Goal: Transaction & Acquisition: Purchase product/service

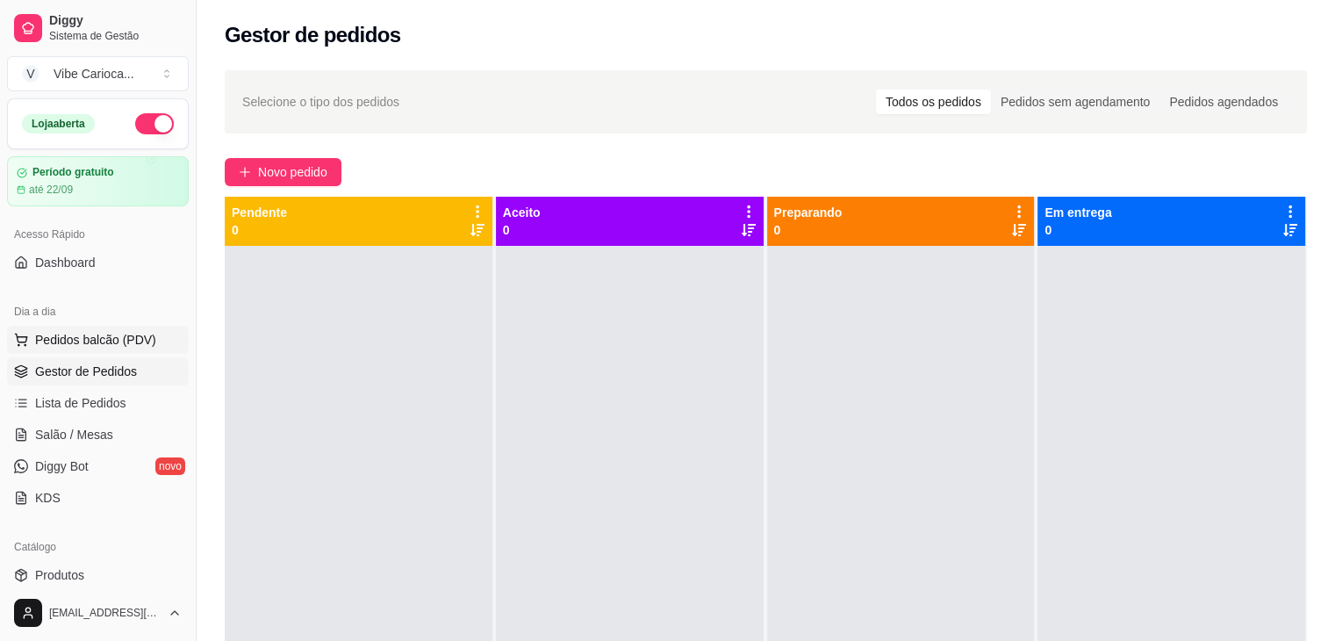
click at [98, 336] on span "Pedidos balcão (PDV)" at bounding box center [95, 340] width 121 height 18
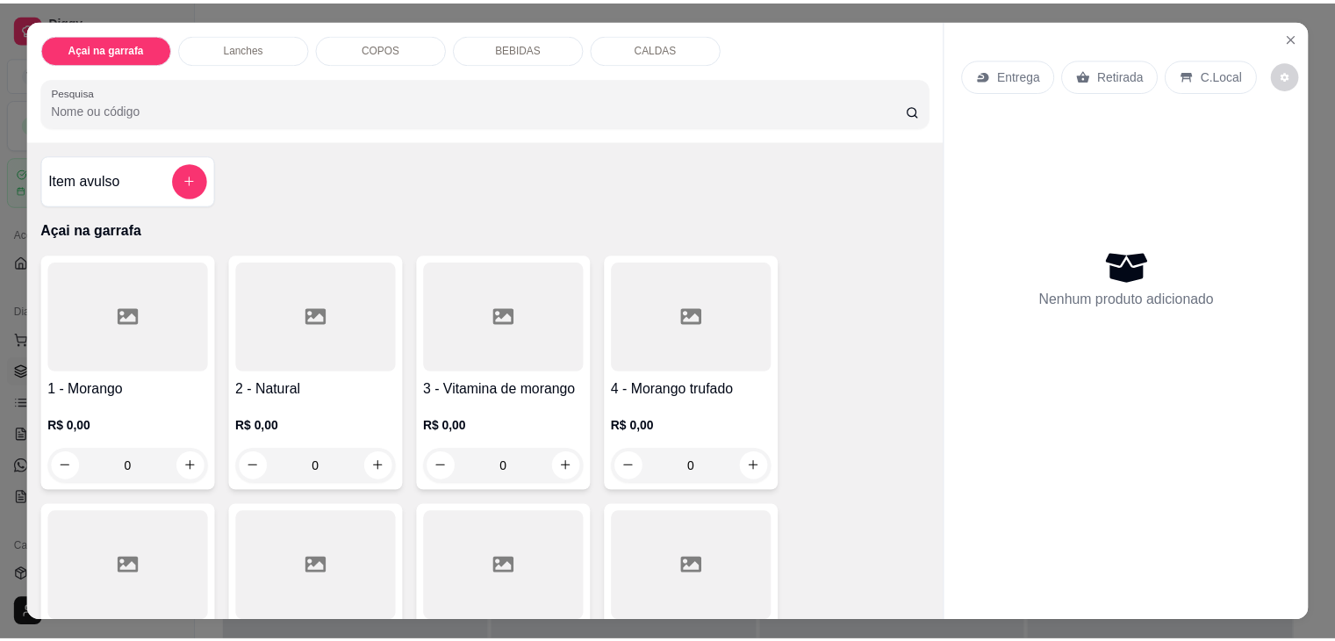
scroll to position [25, 0]
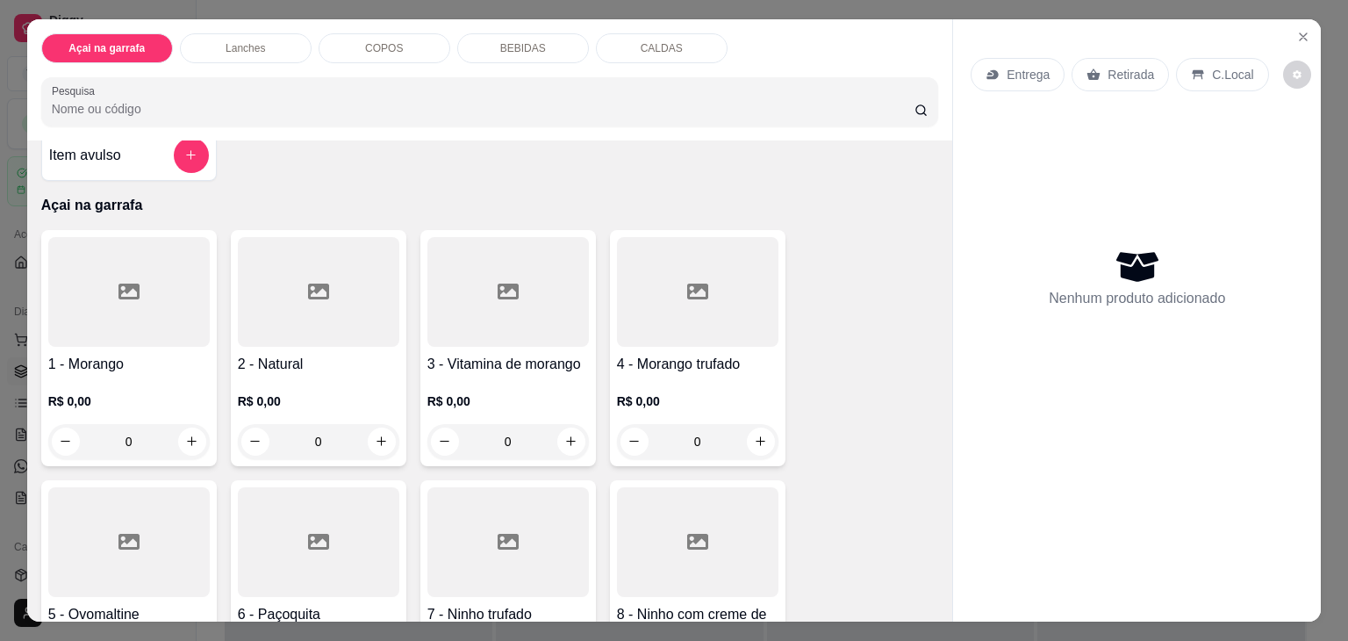
click at [289, 108] on input "Pesquisa" at bounding box center [483, 109] width 863 height 18
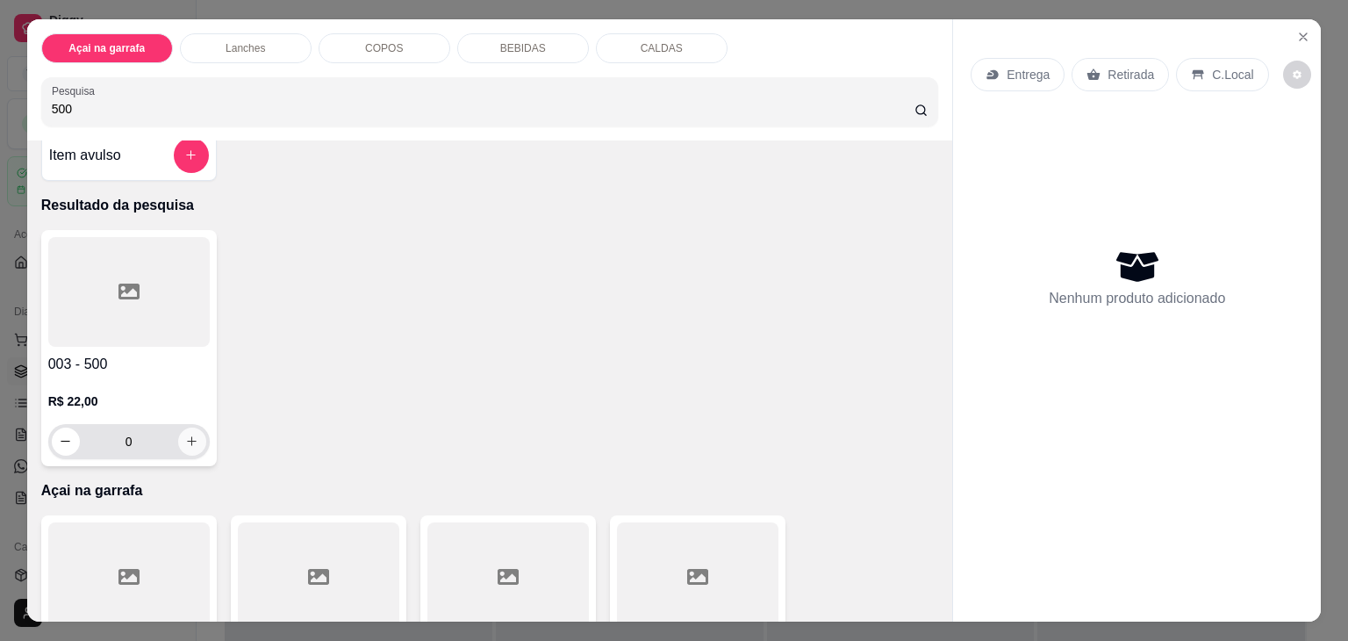
type input "500"
click at [188, 437] on icon "increase-product-quantity" at bounding box center [192, 441] width 9 height 9
type input "1"
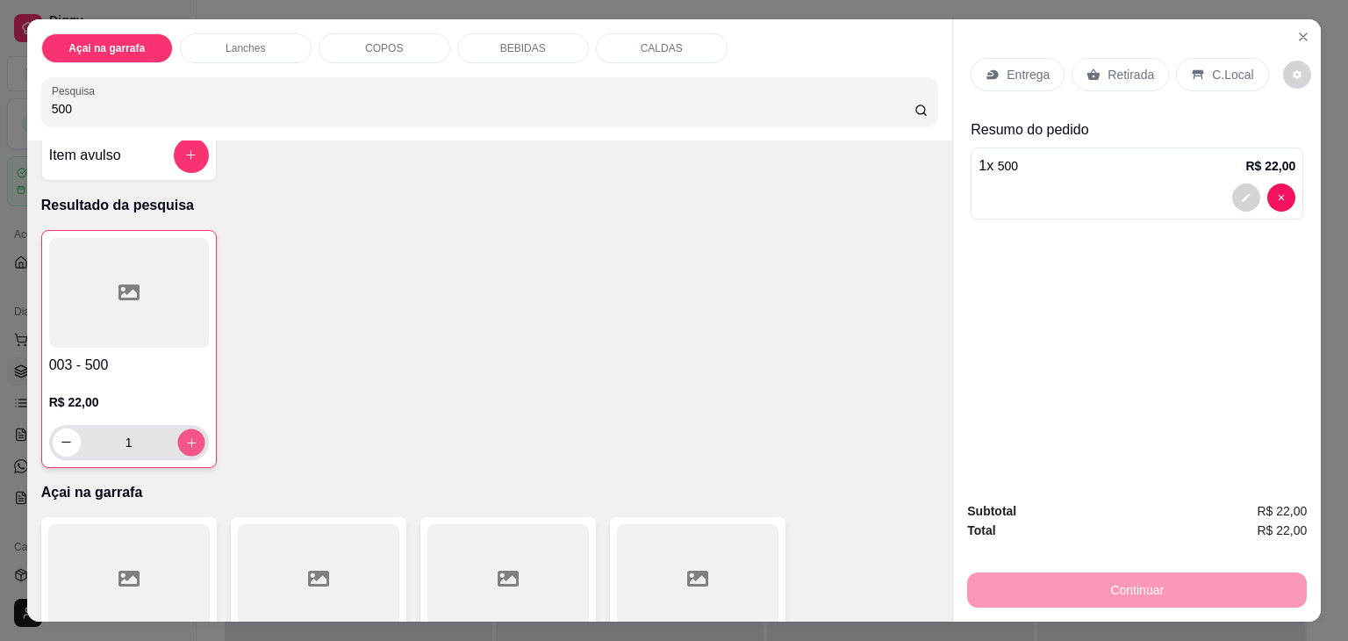
click at [185, 437] on icon "increase-product-quantity" at bounding box center [190, 442] width 13 height 13
type input "2"
click at [1197, 68] on div "C.Local" at bounding box center [1222, 74] width 92 height 33
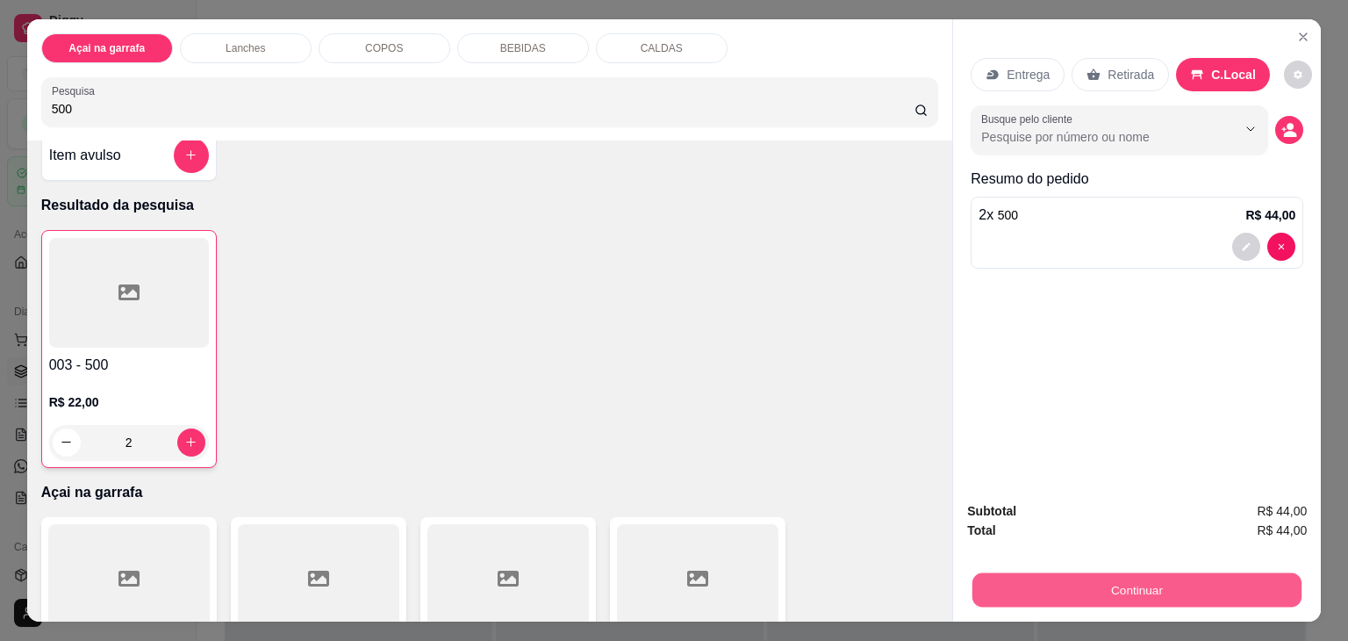
click at [1144, 589] on button "Continuar" at bounding box center [1137, 590] width 329 height 34
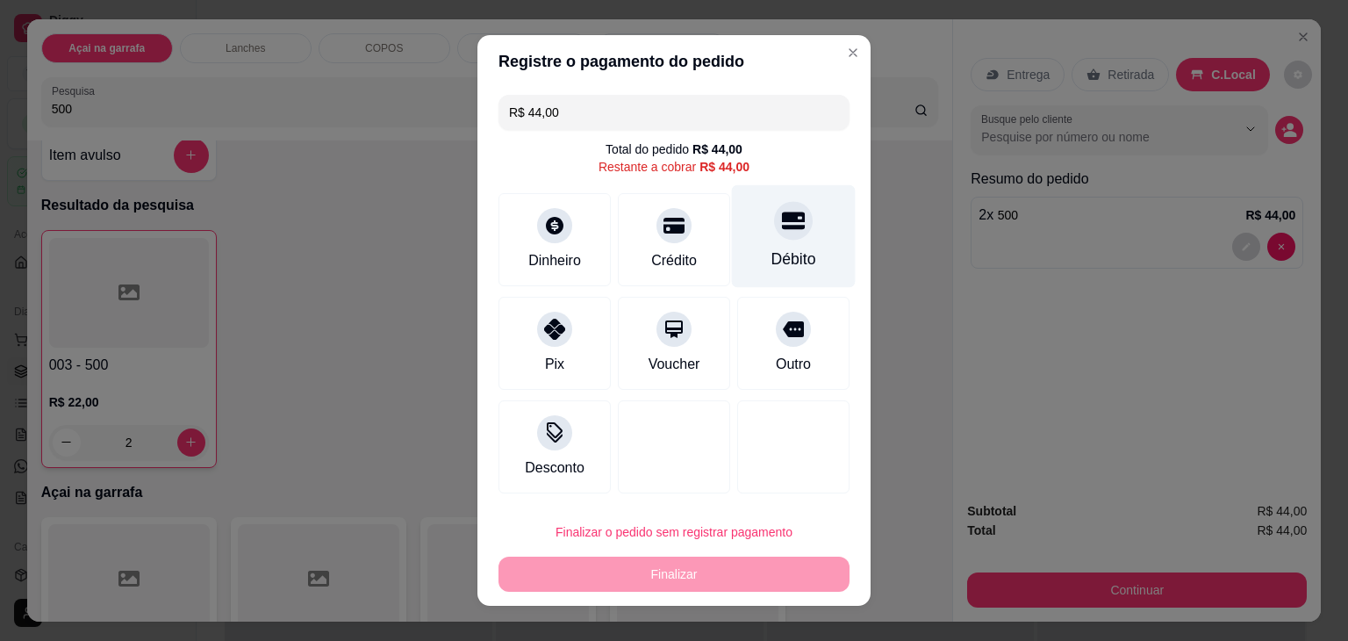
click at [774, 235] on div at bounding box center [793, 220] width 39 height 39
type input "R$ 0,00"
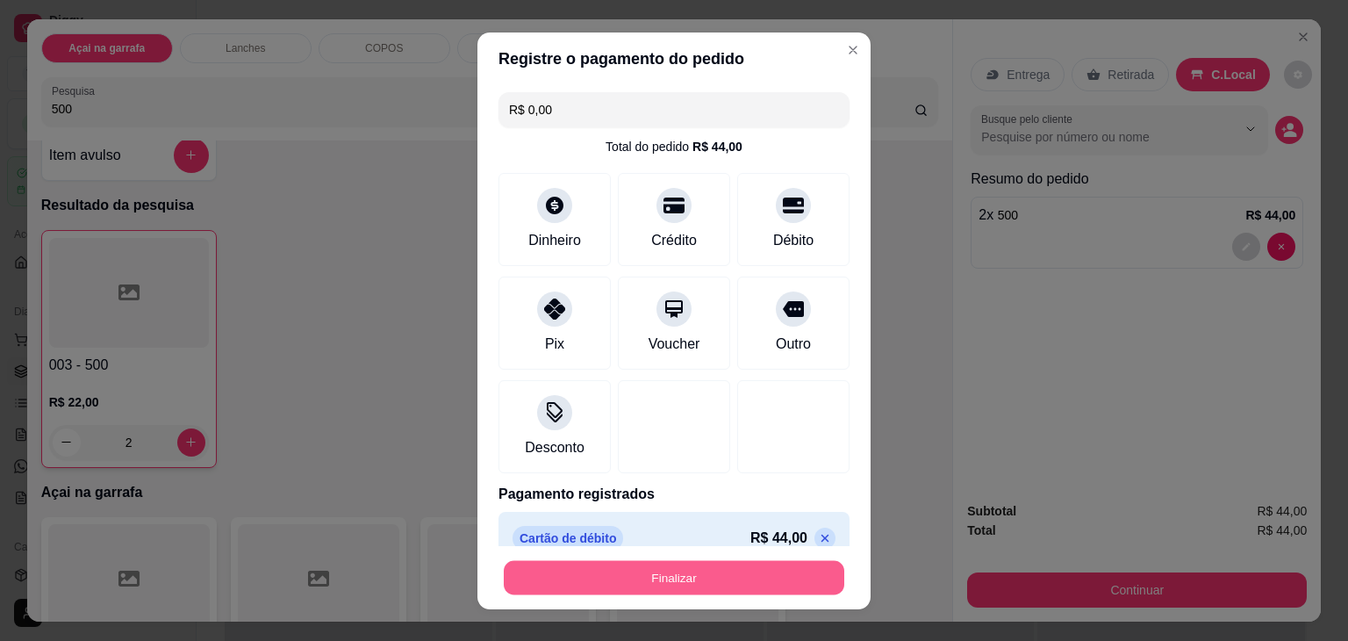
click at [597, 579] on button "Finalizar" at bounding box center [674, 577] width 341 height 34
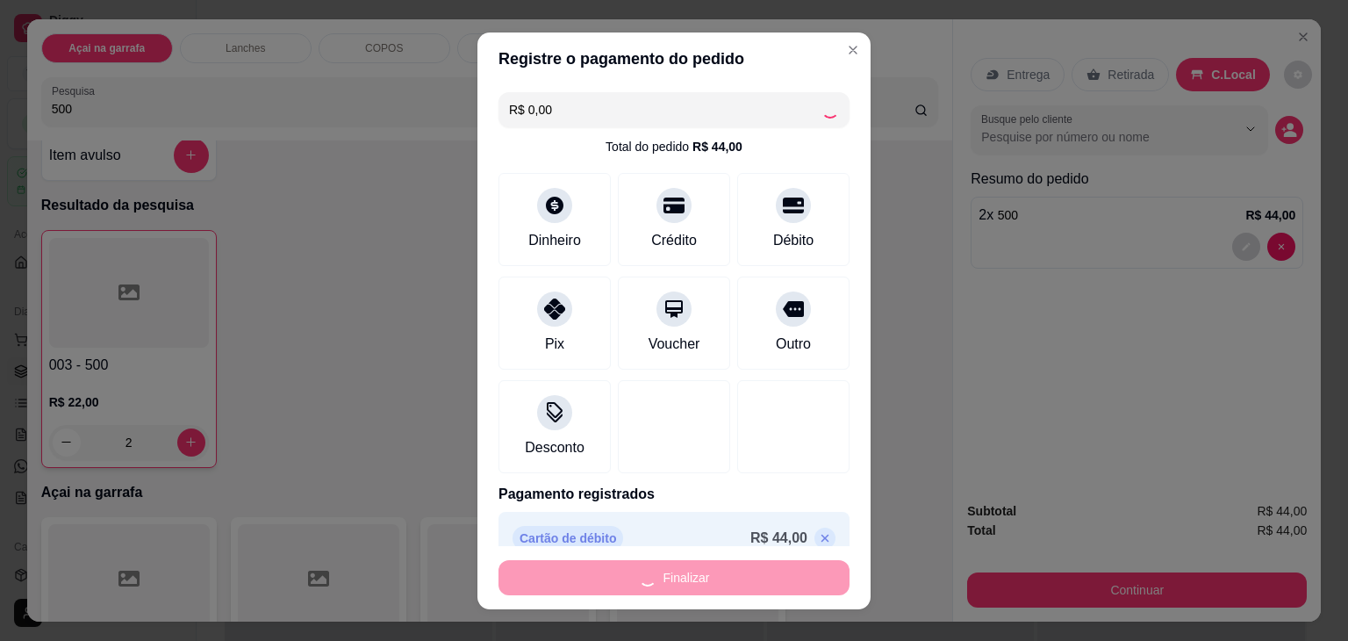
type input "0"
type input "-R$ 44,00"
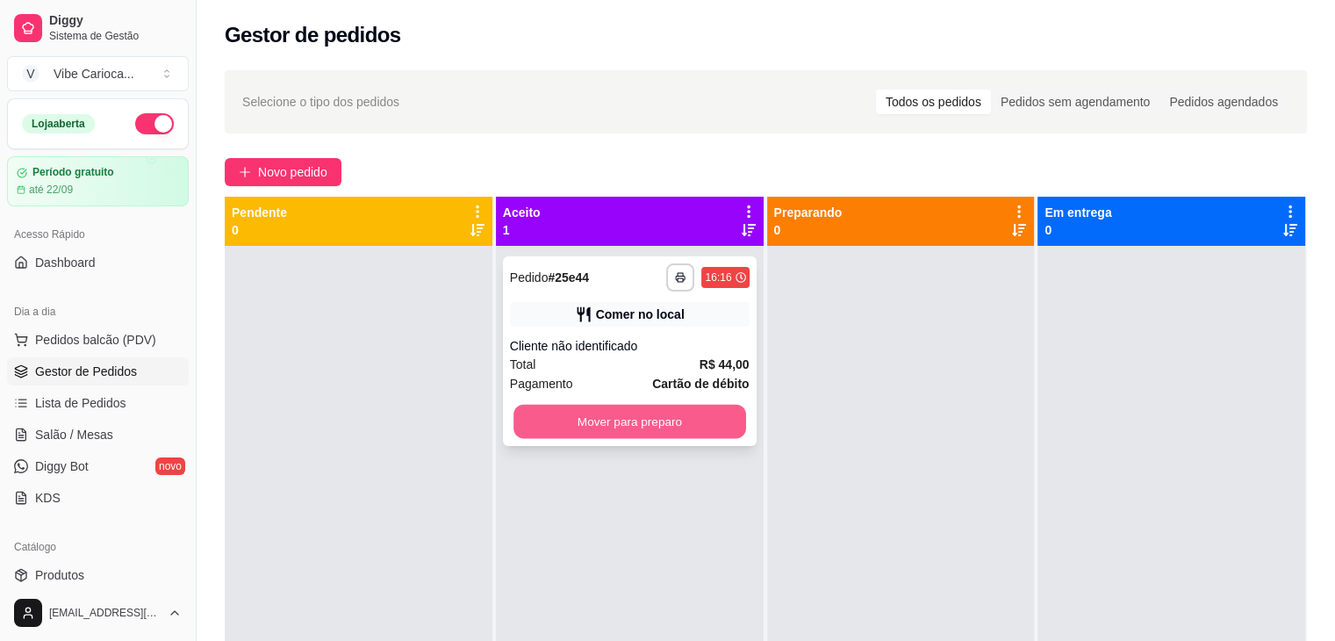
click at [592, 421] on button "Mover para preparo" at bounding box center [630, 422] width 233 height 34
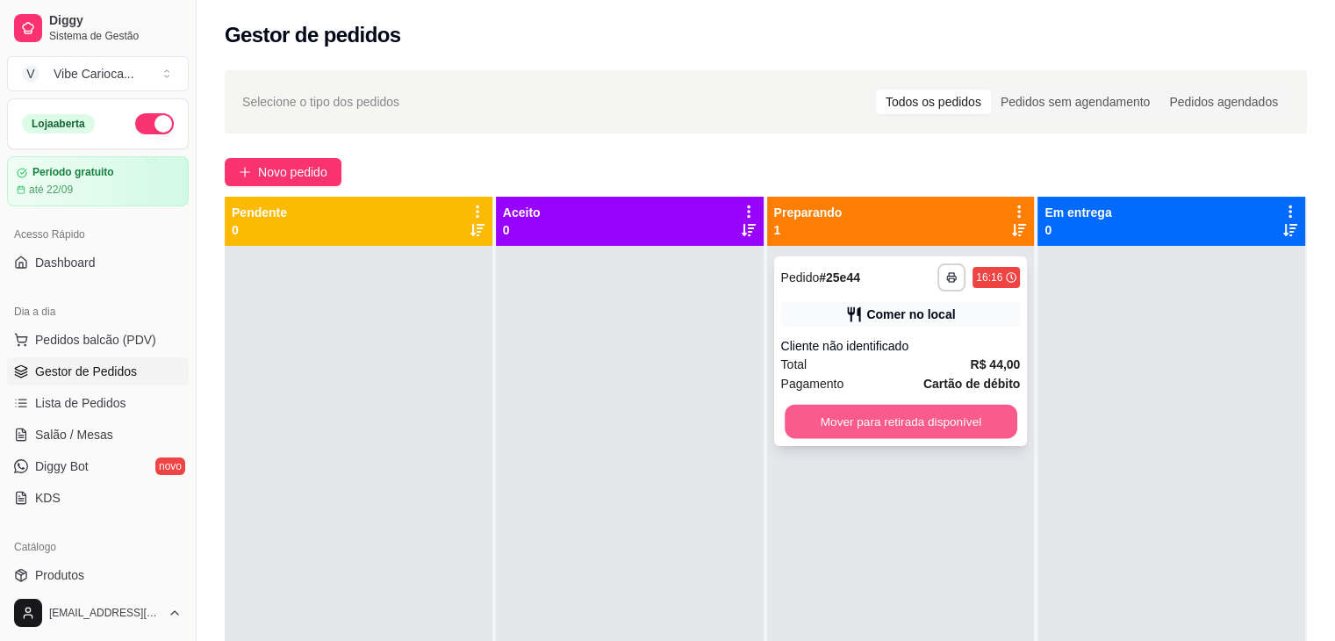
click at [843, 435] on button "Mover para retirada disponível" at bounding box center [901, 422] width 233 height 34
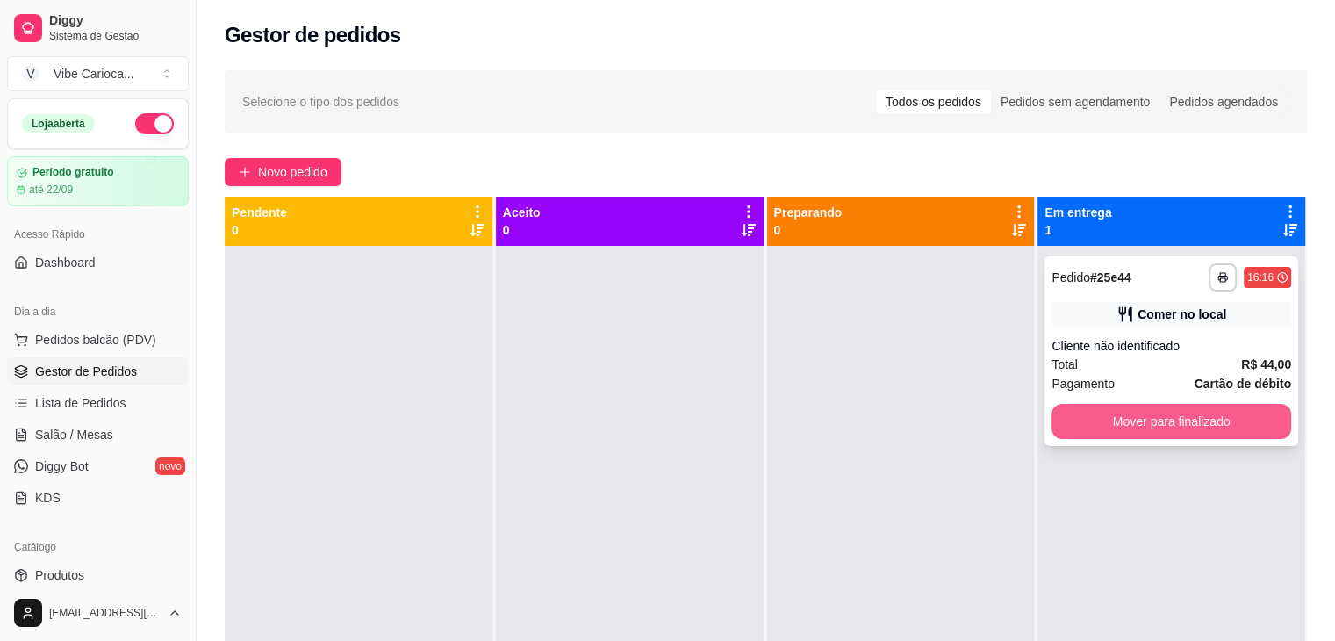
click at [1089, 432] on button "Mover para finalizado" at bounding box center [1172, 421] width 240 height 35
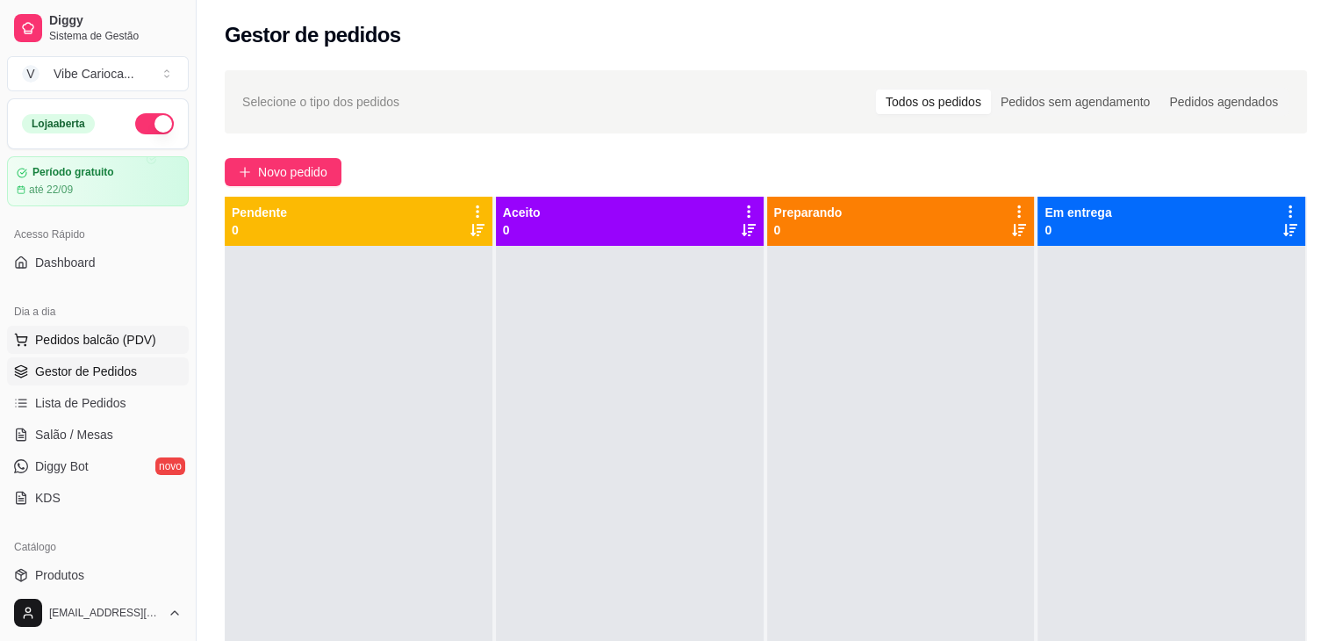
click at [25, 344] on circle at bounding box center [25, 344] width 1 height 1
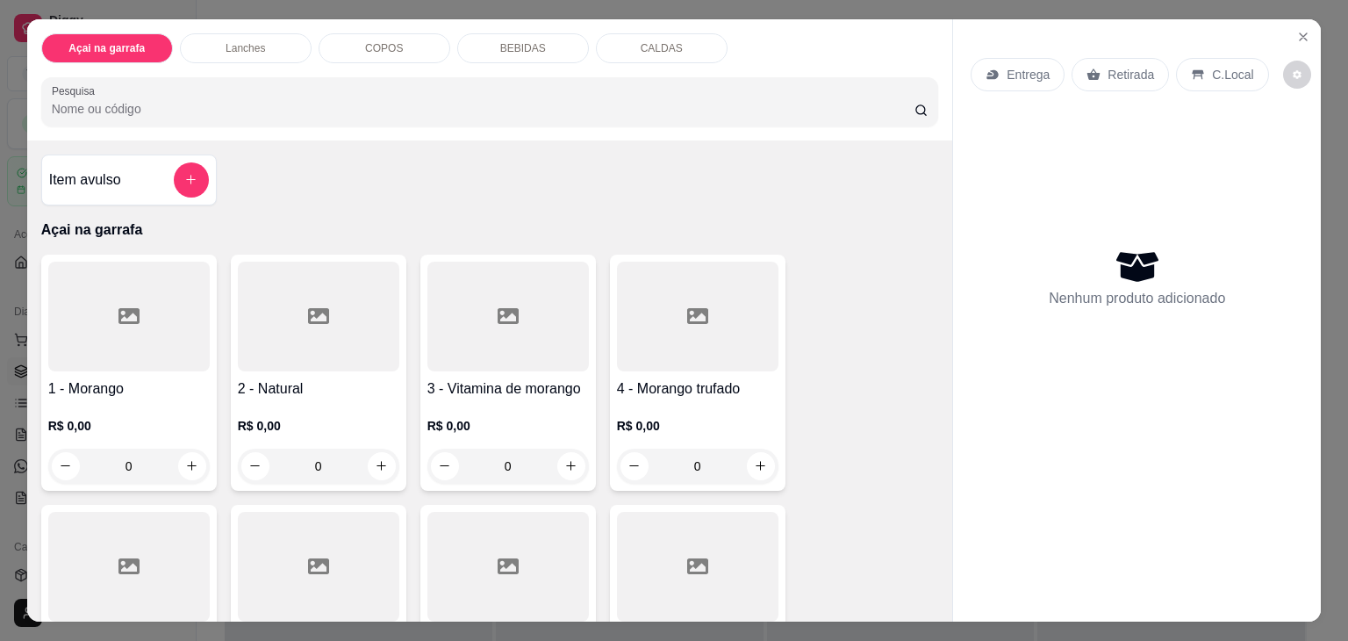
click at [103, 104] on input "Pesquisa" at bounding box center [483, 109] width 863 height 18
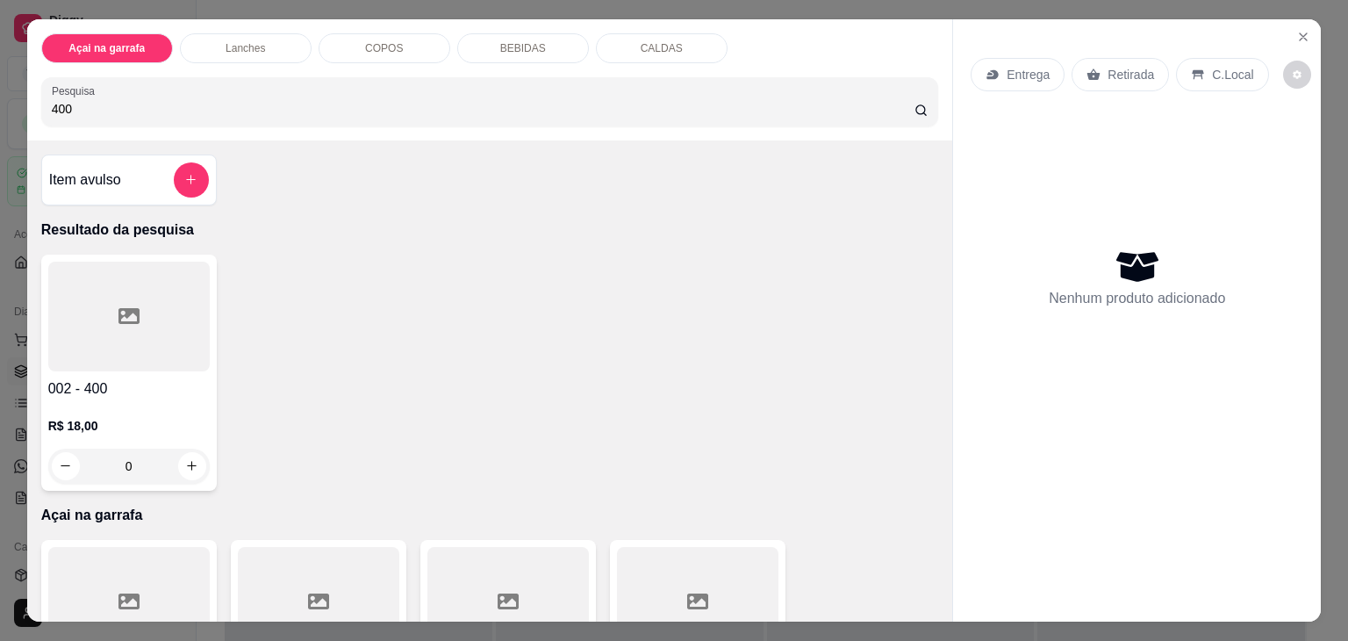
type input "400"
click at [90, 315] on div at bounding box center [129, 317] width 162 height 110
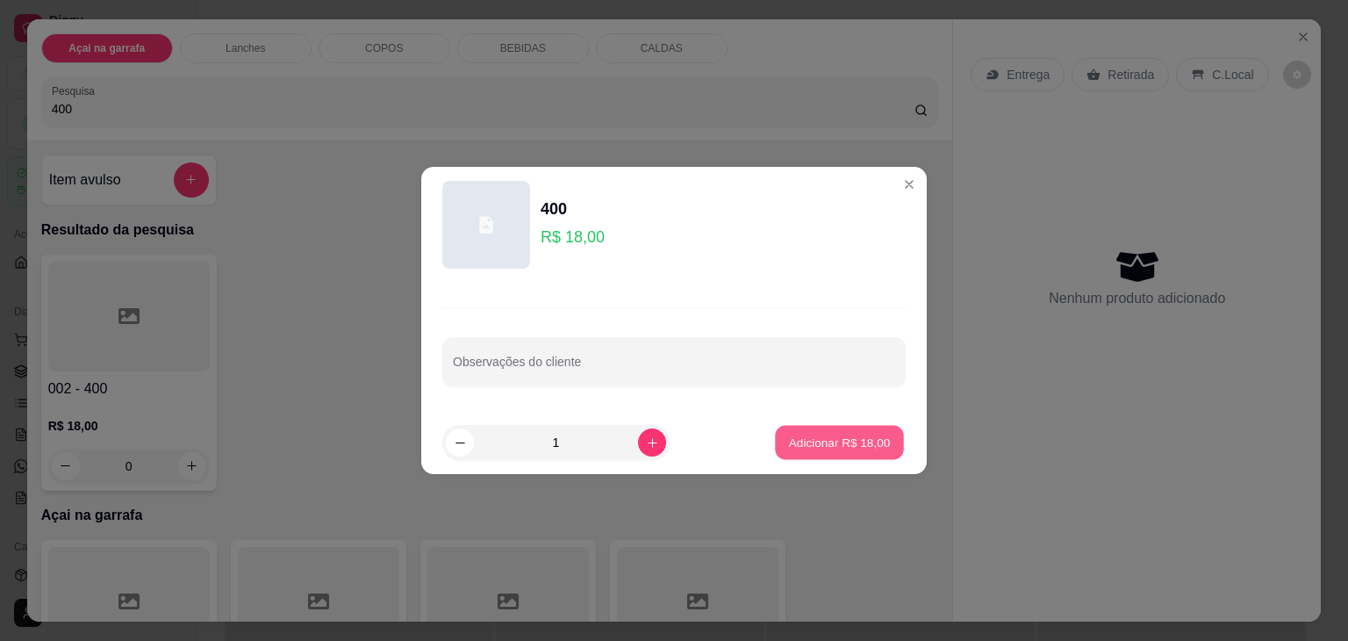
click at [838, 457] on button "Adicionar R$ 18,00" at bounding box center [839, 443] width 129 height 34
type input "1"
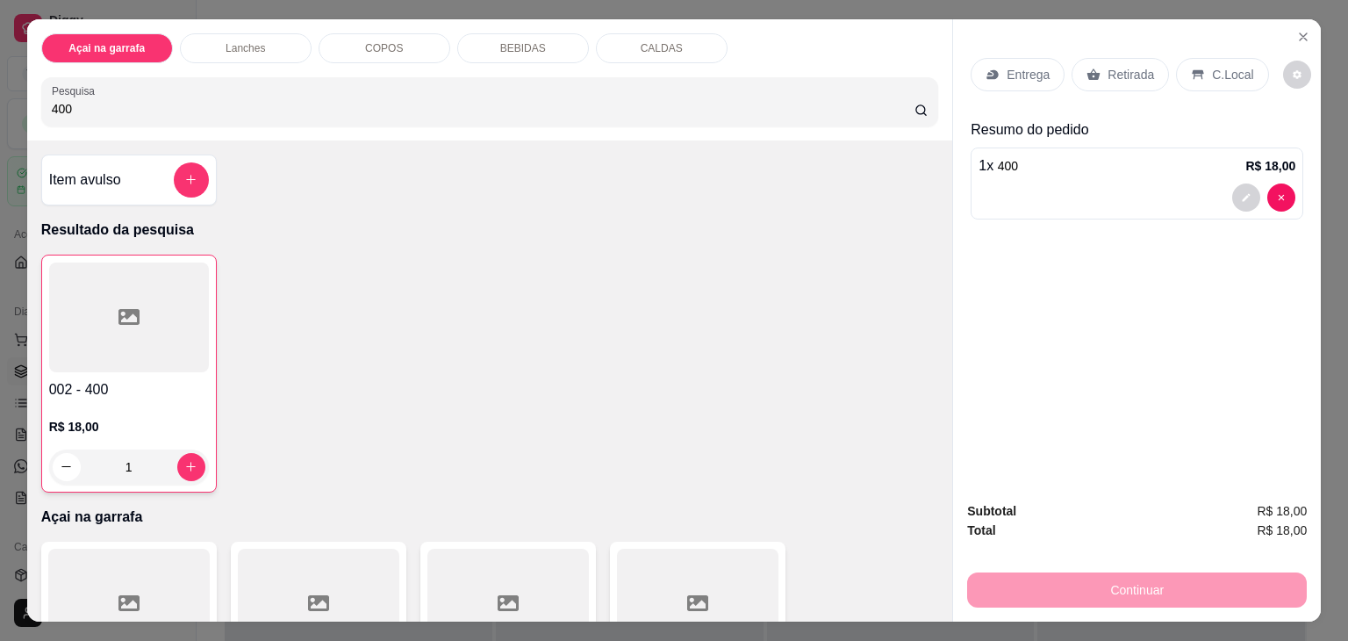
click at [1192, 68] on icon at bounding box center [1198, 75] width 14 height 14
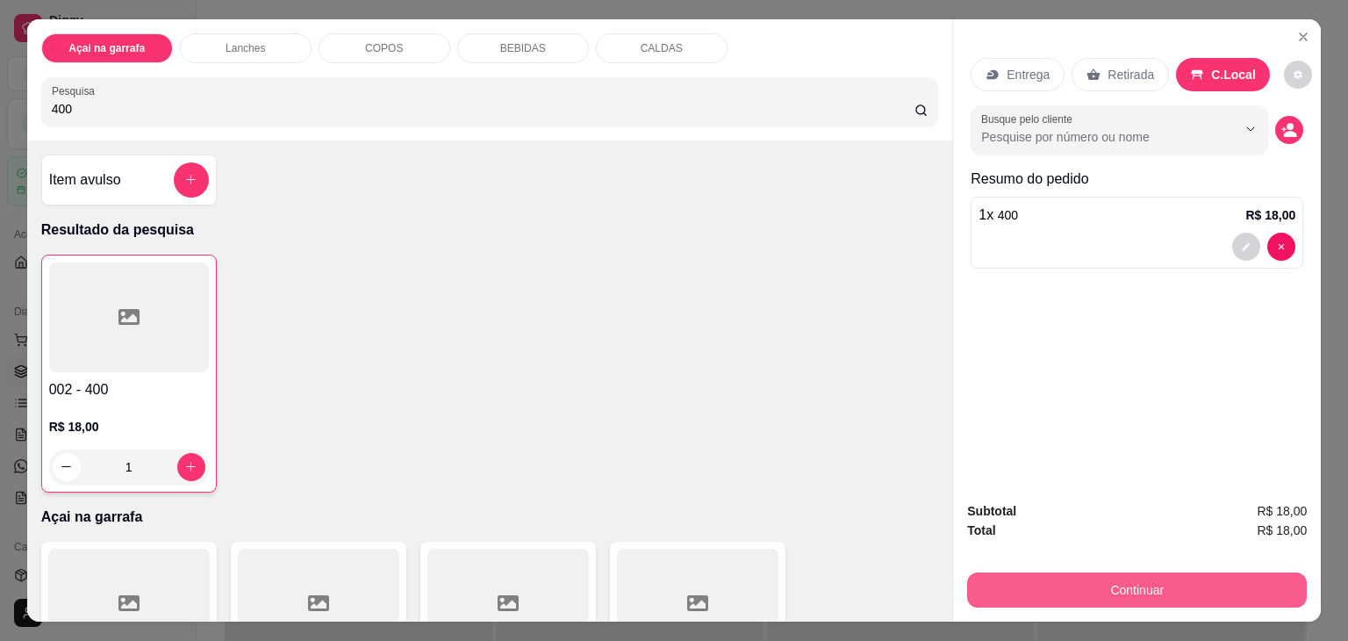
click at [1072, 573] on button "Continuar" at bounding box center [1137, 589] width 340 height 35
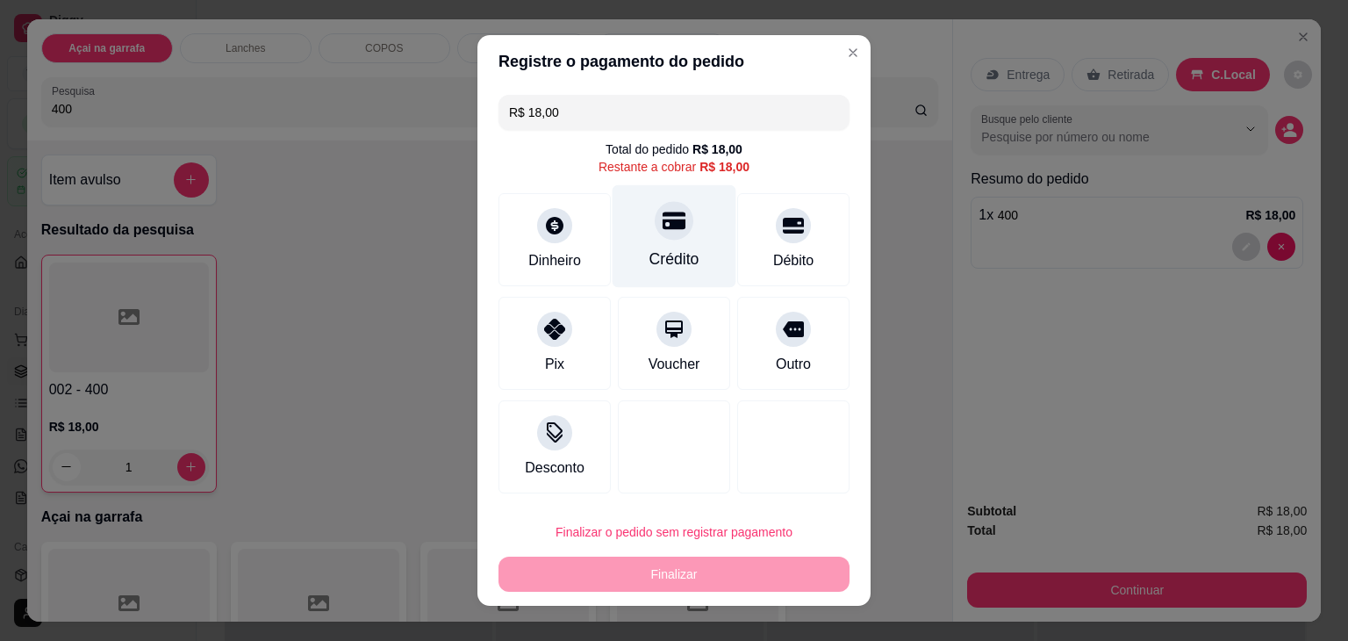
click at [713, 262] on div "Crédito" at bounding box center [675, 236] width 124 height 103
type input "R$ 0,00"
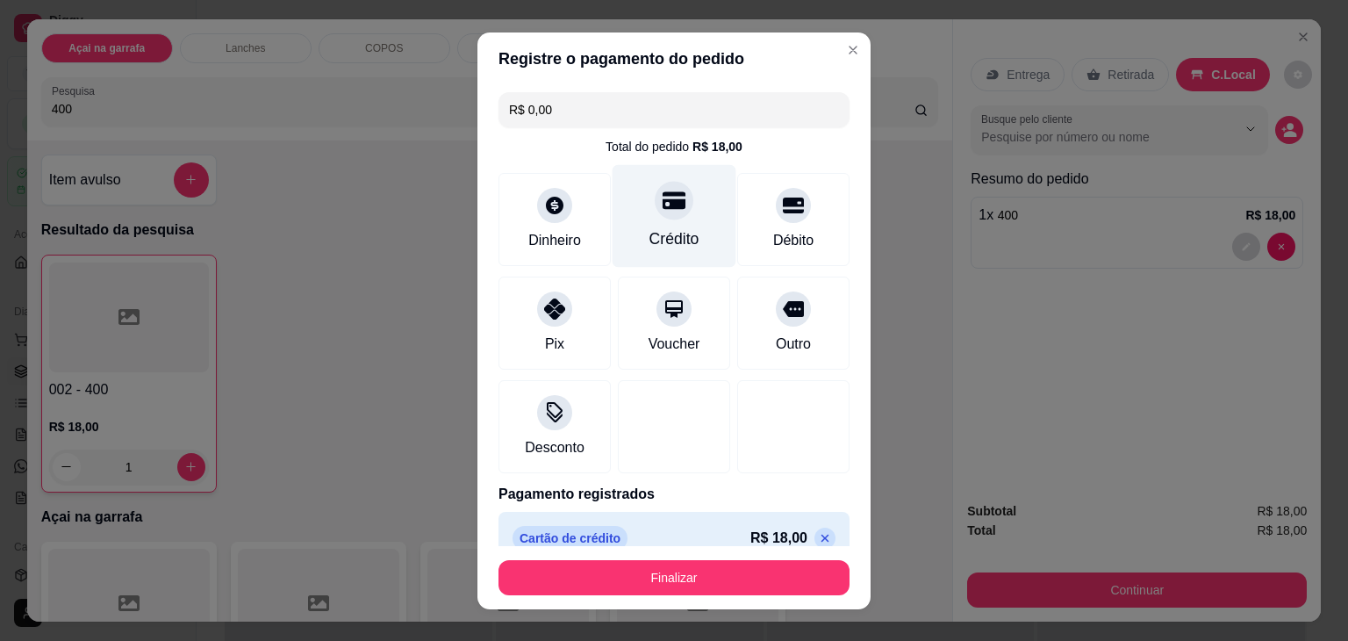
click at [661, 226] on div "Crédito" at bounding box center [675, 215] width 124 height 103
click at [660, 225] on div "Crédito" at bounding box center [675, 215] width 124 height 103
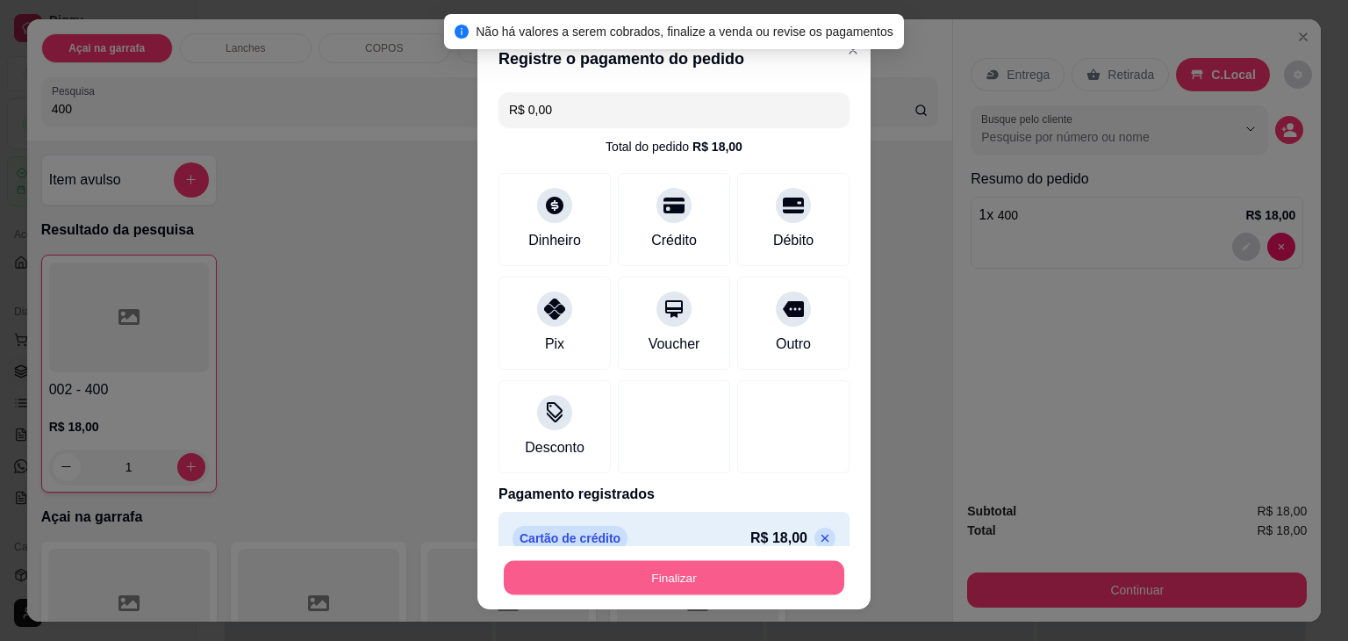
click at [576, 590] on button "Finalizar" at bounding box center [674, 577] width 341 height 34
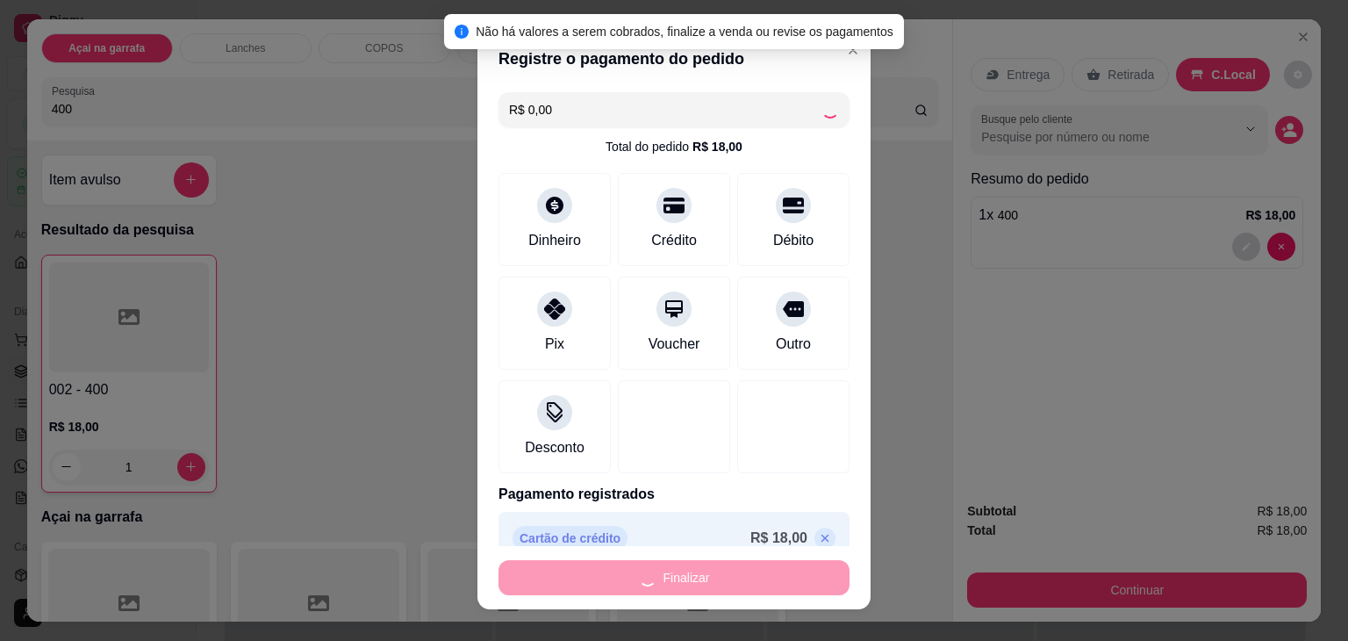
type input "0"
type input "-R$ 18,00"
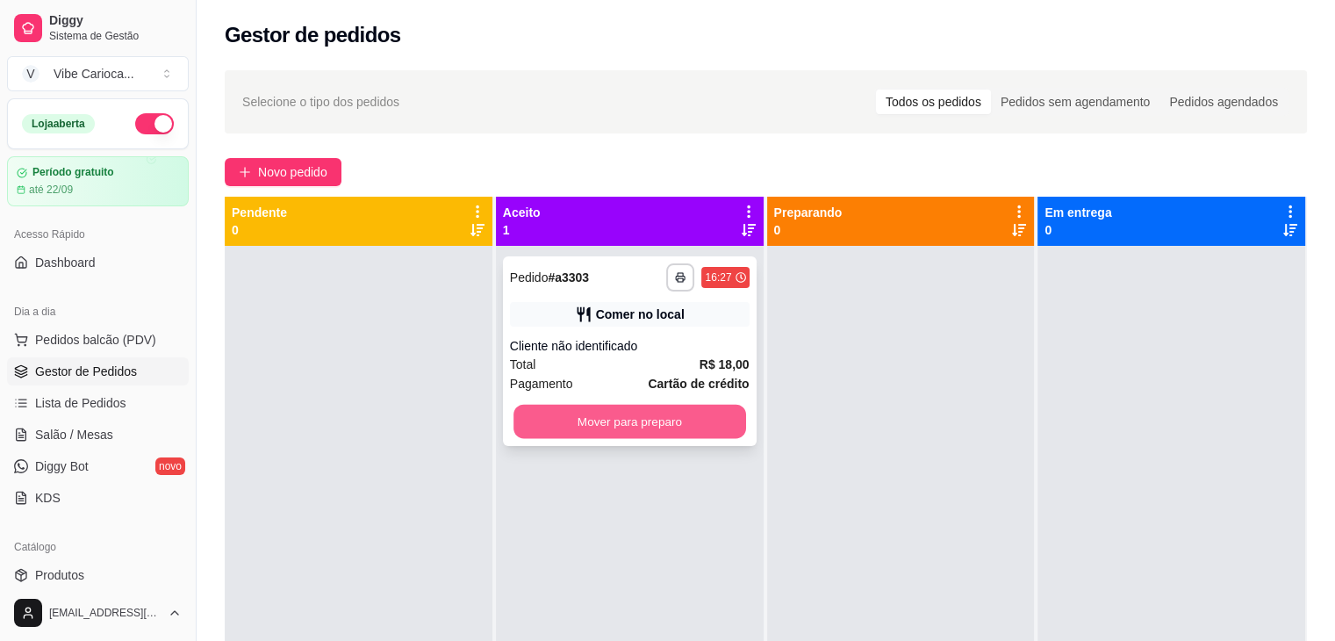
click at [618, 416] on button "Mover para preparo" at bounding box center [630, 422] width 233 height 34
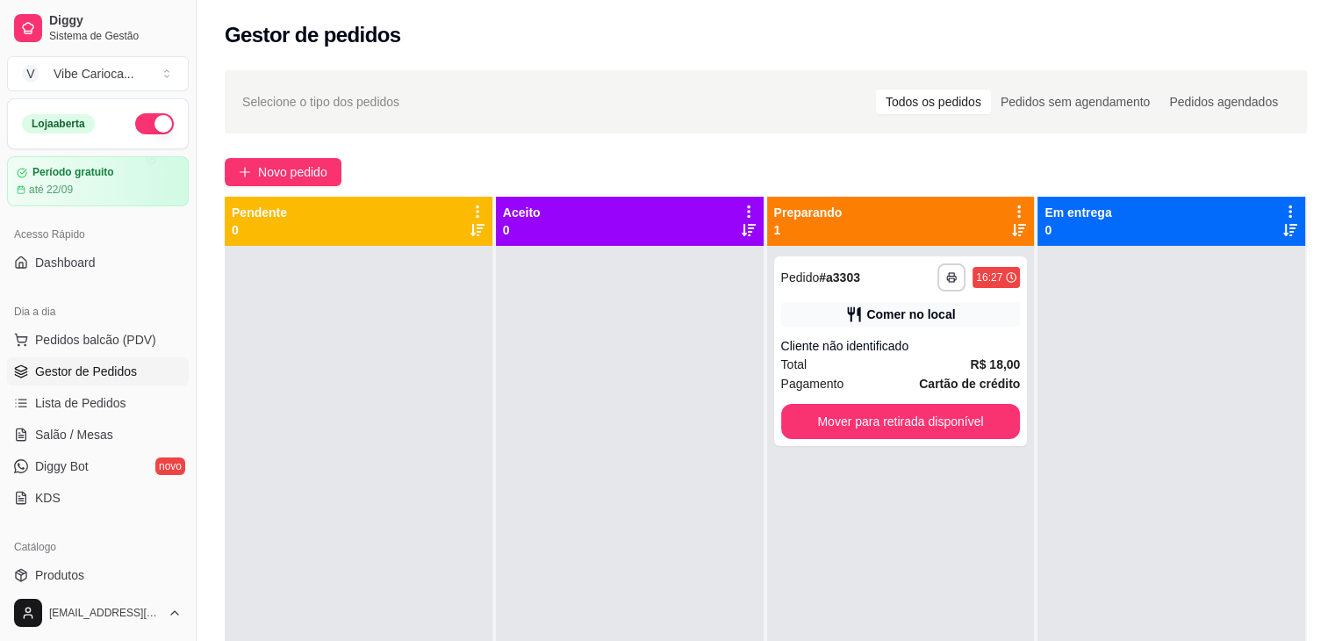
click at [618, 416] on div at bounding box center [630, 566] width 268 height 641
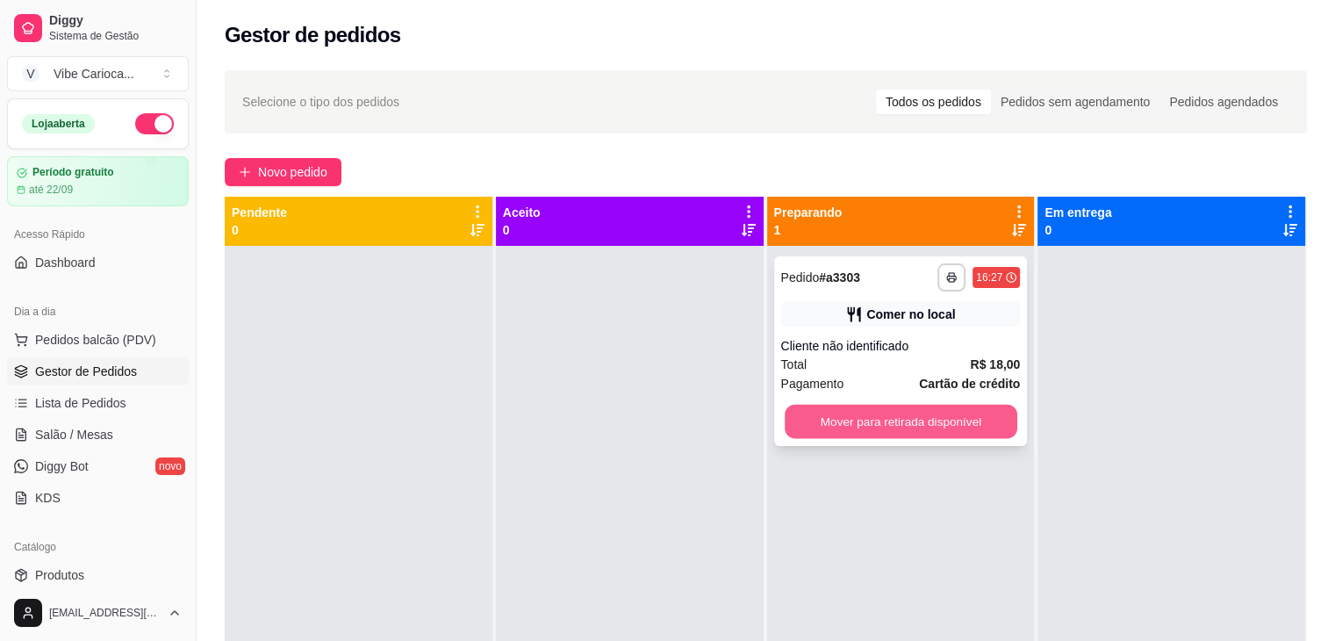
click at [821, 429] on button "Mover para retirada disponível" at bounding box center [901, 422] width 233 height 34
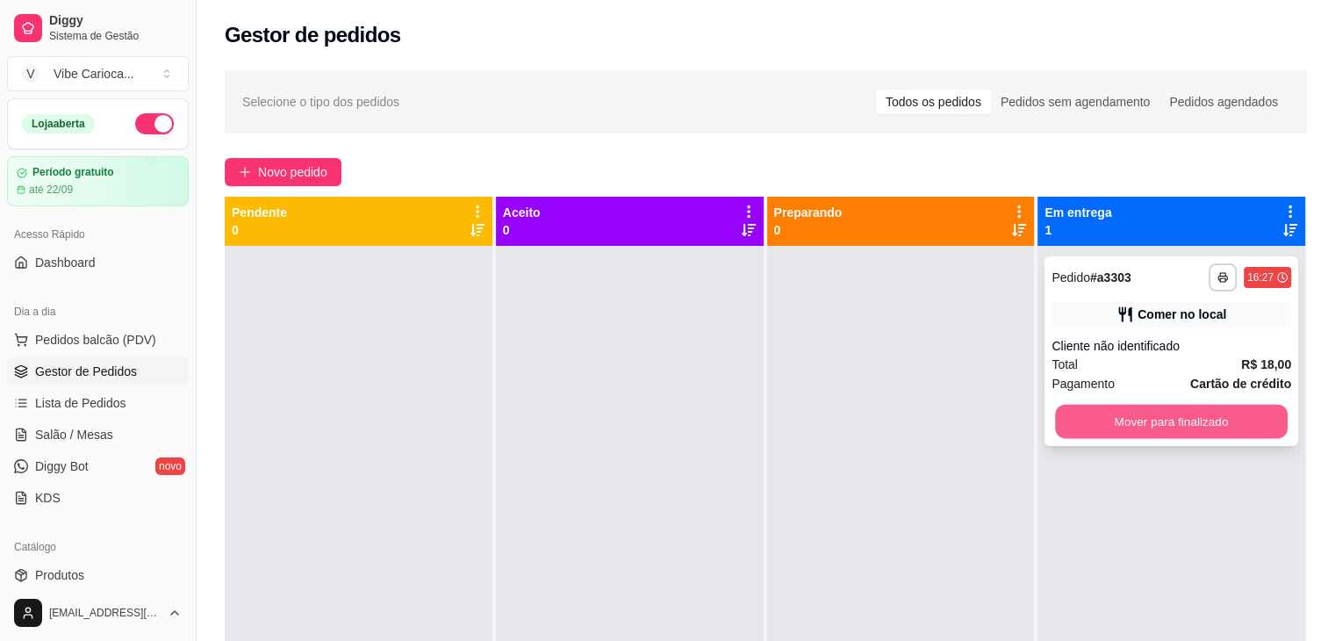
click at [1086, 433] on button "Mover para finalizado" at bounding box center [1171, 422] width 233 height 34
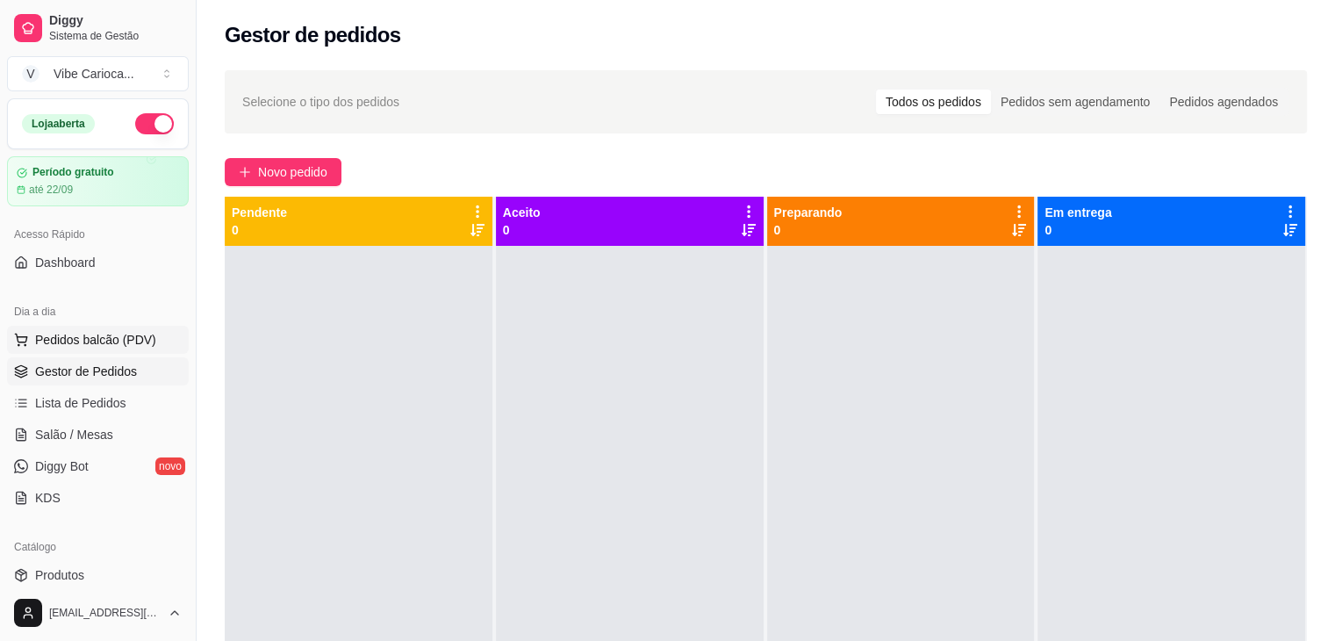
click at [79, 349] on button "Pedidos balcão (PDV)" at bounding box center [98, 340] width 182 height 28
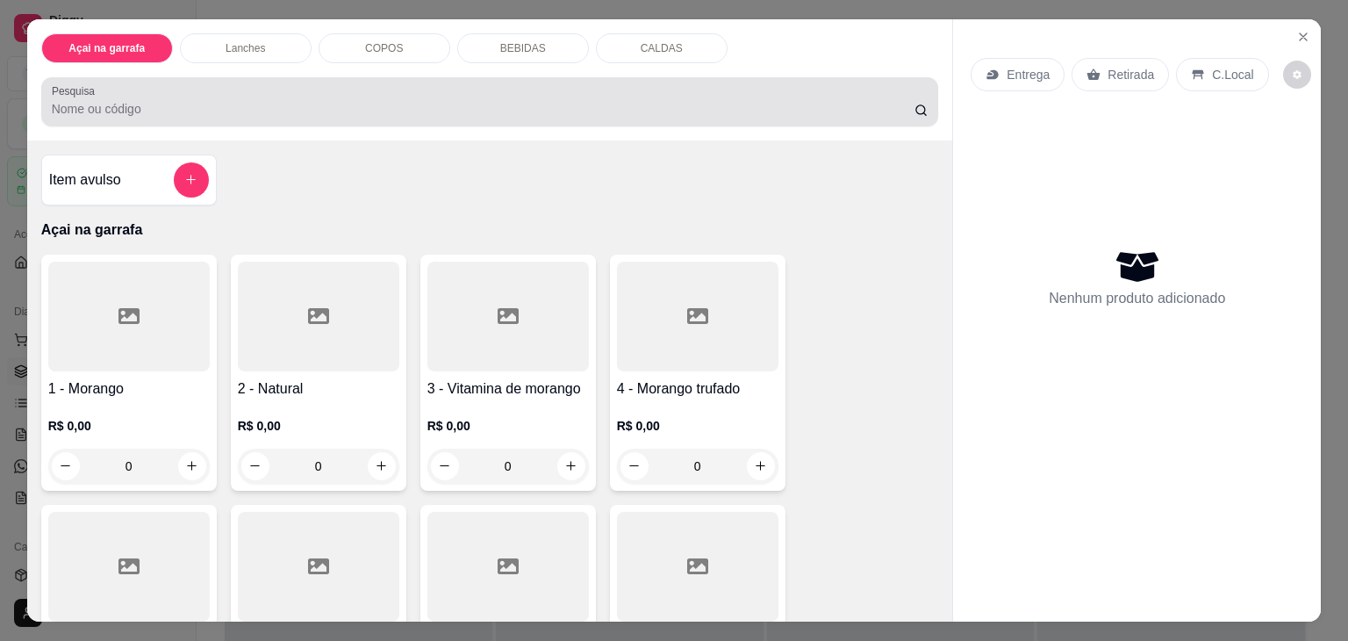
click at [102, 100] on input "Pesquisa" at bounding box center [483, 109] width 863 height 18
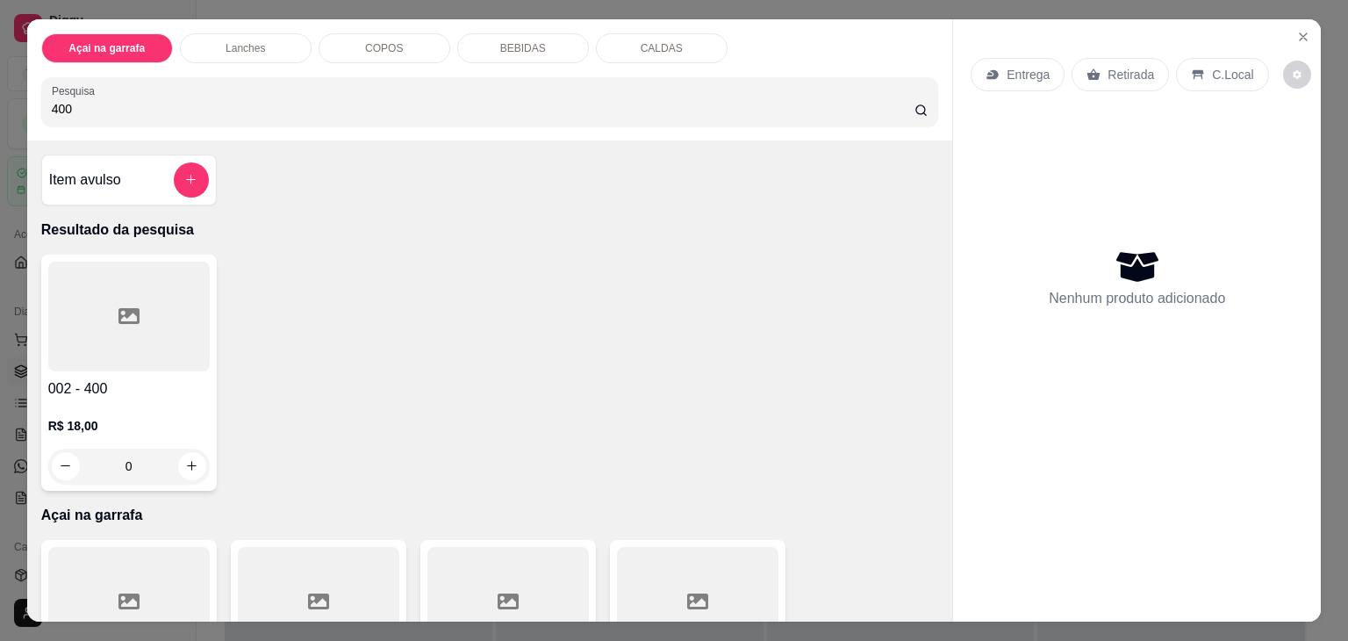
type input "400"
click at [65, 320] on div at bounding box center [129, 317] width 162 height 110
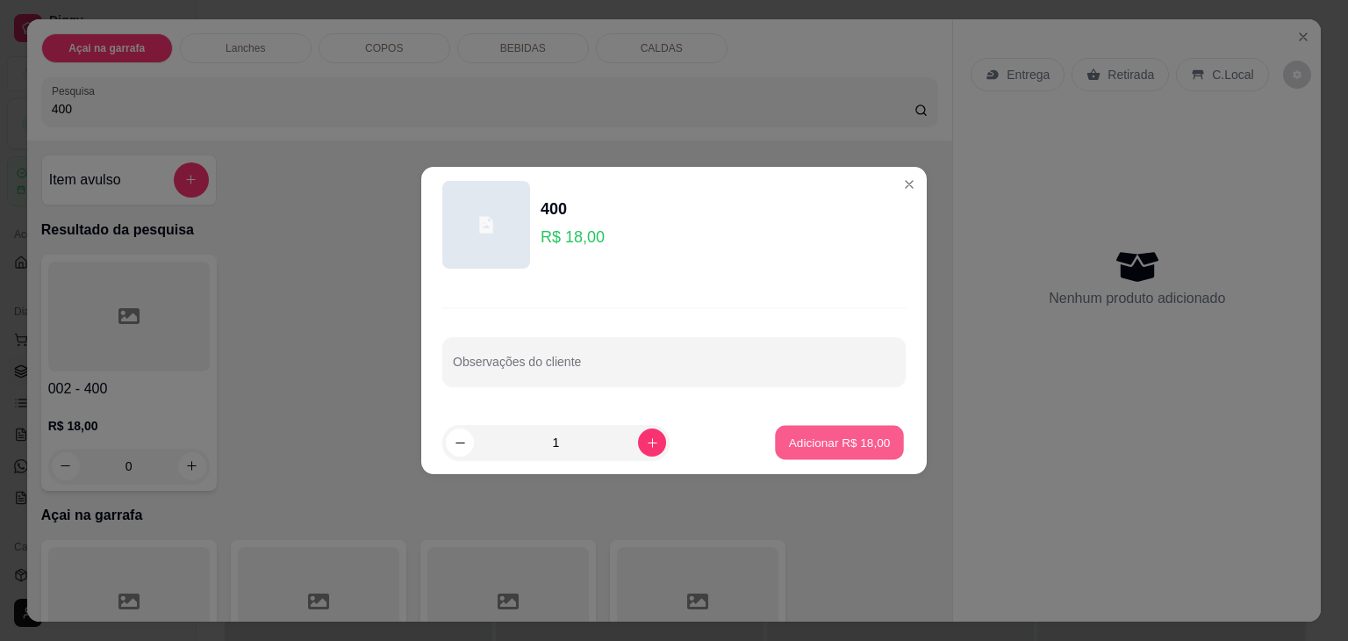
click at [811, 457] on button "Adicionar R$ 18,00" at bounding box center [839, 443] width 129 height 34
type input "1"
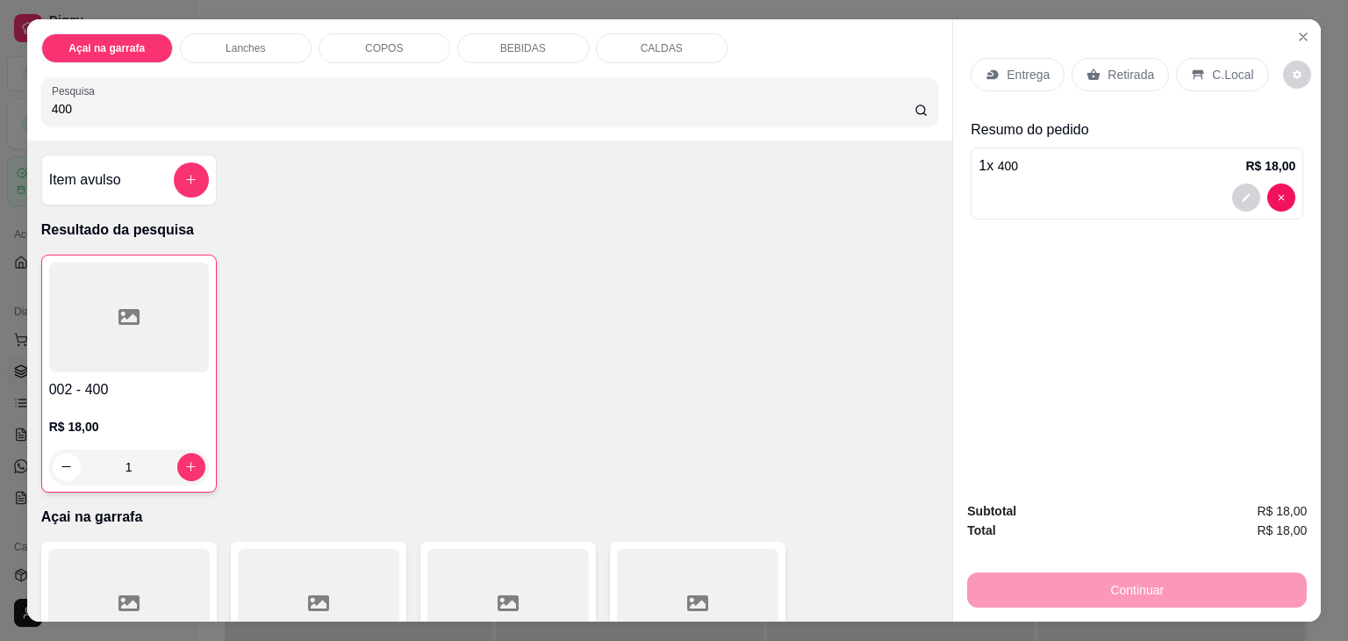
click at [1191, 68] on icon at bounding box center [1198, 75] width 14 height 14
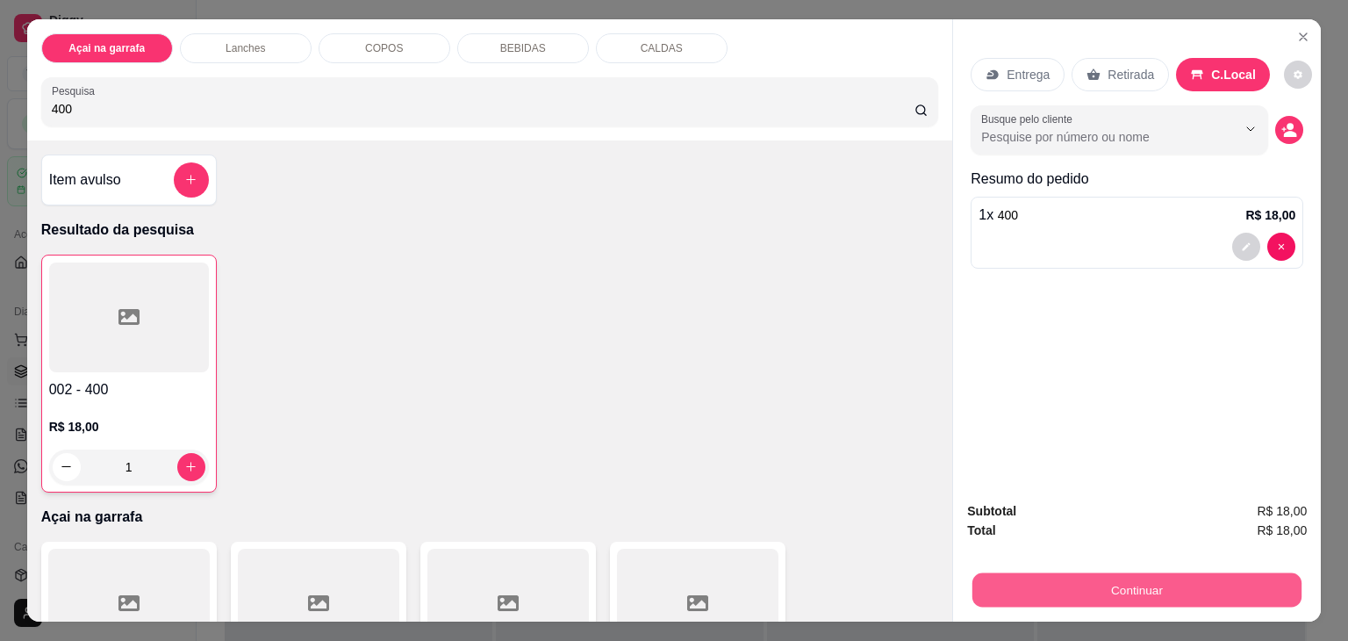
click at [1078, 576] on button "Continuar" at bounding box center [1137, 590] width 329 height 34
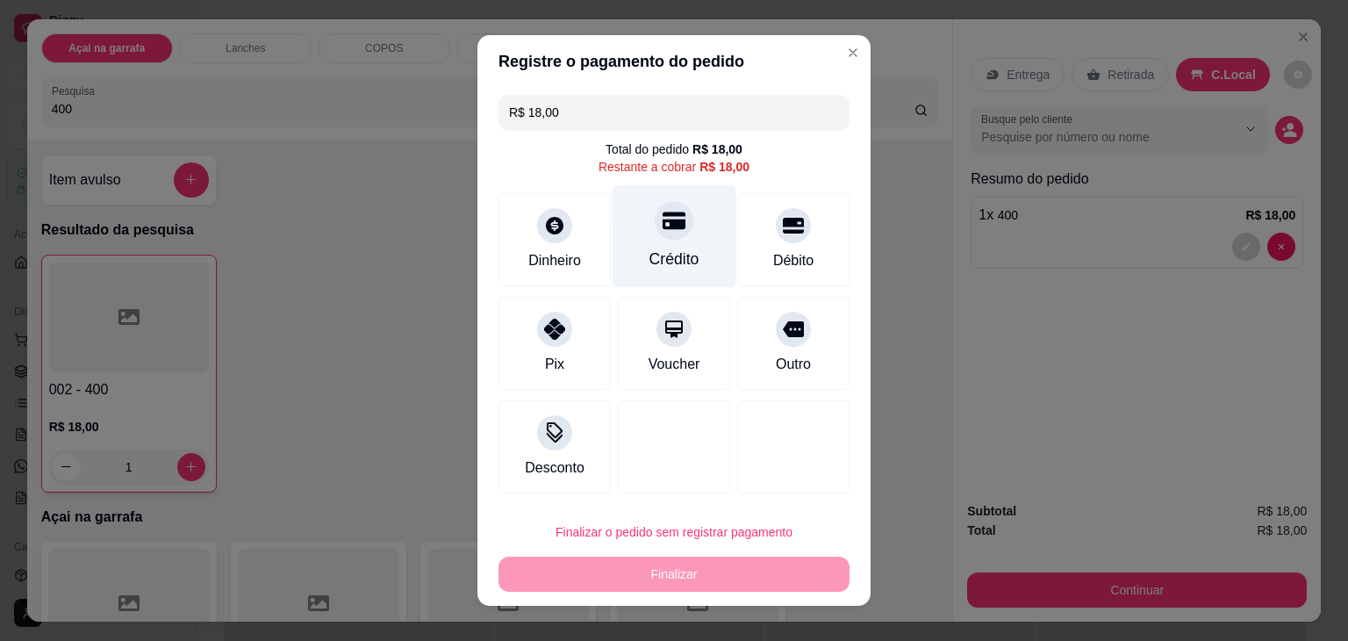
click at [668, 236] on div at bounding box center [674, 220] width 39 height 39
type input "R$ 0,00"
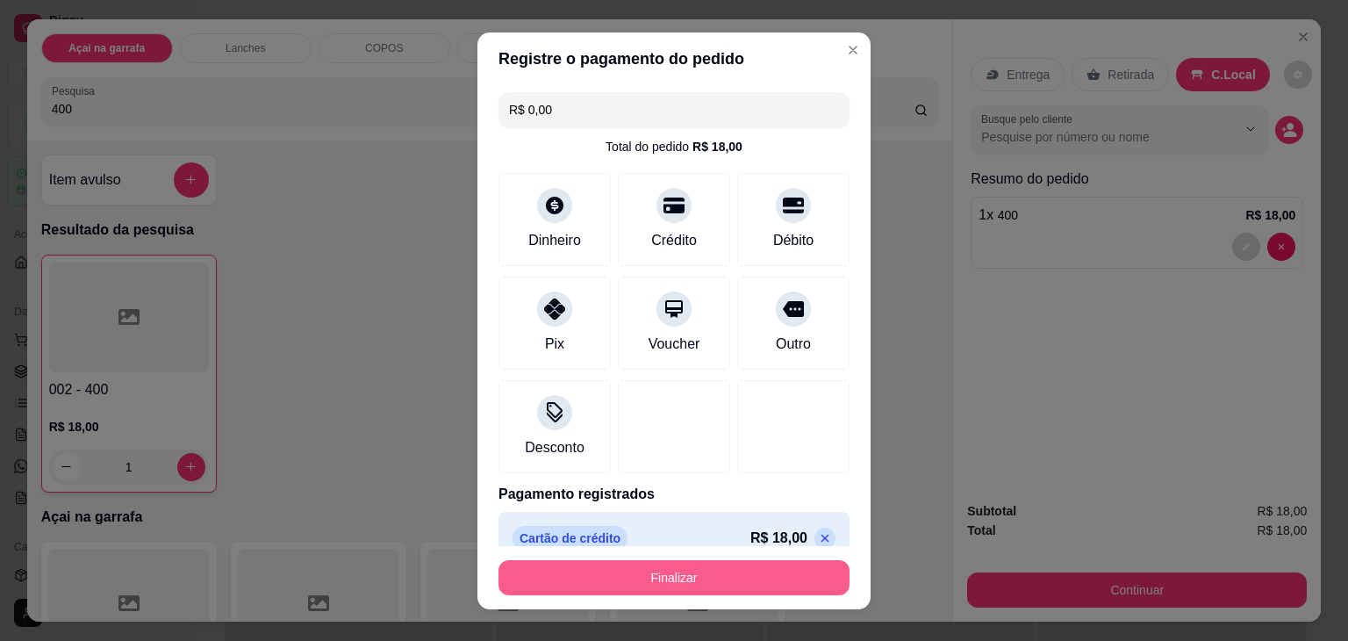
click at [669, 570] on button "Finalizar" at bounding box center [674, 577] width 351 height 35
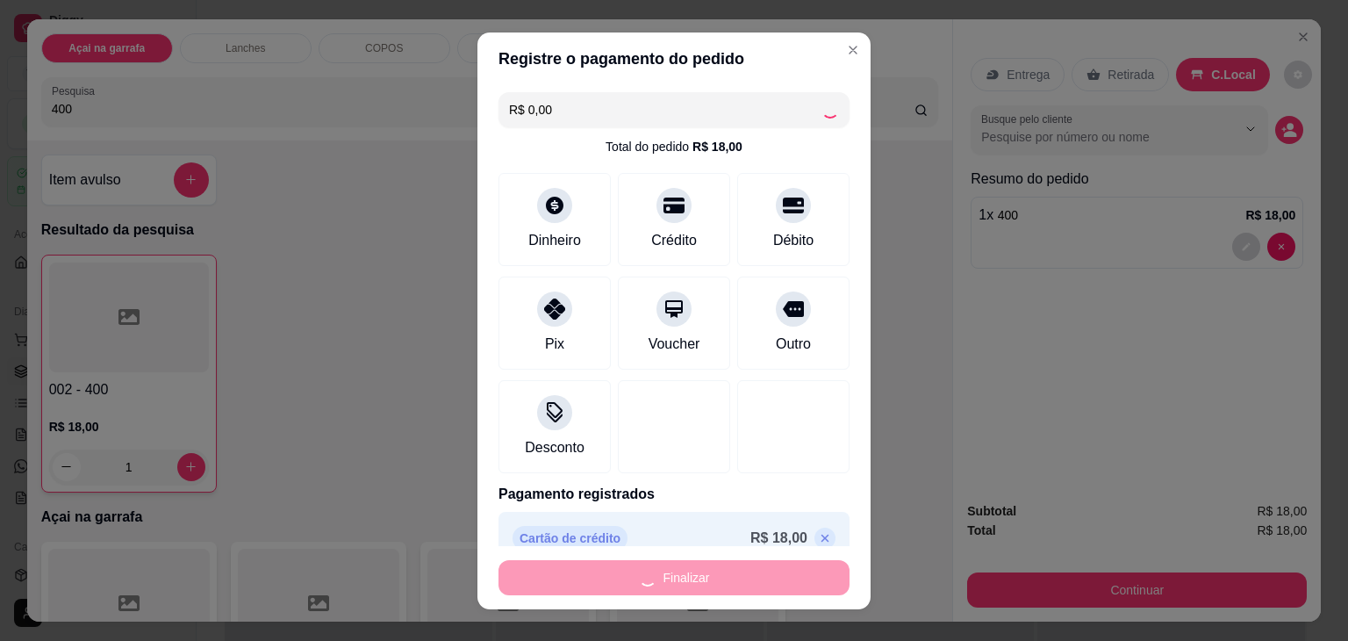
type input "0"
type input "-R$ 18,00"
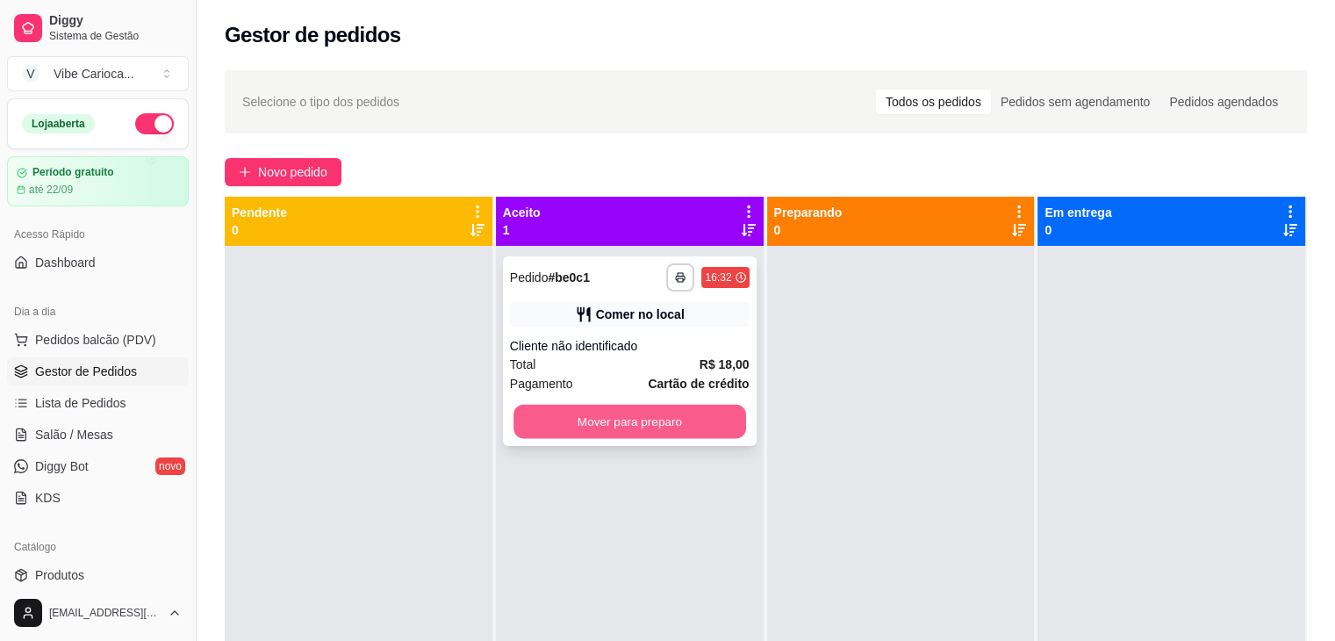
click at [670, 435] on button "Mover para preparo" at bounding box center [630, 422] width 233 height 34
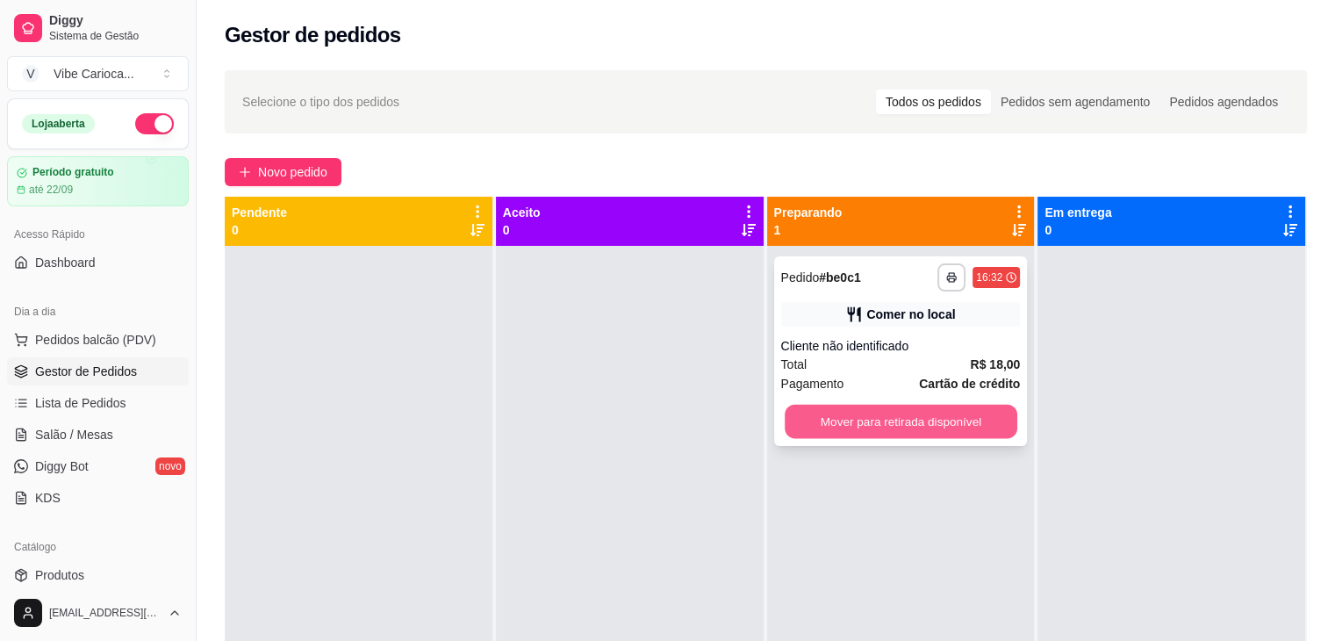
click at [825, 432] on button "Mover para retirada disponível" at bounding box center [901, 422] width 233 height 34
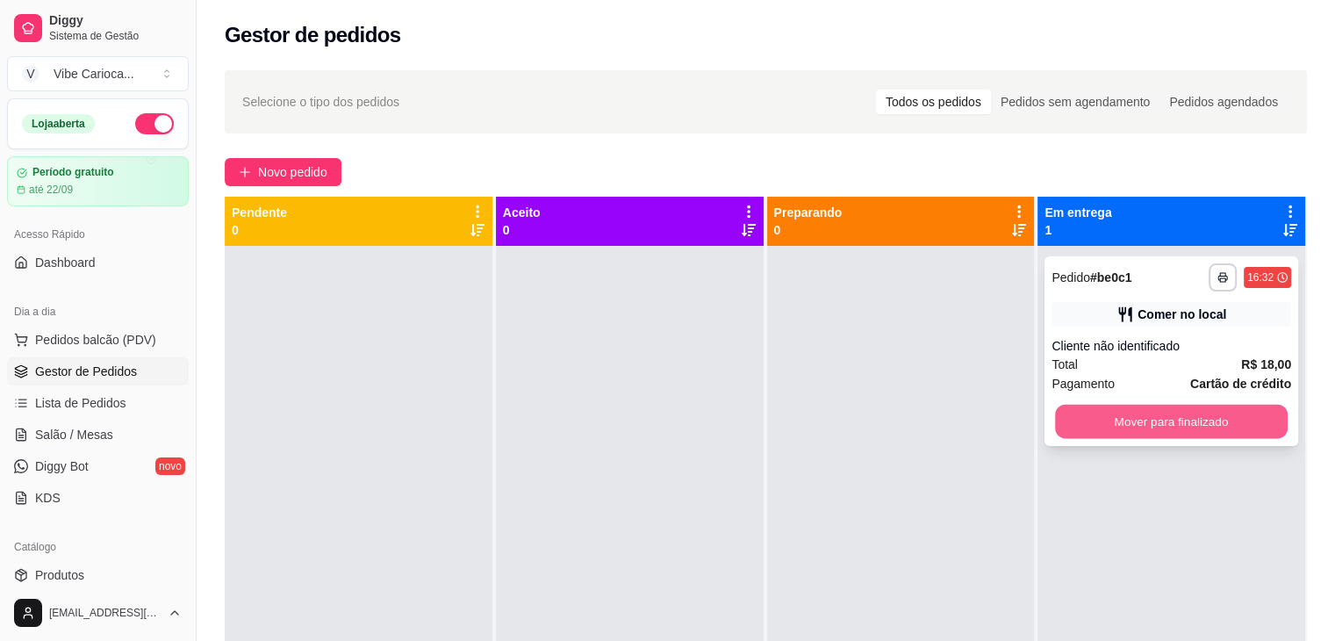
click at [1066, 405] on button "Mover para finalizado" at bounding box center [1171, 422] width 233 height 34
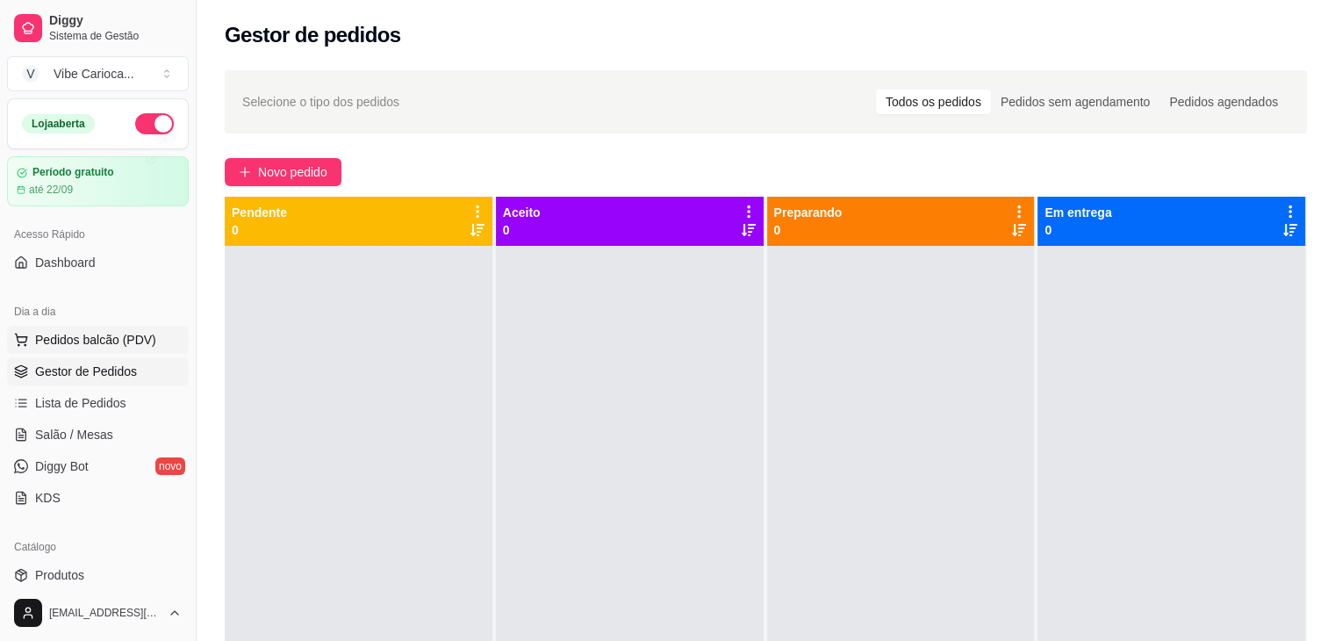
click at [123, 347] on span "Pedidos balcão (PDV)" at bounding box center [95, 340] width 121 height 18
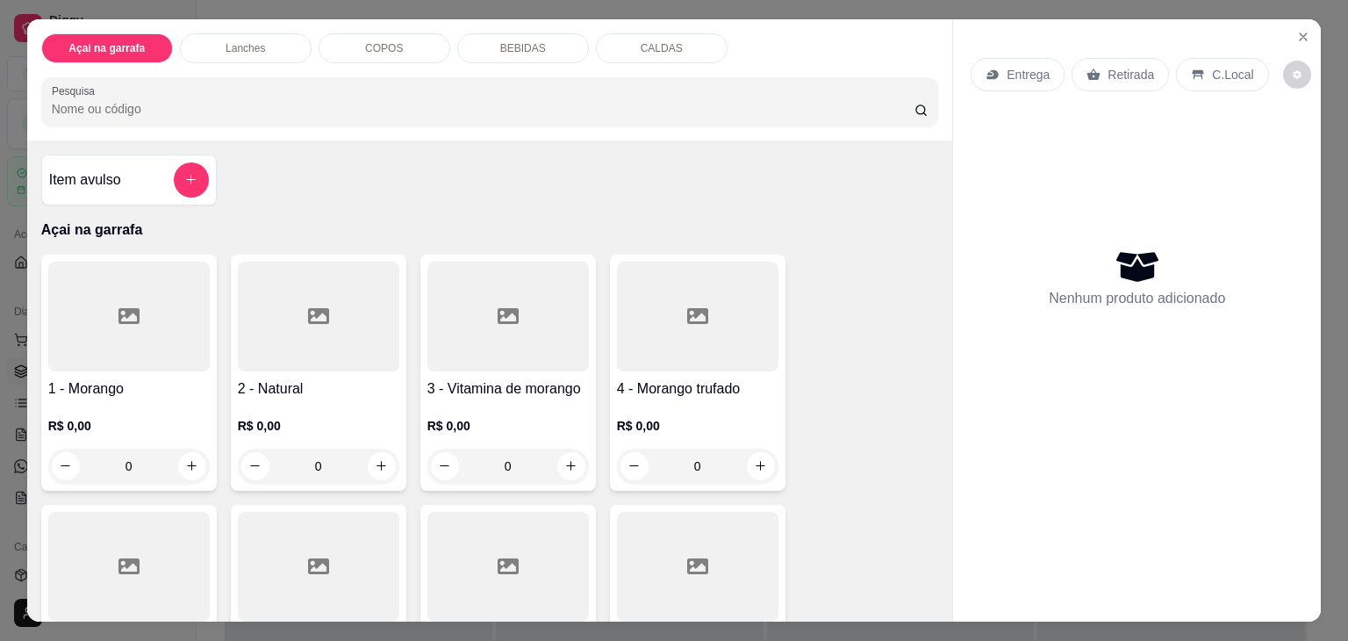
click at [288, 100] on input "Pesquisa" at bounding box center [483, 109] width 863 height 18
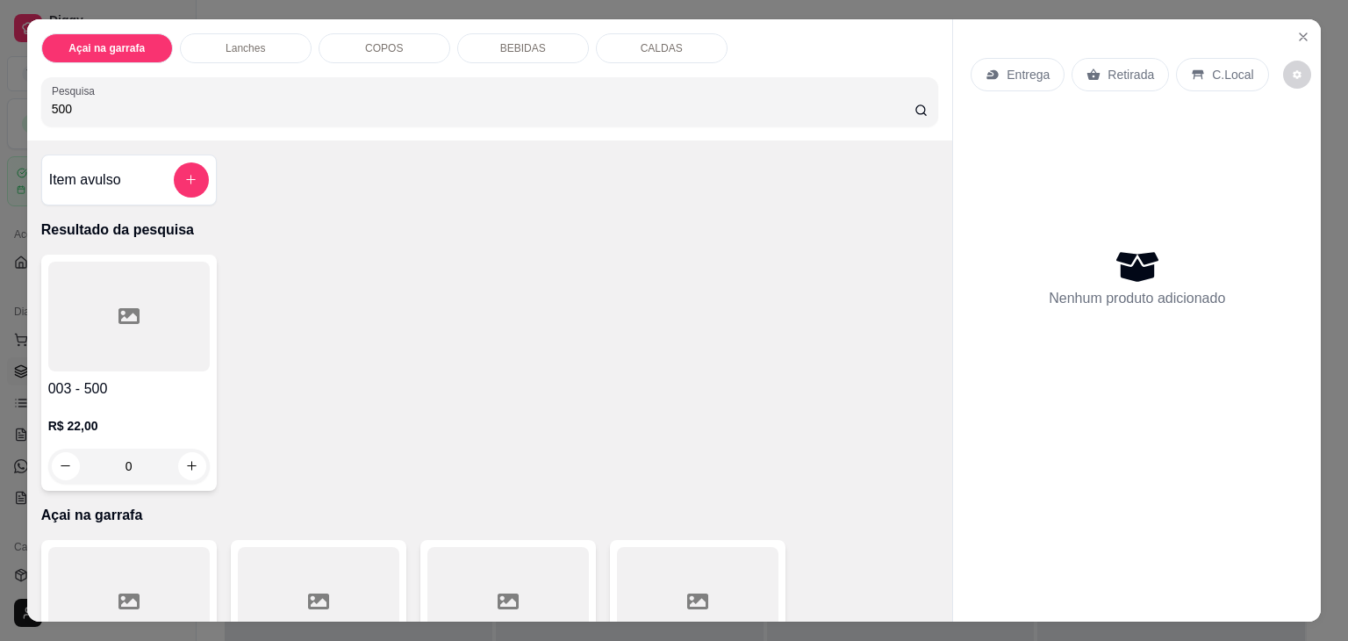
type input "500"
click at [127, 349] on div at bounding box center [129, 317] width 162 height 110
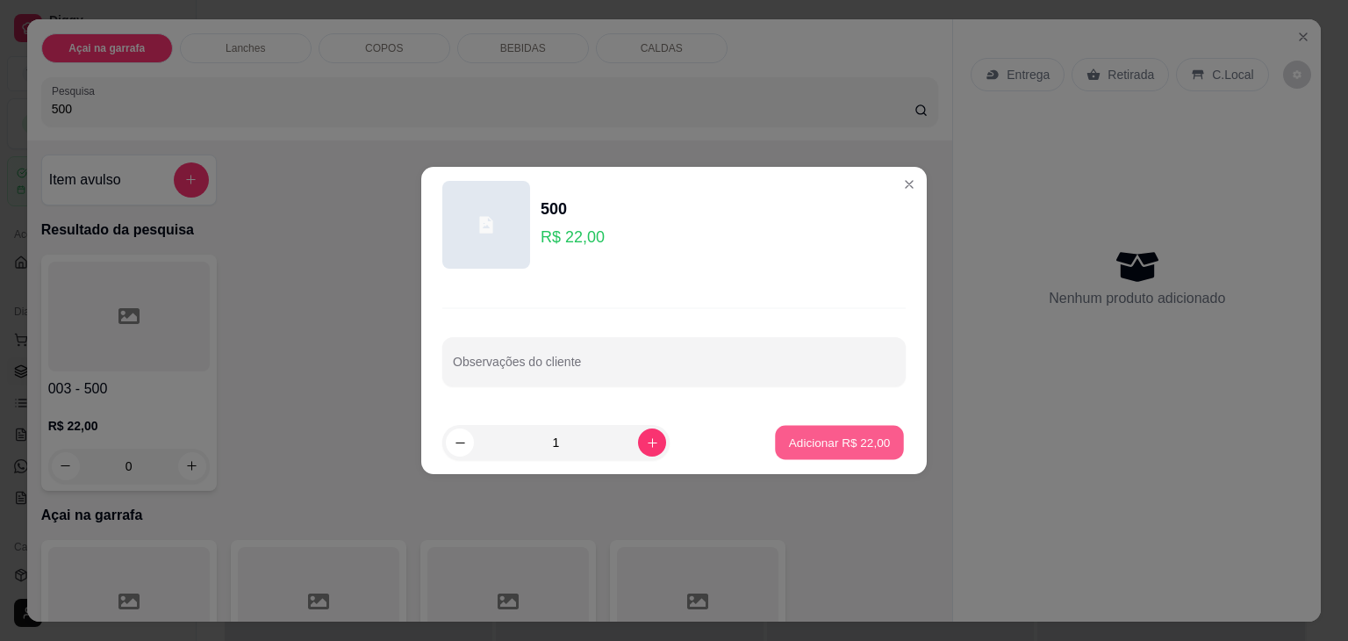
click at [775, 434] on button "Adicionar R$ 22,00" at bounding box center [839, 443] width 129 height 34
type input "1"
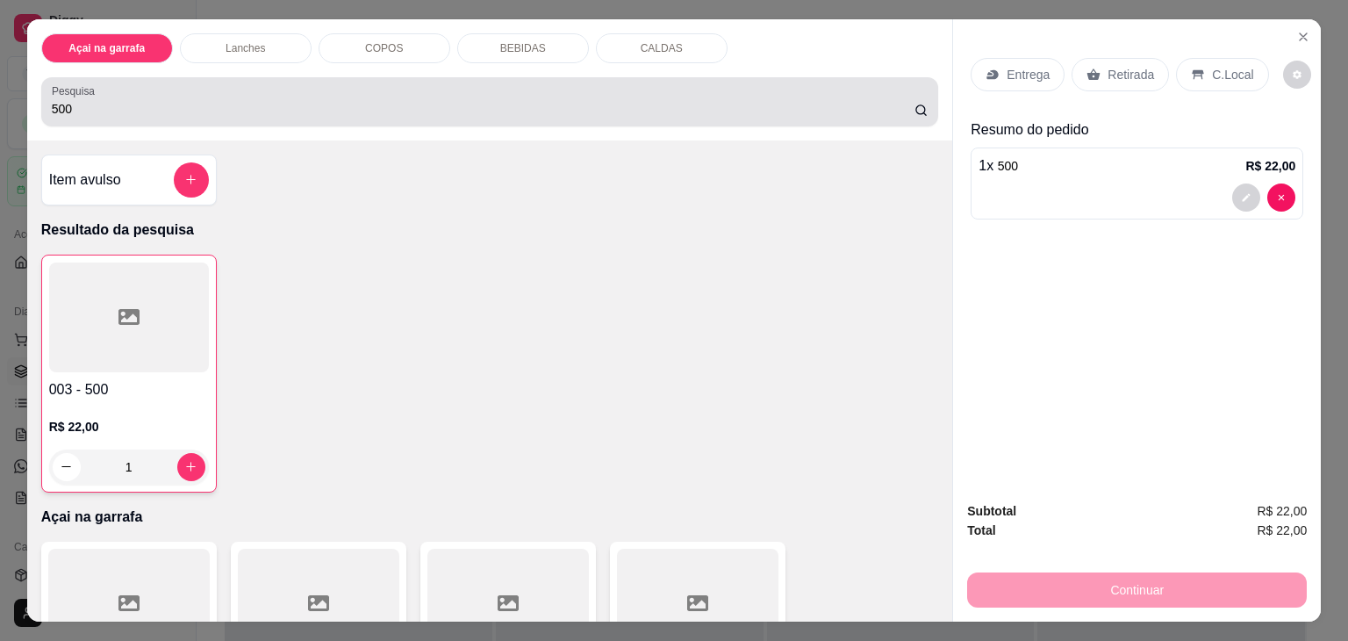
click at [646, 84] on div "500" at bounding box center [490, 101] width 877 height 35
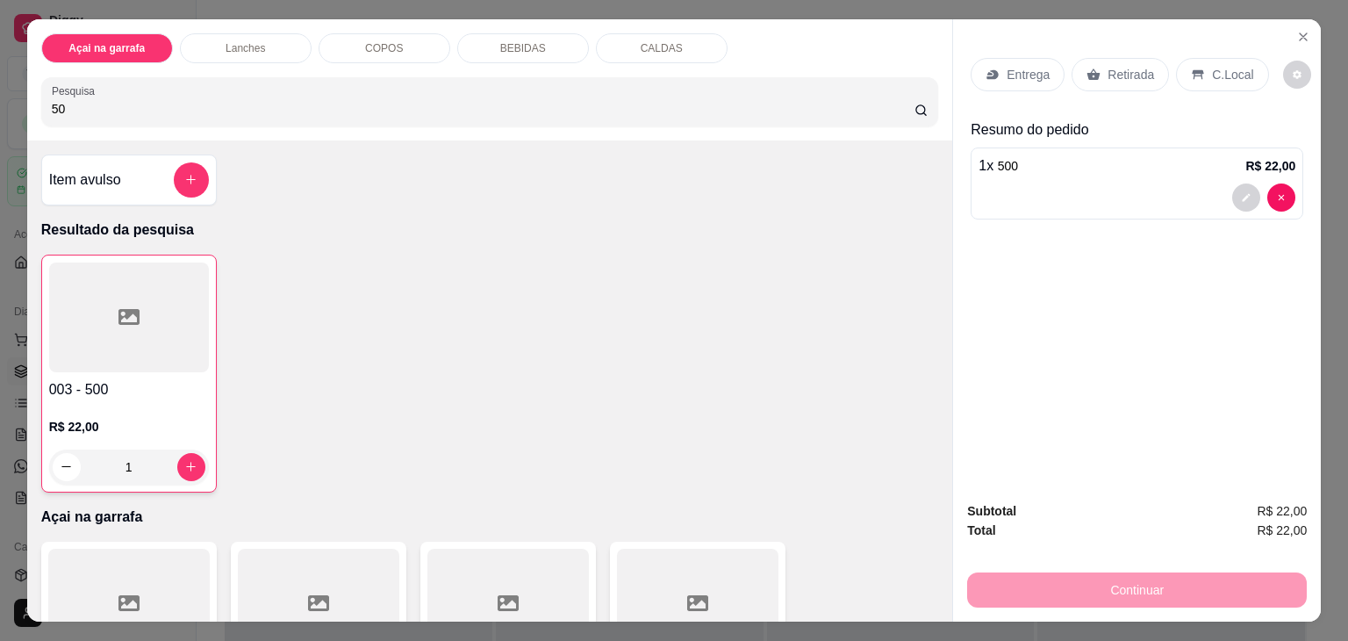
type input "5"
type input "400"
click at [126, 310] on icon at bounding box center [129, 316] width 21 height 21
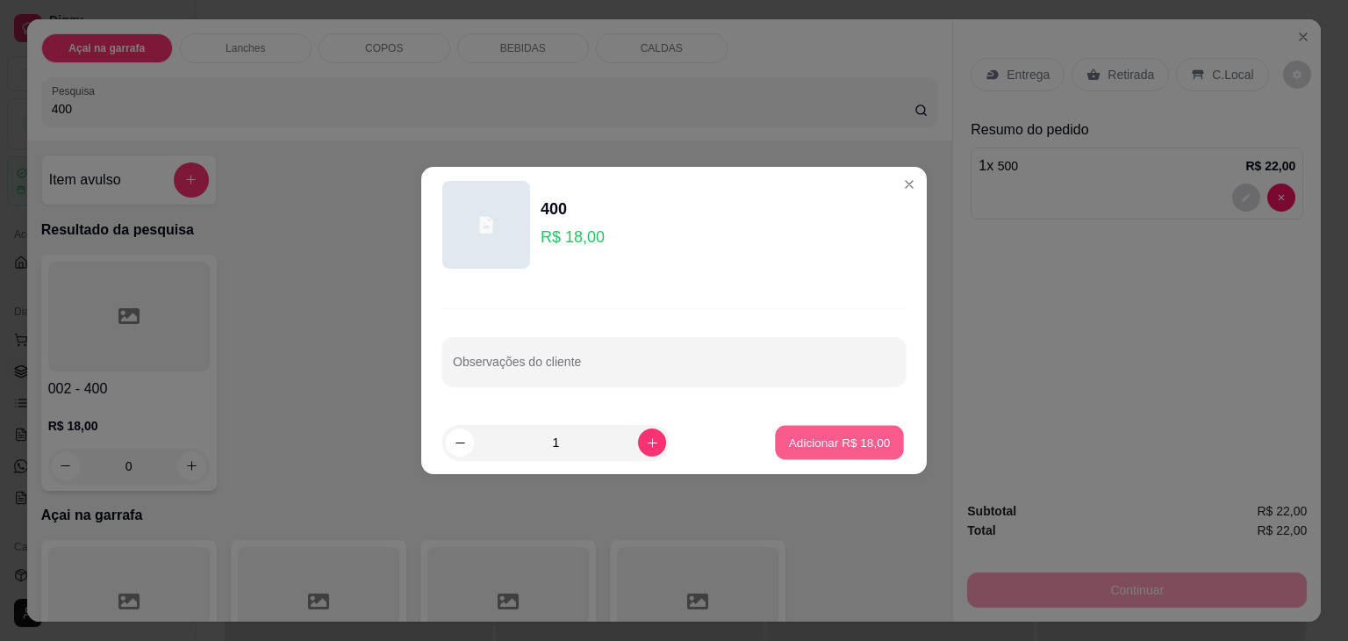
click at [775, 446] on button "Adicionar R$ 18,00" at bounding box center [839, 443] width 129 height 34
type input "1"
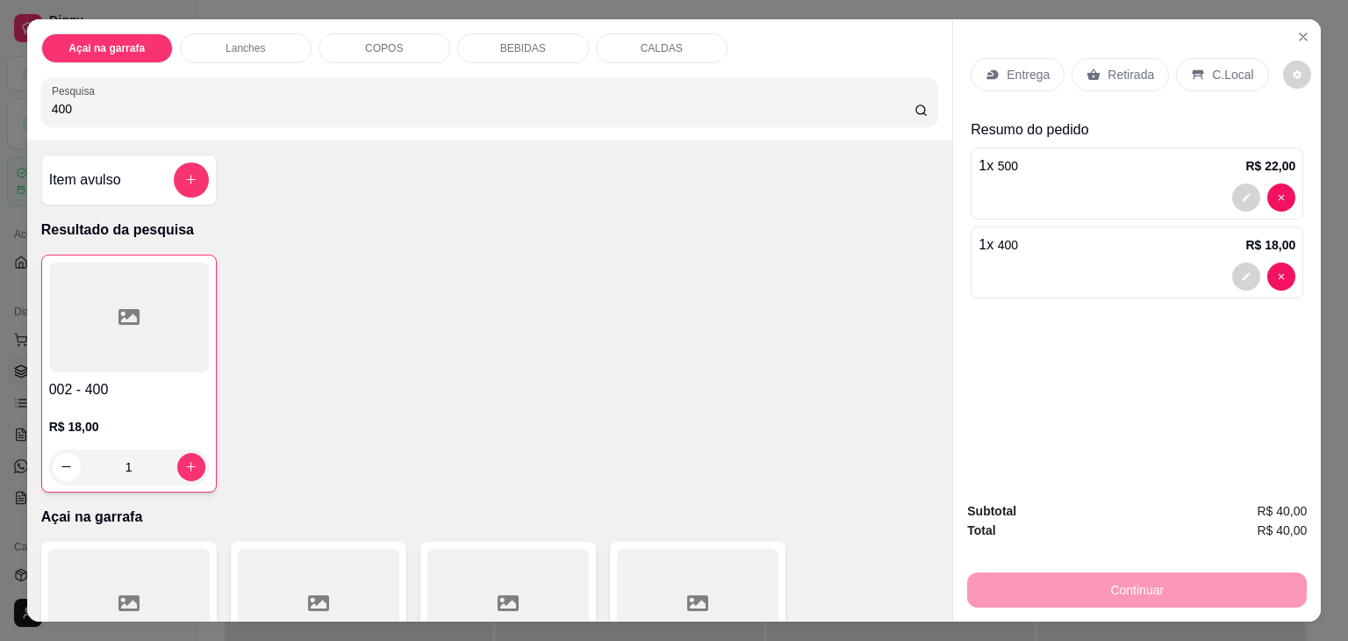
click at [1190, 76] on div "C.Local" at bounding box center [1222, 74] width 92 height 33
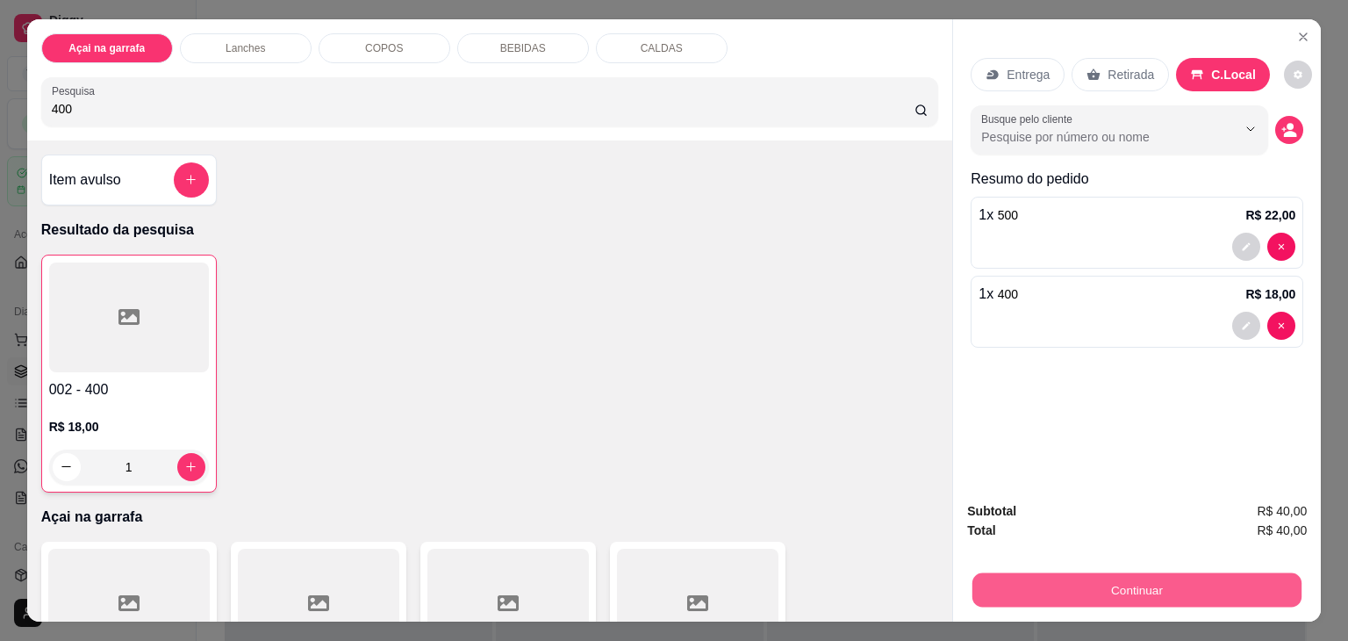
click at [988, 573] on button "Continuar" at bounding box center [1137, 590] width 329 height 34
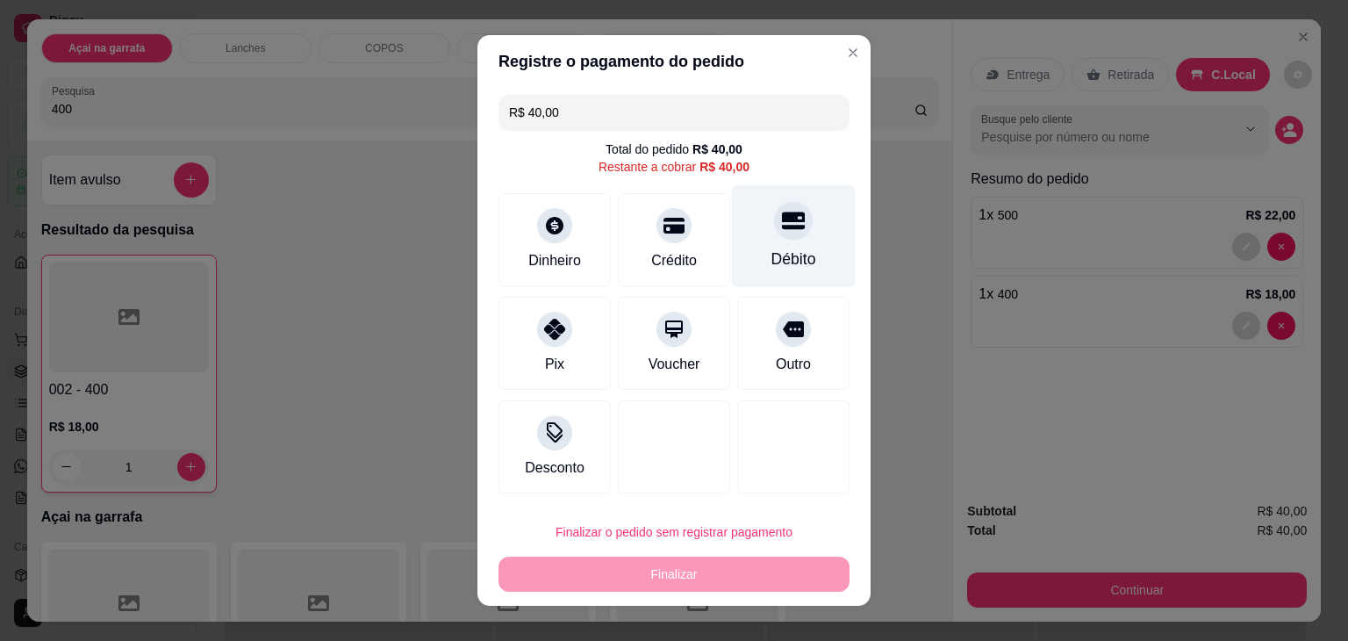
click at [753, 234] on div "Débito" at bounding box center [794, 236] width 124 height 103
type input "R$ 0,00"
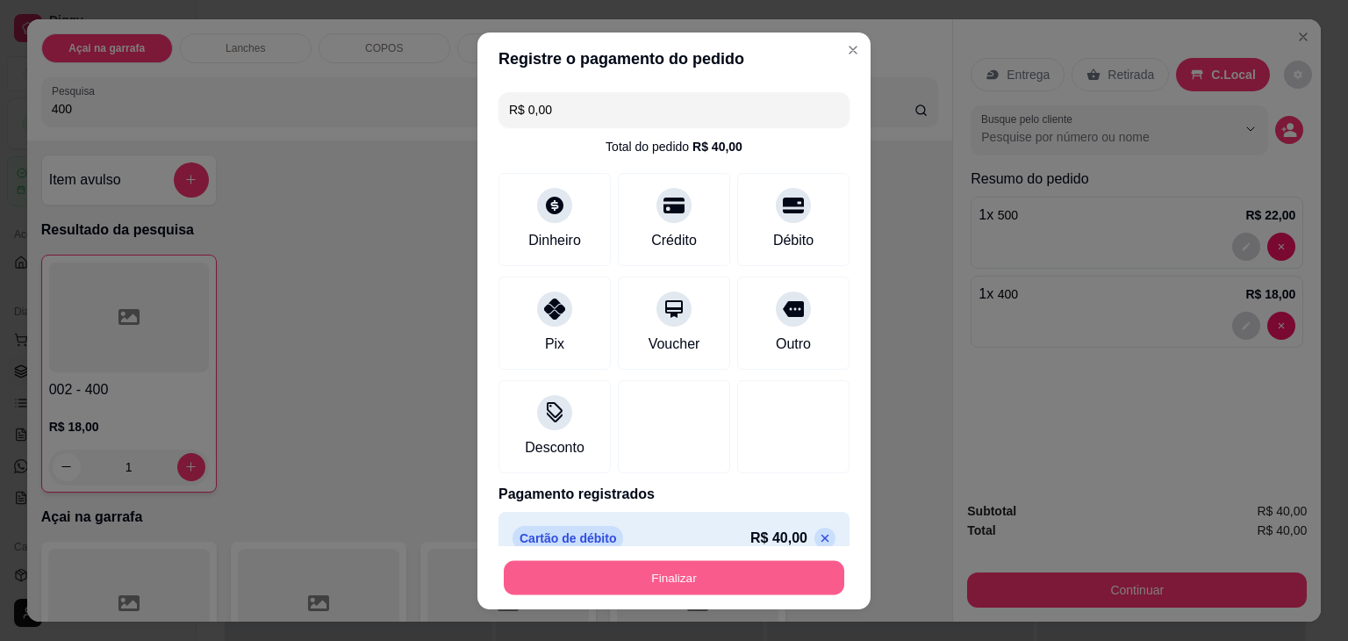
click at [584, 586] on button "Finalizar" at bounding box center [674, 577] width 341 height 34
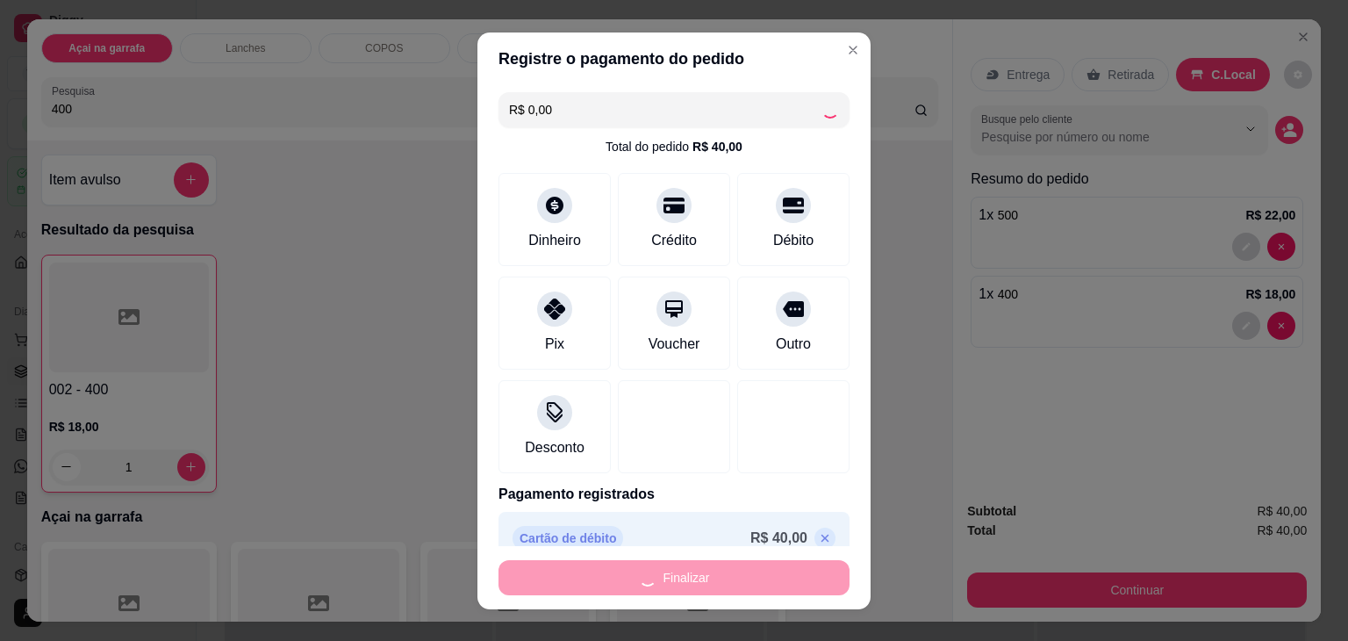
type input "0"
type input "-R$ 40,00"
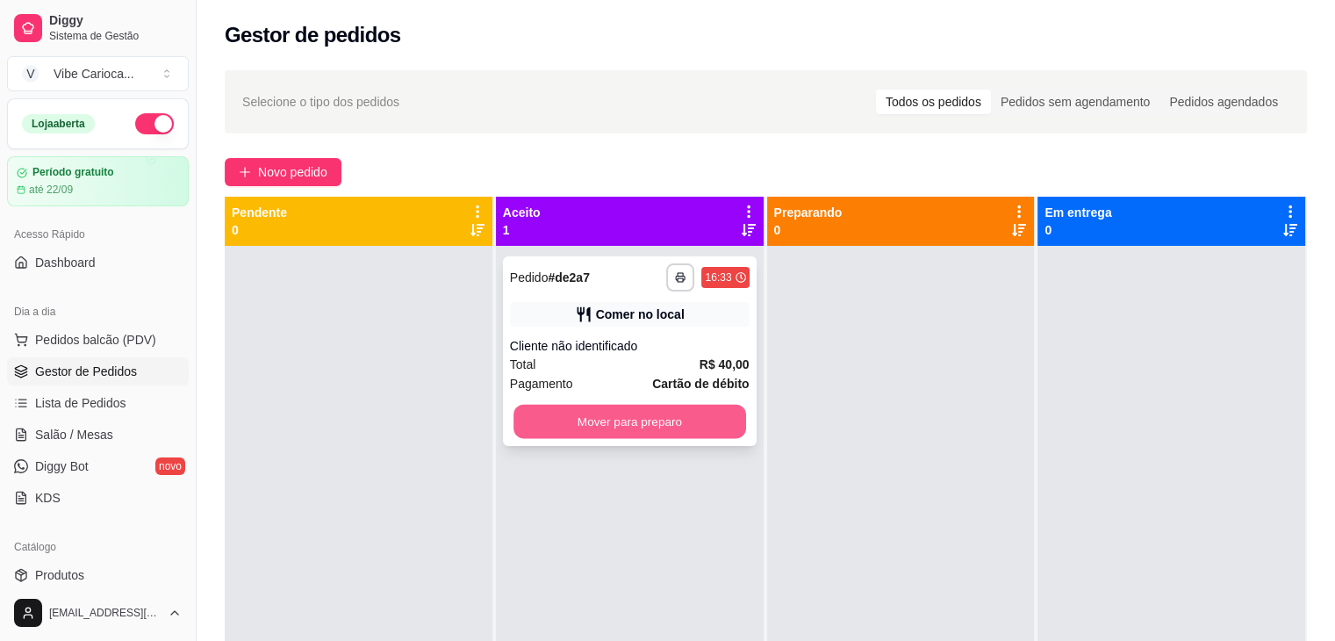
click at [628, 423] on button "Mover para preparo" at bounding box center [630, 422] width 233 height 34
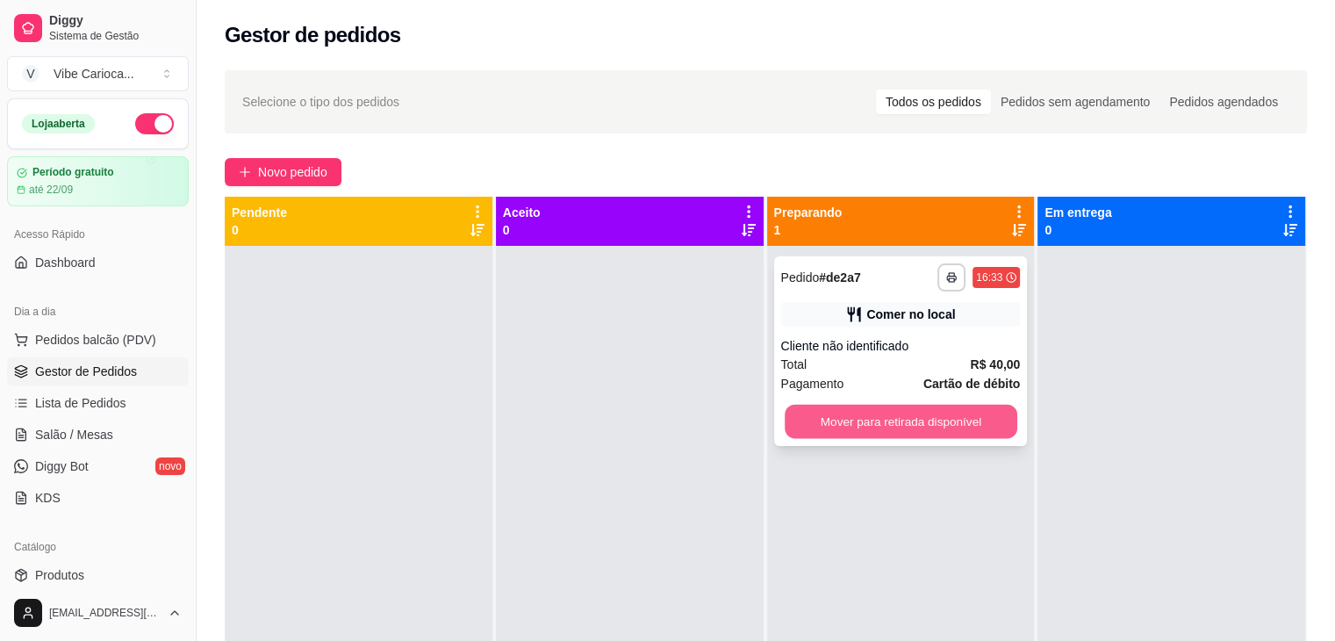
click at [829, 422] on button "Mover para retirada disponível" at bounding box center [901, 422] width 233 height 34
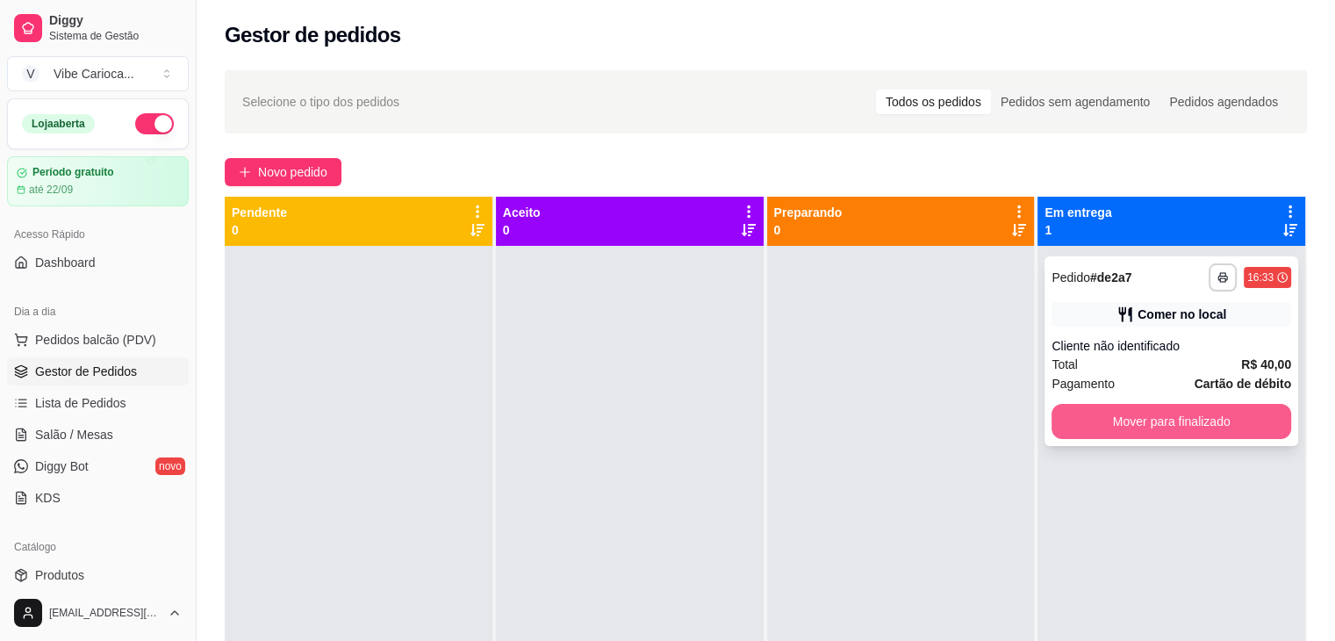
click at [1082, 414] on button "Mover para finalizado" at bounding box center [1172, 421] width 240 height 35
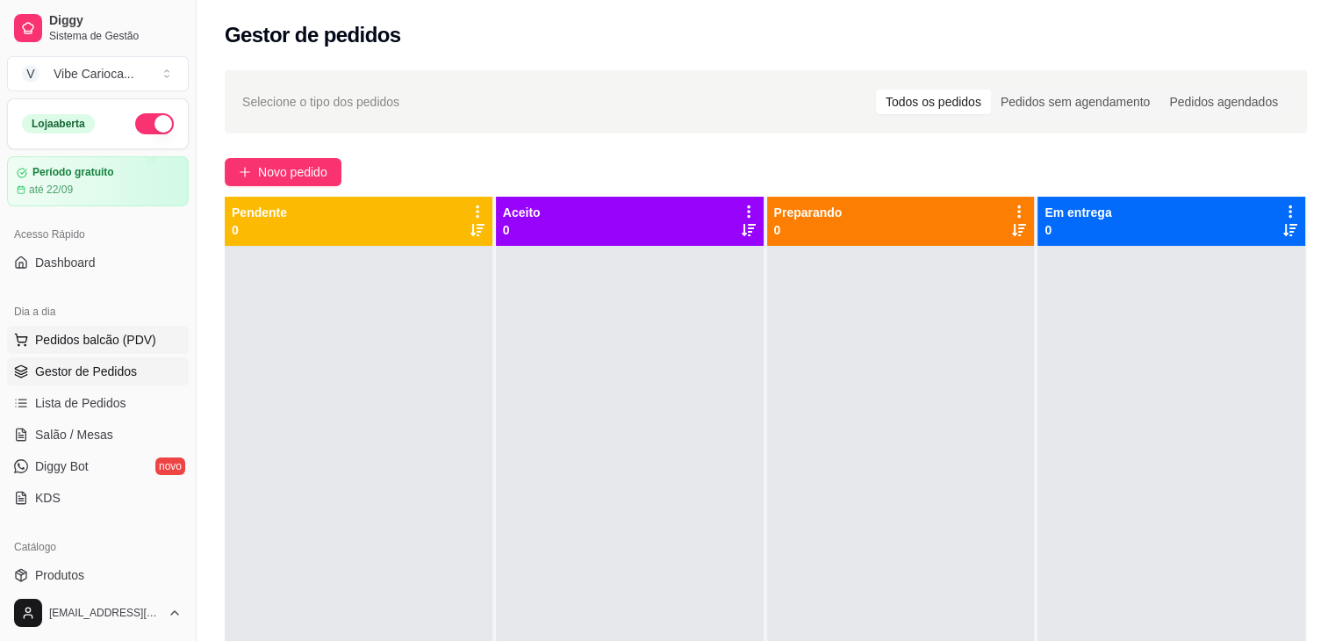
click at [119, 340] on span "Pedidos balcão (PDV)" at bounding box center [95, 340] width 121 height 18
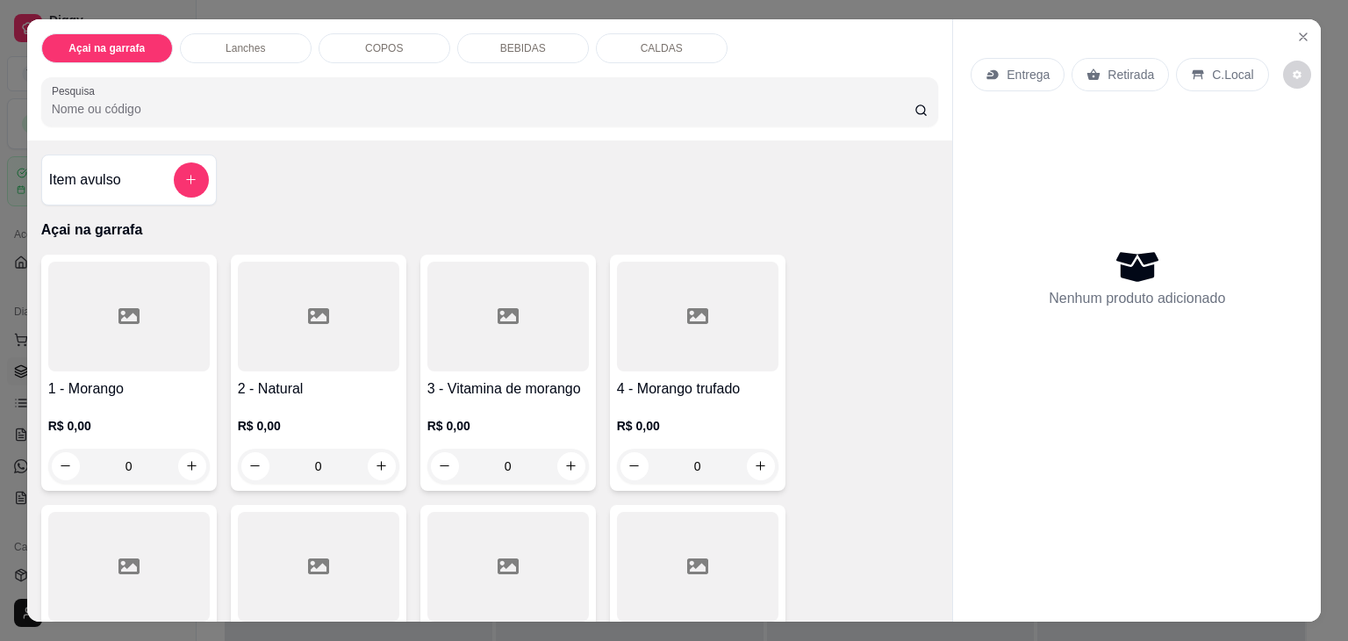
click at [347, 100] on input "Pesquisa" at bounding box center [483, 109] width 863 height 18
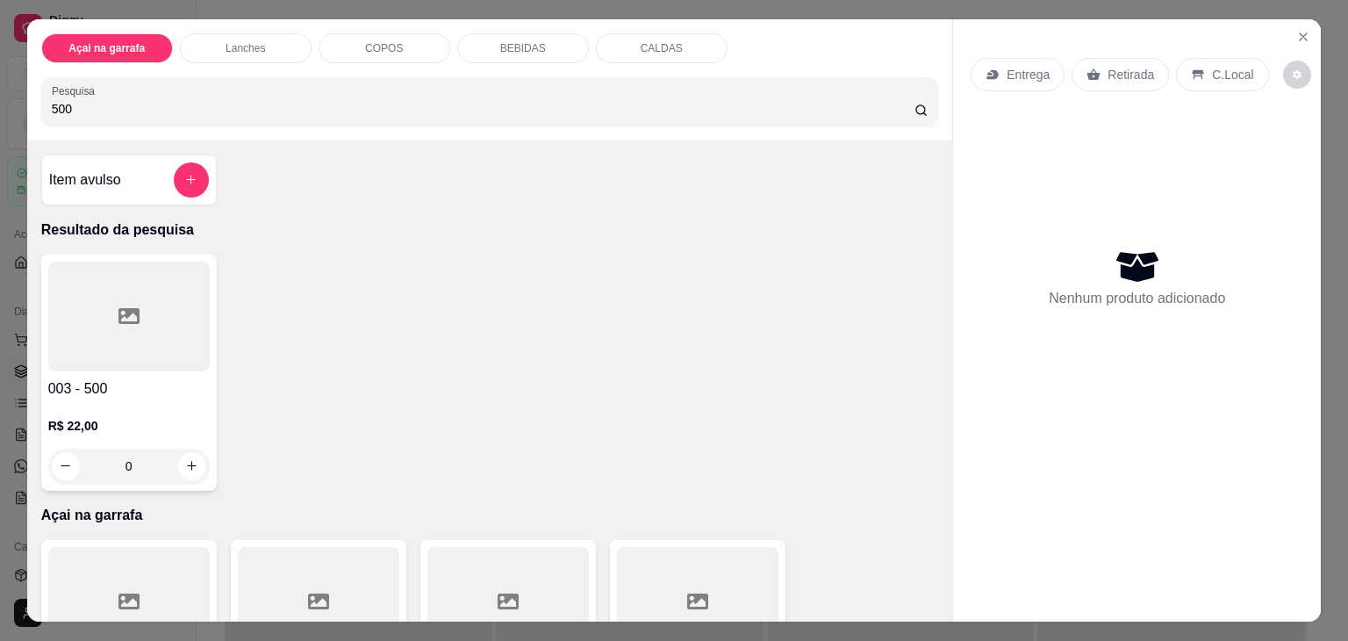
type input "500"
click at [98, 313] on div at bounding box center [129, 317] width 162 height 110
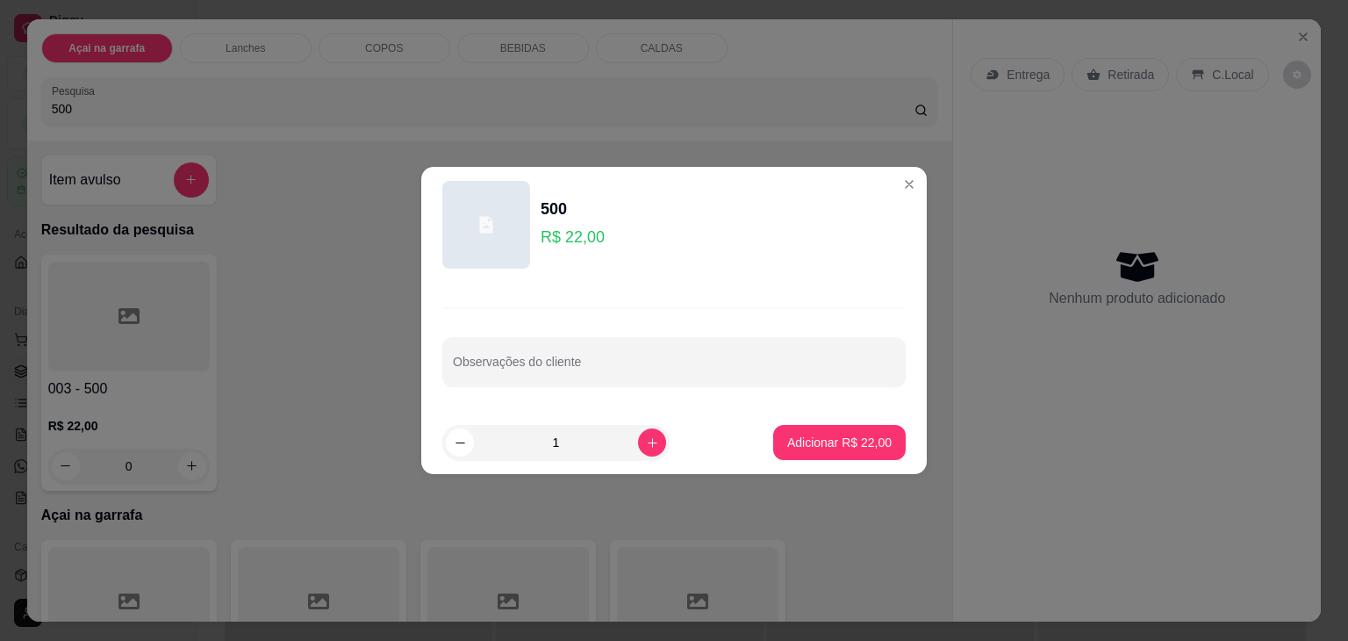
click at [817, 460] on footer "1 Adicionar R$ 22,00" at bounding box center [674, 442] width 506 height 63
click at [816, 455] on button "Adicionar R$ 22,00" at bounding box center [839, 443] width 129 height 34
type input "1"
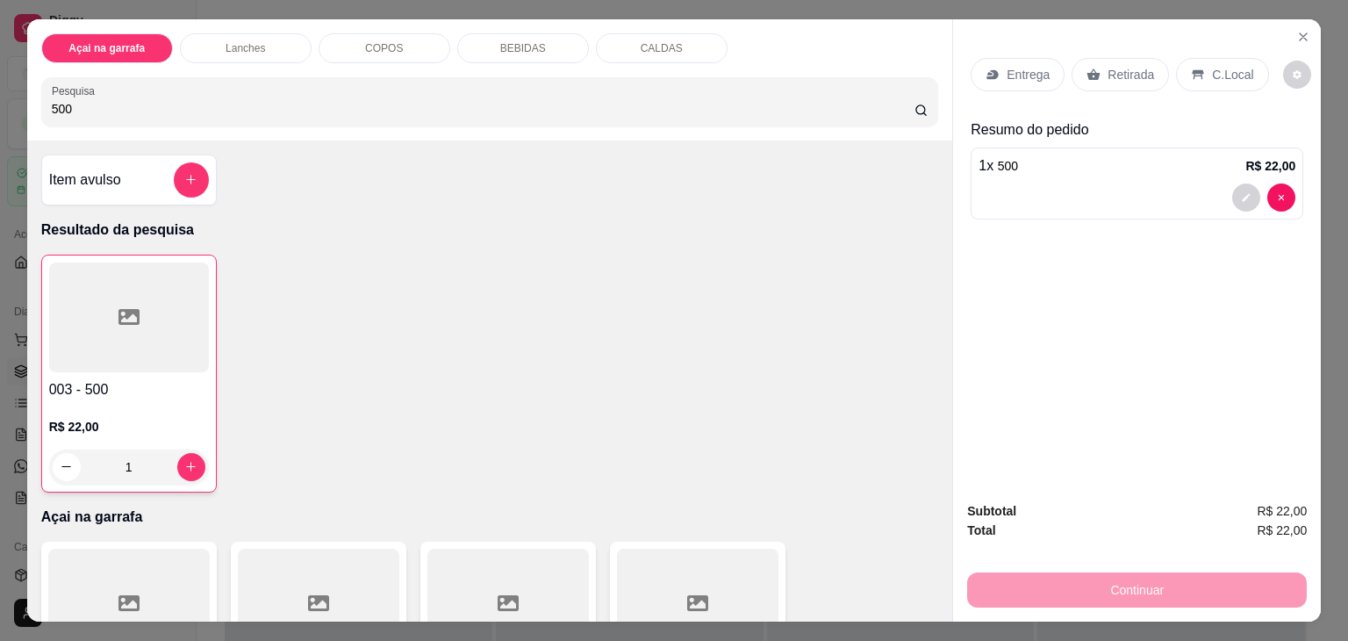
click at [1233, 58] on div "C.Local" at bounding box center [1222, 74] width 92 height 33
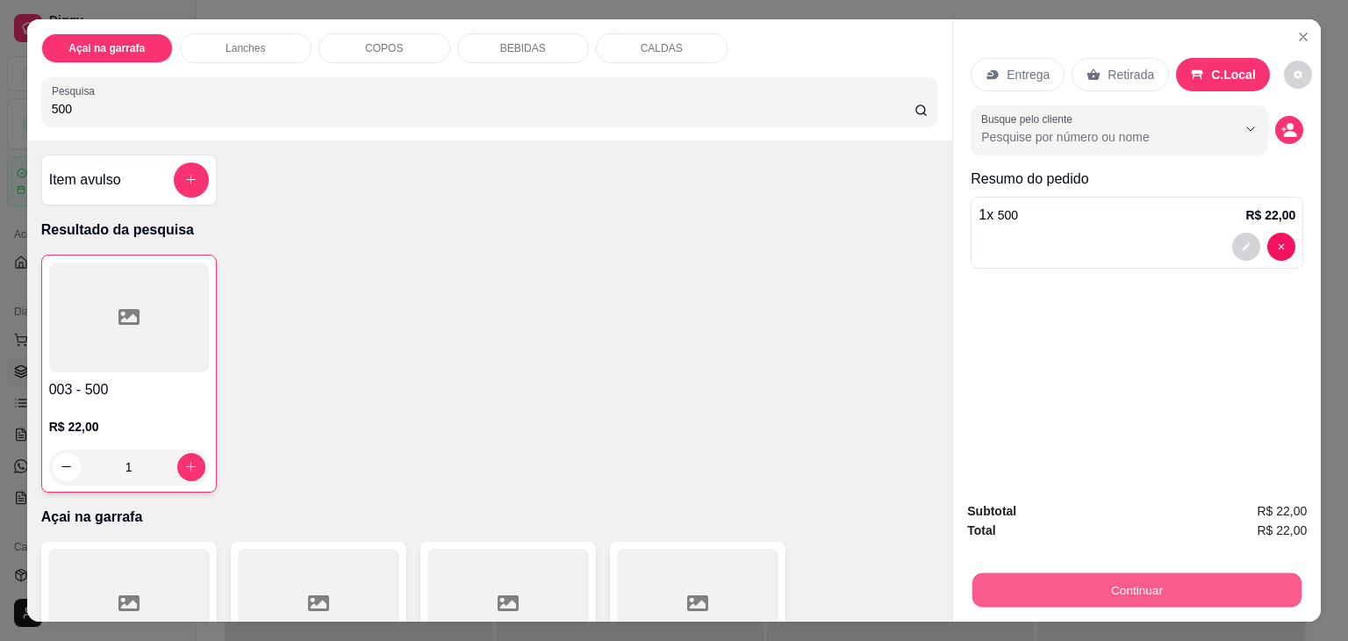
click at [1043, 584] on button "Continuar" at bounding box center [1137, 590] width 329 height 34
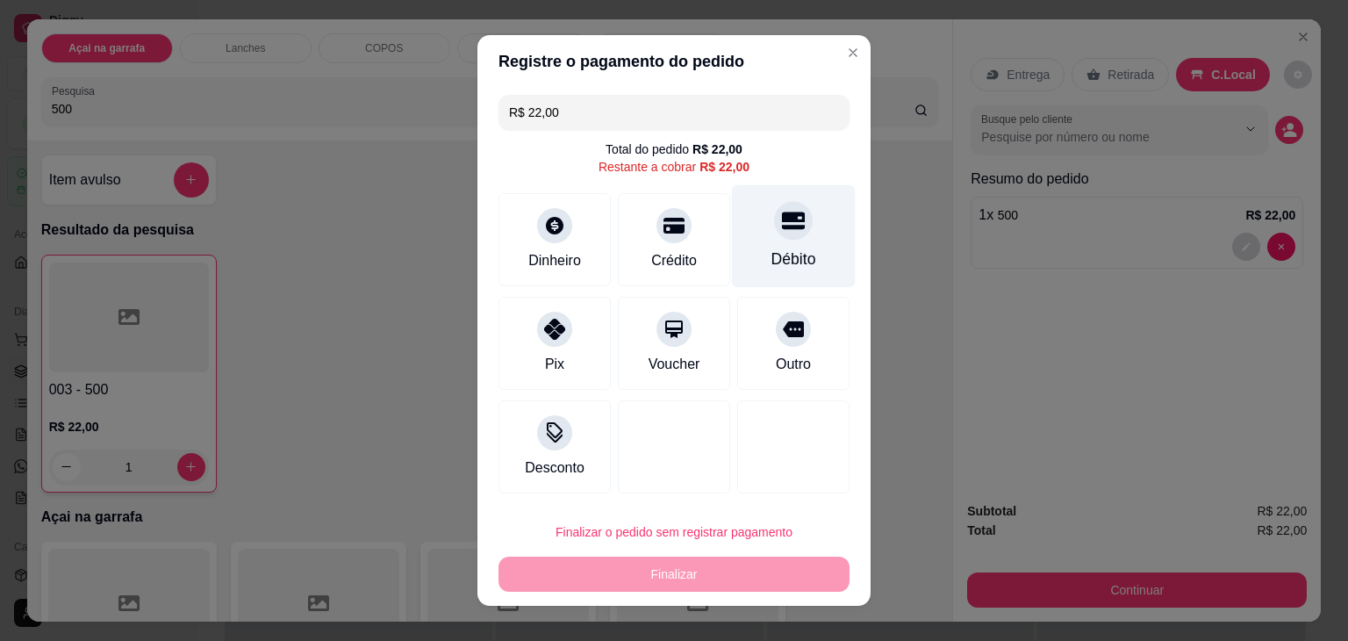
click at [790, 227] on div at bounding box center [793, 220] width 39 height 39
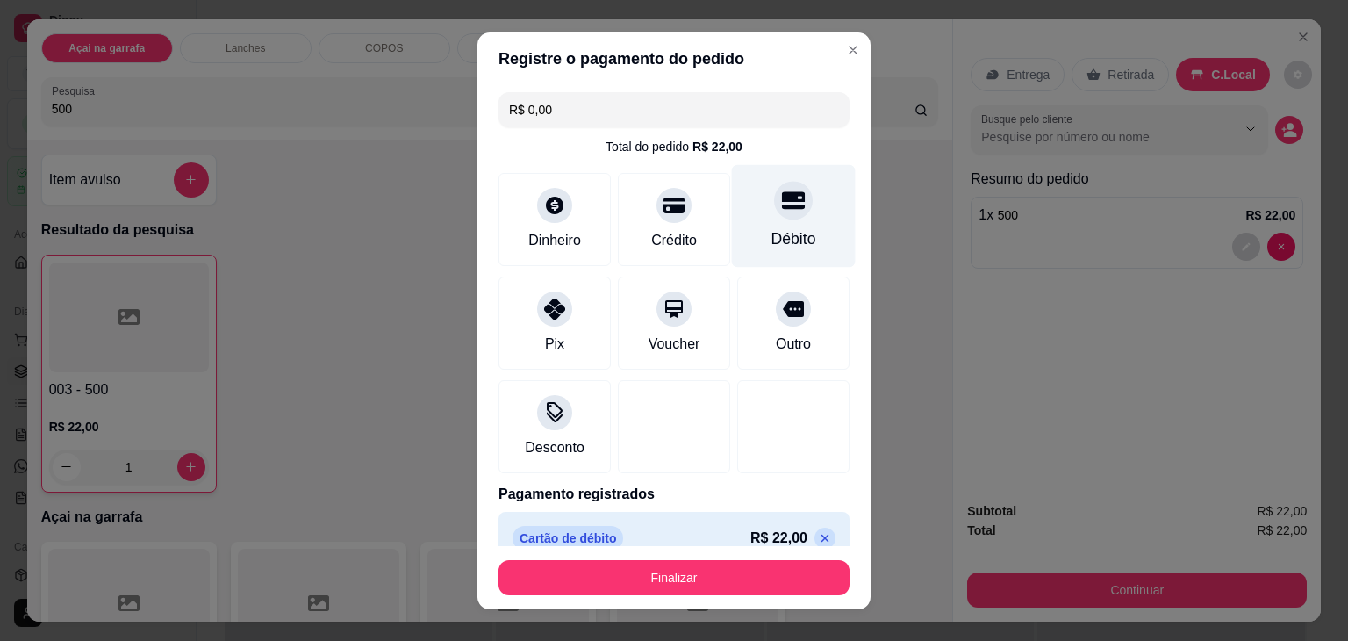
type input "R$ 0,00"
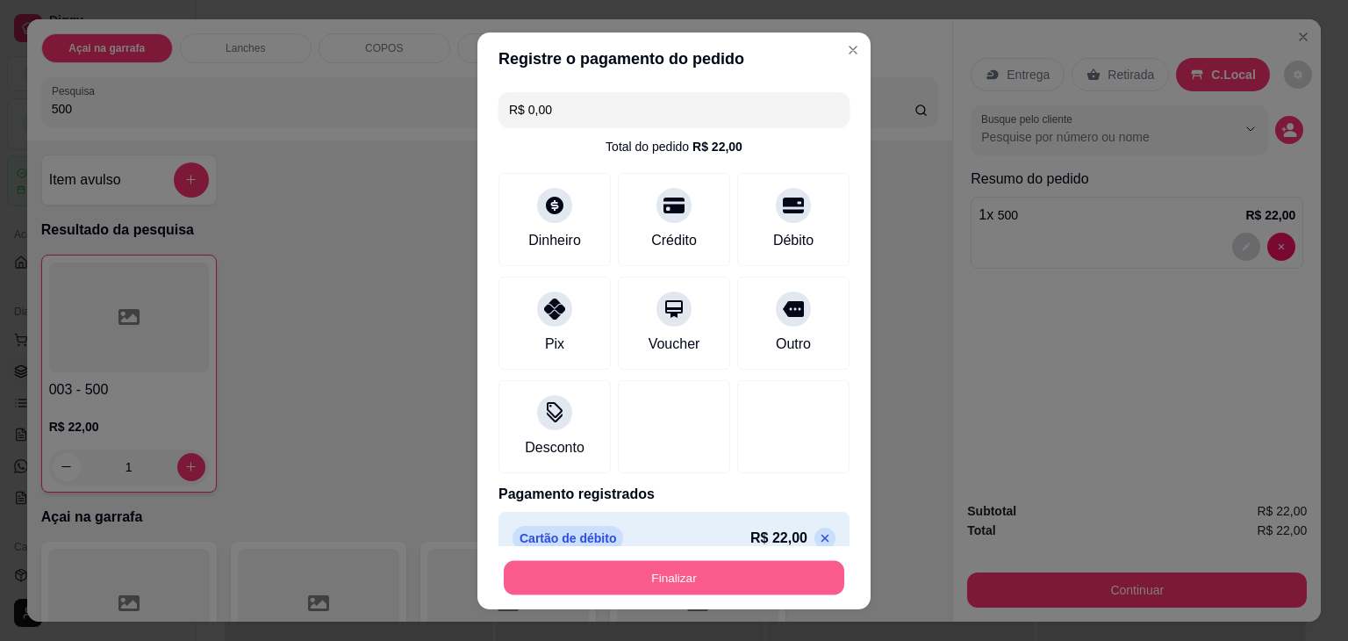
click at [560, 565] on button "Finalizar" at bounding box center [674, 577] width 341 height 34
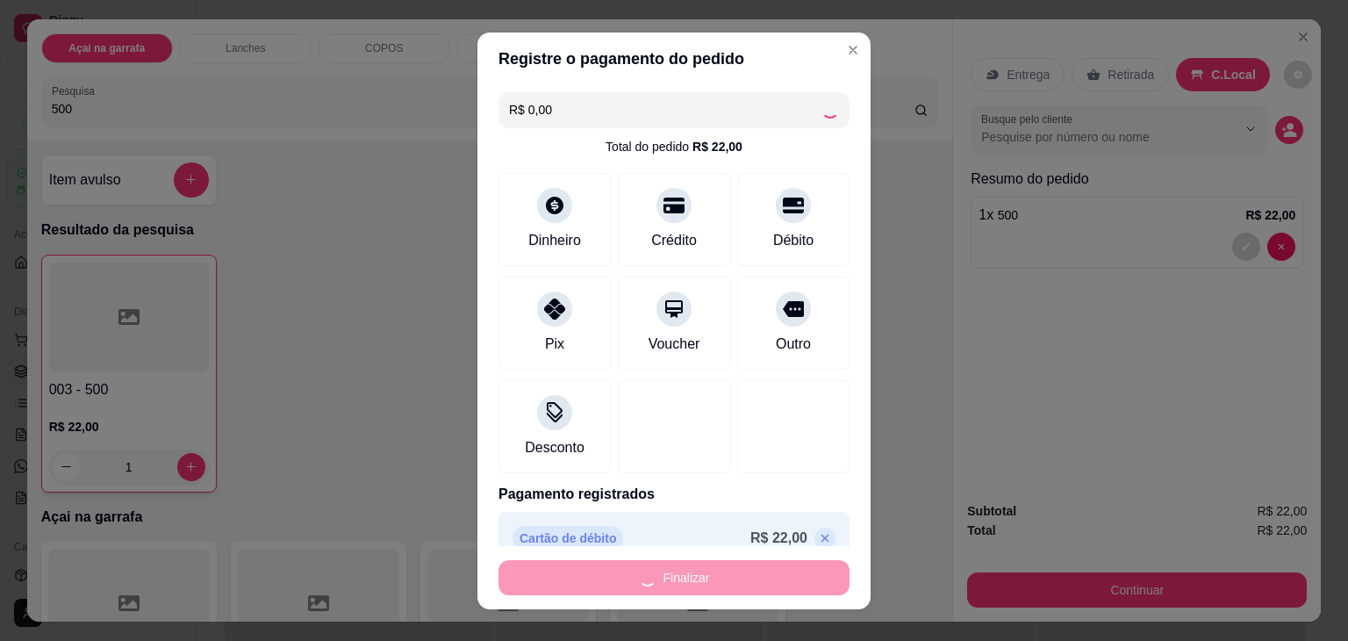
type input "0"
type input "-R$ 22,00"
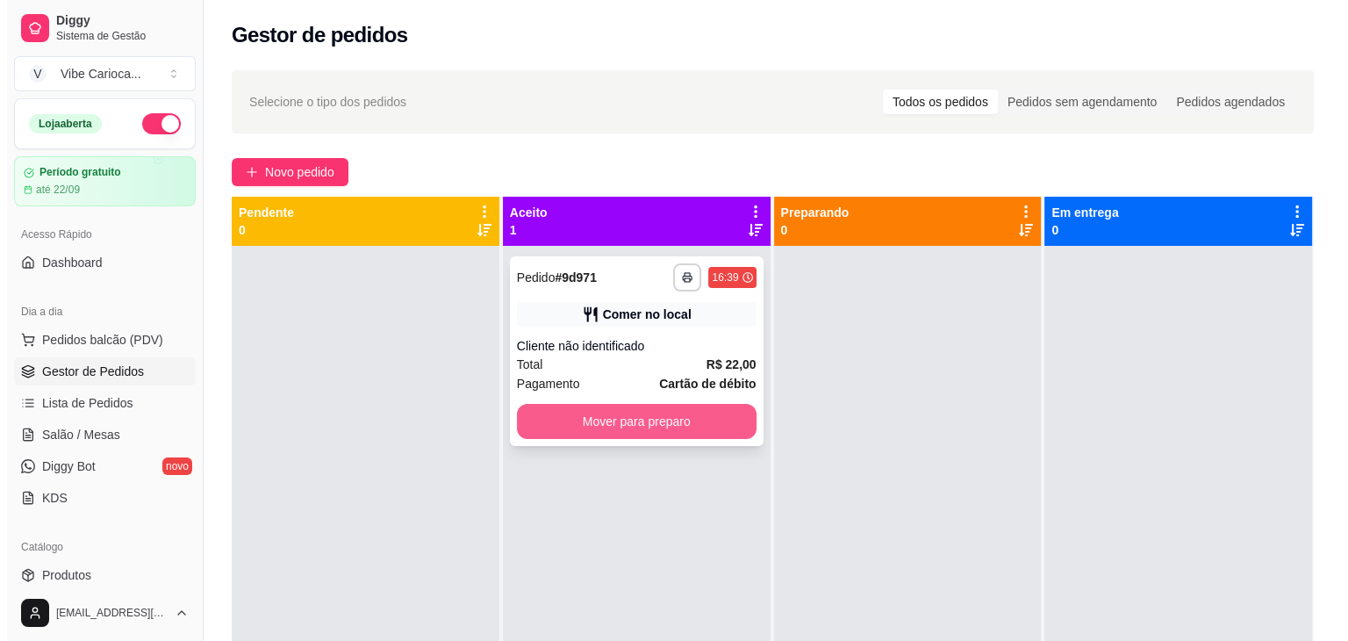
scroll to position [21, 0]
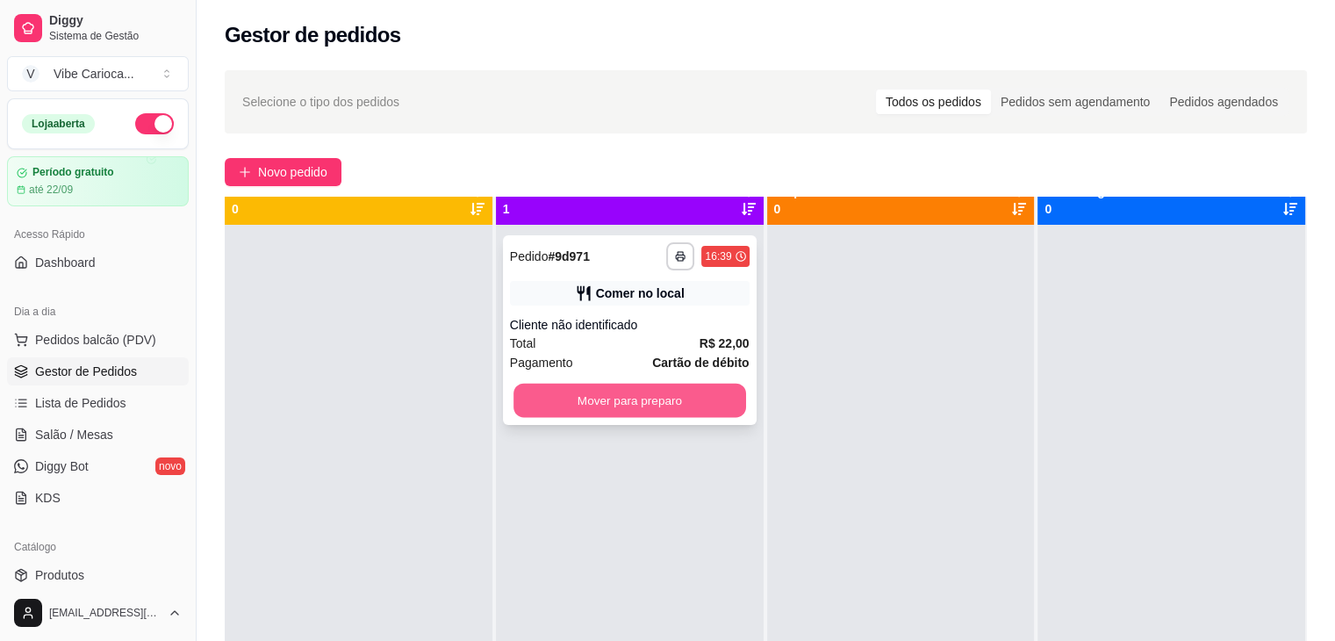
click at [625, 416] on button "Mover para preparo" at bounding box center [630, 401] width 233 height 34
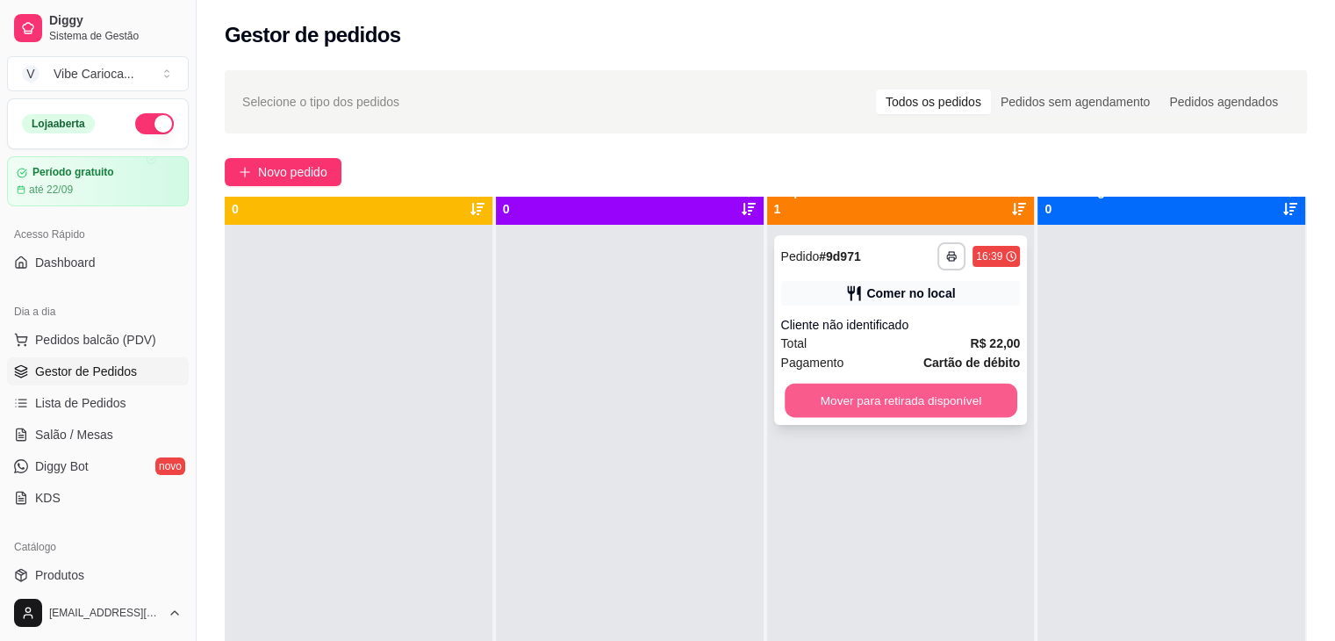
click at [801, 414] on button "Mover para retirada disponível" at bounding box center [901, 401] width 233 height 34
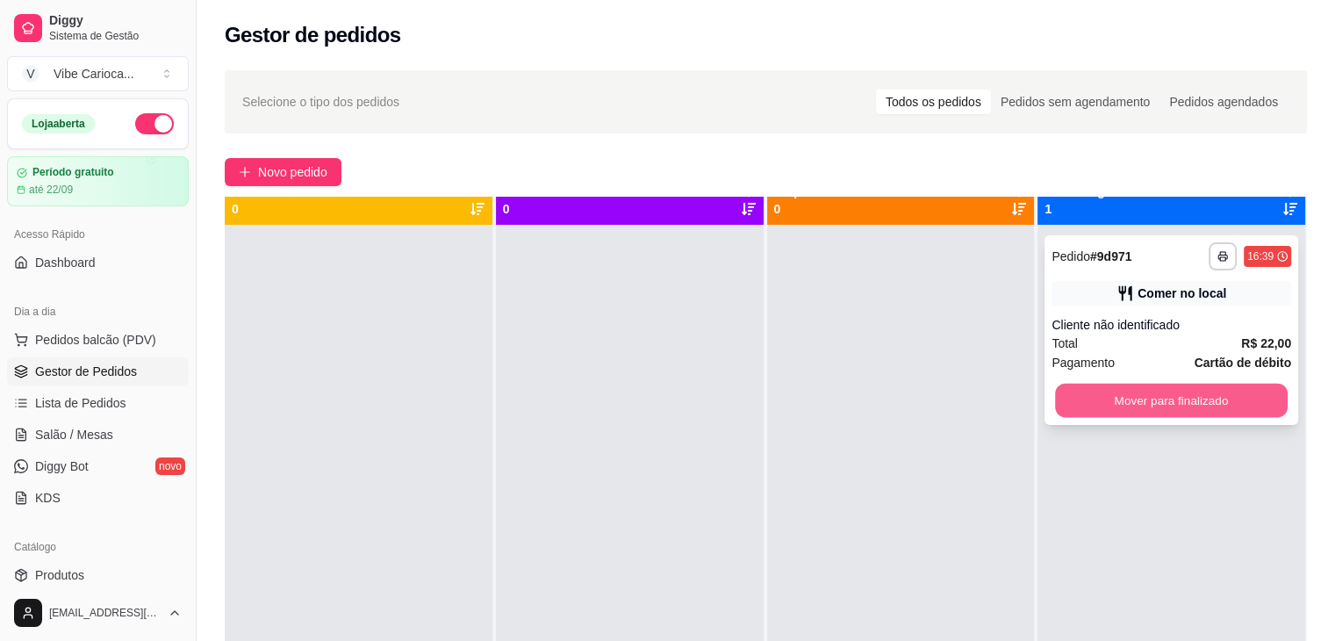
click at [1083, 404] on button "Mover para finalizado" at bounding box center [1171, 401] width 233 height 34
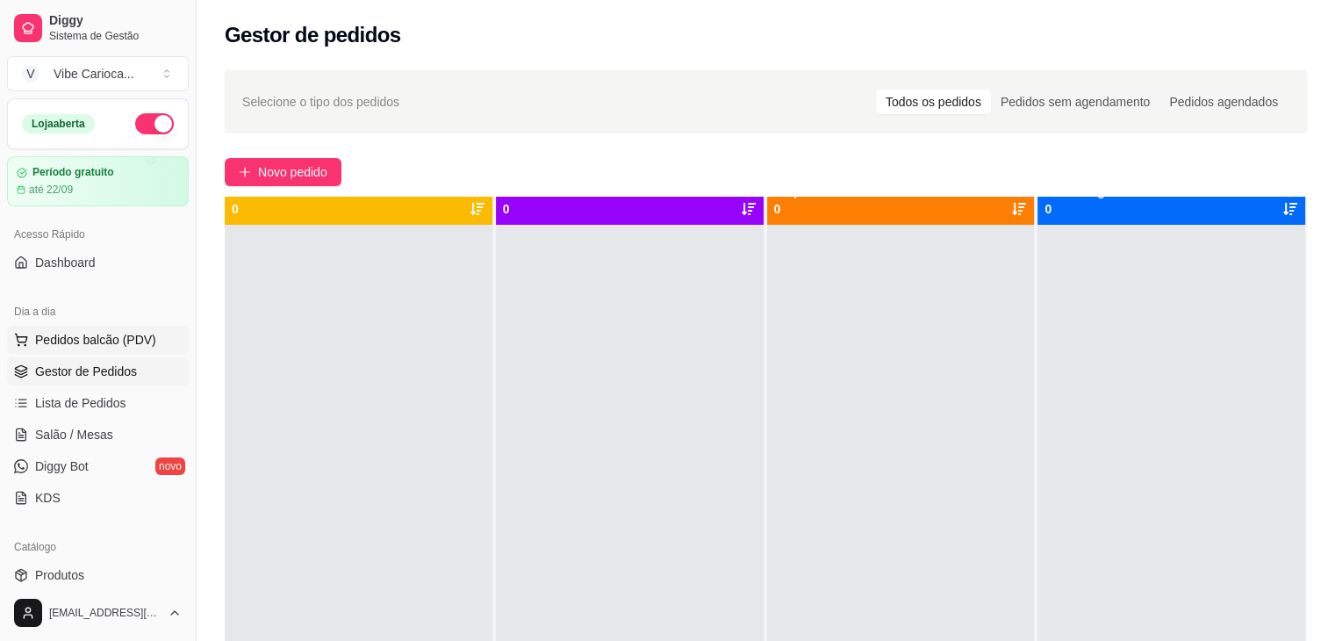
click at [82, 332] on span "Pedidos balcão (PDV)" at bounding box center [95, 340] width 121 height 18
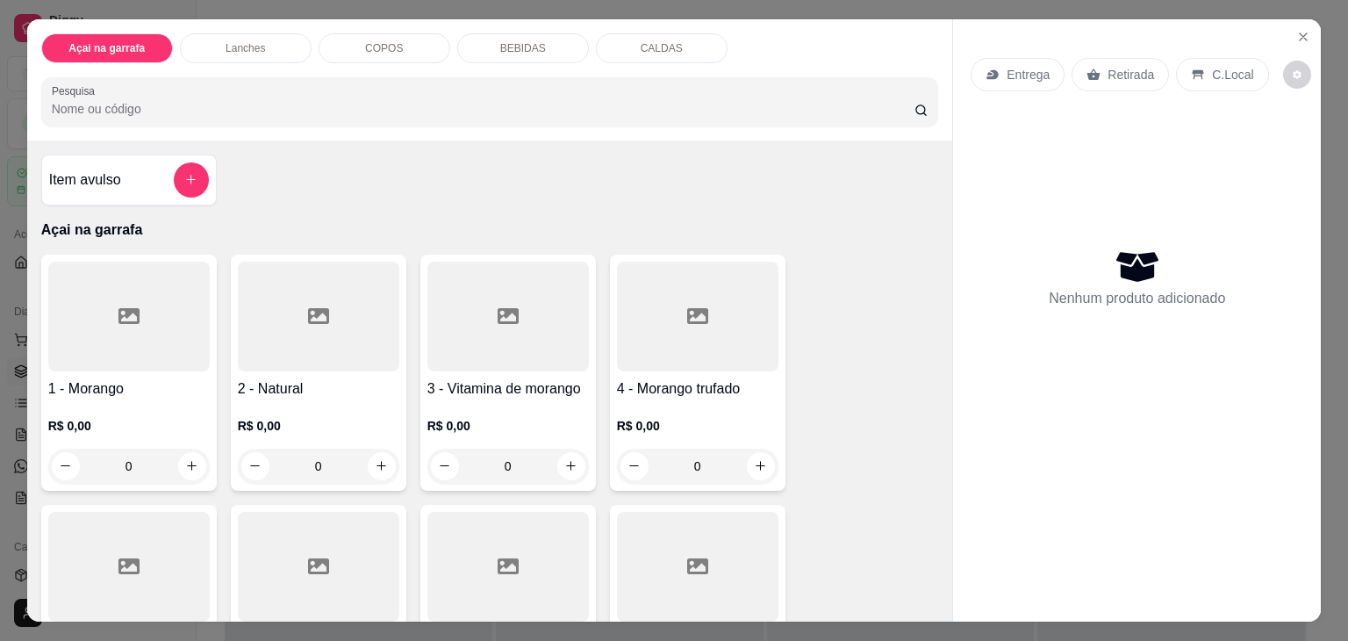
click at [235, 100] on input "Pesquisa" at bounding box center [483, 109] width 863 height 18
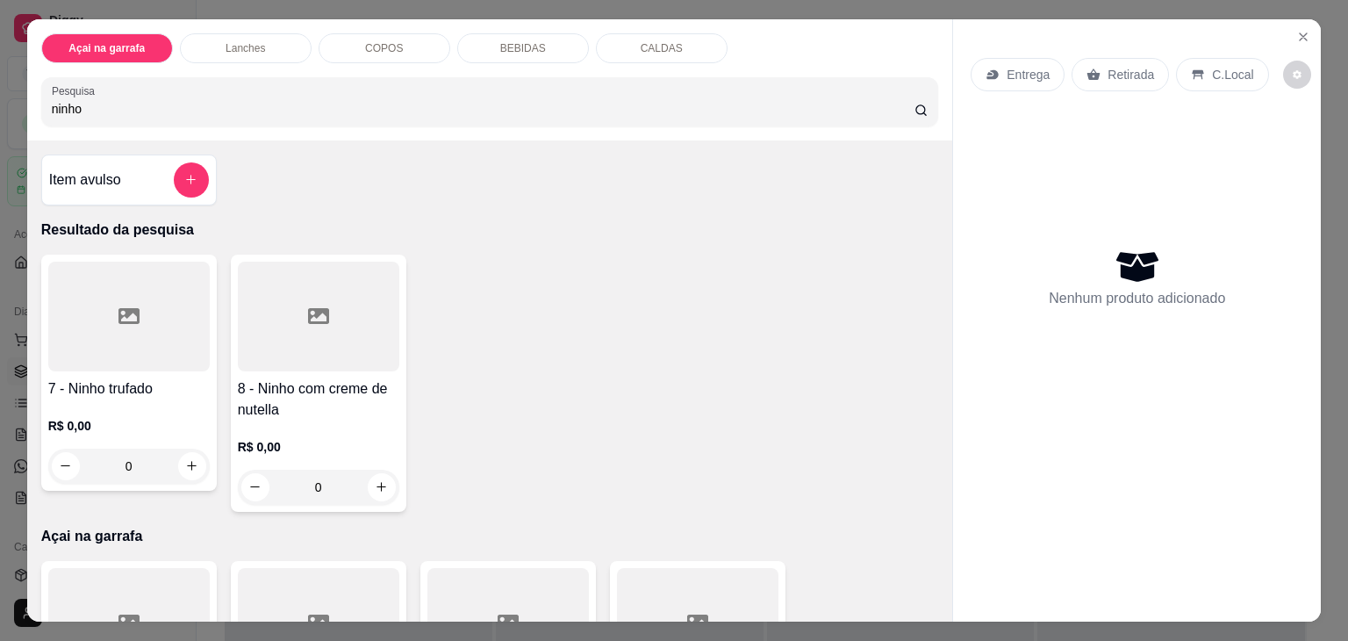
type input "ninho"
click at [130, 319] on icon at bounding box center [129, 316] width 21 height 21
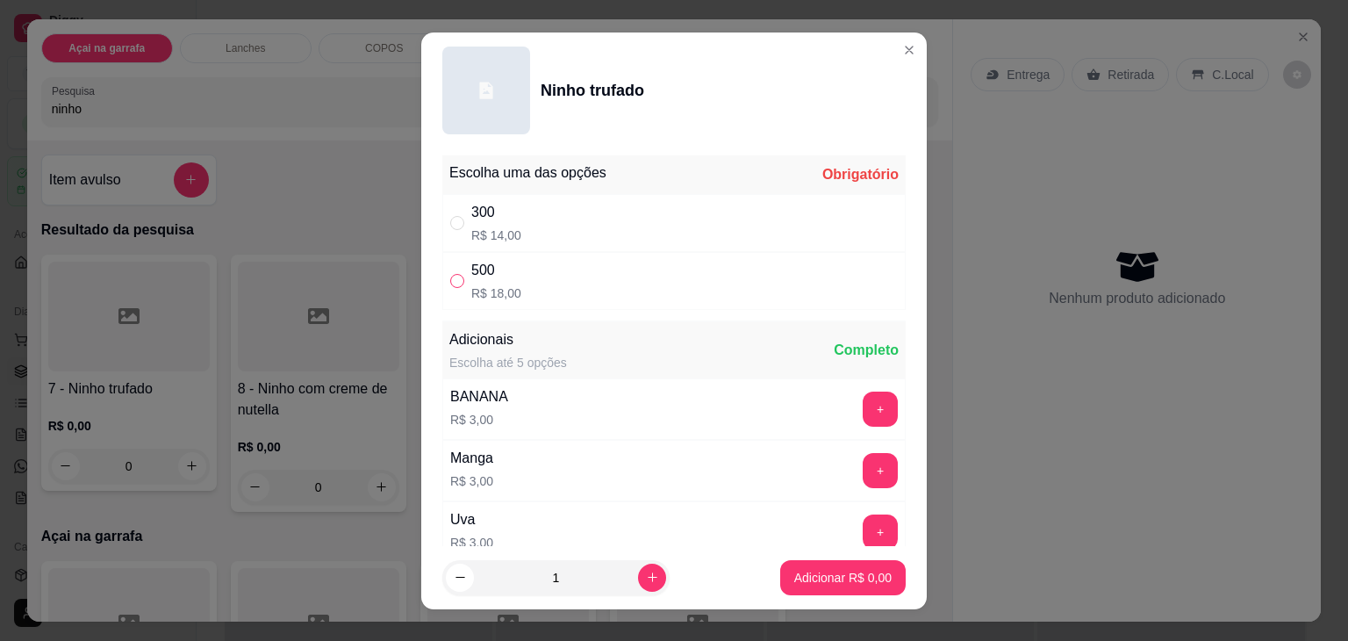
click at [450, 277] on input "" at bounding box center [457, 281] width 14 height 14
radio input "true"
click at [450, 223] on input "" at bounding box center [457, 223] width 14 height 14
radio input "true"
radio input "false"
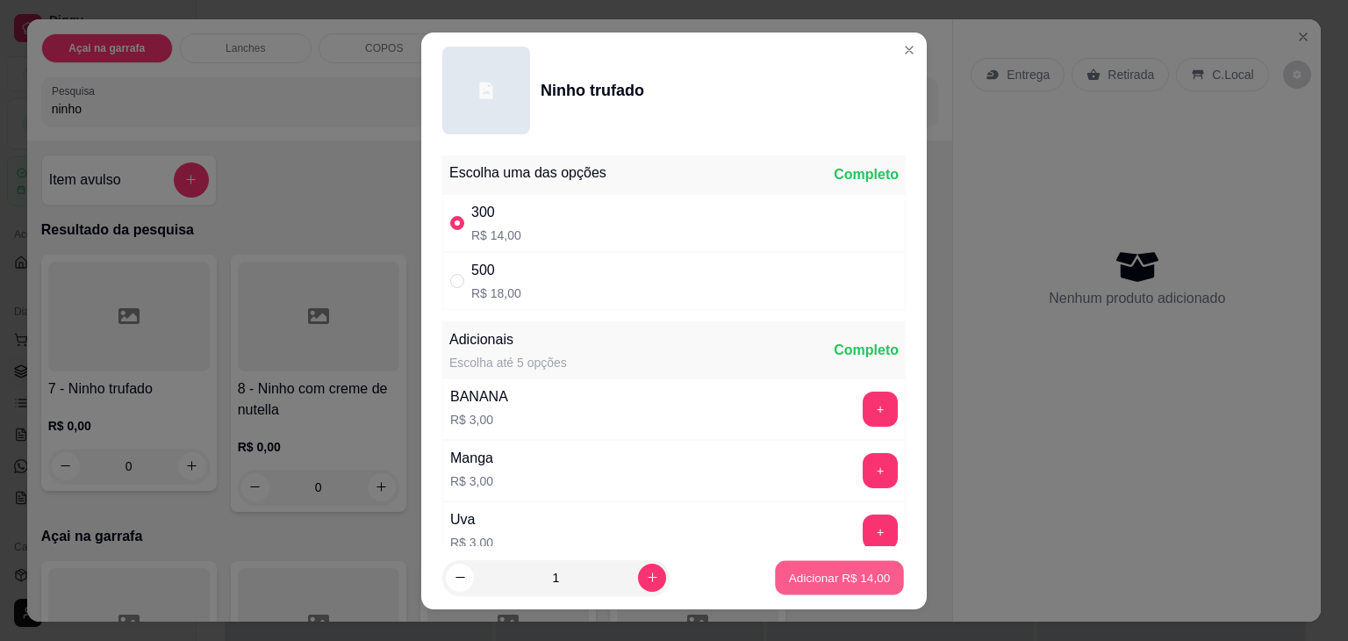
click at [808, 575] on p "Adicionar R$ 14,00" at bounding box center [840, 577] width 102 height 17
type input "1"
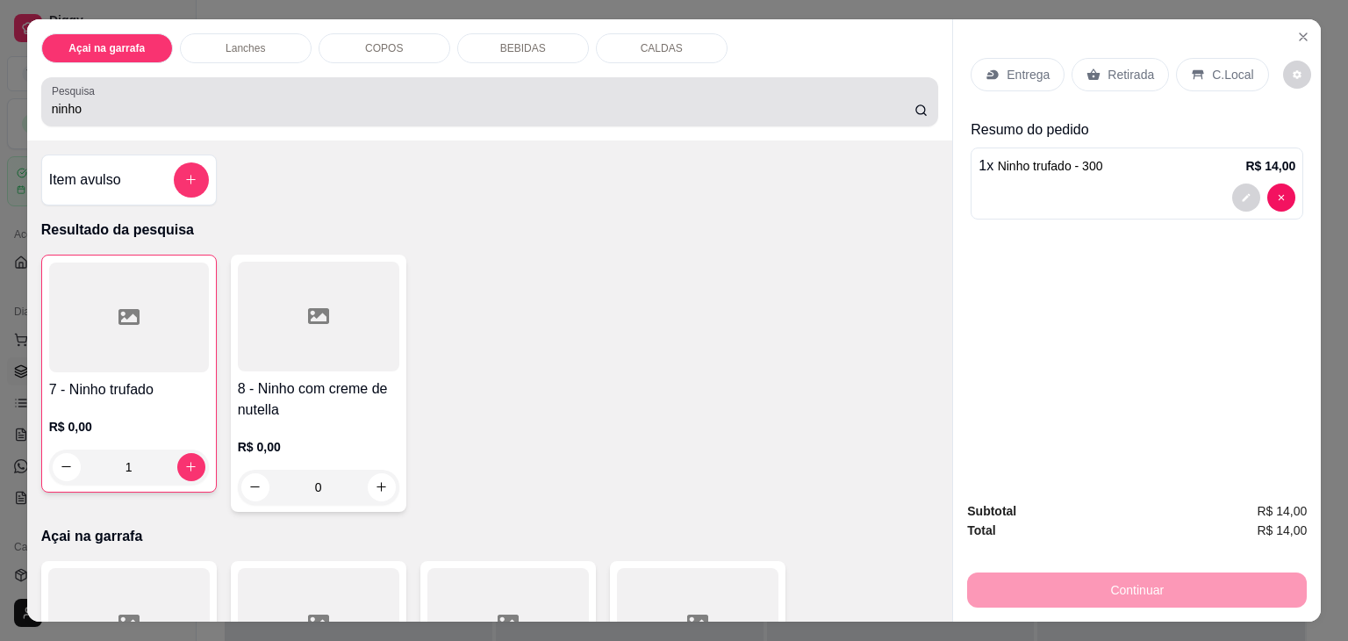
click at [664, 112] on div "Pesquisa ninho" at bounding box center [490, 101] width 898 height 49
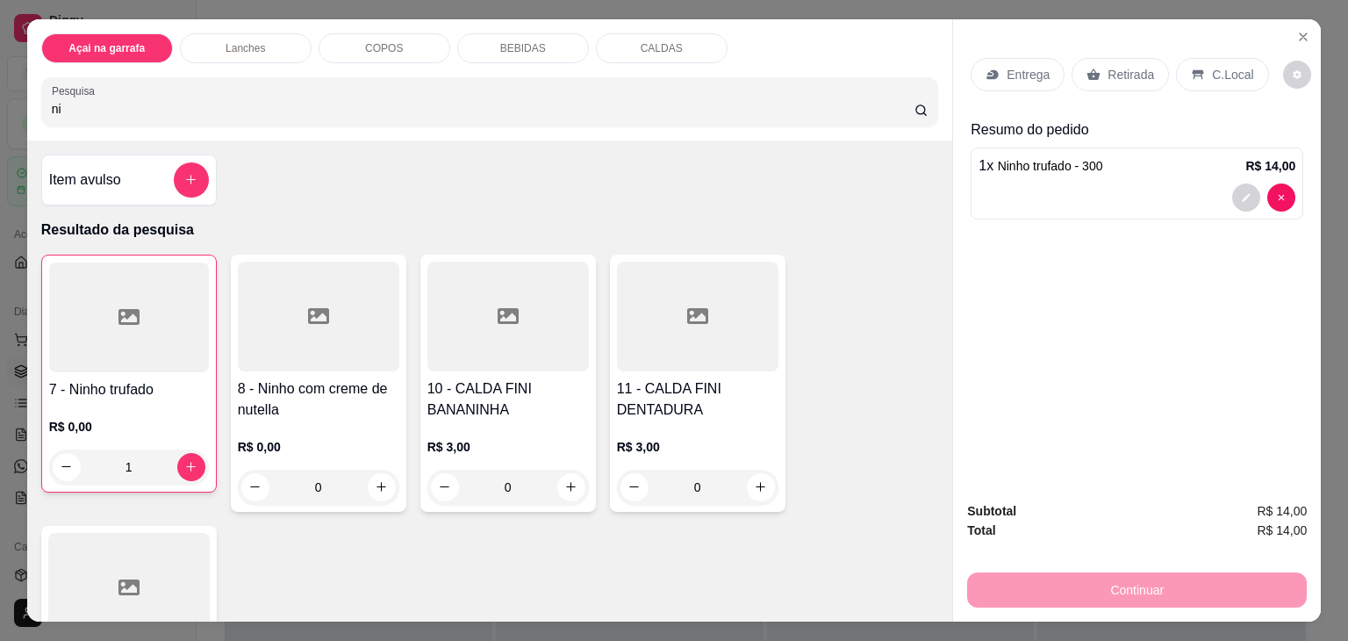
type input "n"
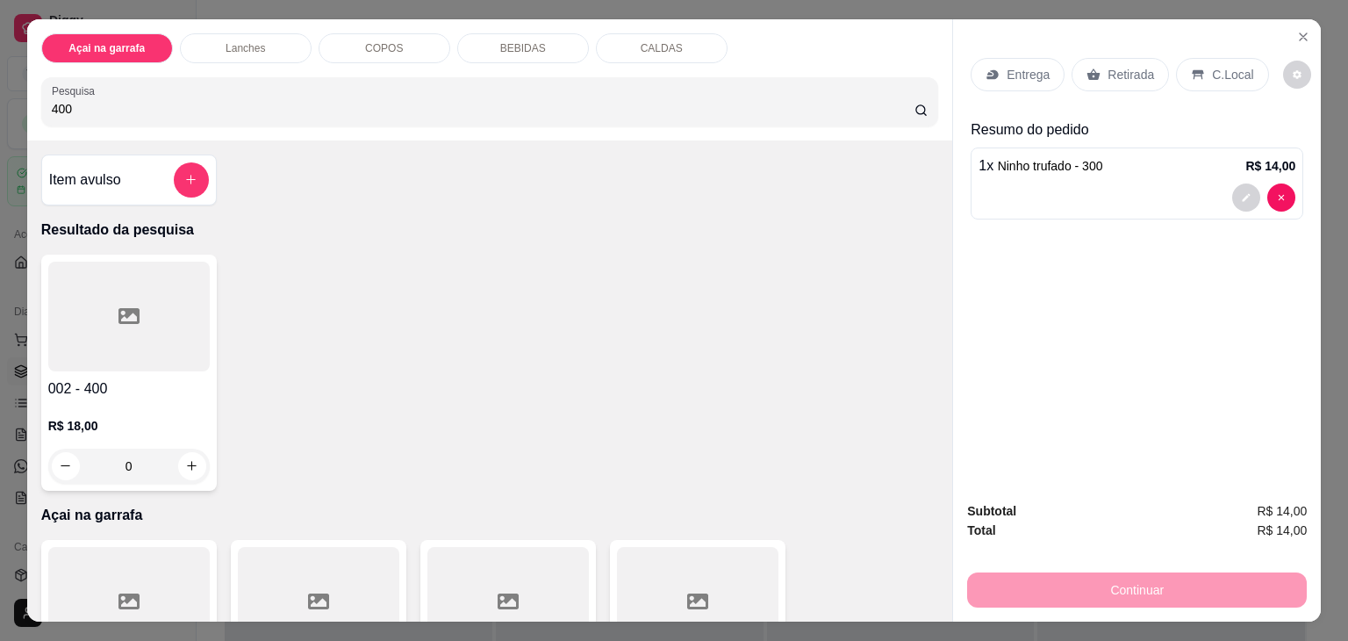
type input "400"
click at [159, 333] on div at bounding box center [129, 317] width 162 height 110
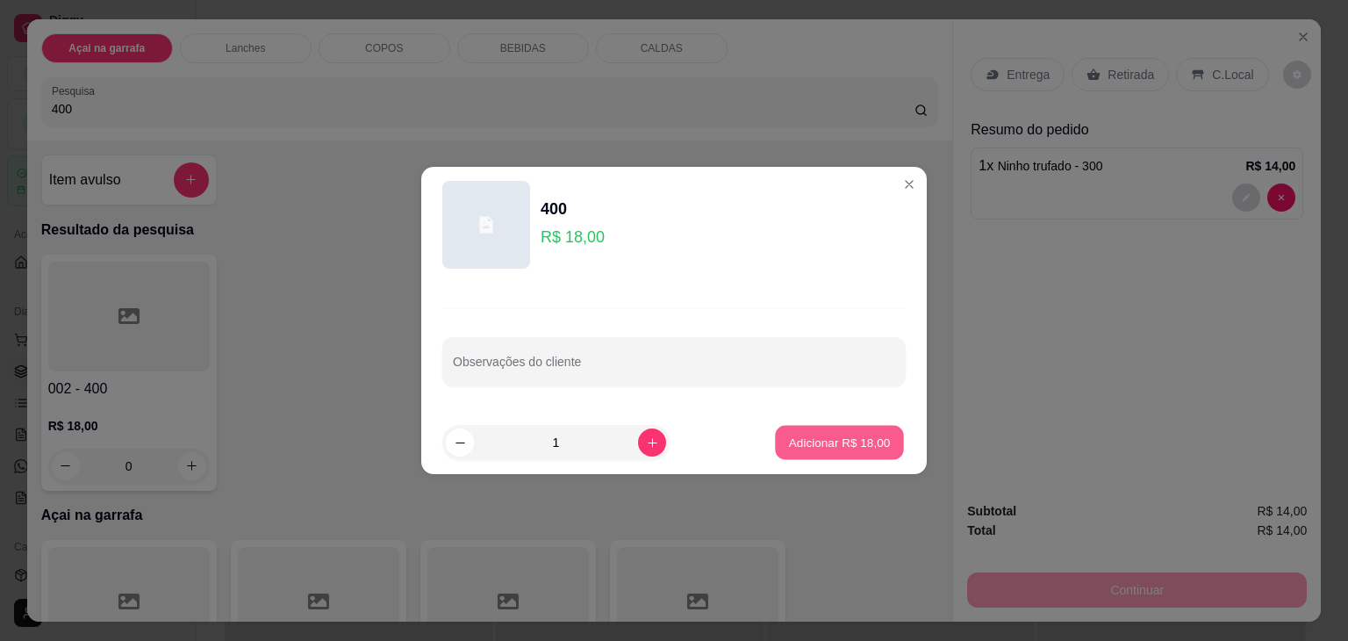
click at [792, 440] on p "Adicionar R$ 18,00" at bounding box center [840, 442] width 102 height 17
type input "1"
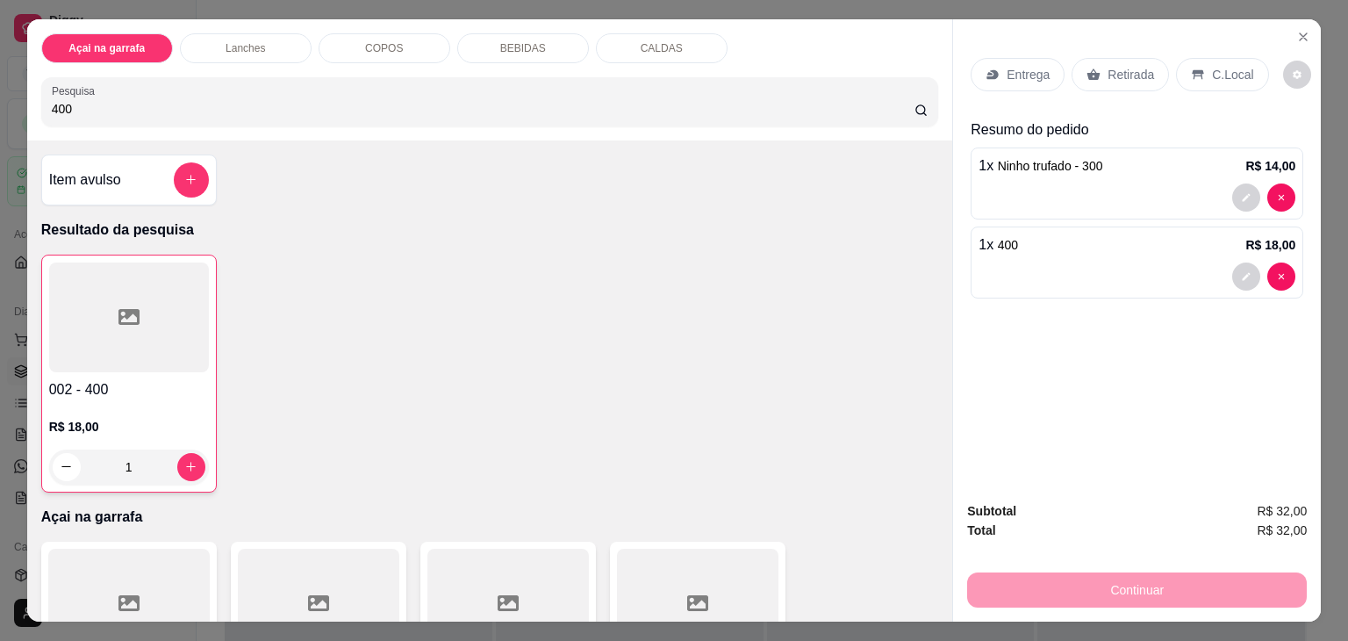
click at [1193, 71] on icon at bounding box center [1198, 75] width 11 height 10
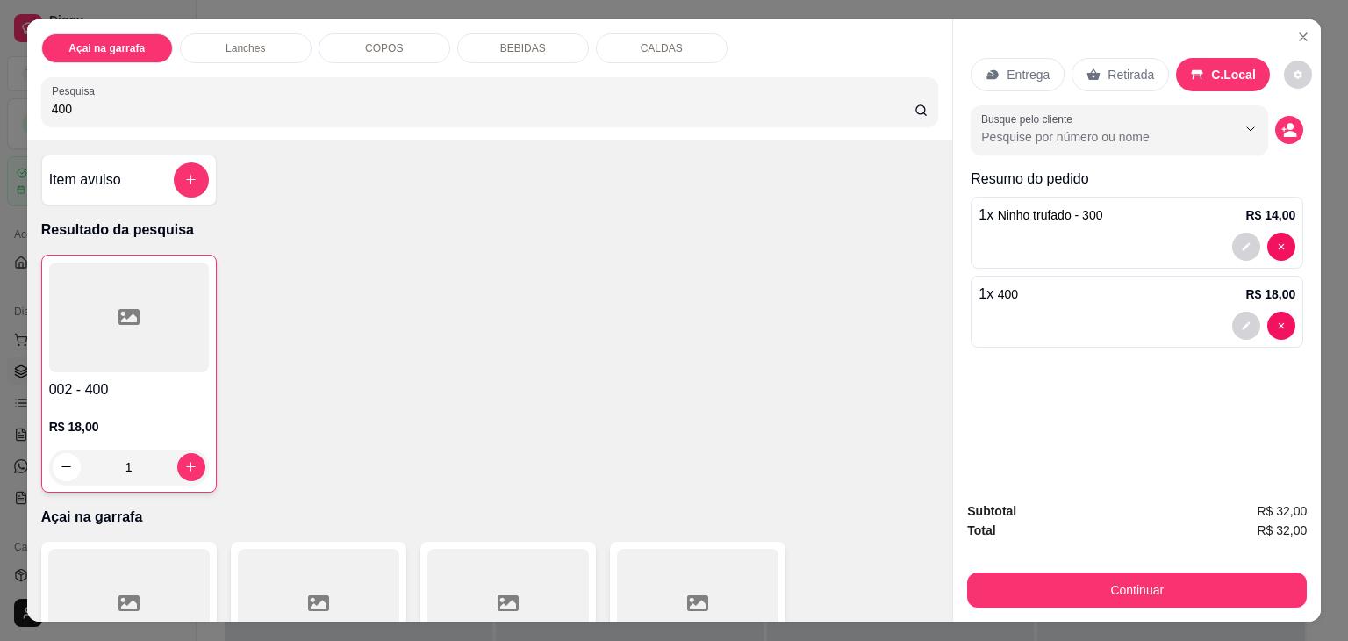
click at [1020, 603] on div "Subtotal R$ 32,00 Total R$ 32,00 Continuar" at bounding box center [1137, 554] width 368 height 134
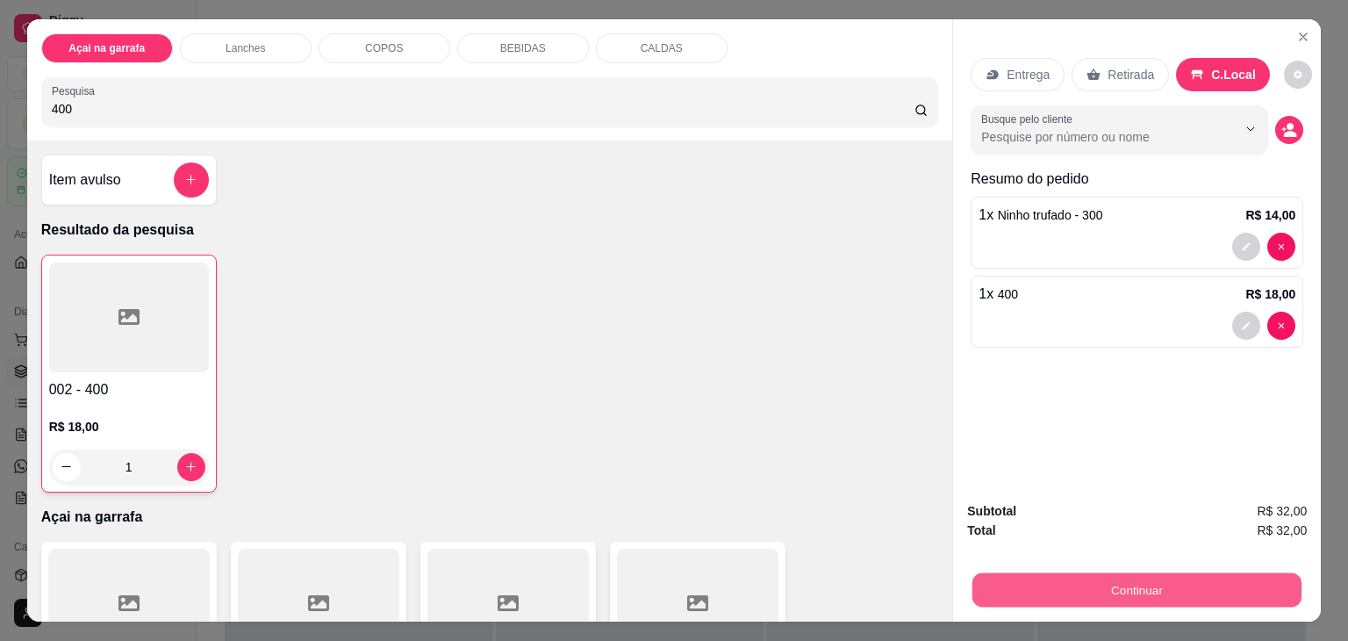
click at [1011, 577] on button "Continuar" at bounding box center [1137, 590] width 329 height 34
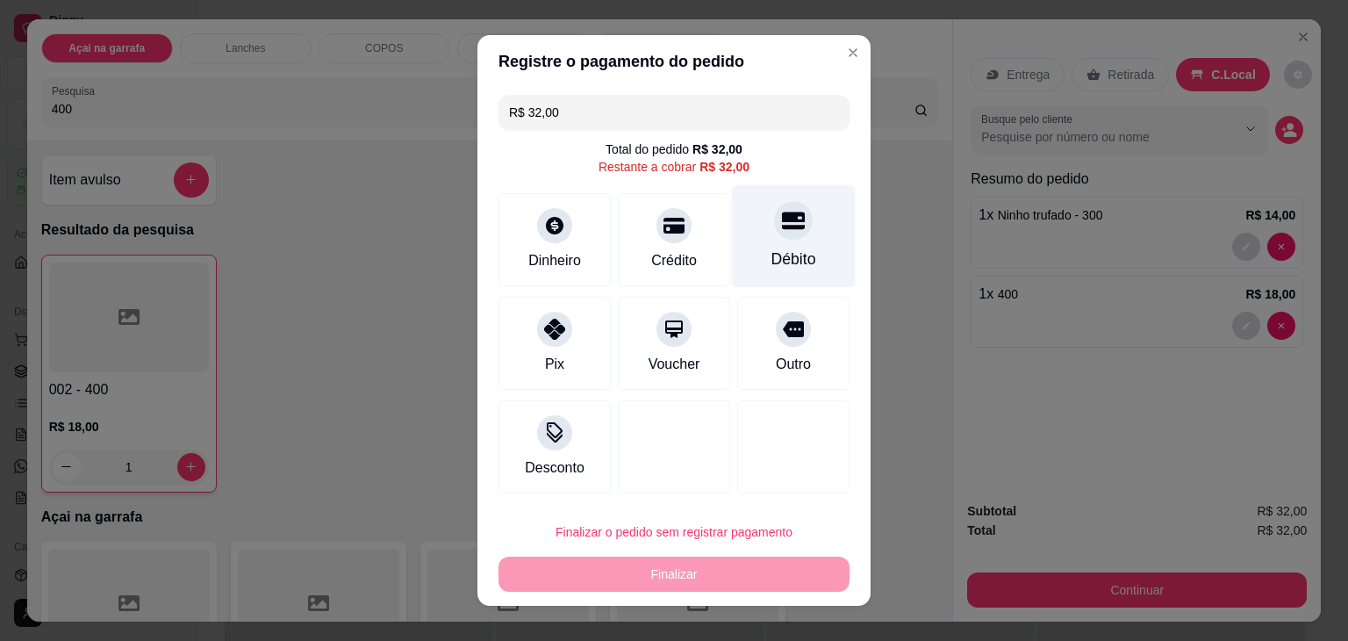
click at [759, 242] on div "Débito" at bounding box center [794, 236] width 124 height 103
type input "R$ 0,00"
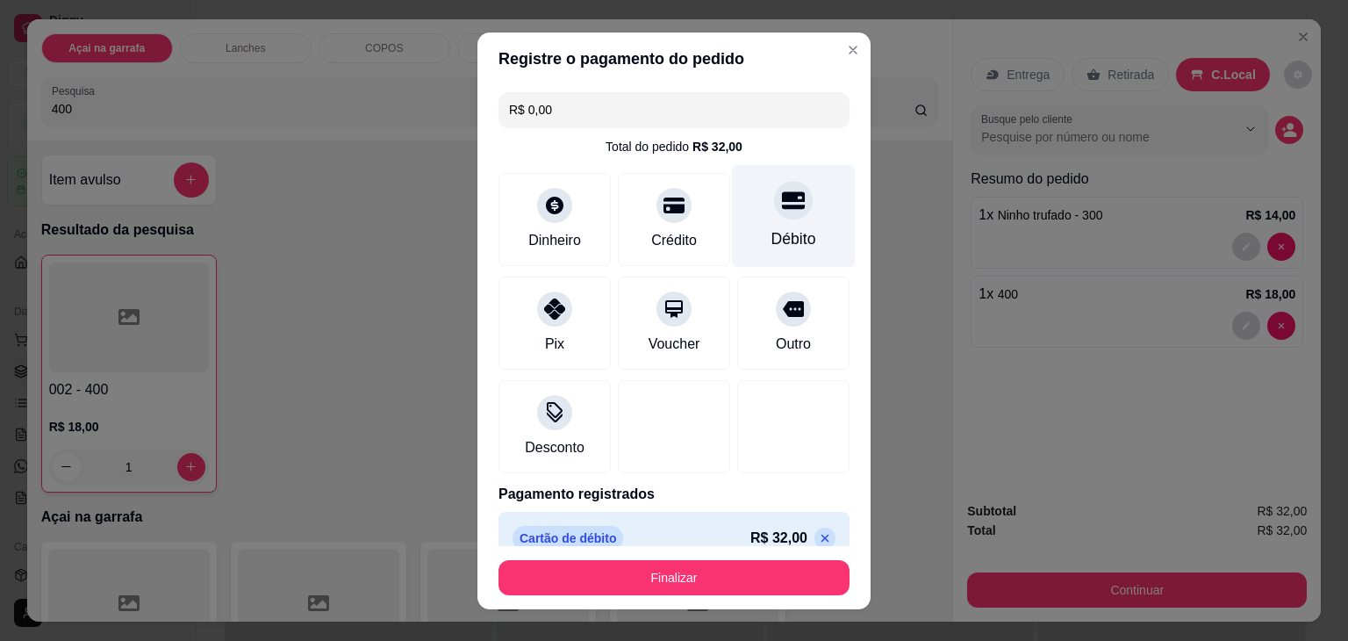
click at [772, 242] on div "Débito" at bounding box center [794, 238] width 45 height 23
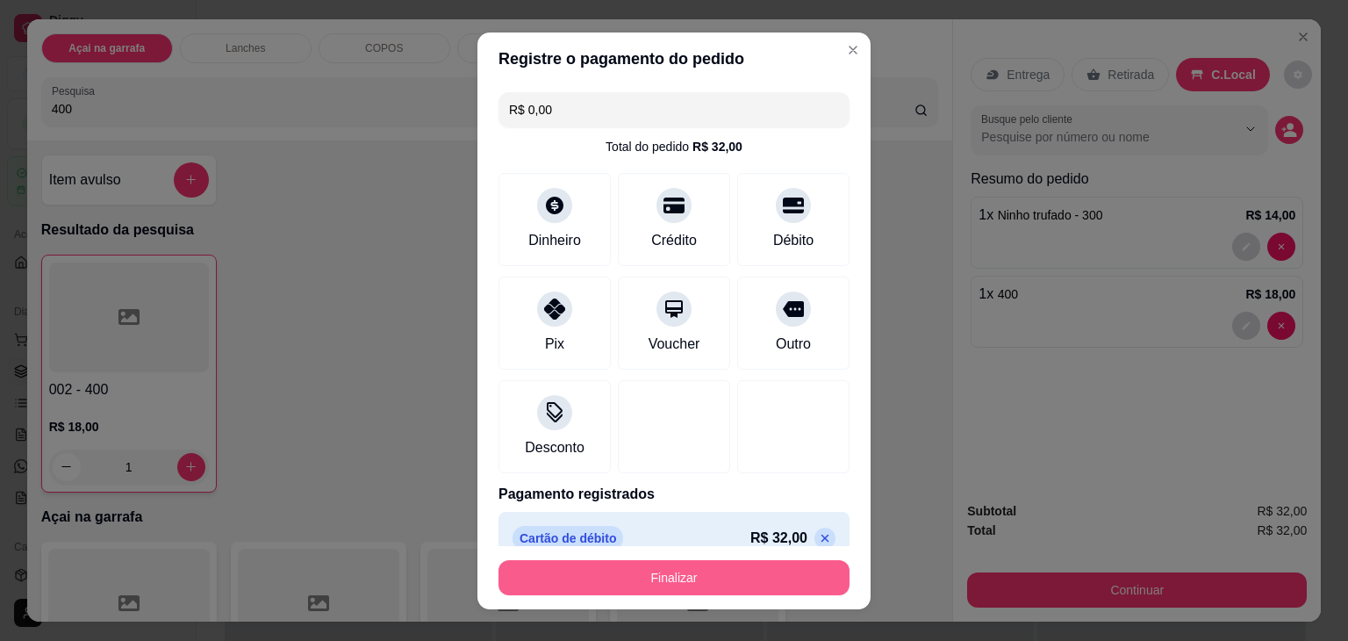
click at [702, 566] on button "Finalizar" at bounding box center [674, 577] width 351 height 35
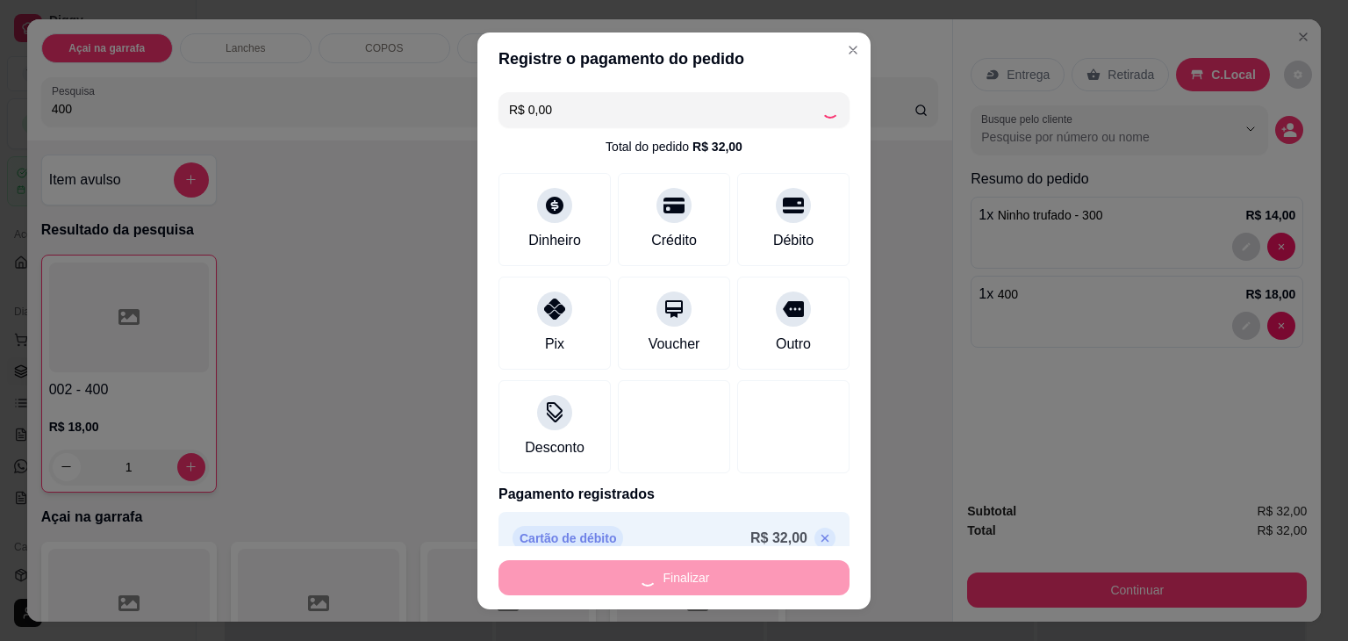
type input "0"
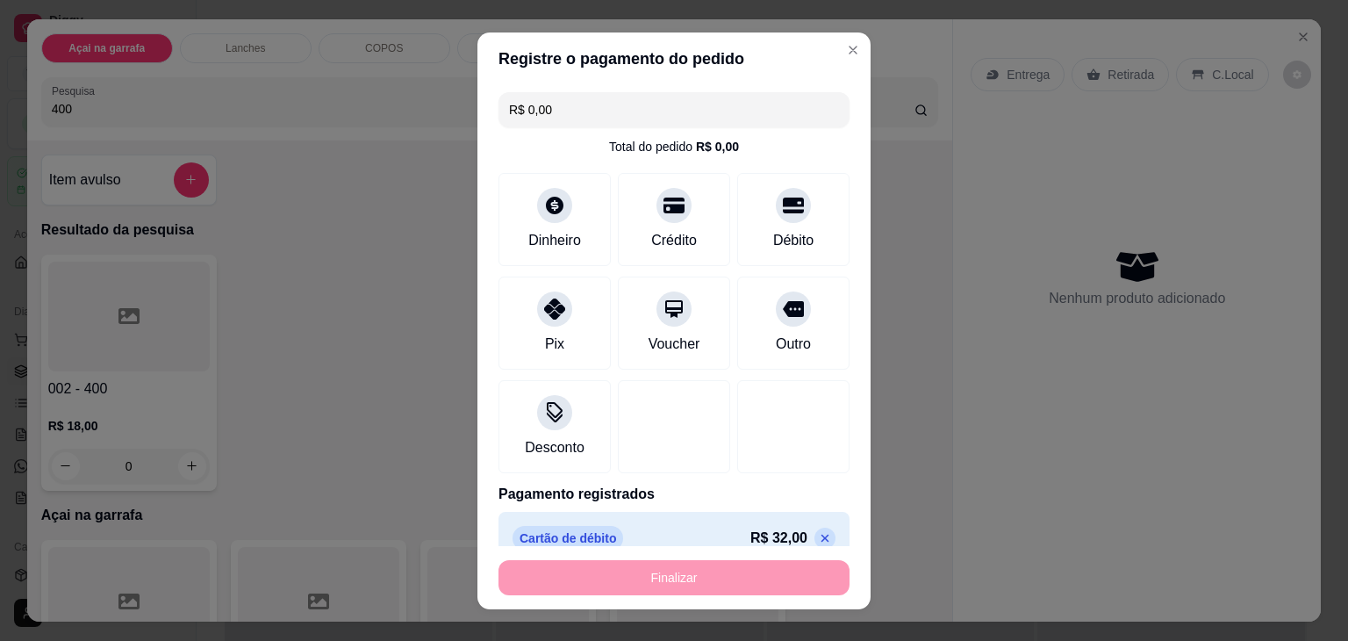
type input "-R$ 32,00"
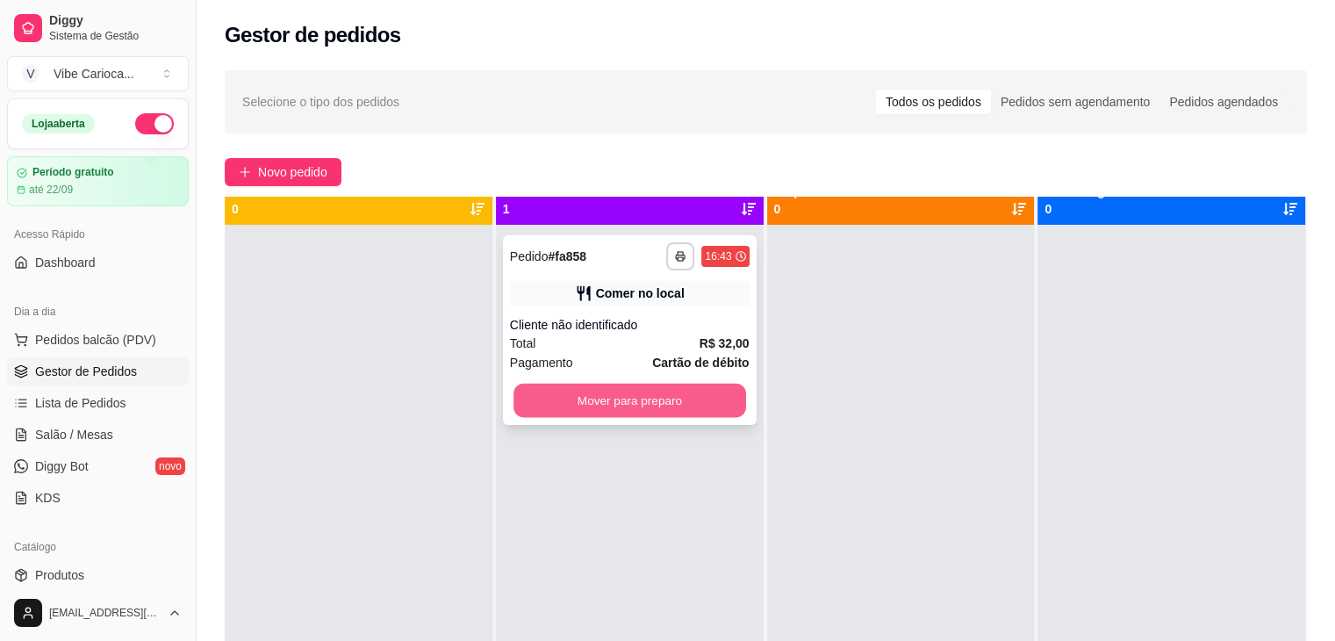
click at [658, 405] on button "Mover para preparo" at bounding box center [630, 401] width 233 height 34
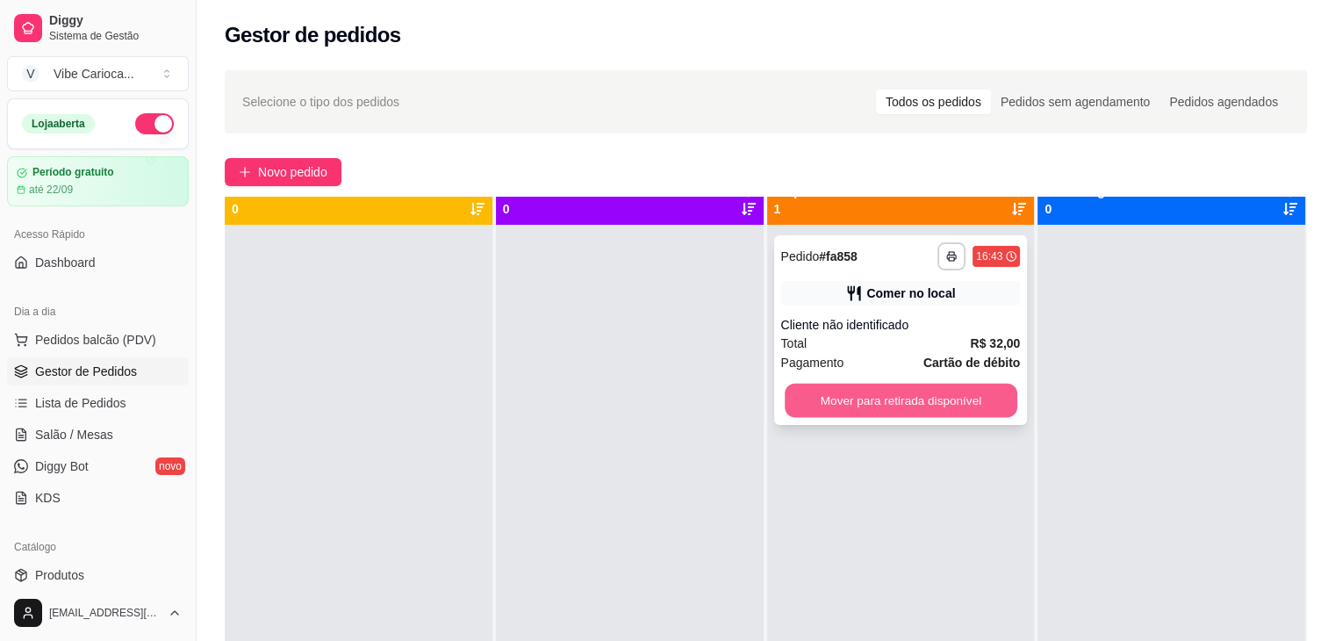
click at [844, 399] on button "Mover para retirada disponível" at bounding box center [901, 401] width 233 height 34
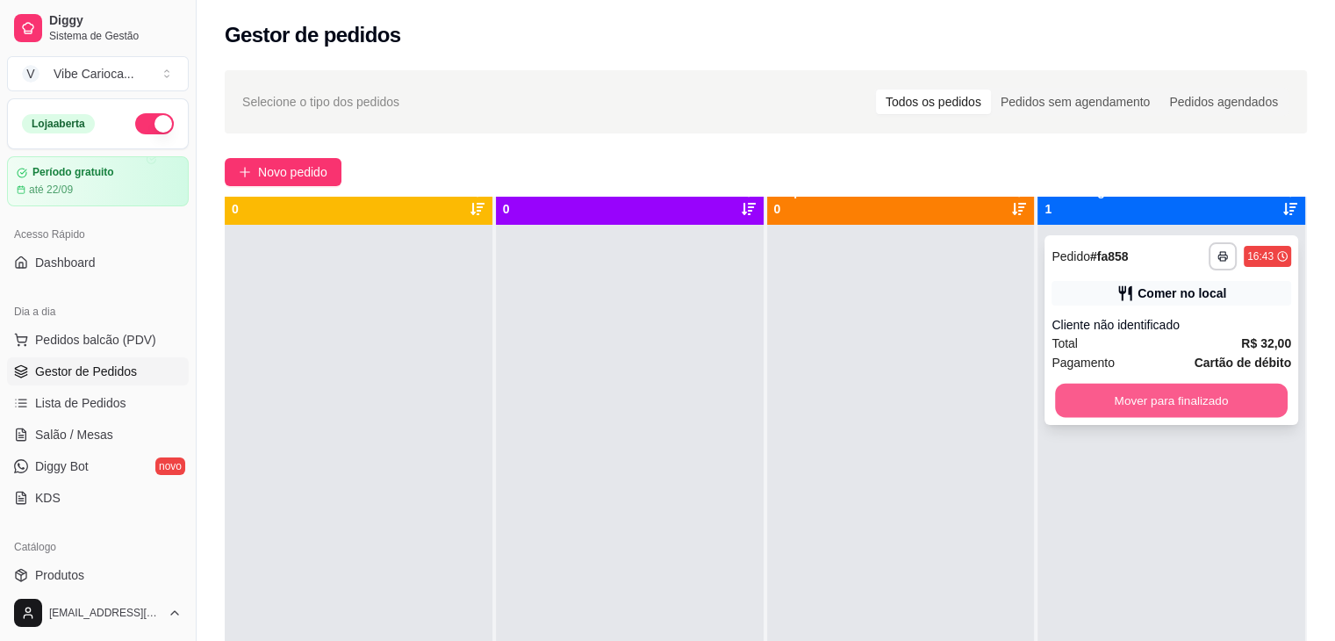
click at [1077, 408] on button "Mover para finalizado" at bounding box center [1171, 401] width 233 height 34
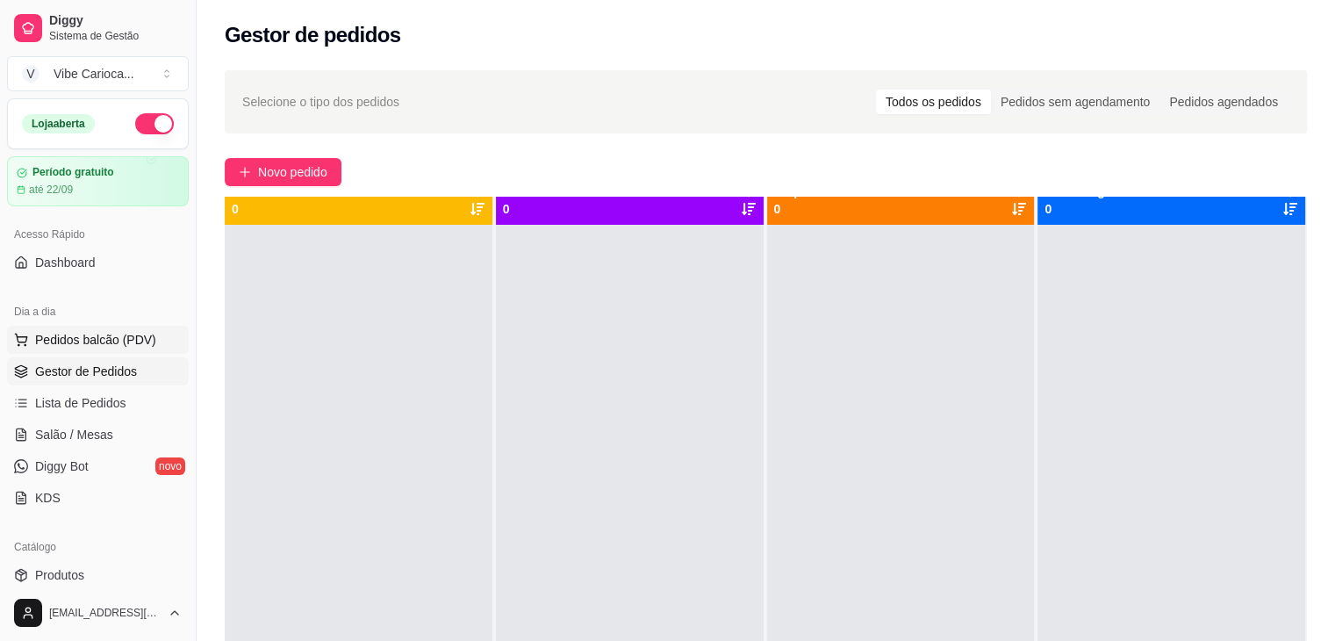
click at [81, 340] on span "Pedidos balcão (PDV)" at bounding box center [95, 340] width 121 height 18
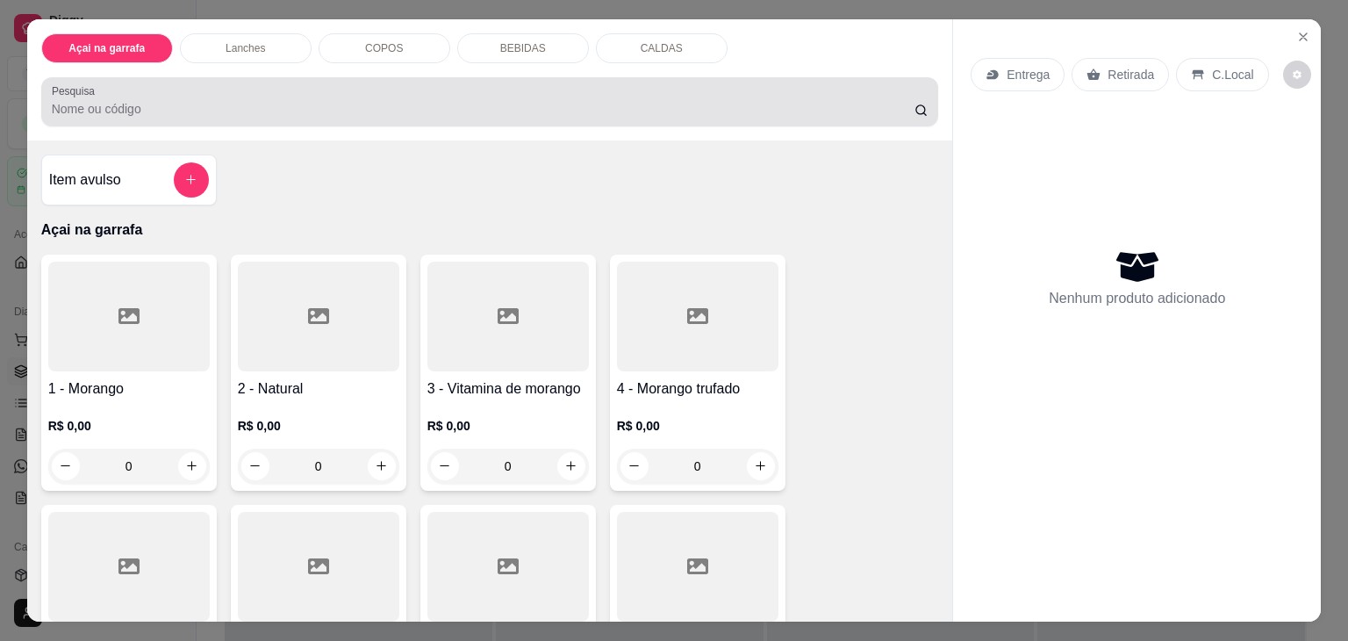
click at [246, 77] on div "Pesquisa" at bounding box center [490, 101] width 898 height 49
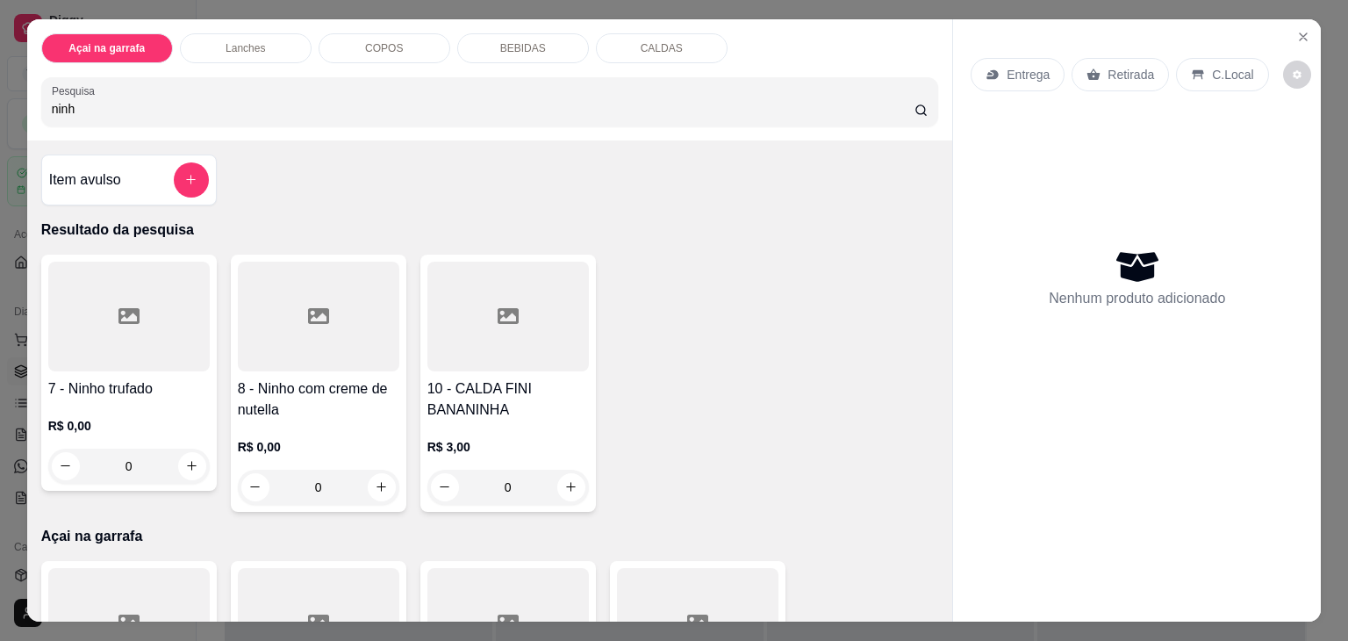
type input "ninh"
click at [271, 327] on div at bounding box center [319, 317] width 162 height 110
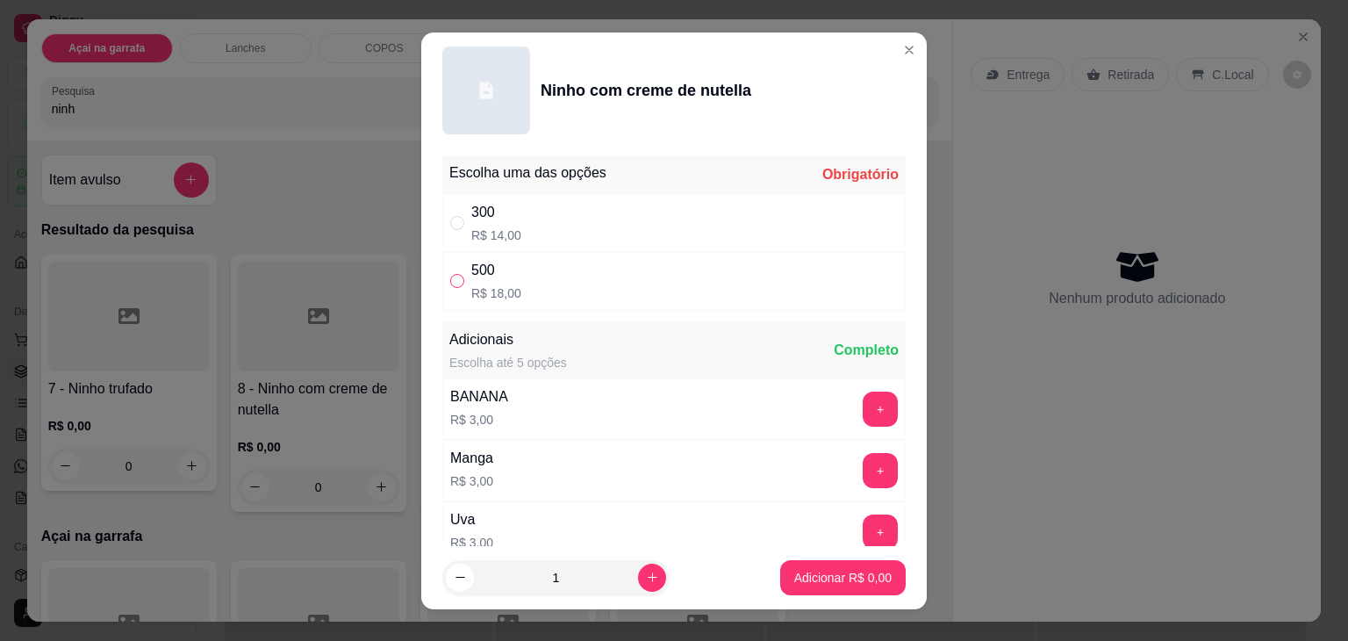
click at [450, 274] on input "" at bounding box center [457, 281] width 14 height 14
radio input "true"
click at [829, 565] on button "Adicionar R$ 18,00" at bounding box center [839, 577] width 129 height 34
type input "1"
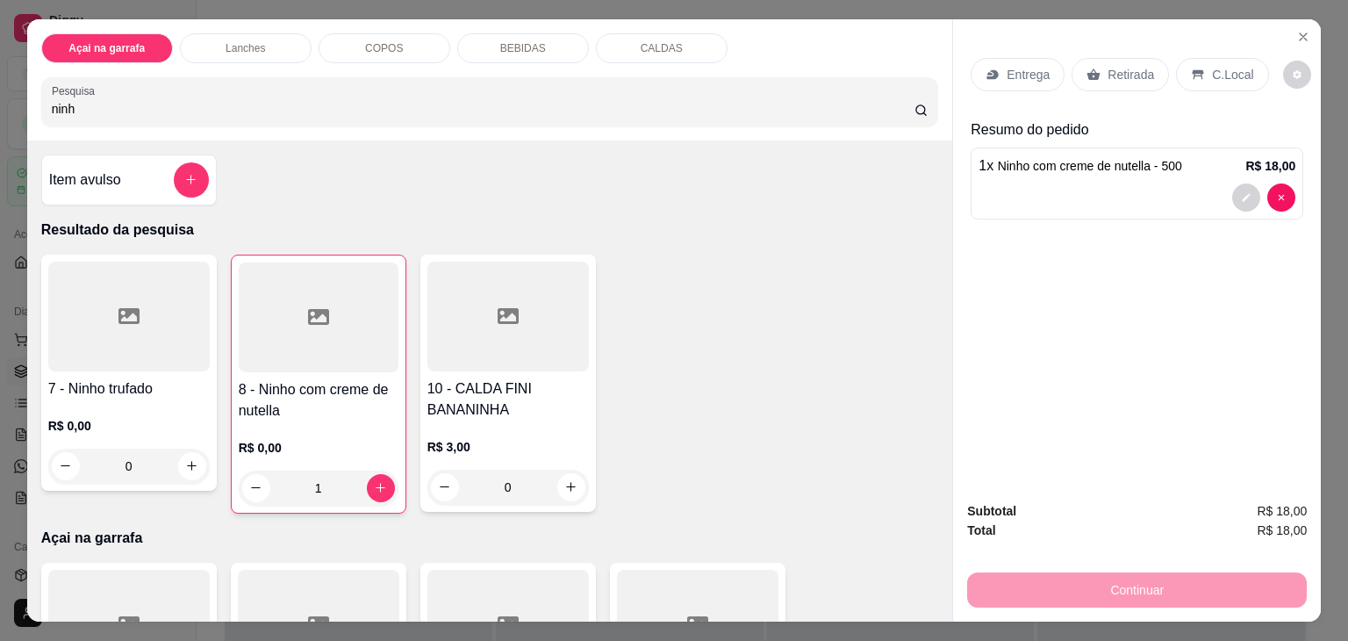
click at [525, 106] on input "ninh" at bounding box center [483, 109] width 863 height 18
type input "n"
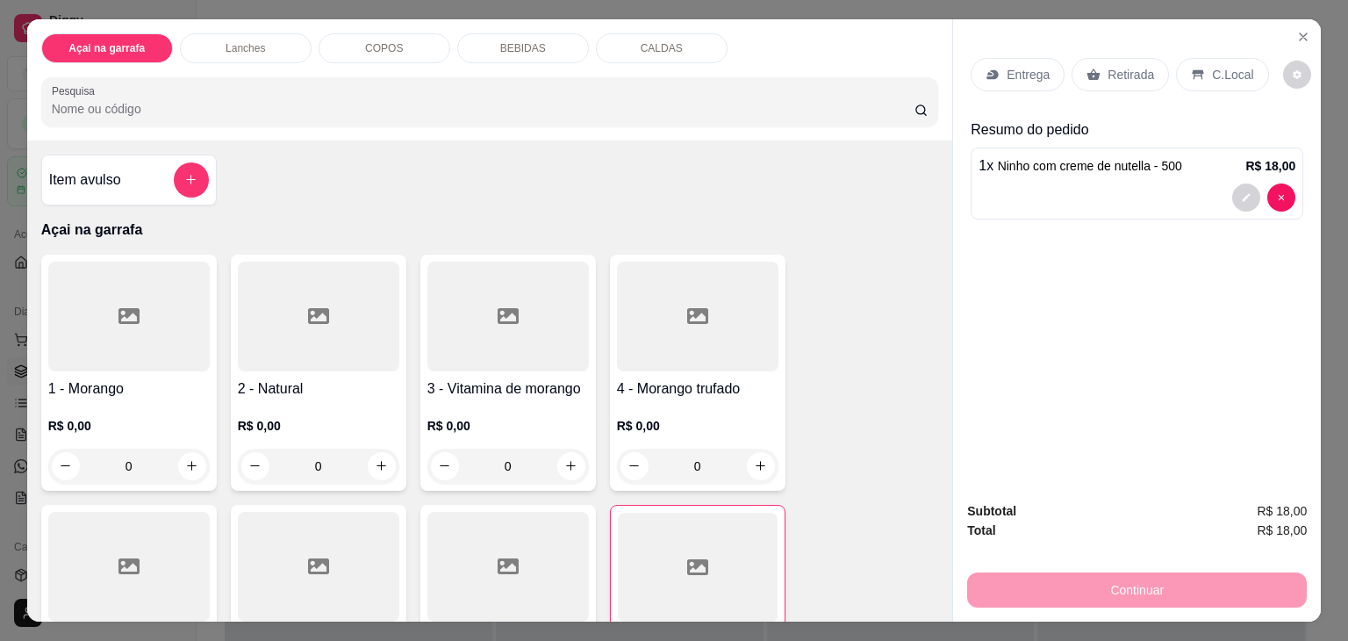
click at [263, 100] on input "Pesquisa" at bounding box center [483, 109] width 863 height 18
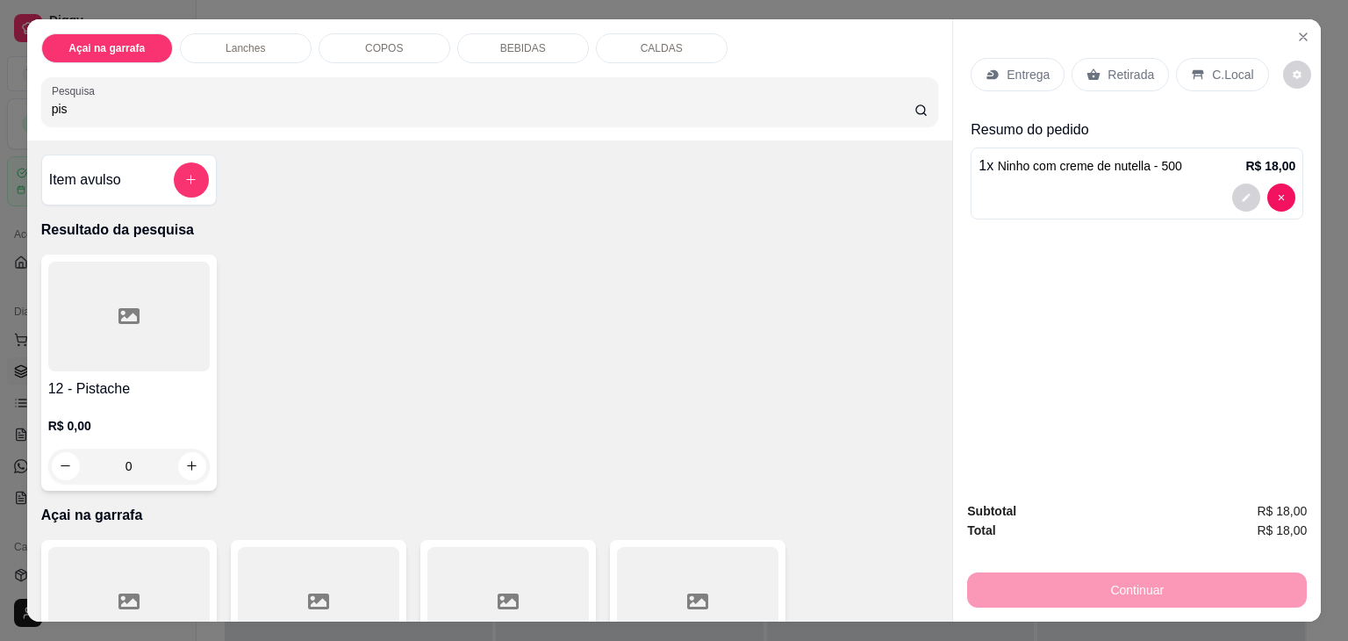
type input "pis"
click at [112, 358] on div at bounding box center [129, 317] width 162 height 110
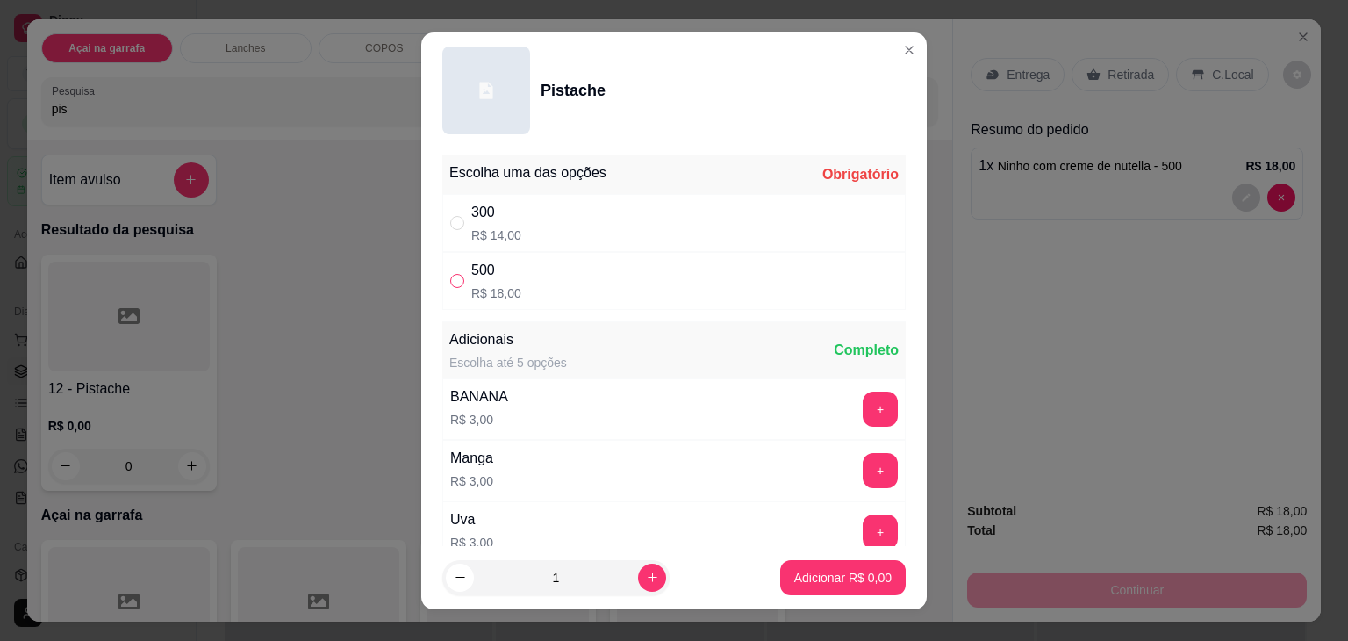
click at [451, 285] on input "" at bounding box center [457, 281] width 14 height 14
radio input "true"
click at [793, 583] on p "Adicionar R$ 18,00" at bounding box center [840, 577] width 102 height 17
type input "1"
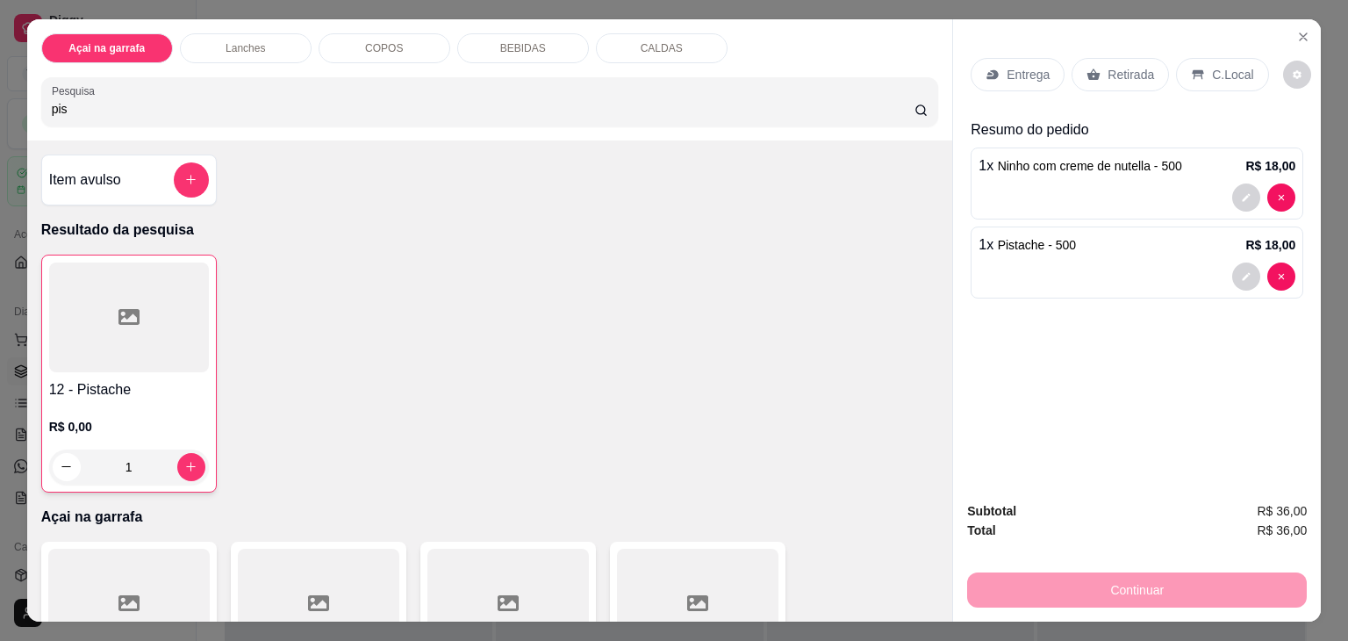
click at [1212, 66] on p "C.Local" at bounding box center [1232, 75] width 41 height 18
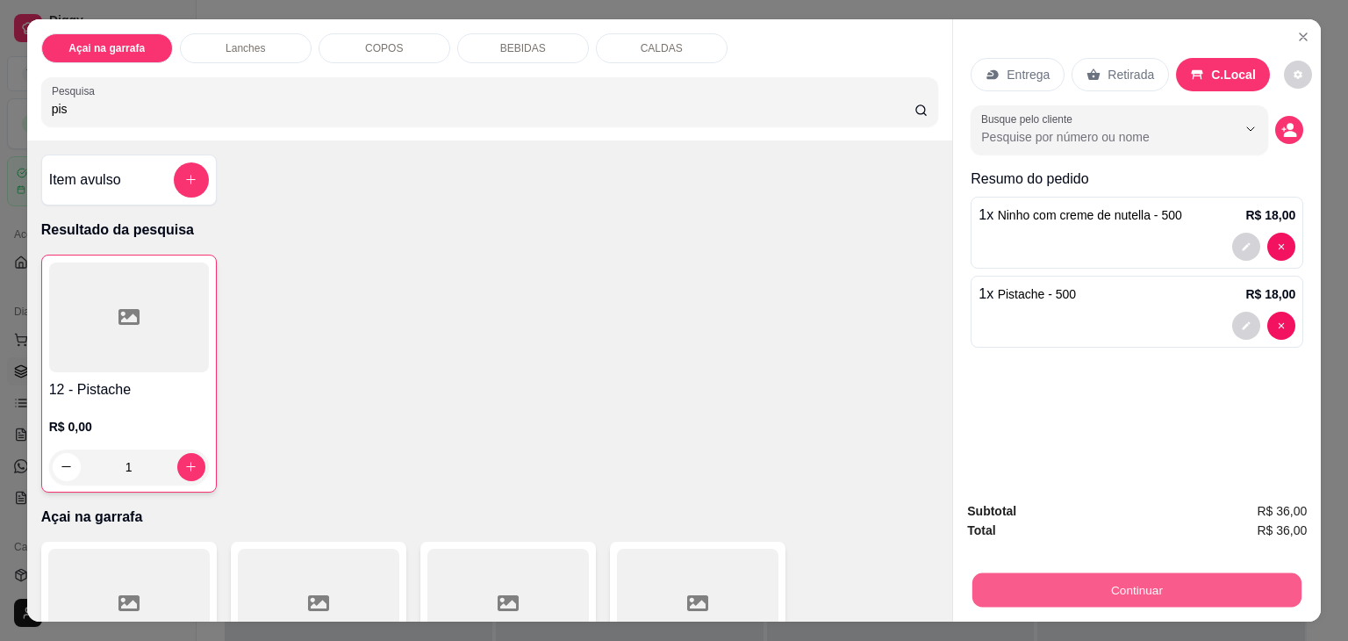
click at [1048, 577] on button "Continuar" at bounding box center [1137, 590] width 329 height 34
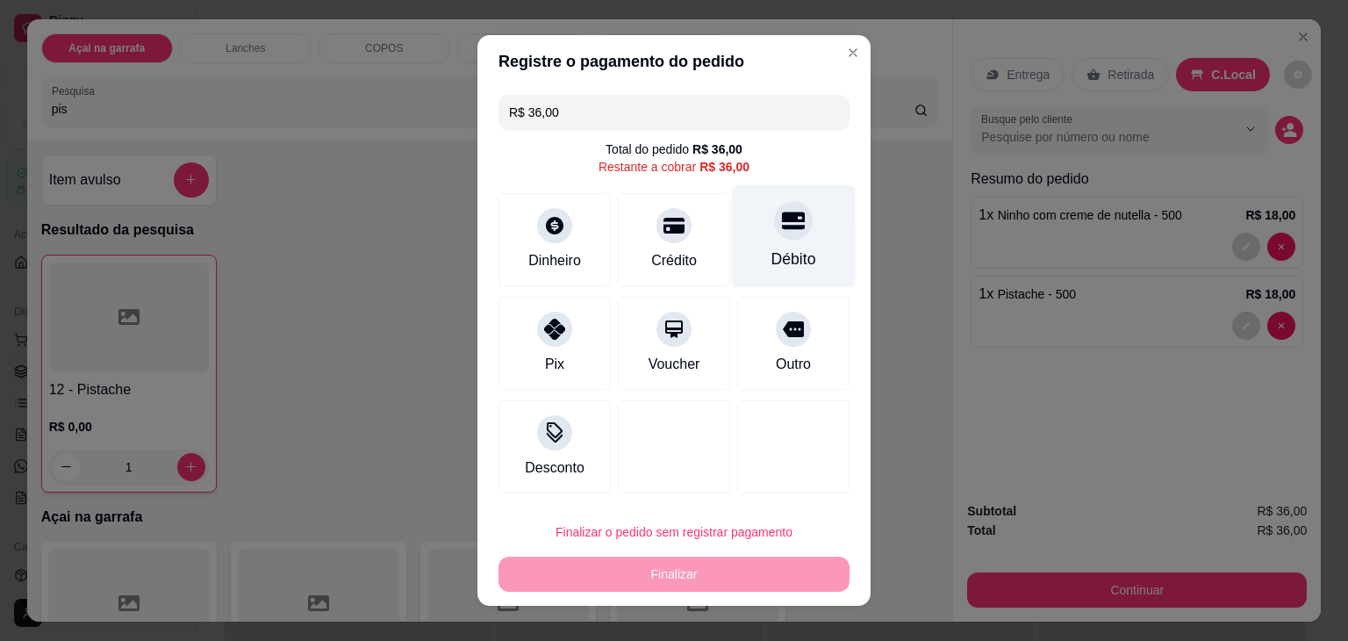
click at [777, 244] on div "Débito" at bounding box center [794, 236] width 124 height 103
type input "R$ 0,00"
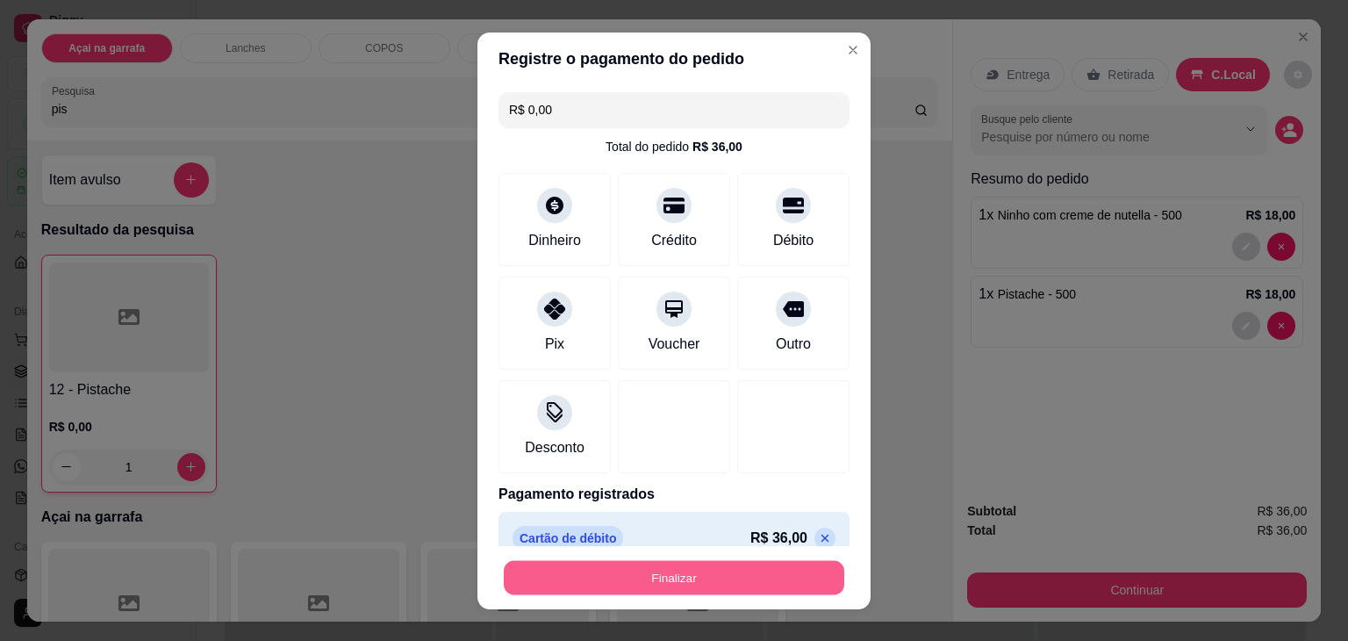
click at [651, 589] on button "Finalizar" at bounding box center [674, 577] width 341 height 34
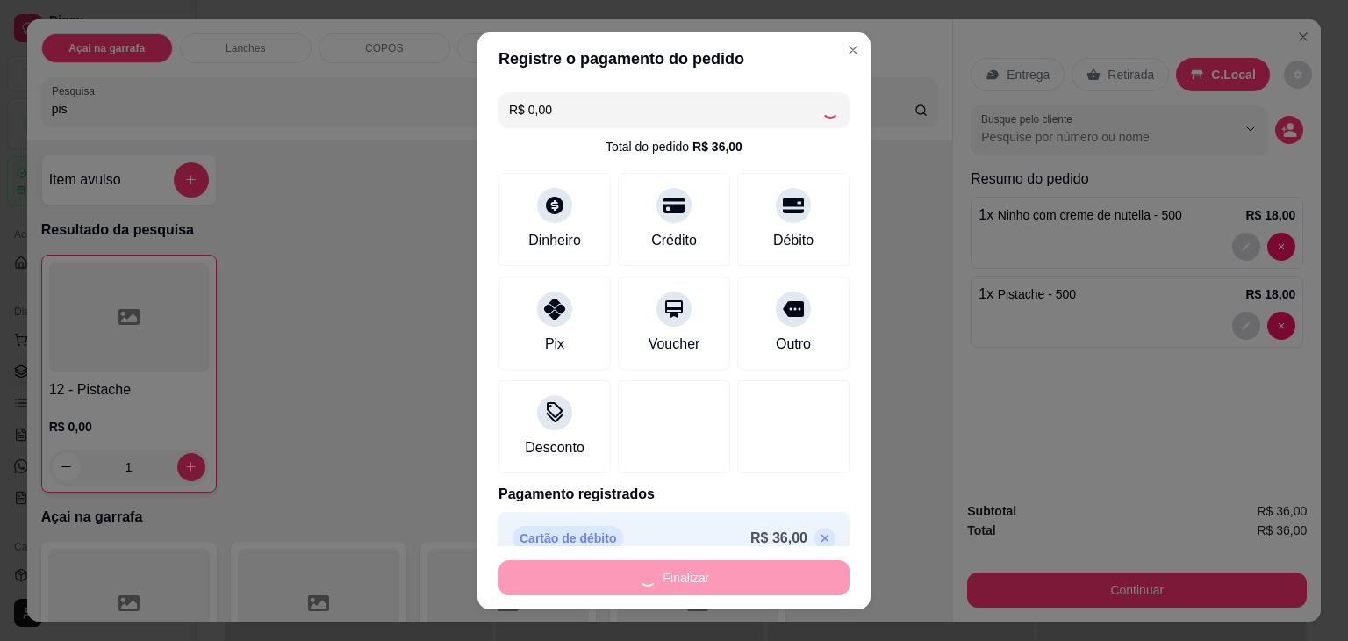
type input "0"
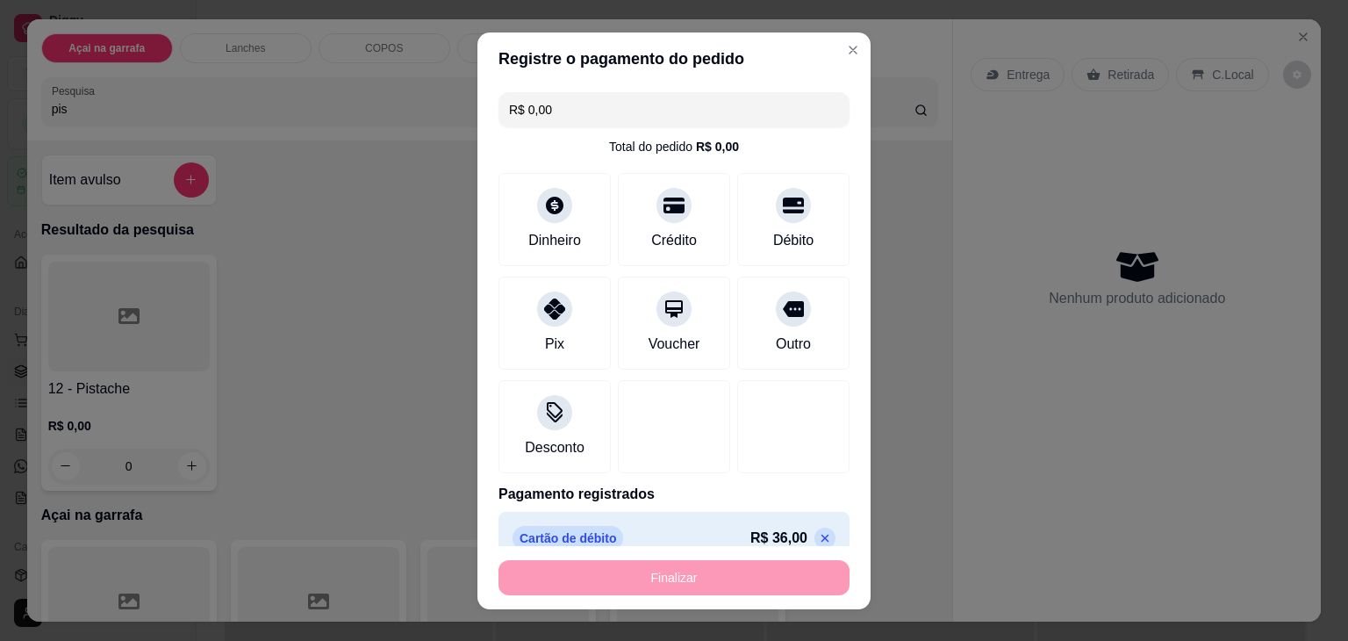
type input "-R$ 36,00"
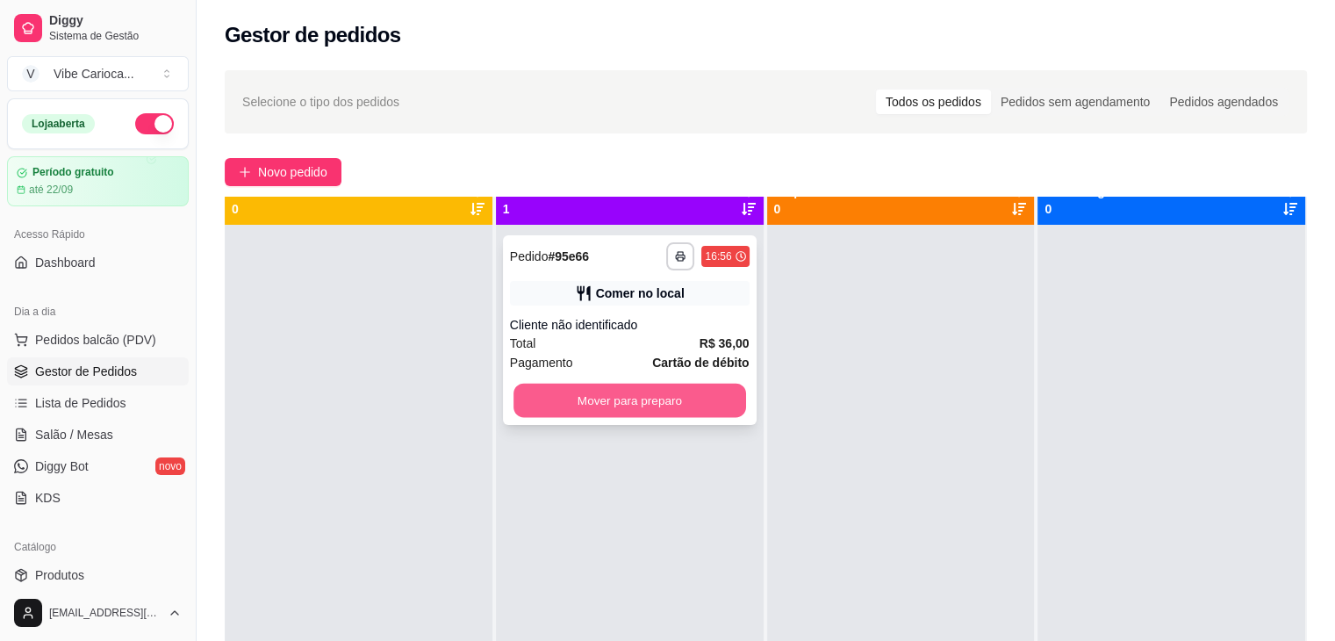
click at [667, 401] on button "Mover para preparo" at bounding box center [630, 401] width 233 height 34
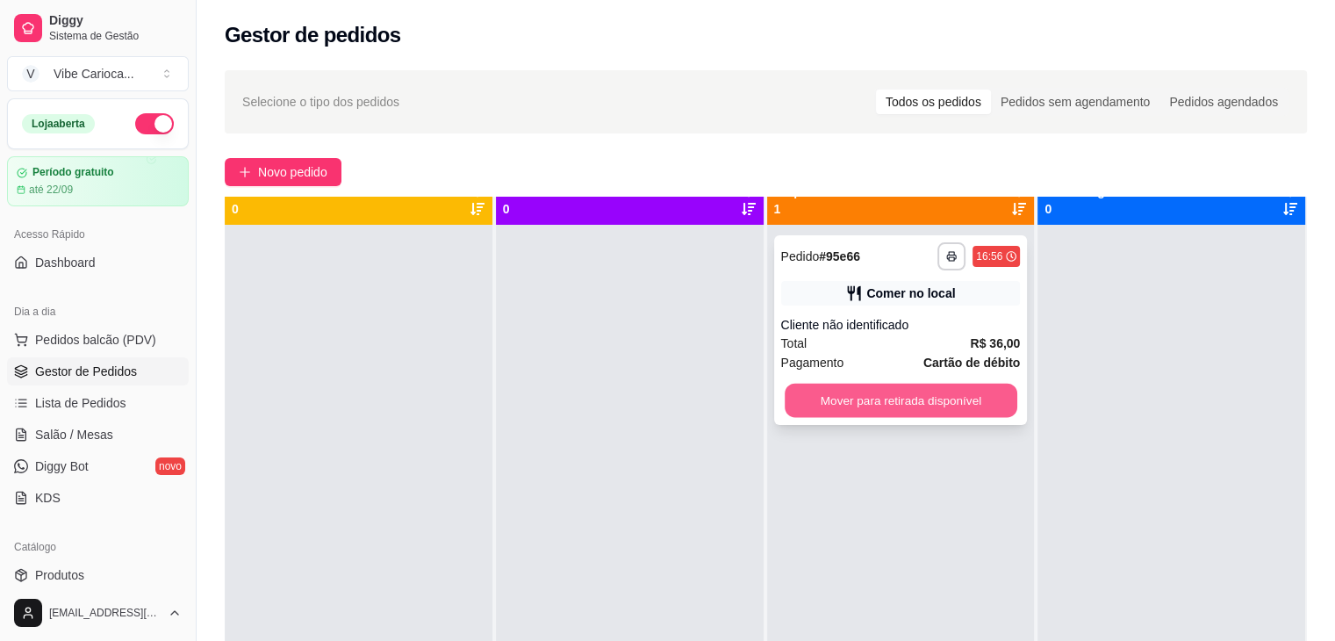
click at [819, 384] on button "Mover para retirada disponível" at bounding box center [901, 401] width 233 height 34
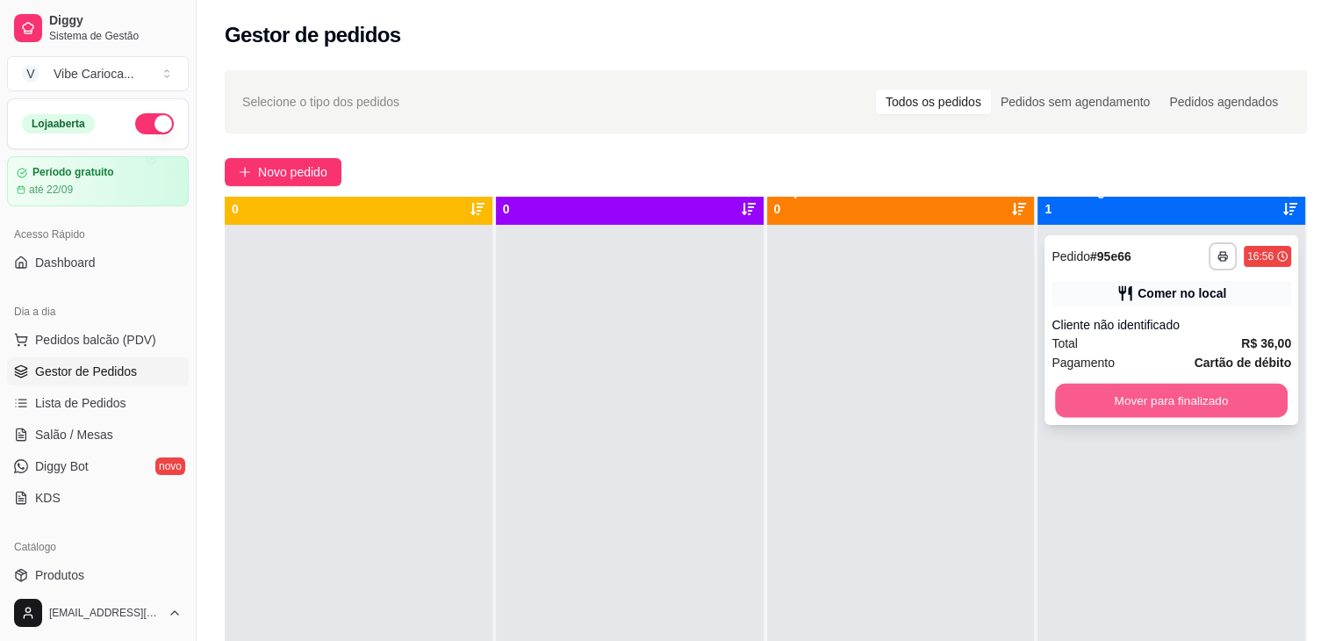
click at [1068, 392] on button "Mover para finalizado" at bounding box center [1171, 401] width 233 height 34
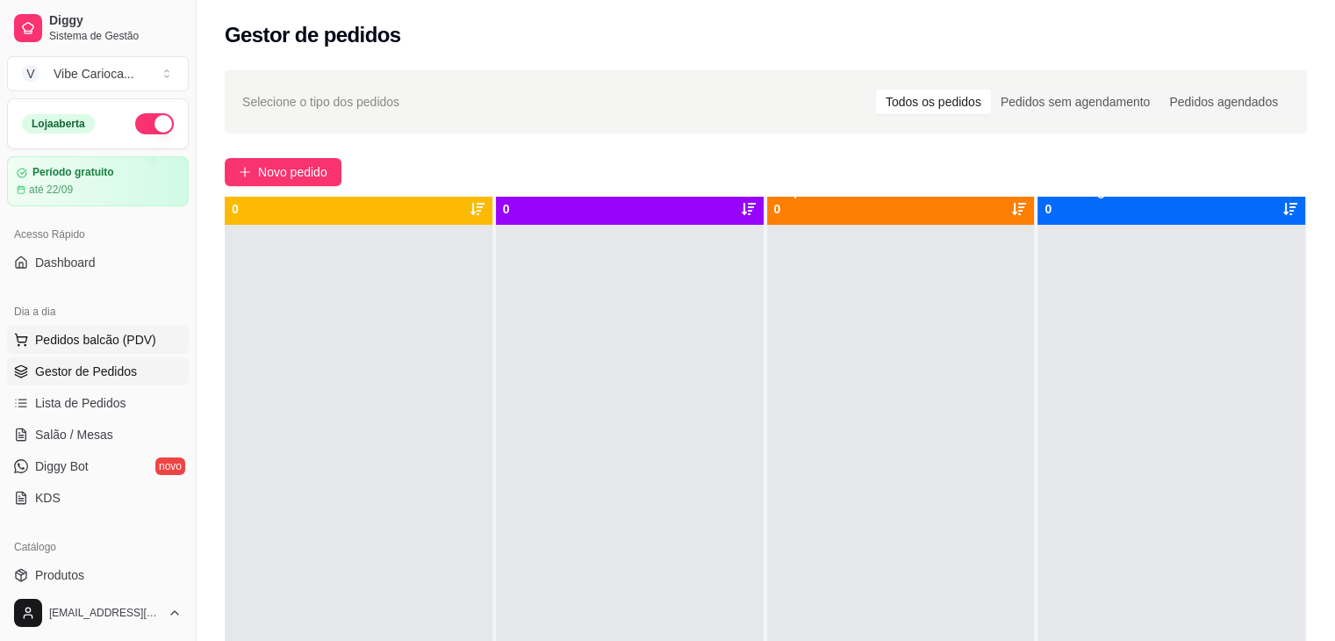
click at [62, 331] on span "Pedidos balcão (PDV)" at bounding box center [95, 340] width 121 height 18
click at [62, 331] on body "Diggy Sistema de Gestão V Vibe Carioca ... Loja aberta Período gratuito até 22/…" at bounding box center [667, 320] width 1335 height 641
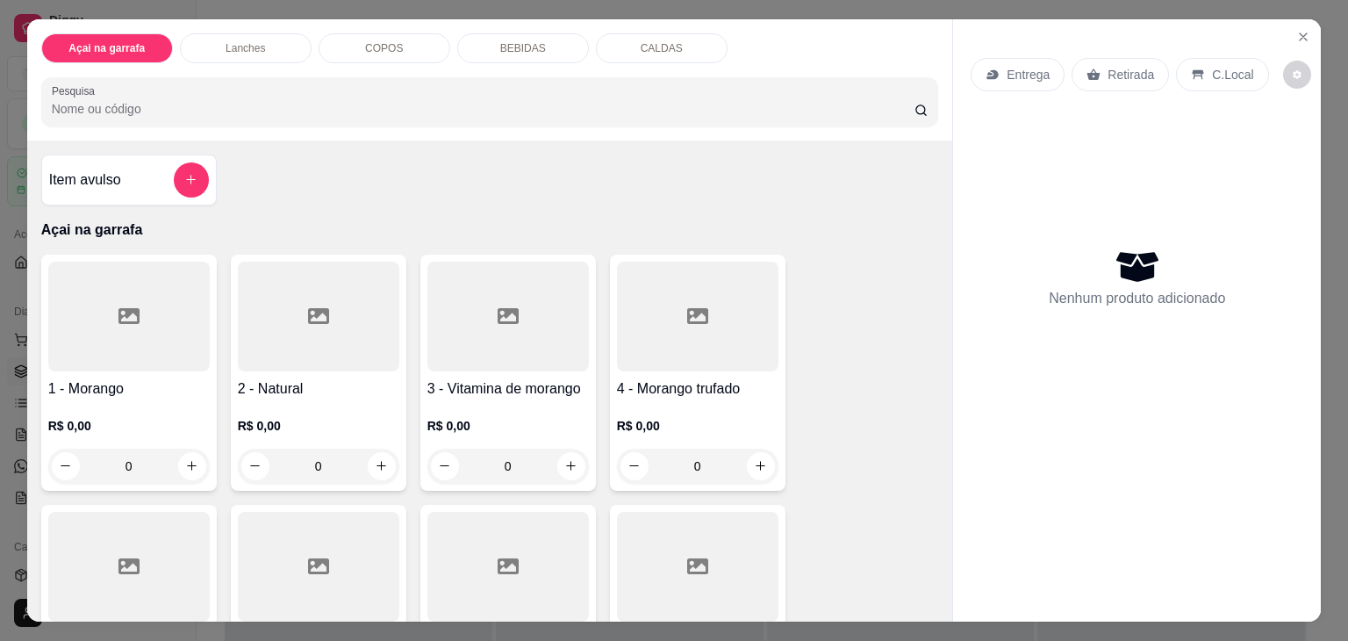
click at [236, 104] on input "Pesquisa" at bounding box center [483, 109] width 863 height 18
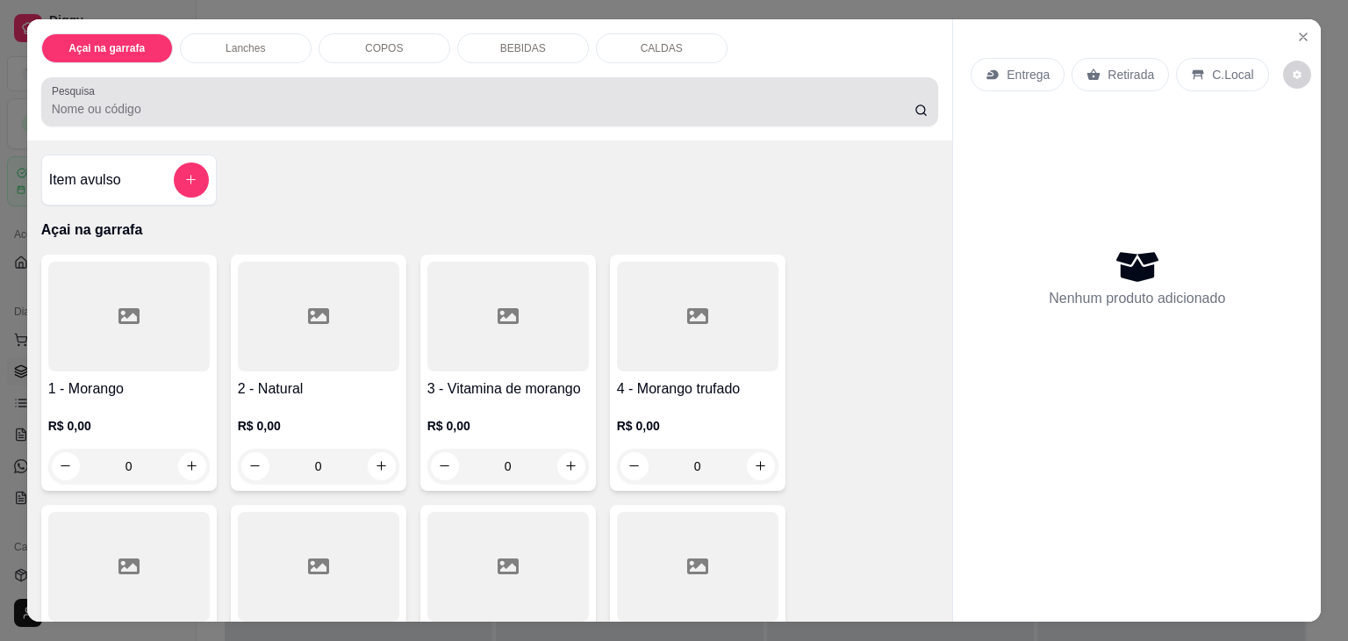
click at [663, 85] on div at bounding box center [490, 101] width 877 height 35
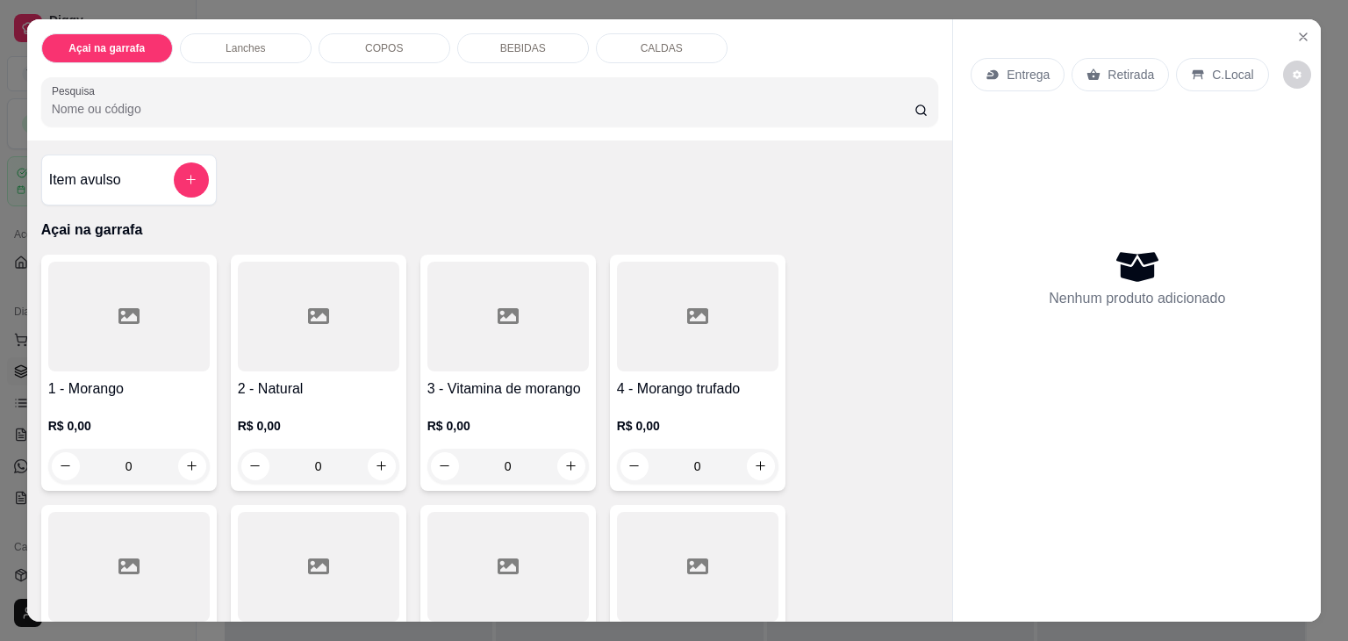
click at [663, 85] on div at bounding box center [490, 101] width 877 height 35
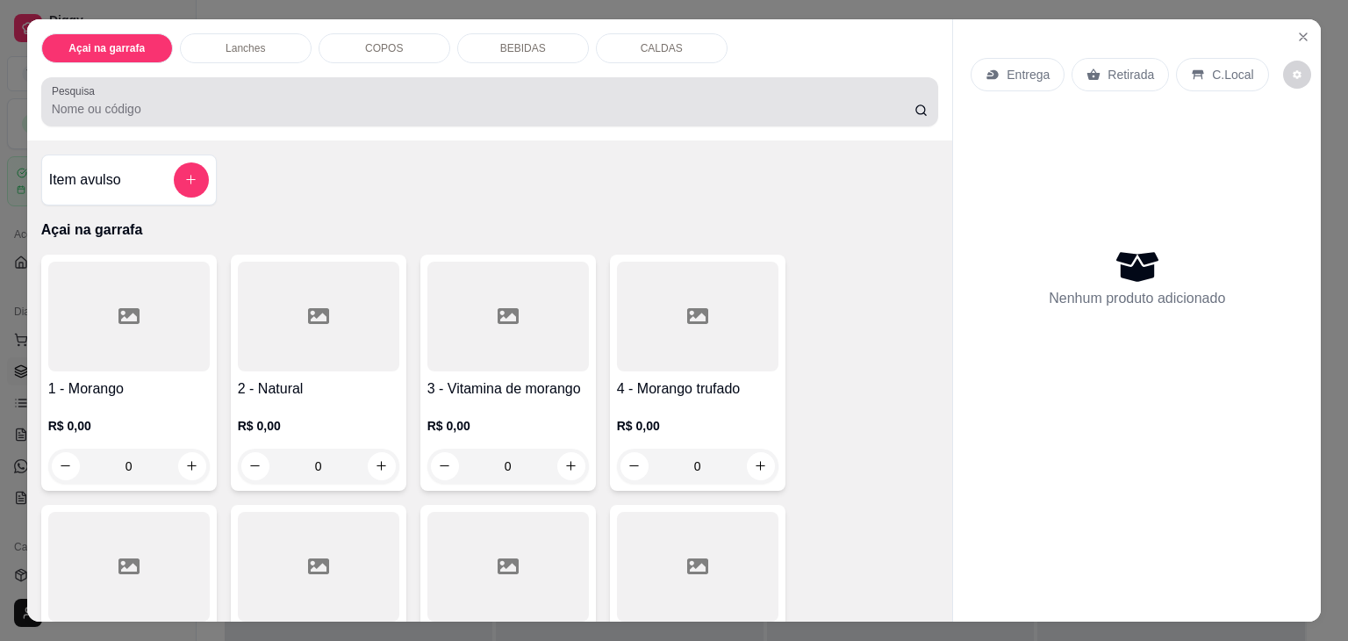
click at [663, 85] on div at bounding box center [490, 101] width 877 height 35
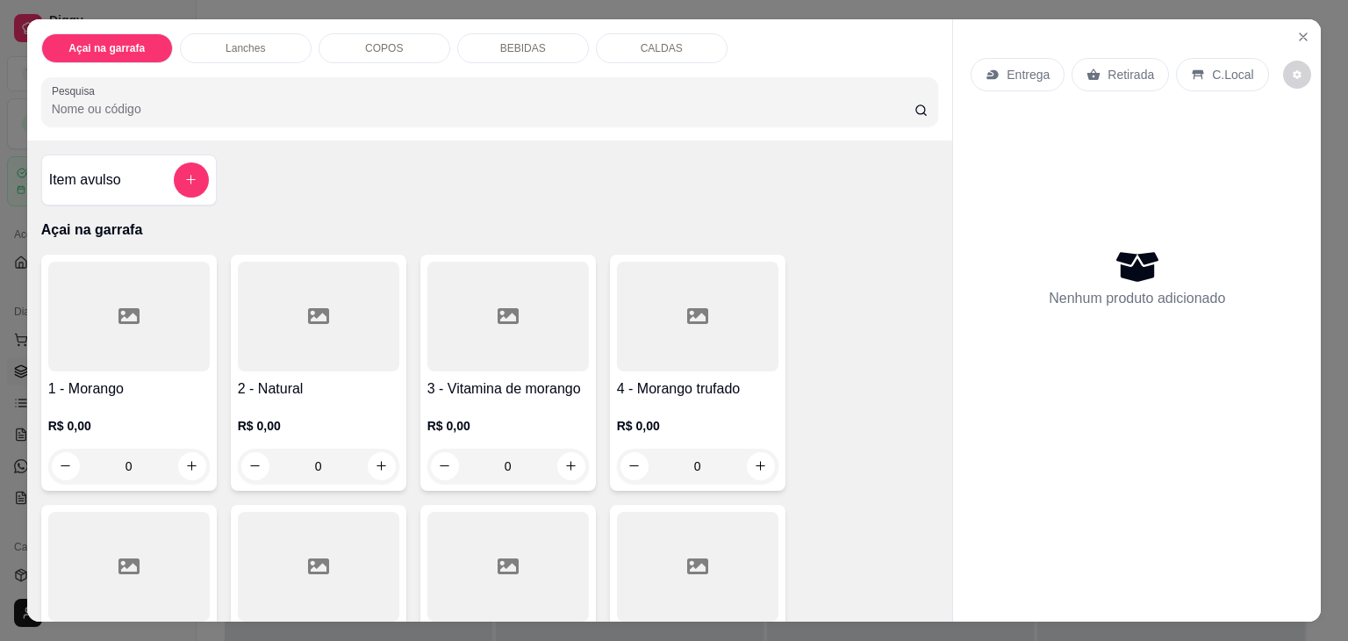
click at [225, 101] on input "Pesquisa" at bounding box center [483, 109] width 863 height 18
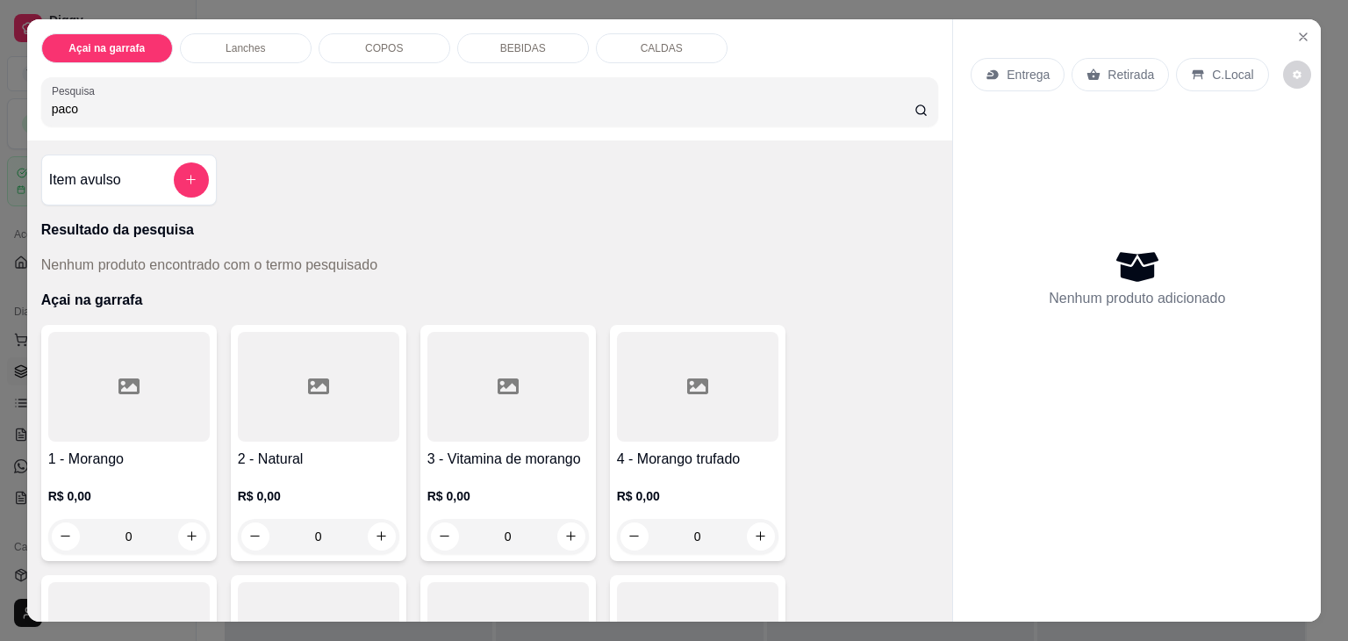
type input "paco"
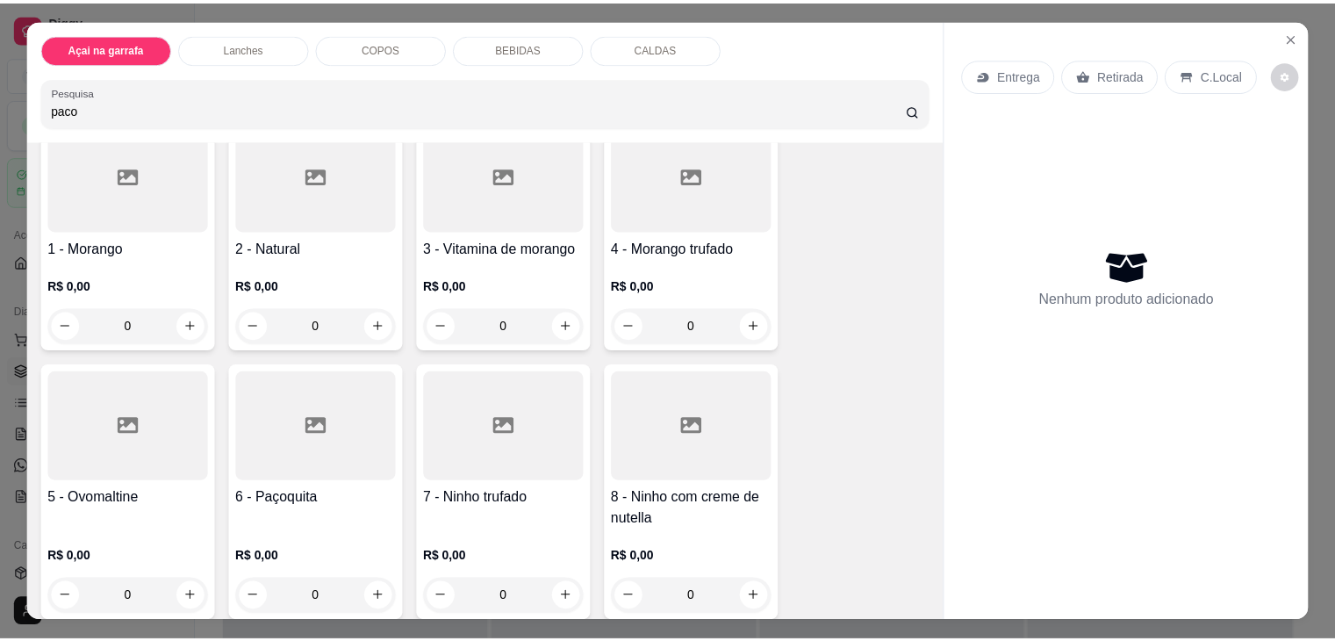
scroll to position [246, 0]
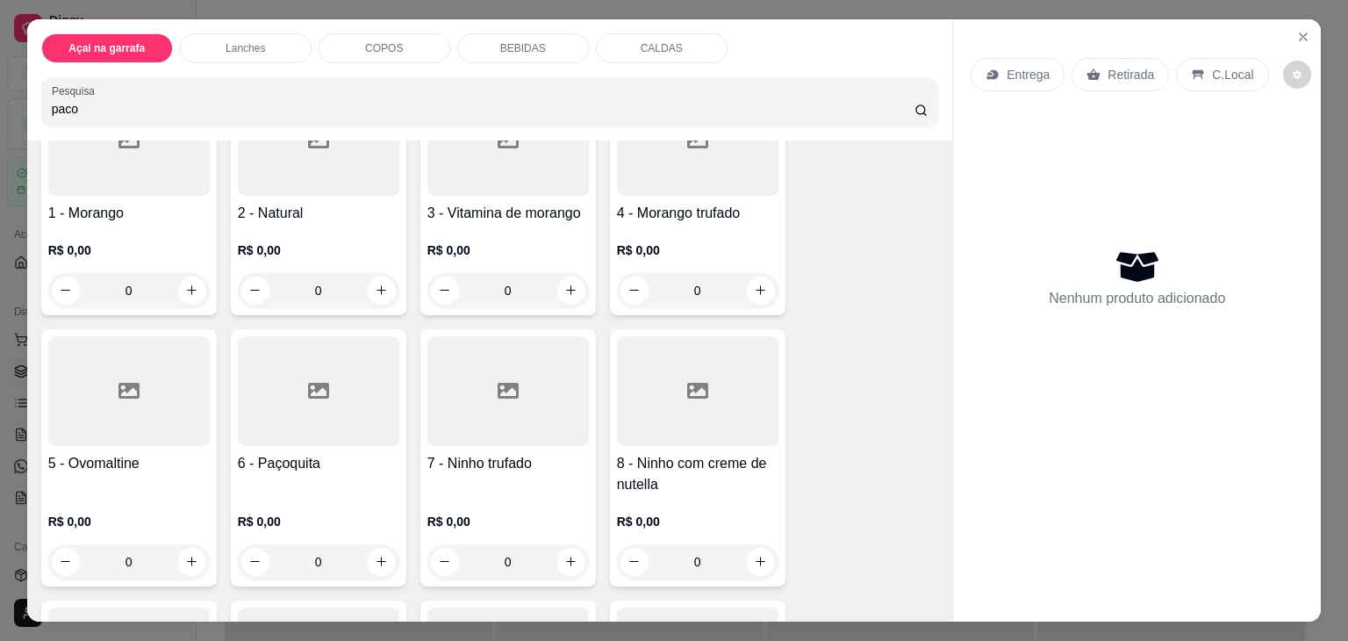
click at [242, 387] on div at bounding box center [319, 391] width 162 height 110
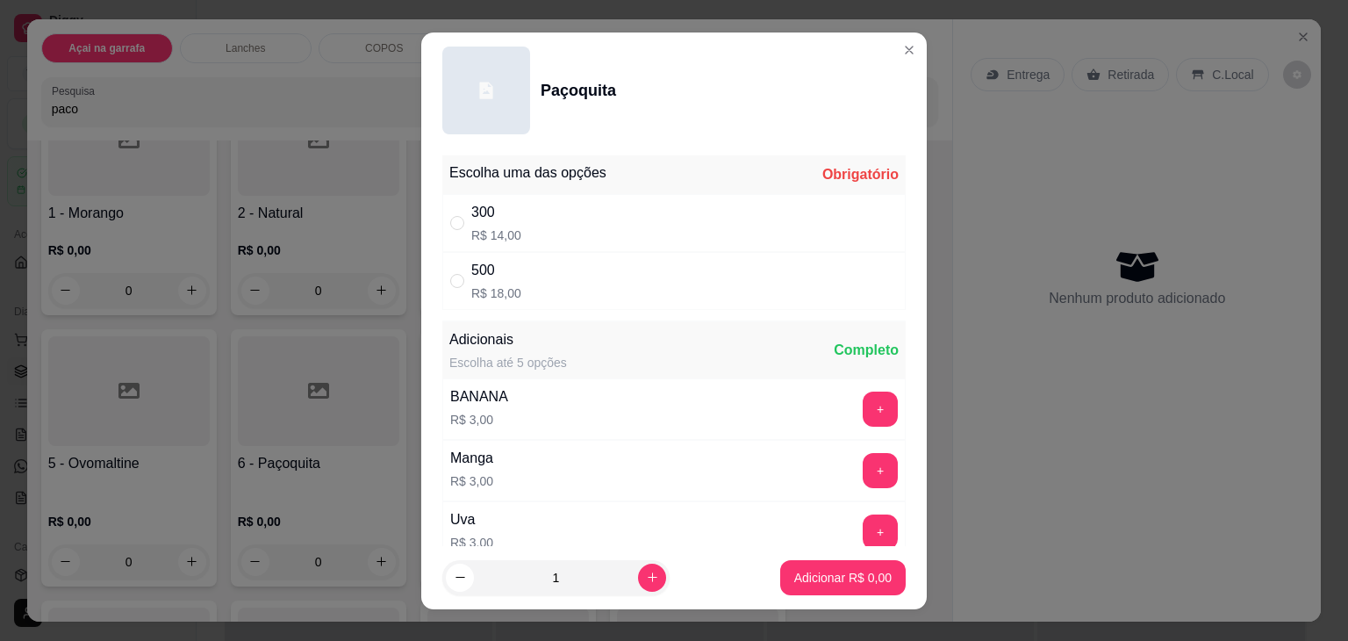
click at [455, 236] on div "300 R$ 14,00" at bounding box center [674, 223] width 464 height 58
click at [455, 230] on label "" at bounding box center [457, 222] width 14 height 19
click at [455, 230] on input "" at bounding box center [457, 223] width 14 height 14
radio input "true"
click at [804, 577] on p "Adicionar R$ 14,00" at bounding box center [840, 577] width 102 height 17
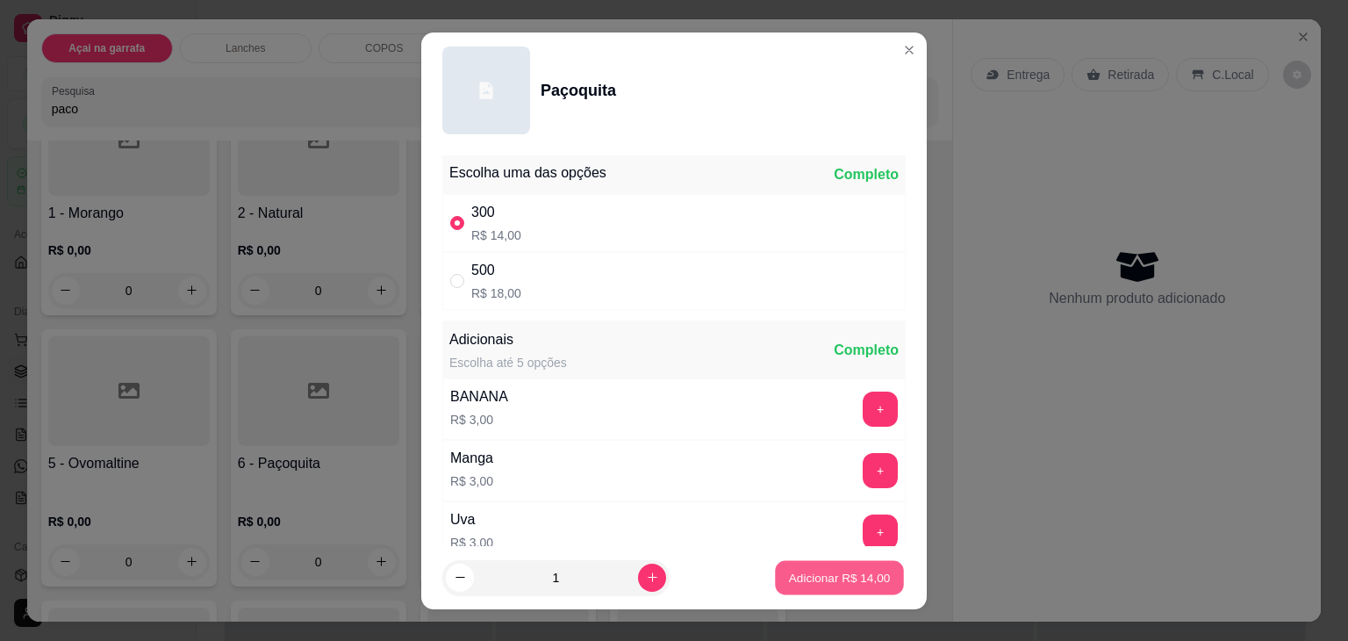
type input "1"
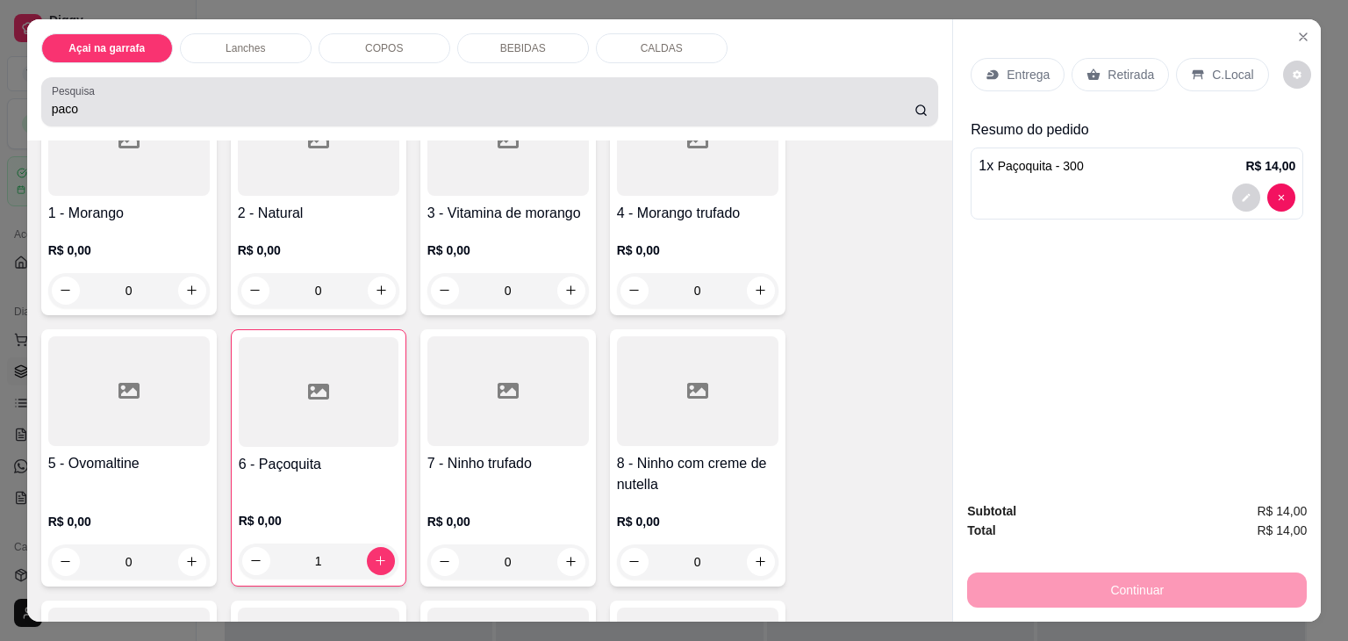
click at [336, 100] on input "paco" at bounding box center [483, 109] width 863 height 18
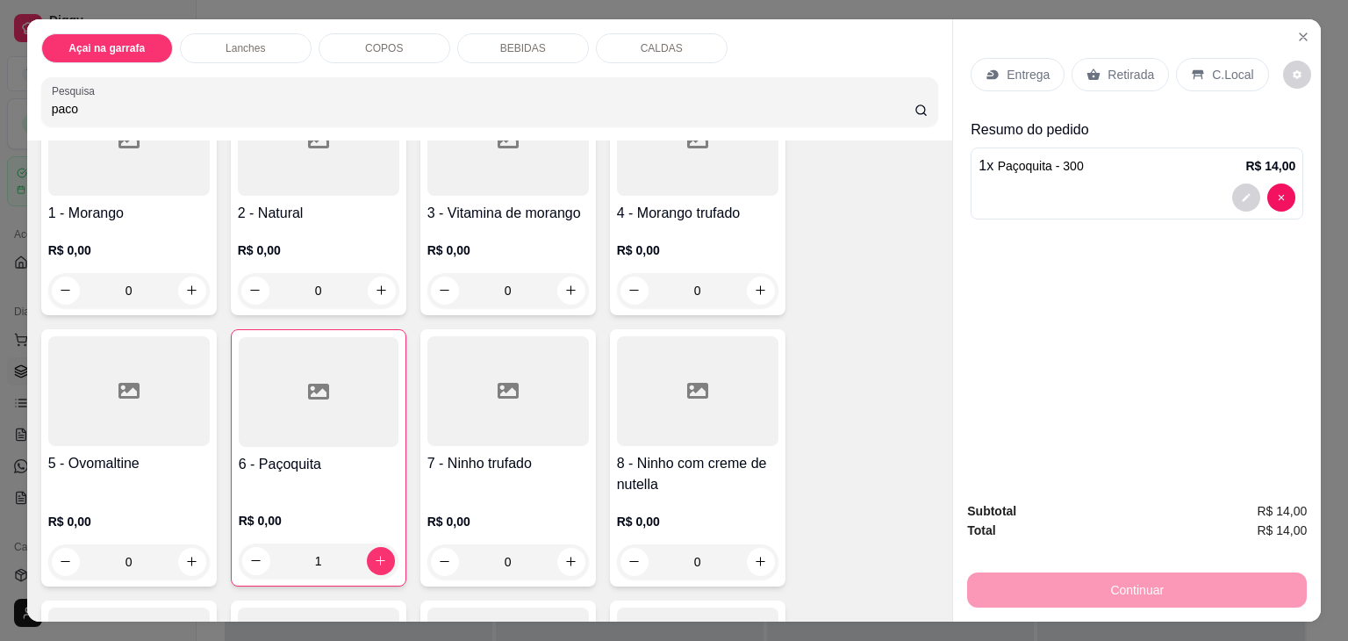
click at [660, 428] on div at bounding box center [698, 391] width 162 height 110
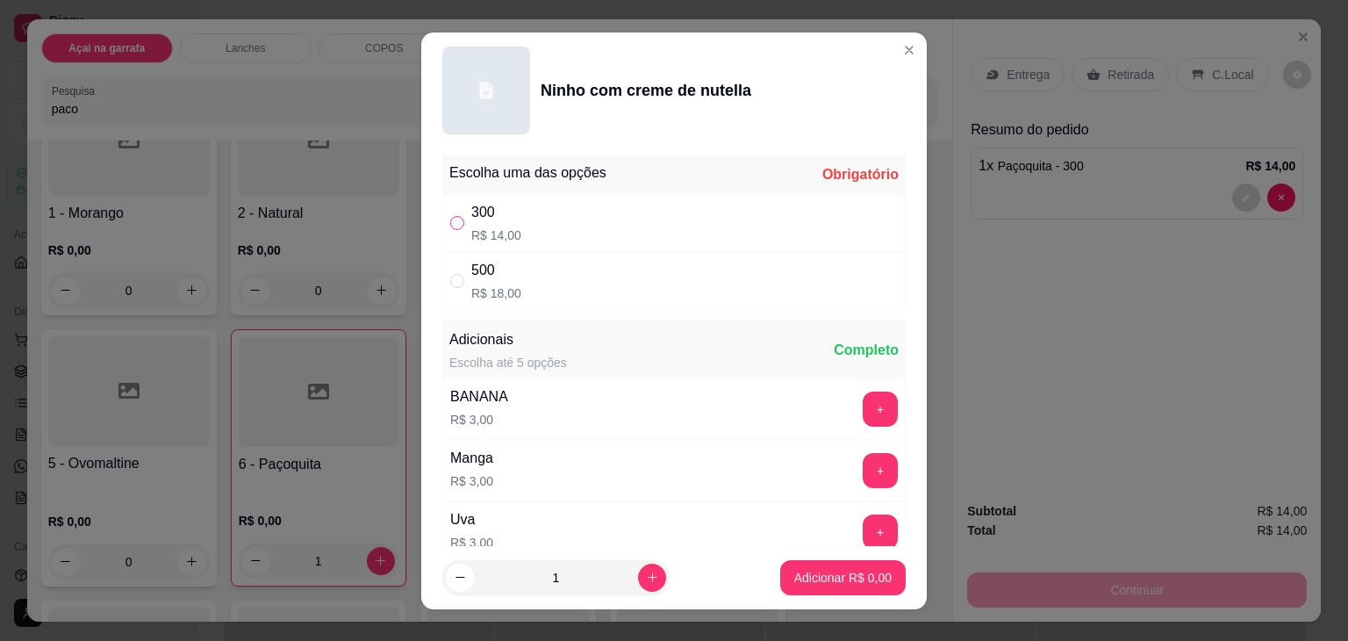
click at [451, 219] on input "" at bounding box center [457, 223] width 14 height 14
radio input "true"
click at [776, 565] on button "Adicionar R$ 14,00" at bounding box center [839, 577] width 129 height 34
type input "1"
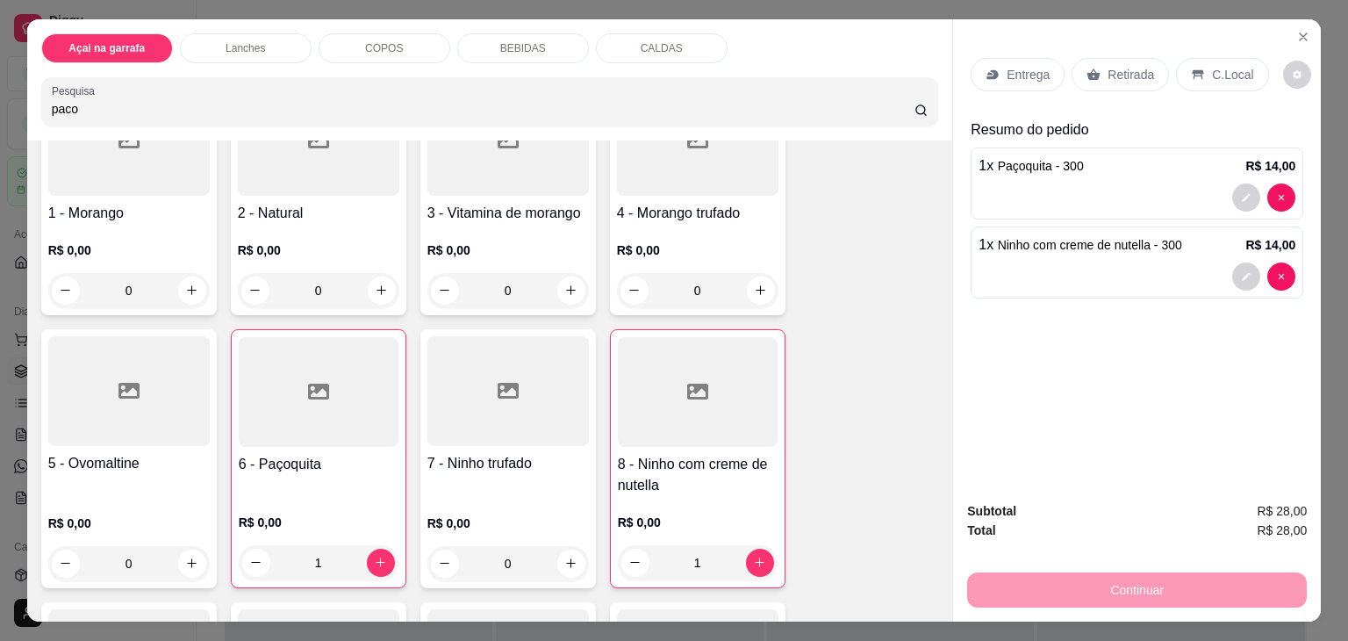
click at [181, 564] on div "0" at bounding box center [129, 563] width 162 height 35
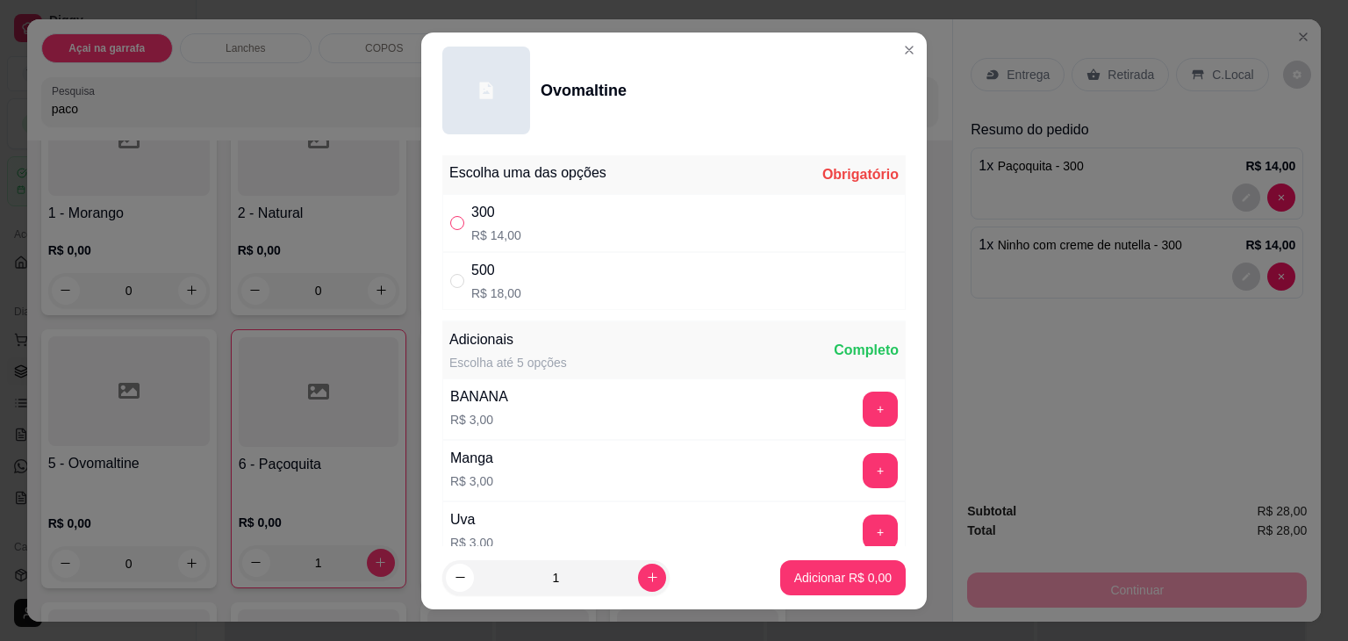
click at [450, 224] on input "" at bounding box center [457, 223] width 14 height 14
radio input "true"
click at [793, 579] on p "Adicionar R$ 14,00" at bounding box center [840, 577] width 102 height 17
type input "1"
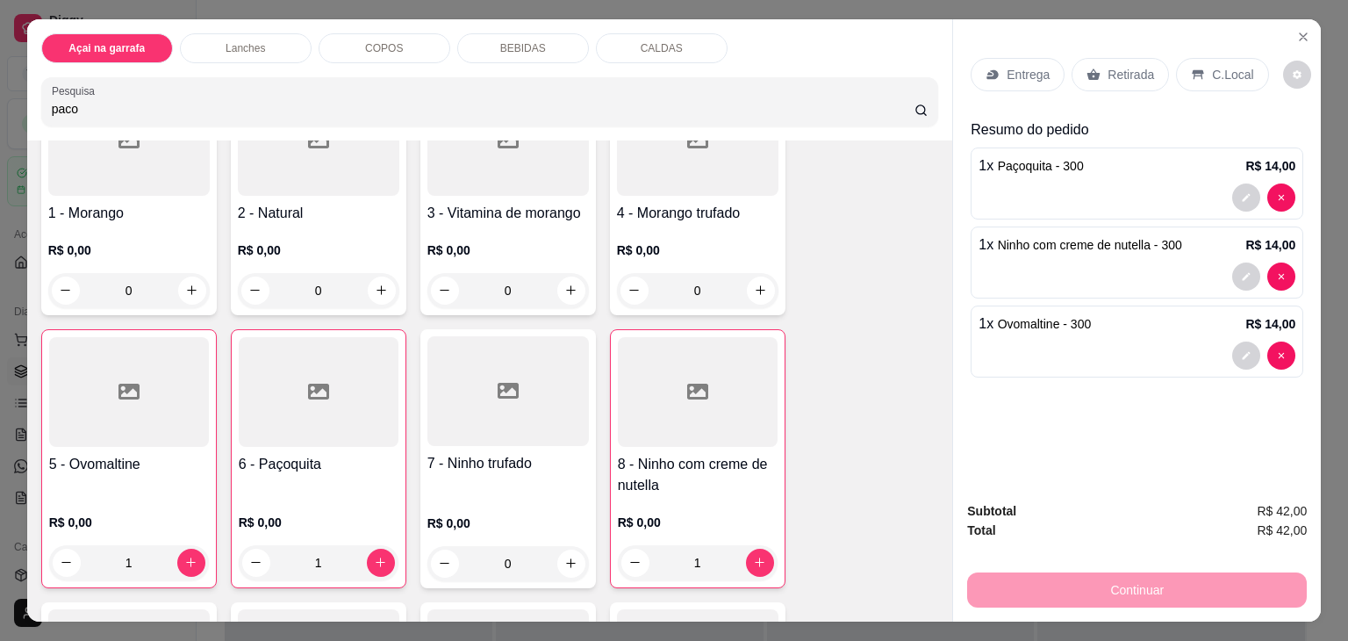
click at [1212, 66] on p "C.Local" at bounding box center [1232, 75] width 41 height 18
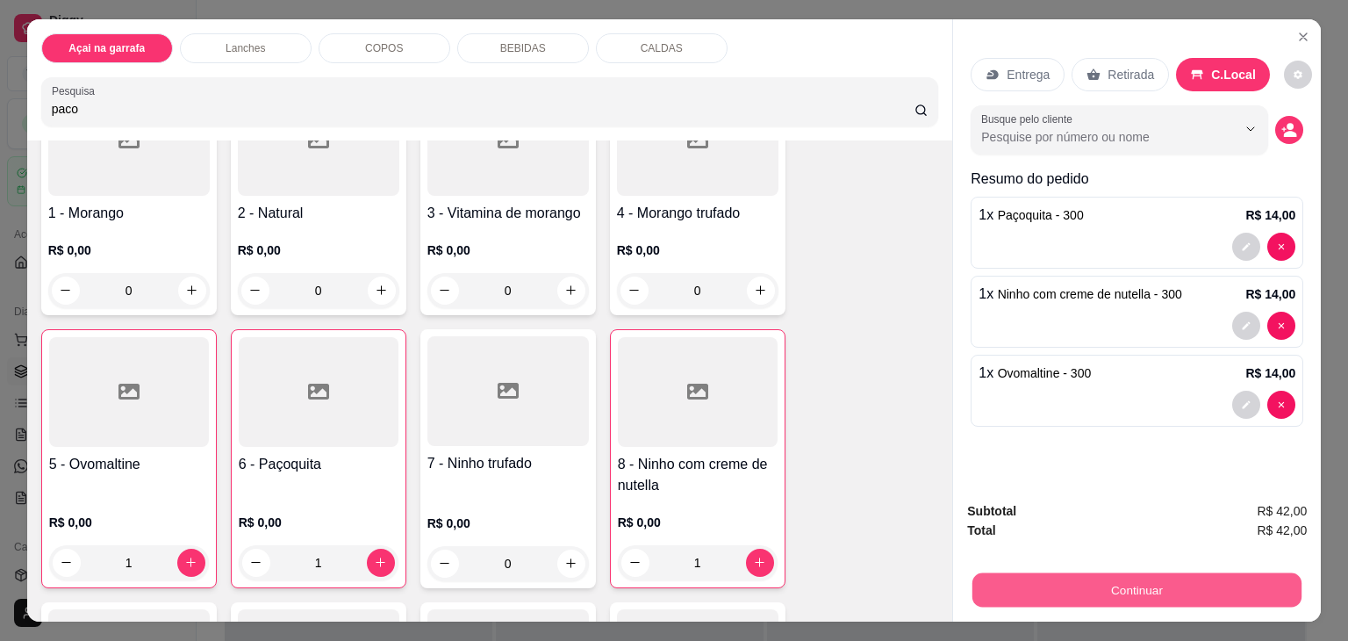
click at [1083, 577] on button "Continuar" at bounding box center [1137, 590] width 329 height 34
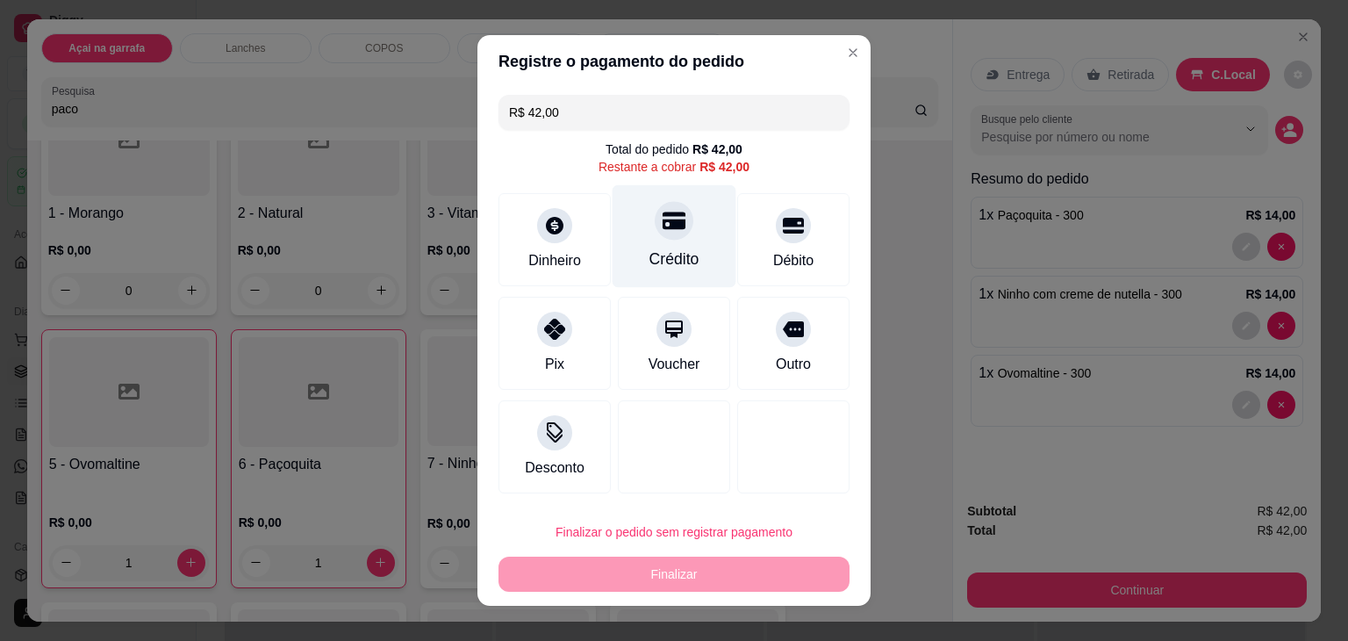
click at [663, 236] on div at bounding box center [674, 220] width 39 height 39
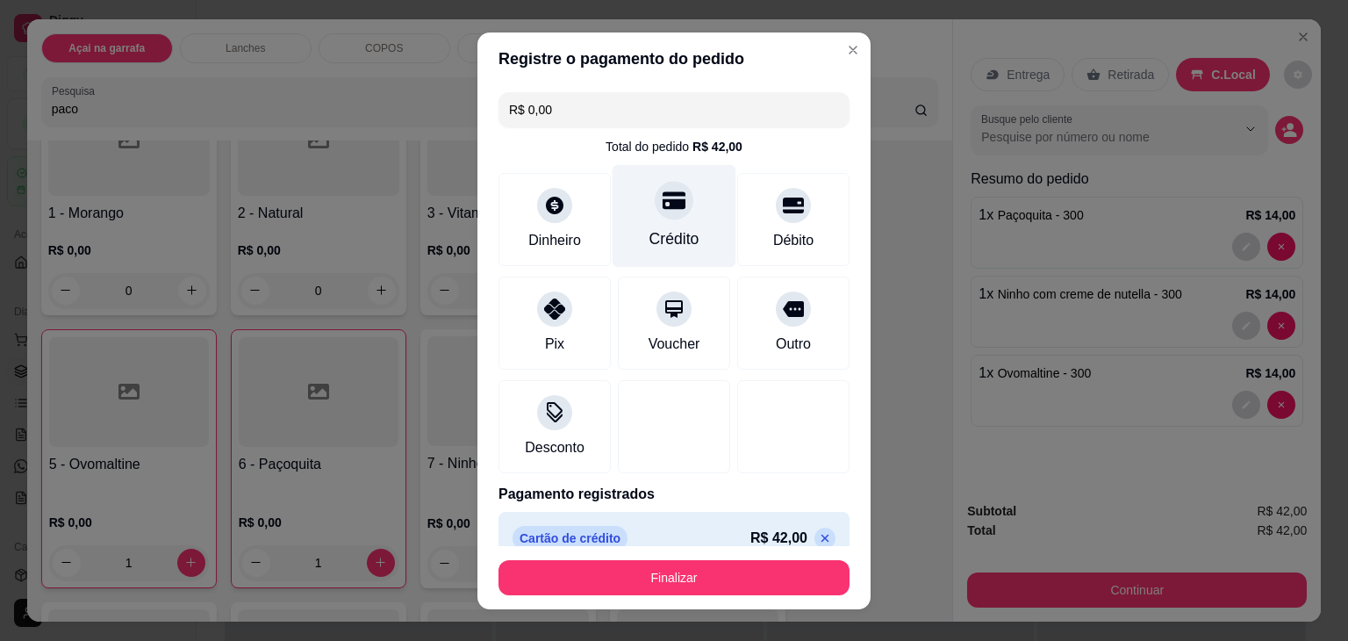
type input "R$ 0,00"
click at [663, 236] on div "Crédito" at bounding box center [675, 238] width 50 height 23
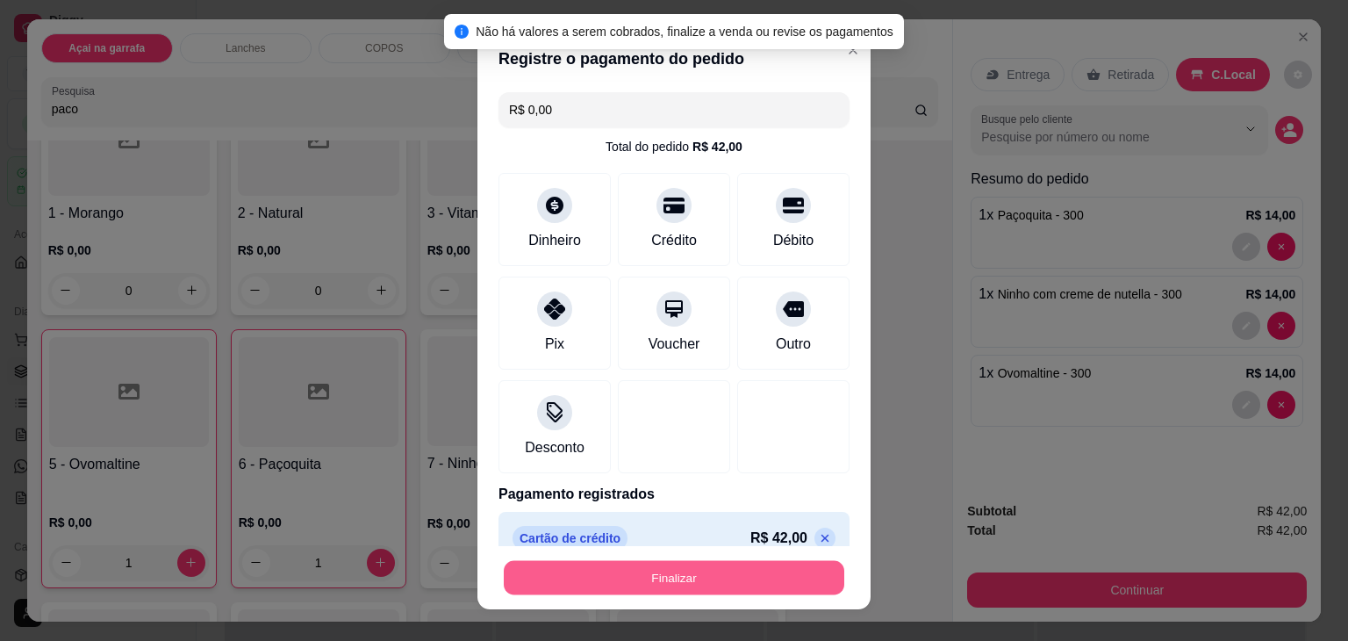
click at [548, 580] on button "Finalizar" at bounding box center [674, 577] width 341 height 34
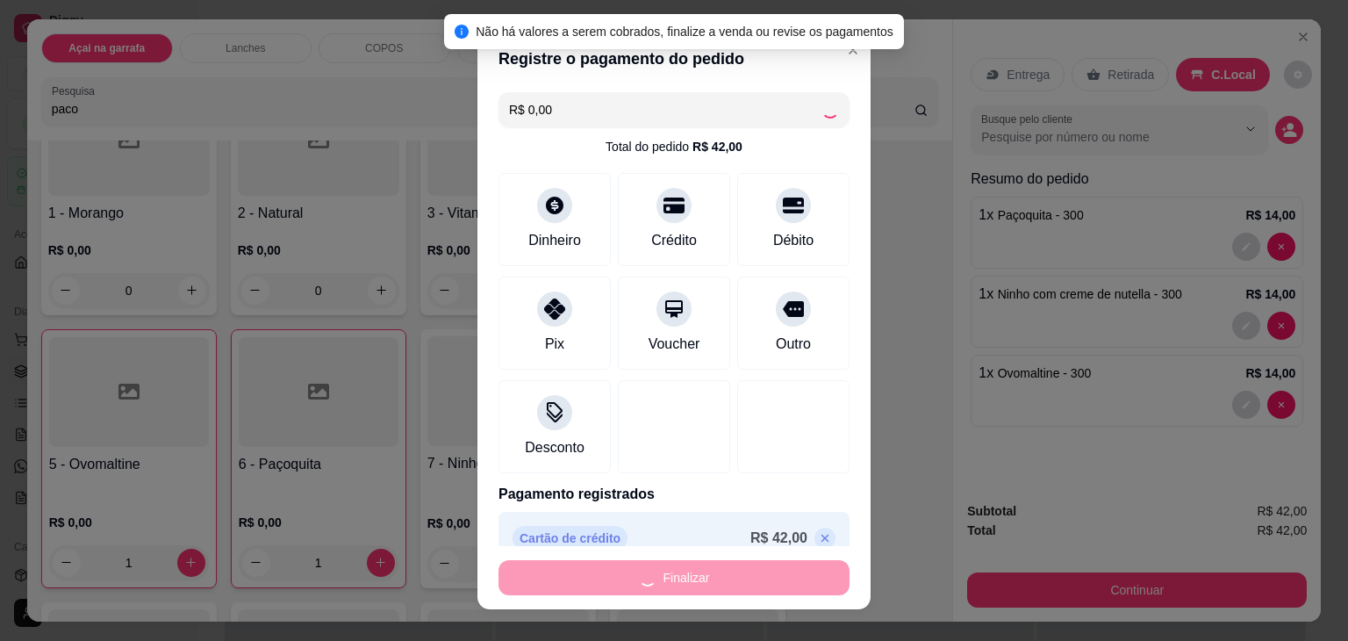
type input "0"
type input "-R$ 42,00"
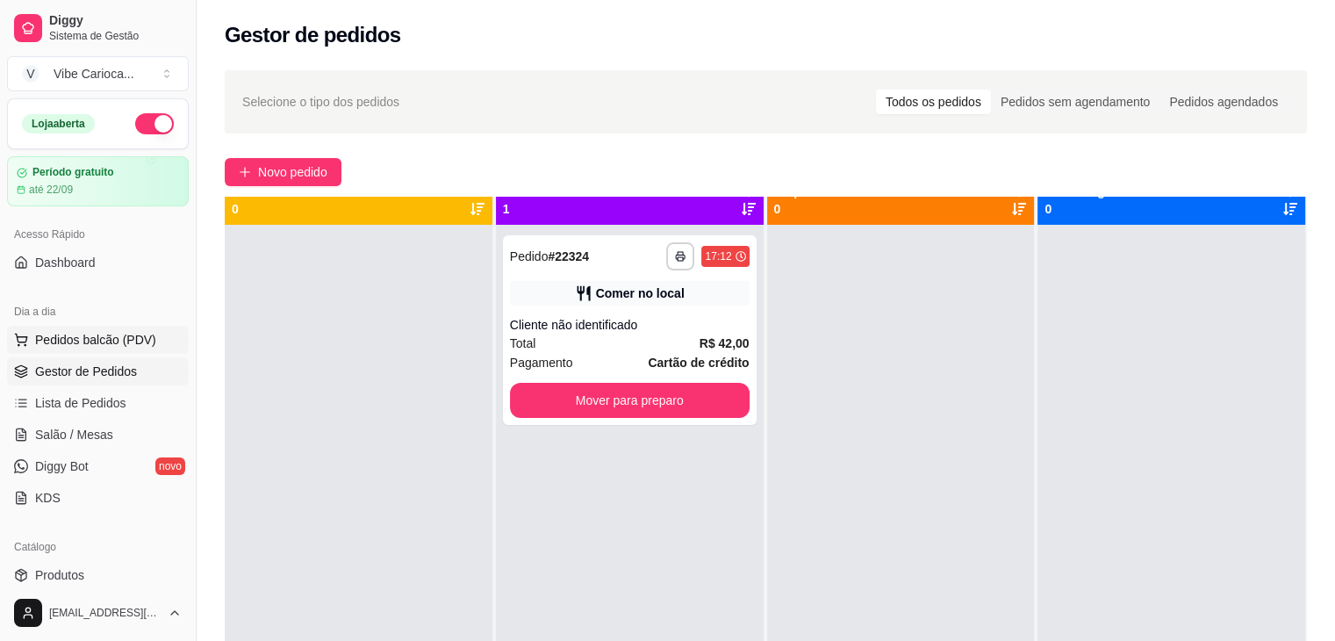
click at [91, 343] on span "Pedidos balcão (PDV)" at bounding box center [95, 340] width 121 height 18
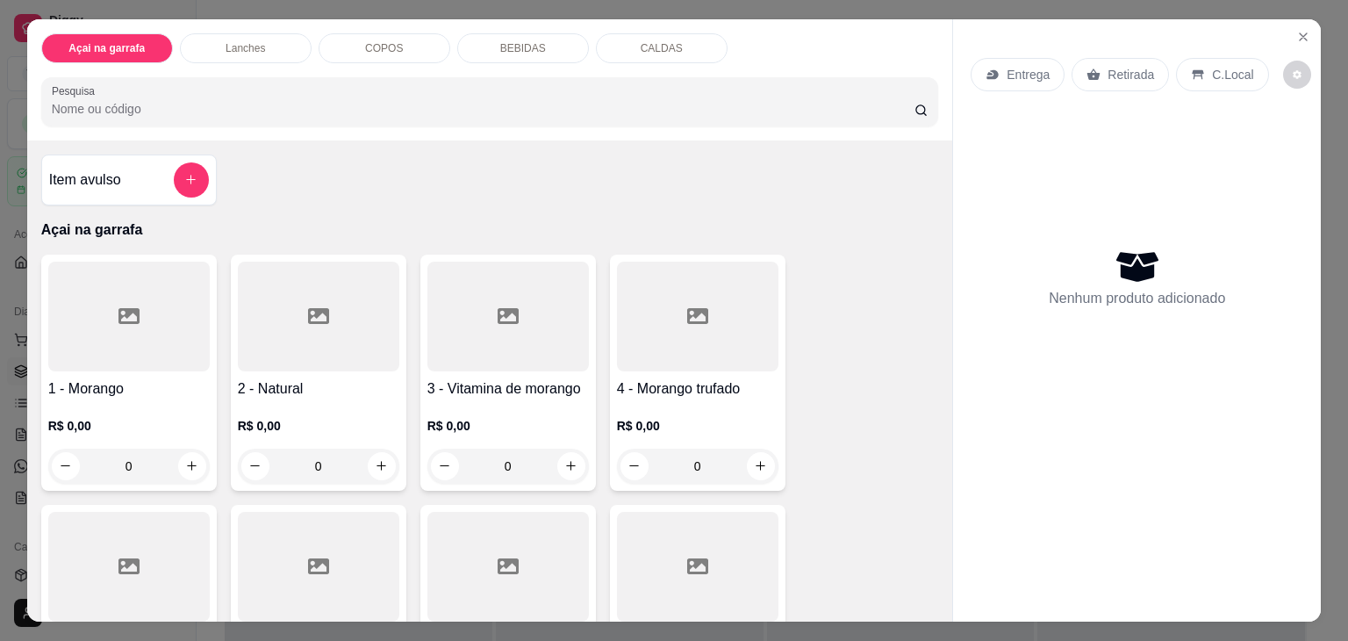
drag, startPoint x: 284, startPoint y: 68, endPoint x: 281, endPoint y: 86, distance: 18.8
click at [281, 86] on div "Açai na garrafa Lanches COPOS BEBIDAS CALDAS Pesquisa" at bounding box center [490, 79] width 926 height 121
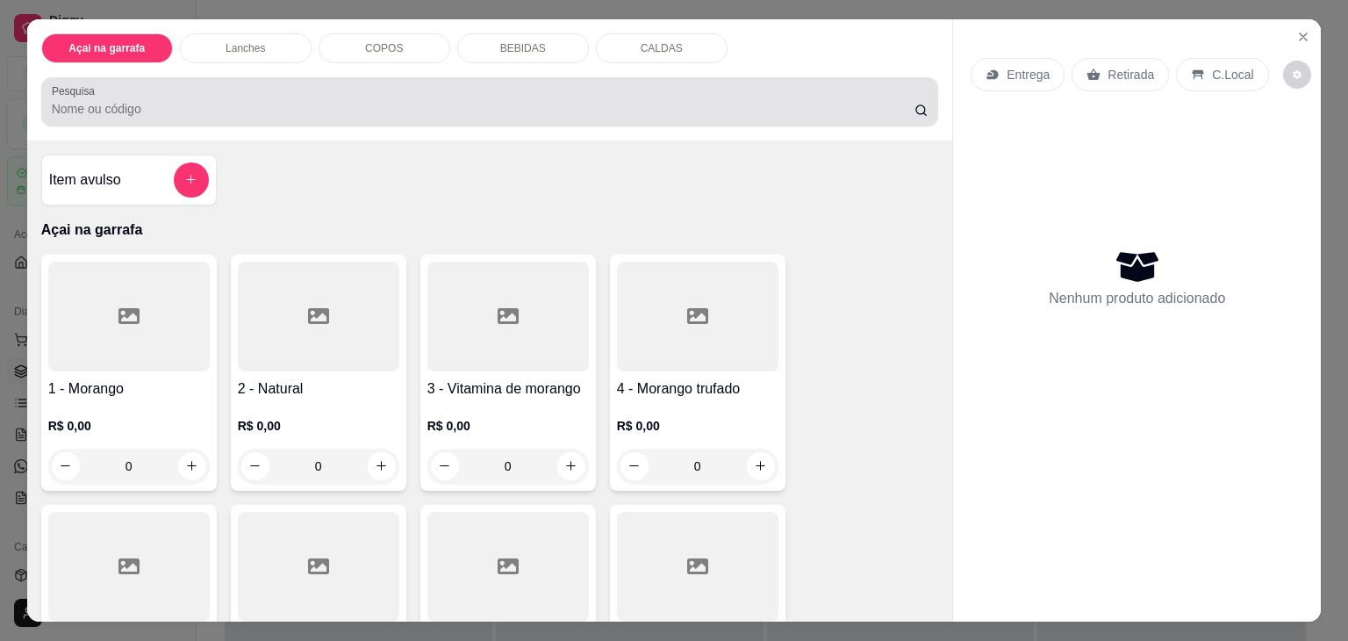
click at [281, 86] on div at bounding box center [490, 101] width 877 height 35
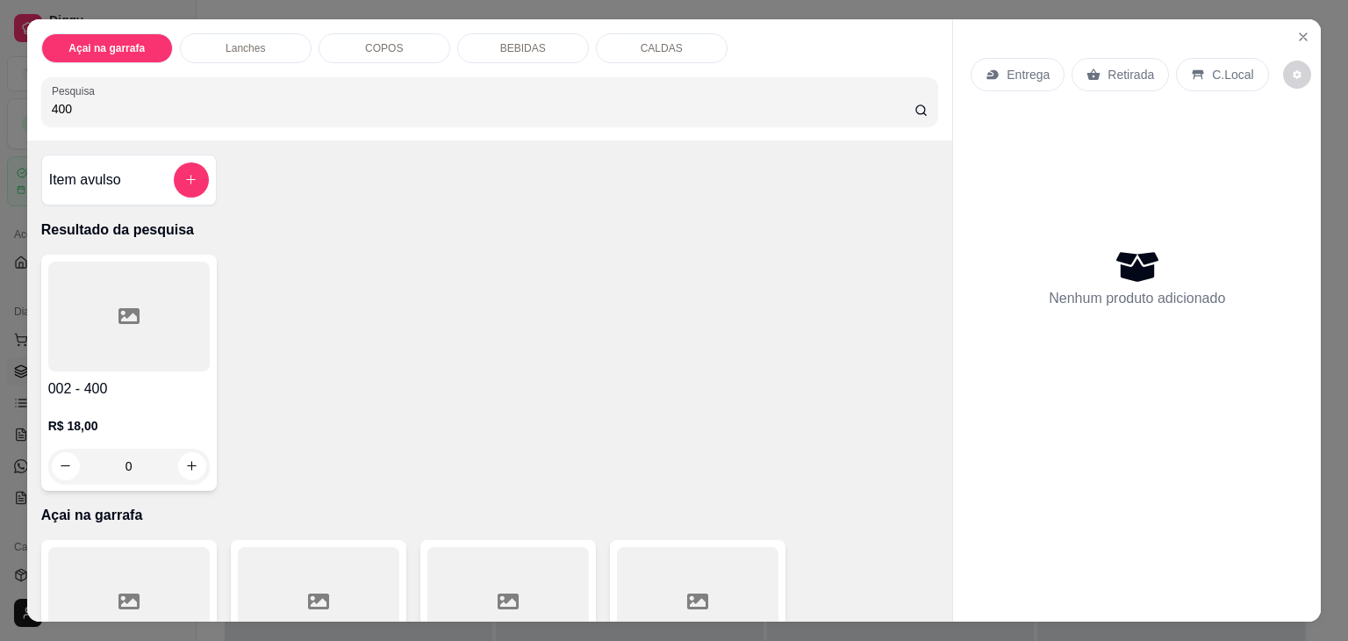
type input "400"
click at [155, 262] on div at bounding box center [129, 317] width 162 height 110
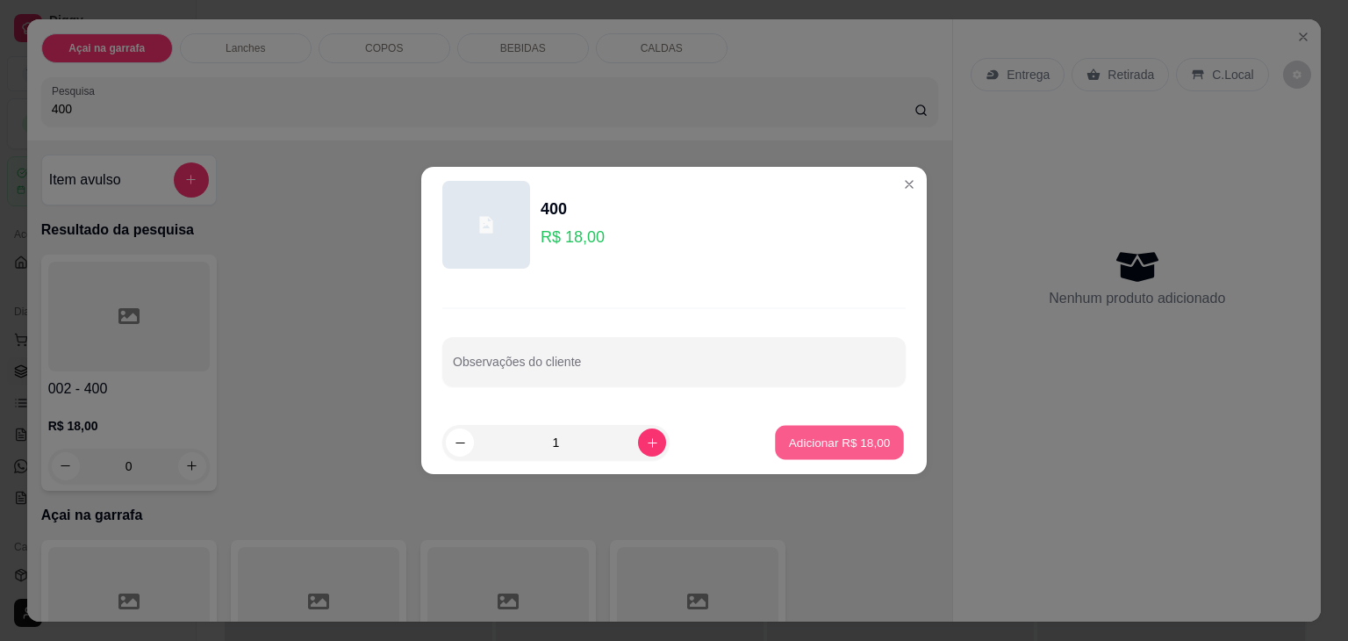
click at [775, 444] on button "Adicionar R$ 18,00" at bounding box center [839, 443] width 129 height 34
type input "1"
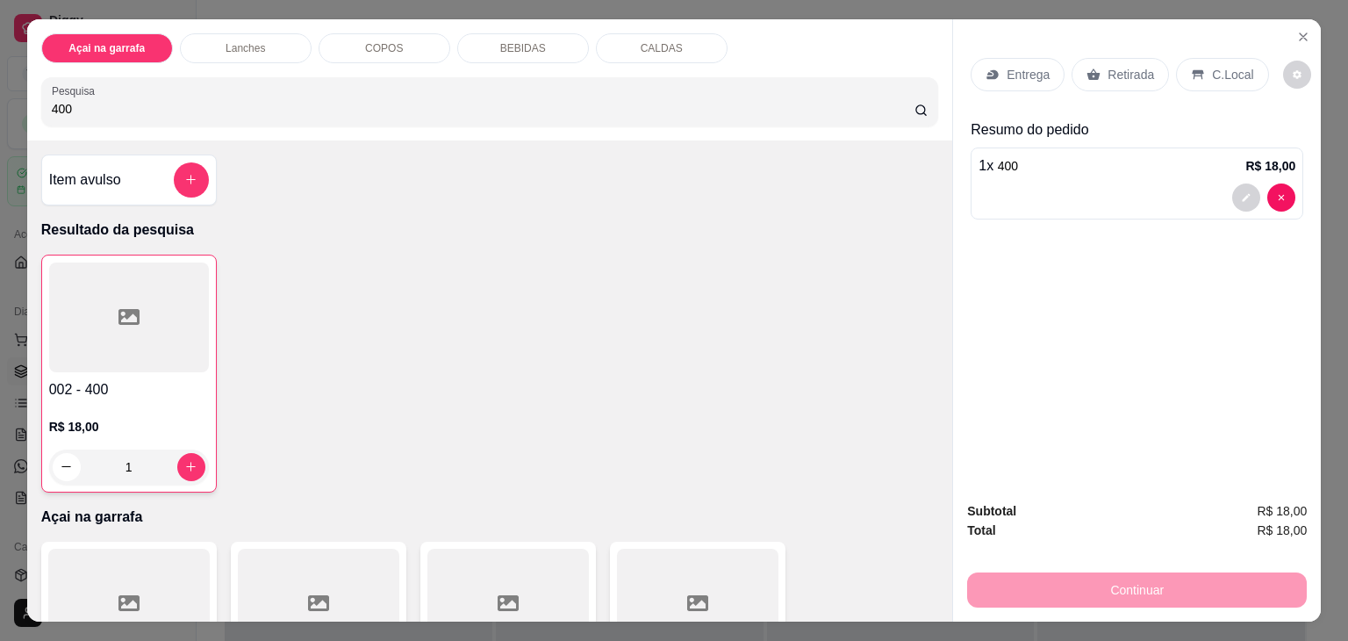
click at [1193, 70] on icon at bounding box center [1198, 75] width 11 height 10
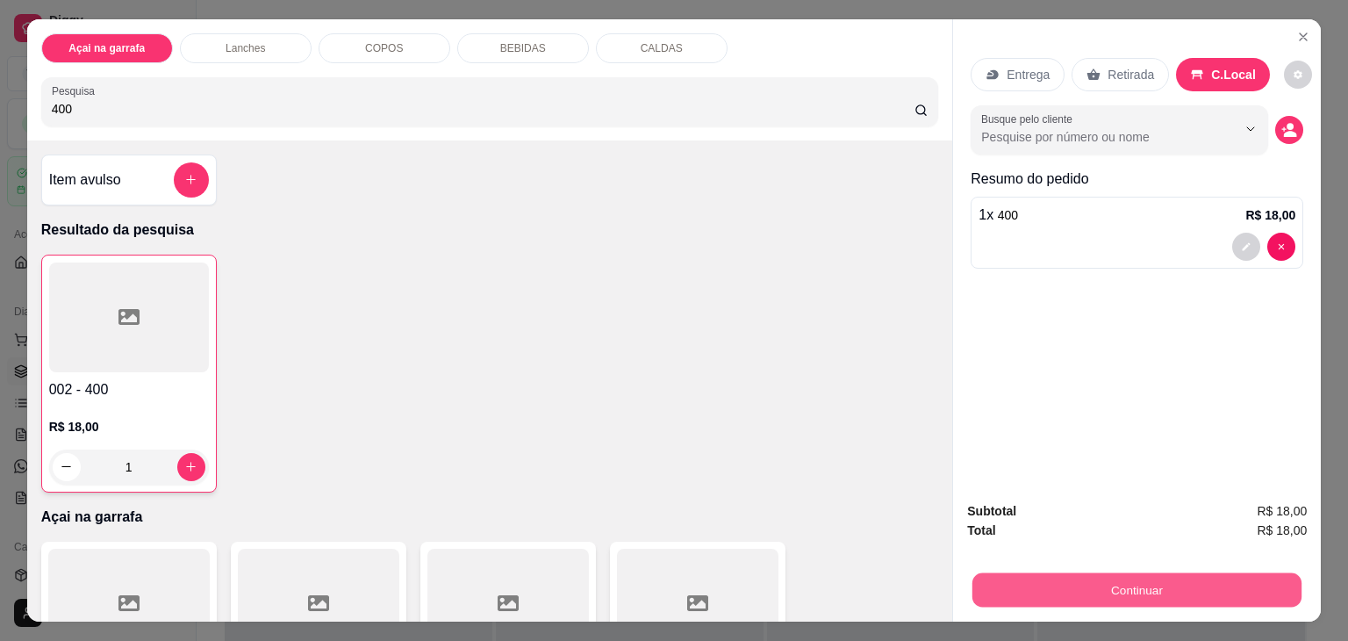
click at [1041, 591] on button "Continuar" at bounding box center [1137, 590] width 329 height 34
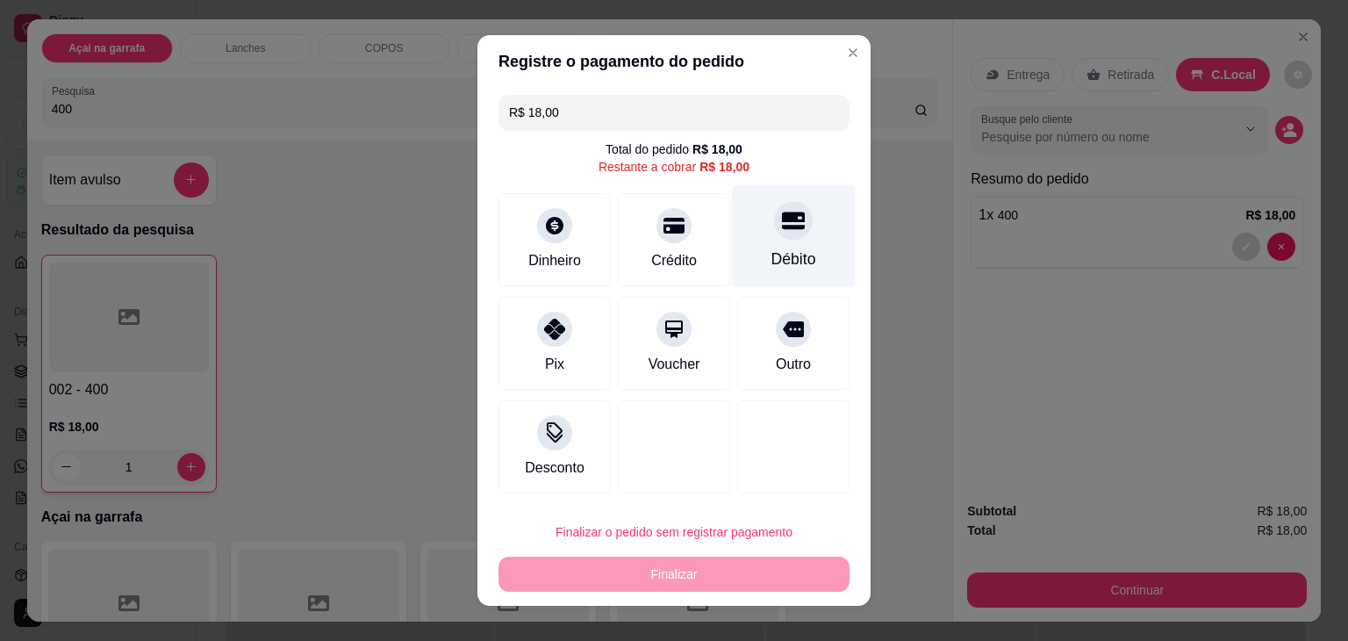
click at [754, 235] on div "Débito" at bounding box center [794, 236] width 124 height 103
type input "R$ 0,00"
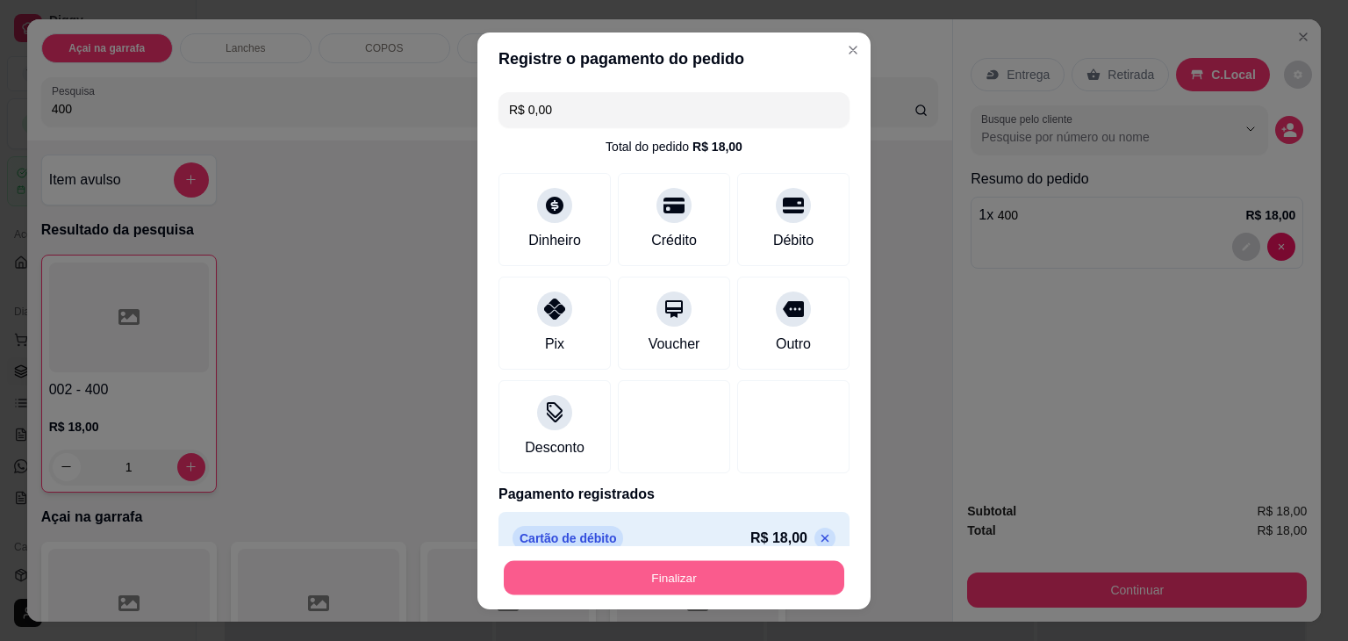
click at [682, 570] on button "Finalizar" at bounding box center [674, 577] width 341 height 34
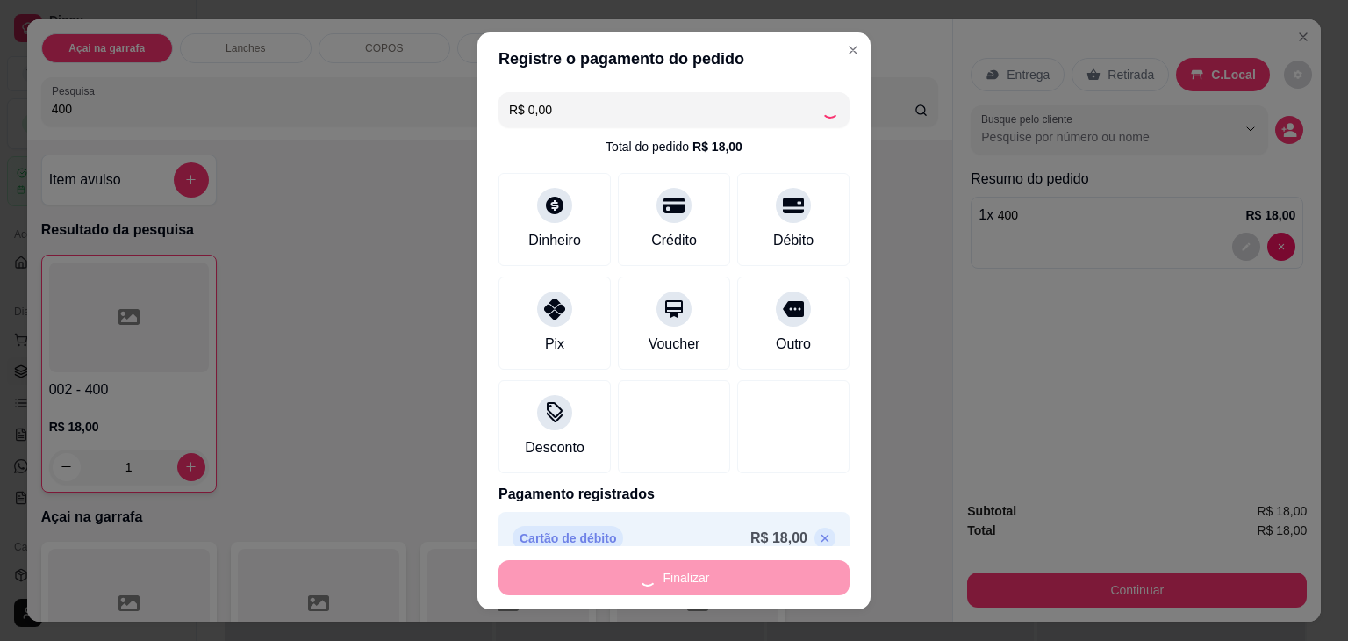
type input "0"
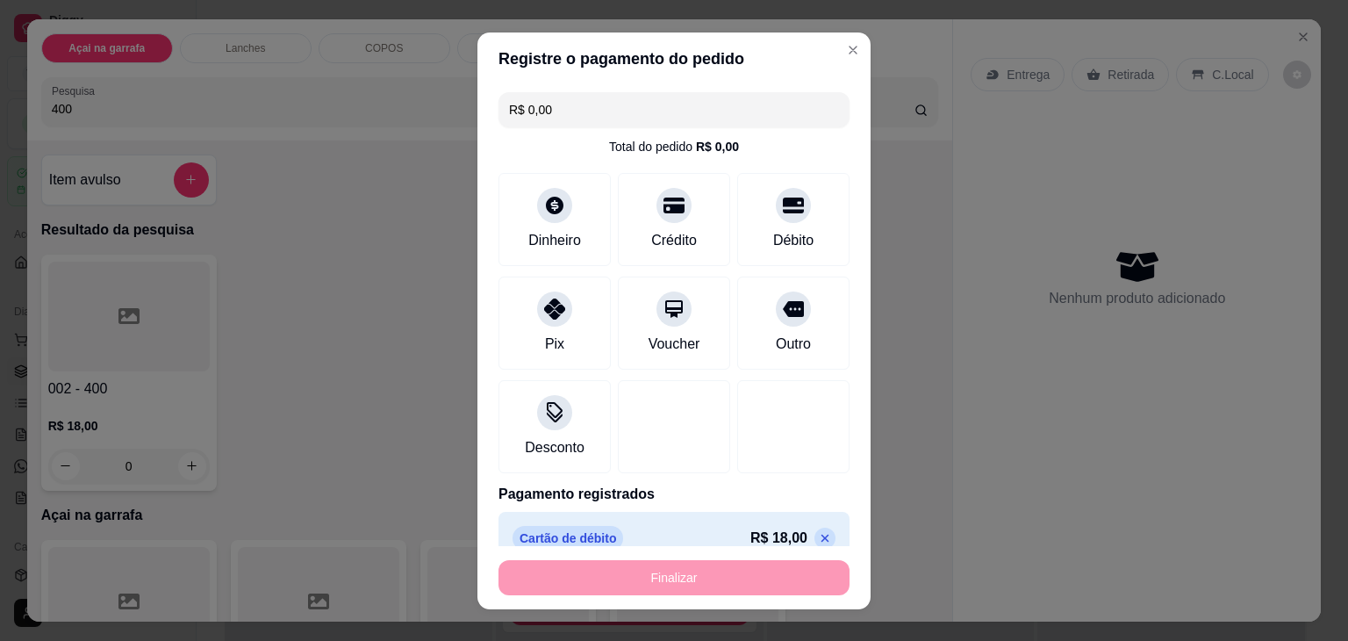
type input "-R$ 18,00"
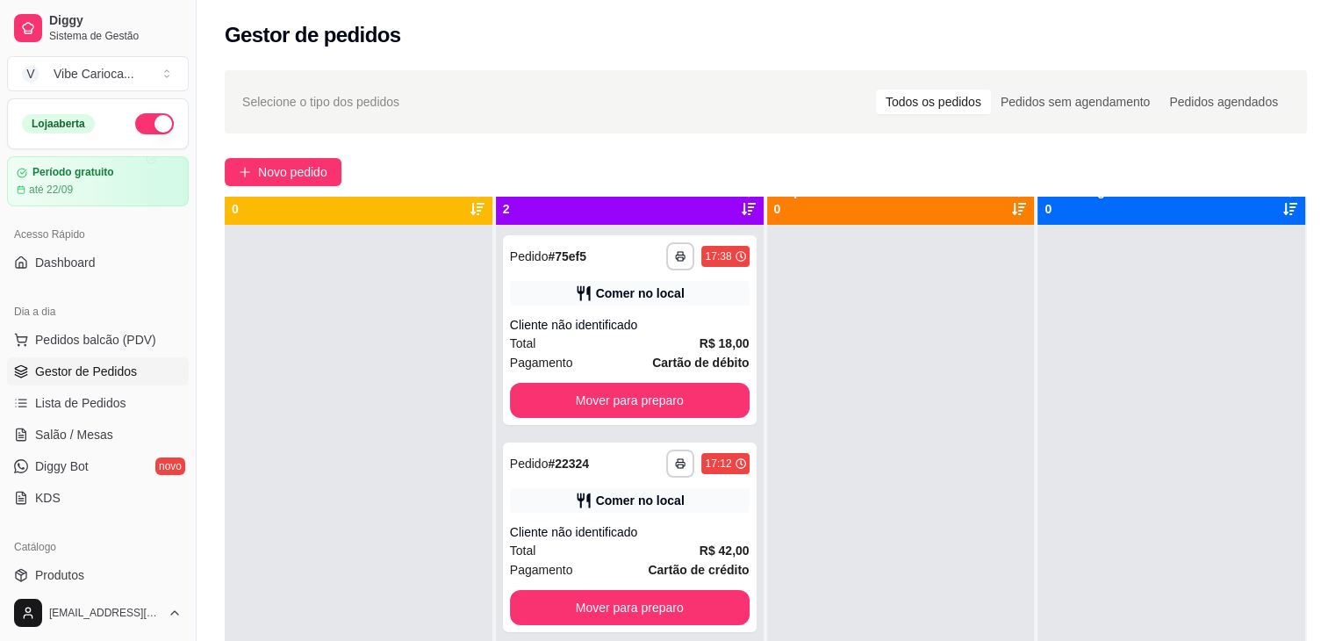
click at [682, 570] on strong "Cartão de crédito" at bounding box center [698, 570] width 101 height 14
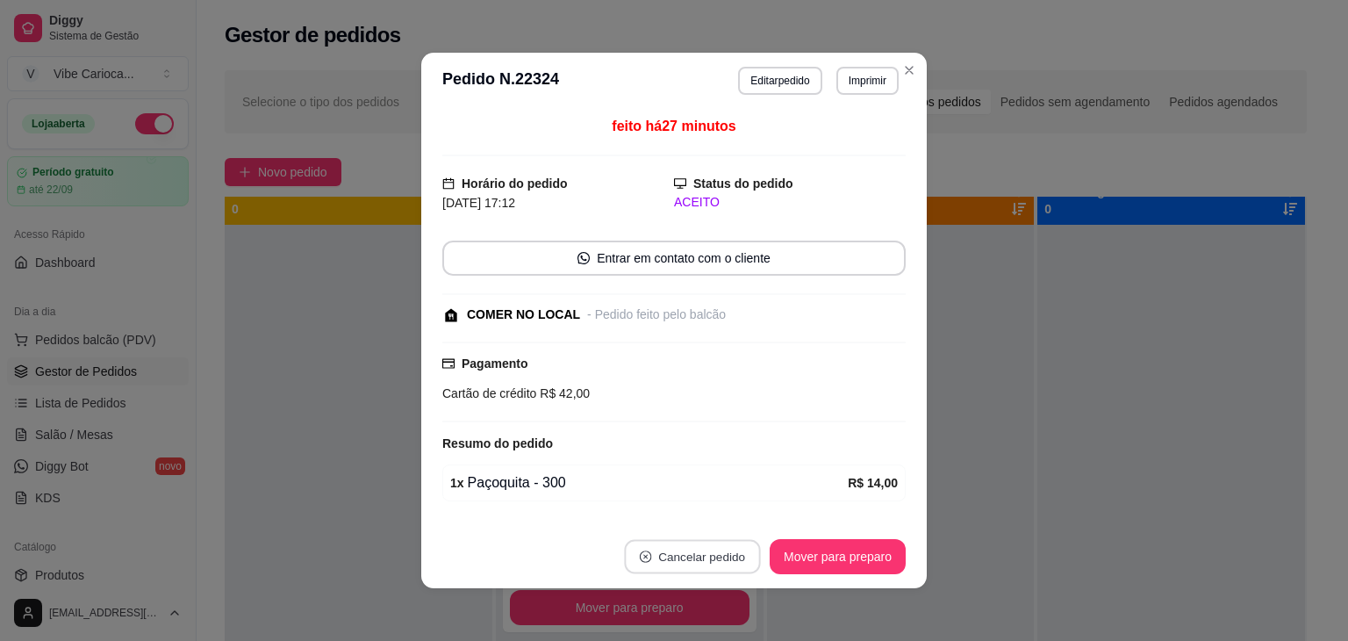
click at [682, 570] on button "Cancelar pedido" at bounding box center [692, 557] width 136 height 34
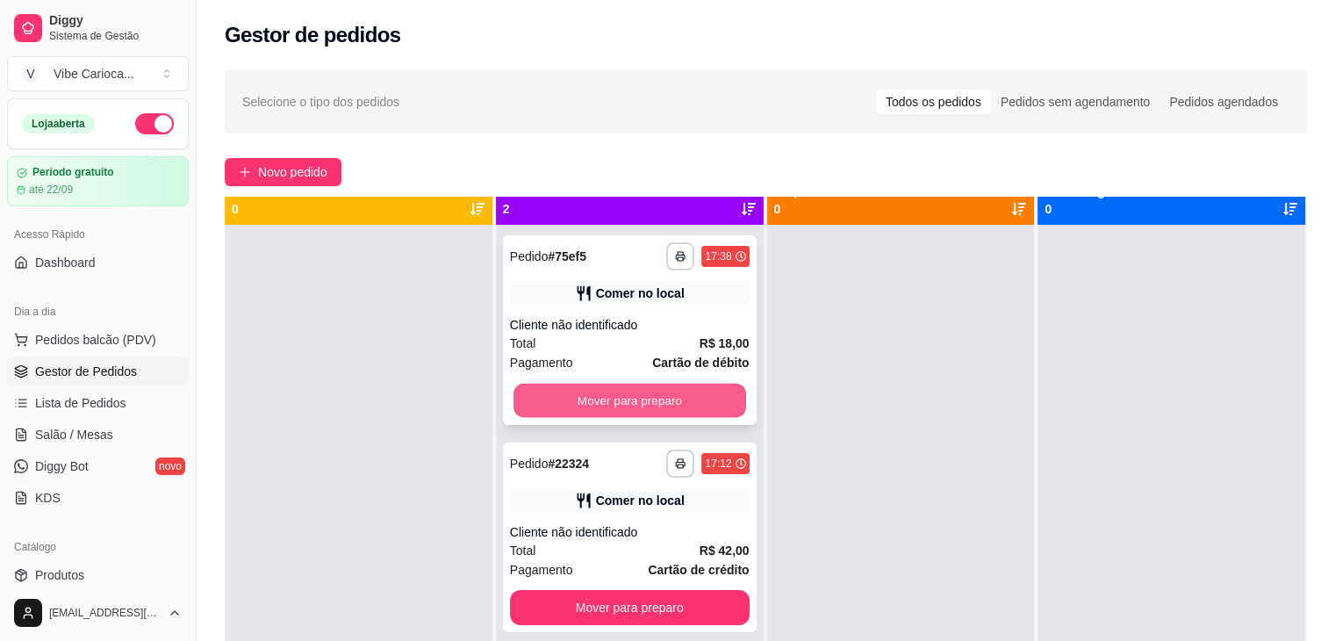
click at [540, 398] on button "Mover para preparo" at bounding box center [630, 401] width 233 height 34
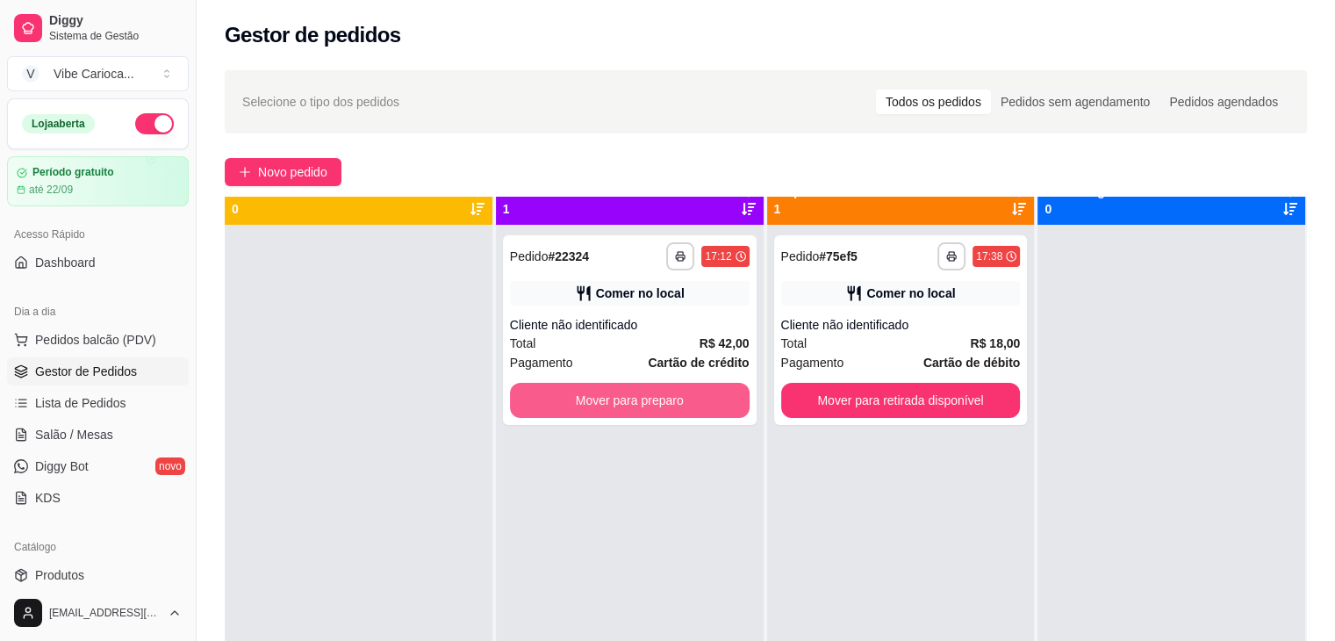
click at [540, 398] on button "Mover para preparo" at bounding box center [630, 400] width 240 height 35
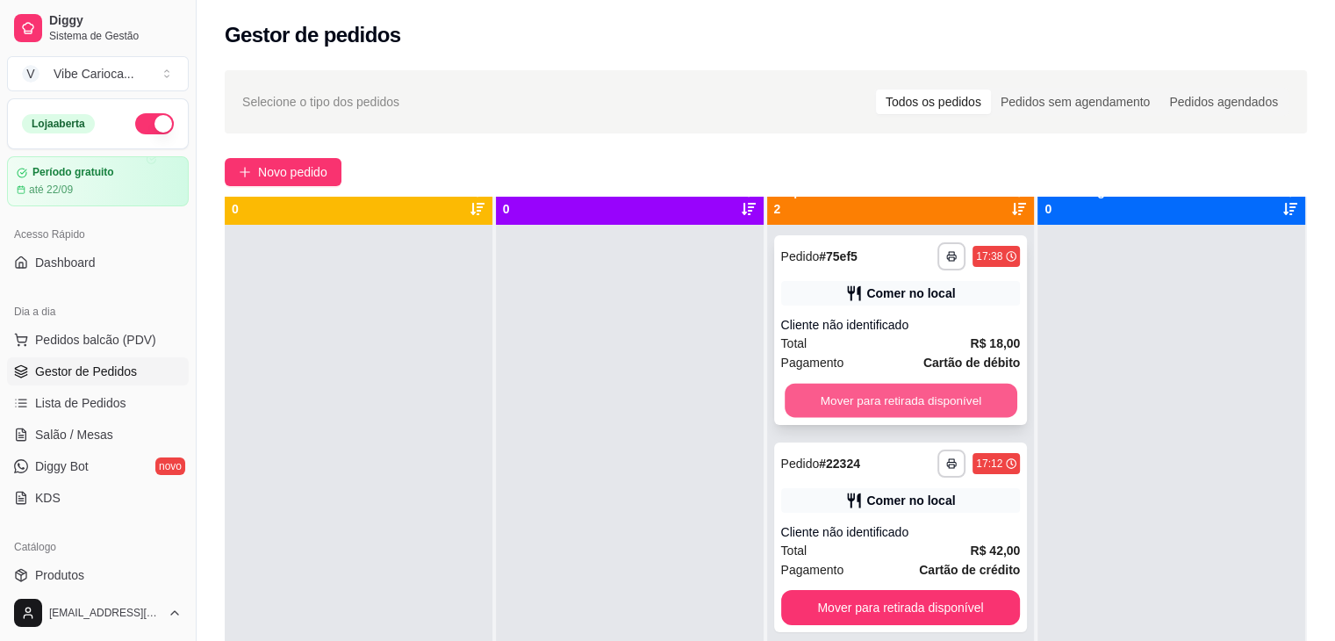
click at [851, 400] on button "Mover para retirada disponível" at bounding box center [901, 401] width 233 height 34
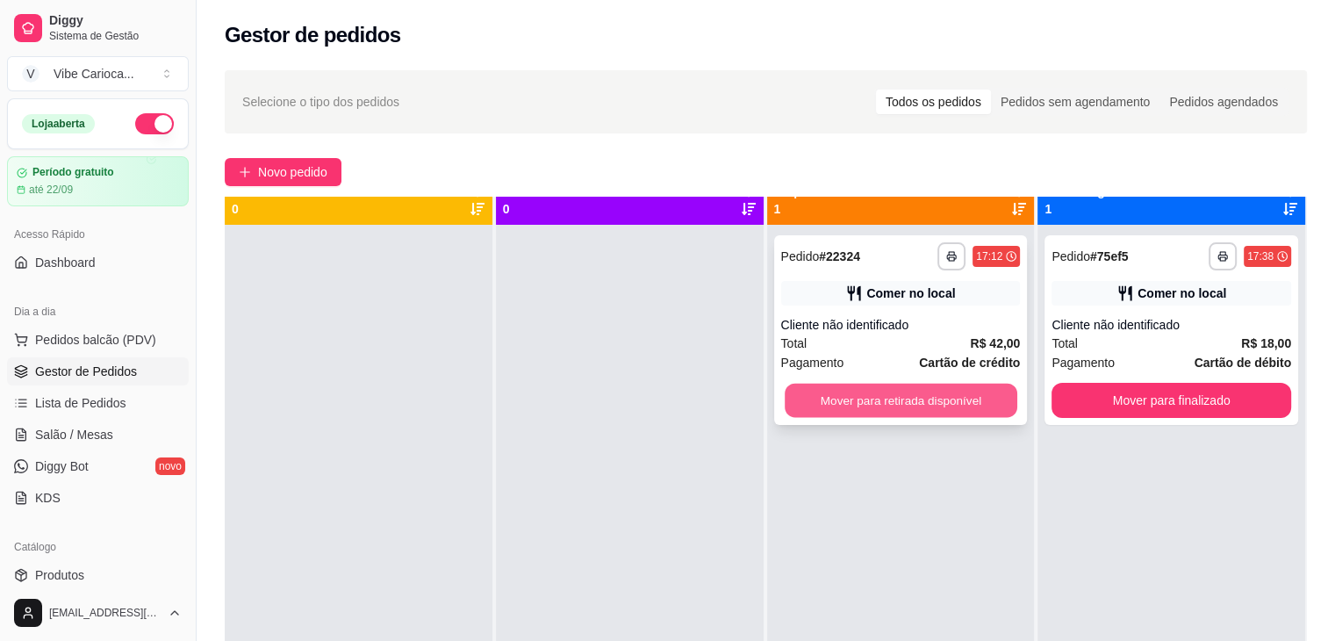
click at [878, 406] on button "Mover para retirada disponível" at bounding box center [901, 401] width 233 height 34
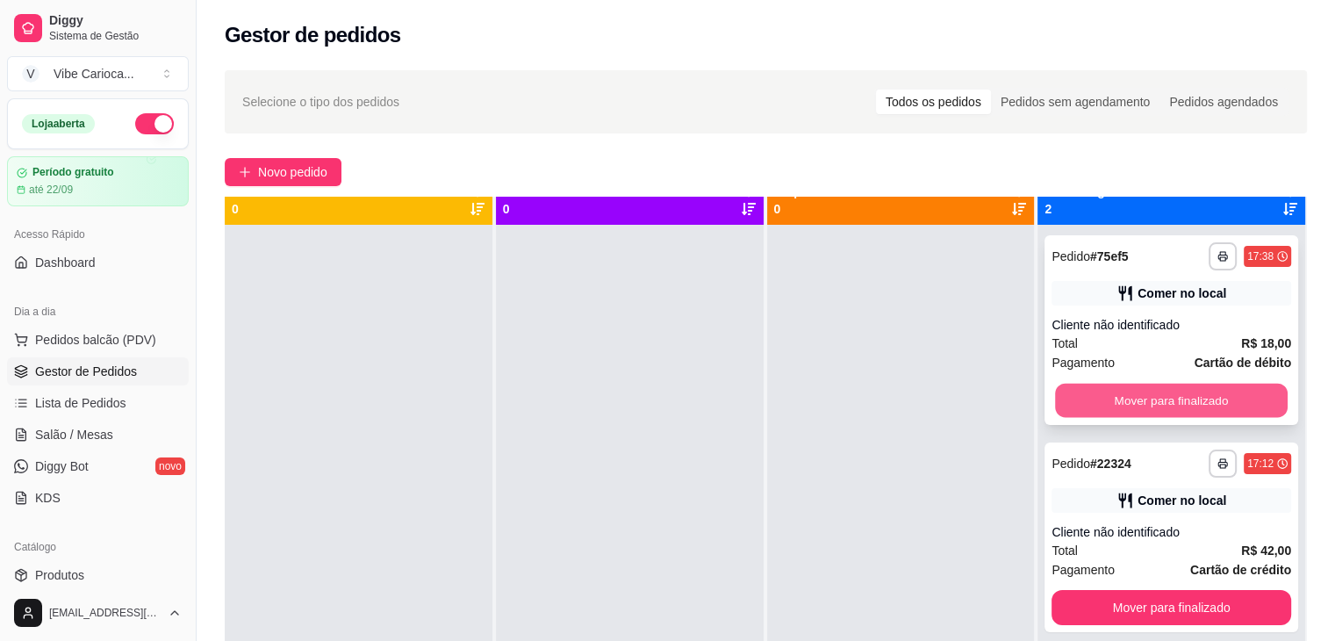
click at [1137, 399] on button "Mover para finalizado" at bounding box center [1171, 401] width 233 height 34
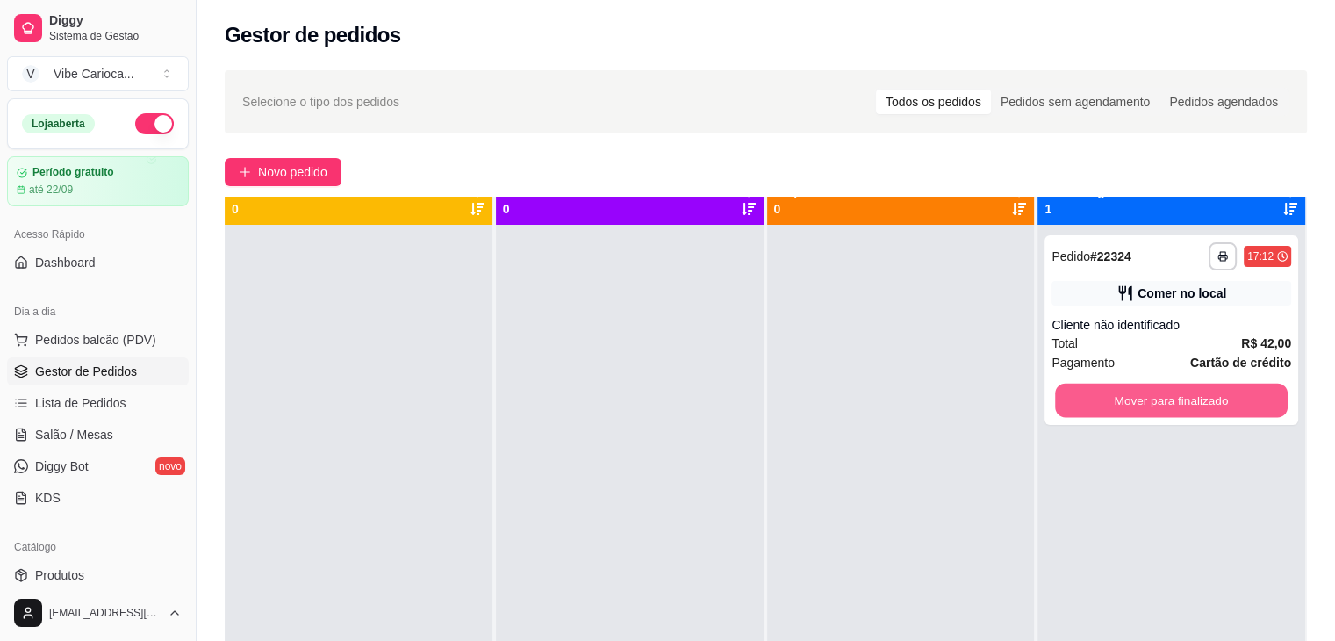
click at [1137, 399] on button "Mover para finalizado" at bounding box center [1171, 401] width 233 height 34
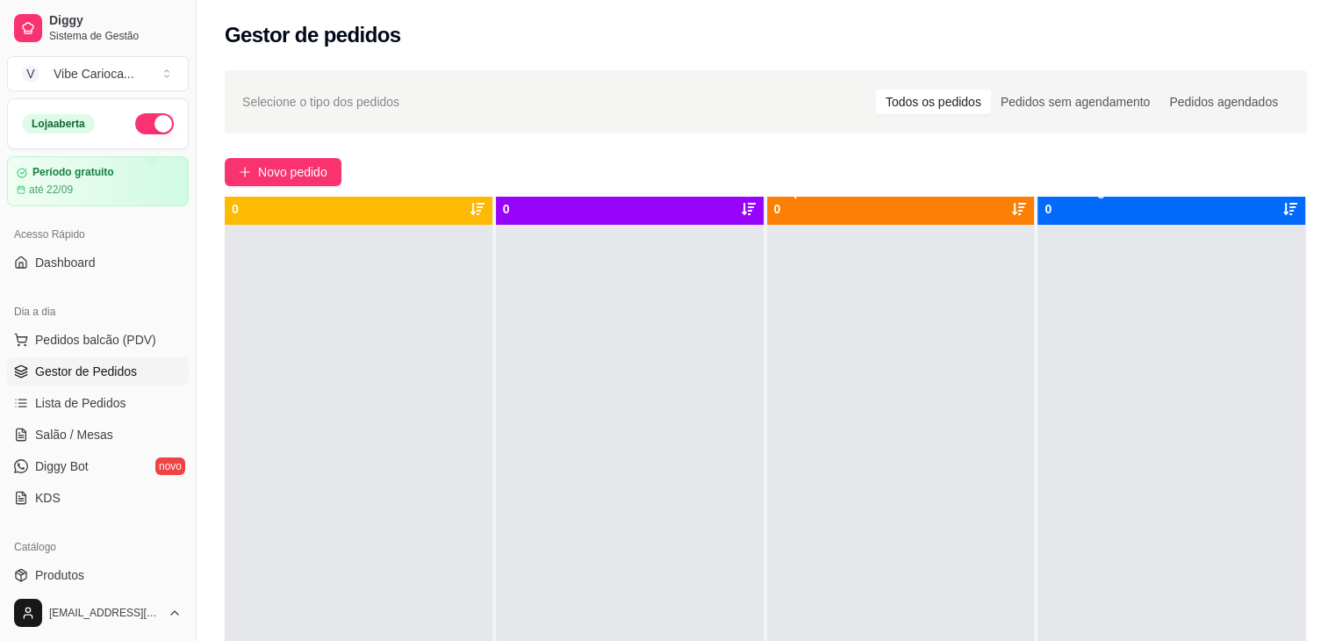
click at [1139, 399] on div at bounding box center [1172, 545] width 268 height 641
click at [97, 349] on button "Pedidos balcão (PDV)" at bounding box center [98, 340] width 182 height 28
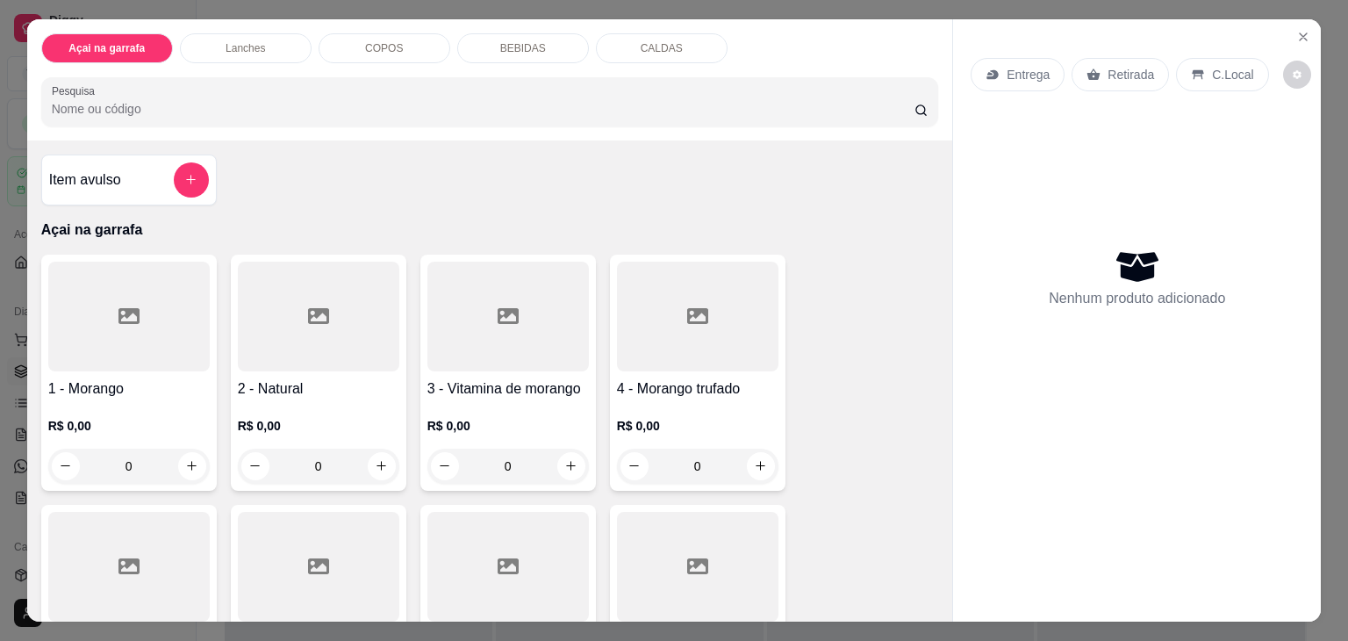
click at [295, 106] on input "Pesquisa" at bounding box center [483, 109] width 863 height 18
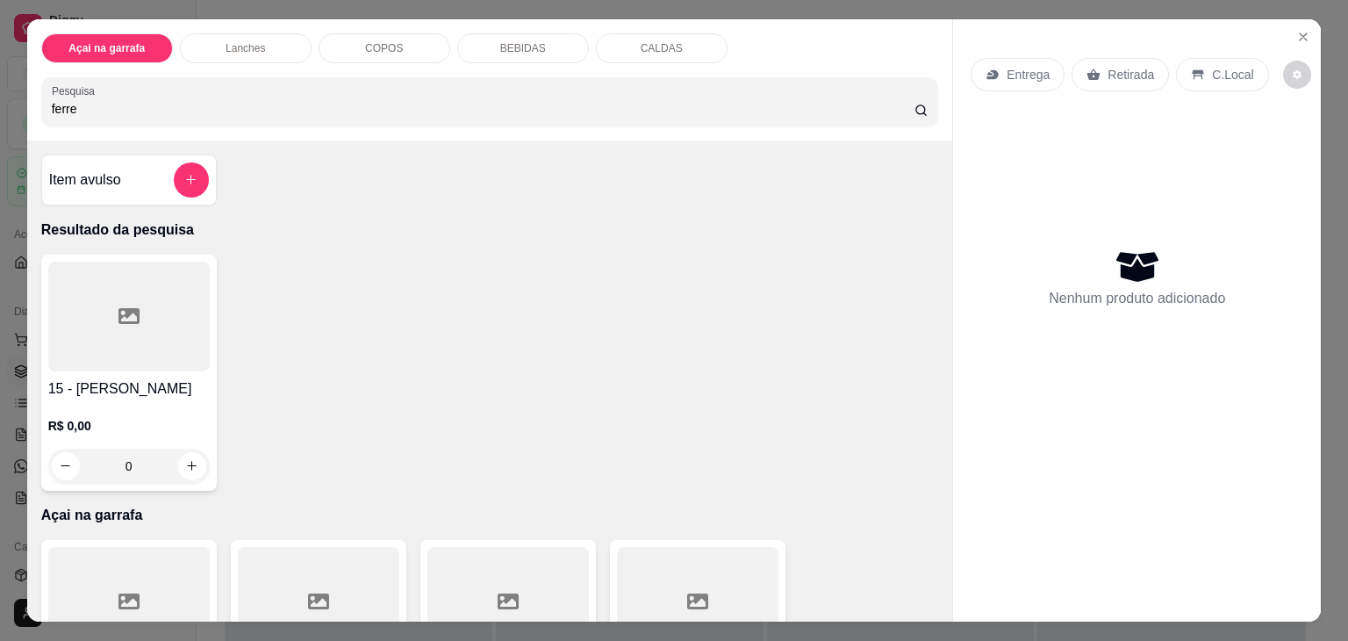
type input "ferre"
click at [97, 350] on div at bounding box center [129, 317] width 162 height 110
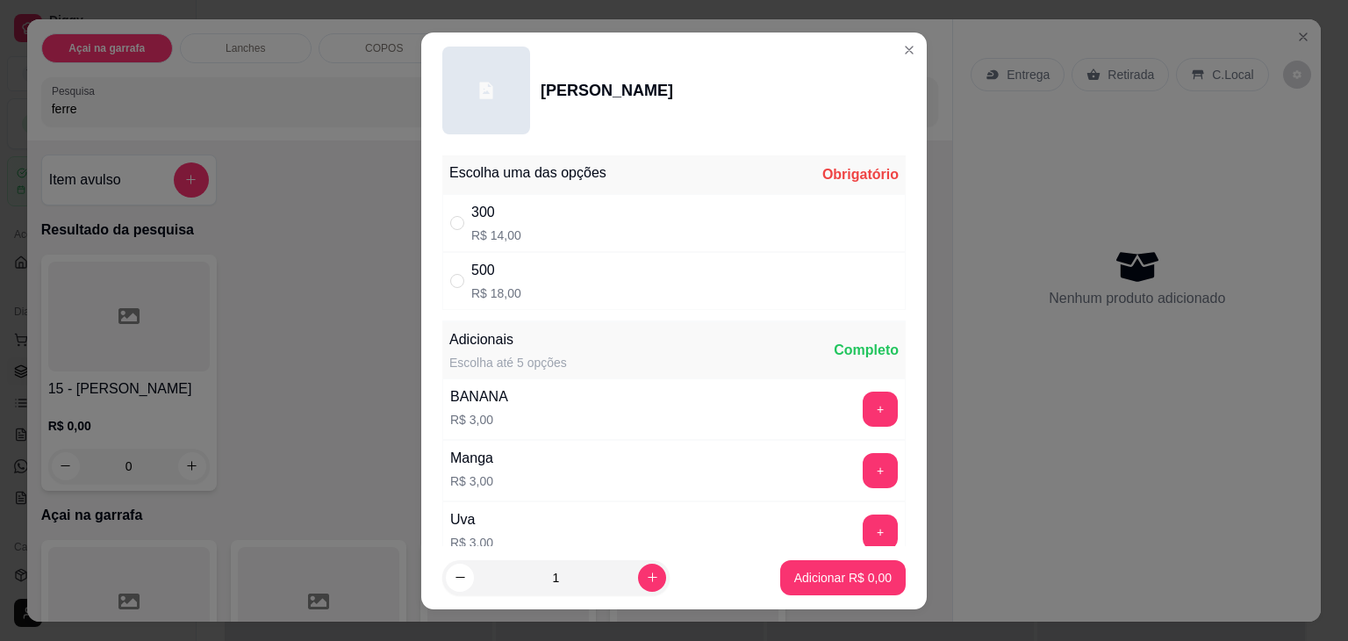
click at [457, 293] on div "500 R$ 18,00" at bounding box center [674, 281] width 464 height 58
radio input "true"
click at [797, 587] on button "Adicionar R$ 18,00" at bounding box center [839, 577] width 129 height 34
type input "1"
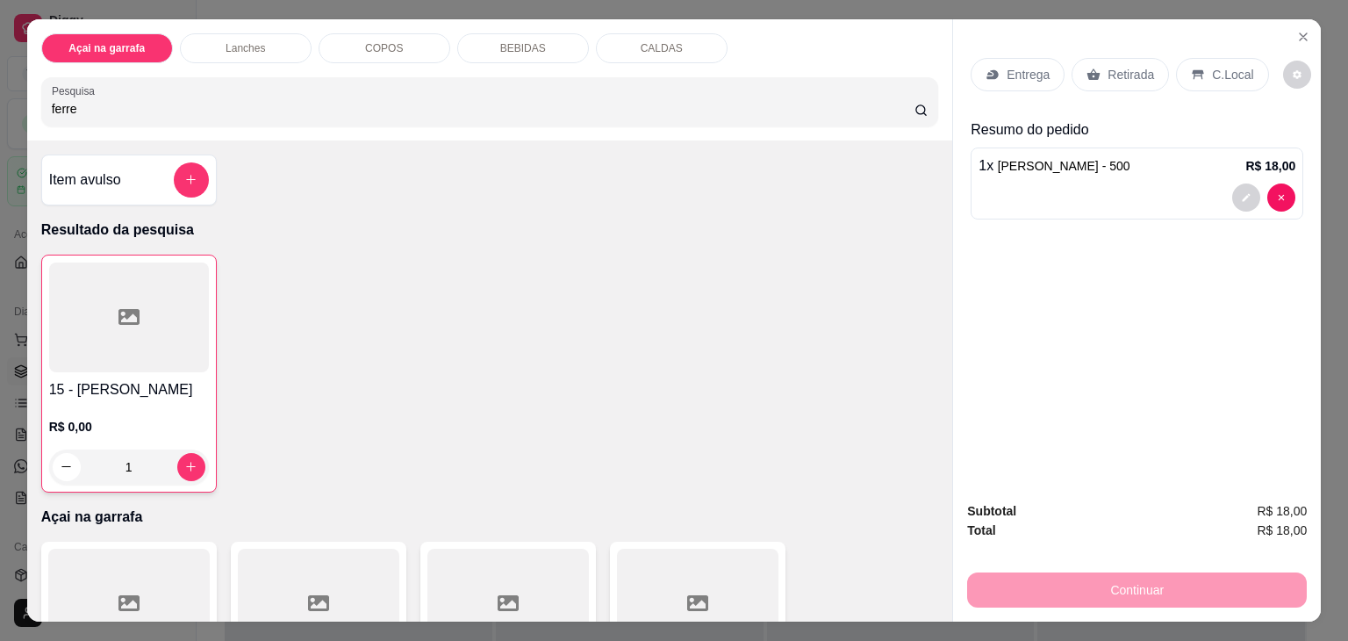
click at [1215, 58] on div "C.Local" at bounding box center [1222, 74] width 92 height 33
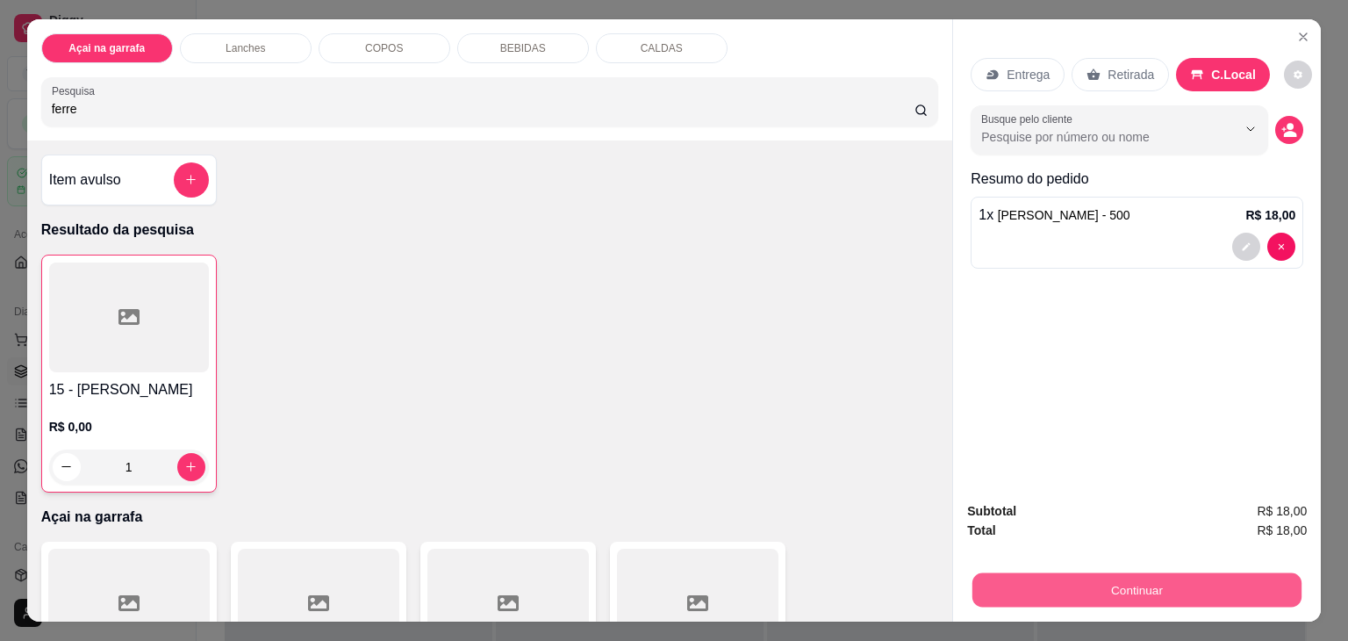
click at [1081, 573] on button "Continuar" at bounding box center [1137, 590] width 329 height 34
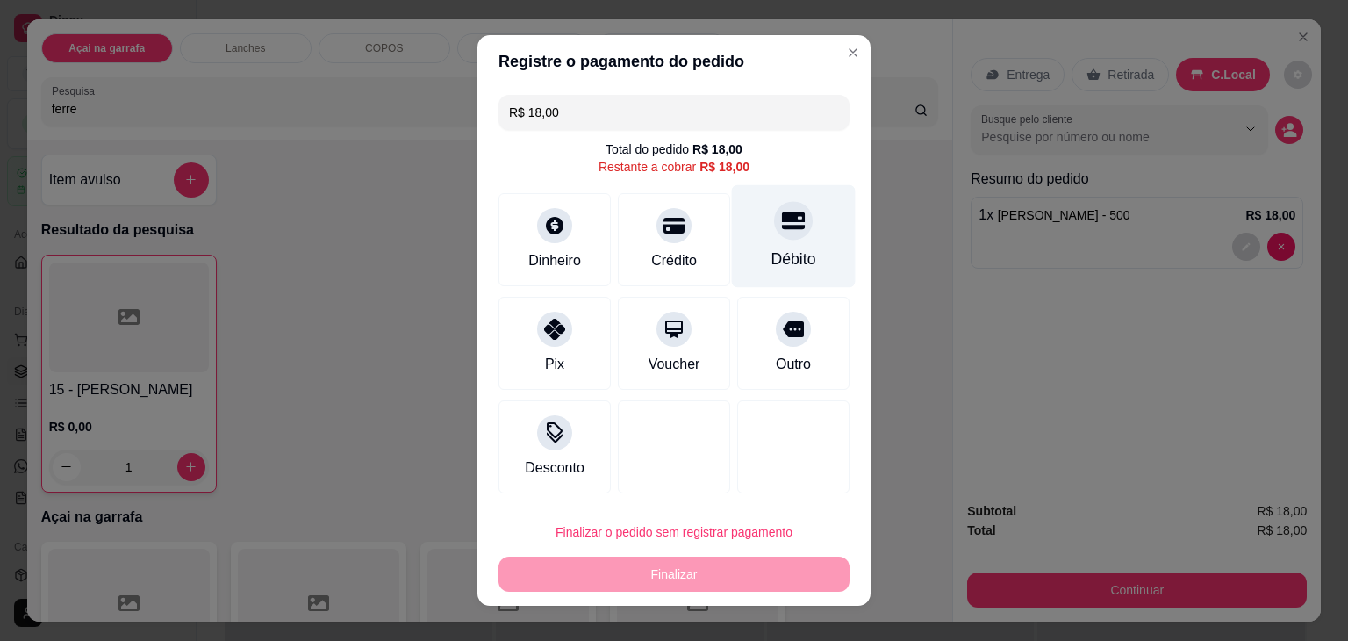
click at [782, 248] on div "Débito" at bounding box center [794, 259] width 45 height 23
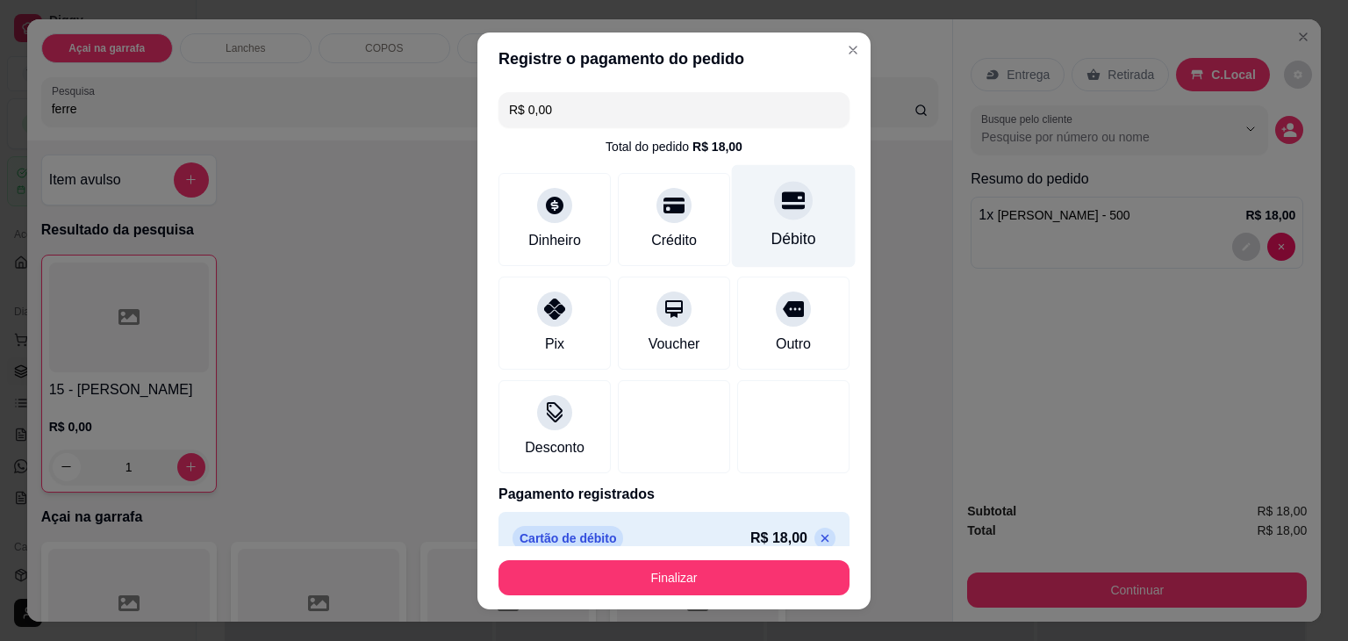
type input "R$ 0,00"
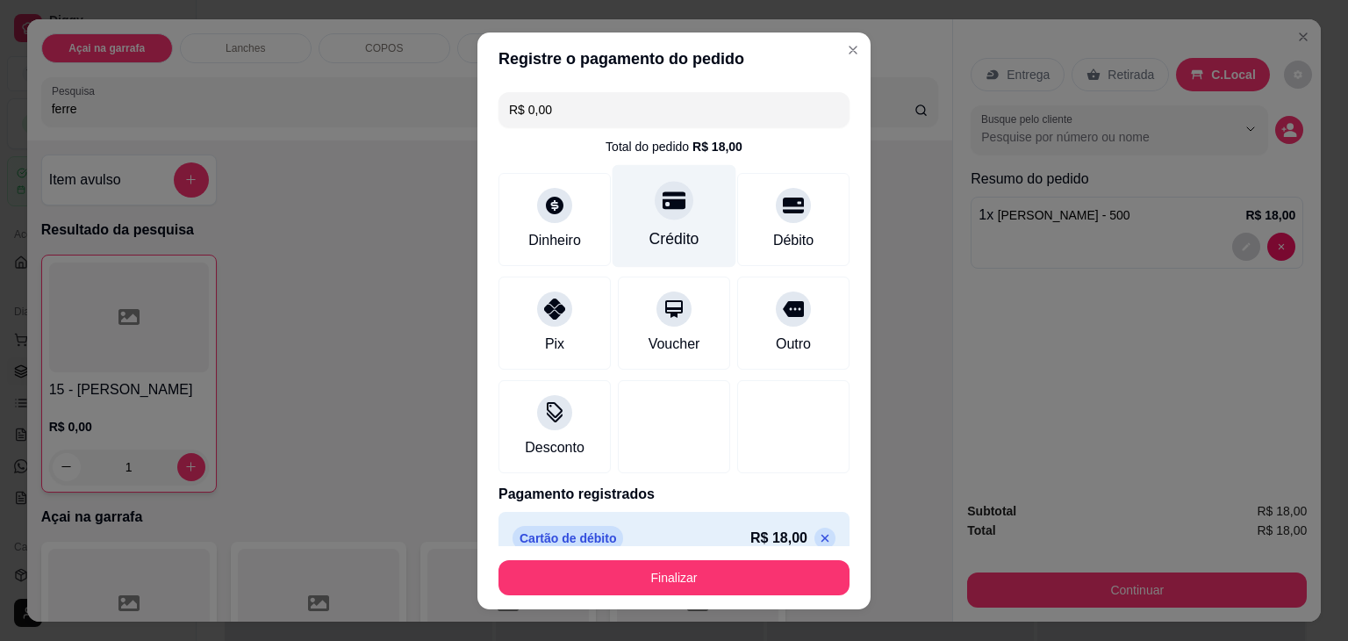
click at [650, 232] on div "Crédito" at bounding box center [675, 238] width 50 height 23
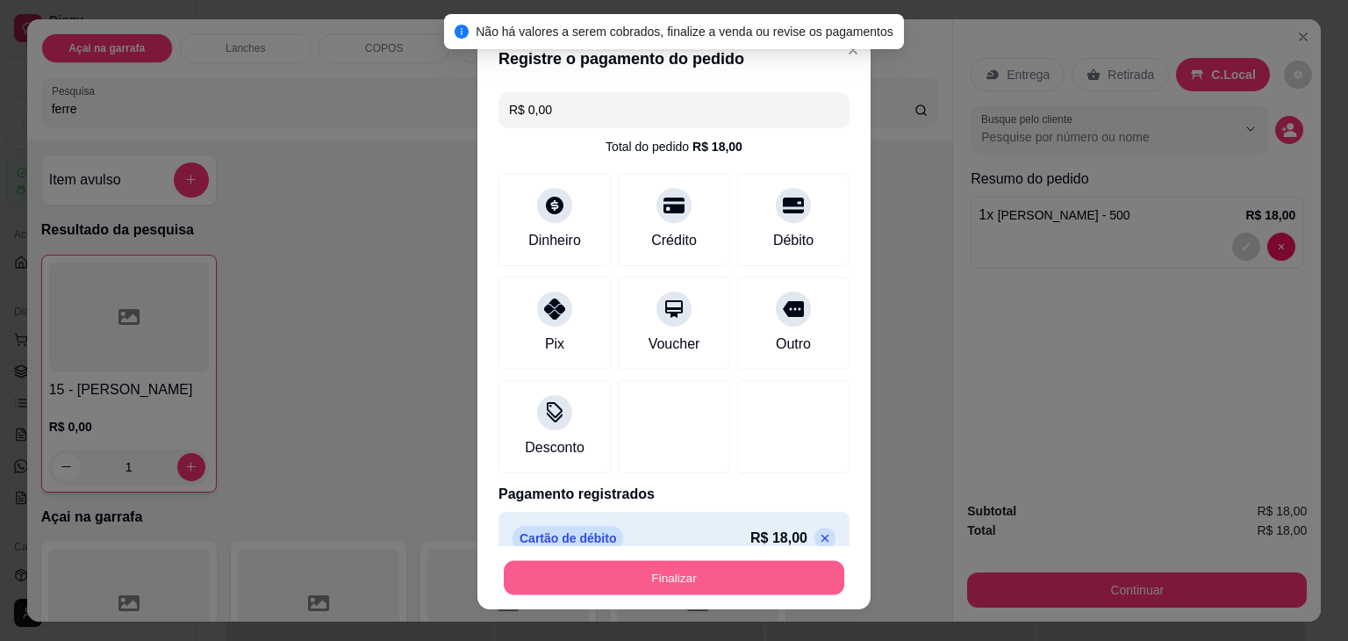
click at [639, 568] on button "Finalizar" at bounding box center [674, 577] width 341 height 34
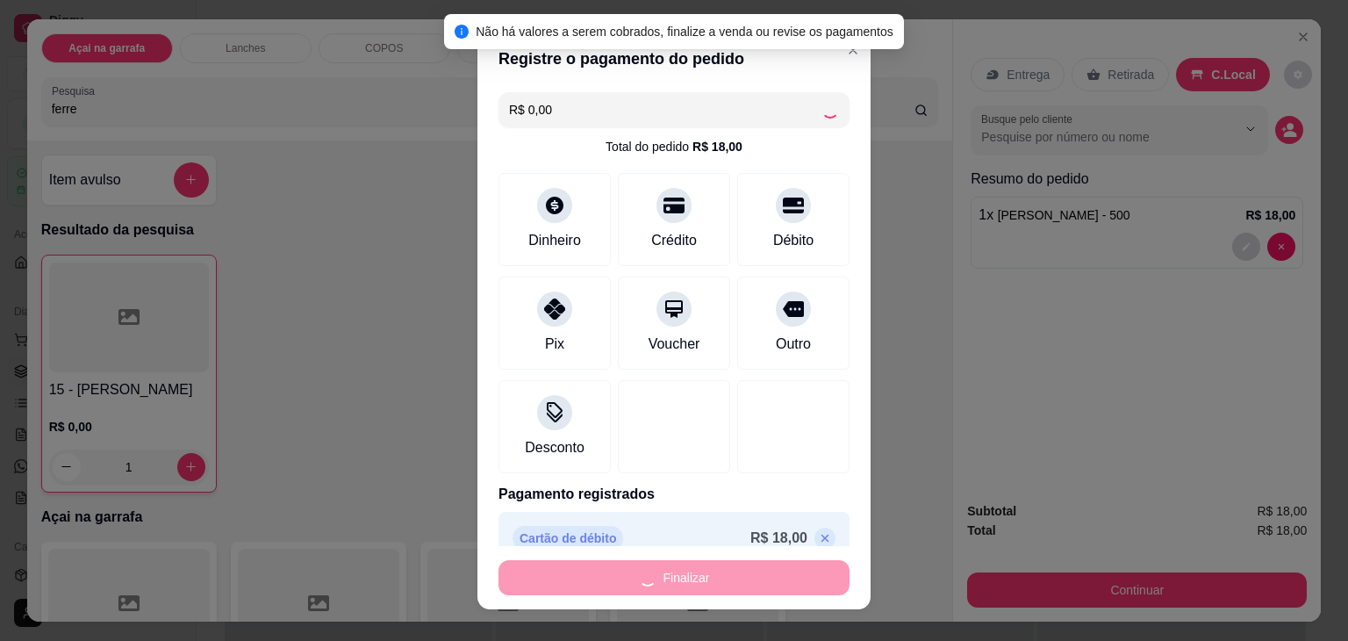
type input "0"
type input "-R$ 18,00"
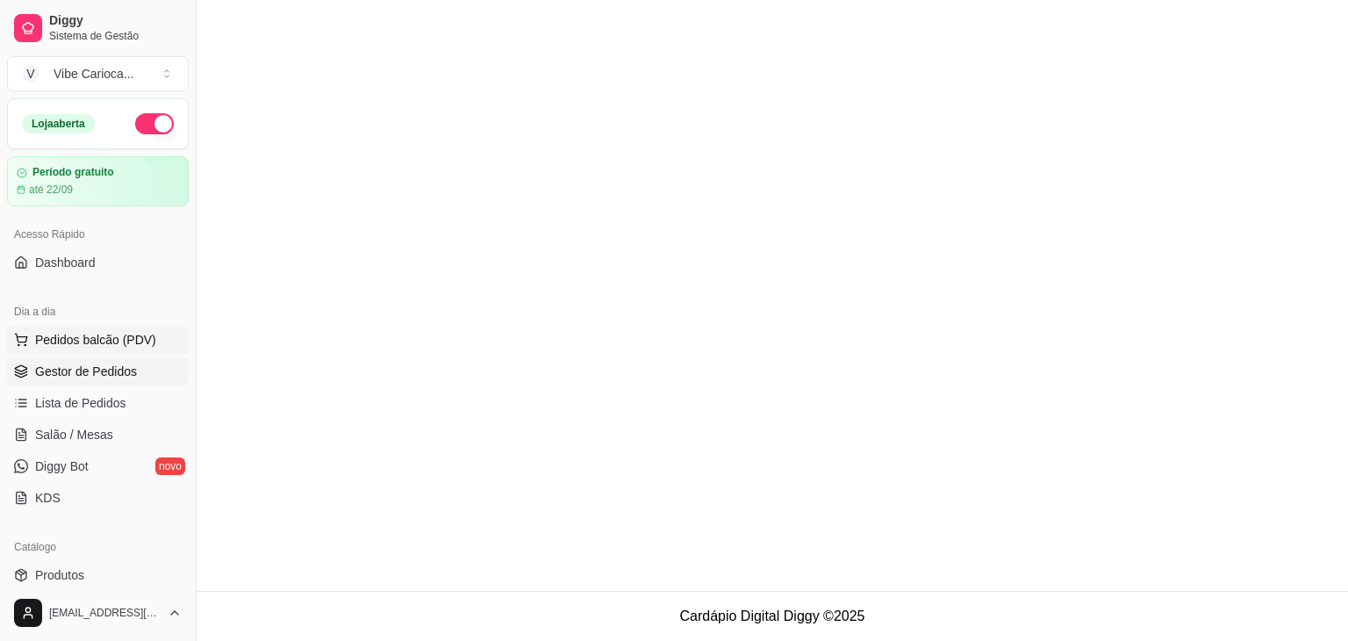
click at [129, 334] on span "Pedidos balcão (PDV)" at bounding box center [95, 340] width 121 height 18
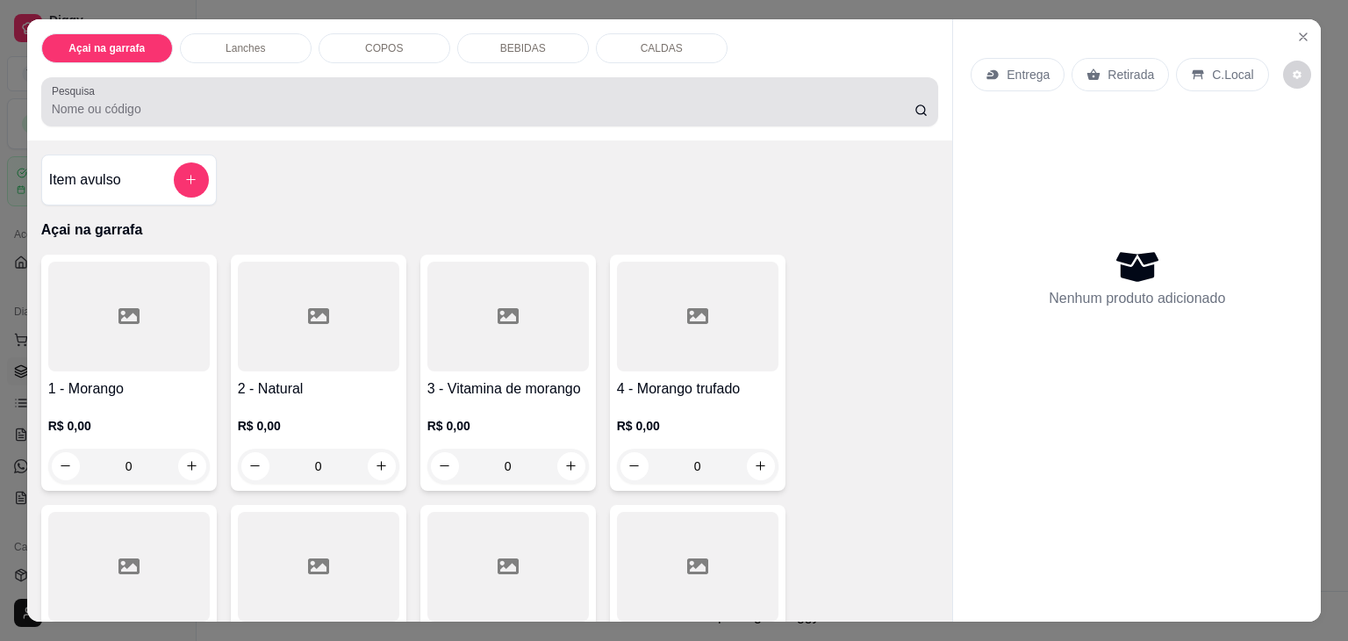
click at [440, 100] on input "Pesquisa" at bounding box center [483, 109] width 863 height 18
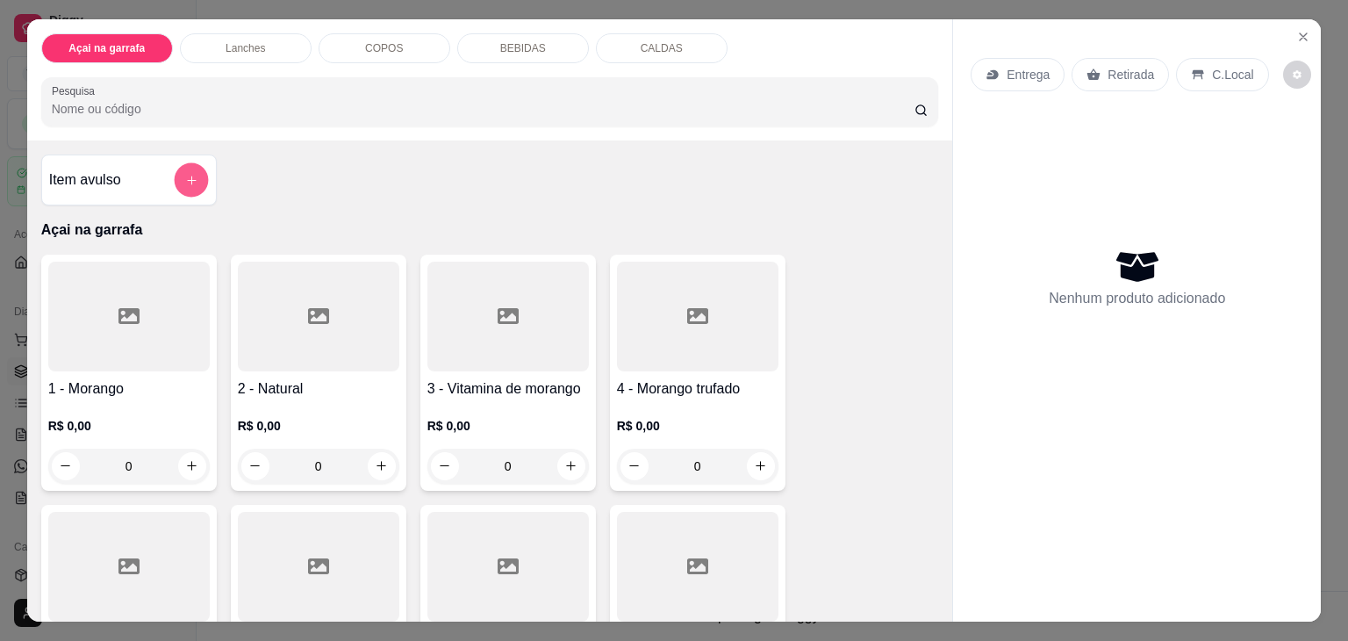
click at [174, 182] on button "add-separate-item" at bounding box center [191, 180] width 34 height 34
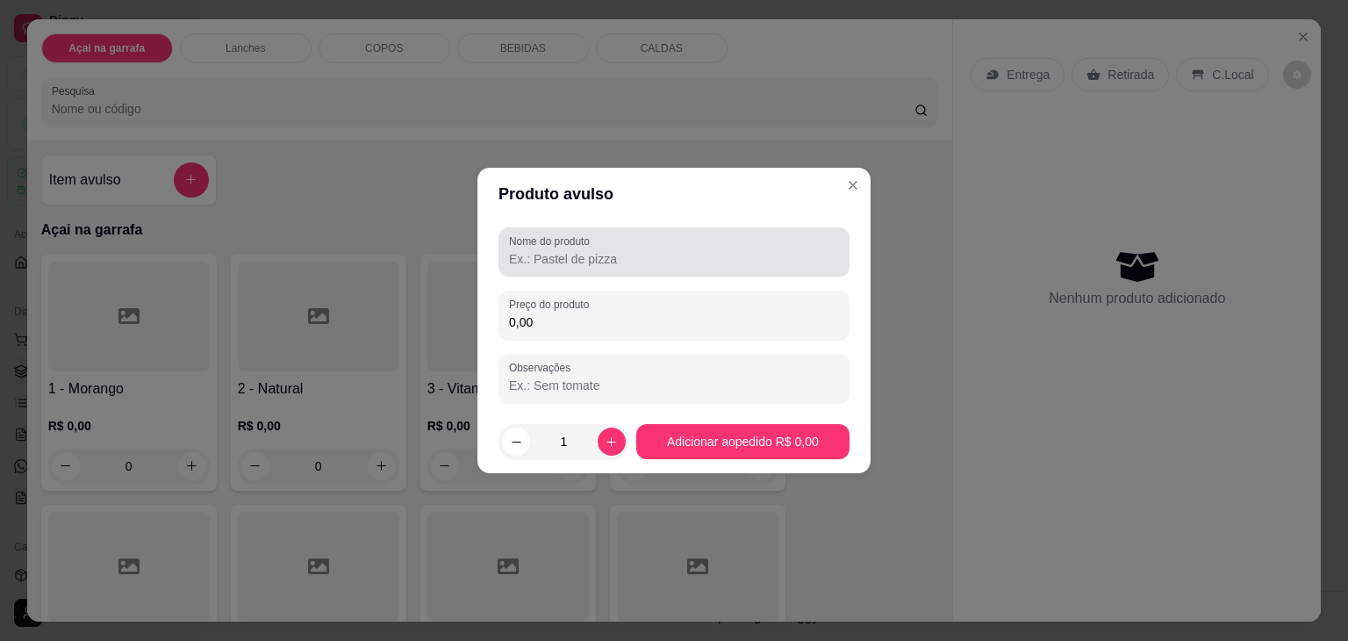
click at [523, 234] on label "Nome do produto" at bounding box center [552, 241] width 87 height 15
click at [523, 250] on input "Nome do produto" at bounding box center [674, 259] width 330 height 18
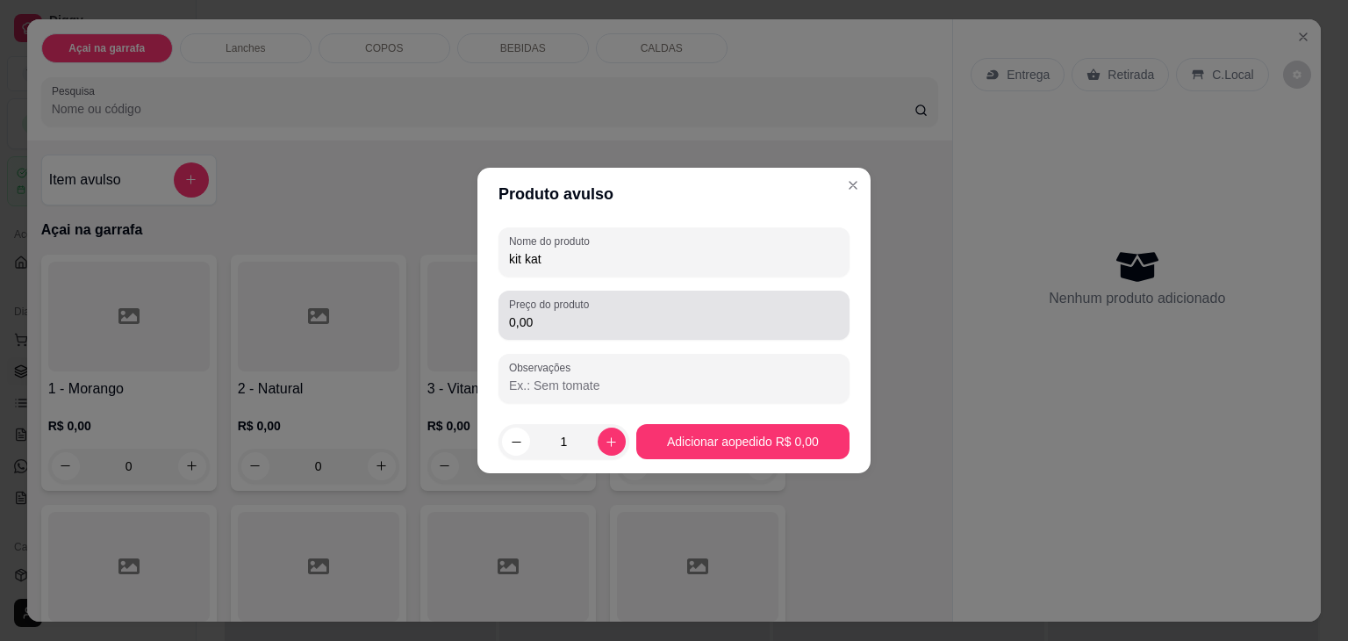
type input "kit kat"
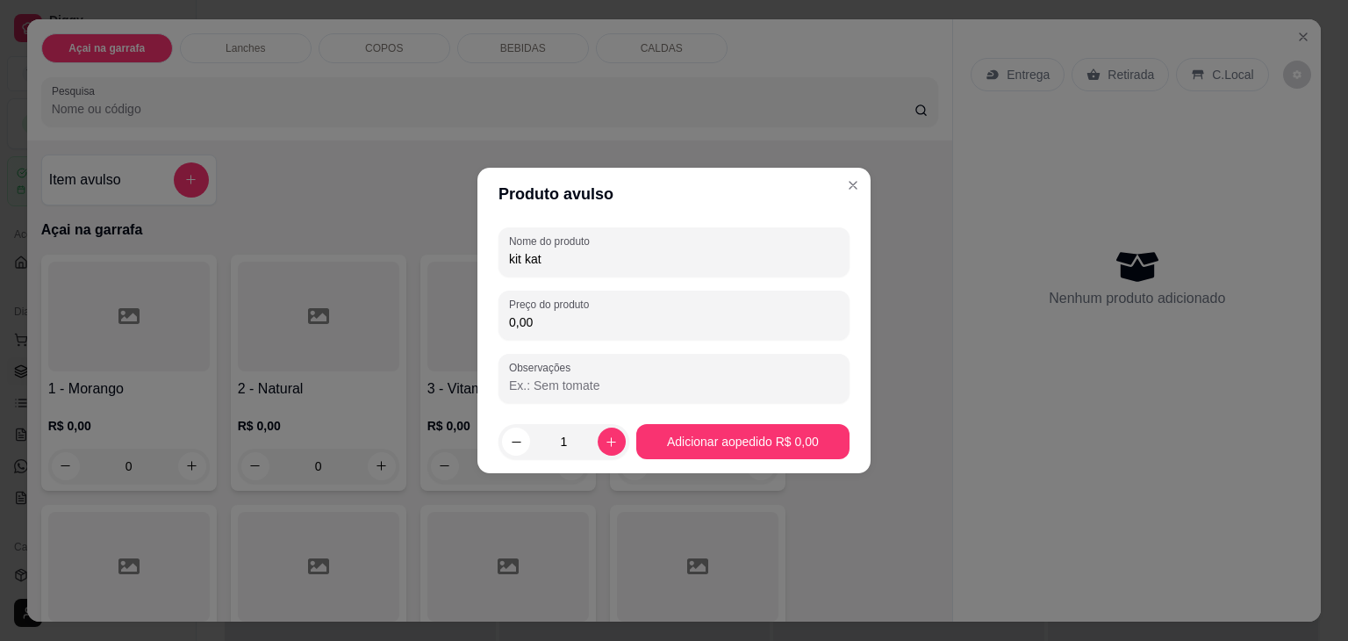
click at [548, 315] on input "0,00" at bounding box center [674, 322] width 330 height 18
type input "4,00"
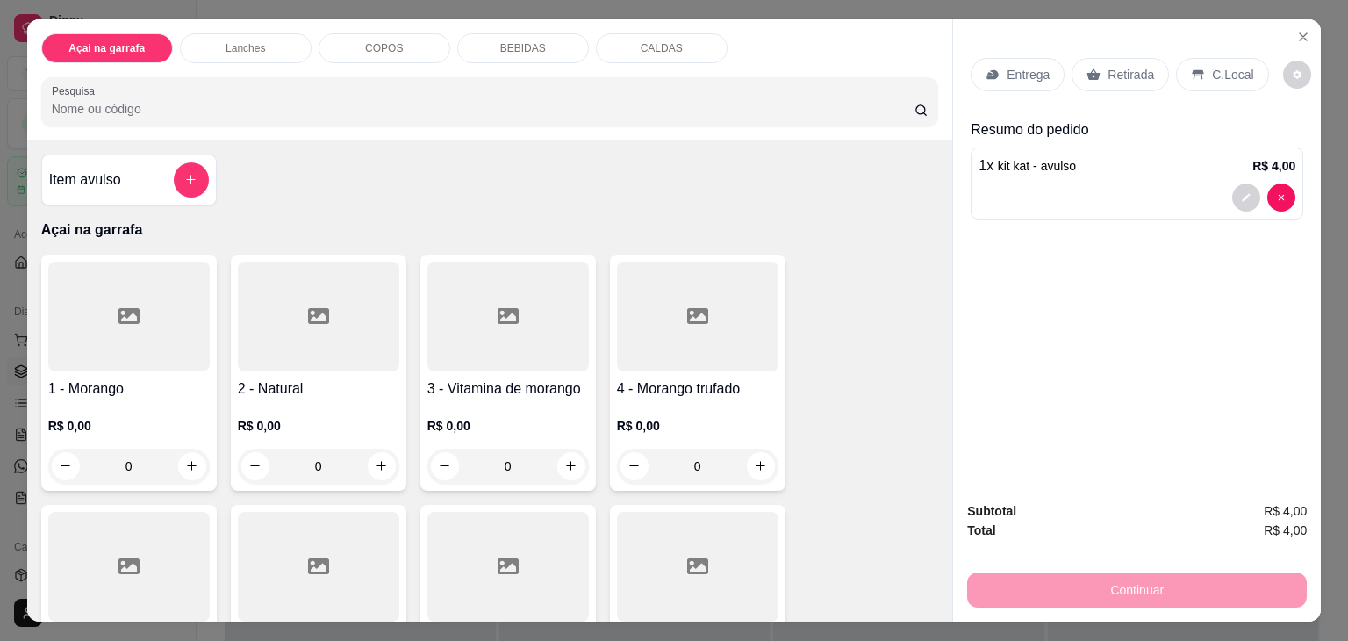
click at [1213, 66] on p "C.Local" at bounding box center [1232, 75] width 41 height 18
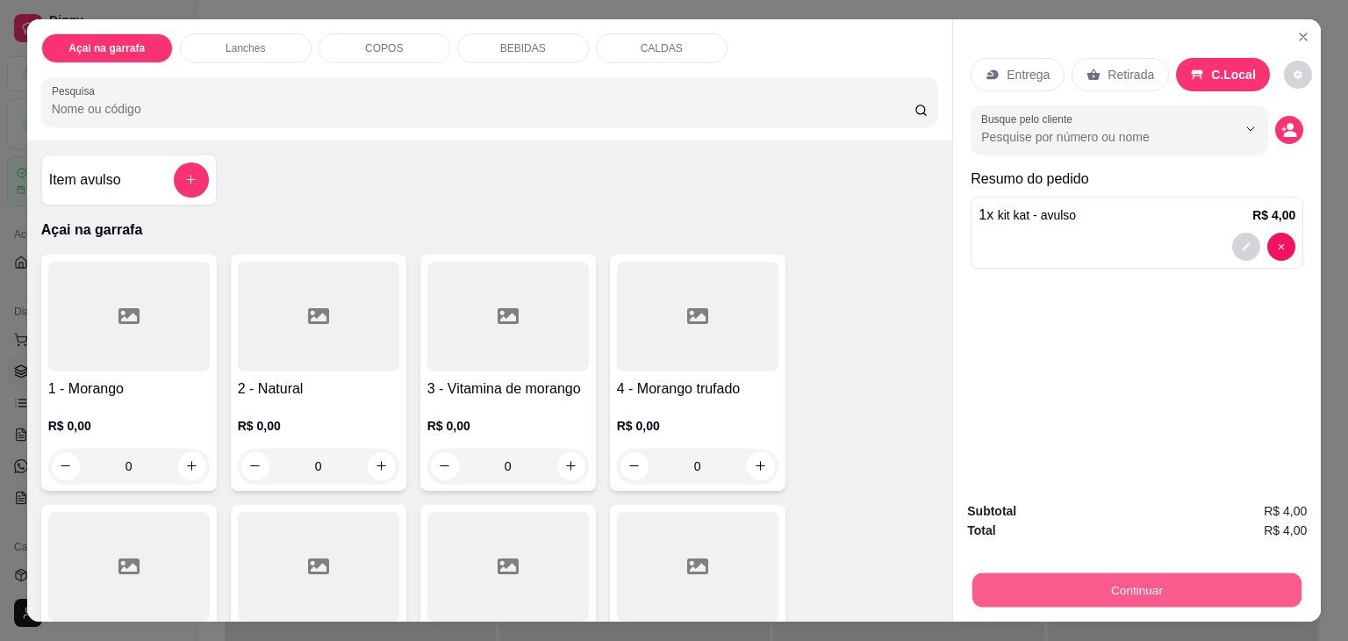
click at [1126, 583] on button "Continuar" at bounding box center [1137, 590] width 329 height 34
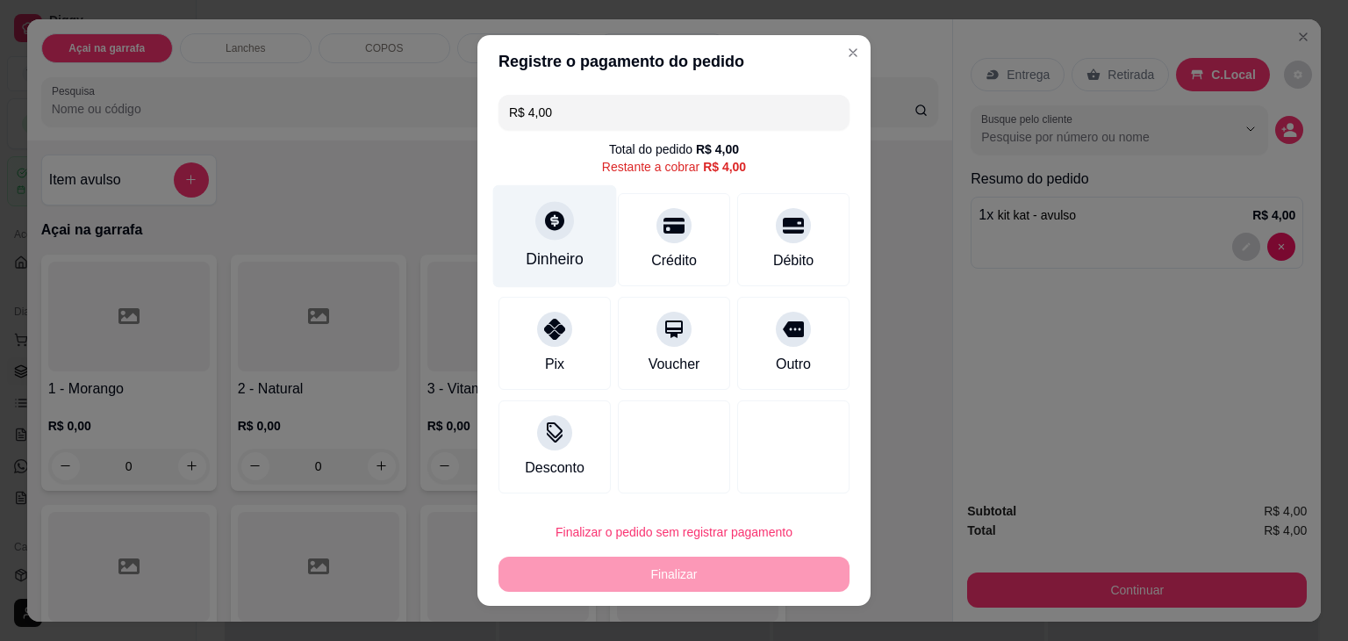
click at [555, 239] on div "Dinheiro" at bounding box center [555, 236] width 124 height 103
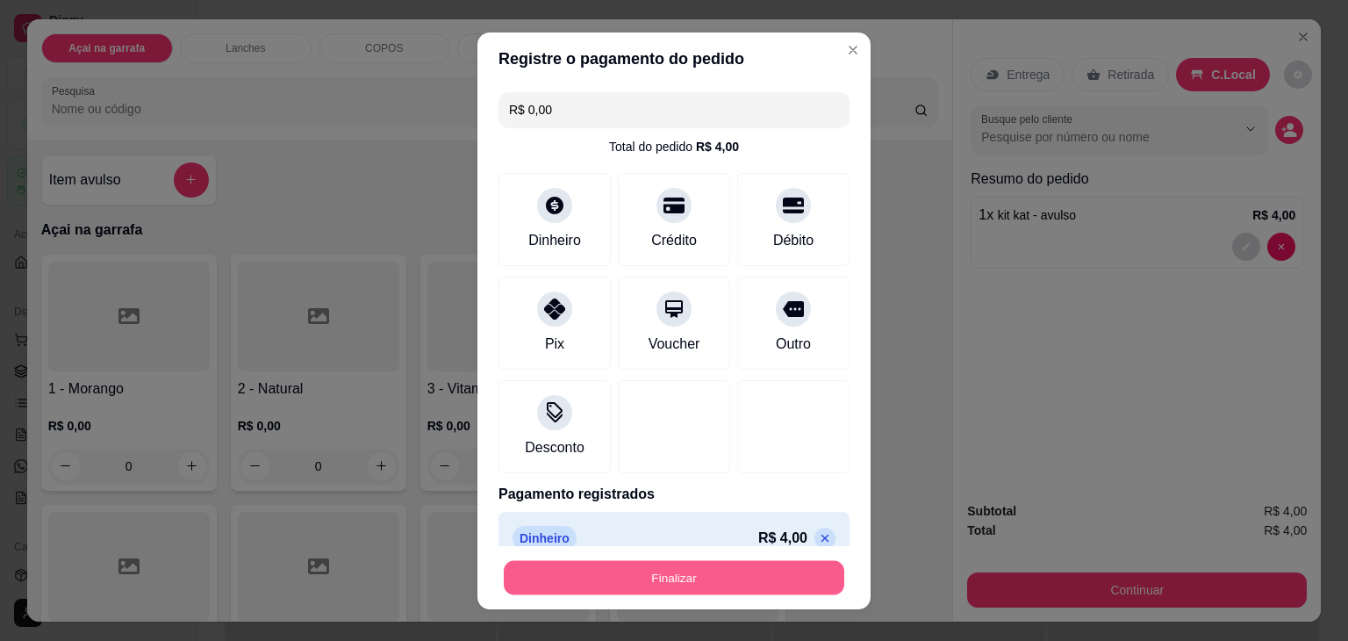
click at [710, 584] on button "Finalizar" at bounding box center [674, 577] width 341 height 34
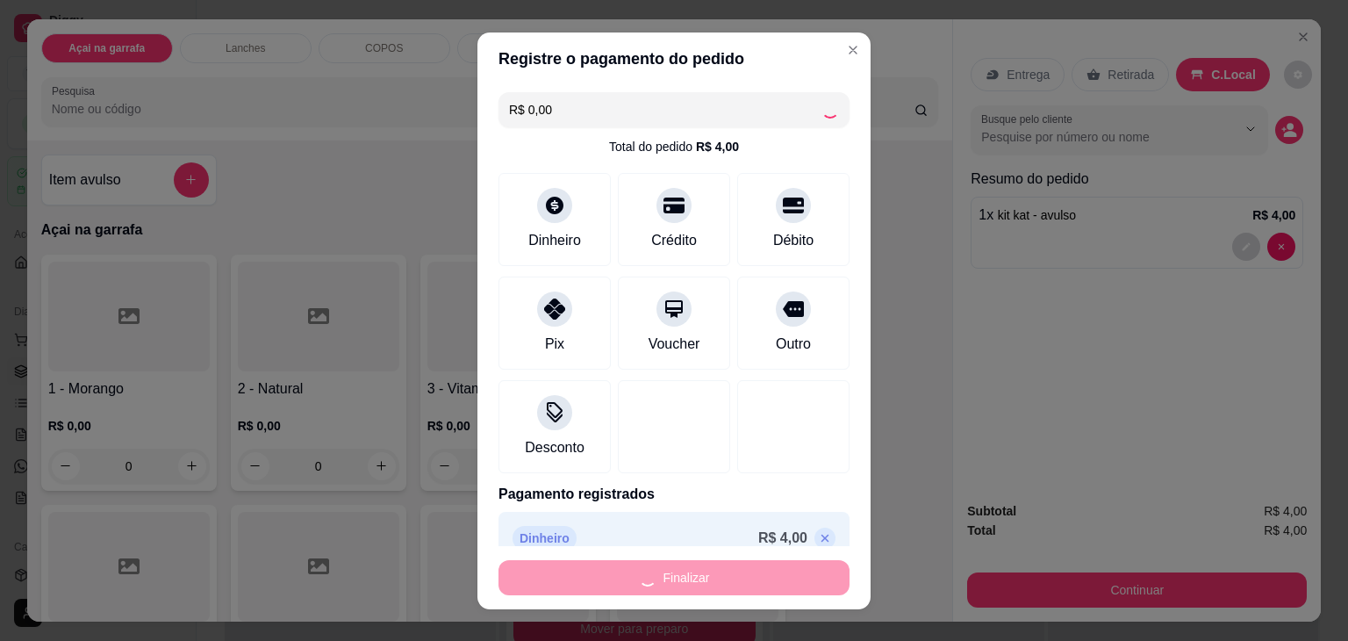
type input "-R$ 4,00"
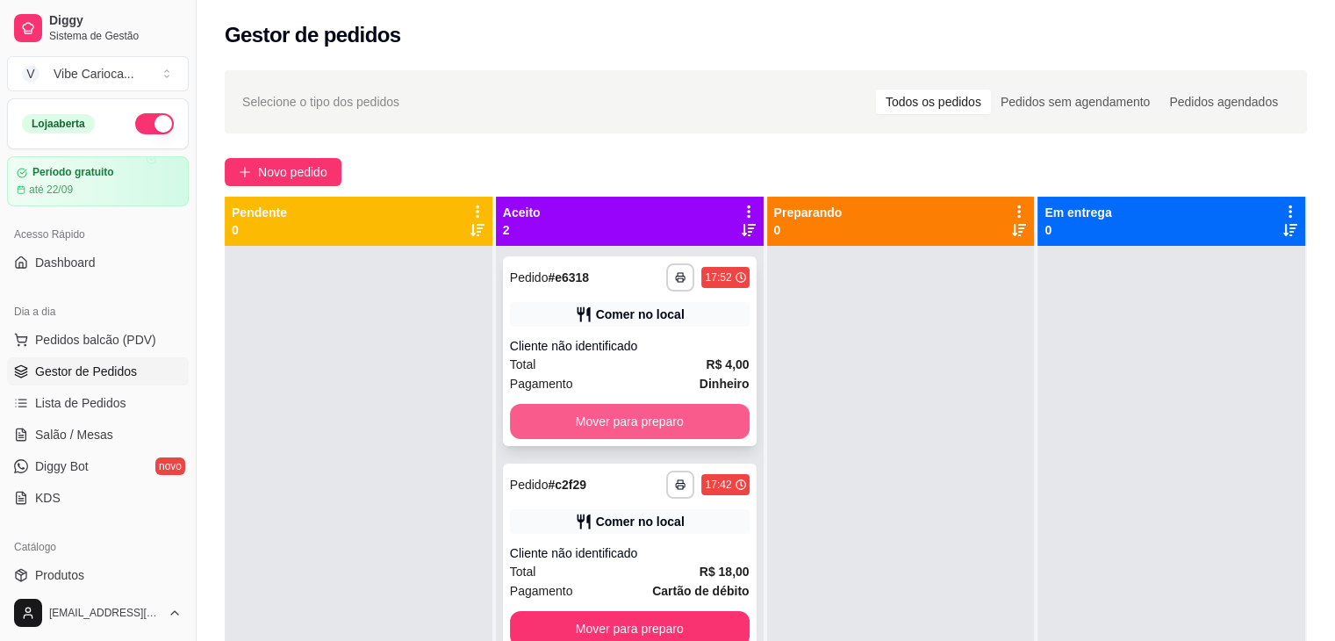
click at [674, 426] on button "Mover para preparo" at bounding box center [630, 421] width 240 height 35
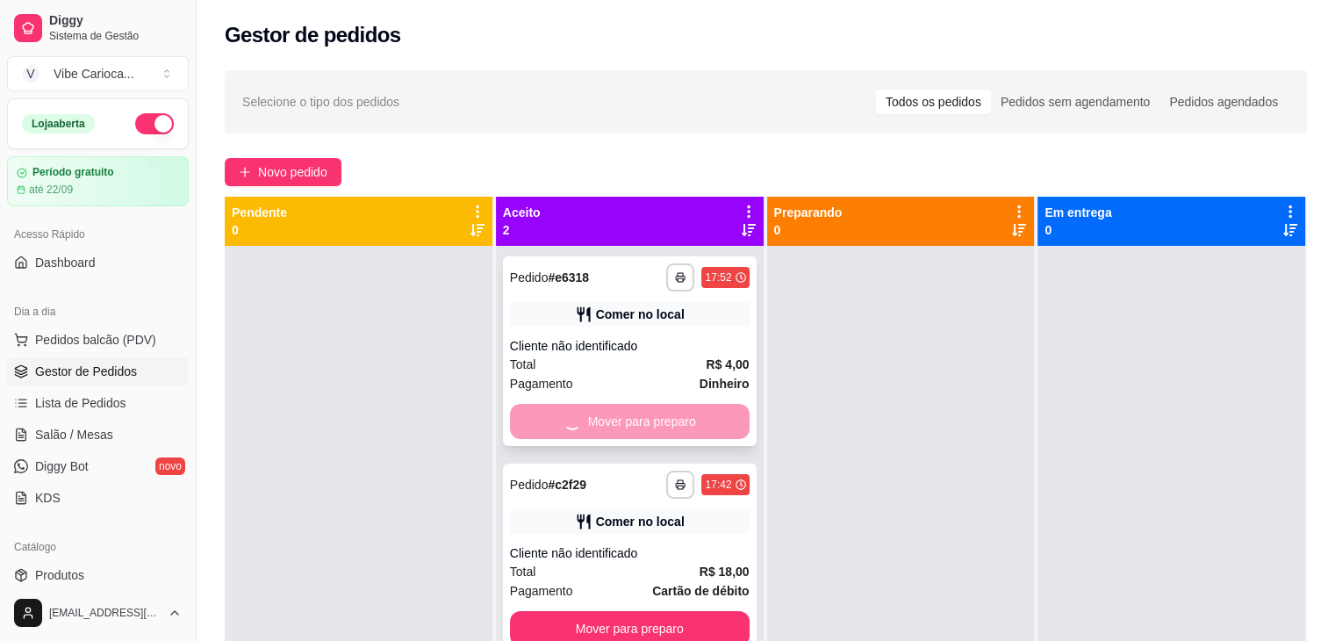
click at [674, 426] on div "Mover para preparo" at bounding box center [630, 421] width 240 height 35
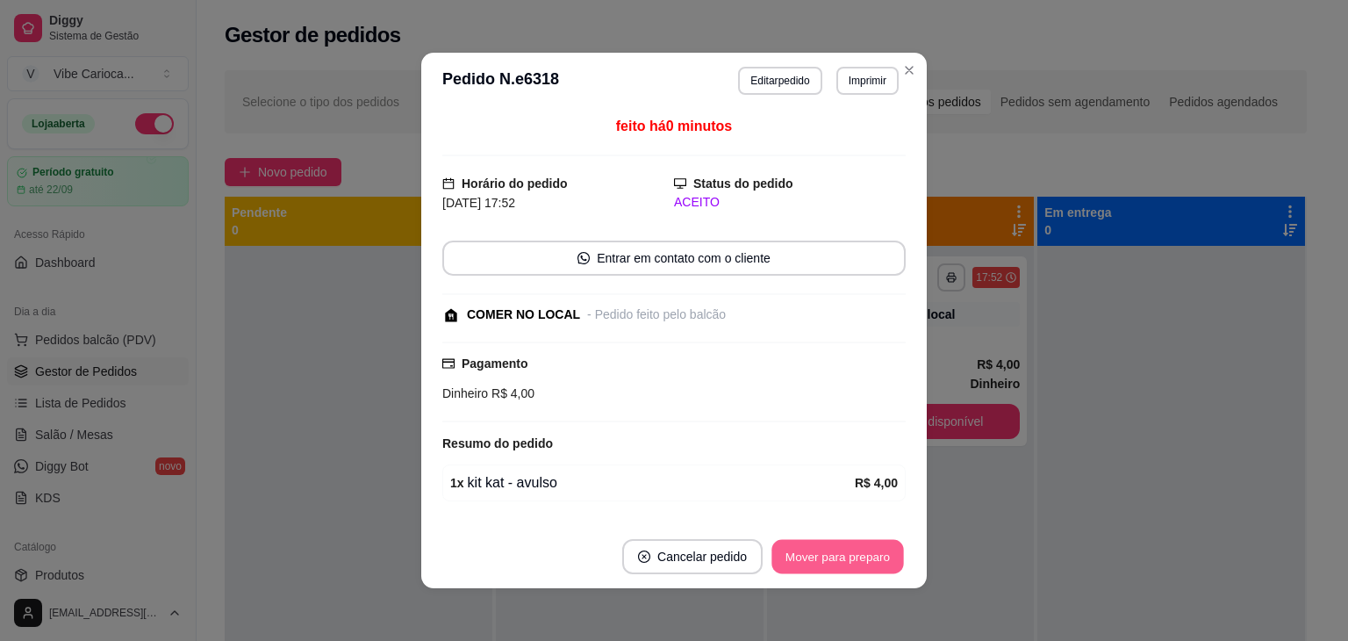
click at [865, 571] on button "Mover para preparo" at bounding box center [838, 557] width 132 height 34
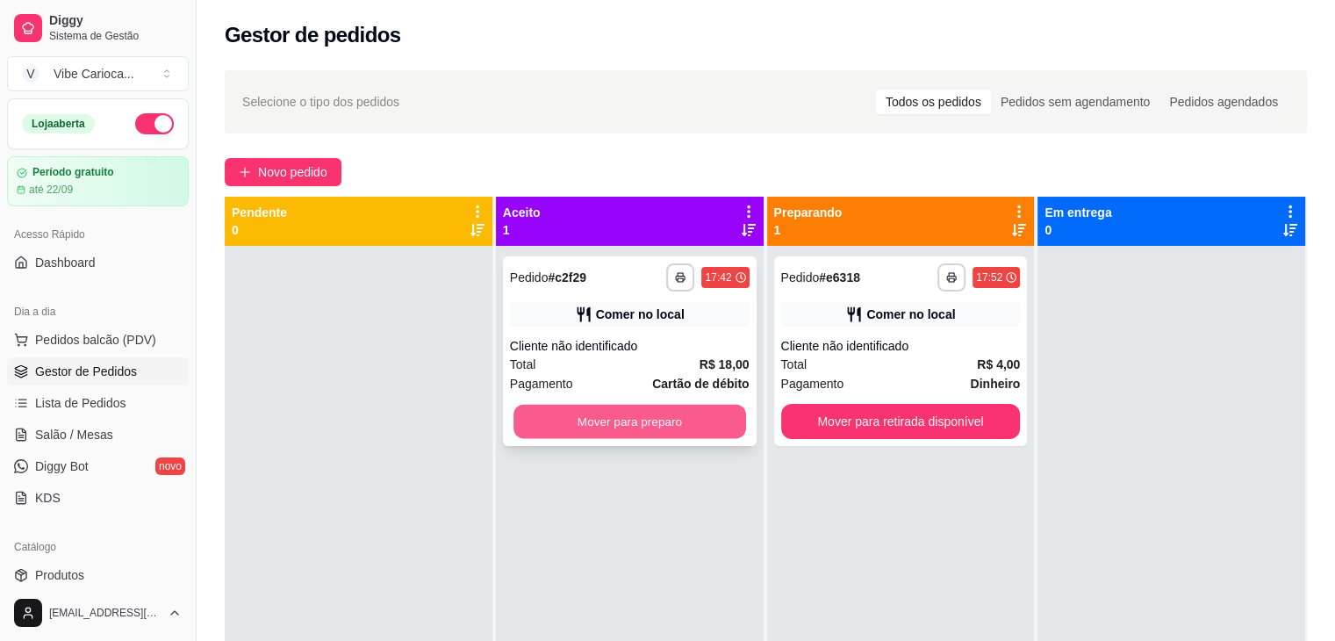
click at [672, 415] on button "Mover para preparo" at bounding box center [630, 422] width 233 height 34
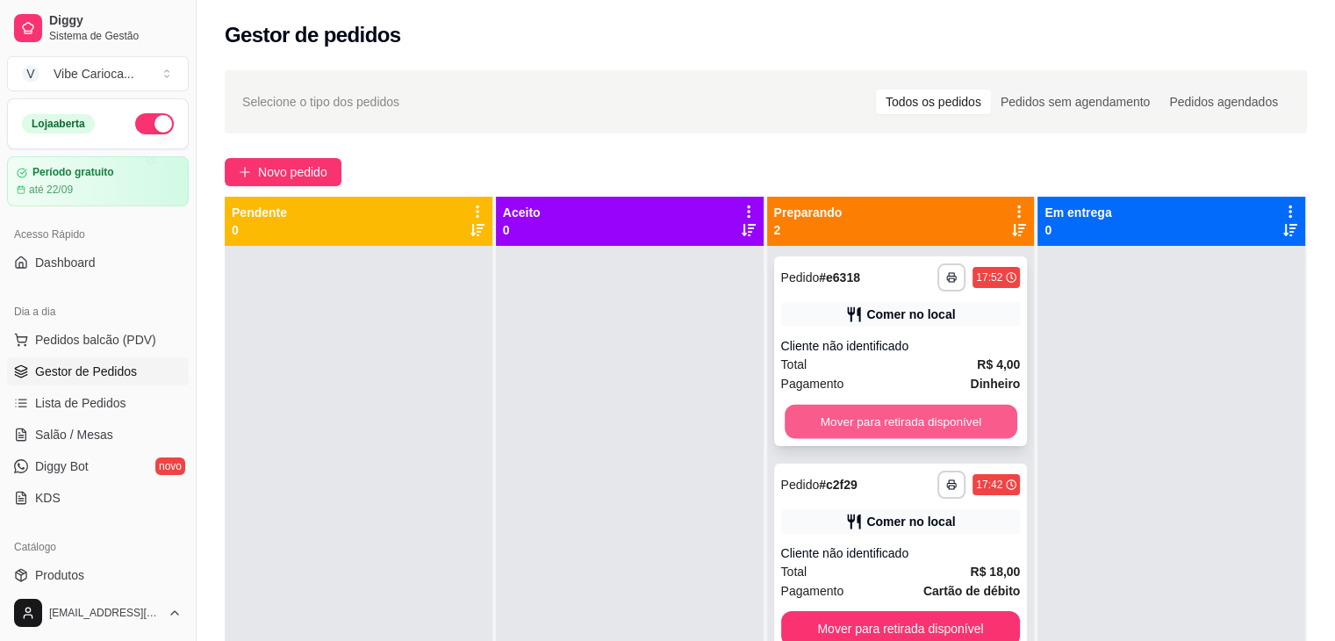
click at [864, 421] on button "Mover para retirada disponível" at bounding box center [901, 422] width 233 height 34
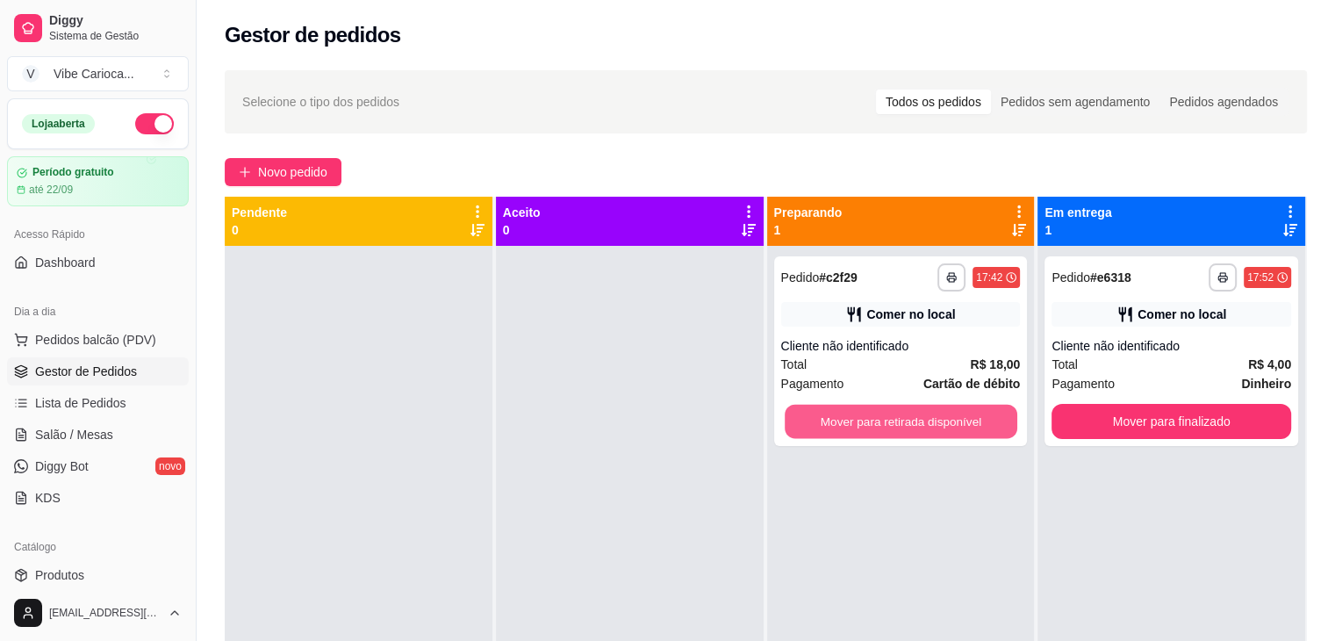
click at [864, 421] on button "Mover para retirada disponível" at bounding box center [901, 422] width 233 height 34
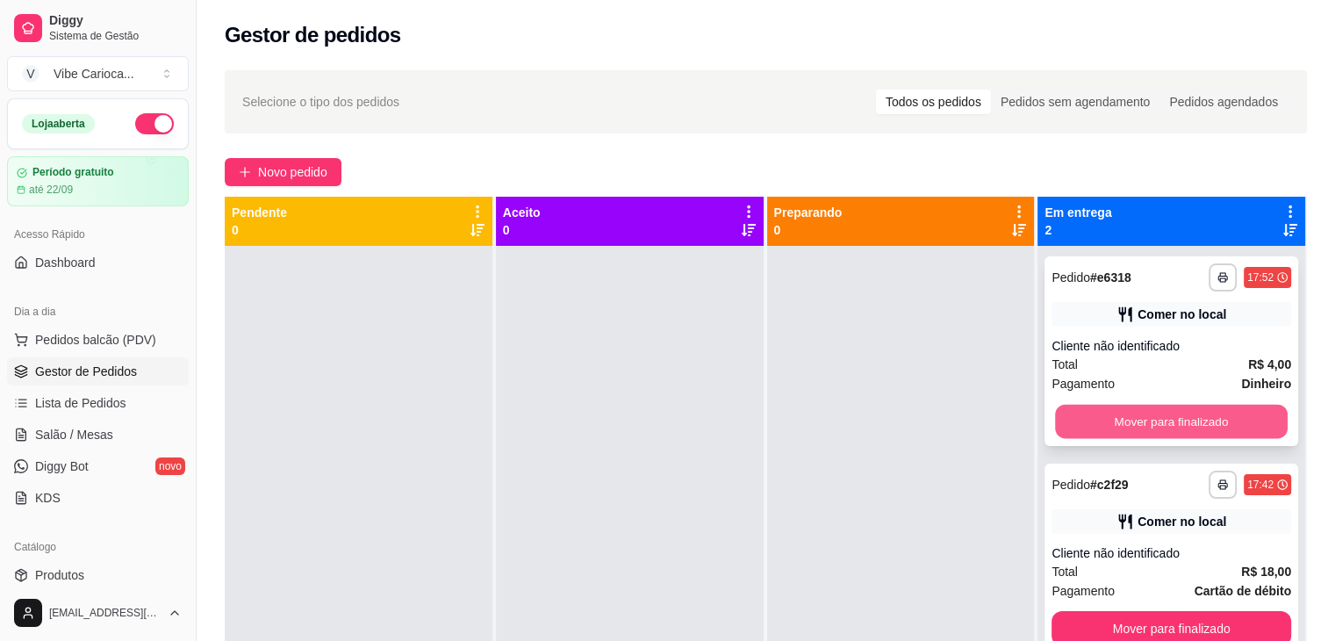
click at [1078, 429] on button "Mover para finalizado" at bounding box center [1171, 422] width 233 height 34
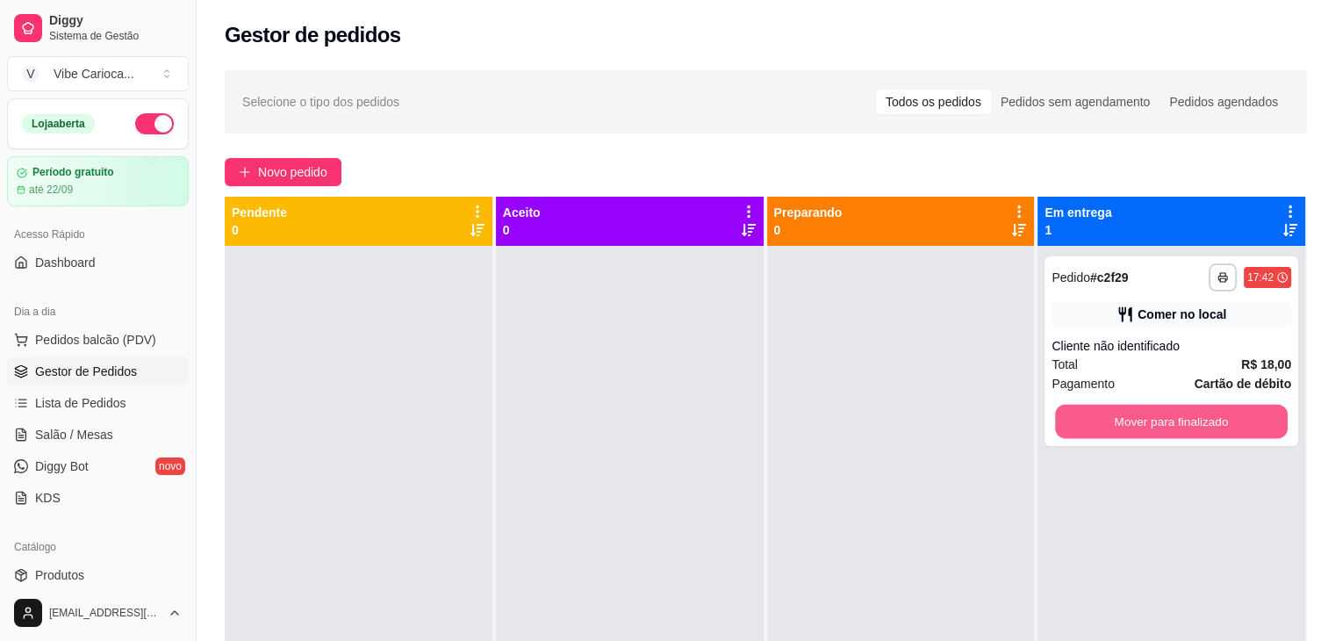
click at [1078, 429] on button "Mover para finalizado" at bounding box center [1171, 422] width 233 height 34
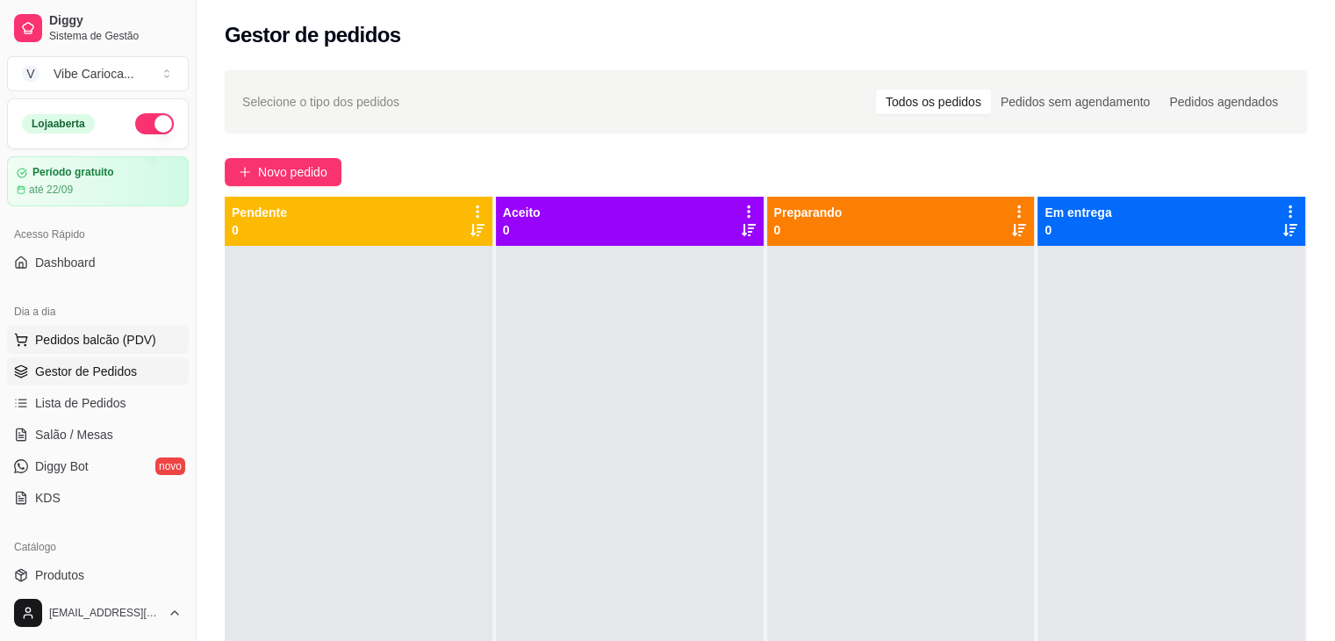
click at [79, 342] on span "Pedidos balcão (PDV)" at bounding box center [95, 340] width 121 height 18
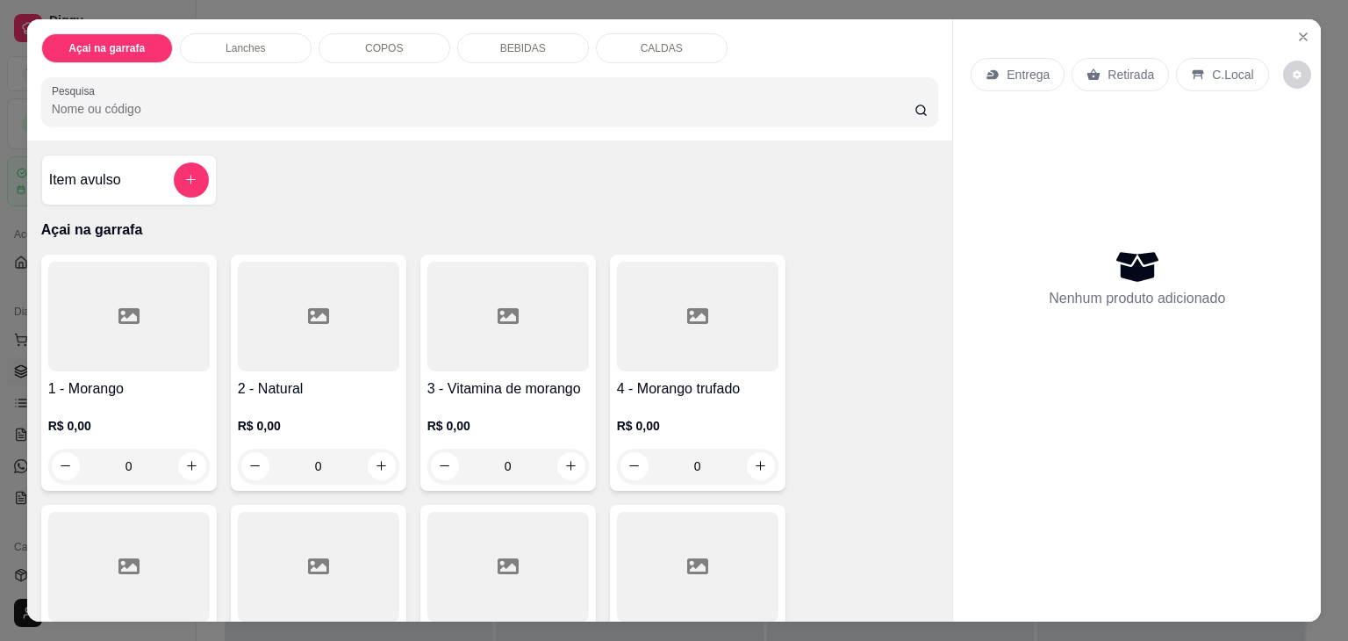
click at [243, 100] on input "Pesquisa" at bounding box center [483, 109] width 863 height 18
click at [270, 109] on input "Pesquisa" at bounding box center [483, 109] width 863 height 18
click at [186, 100] on input "Pesquisa" at bounding box center [483, 109] width 863 height 18
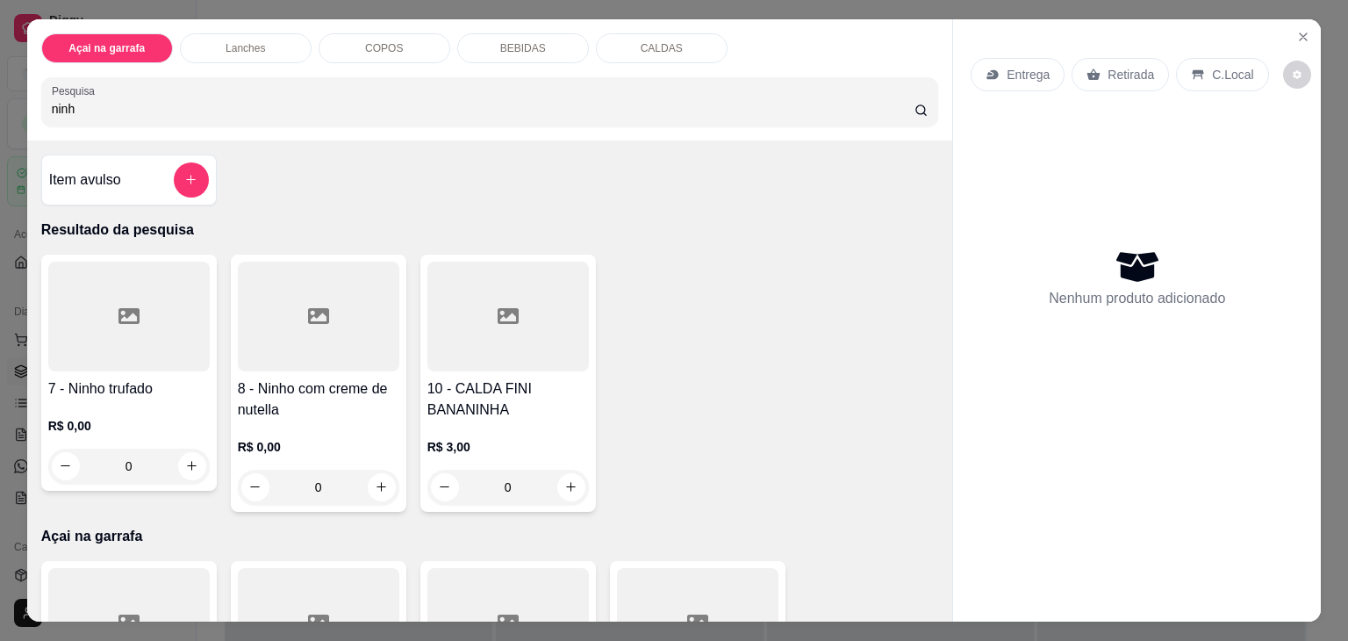
type input "ninh"
click at [84, 399] on div "R$ 0,00 0" at bounding box center [129, 441] width 162 height 84
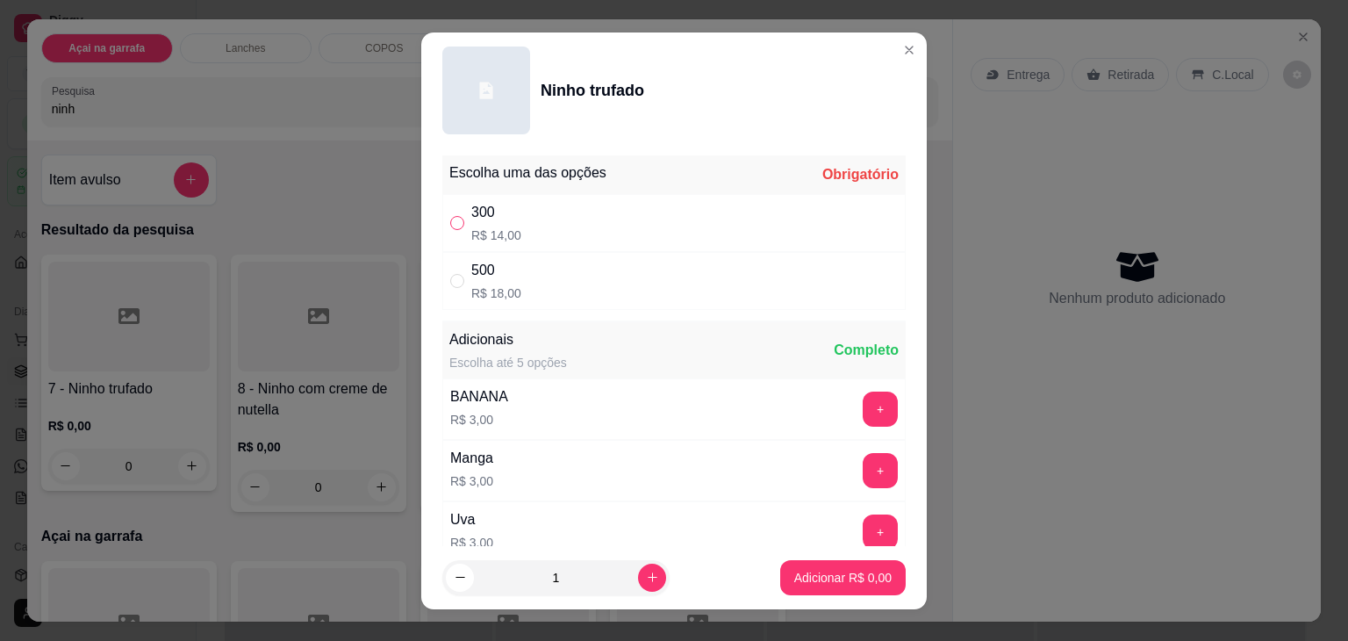
click at [453, 223] on input "" at bounding box center [457, 223] width 14 height 14
radio input "true"
click at [789, 570] on p "Adicionar R$ 14,00" at bounding box center [840, 577] width 102 height 17
type input "1"
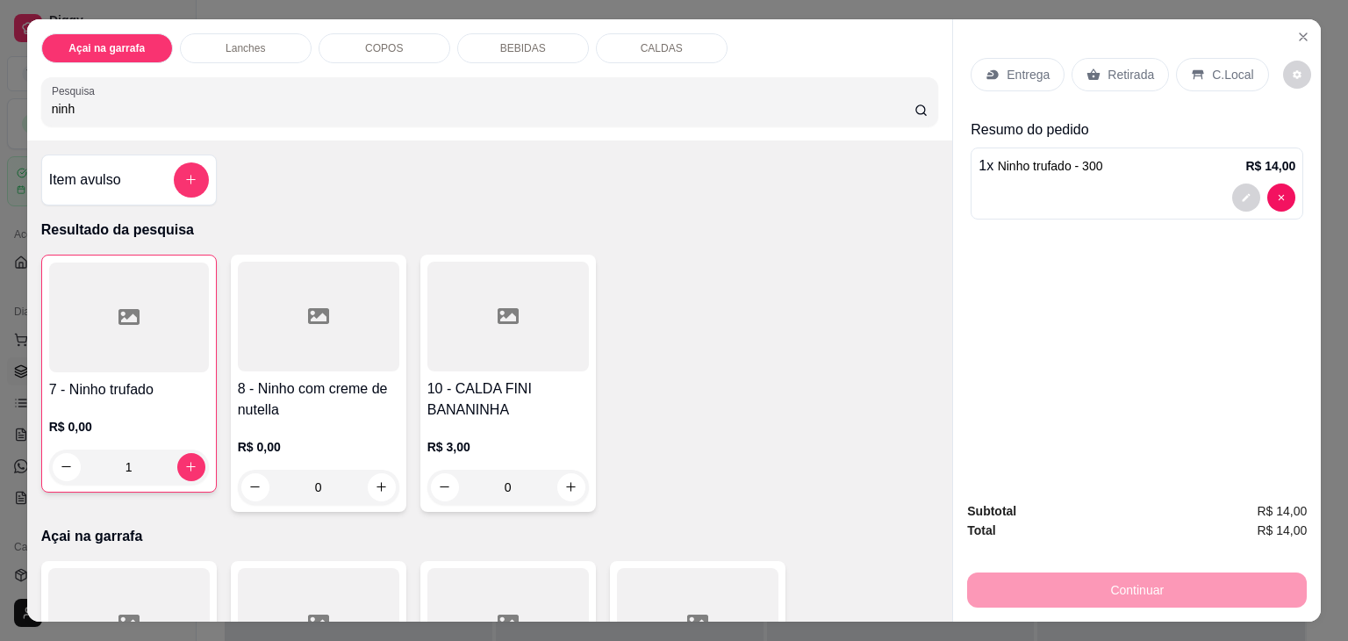
click at [1193, 70] on icon at bounding box center [1198, 75] width 11 height 10
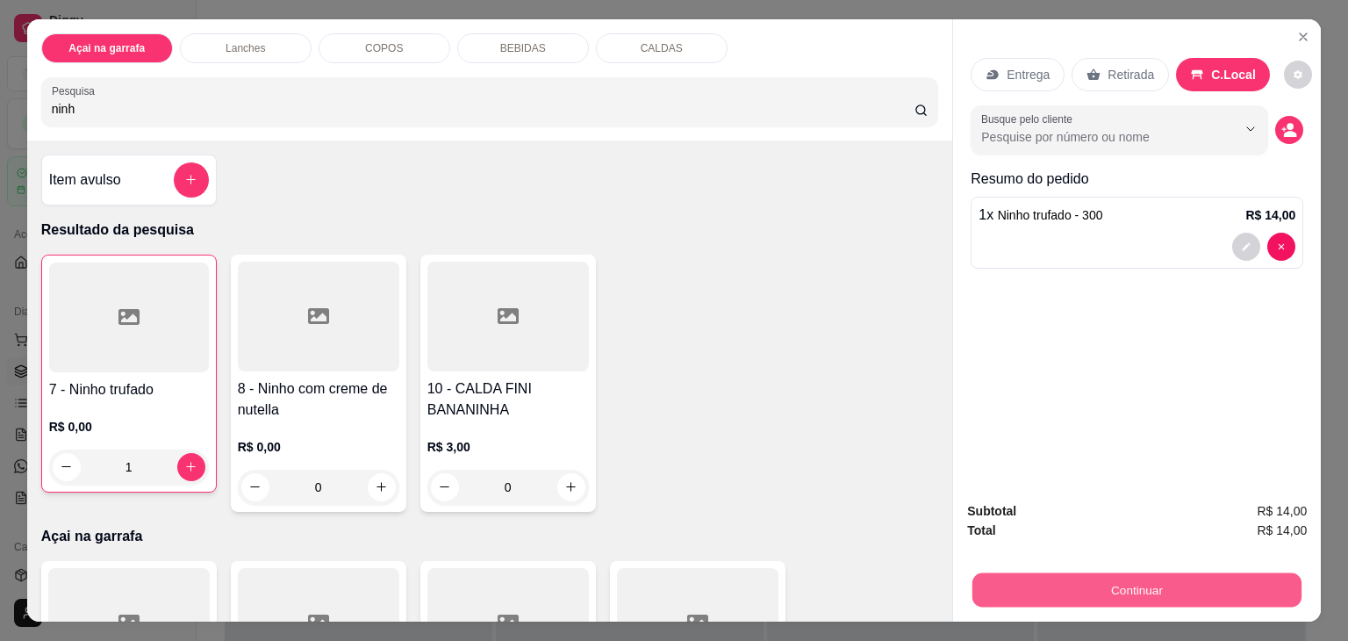
click at [1129, 578] on button "Continuar" at bounding box center [1137, 590] width 329 height 34
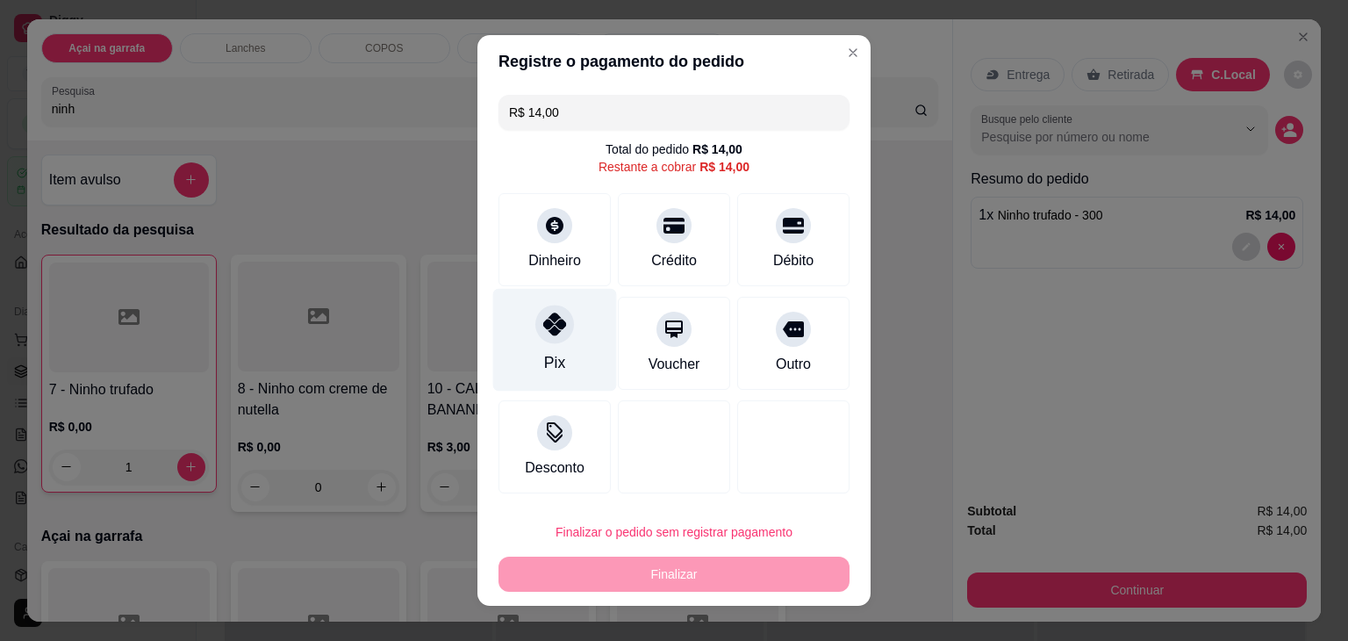
click at [536, 329] on div at bounding box center [555, 324] width 39 height 39
type input "R$ 0,00"
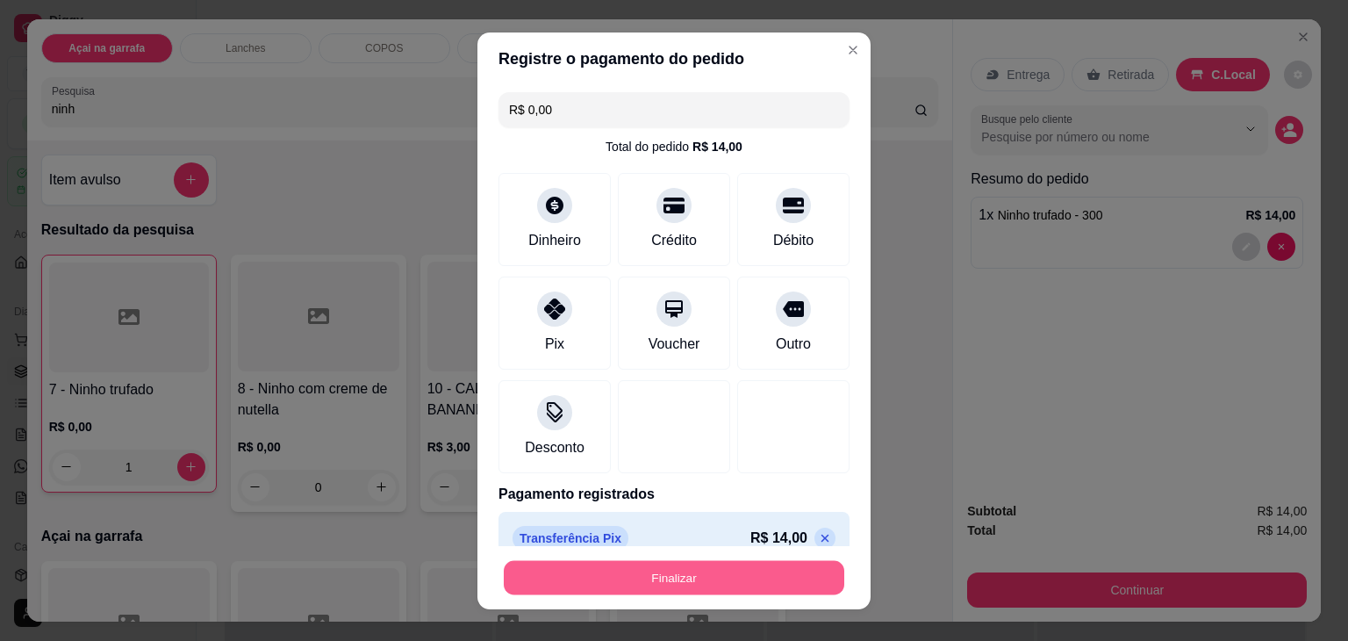
click at [545, 580] on button "Finalizar" at bounding box center [674, 577] width 341 height 34
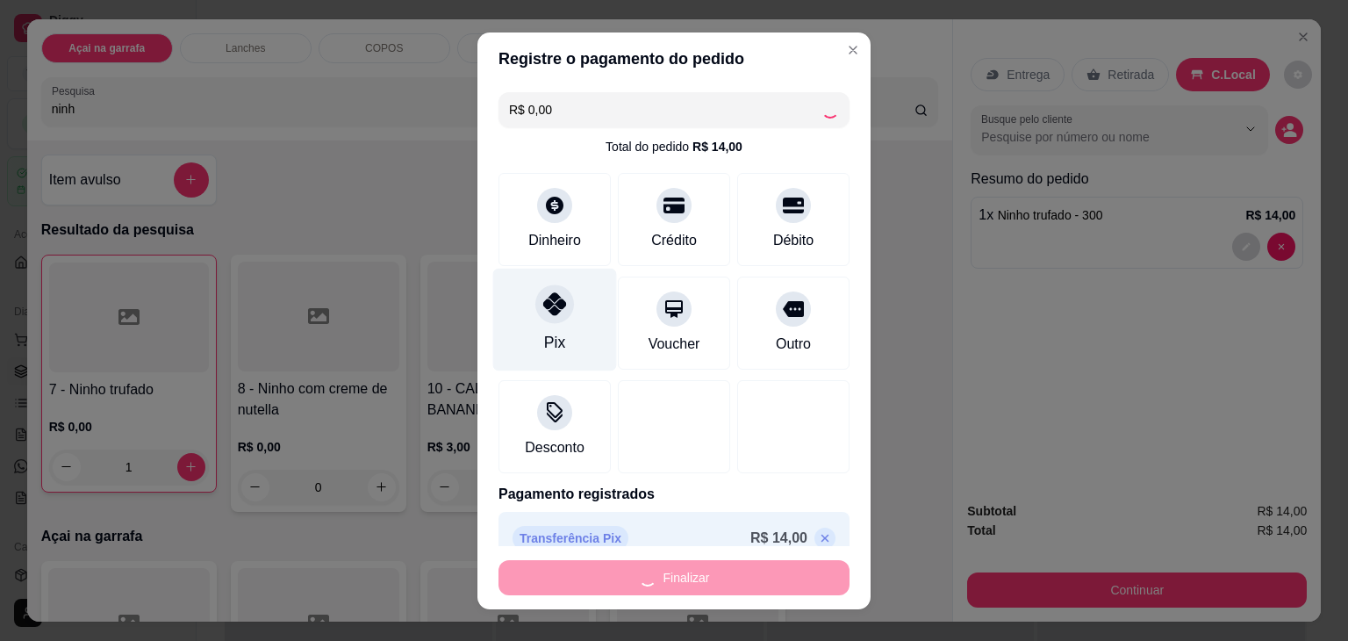
click at [536, 320] on div at bounding box center [555, 303] width 39 height 39
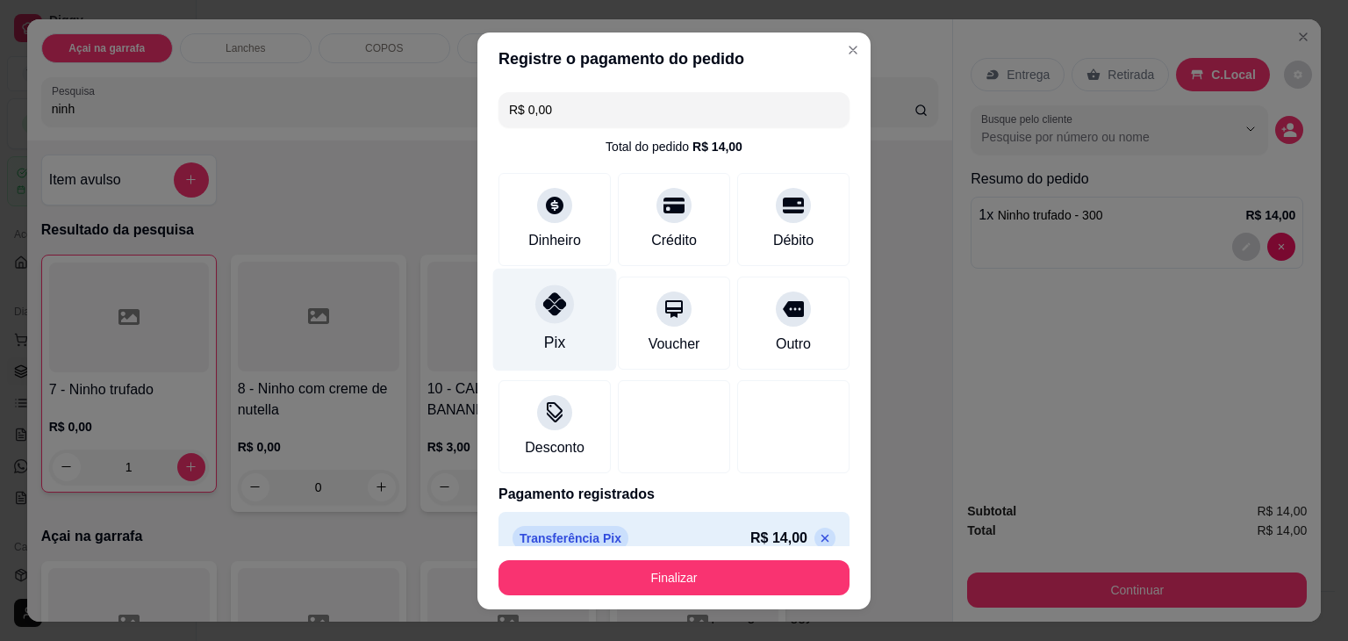
click at [536, 326] on div "Pix" at bounding box center [555, 319] width 124 height 103
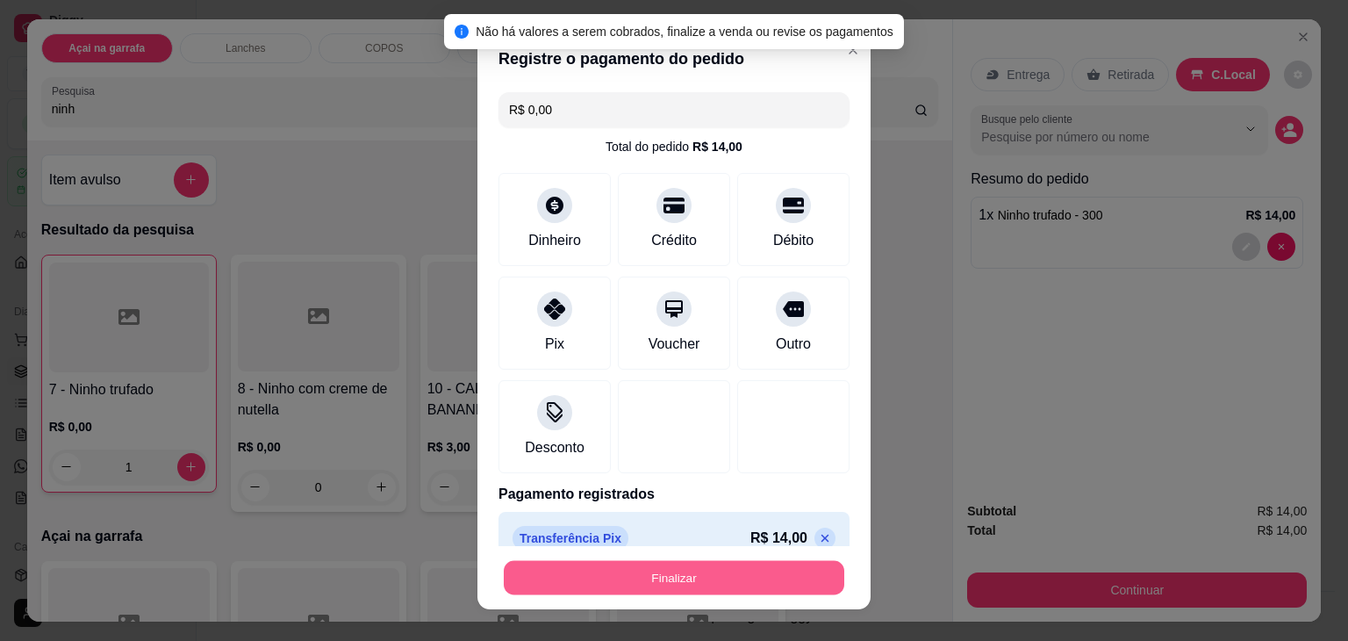
click at [574, 581] on button "Finalizar" at bounding box center [674, 577] width 341 height 34
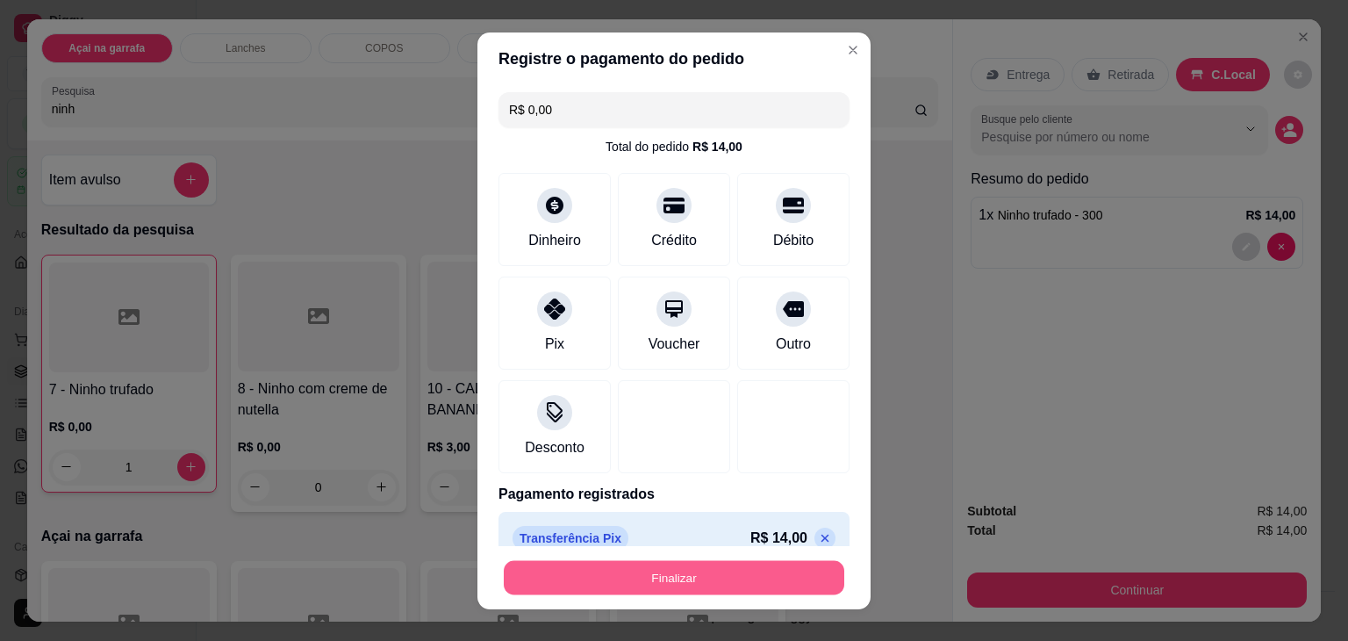
click at [536, 563] on button "Finalizar" at bounding box center [674, 577] width 341 height 34
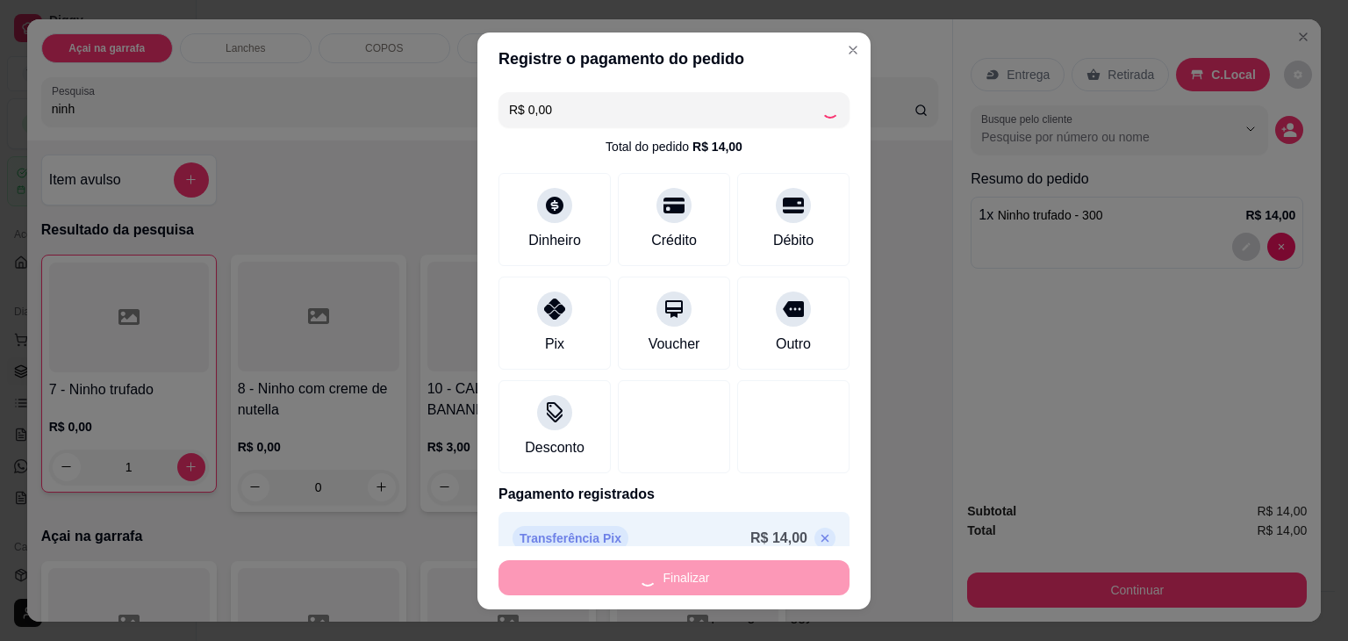
type input "0"
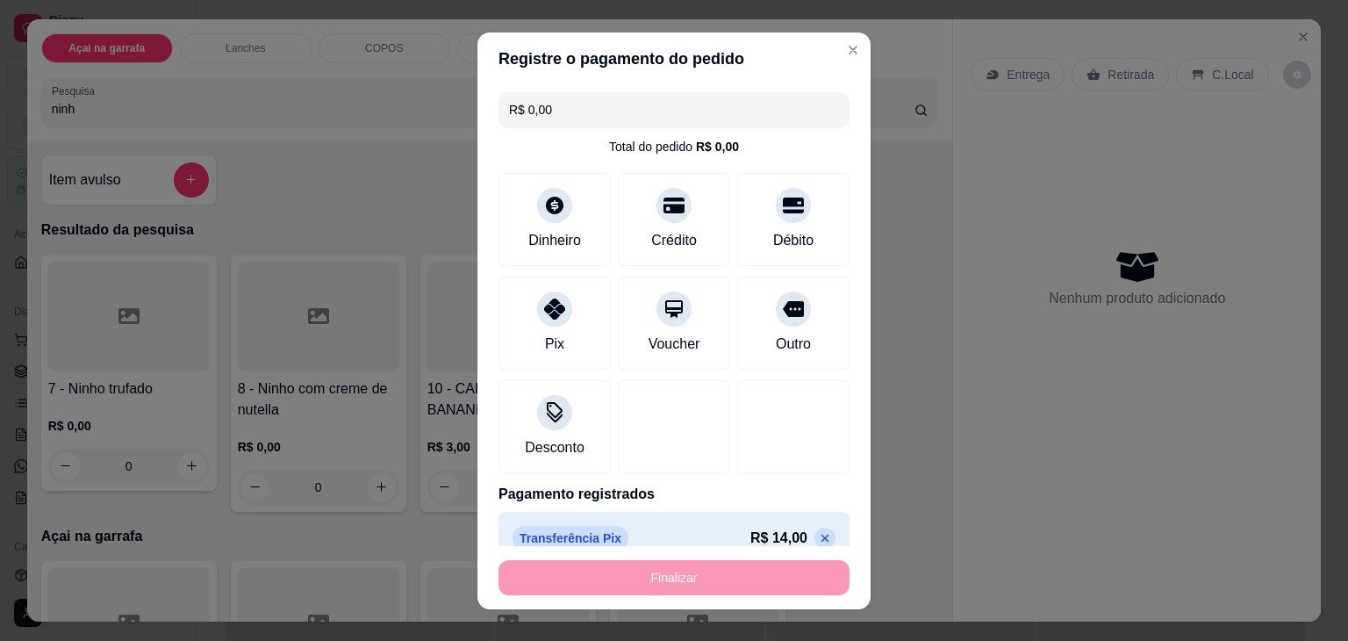
type input "-R$ 14,00"
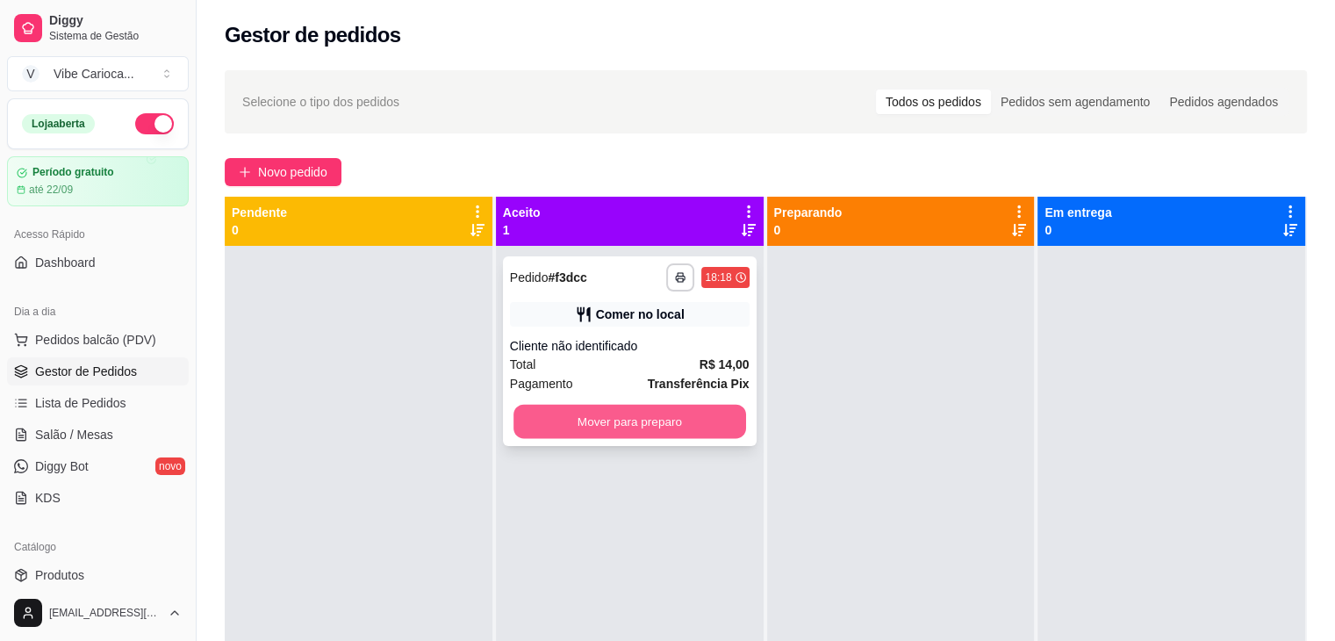
click at [568, 415] on button "Mover para preparo" at bounding box center [630, 422] width 233 height 34
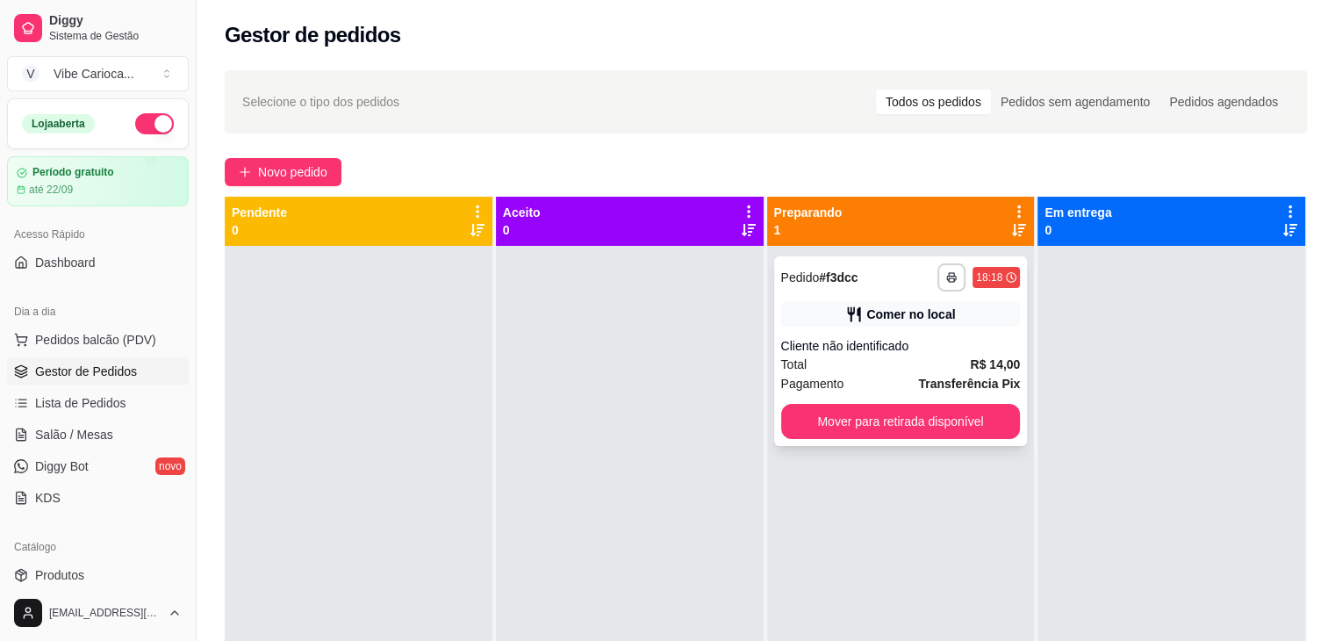
click at [832, 439] on div "**********" at bounding box center [901, 351] width 254 height 190
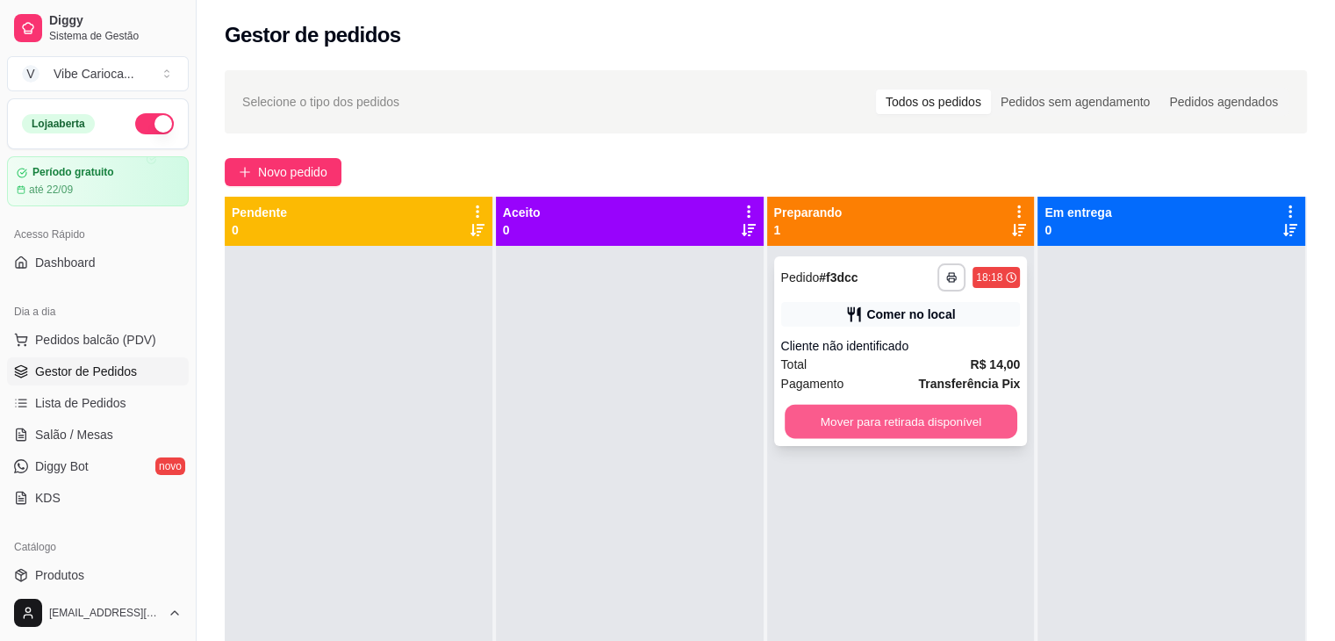
click at [849, 424] on button "Mover para retirada disponível" at bounding box center [901, 422] width 233 height 34
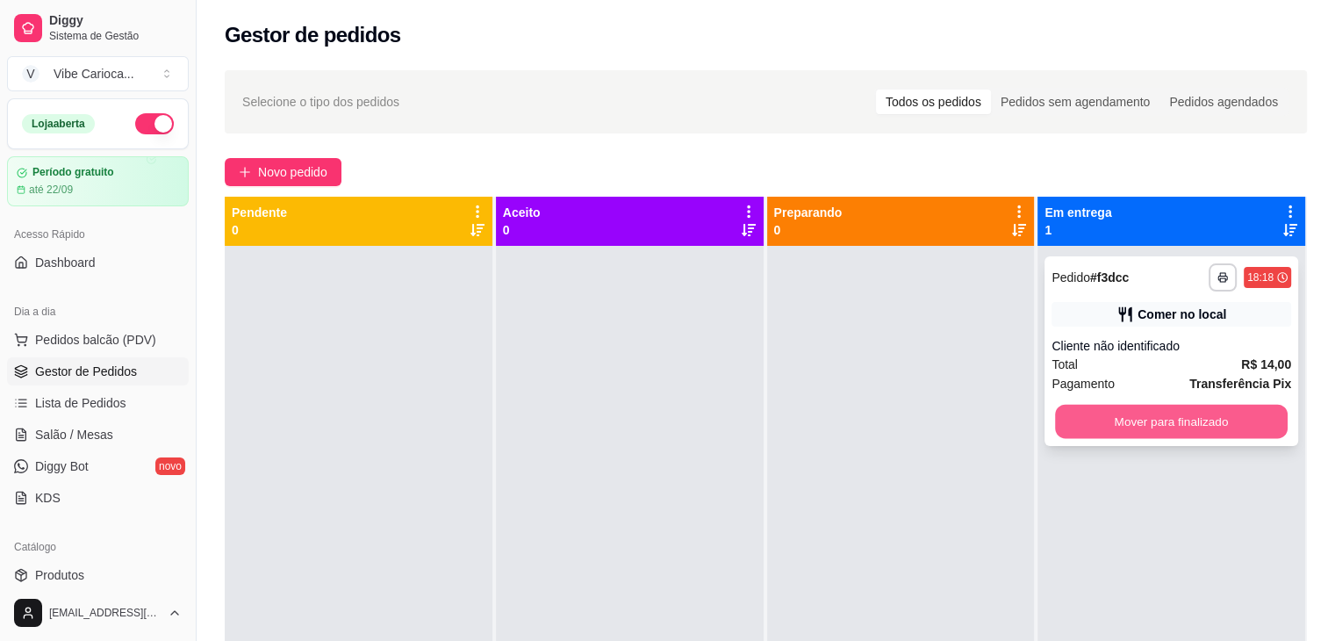
click at [1099, 435] on button "Mover para finalizado" at bounding box center [1171, 422] width 233 height 34
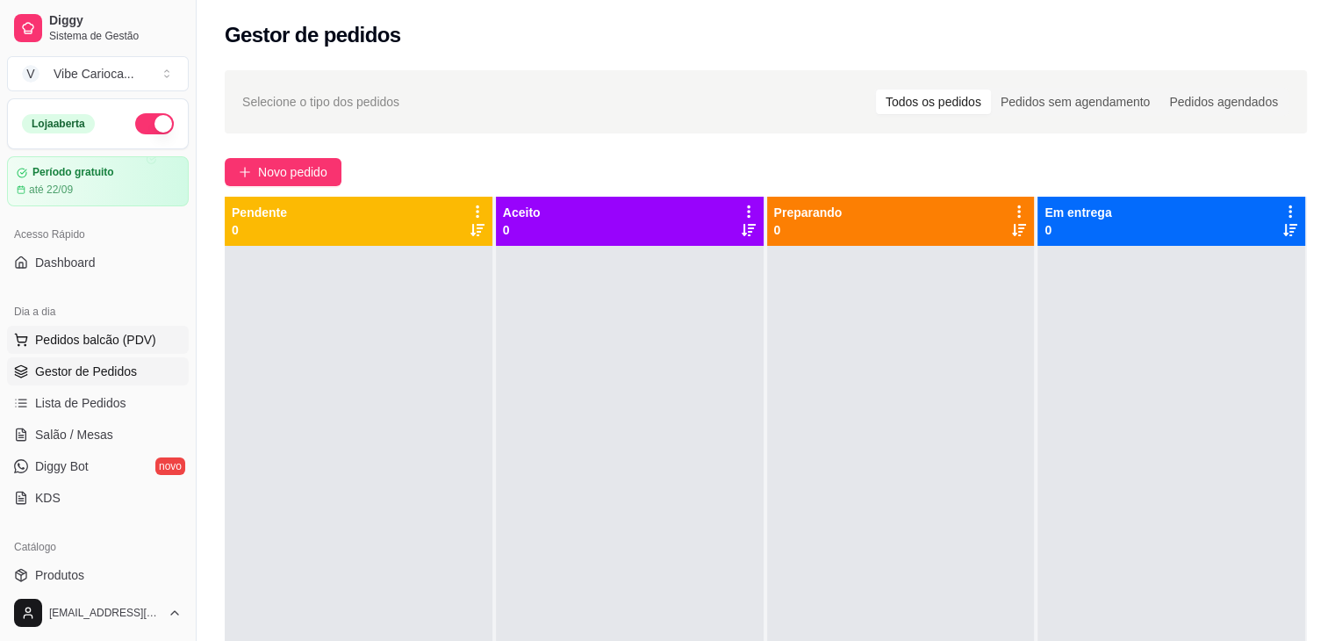
click at [105, 342] on span "Pedidos balcão (PDV)" at bounding box center [95, 340] width 121 height 18
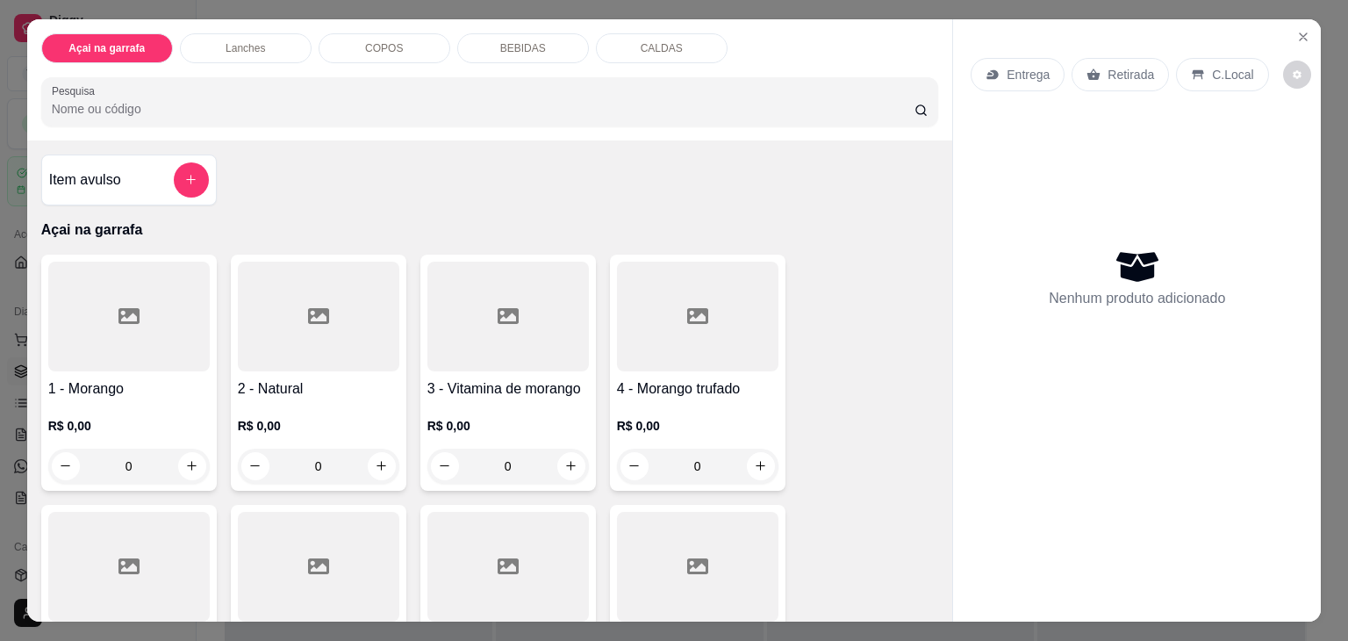
click at [244, 100] on input "Pesquisa" at bounding box center [483, 109] width 863 height 18
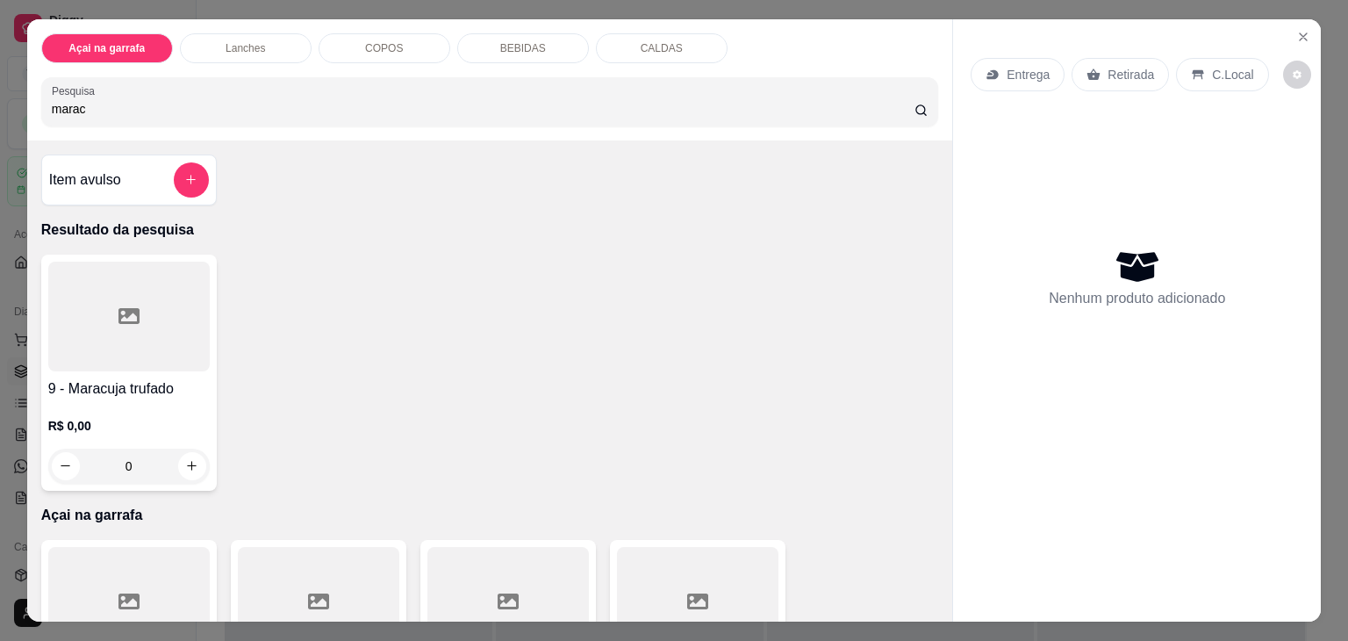
type input "marac"
click at [129, 349] on div at bounding box center [129, 317] width 162 height 110
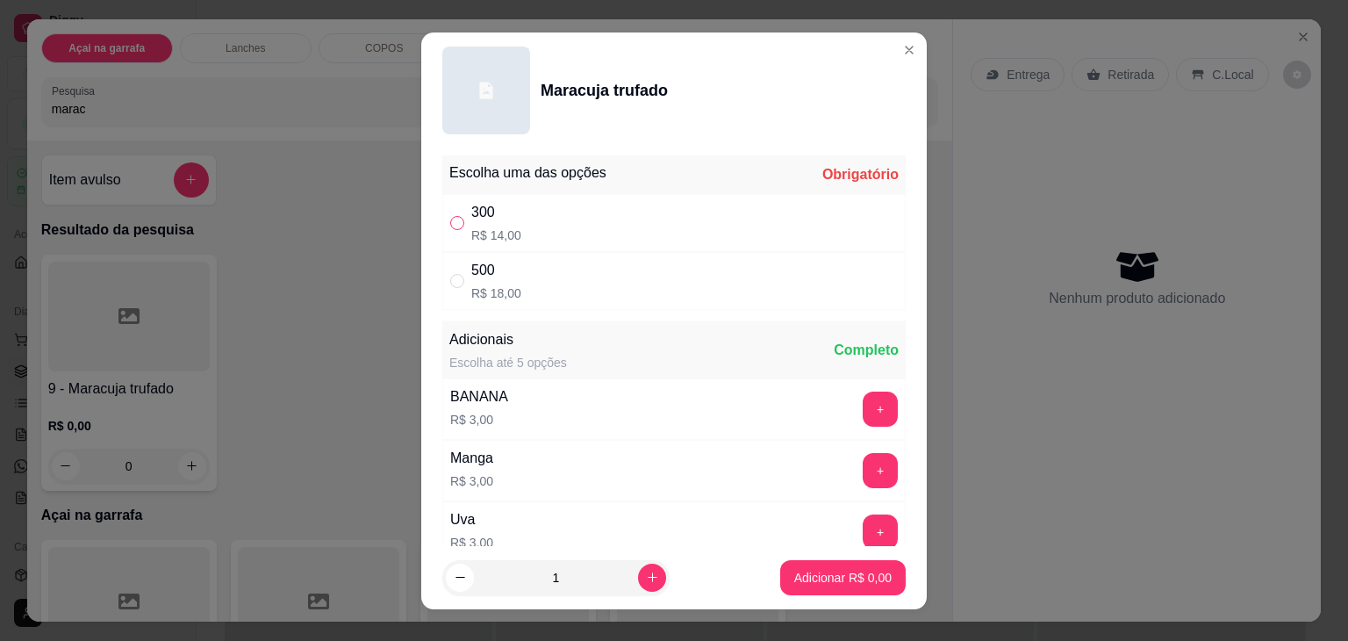
click at [457, 225] on input "" at bounding box center [457, 223] width 14 height 14
radio input "true"
click at [776, 565] on button "Adicionar R$ 14,00" at bounding box center [839, 577] width 129 height 34
type input "1"
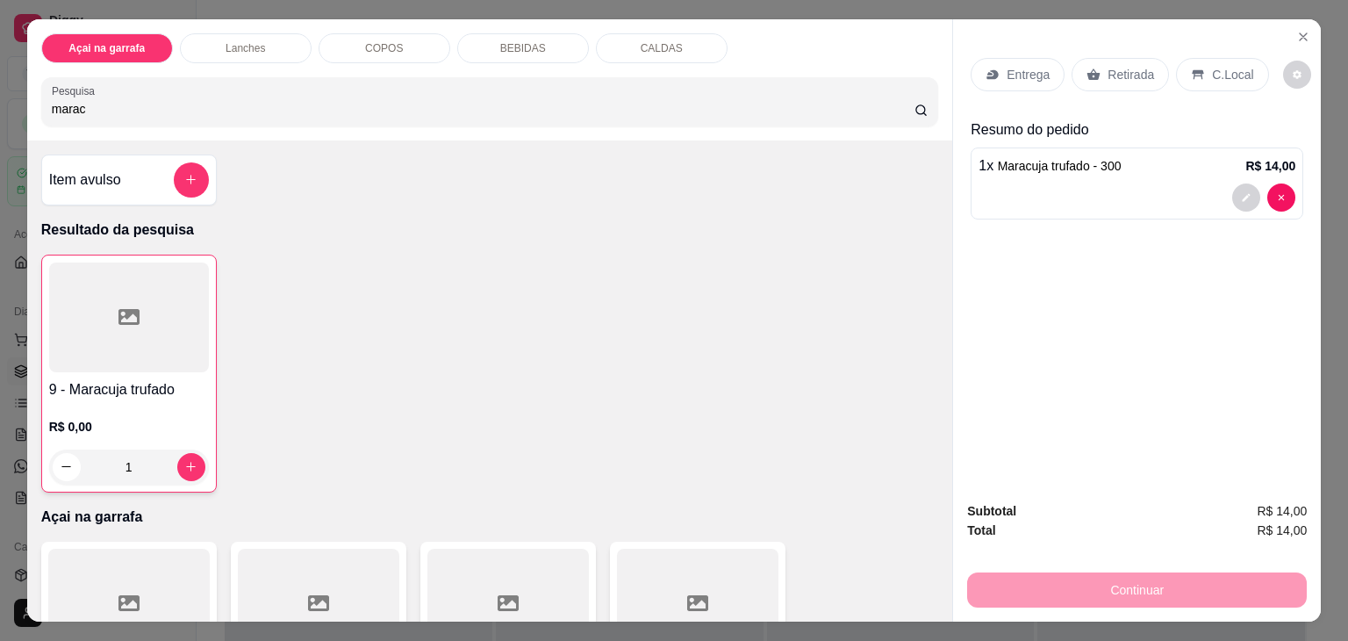
click at [662, 100] on input "marac" at bounding box center [483, 109] width 863 height 18
type input "m"
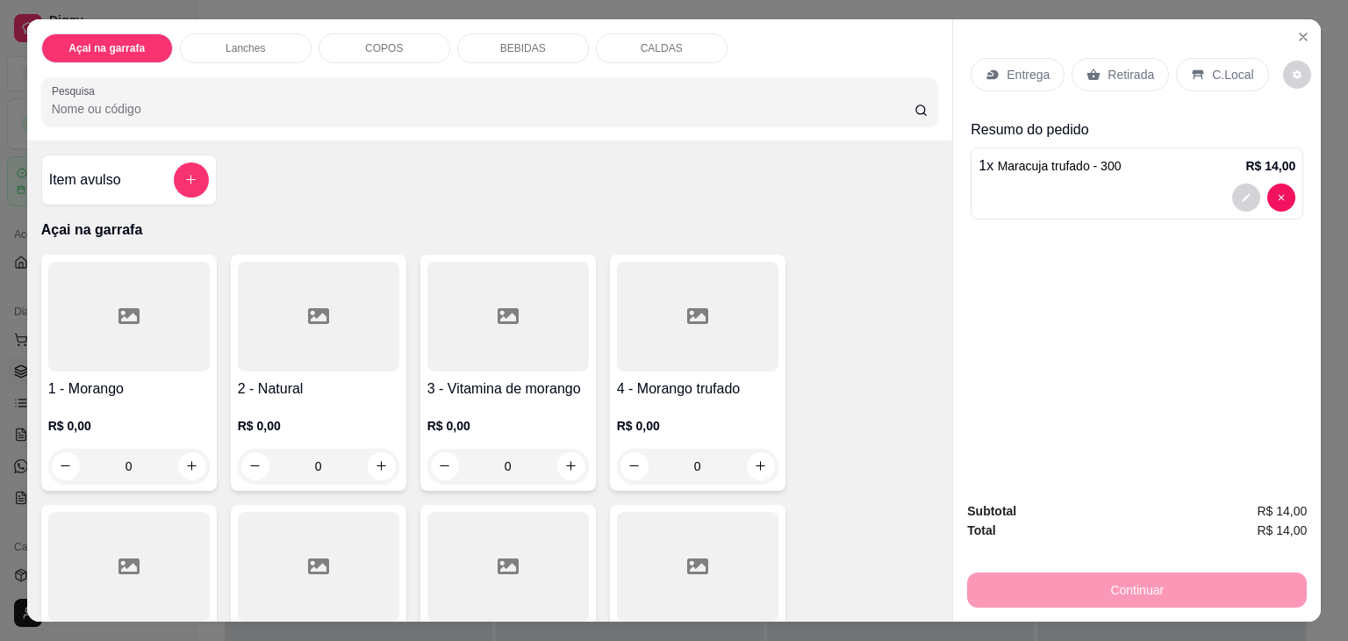
type input "3"
type input "4"
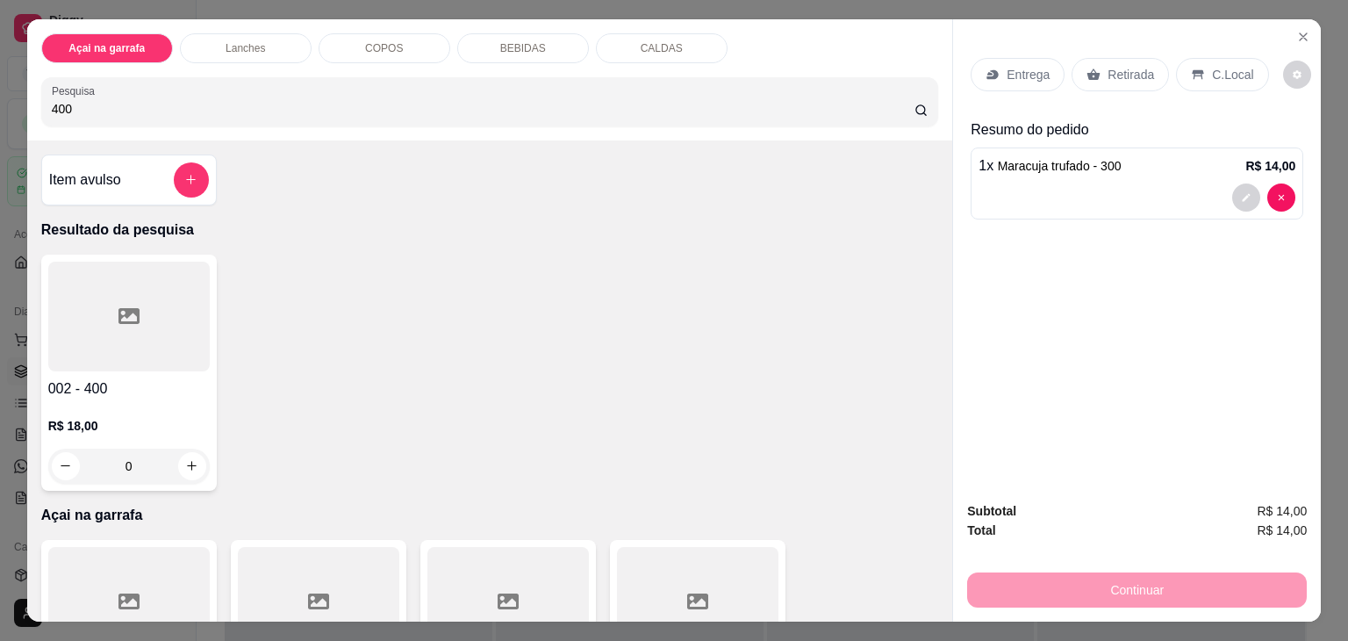
type input "400"
click at [123, 306] on icon at bounding box center [129, 316] width 21 height 21
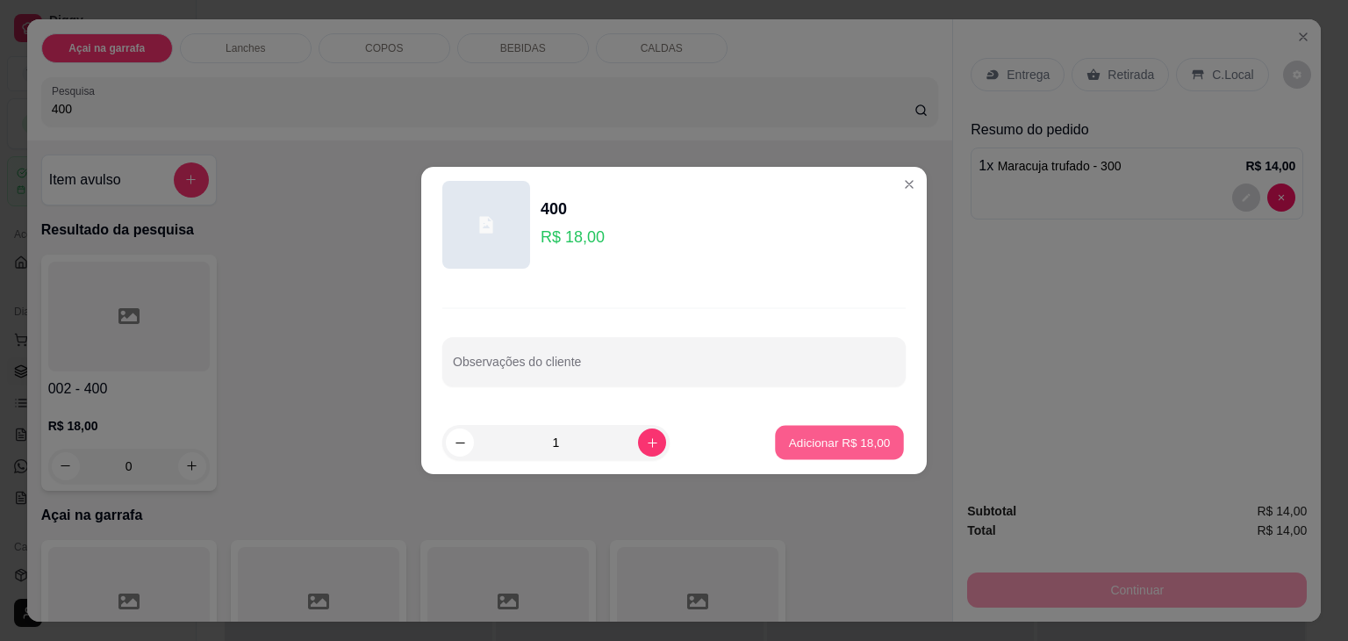
click at [836, 439] on p "Adicionar R$ 18,00" at bounding box center [840, 442] width 102 height 17
type input "1"
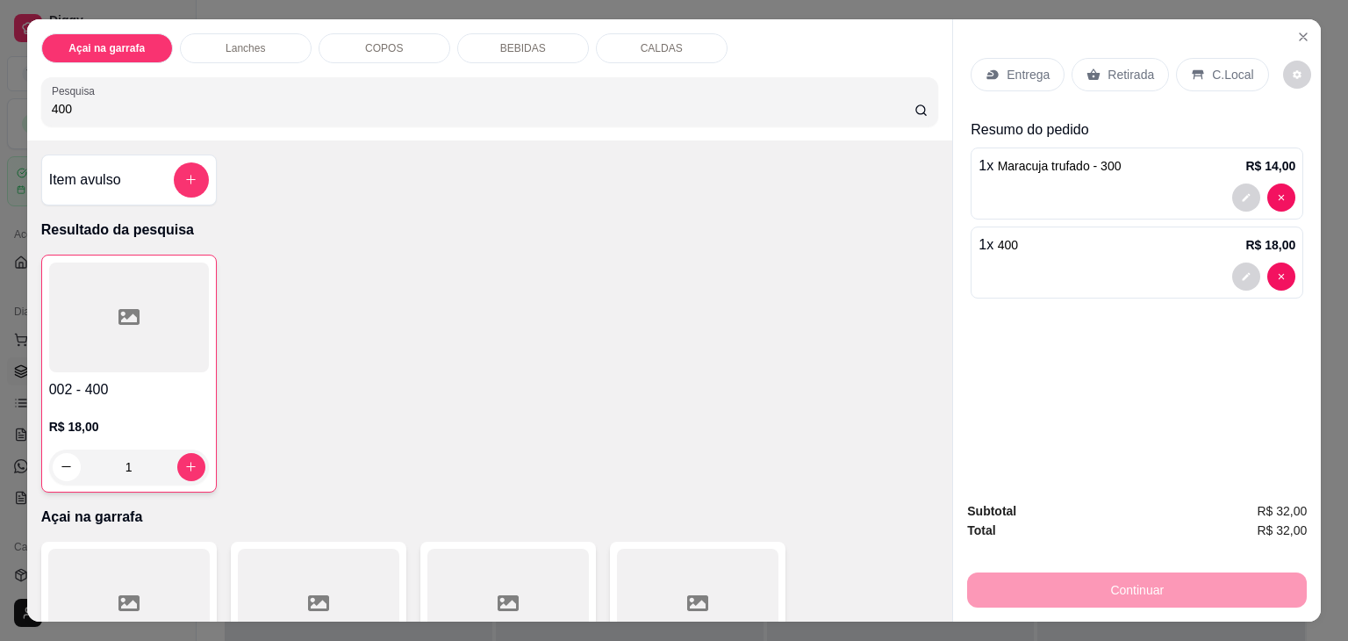
click at [1219, 68] on p "C.Local" at bounding box center [1232, 75] width 41 height 18
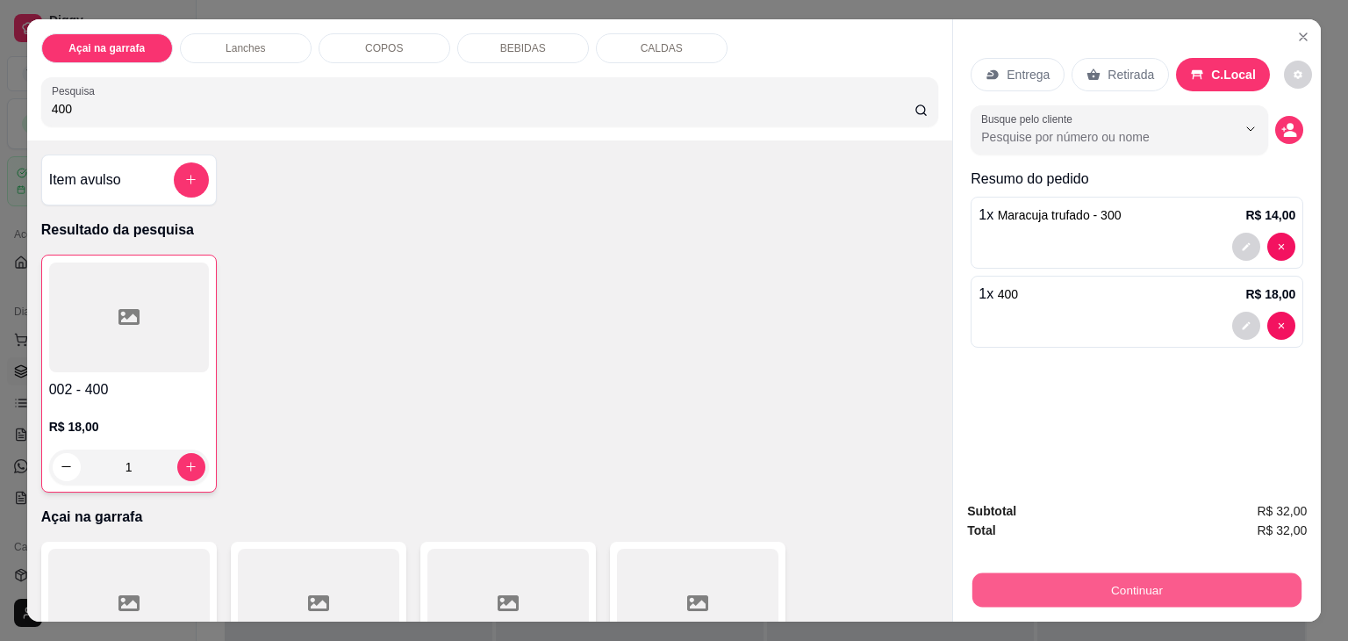
click at [1016, 580] on button "Continuar" at bounding box center [1137, 590] width 329 height 34
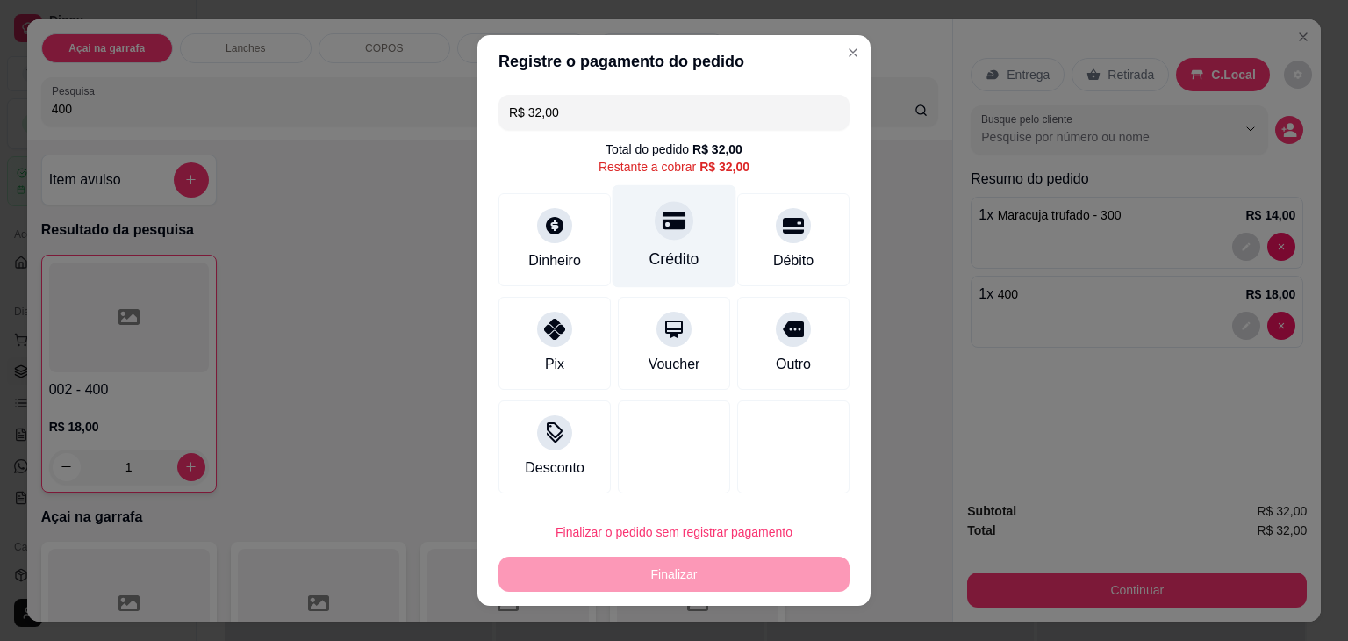
click at [667, 251] on div "Crédito" at bounding box center [675, 259] width 50 height 23
type input "R$ 0,00"
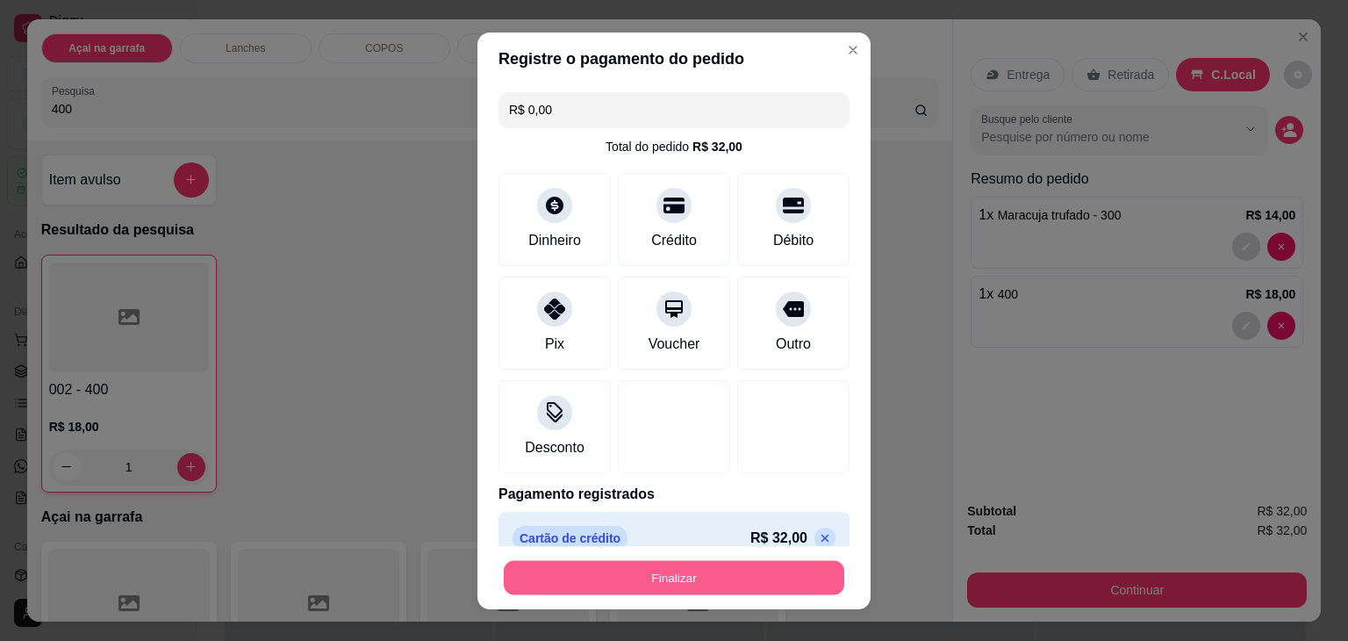
click at [625, 570] on button "Finalizar" at bounding box center [674, 577] width 341 height 34
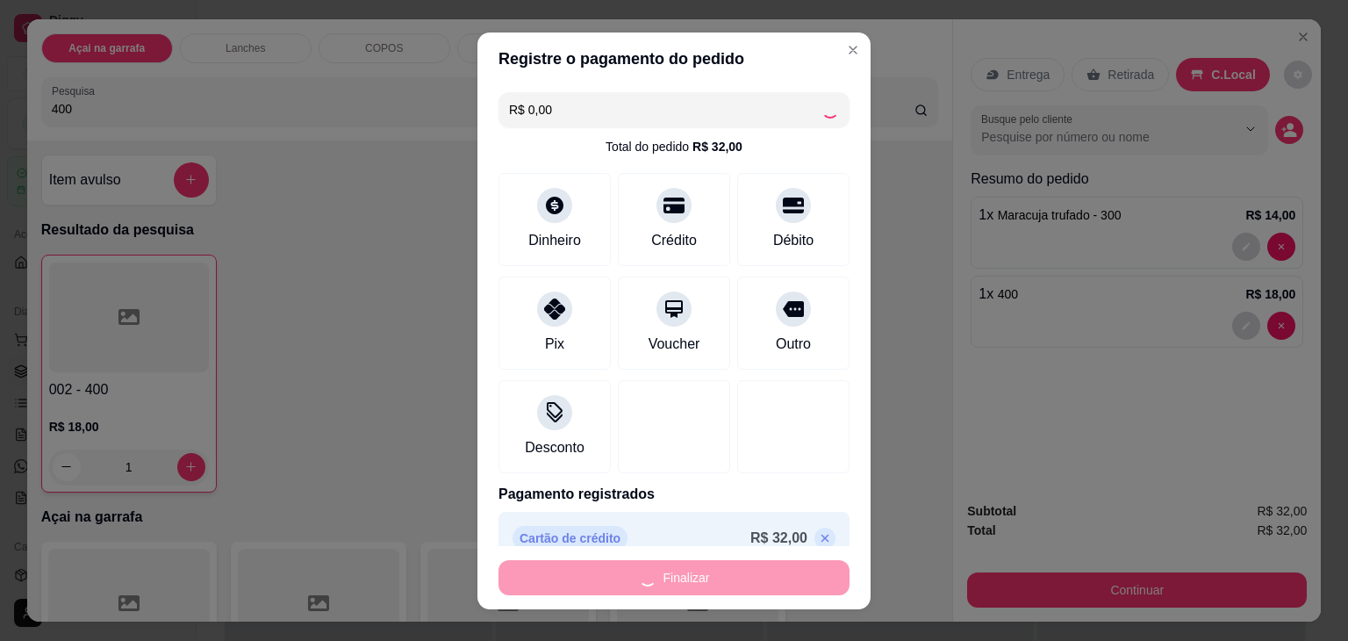
type input "0"
type input "-R$ 32,00"
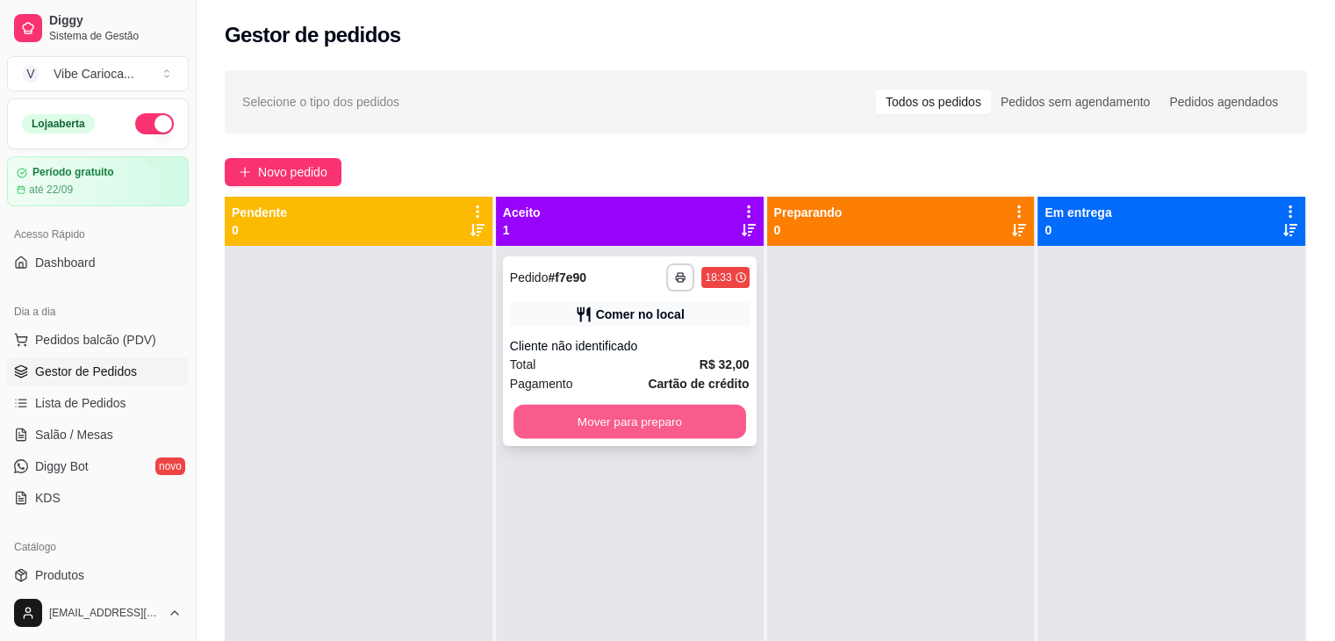
click at [543, 424] on button "Mover para preparo" at bounding box center [630, 422] width 233 height 34
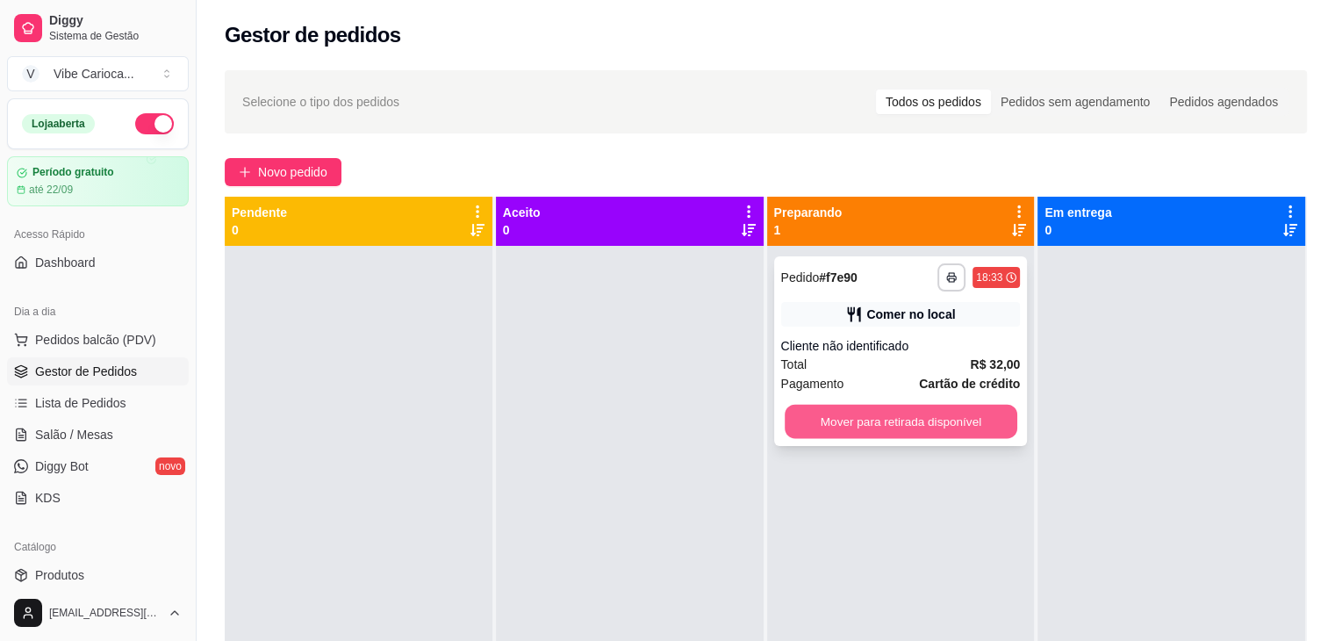
click at [846, 419] on button "Mover para retirada disponível" at bounding box center [901, 422] width 233 height 34
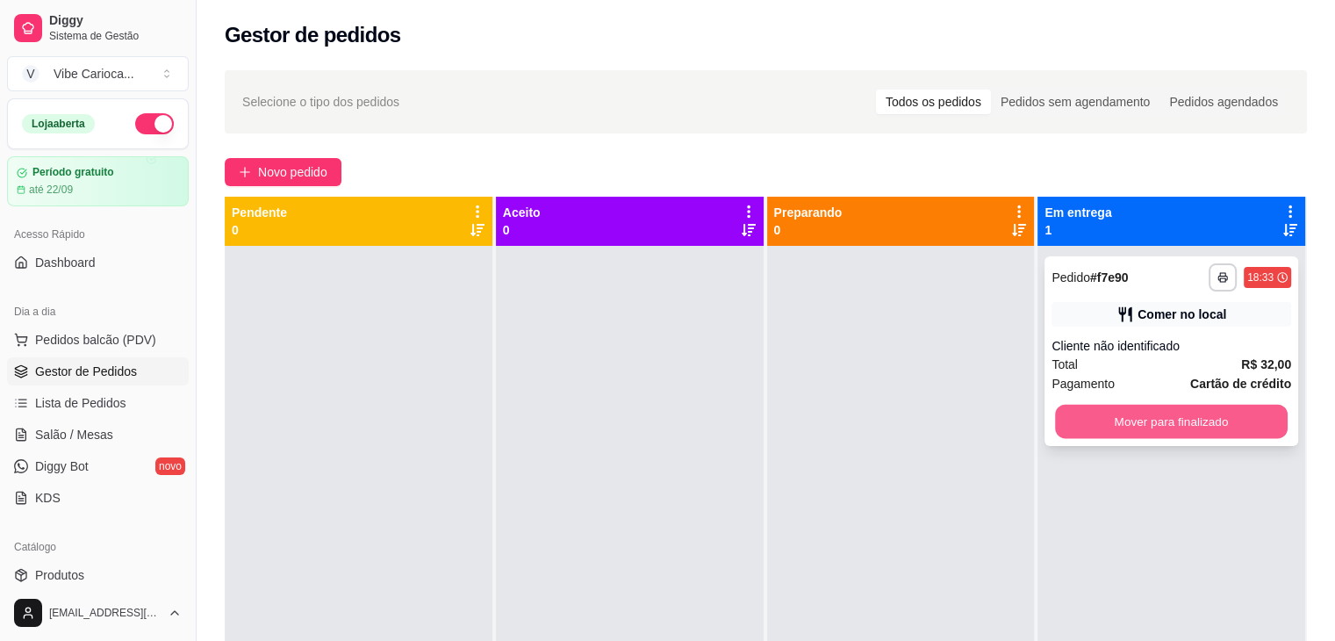
click at [1084, 430] on button "Mover para finalizado" at bounding box center [1171, 422] width 233 height 34
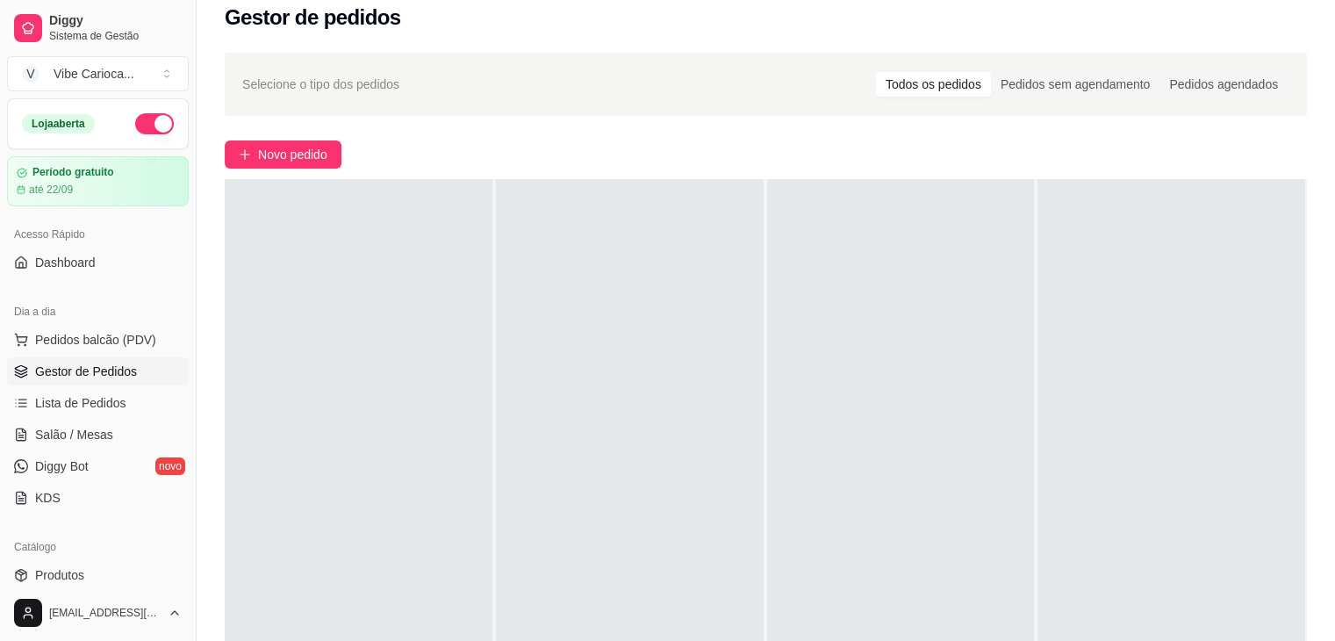
scroll to position [53, 0]
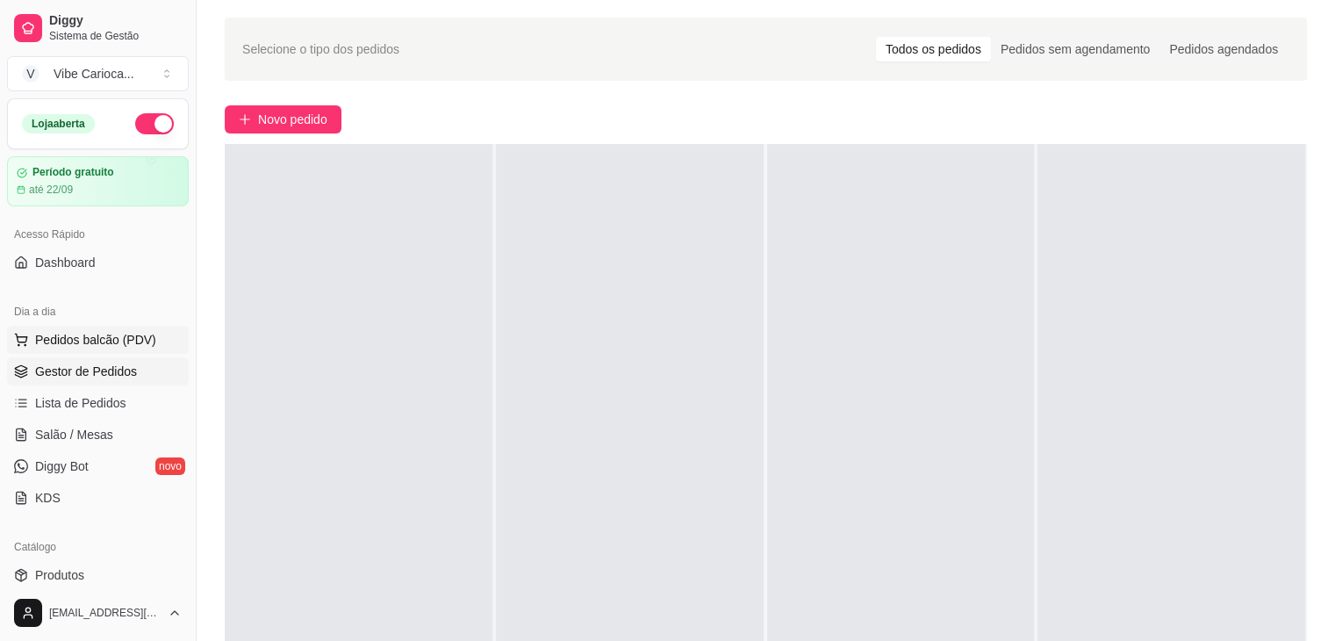
click at [73, 344] on span "Pedidos balcão (PDV)" at bounding box center [95, 340] width 121 height 18
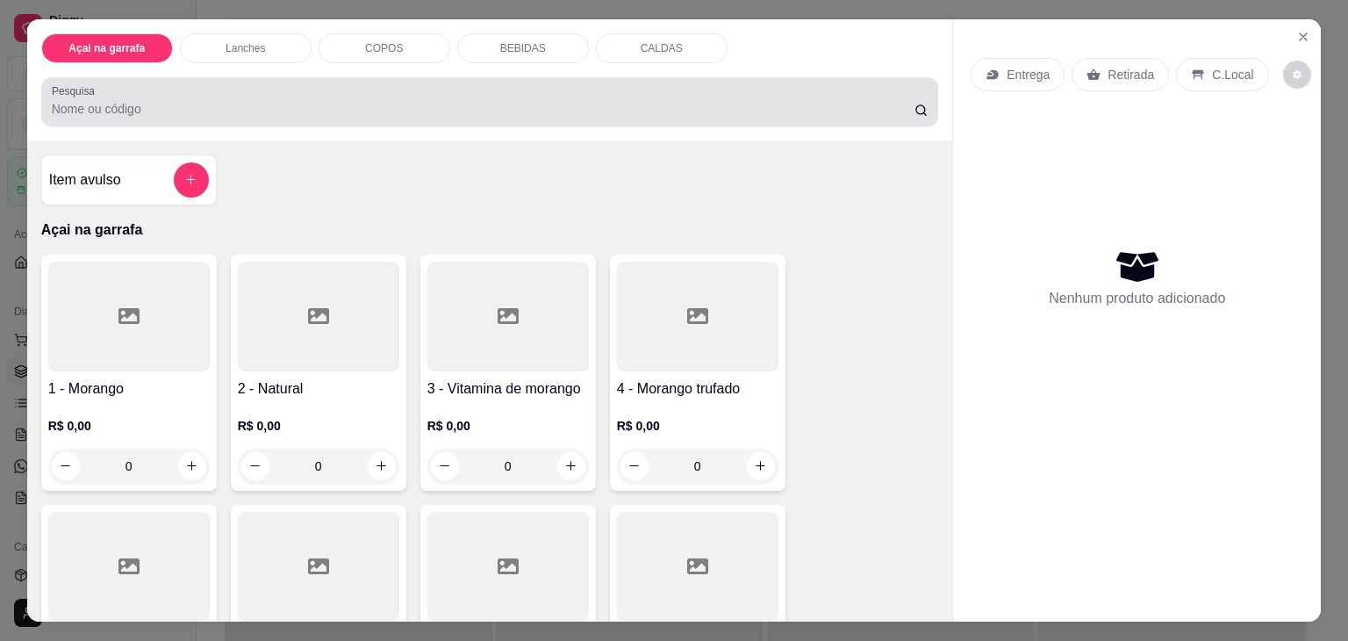
click at [211, 84] on div at bounding box center [490, 101] width 877 height 35
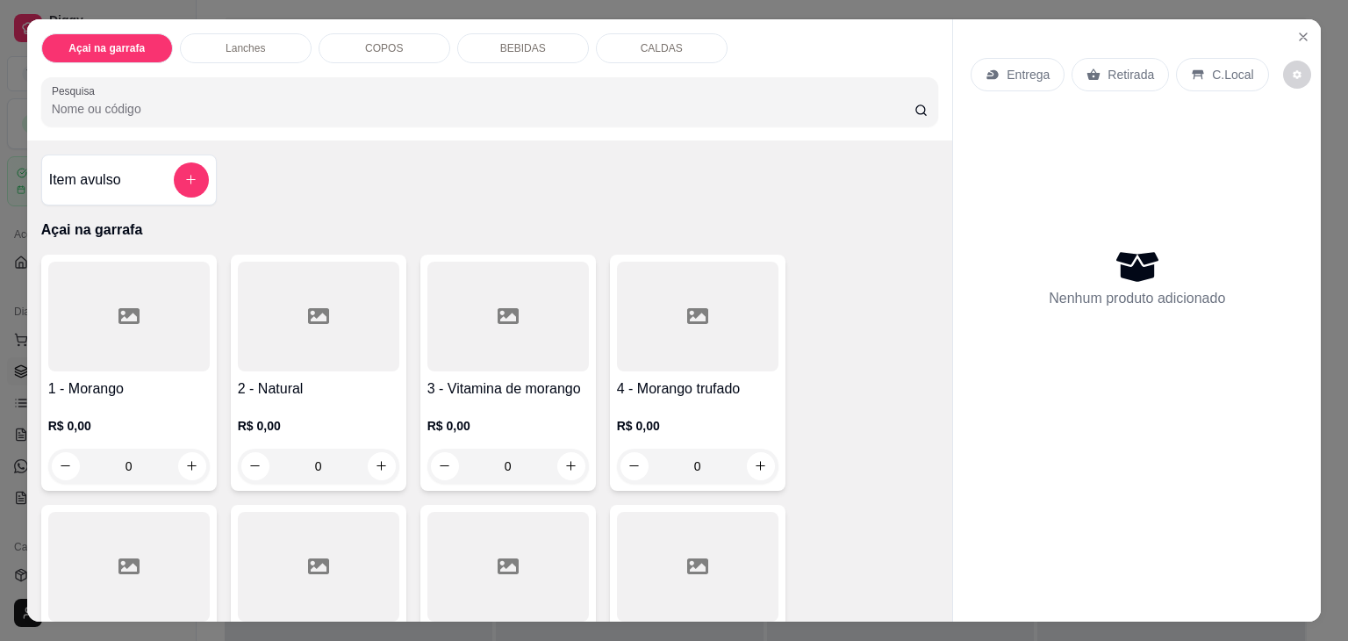
click at [95, 110] on input "Pesquisa" at bounding box center [483, 109] width 863 height 18
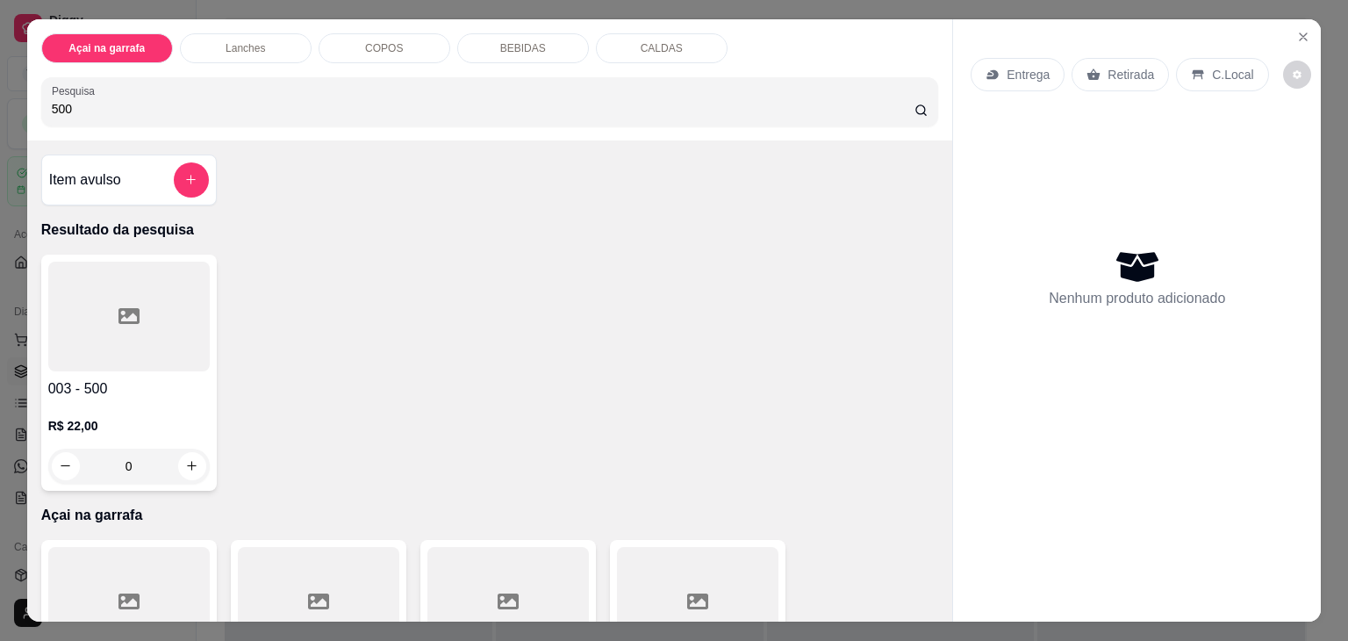
type input "500"
click at [103, 313] on div at bounding box center [129, 317] width 162 height 110
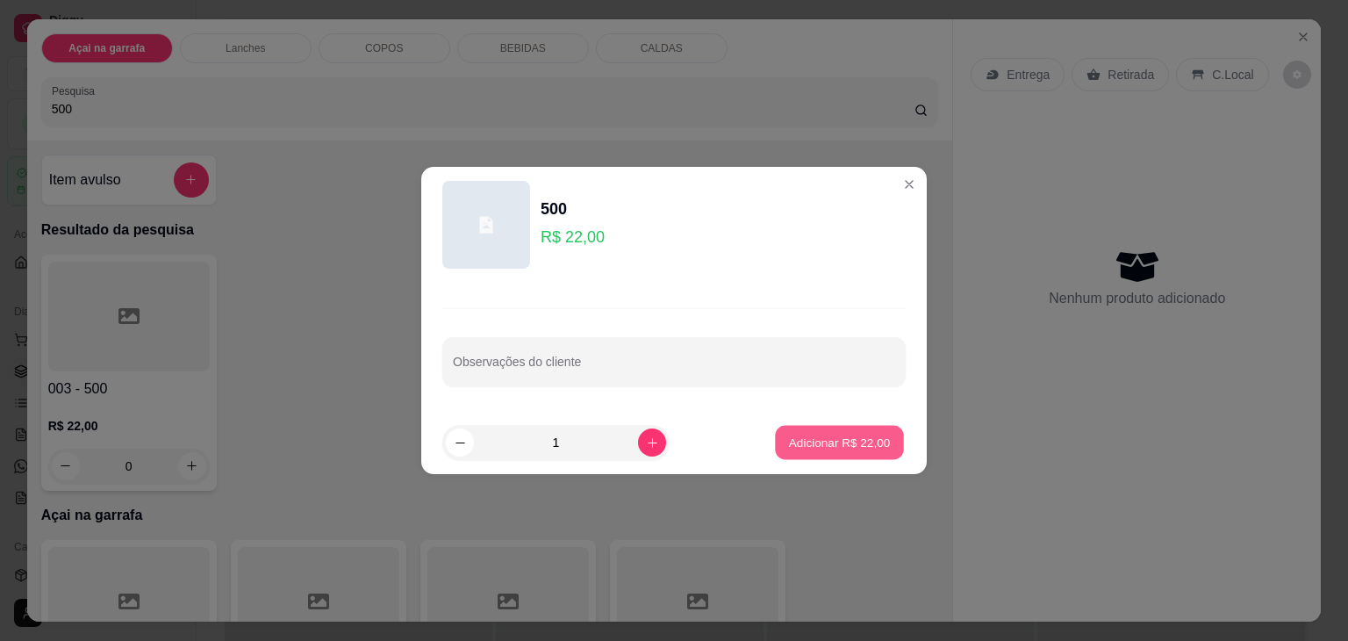
click at [789, 438] on p "Adicionar R$ 22,00" at bounding box center [840, 442] width 102 height 17
type input "1"
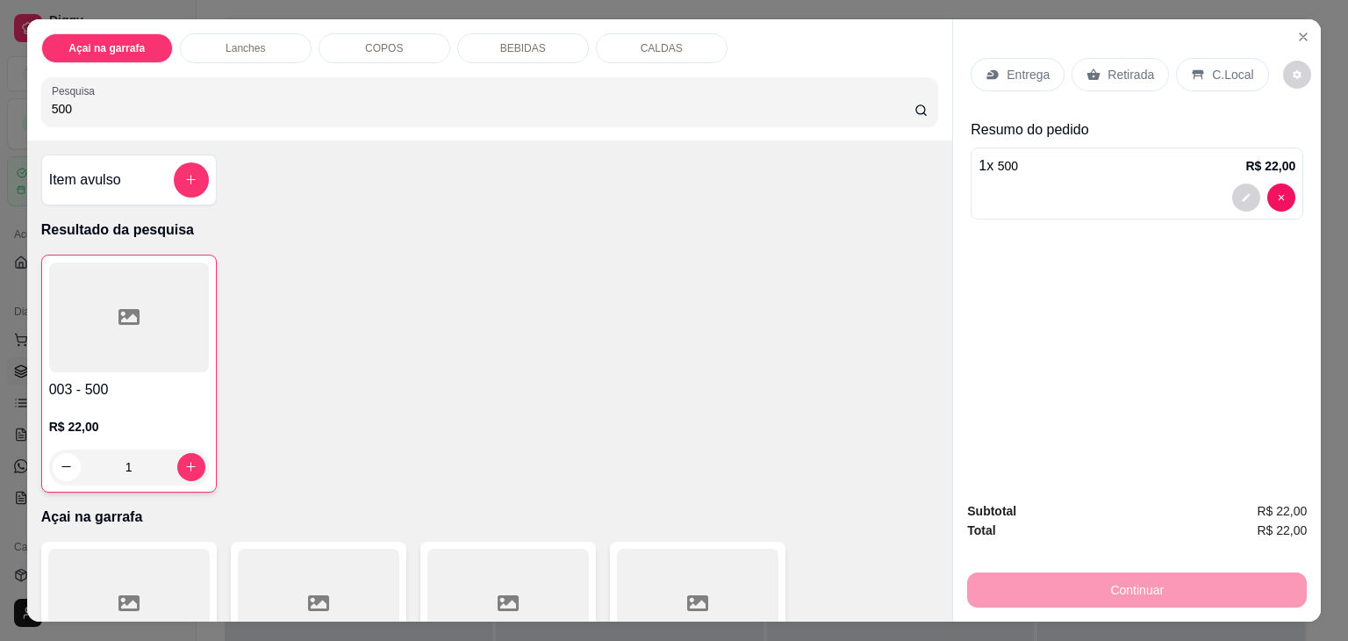
click at [545, 100] on input "500" at bounding box center [483, 109] width 863 height 18
type input "5"
type input "400"
click at [119, 306] on icon at bounding box center [129, 316] width 21 height 21
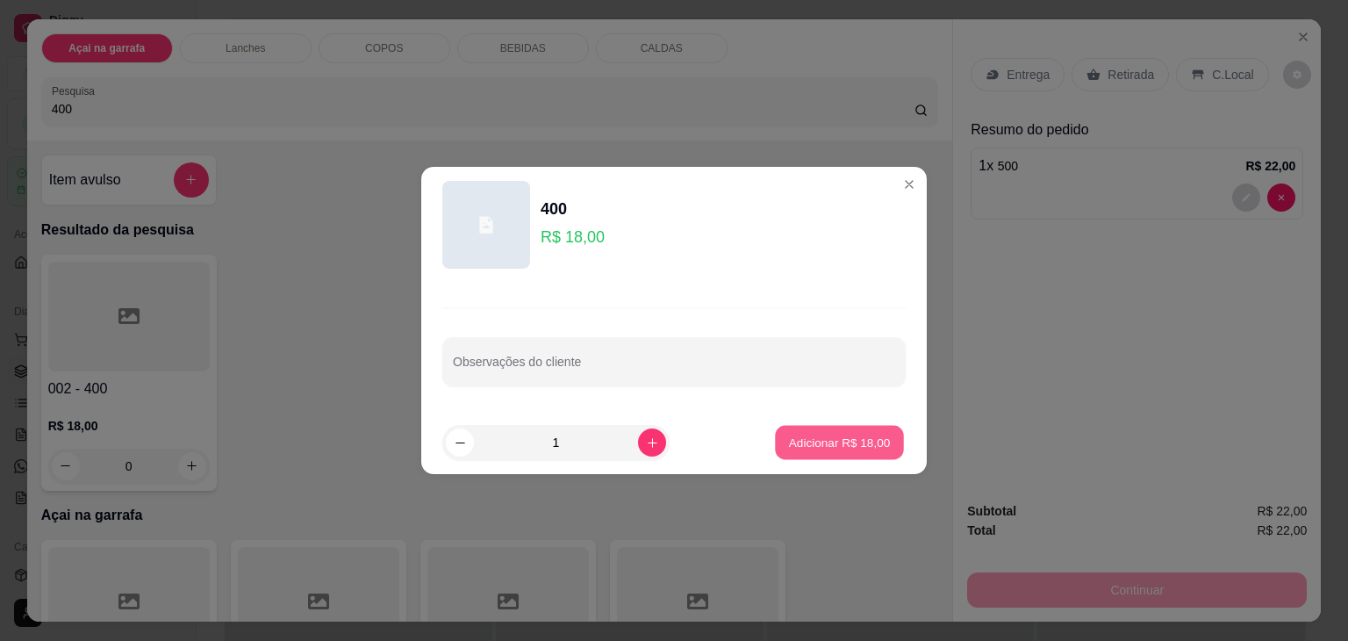
click at [804, 447] on p "Adicionar R$ 18,00" at bounding box center [840, 442] width 102 height 17
type input "1"
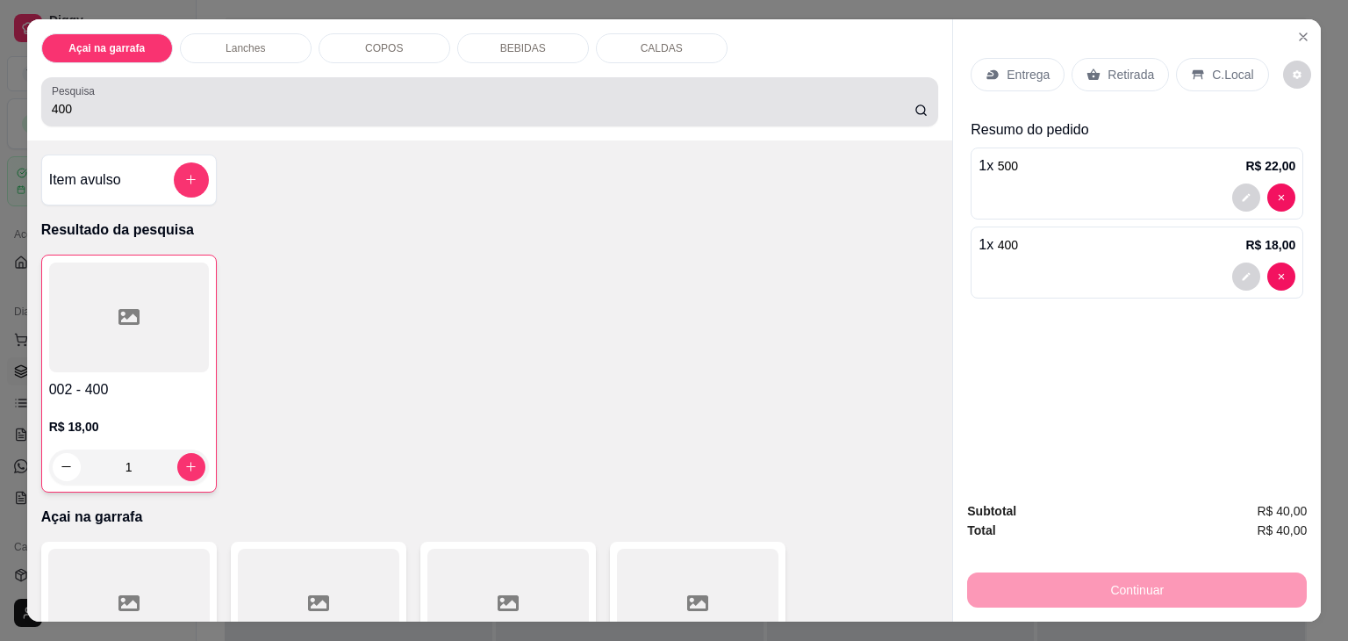
click at [474, 87] on div "400" at bounding box center [490, 101] width 877 height 35
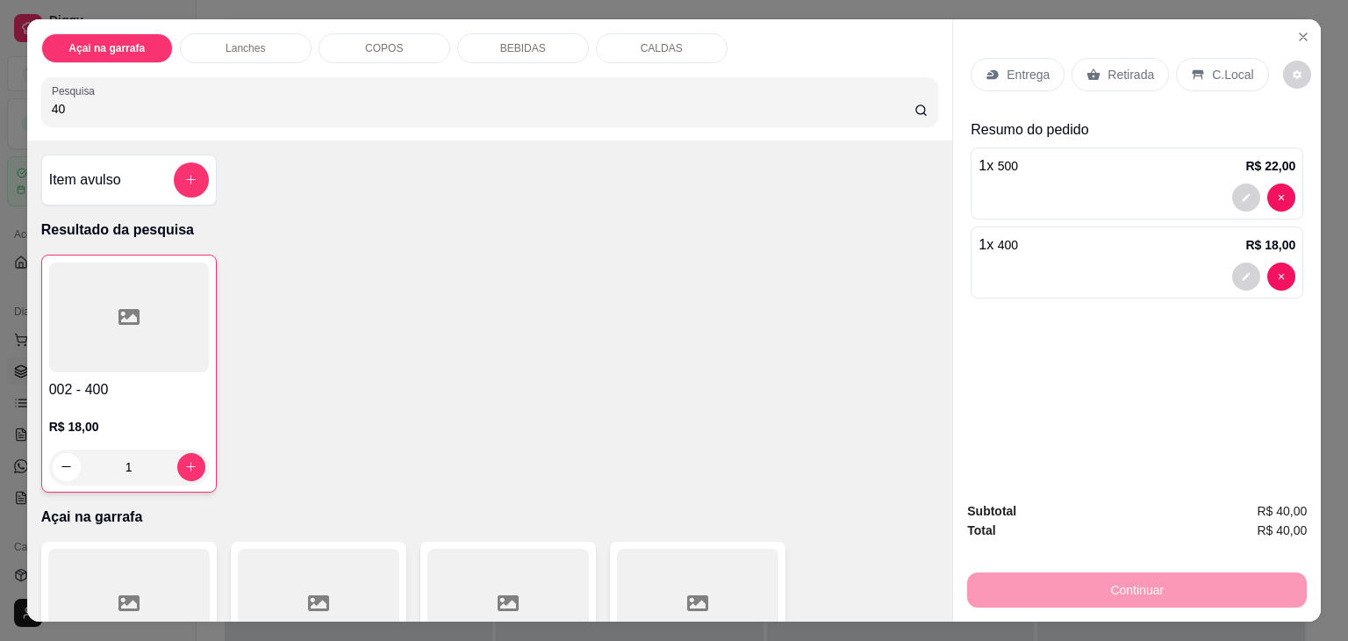
type input "4"
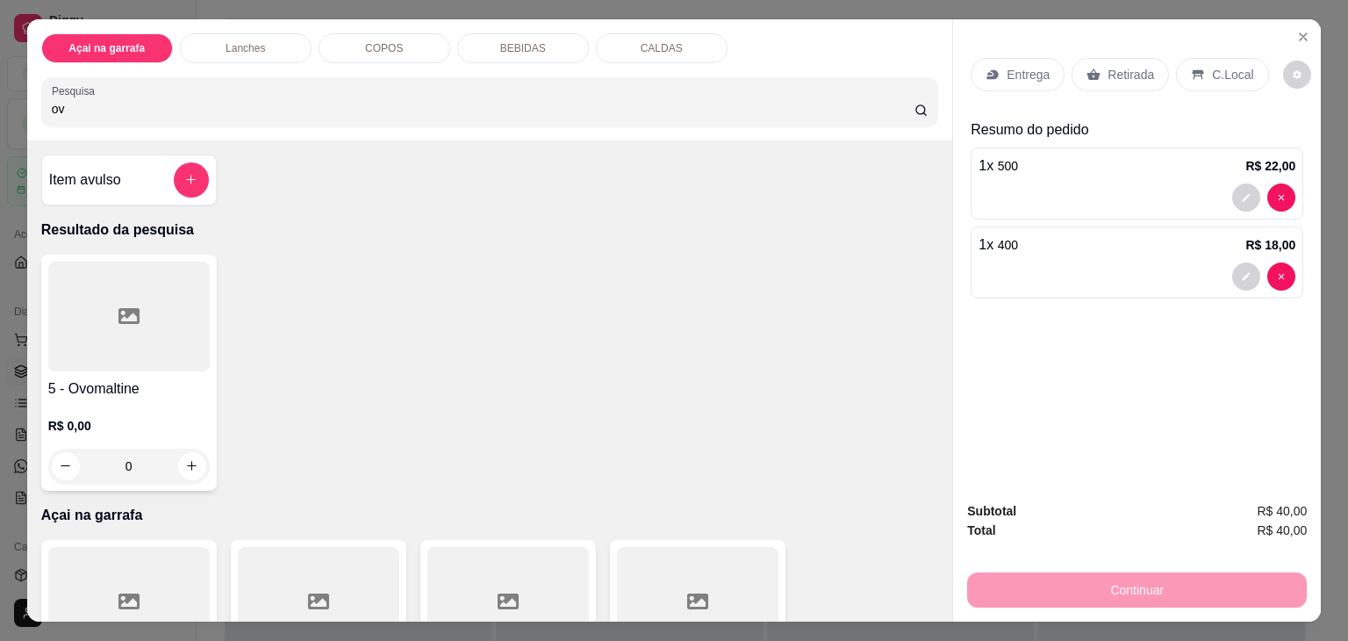
type input "ov"
click at [183, 461] on div "0" at bounding box center [129, 466] width 162 height 35
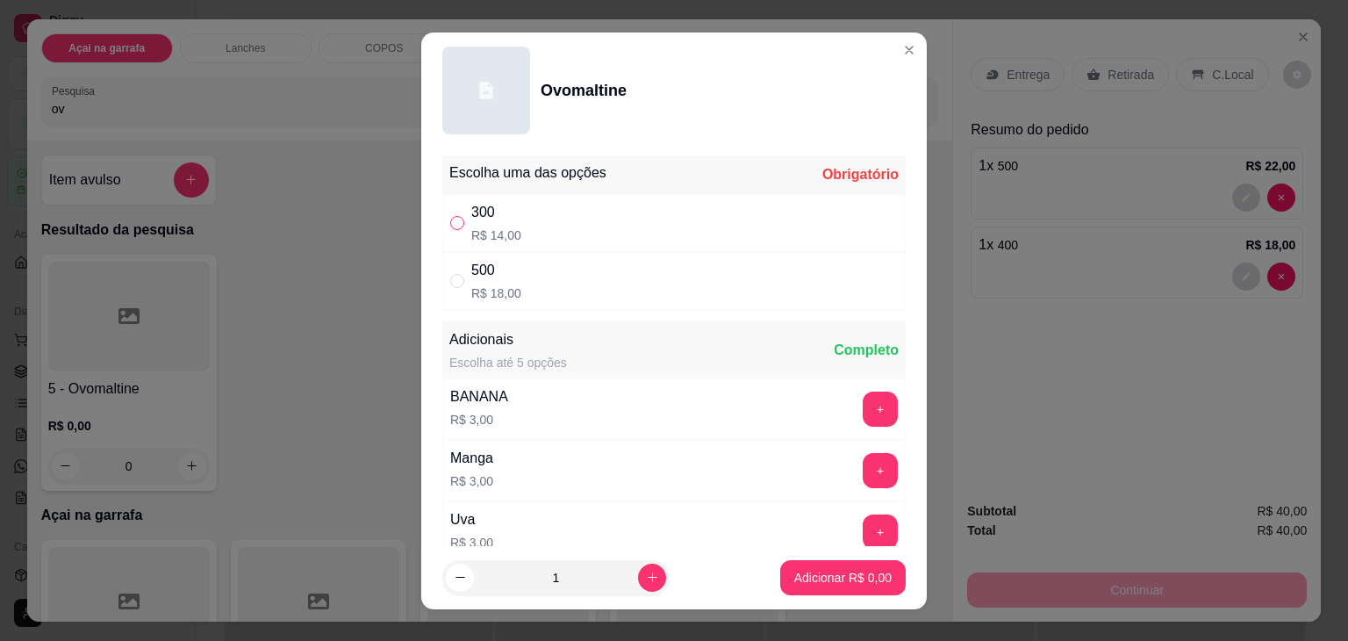
click at [450, 228] on input "" at bounding box center [457, 223] width 14 height 14
radio input "true"
click at [801, 572] on p "Adicionar R$ 14,00" at bounding box center [839, 578] width 104 height 18
type input "1"
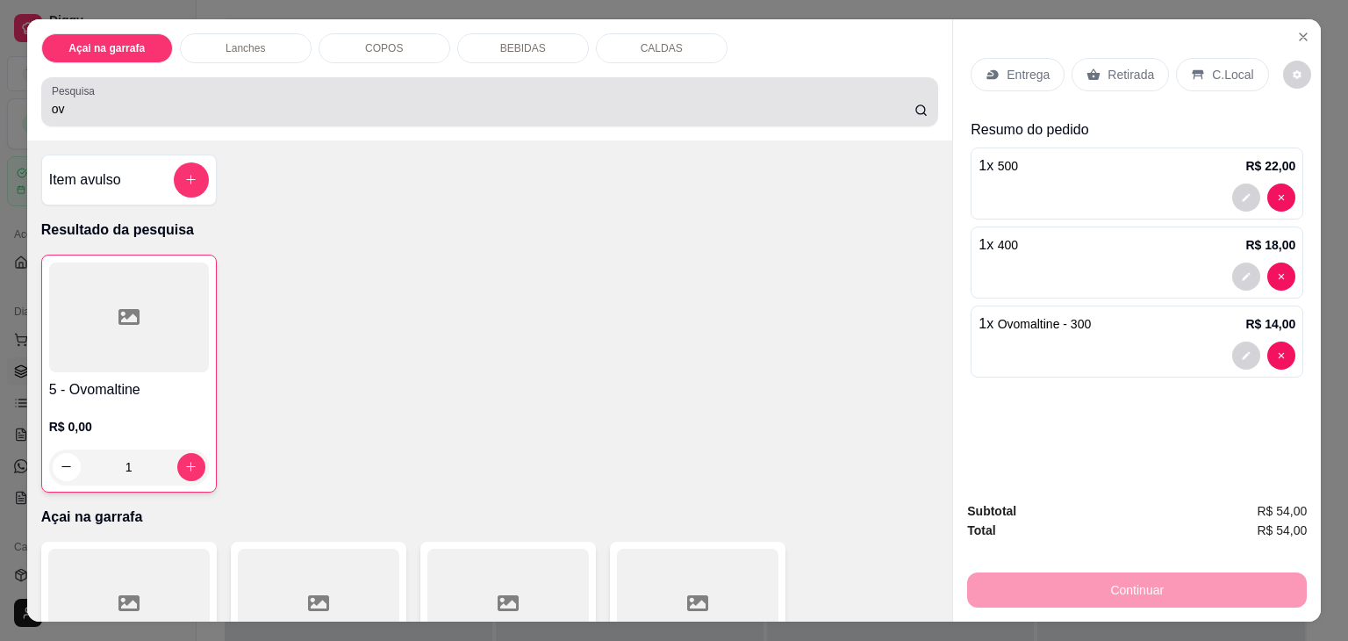
click at [604, 84] on div "ov" at bounding box center [490, 101] width 877 height 35
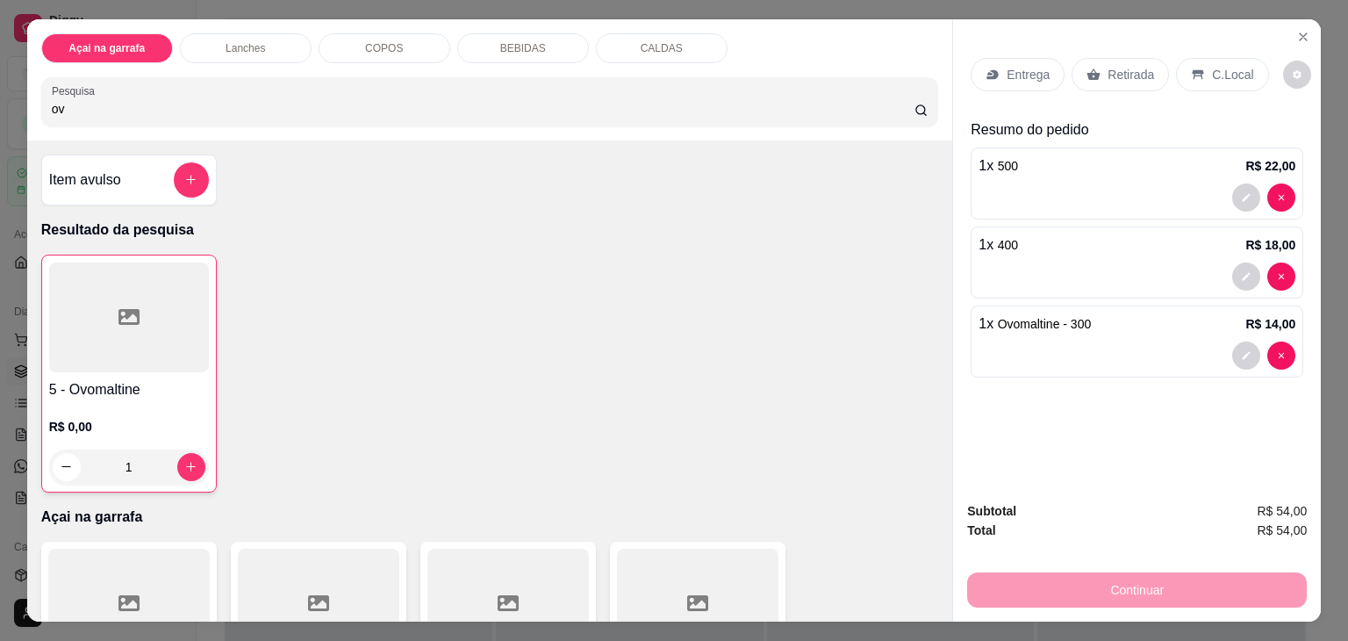
type input "o"
type input "ovo"
click at [176, 358] on div at bounding box center [129, 317] width 160 height 110
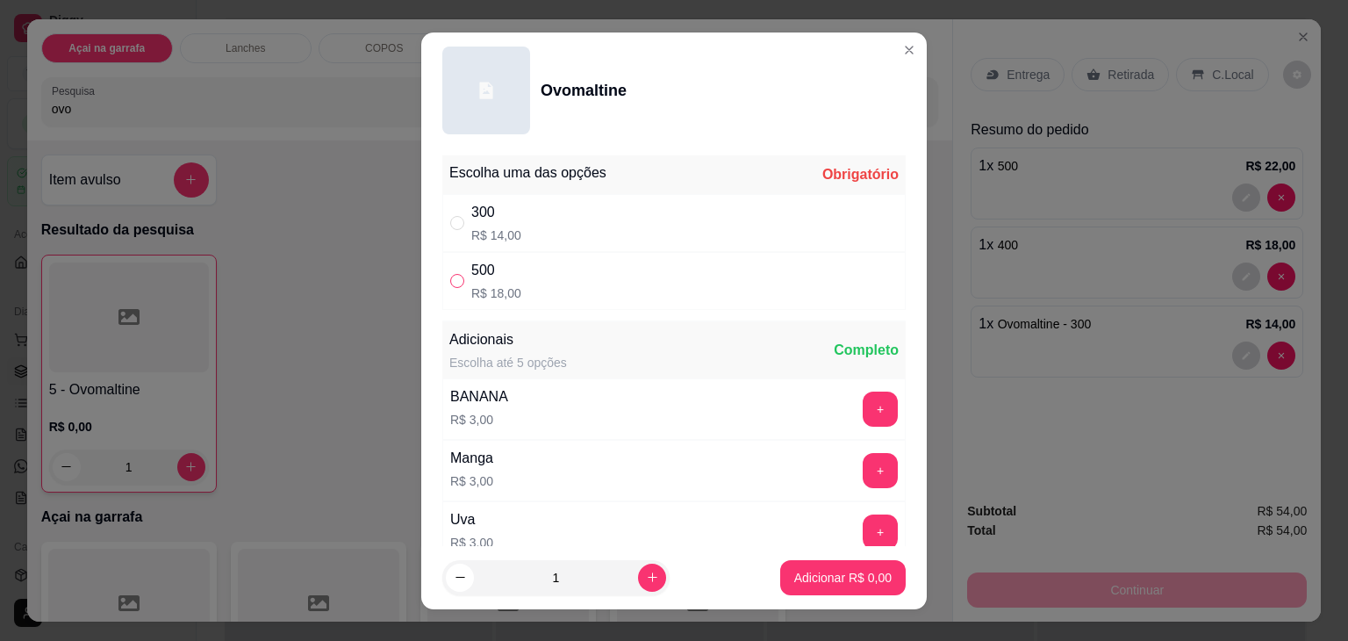
click at [453, 278] on input "" at bounding box center [457, 281] width 14 height 14
radio input "true"
click at [789, 571] on p "Adicionar R$ 18,00" at bounding box center [840, 577] width 102 height 17
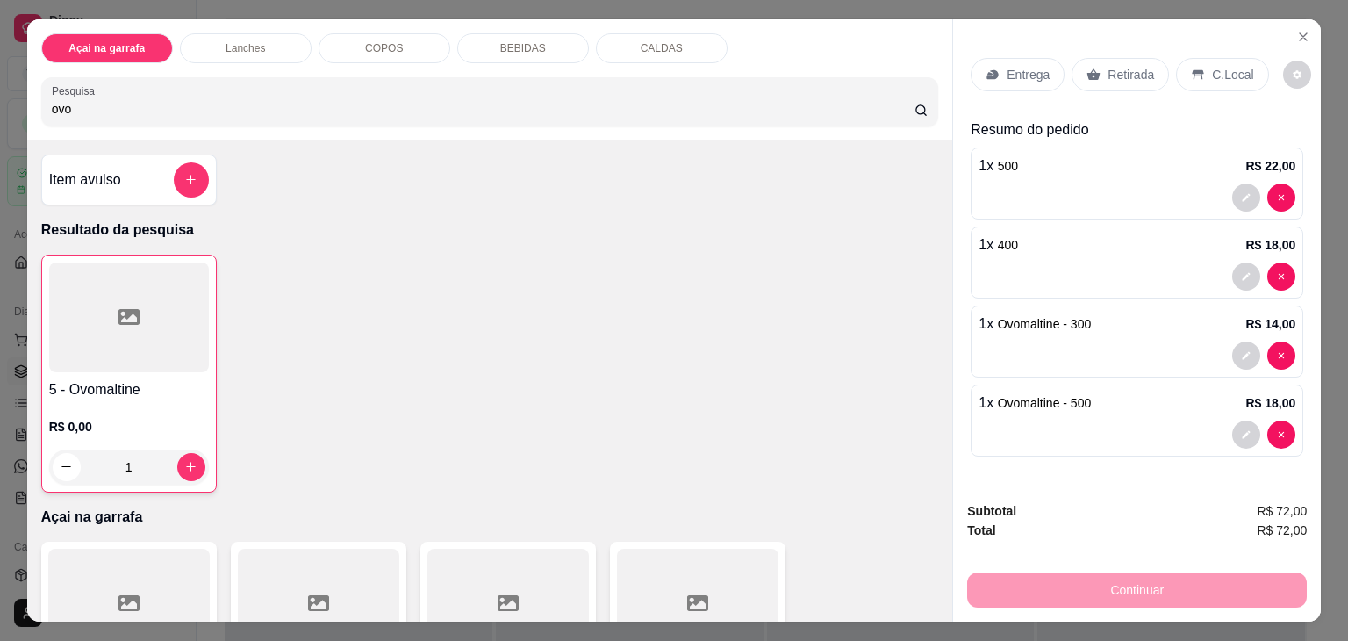
click at [1222, 67] on p "C.Local" at bounding box center [1232, 75] width 41 height 18
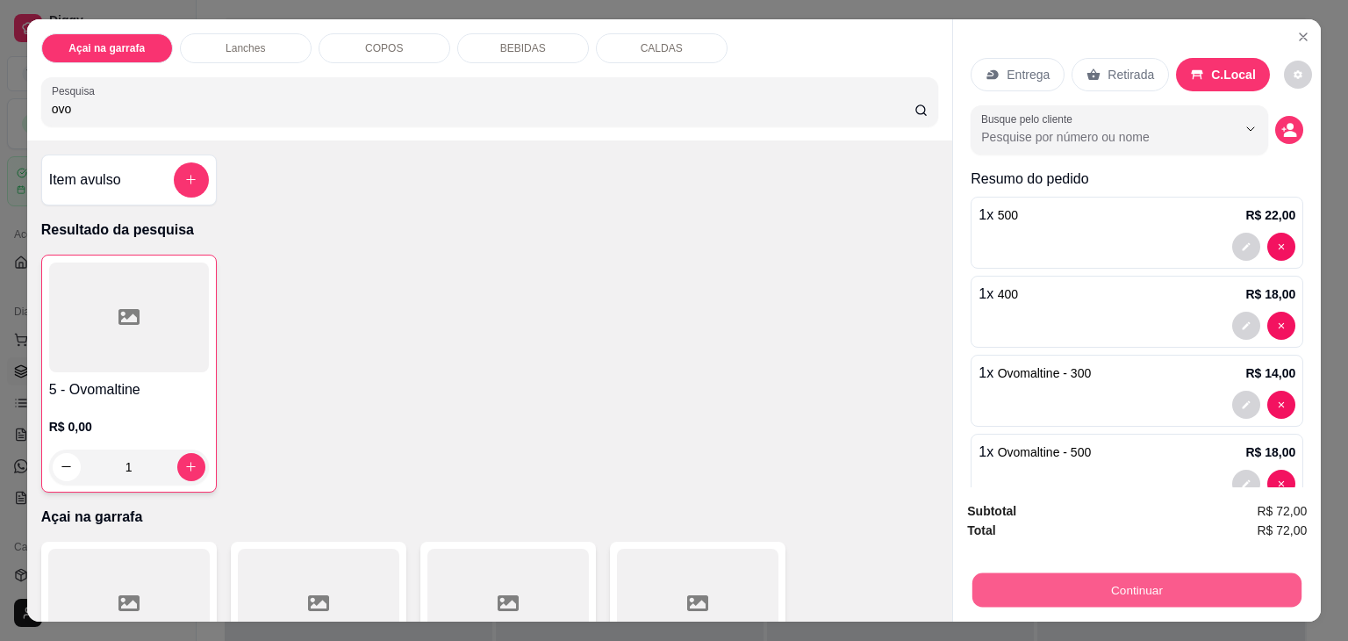
click at [1060, 586] on button "Continuar" at bounding box center [1137, 590] width 329 height 34
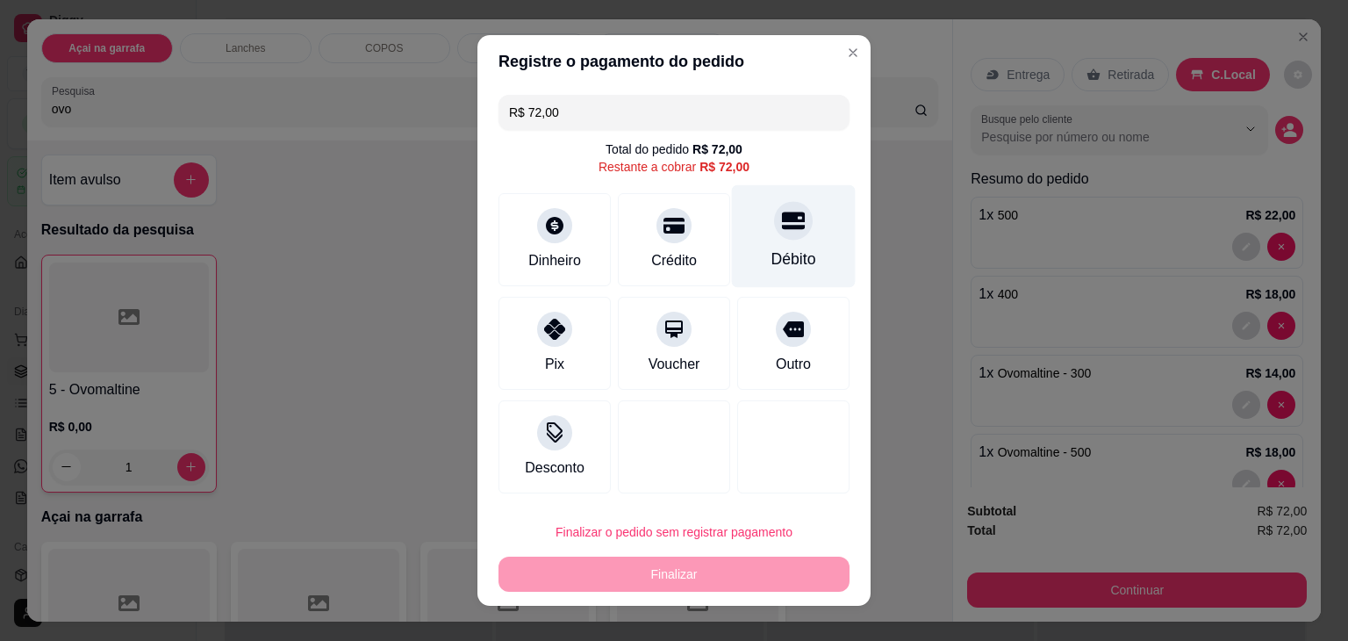
click at [774, 250] on div "Débito" at bounding box center [794, 259] width 45 height 23
type input "R$ 0,00"
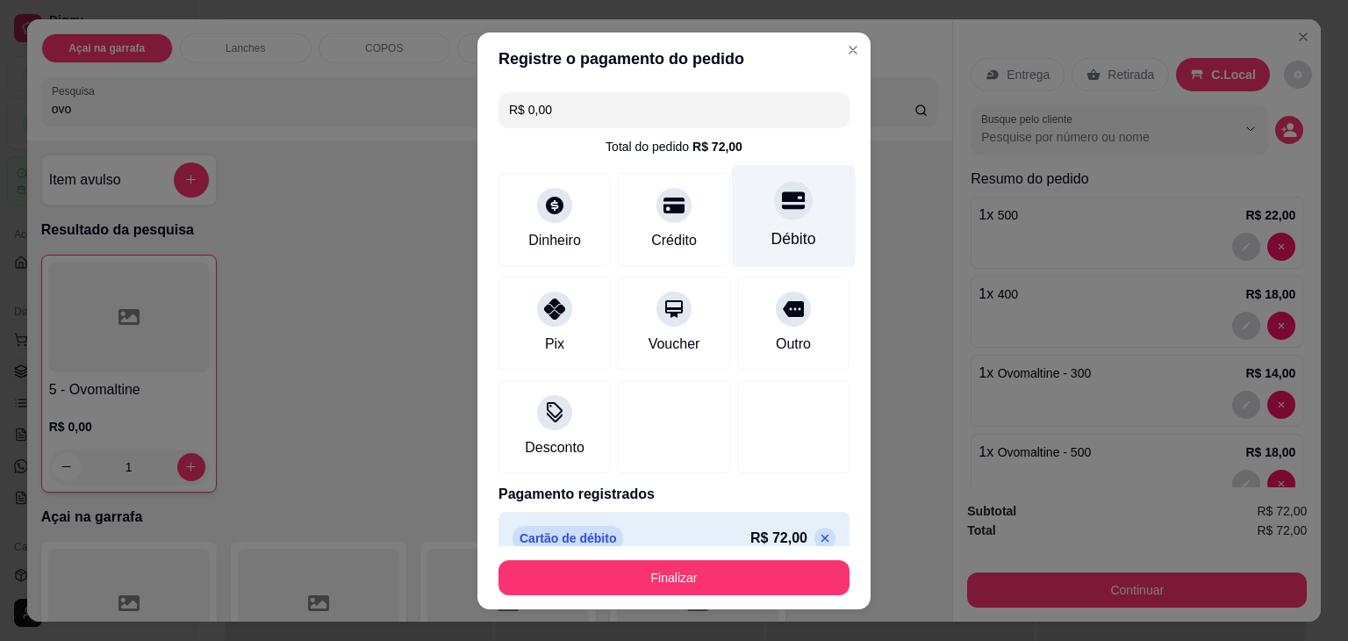
click at [772, 229] on div "Débito" at bounding box center [794, 238] width 45 height 23
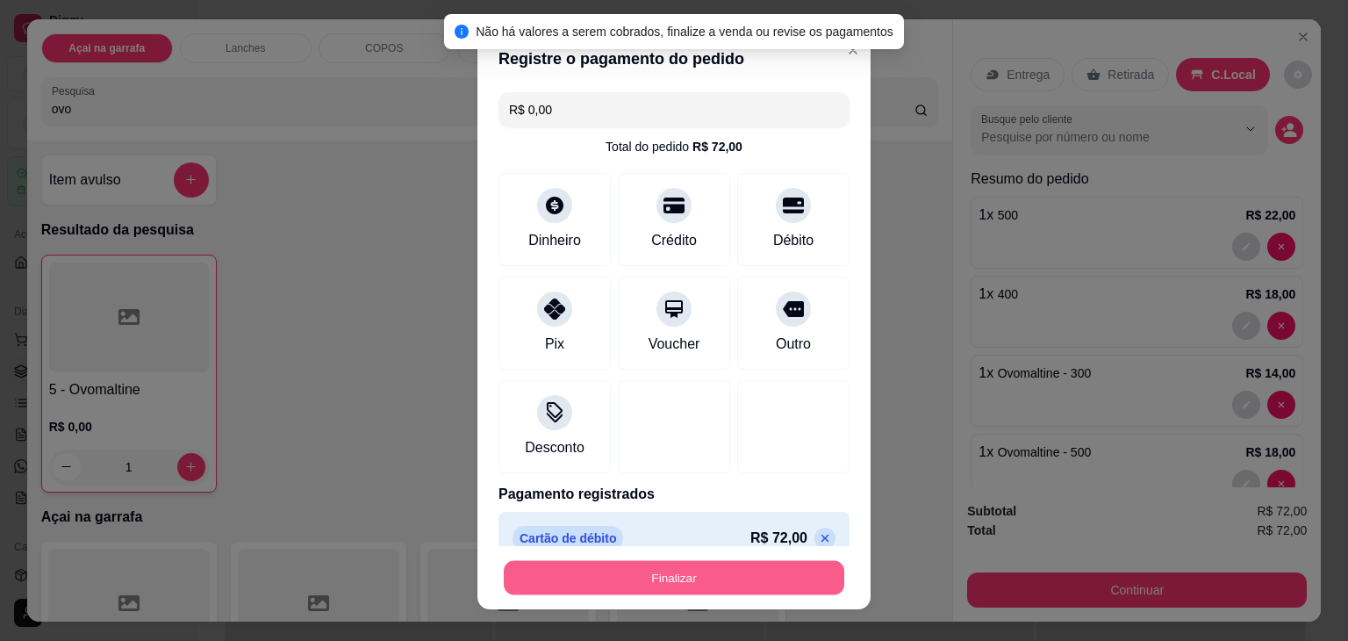
click at [625, 579] on button "Finalizar" at bounding box center [674, 577] width 341 height 34
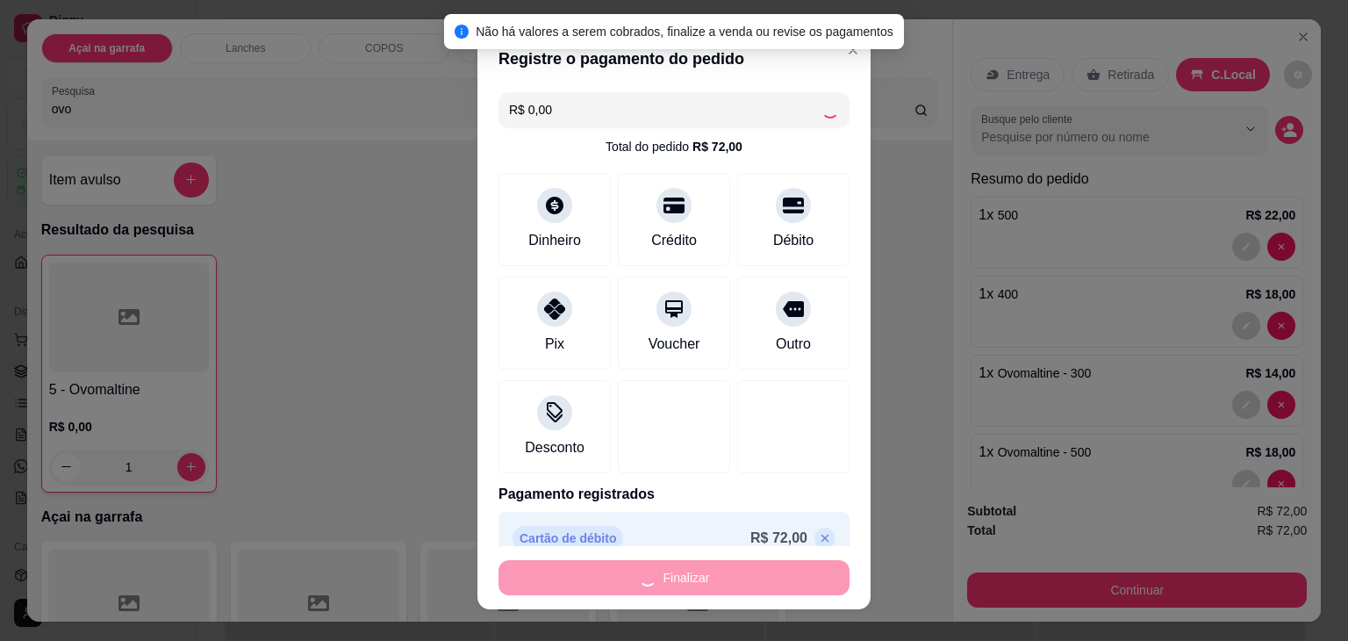
type input "0"
type input "-R$ 72,00"
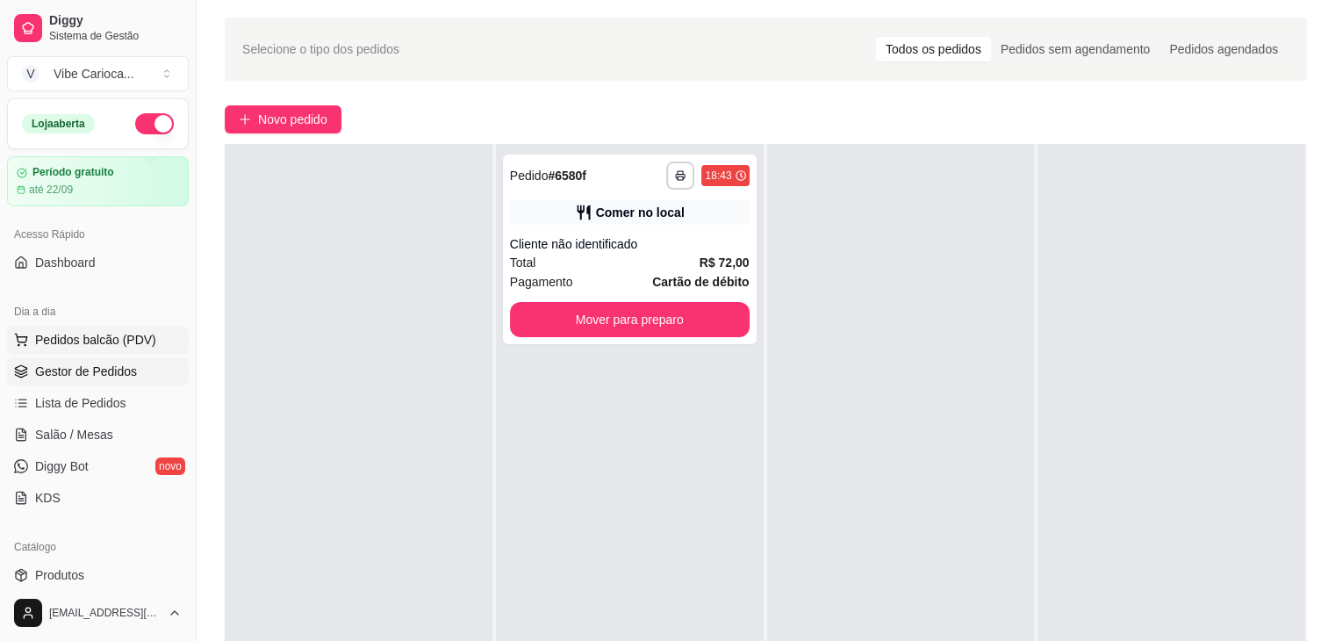
click at [59, 335] on span "Pedidos balcão (PDV)" at bounding box center [95, 340] width 121 height 18
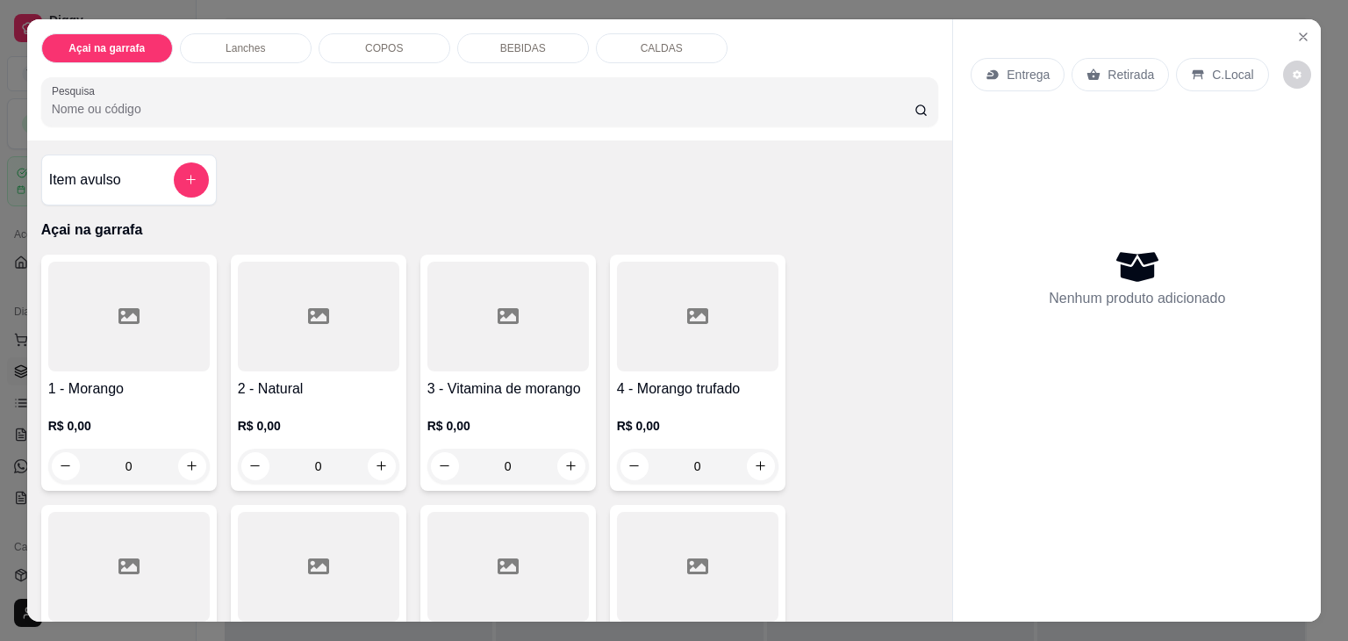
click at [188, 100] on input "Pesquisa" at bounding box center [483, 109] width 863 height 18
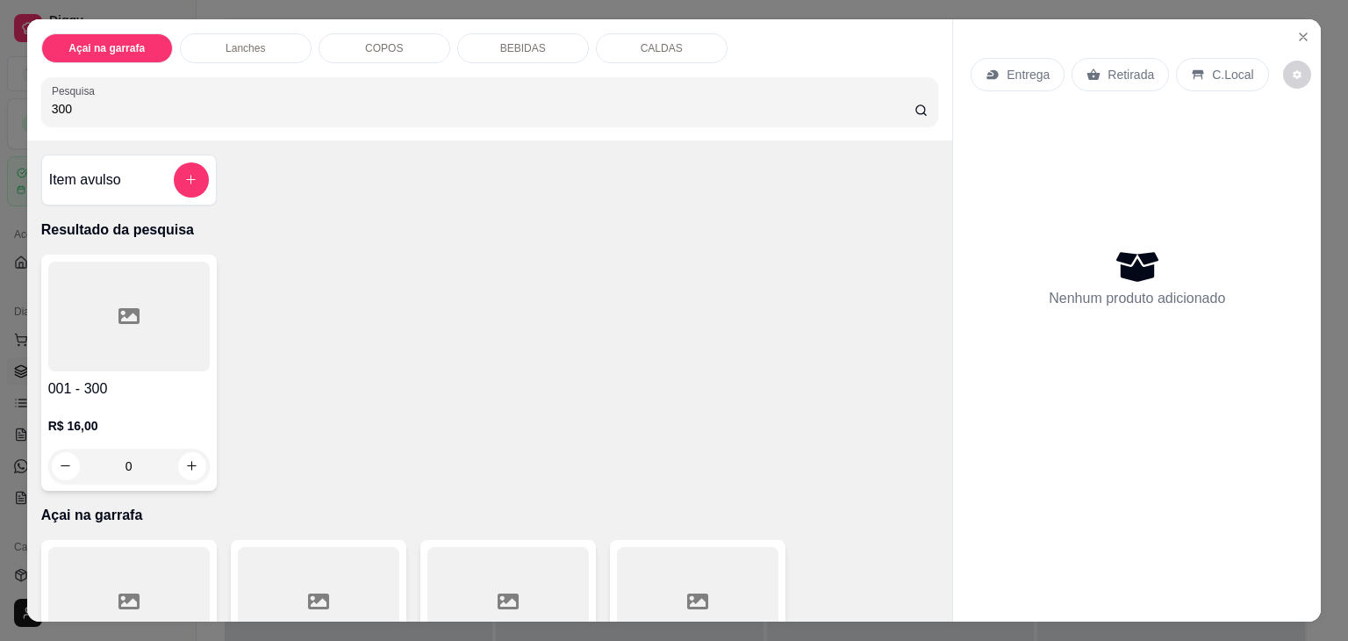
type input "300"
click at [101, 311] on div at bounding box center [129, 317] width 162 height 110
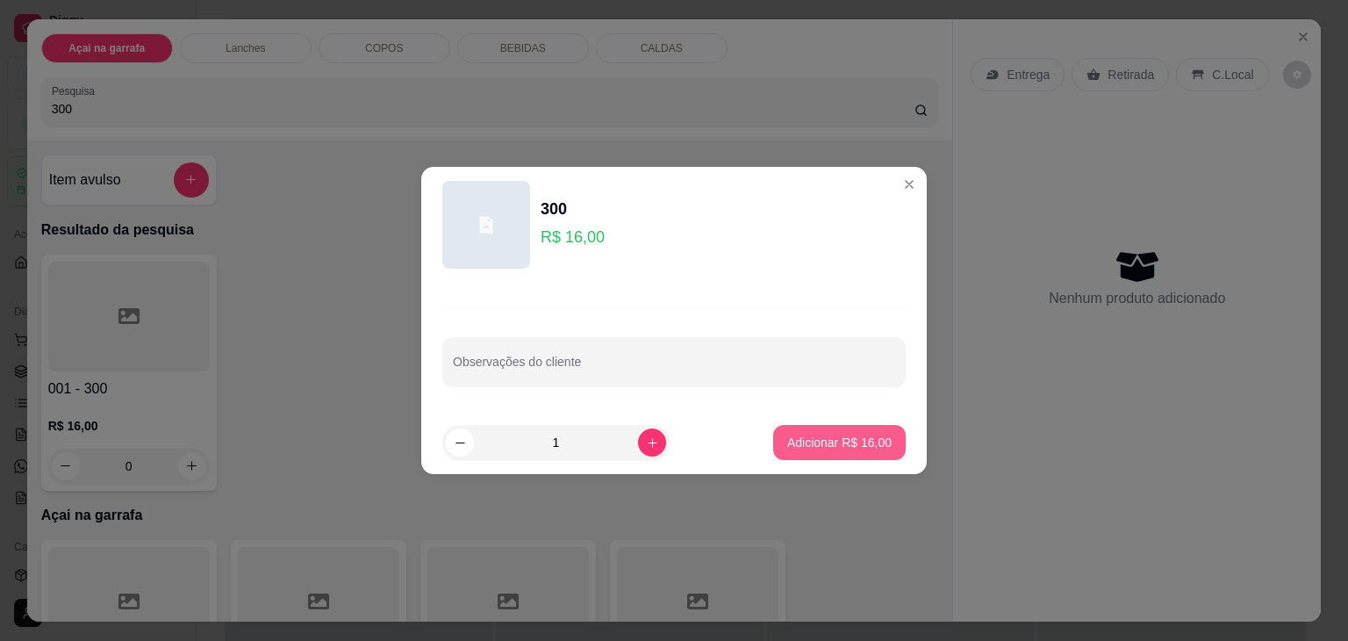
click at [822, 447] on p "Adicionar R$ 16,00" at bounding box center [839, 443] width 104 height 18
type input "1"
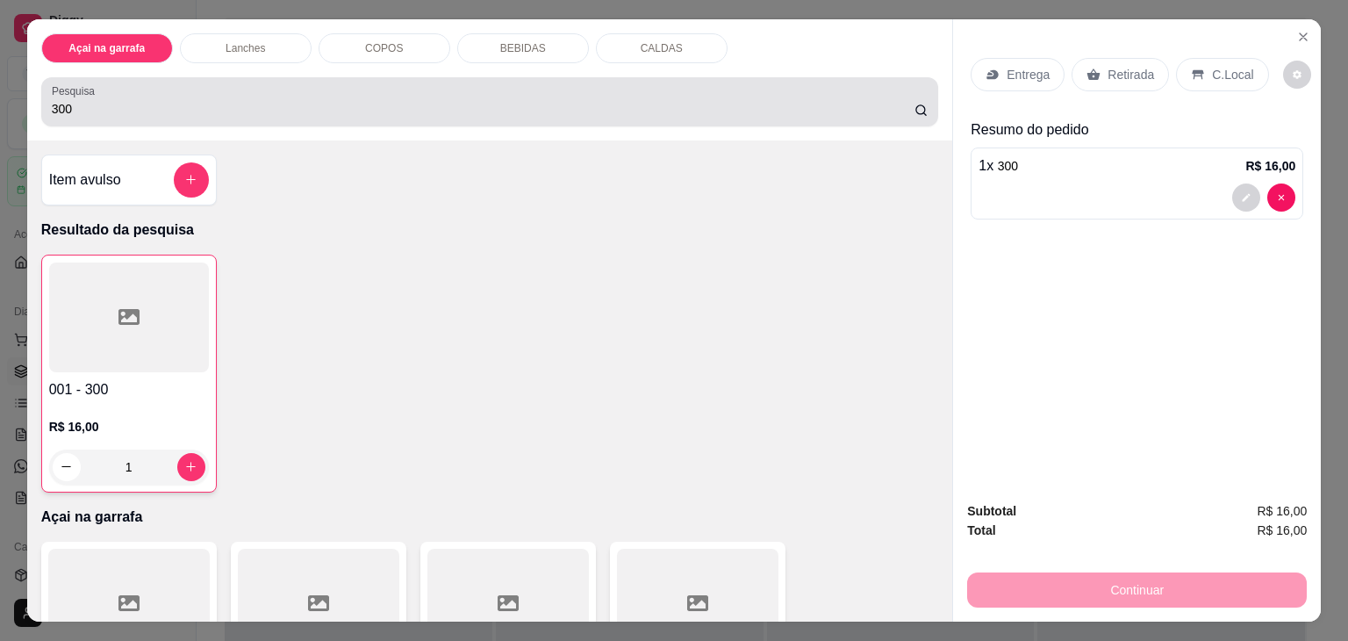
click at [597, 87] on div "300" at bounding box center [490, 101] width 877 height 35
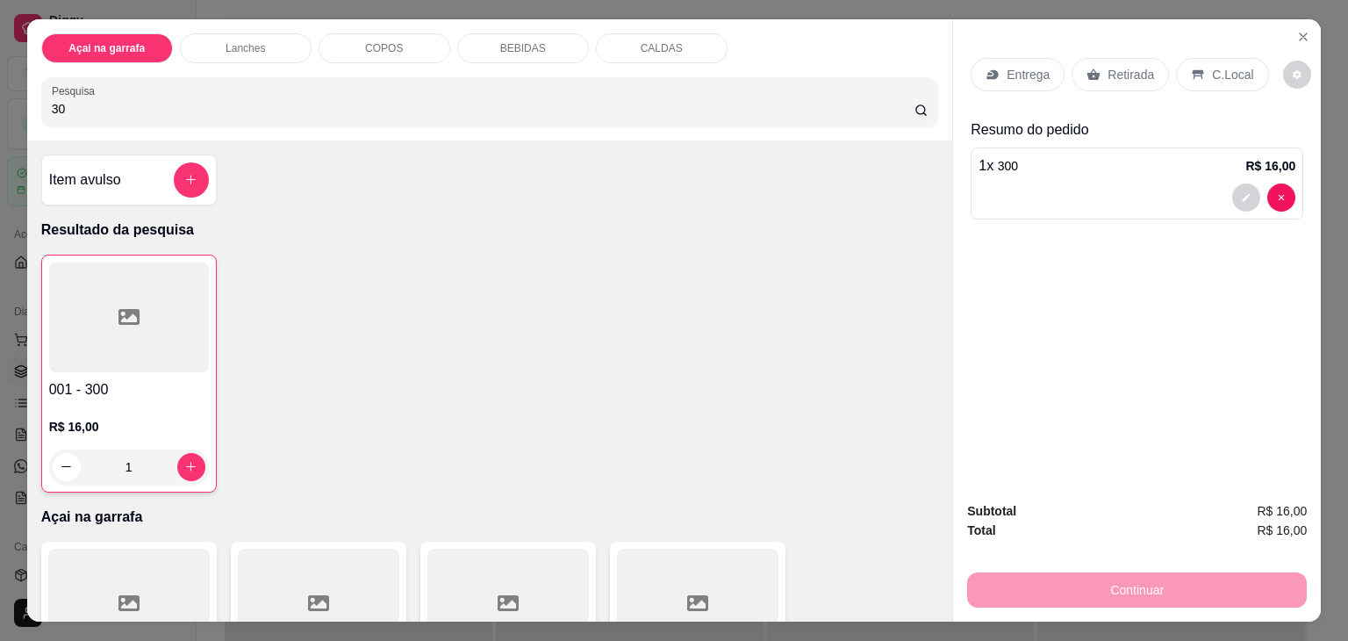
type input "3"
type input "400"
click at [48, 323] on div at bounding box center [129, 317] width 162 height 110
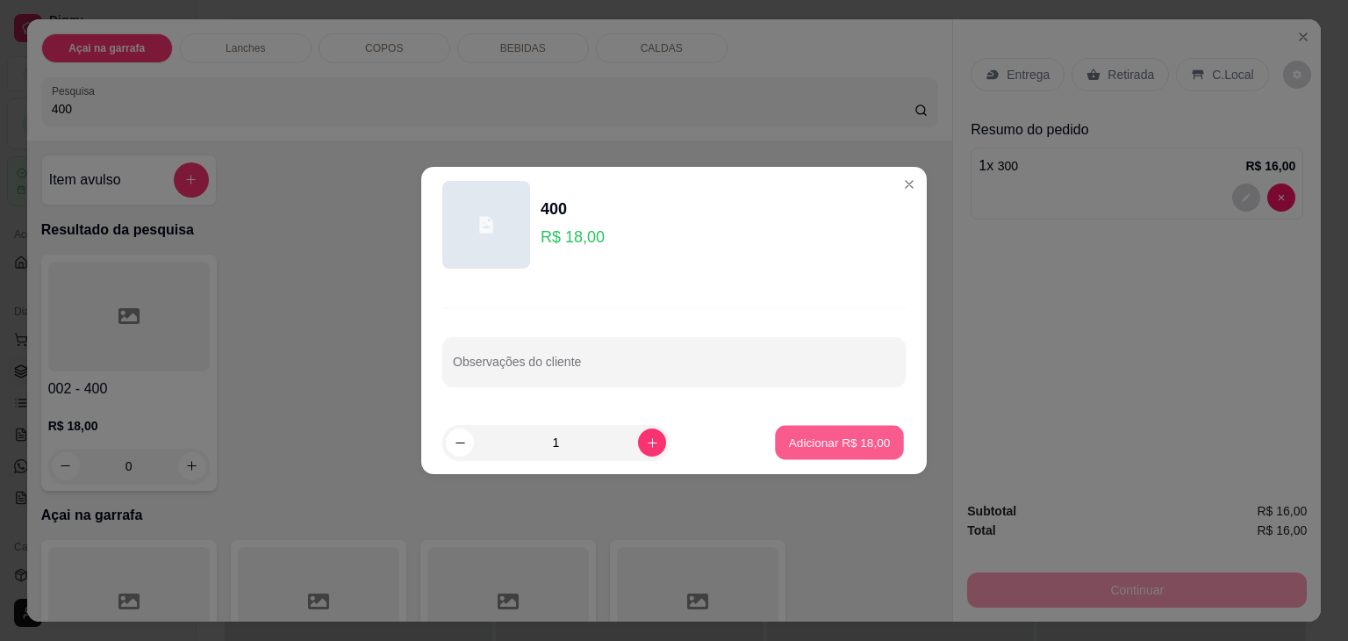
click at [804, 452] on button "Adicionar R$ 18,00" at bounding box center [839, 443] width 129 height 34
type input "1"
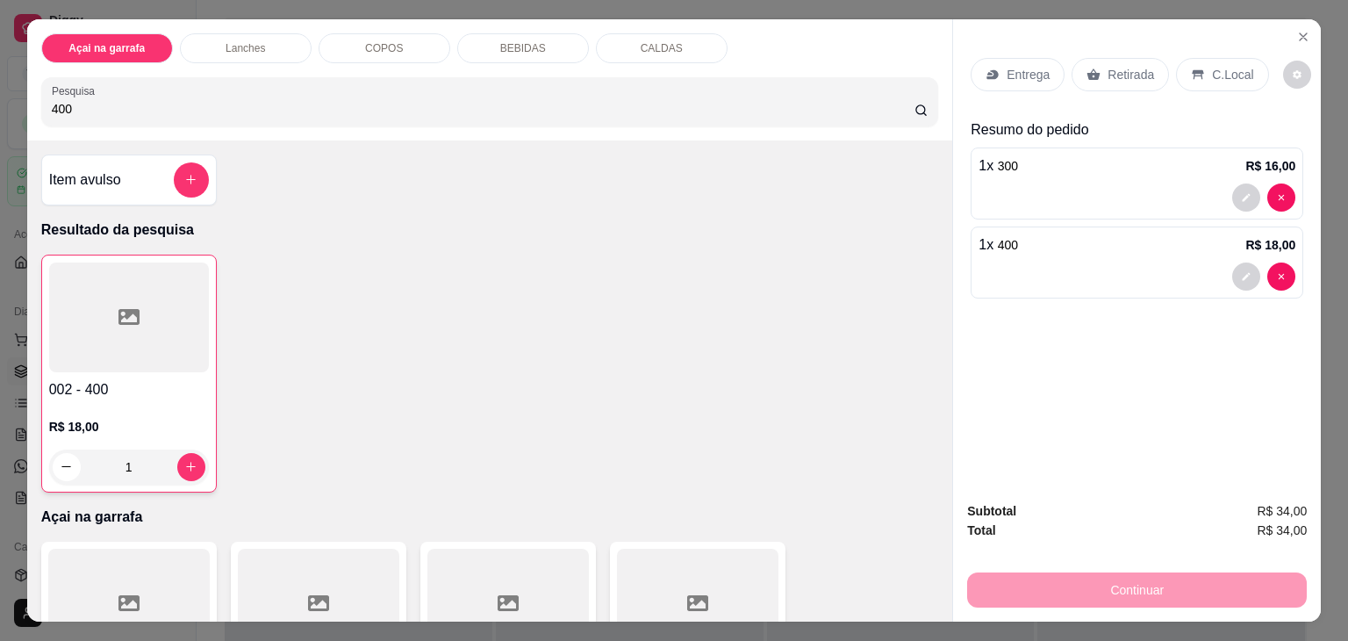
click at [1215, 75] on p "C.Local" at bounding box center [1232, 75] width 41 height 18
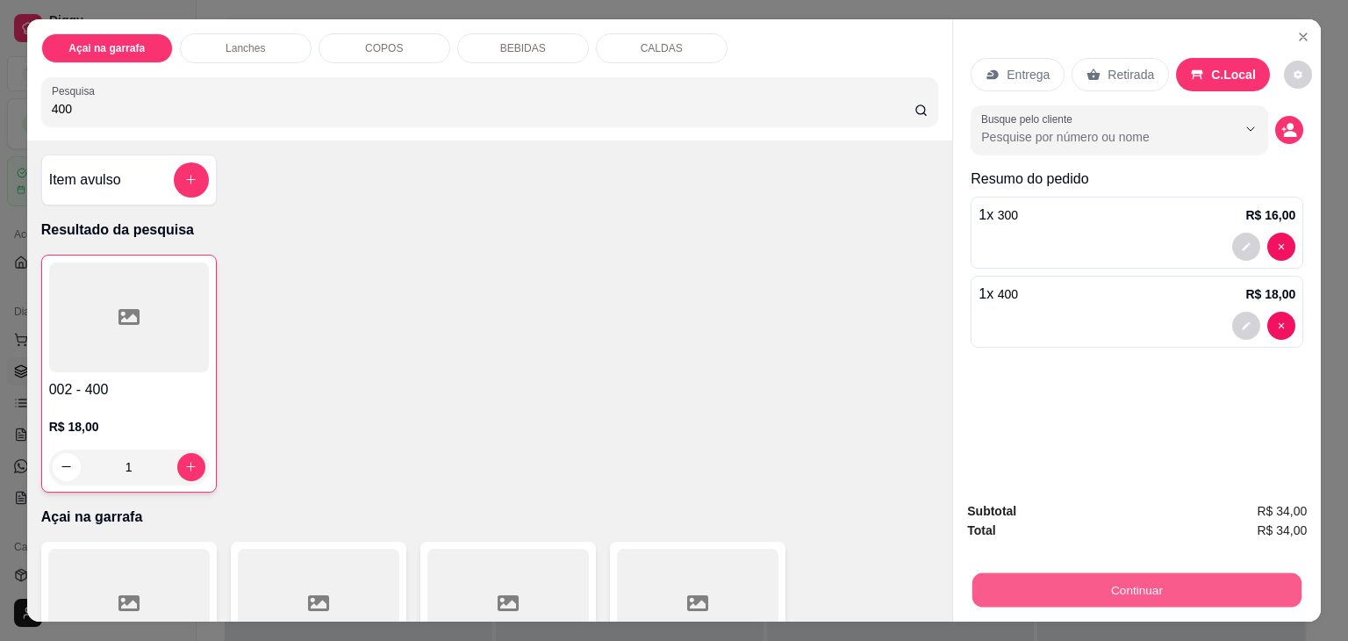
click at [1061, 590] on button "Continuar" at bounding box center [1137, 590] width 329 height 34
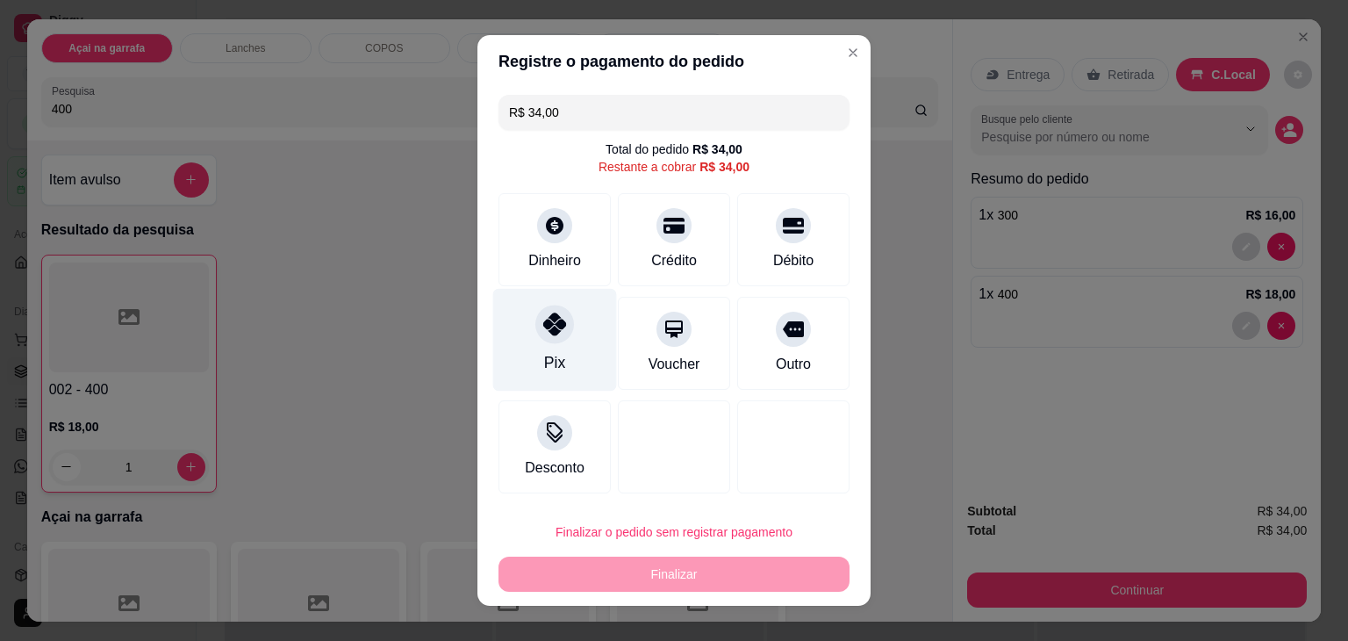
click at [557, 350] on div "Pix" at bounding box center [555, 340] width 124 height 103
type input "R$ 0,00"
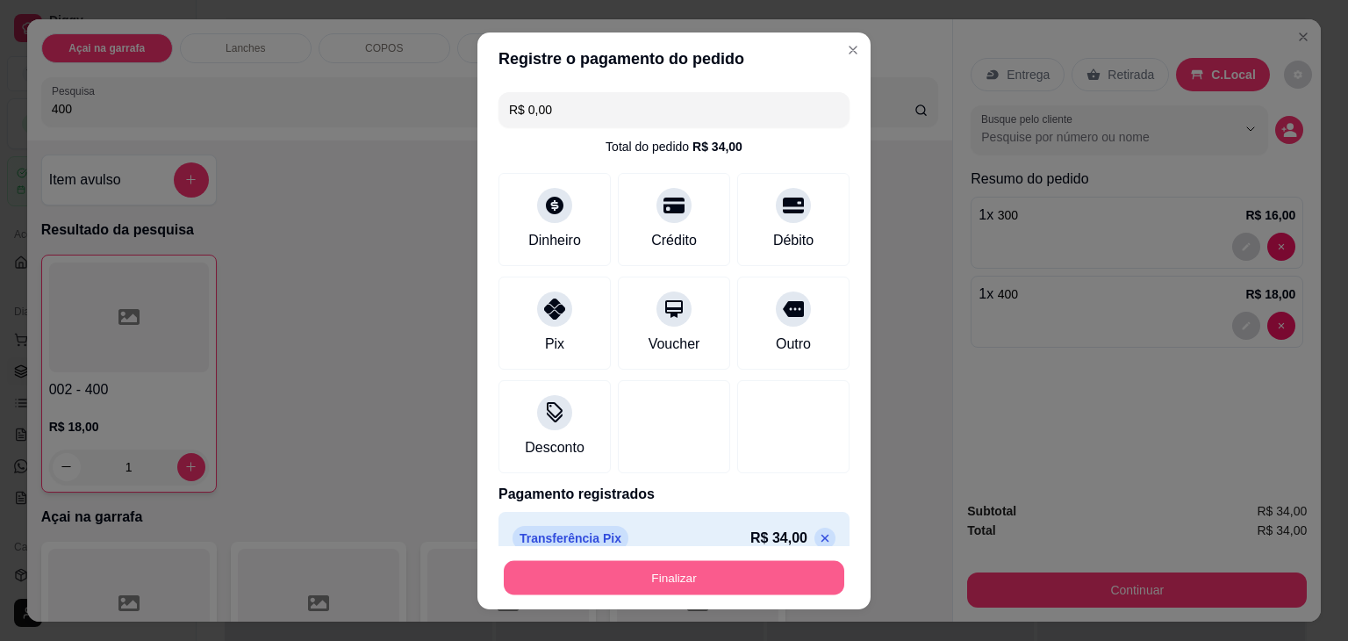
click at [634, 565] on button "Finalizar" at bounding box center [674, 577] width 341 height 34
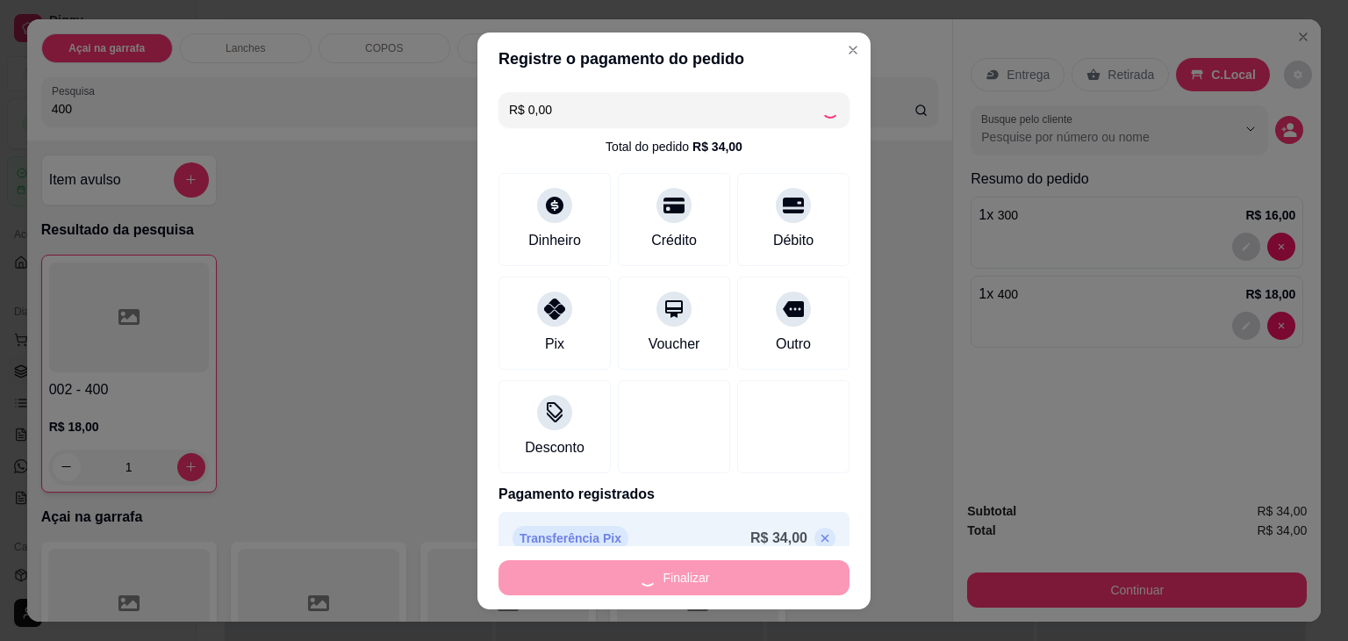
type input "0"
type input "-R$ 34,00"
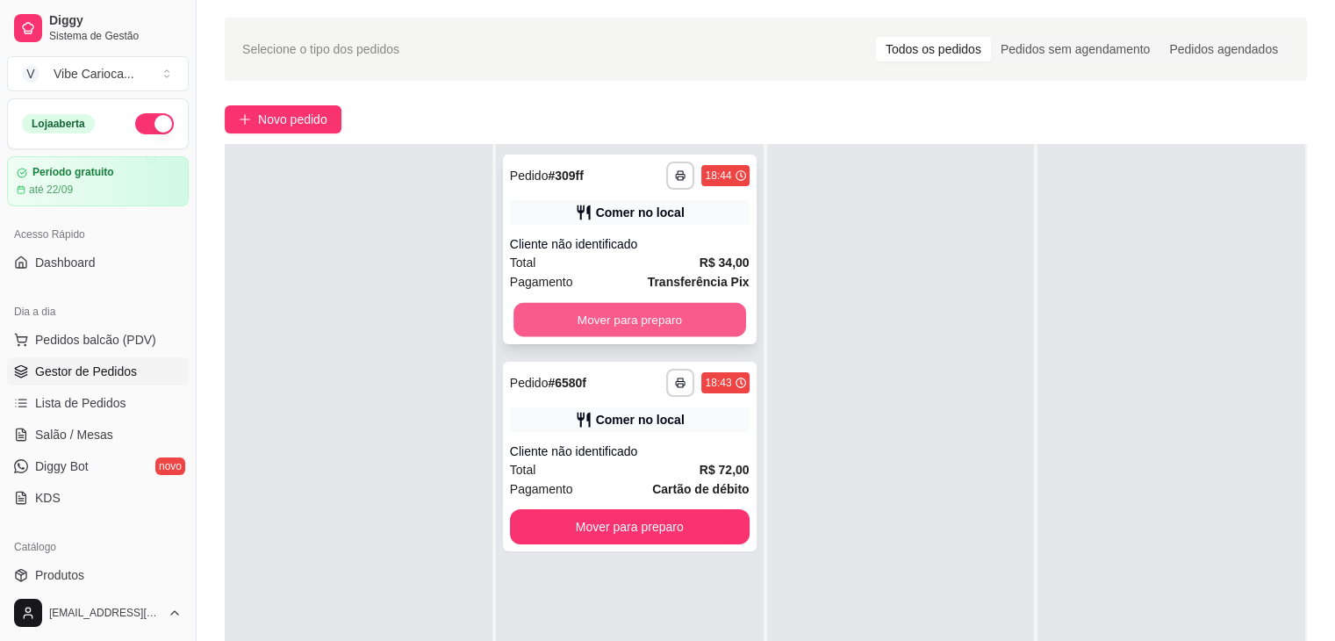
click at [660, 324] on button "Mover para preparo" at bounding box center [630, 320] width 233 height 34
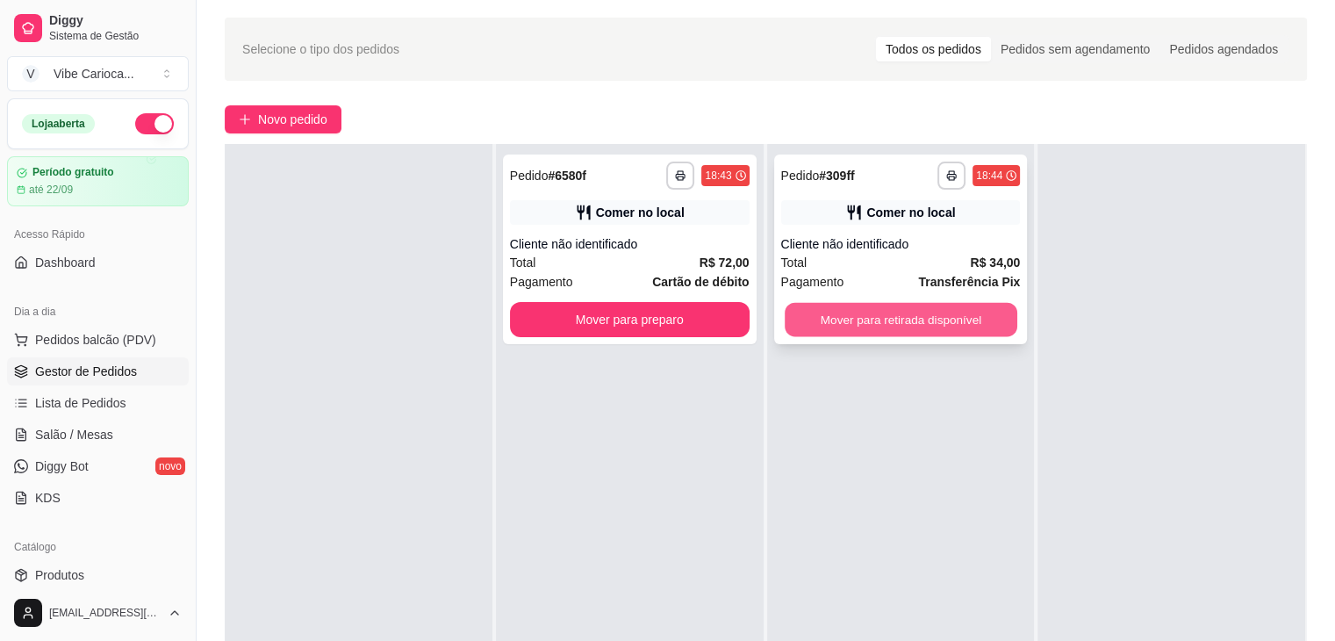
click at [895, 313] on button "Mover para retirada disponível" at bounding box center [901, 320] width 233 height 34
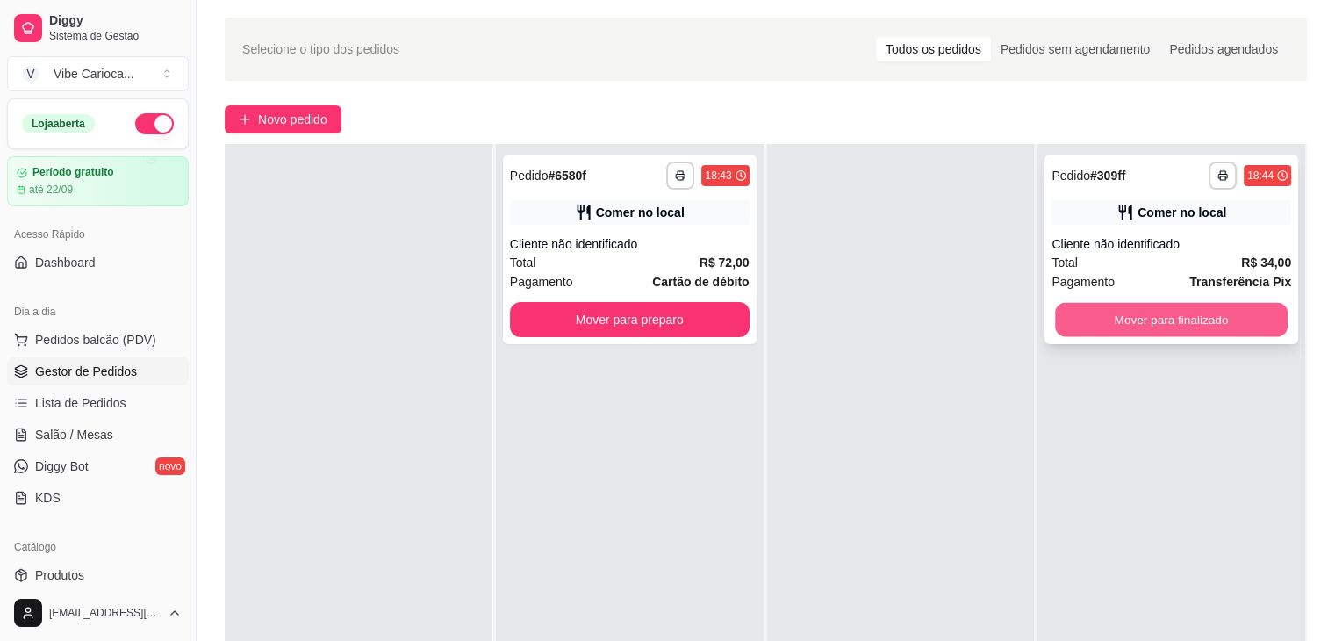
click at [1113, 317] on button "Mover para finalizado" at bounding box center [1171, 320] width 233 height 34
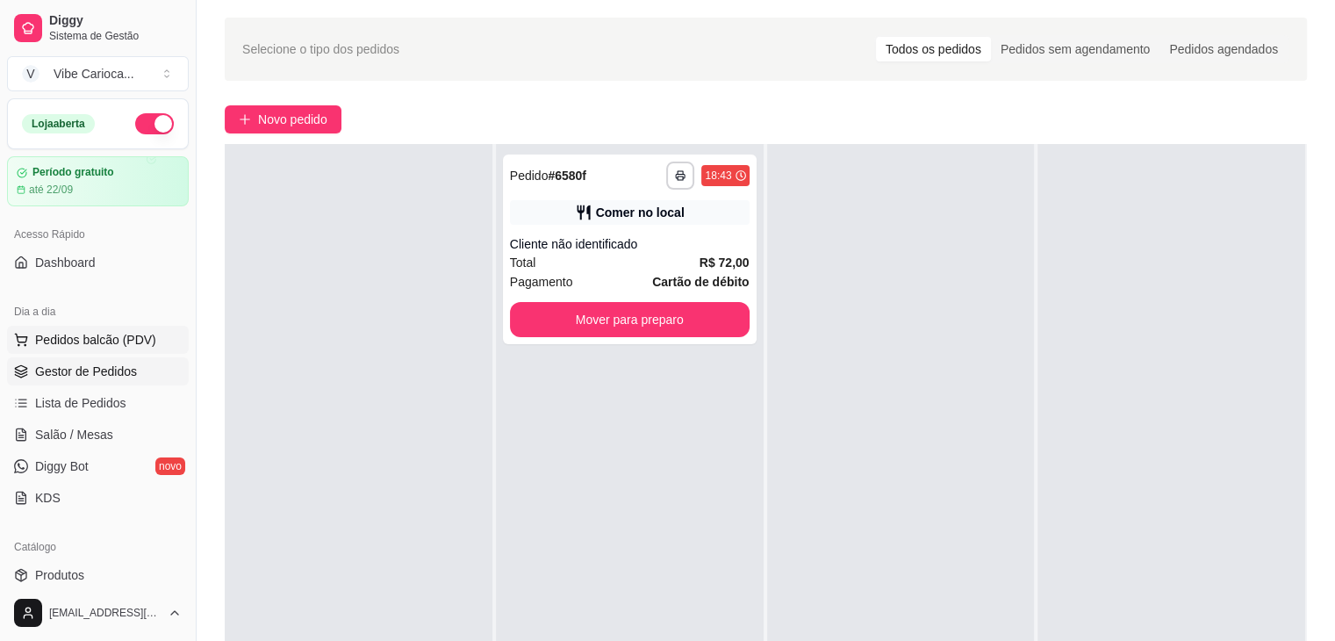
click at [78, 342] on span "Pedidos balcão (PDV)" at bounding box center [95, 340] width 121 height 18
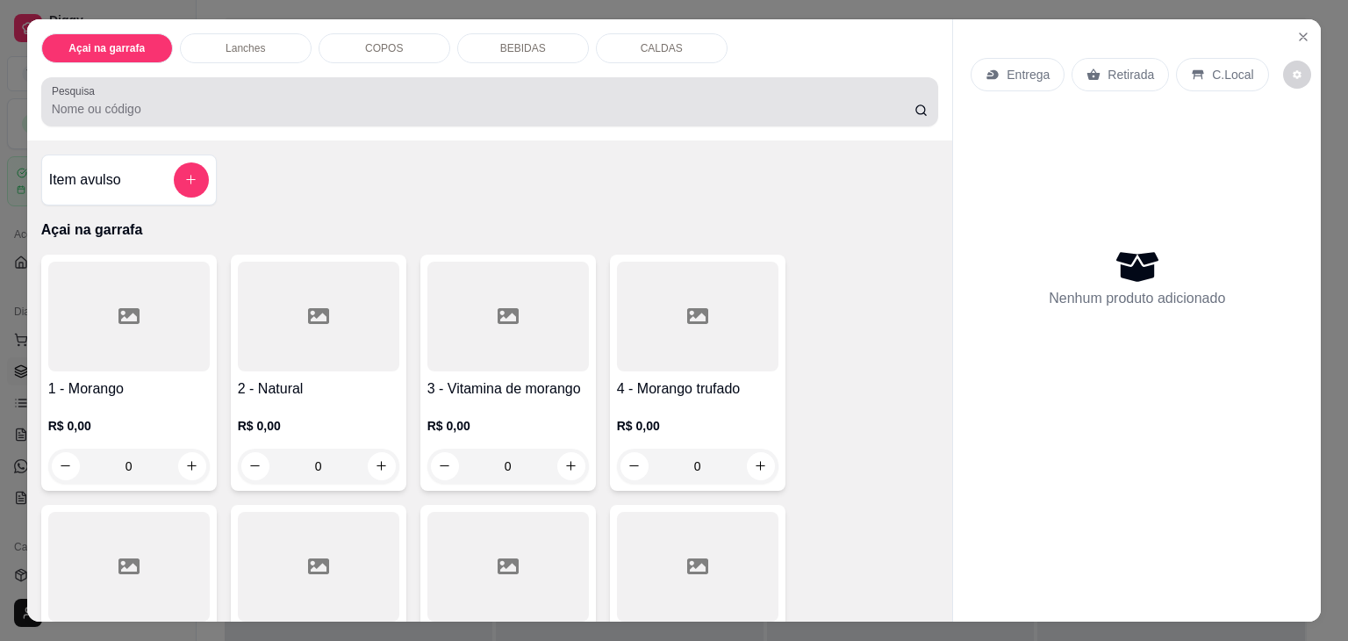
click at [228, 77] on div "Pesquisa" at bounding box center [490, 101] width 898 height 49
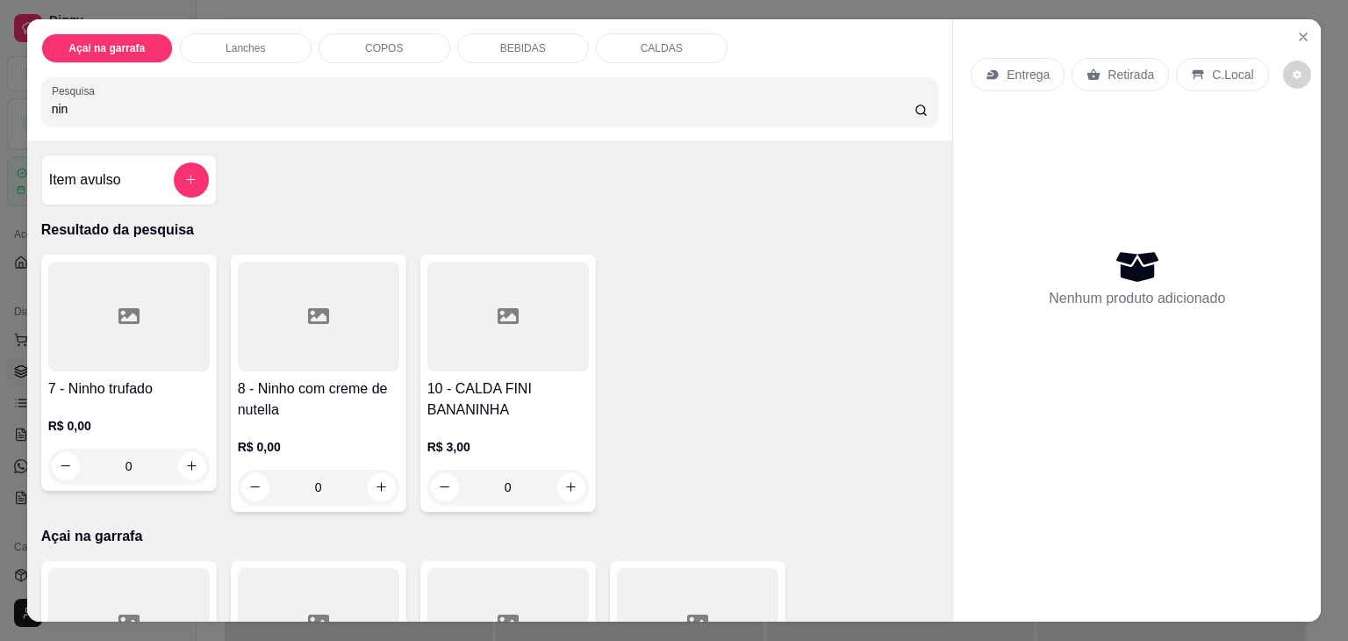
type input "nin"
click at [321, 275] on div at bounding box center [319, 317] width 162 height 110
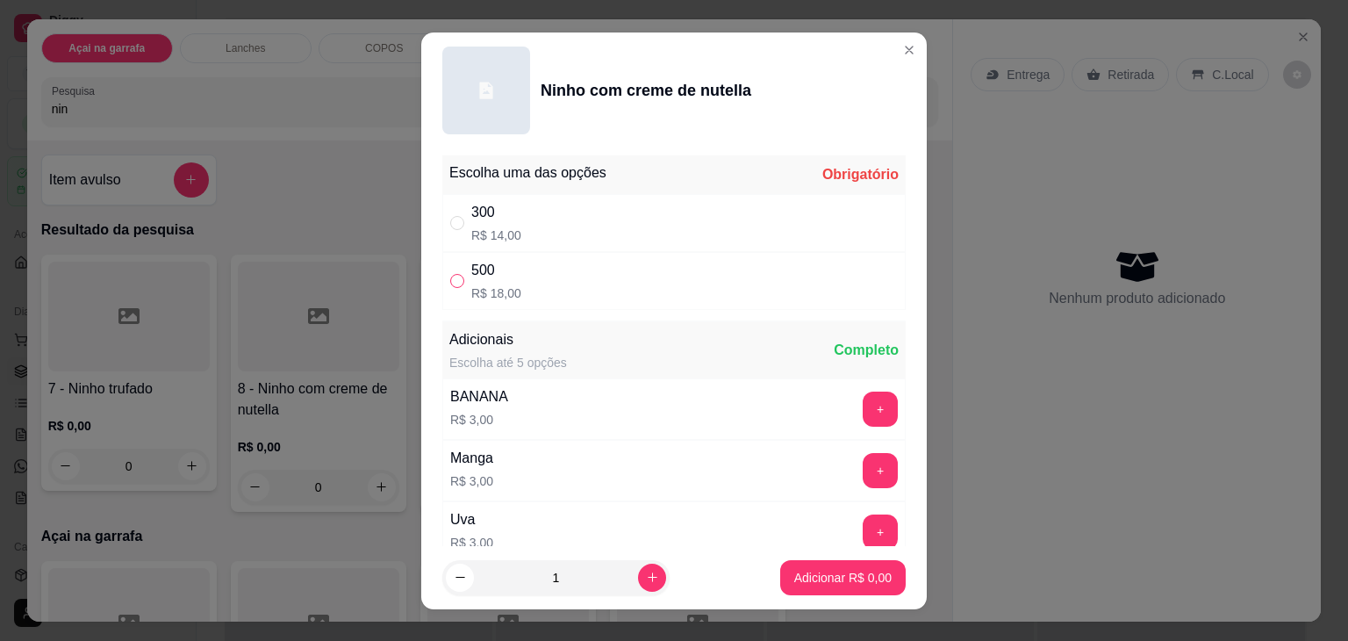
click at [454, 282] on input "" at bounding box center [457, 281] width 14 height 14
radio input "true"
click at [796, 579] on p "Adicionar R$ 18,00" at bounding box center [840, 577] width 102 height 17
type input "1"
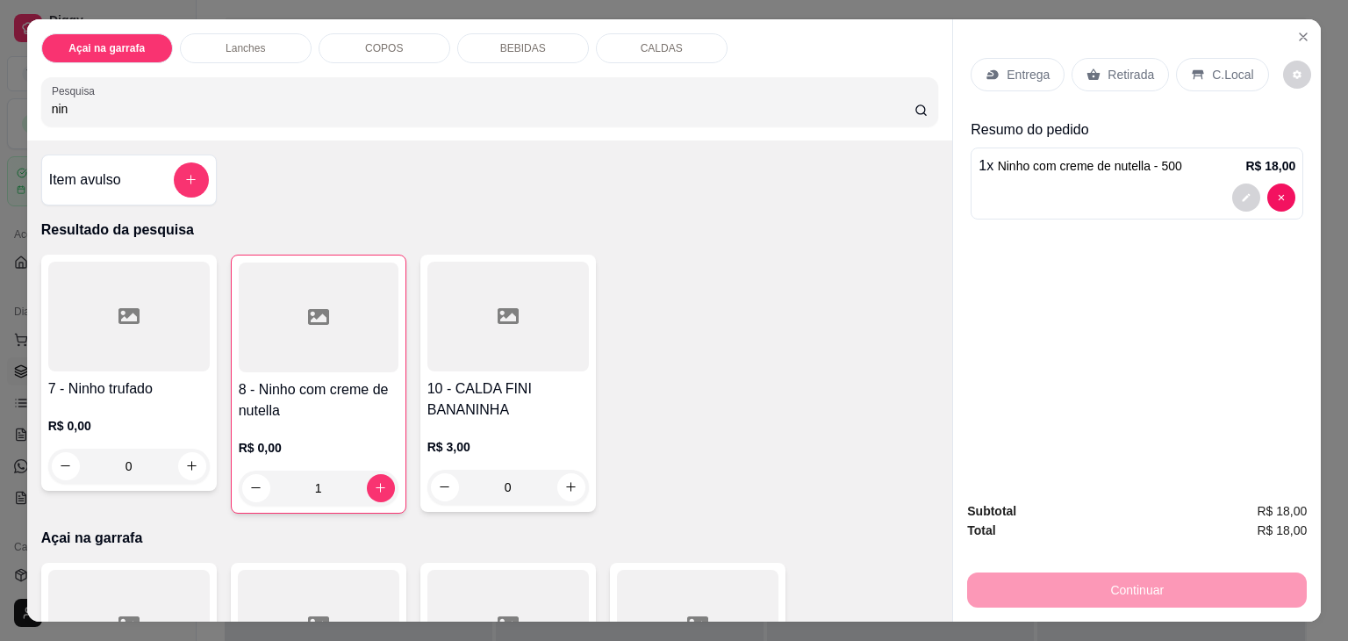
click at [1243, 64] on div "C.Local" at bounding box center [1222, 74] width 92 height 33
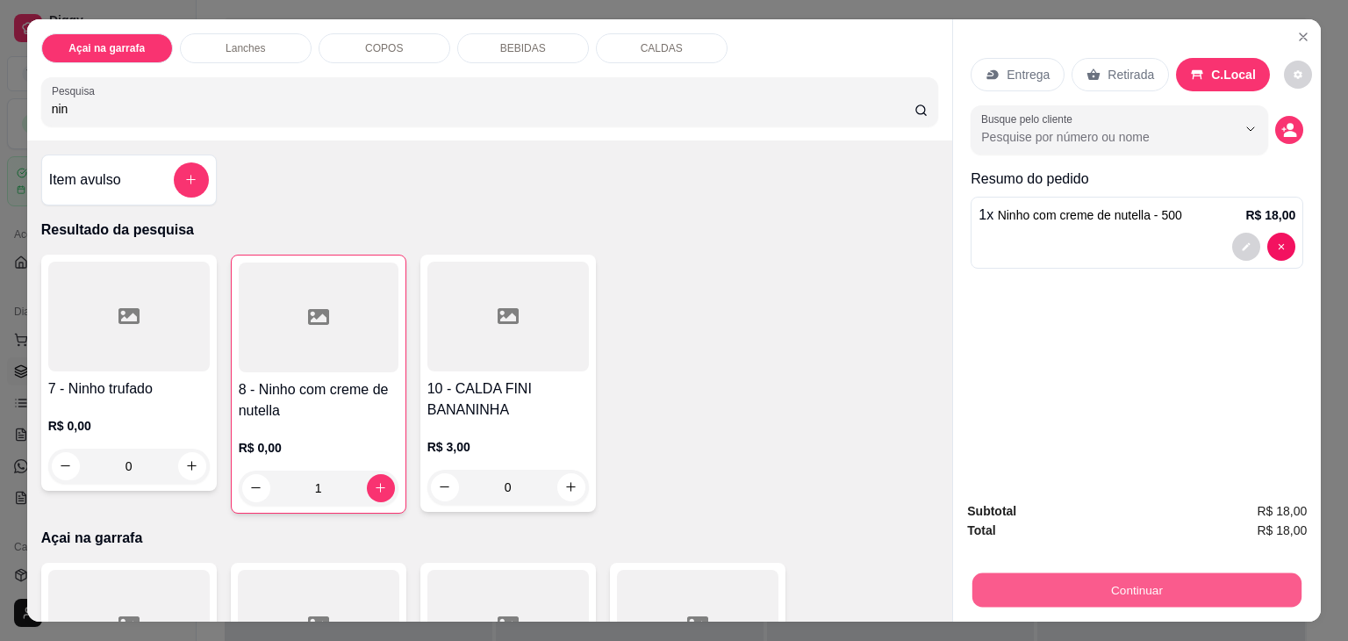
click at [1088, 573] on button "Continuar" at bounding box center [1137, 590] width 329 height 34
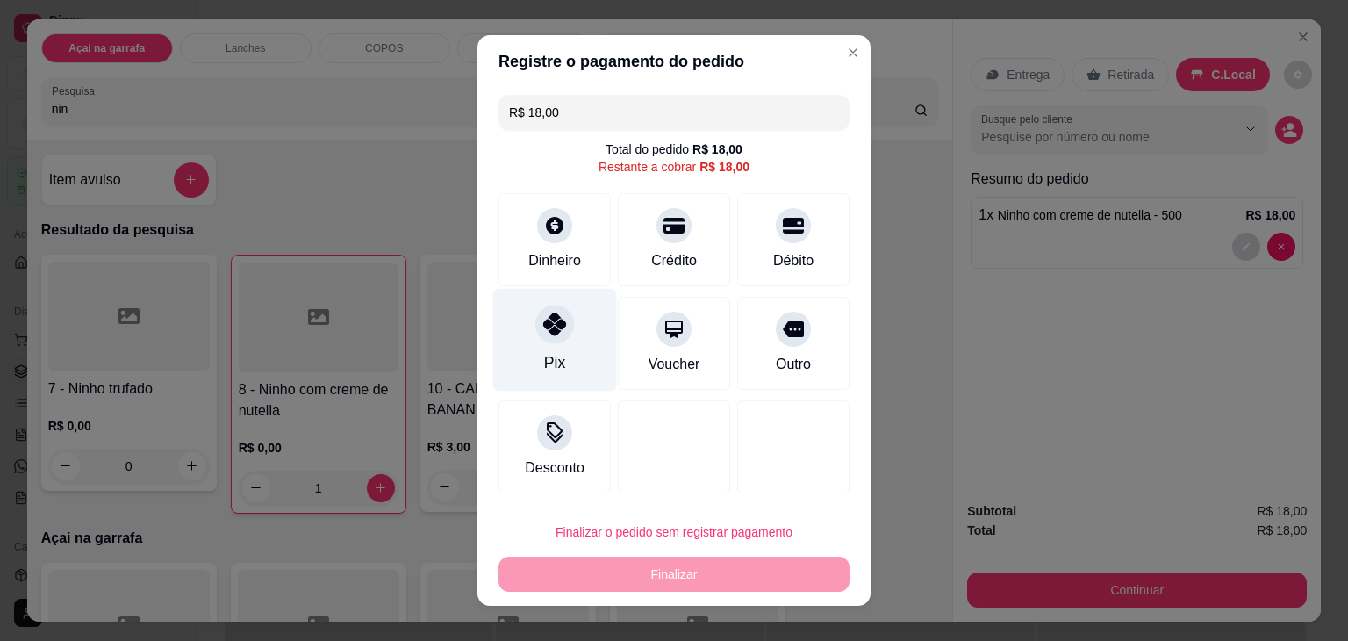
click at [523, 339] on div "Pix" at bounding box center [555, 340] width 124 height 103
type input "R$ 0,00"
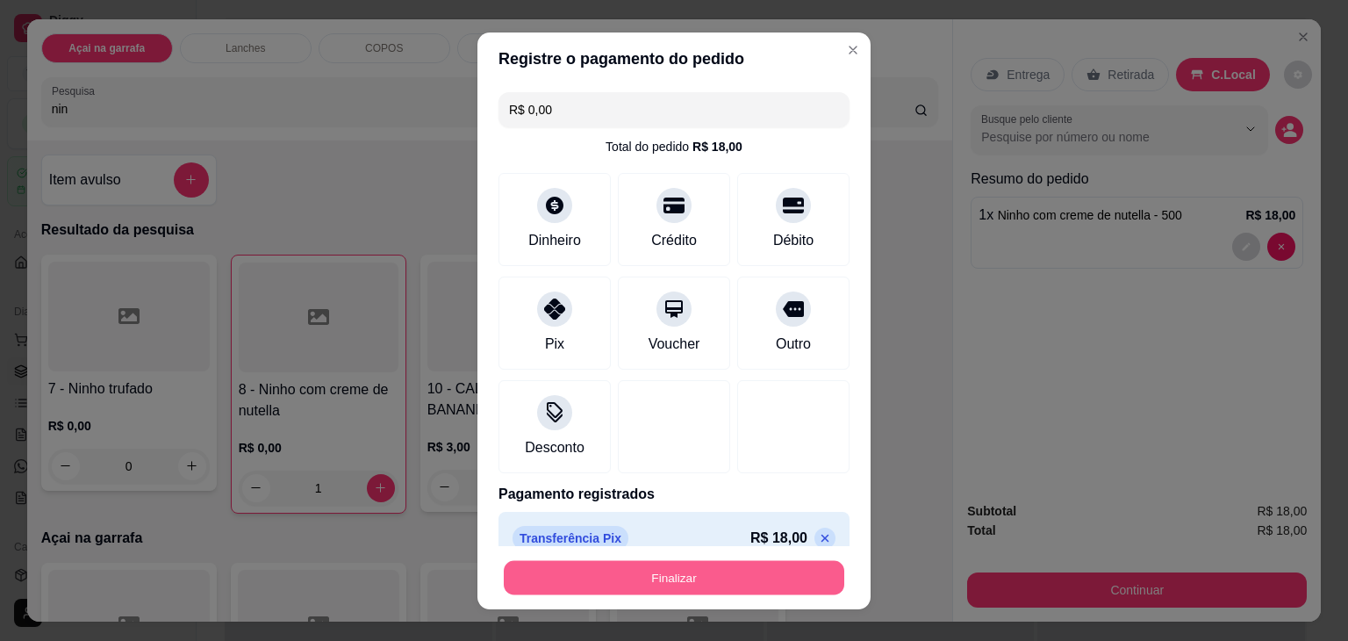
click at [585, 583] on button "Finalizar" at bounding box center [674, 577] width 341 height 34
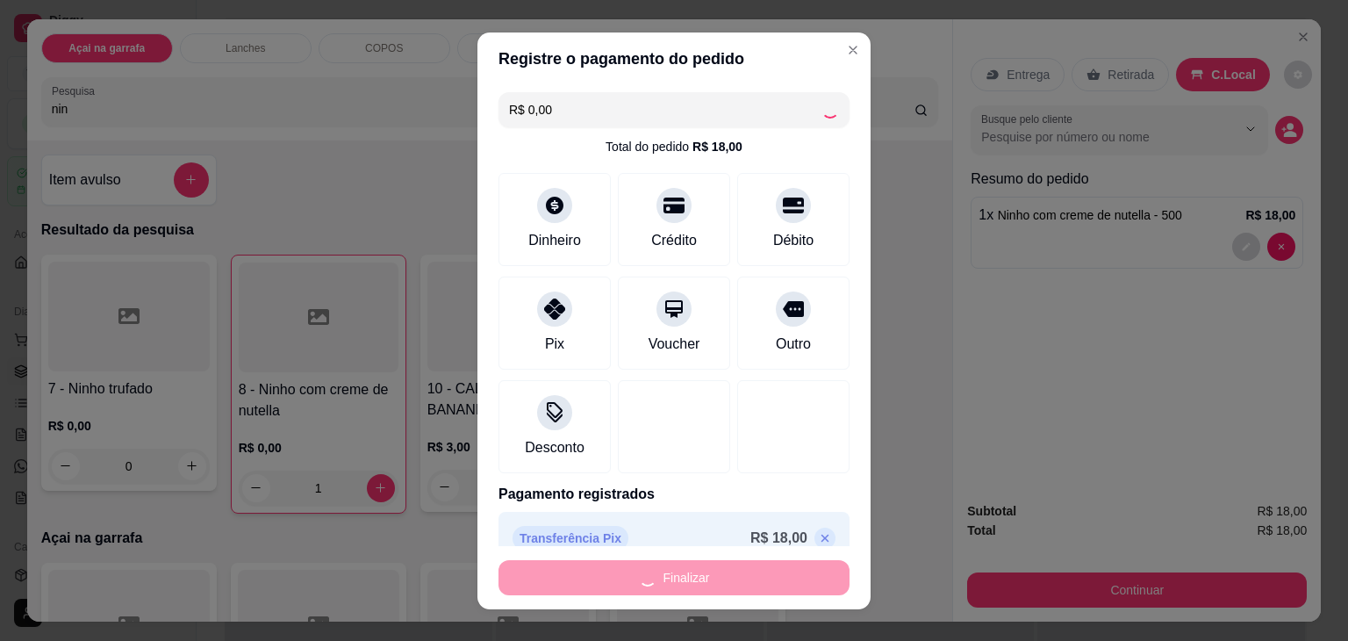
type input "0"
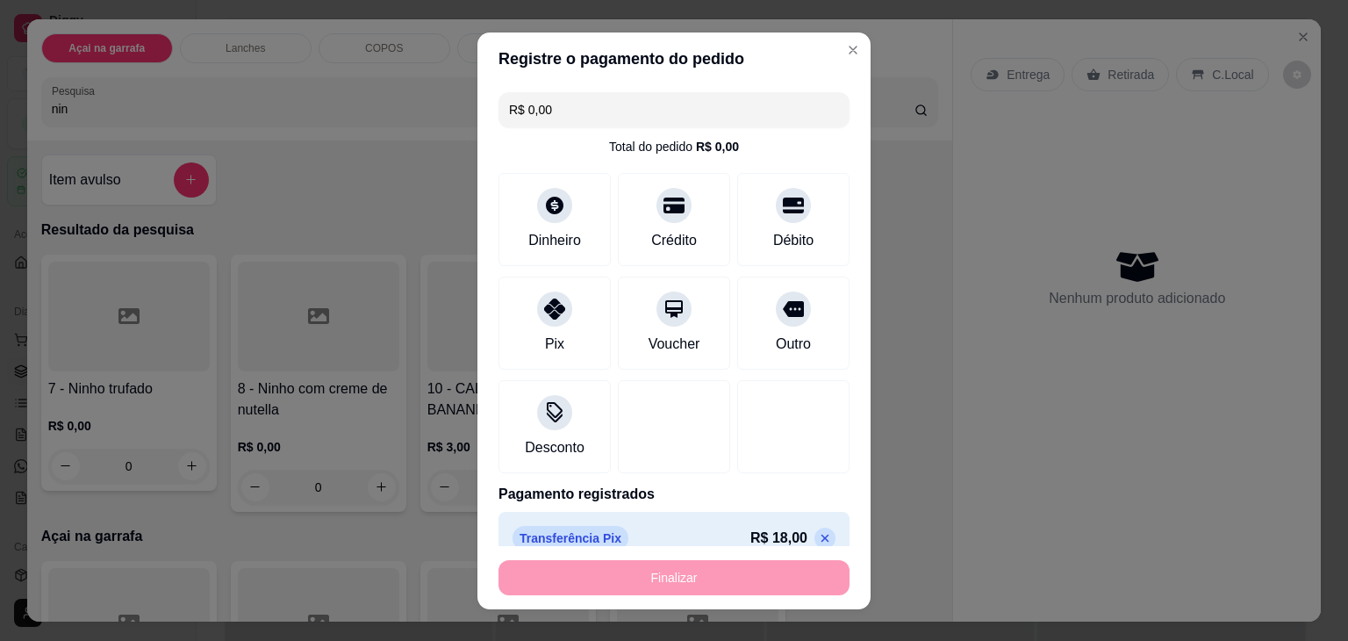
type input "-R$ 18,00"
click at [585, 583] on div "Finalizar" at bounding box center [674, 577] width 351 height 35
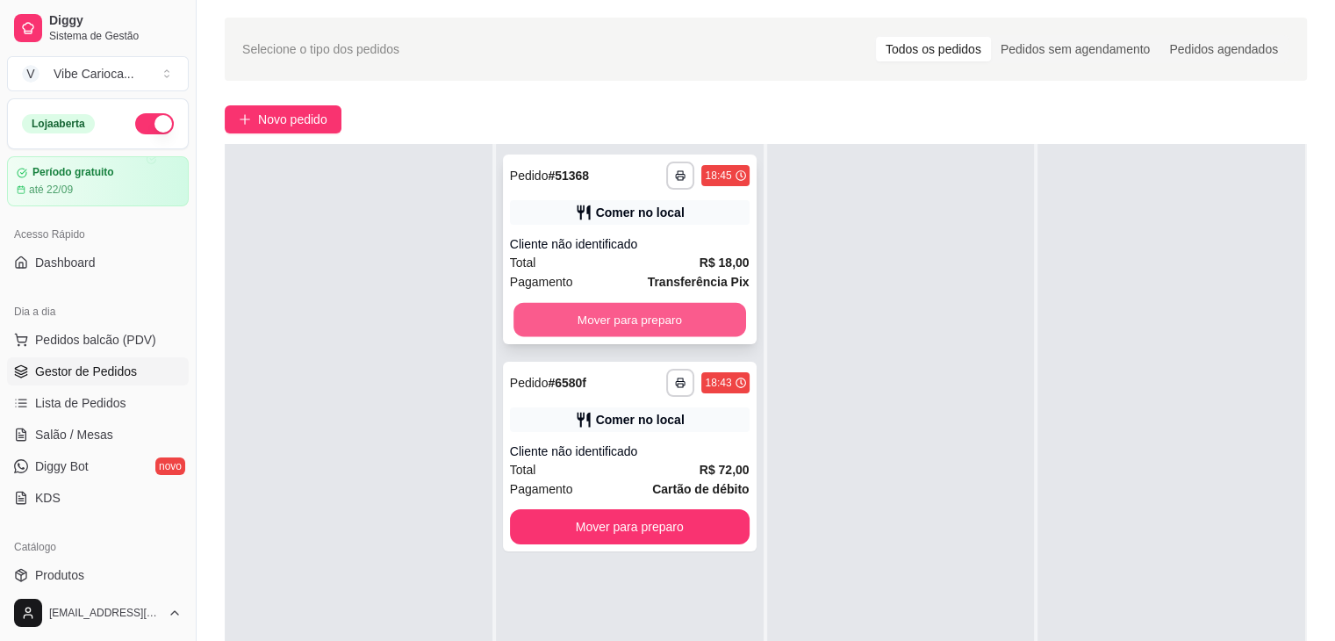
click at [553, 322] on button "Mover para preparo" at bounding box center [630, 320] width 233 height 34
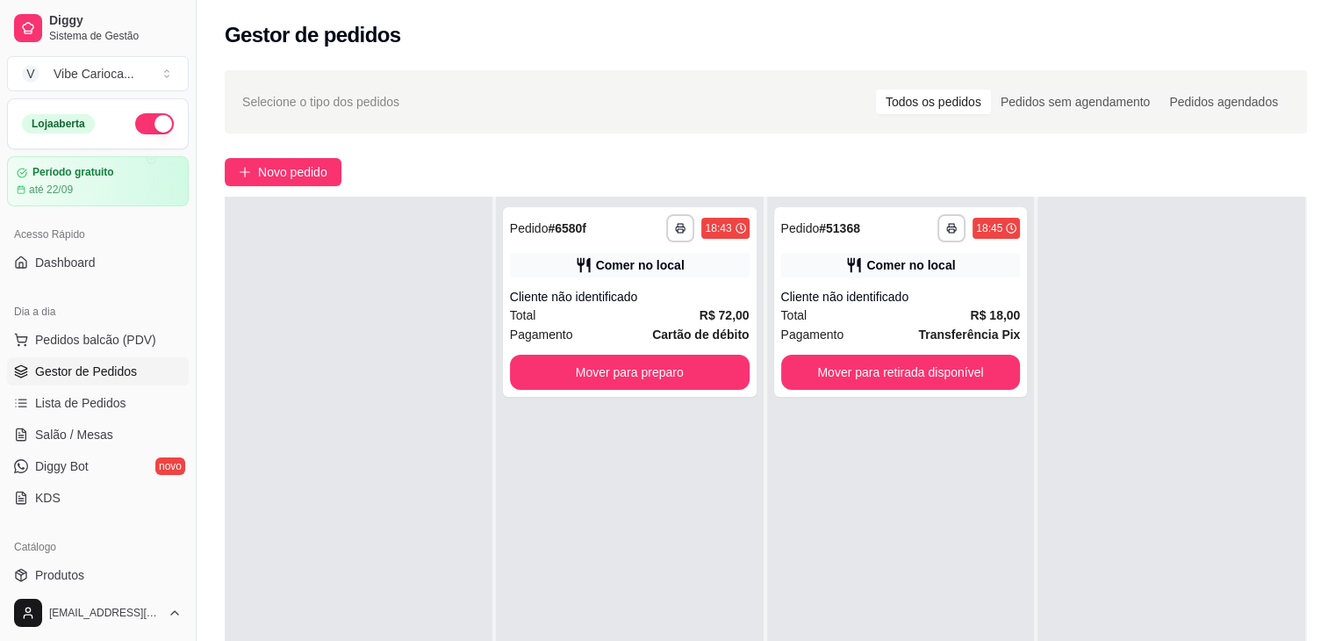
click at [896, 142] on div "**********" at bounding box center [766, 459] width 1139 height 799
click at [588, 357] on button "Mover para preparo" at bounding box center [630, 373] width 233 height 34
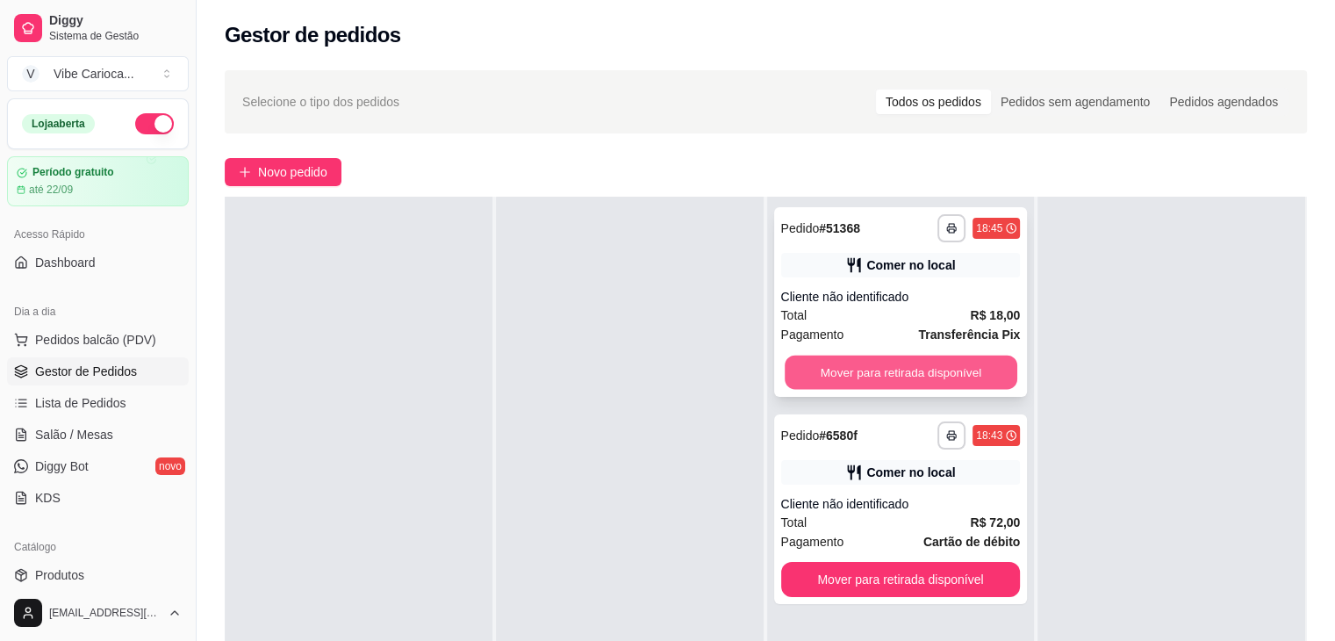
click at [814, 367] on button "Mover para retirada disponível" at bounding box center [901, 373] width 233 height 34
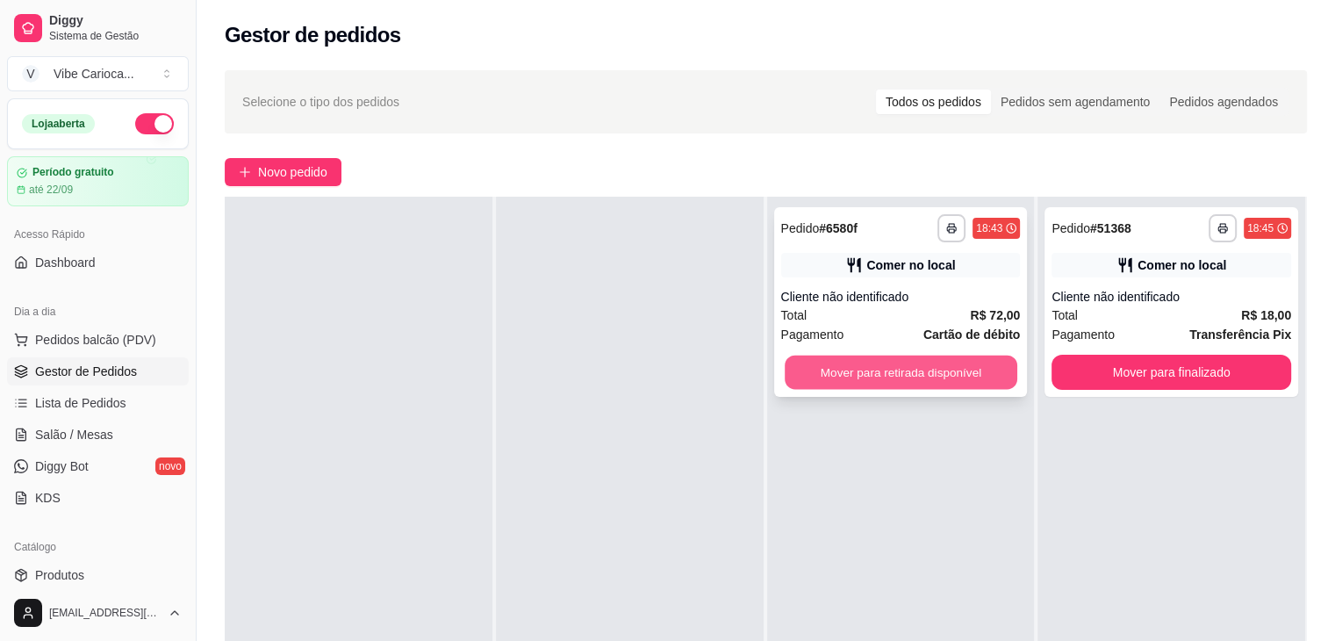
click at [869, 359] on button "Mover para retirada disponível" at bounding box center [901, 373] width 233 height 34
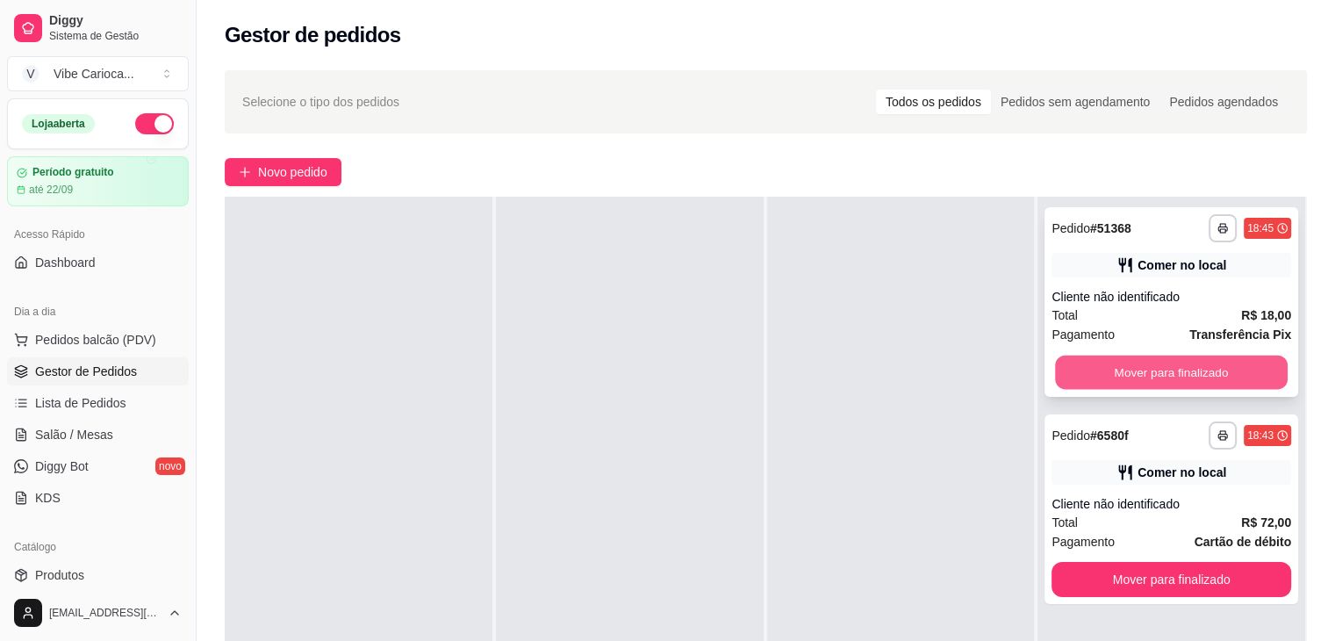
click at [1094, 367] on button "Mover para finalizado" at bounding box center [1171, 373] width 233 height 34
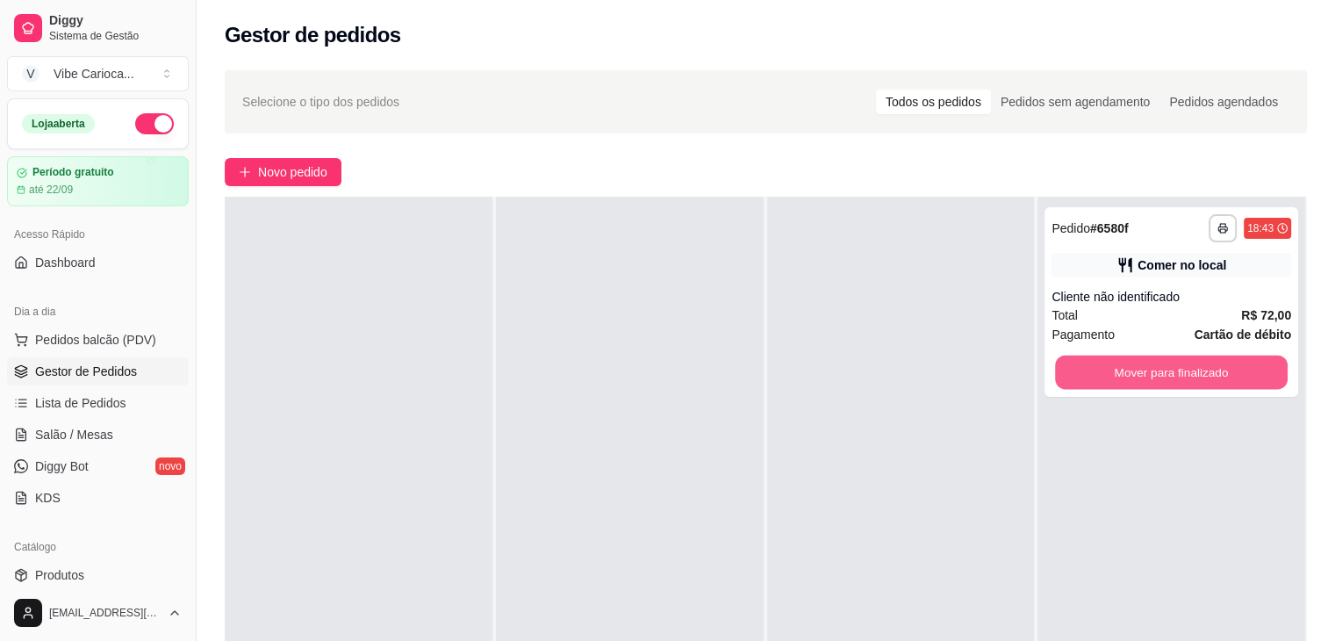
click at [1094, 367] on button "Mover para finalizado" at bounding box center [1171, 373] width 233 height 34
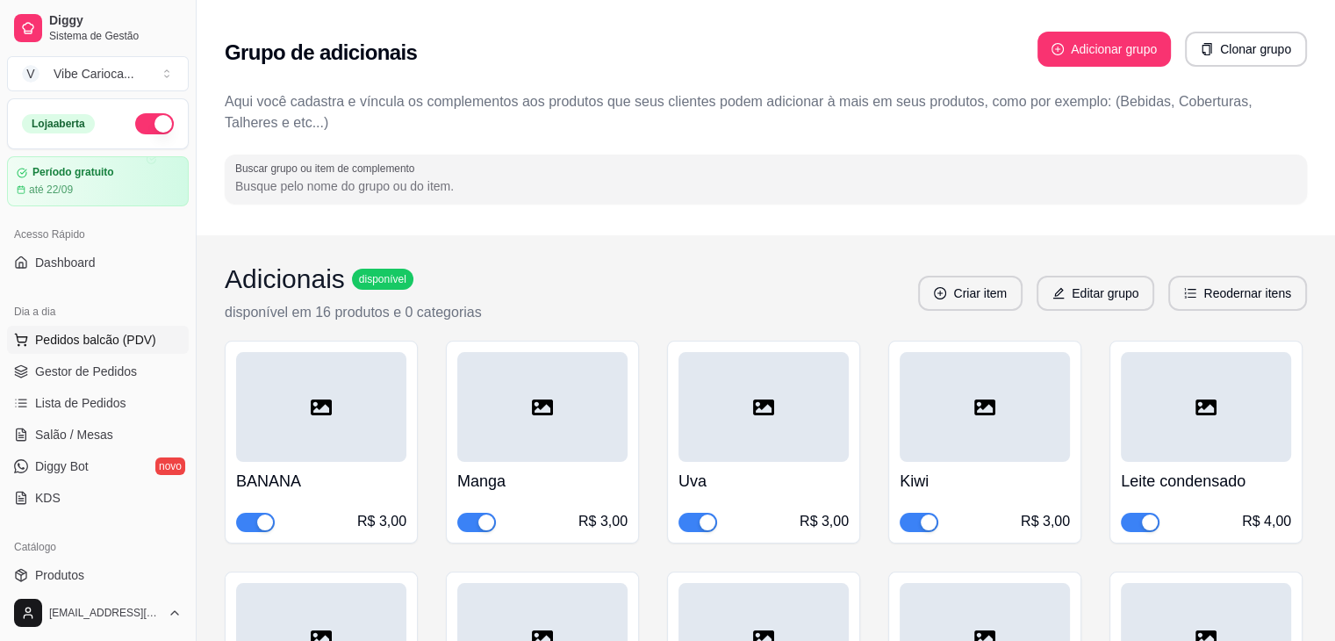
click at [131, 345] on span "Pedidos balcão (PDV)" at bounding box center [95, 340] width 121 height 18
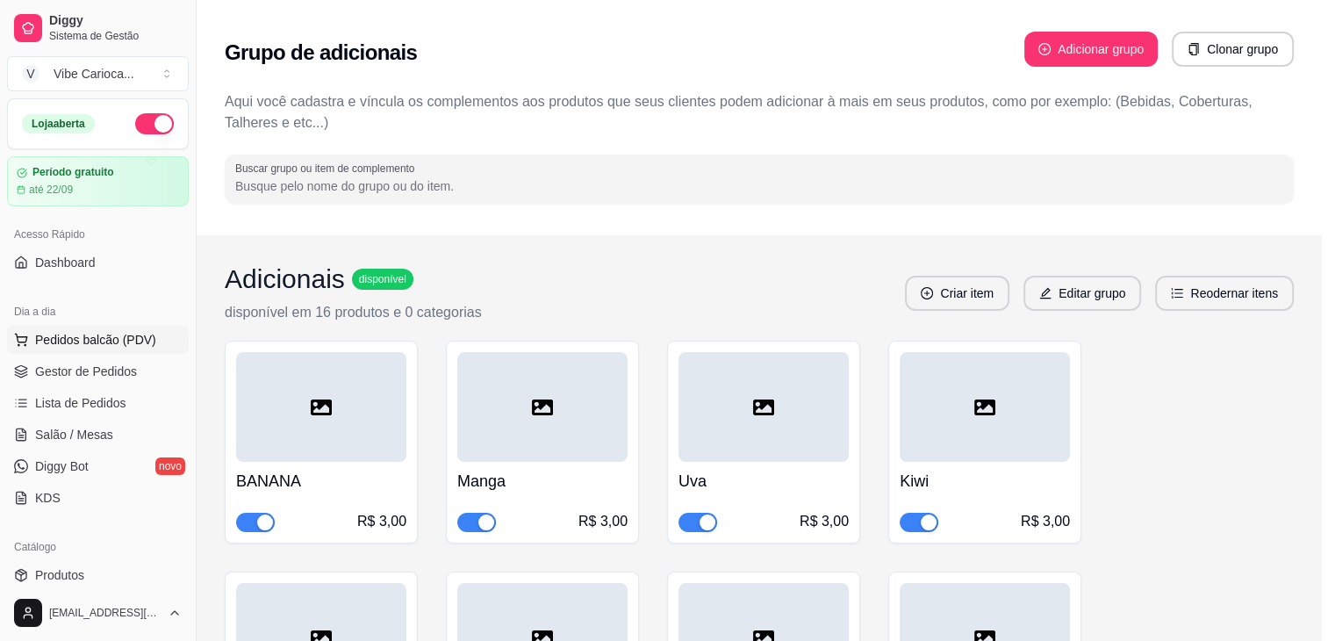
click at [131, 345] on div at bounding box center [126, 317] width 162 height 111
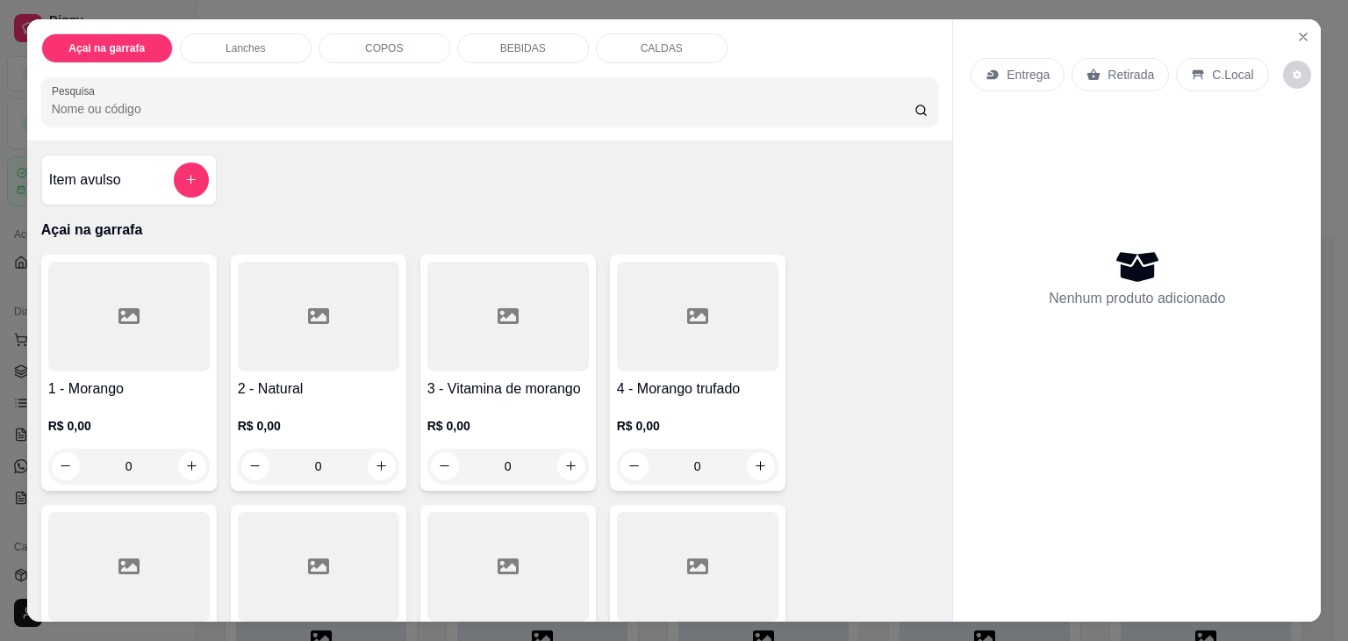
click at [428, 100] on input "Pesquisa" at bounding box center [483, 109] width 863 height 18
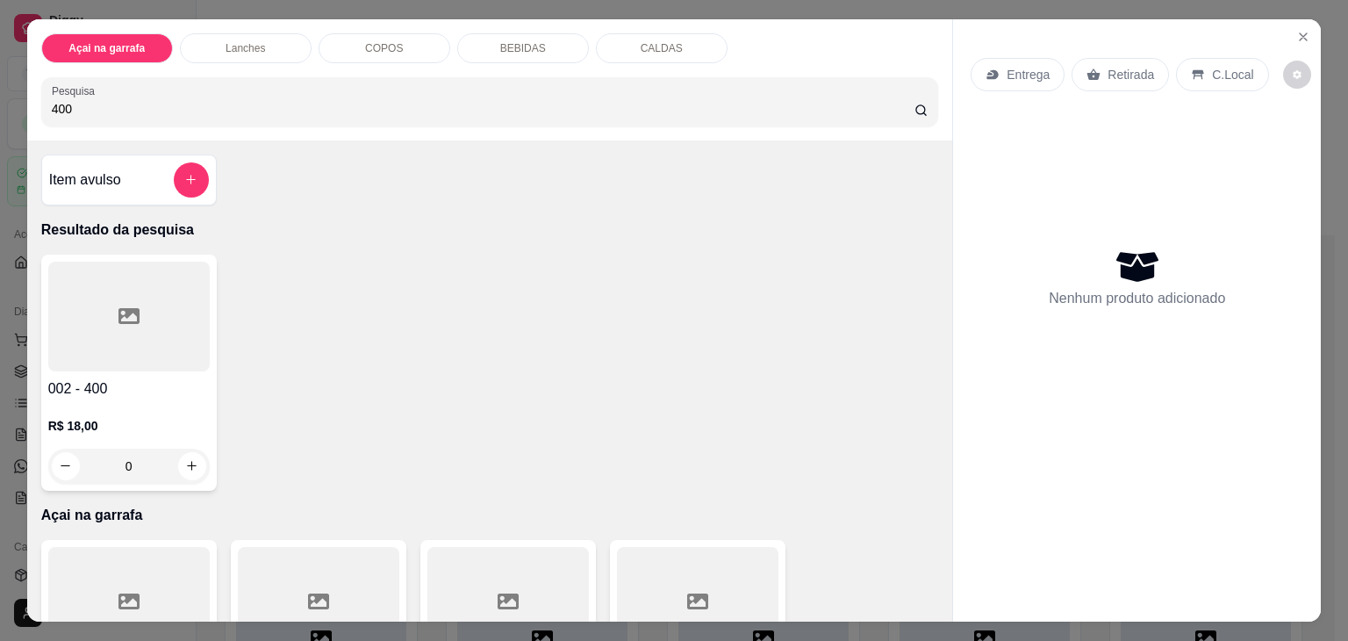
type input "400"
click at [145, 304] on div at bounding box center [129, 317] width 162 height 110
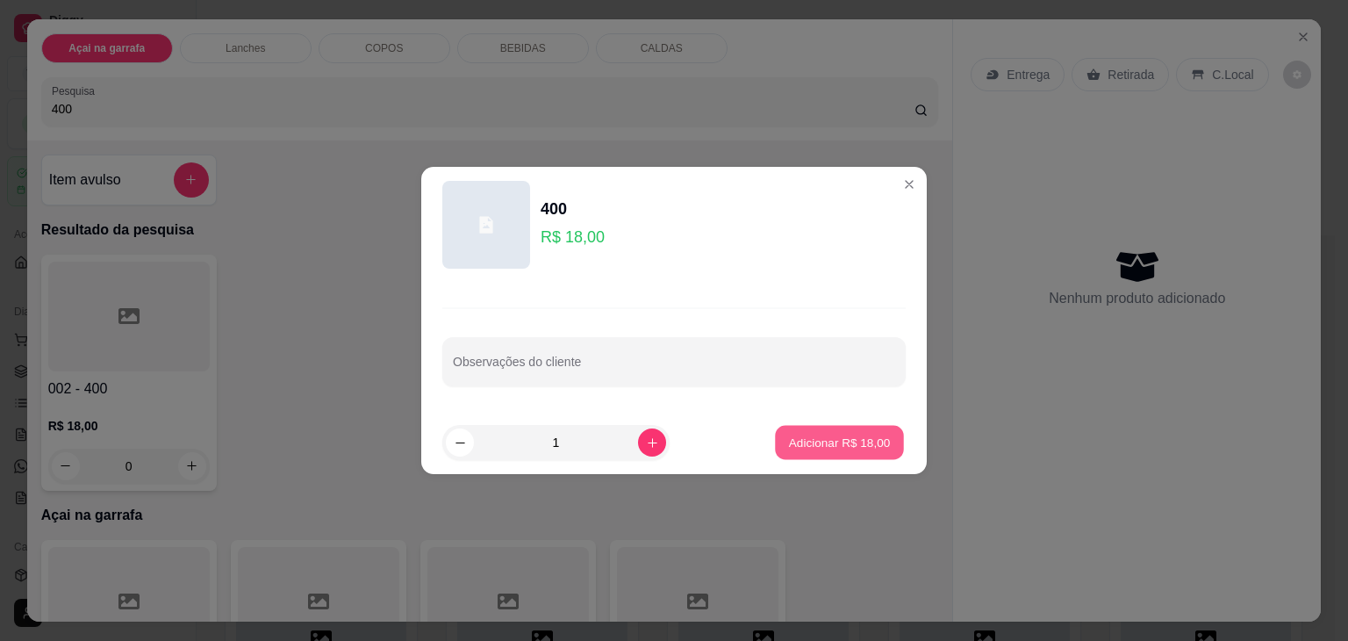
click at [835, 432] on button "Adicionar R$ 18,00" at bounding box center [839, 443] width 129 height 34
type input "1"
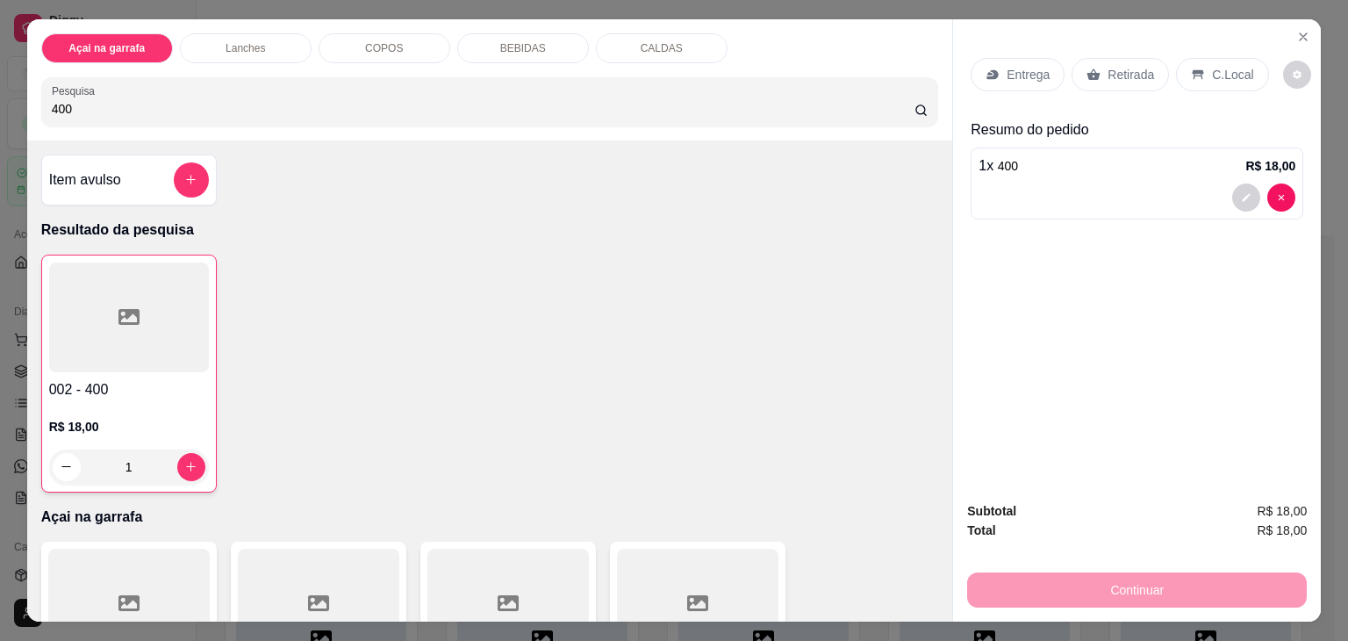
click at [687, 105] on input "400" at bounding box center [483, 109] width 863 height 18
type input "4"
type input "300"
click at [77, 309] on div at bounding box center [129, 317] width 162 height 110
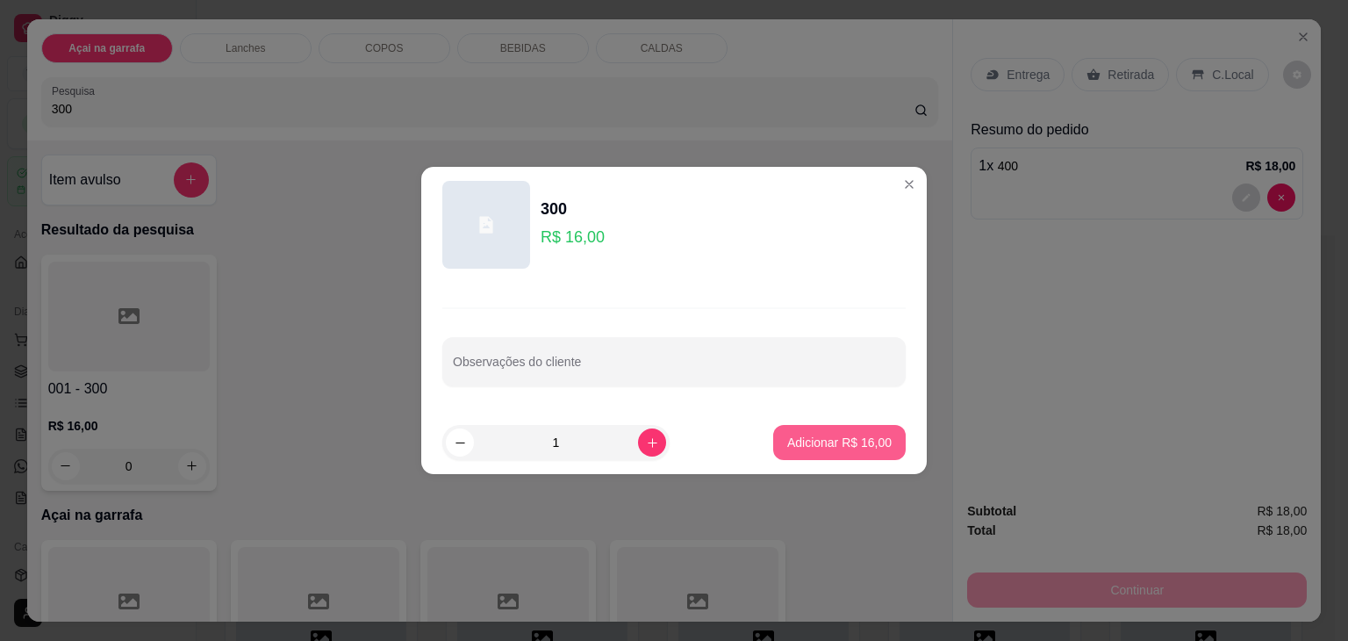
click at [795, 441] on p "Adicionar R$ 16,00" at bounding box center [839, 443] width 104 height 18
type input "1"
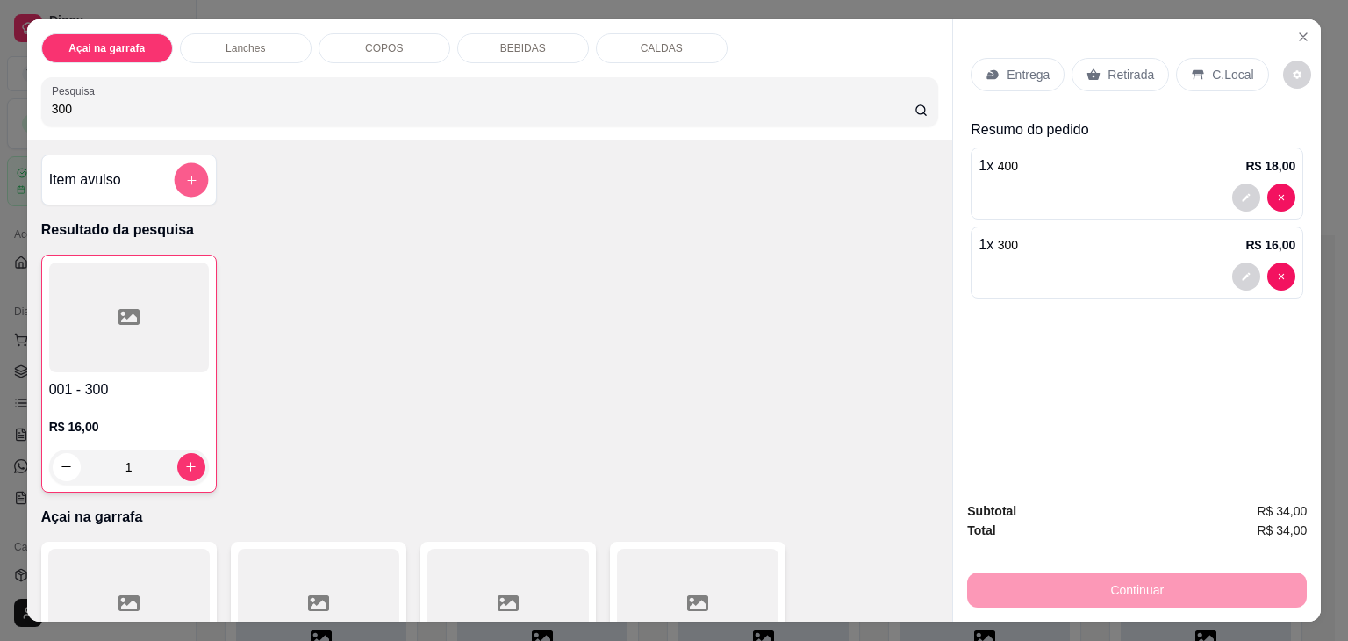
click at [187, 174] on icon "add-separate-item" at bounding box center [190, 180] width 13 height 13
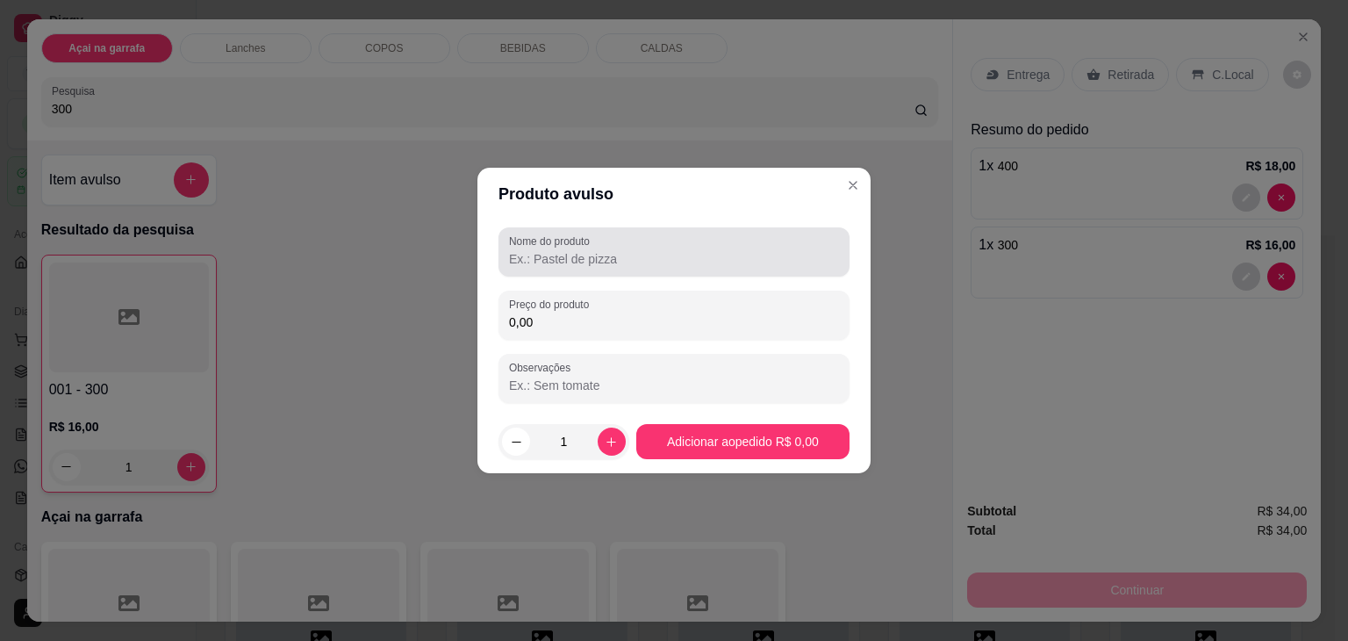
click at [508, 262] on div "Nome do produto" at bounding box center [674, 251] width 351 height 49
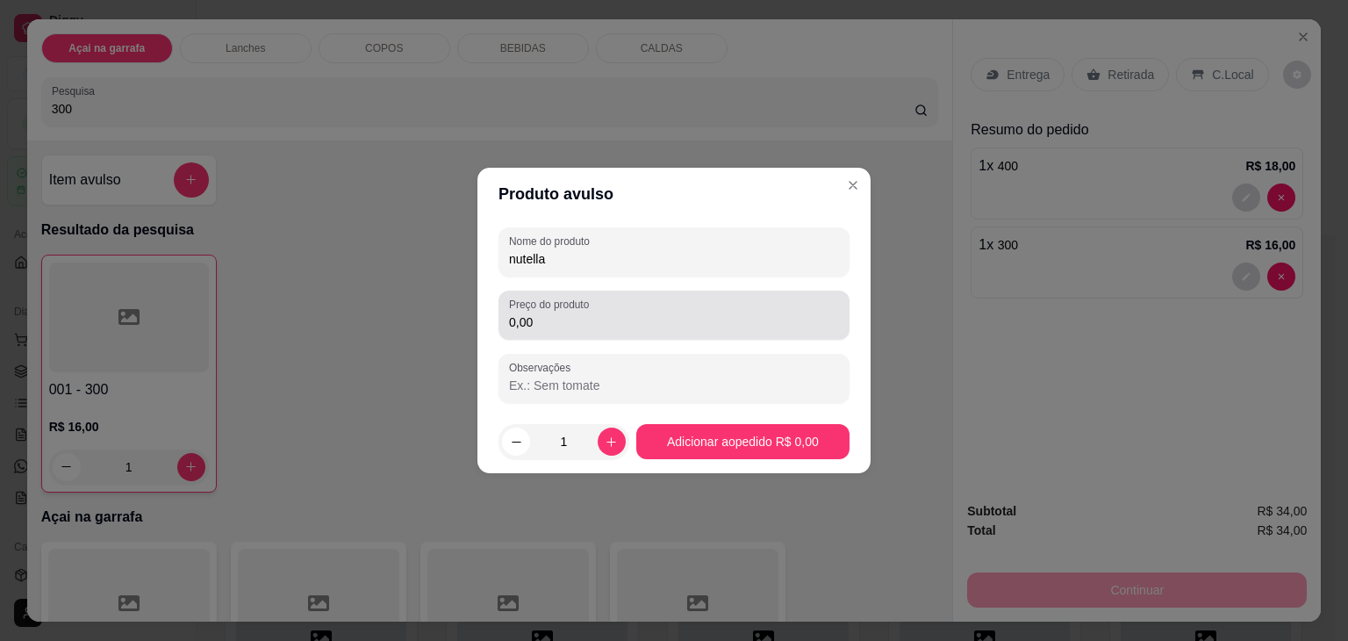
type input "nutella"
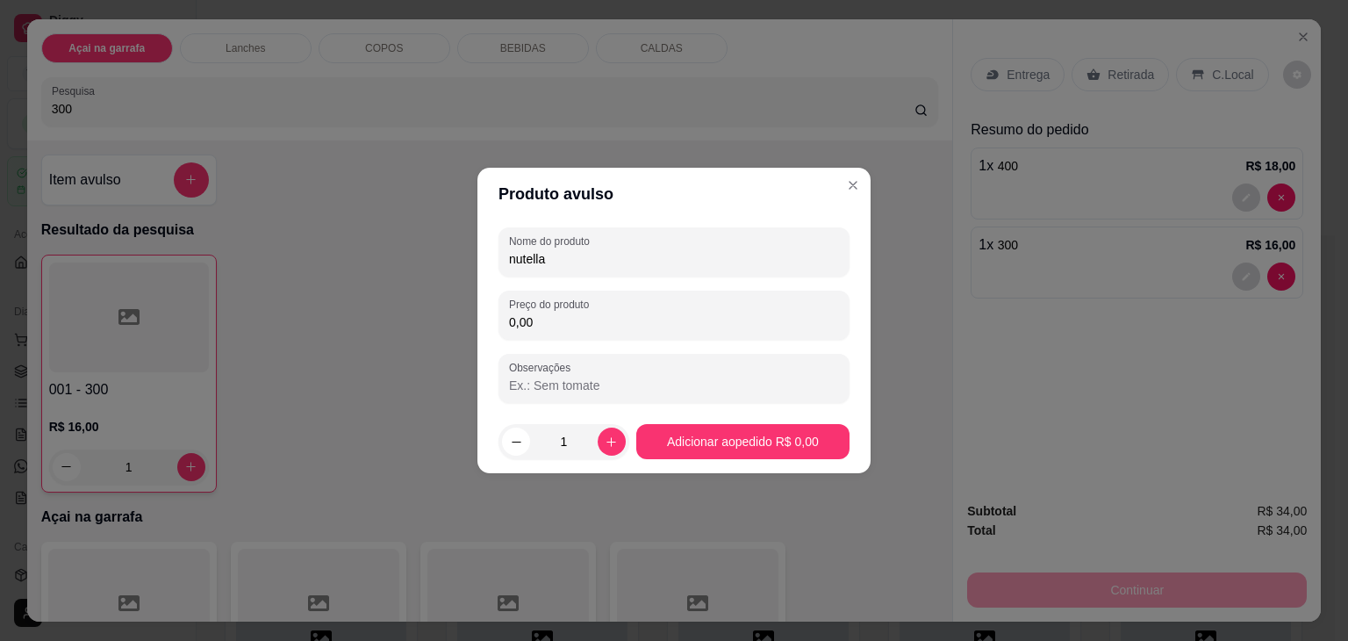
click at [533, 320] on input "0,00" at bounding box center [674, 322] width 330 height 18
type input "5,00"
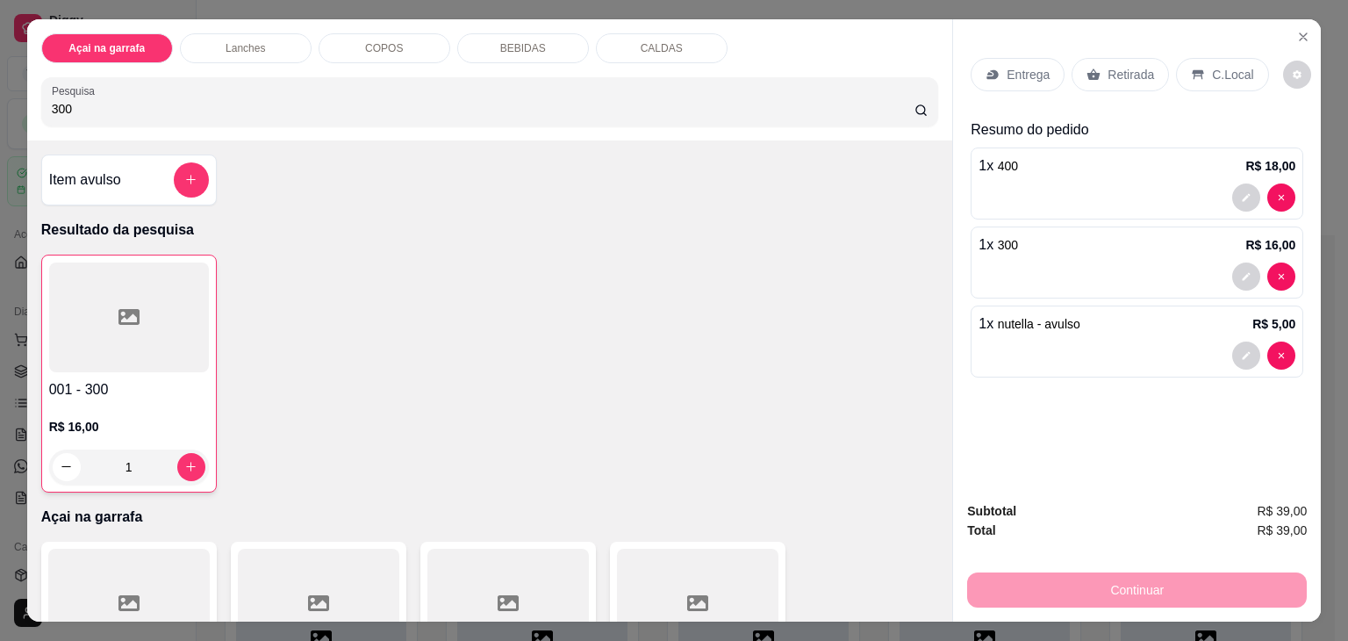
click at [1212, 71] on p "C.Local" at bounding box center [1232, 75] width 41 height 18
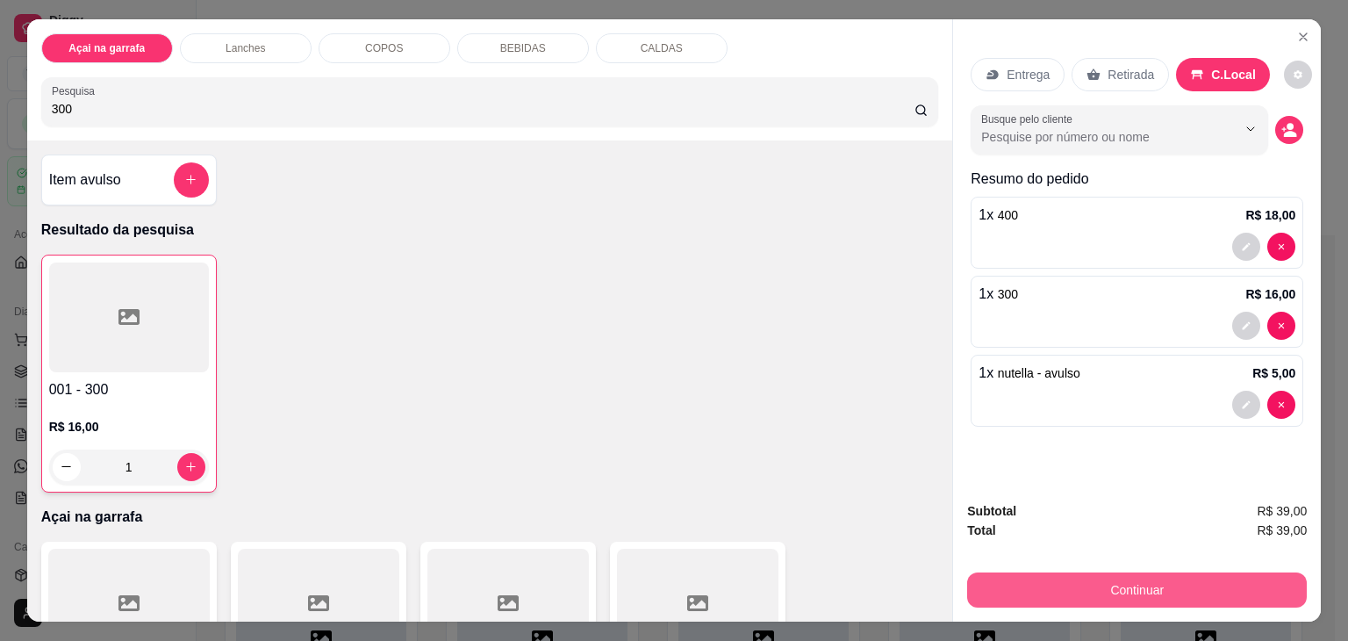
click at [976, 577] on button "Continuar" at bounding box center [1137, 589] width 340 height 35
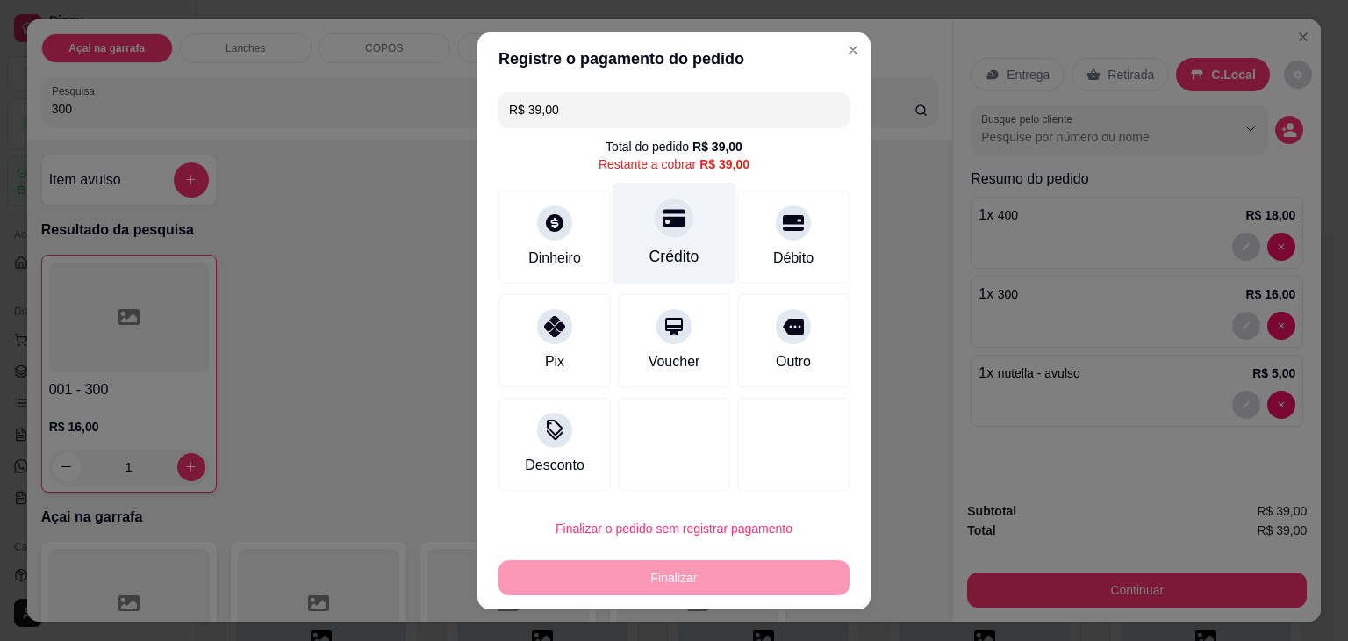
click at [660, 237] on div "Crédito" at bounding box center [675, 233] width 124 height 103
type input "R$ 0,00"
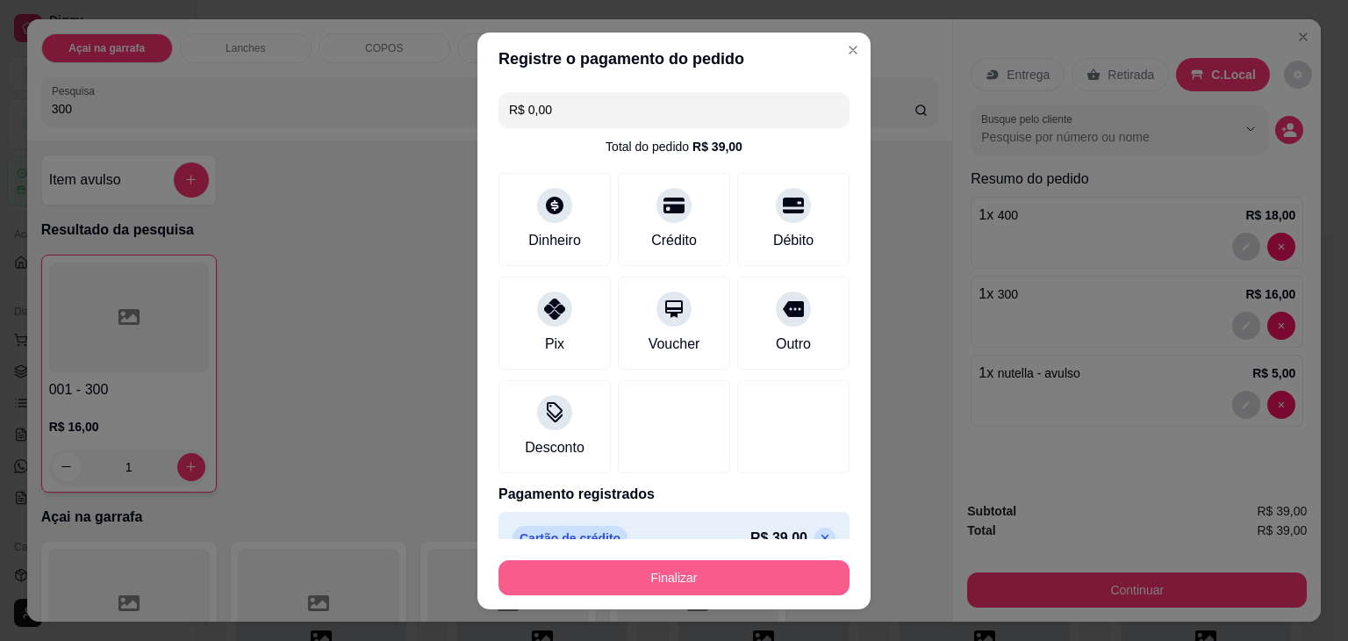
click at [606, 588] on button "Finalizar" at bounding box center [674, 577] width 351 height 35
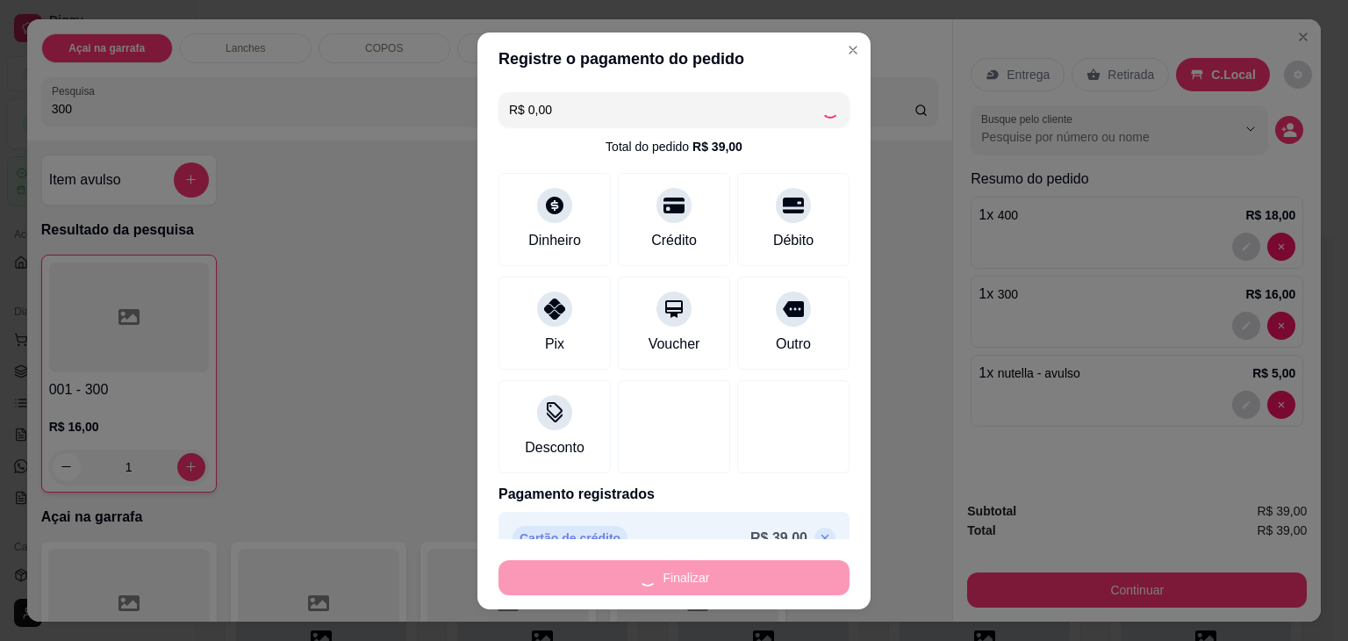
type input "0"
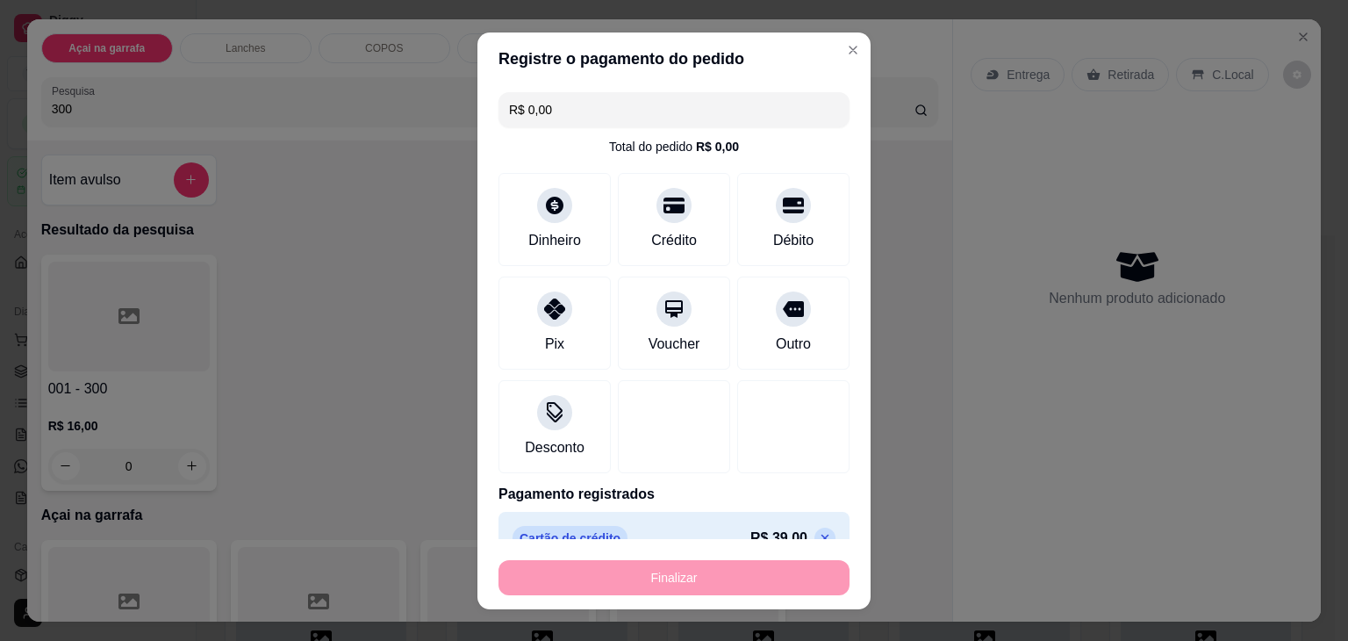
type input "-R$ 39,00"
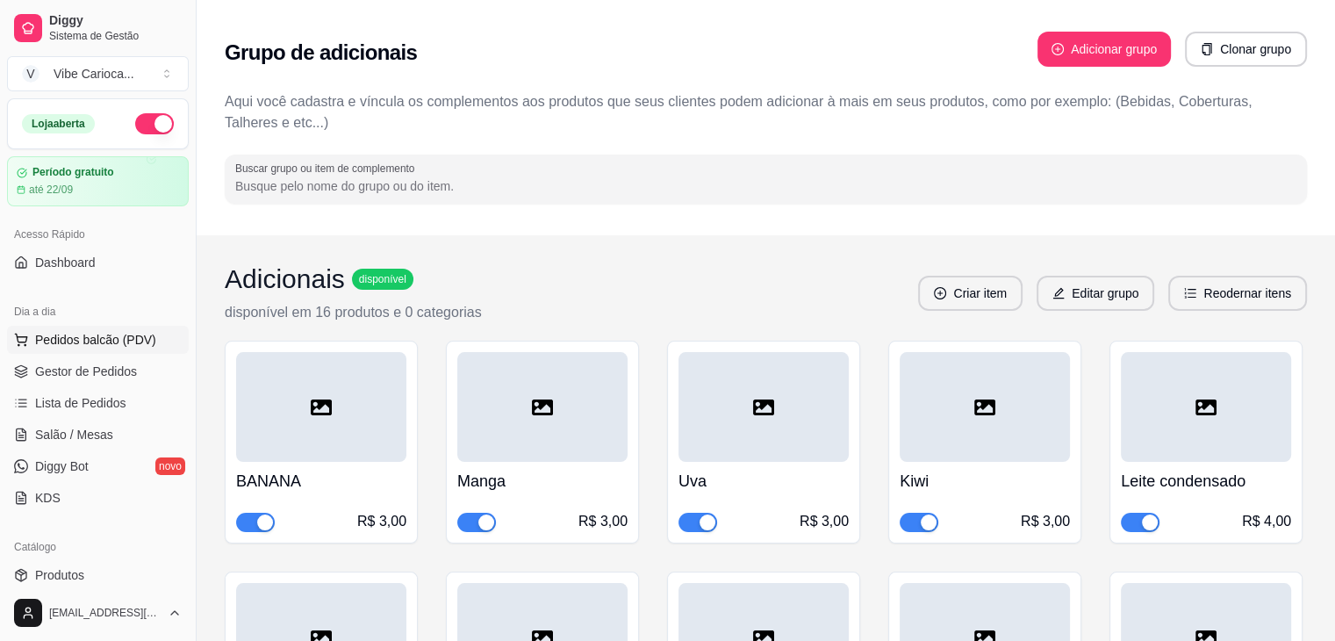
click at [104, 338] on span "Pedidos balcão (PDV)" at bounding box center [95, 340] width 121 height 18
click at [104, 338] on body "Diggy Sistema de Gestão V Vibe Carioca ... Loja aberta Período gratuito até 22/…" at bounding box center [667, 320] width 1335 height 641
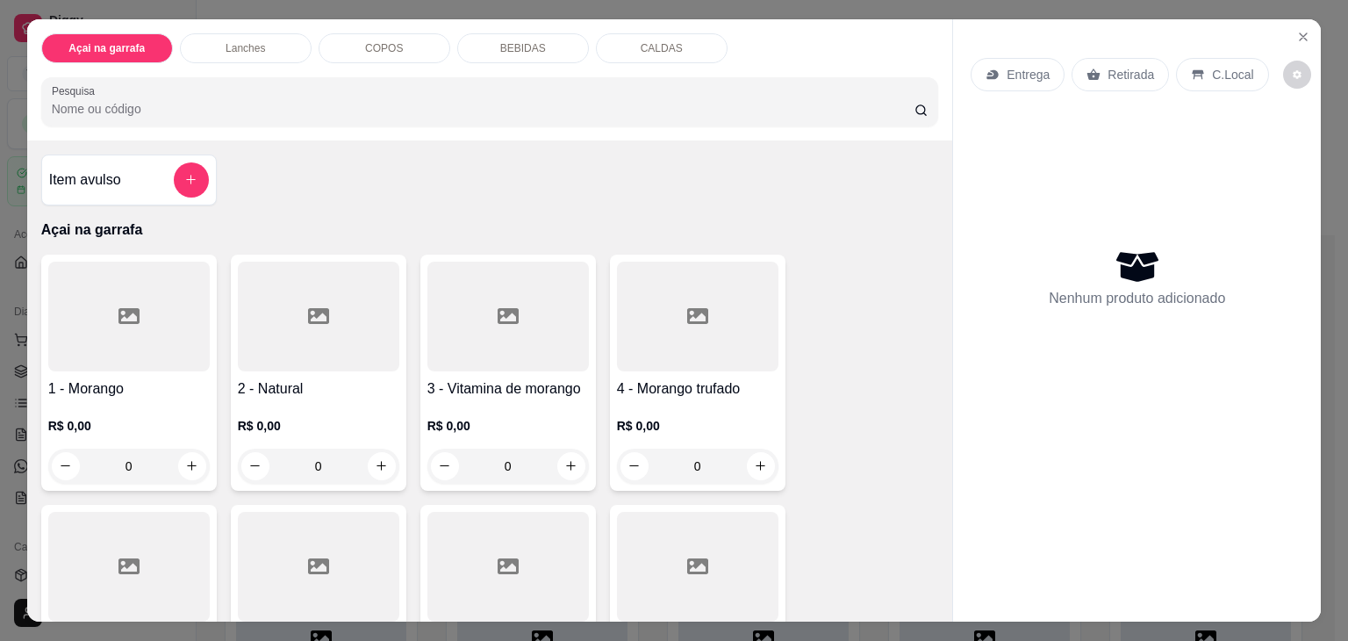
click at [323, 103] on input "Pesquisa" at bounding box center [483, 109] width 863 height 18
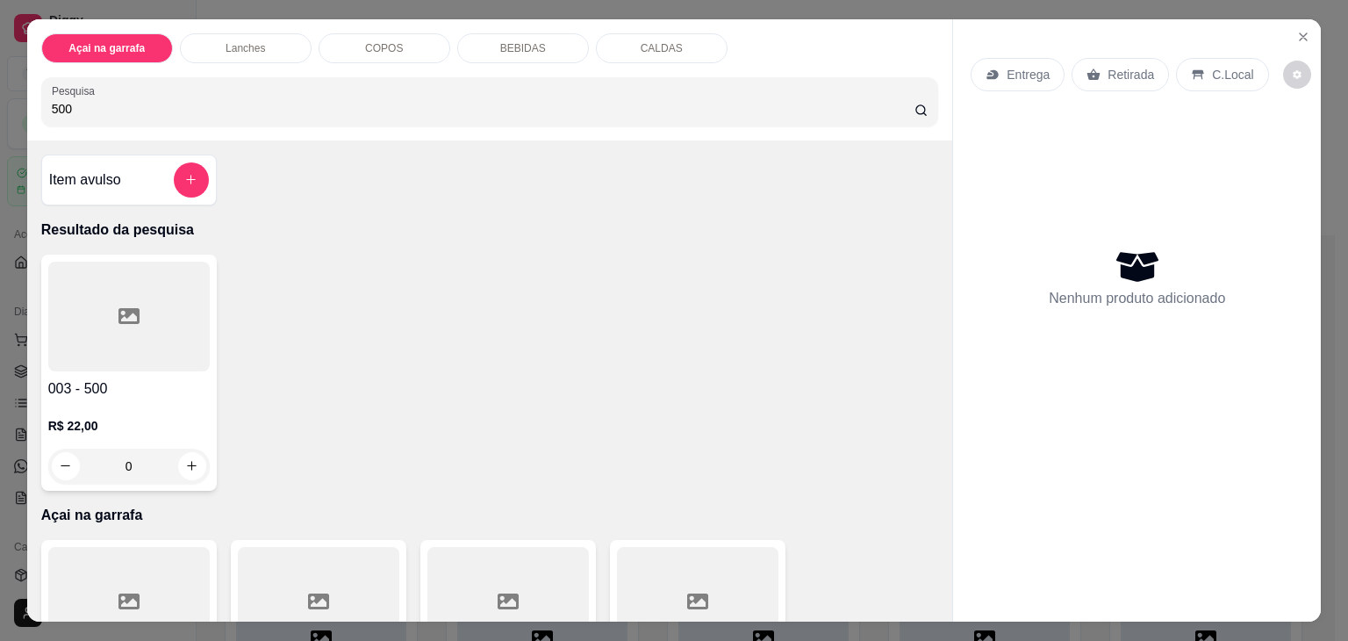
type input "500"
click at [130, 284] on div at bounding box center [129, 317] width 162 height 110
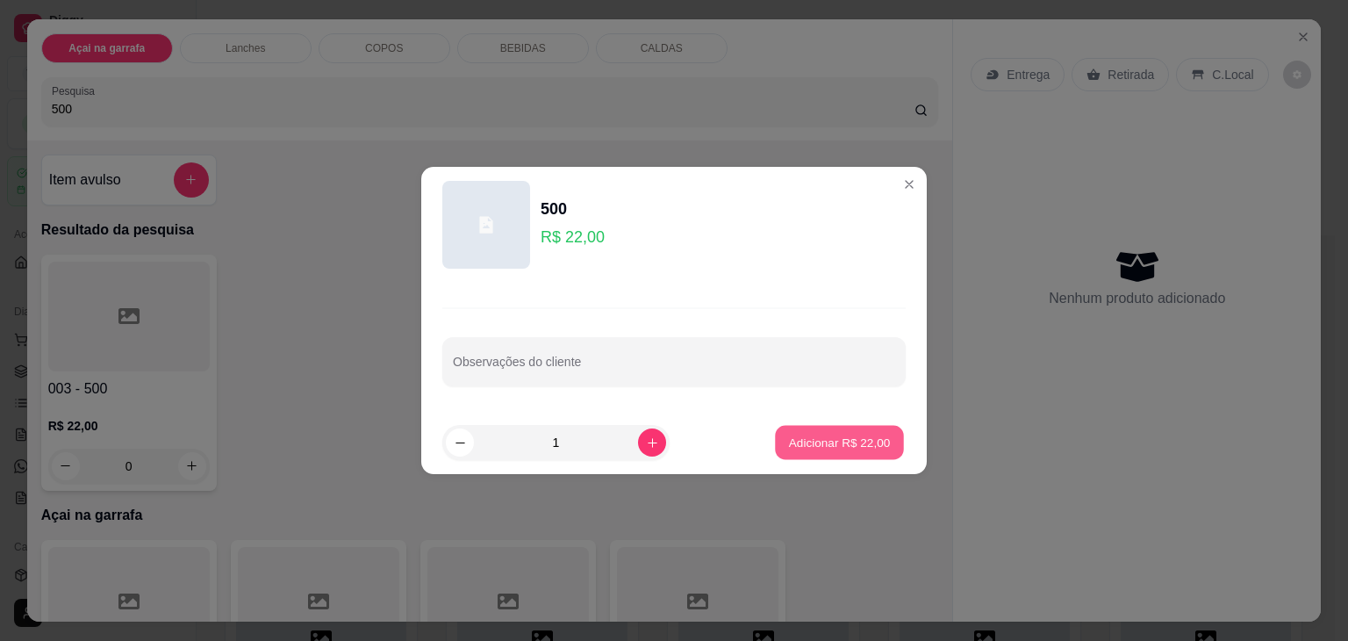
click at [833, 450] on p "Adicionar R$ 22,00" at bounding box center [840, 442] width 102 height 17
type input "1"
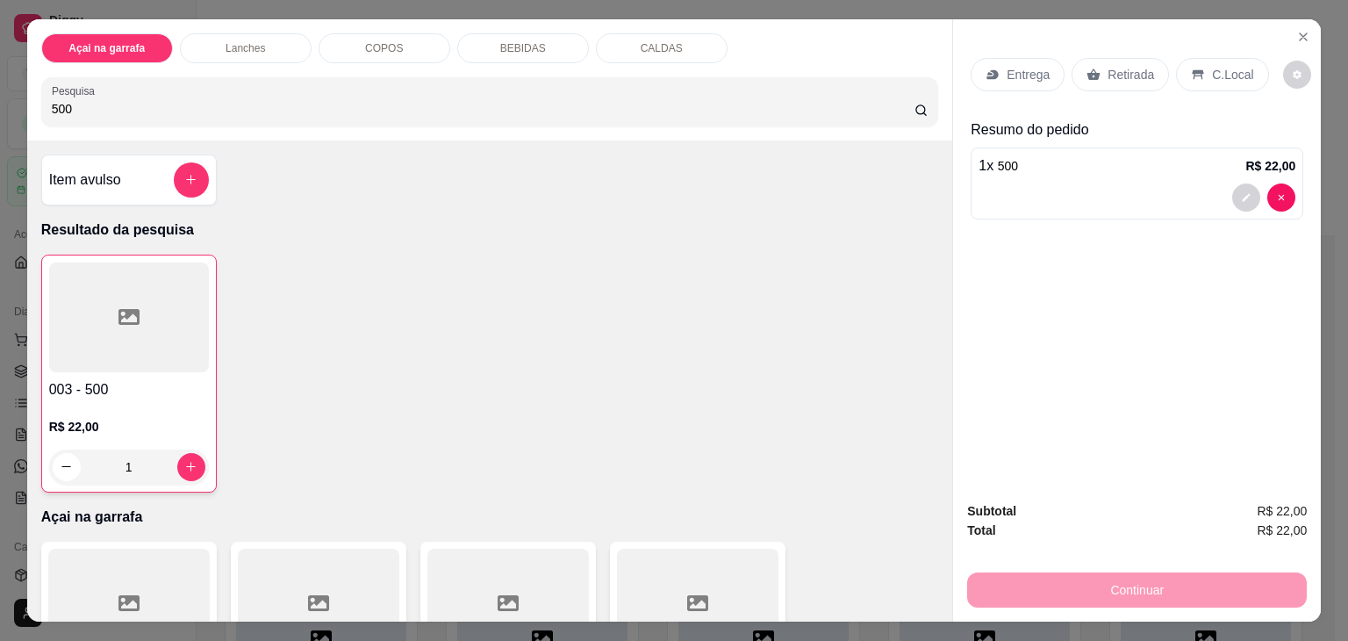
click at [547, 105] on input "500" at bounding box center [483, 109] width 863 height 18
type input "5"
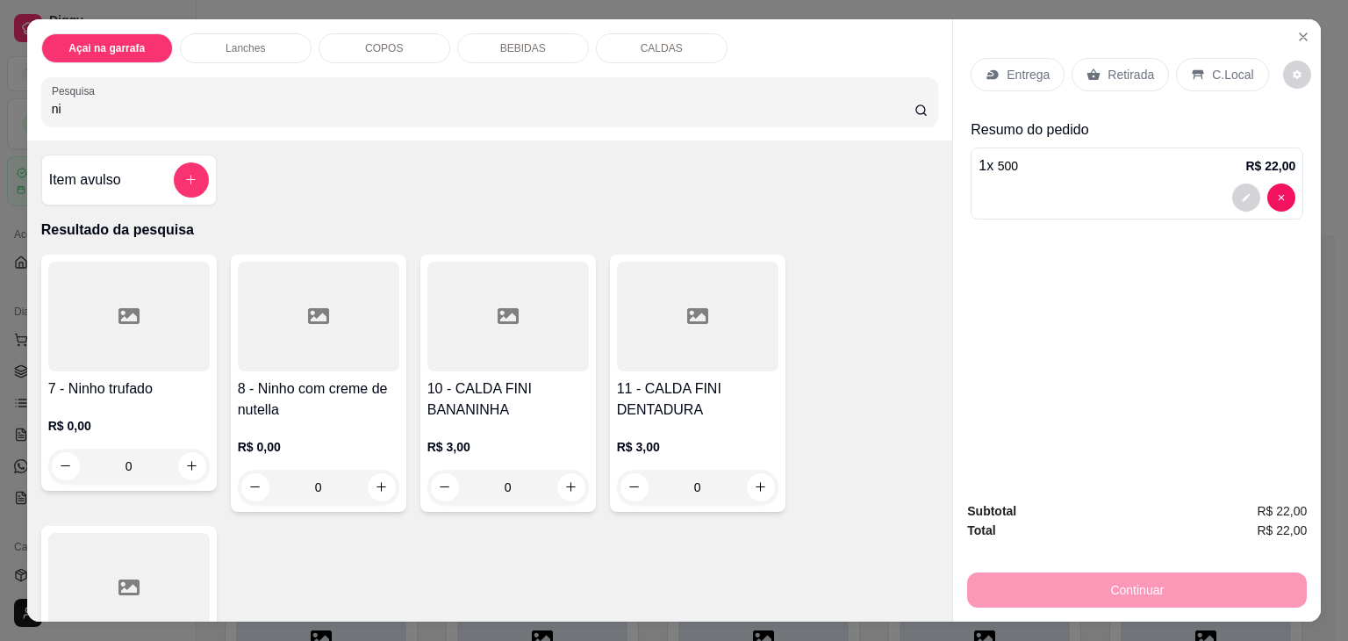
type input "ni"
click at [140, 344] on div at bounding box center [129, 317] width 162 height 110
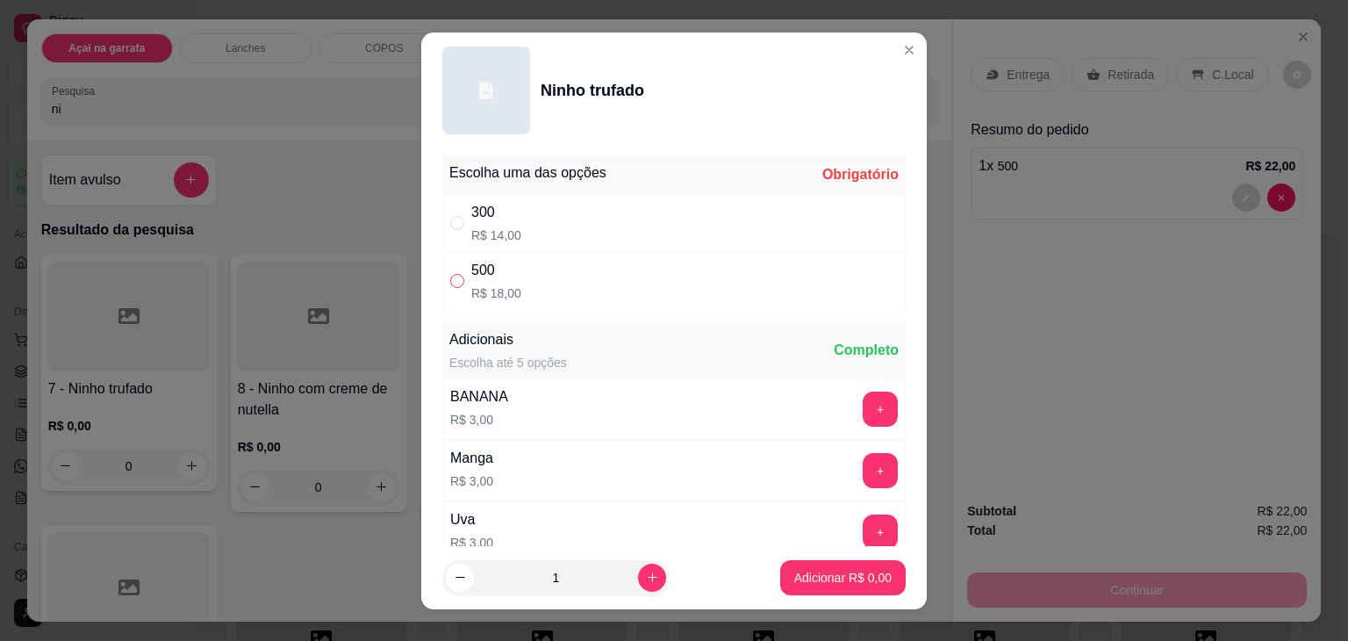
click at [450, 283] on input "" at bounding box center [457, 281] width 14 height 14
radio input "true"
click at [790, 577] on p "Adicionar R$ 18,00" at bounding box center [840, 577] width 102 height 17
type input "1"
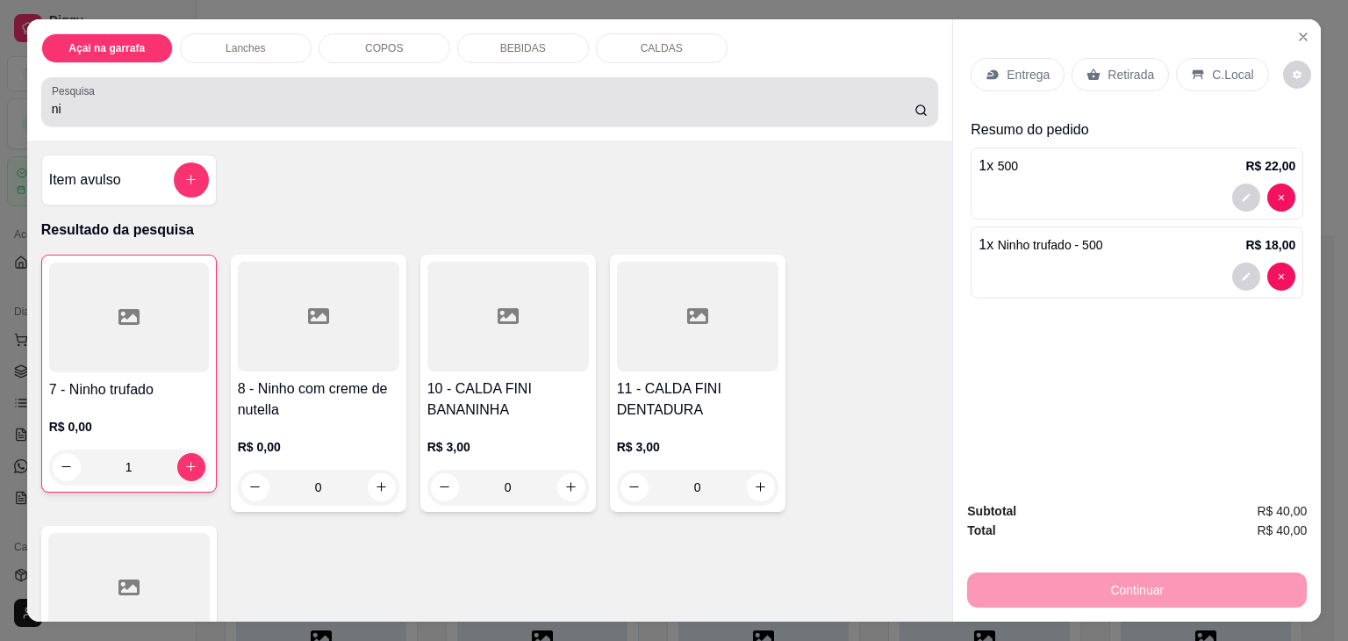
click at [369, 87] on div "ni" at bounding box center [490, 101] width 877 height 35
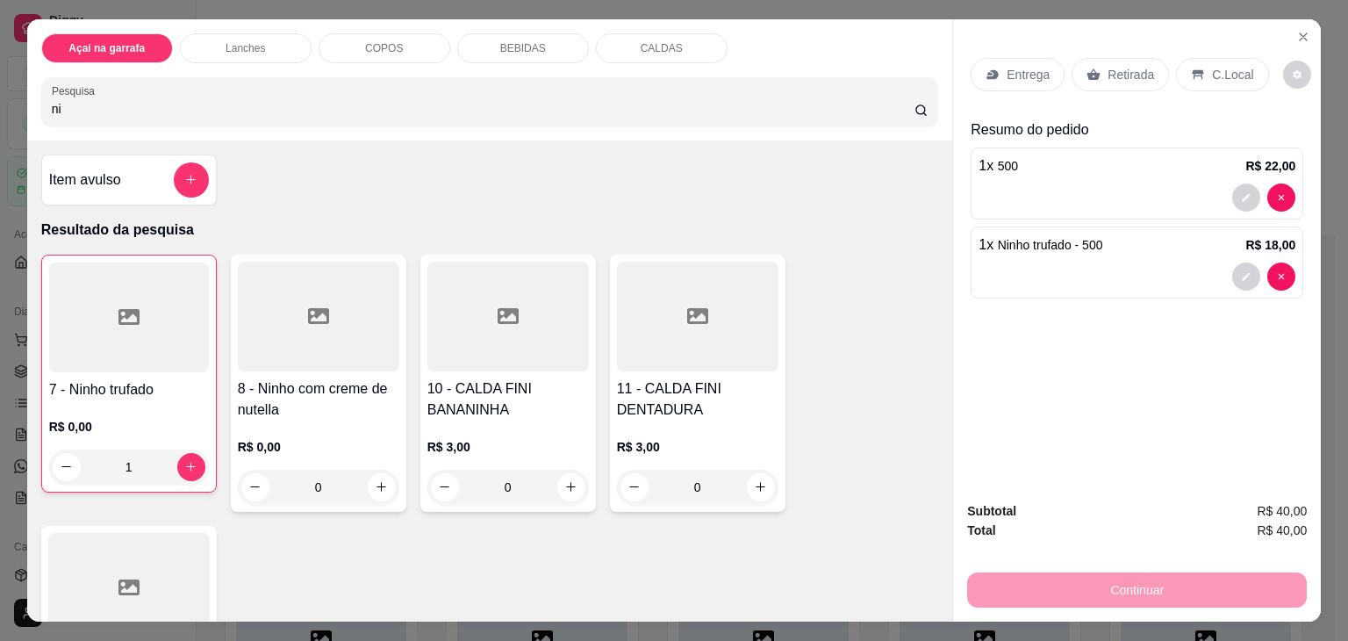
type input "n"
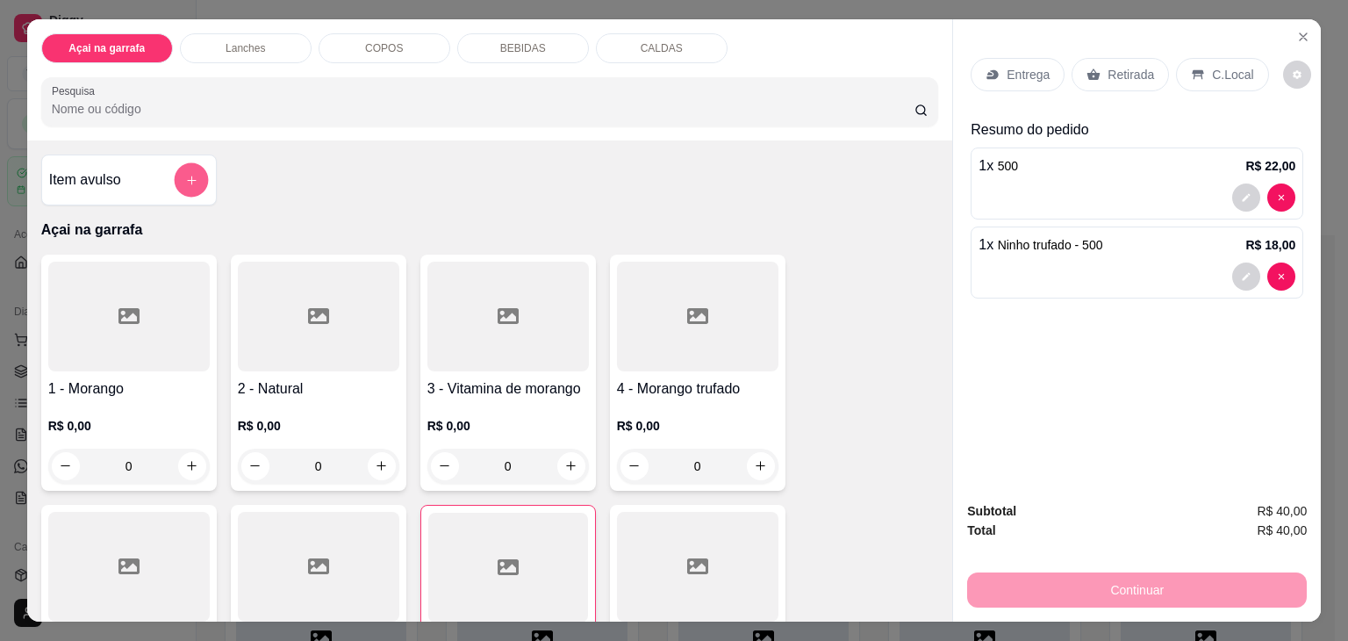
click at [191, 163] on button "add-separate-item" at bounding box center [191, 180] width 34 height 34
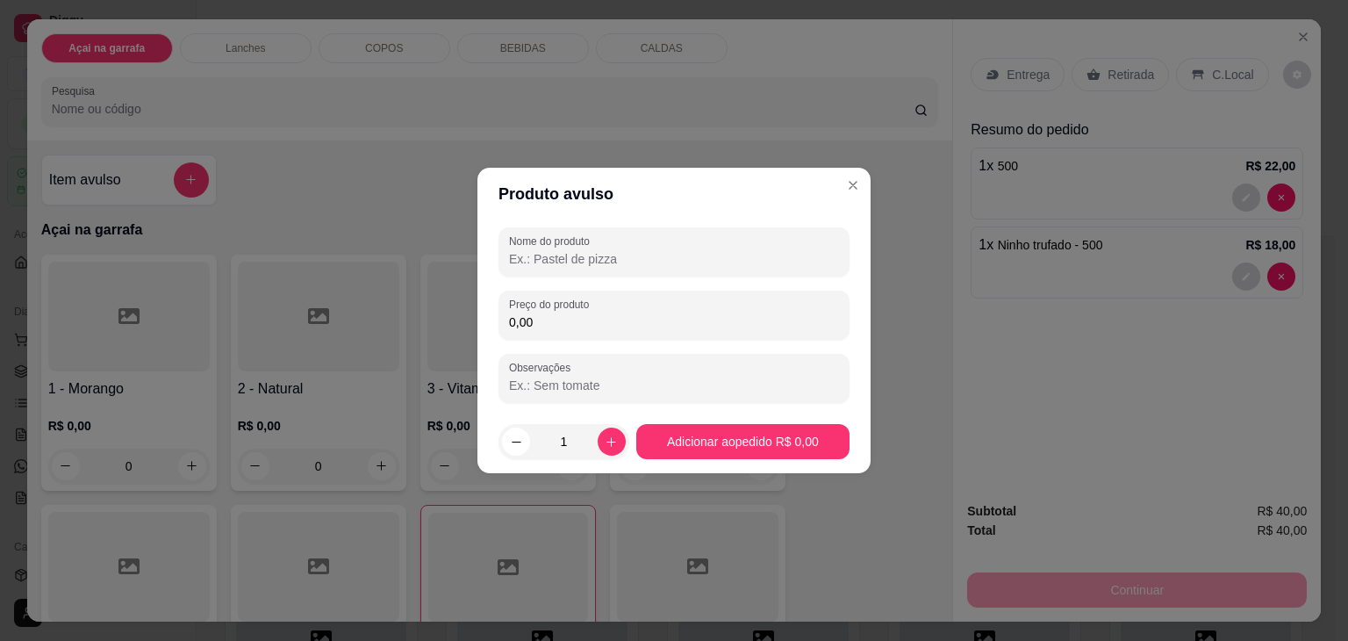
click at [600, 267] on input "Nome do produto" at bounding box center [674, 259] width 330 height 18
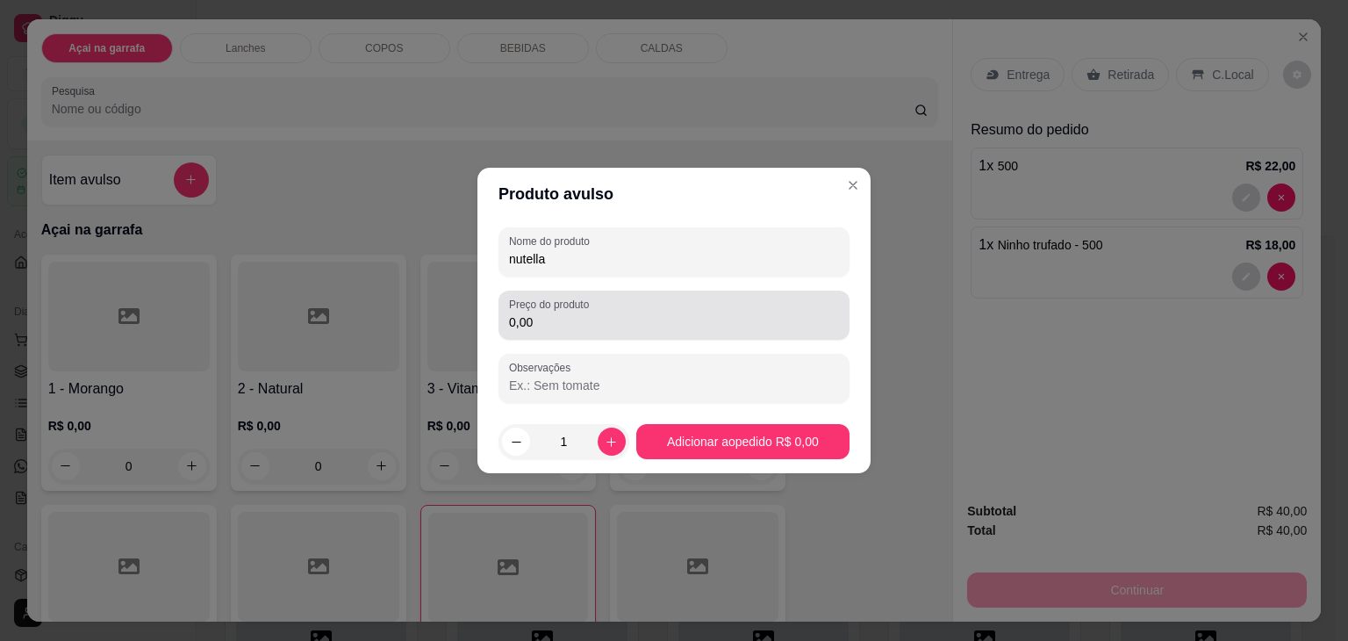
type input "nutella"
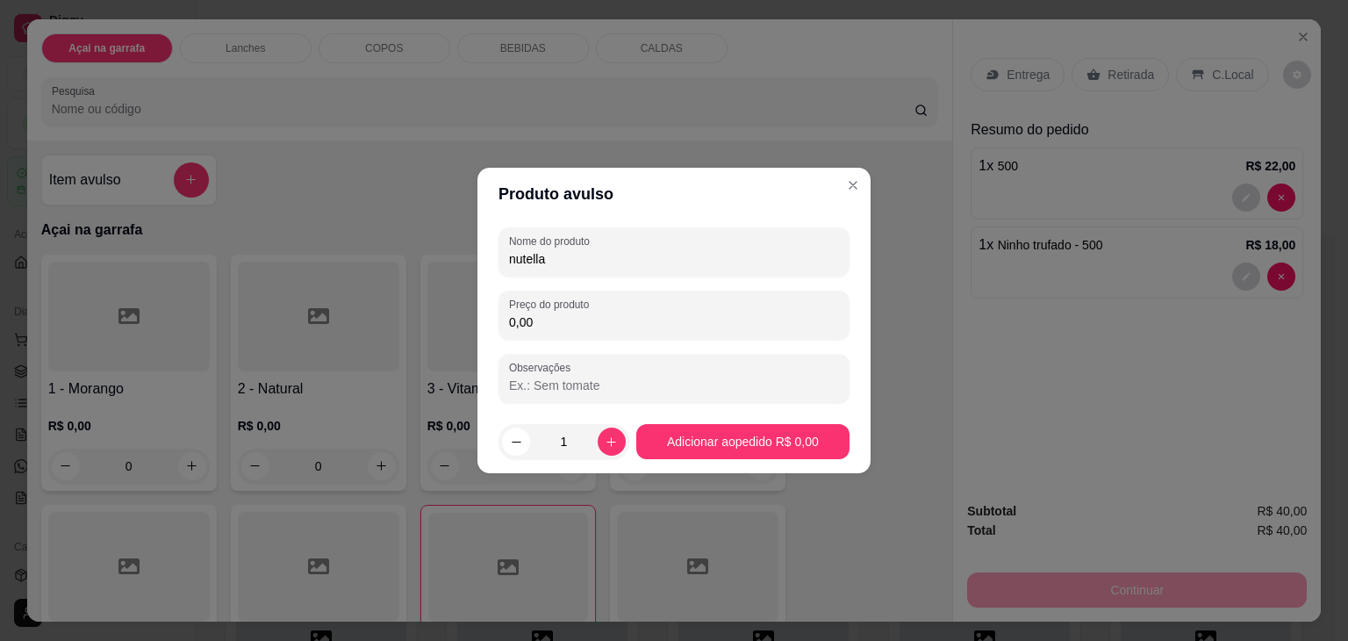
click at [565, 314] on input "0,00" at bounding box center [674, 322] width 330 height 18
type input "5,00"
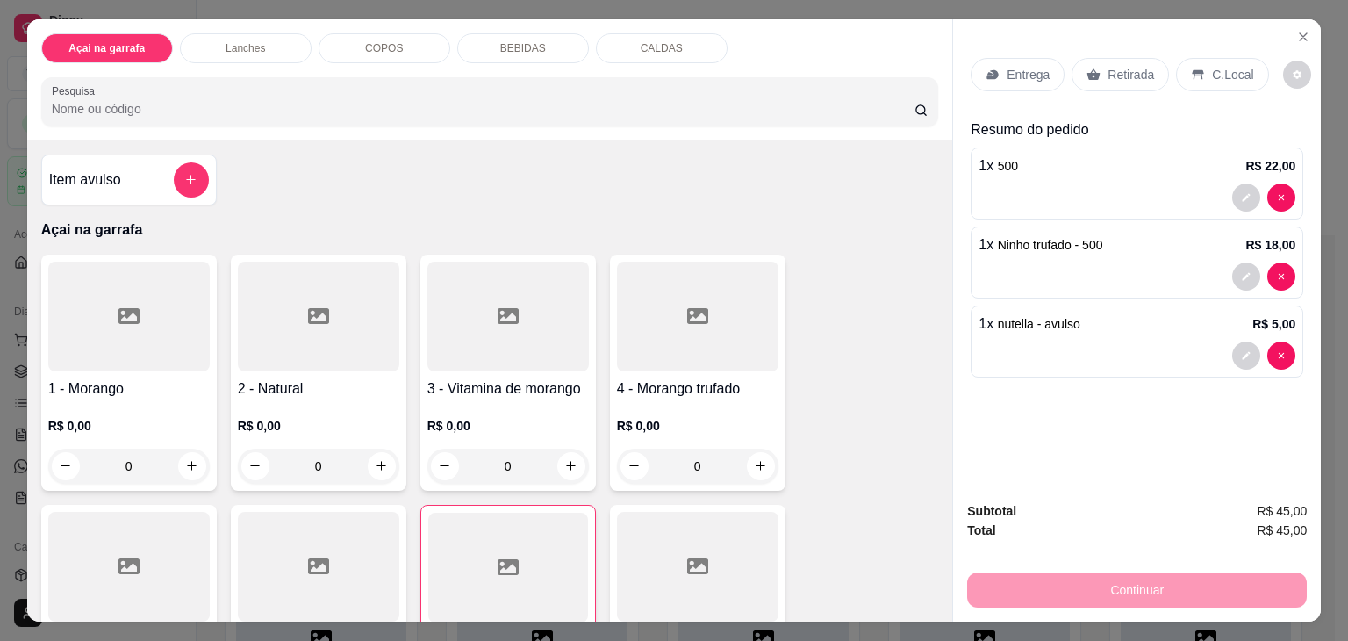
click at [1199, 68] on div "C.Local" at bounding box center [1222, 74] width 92 height 33
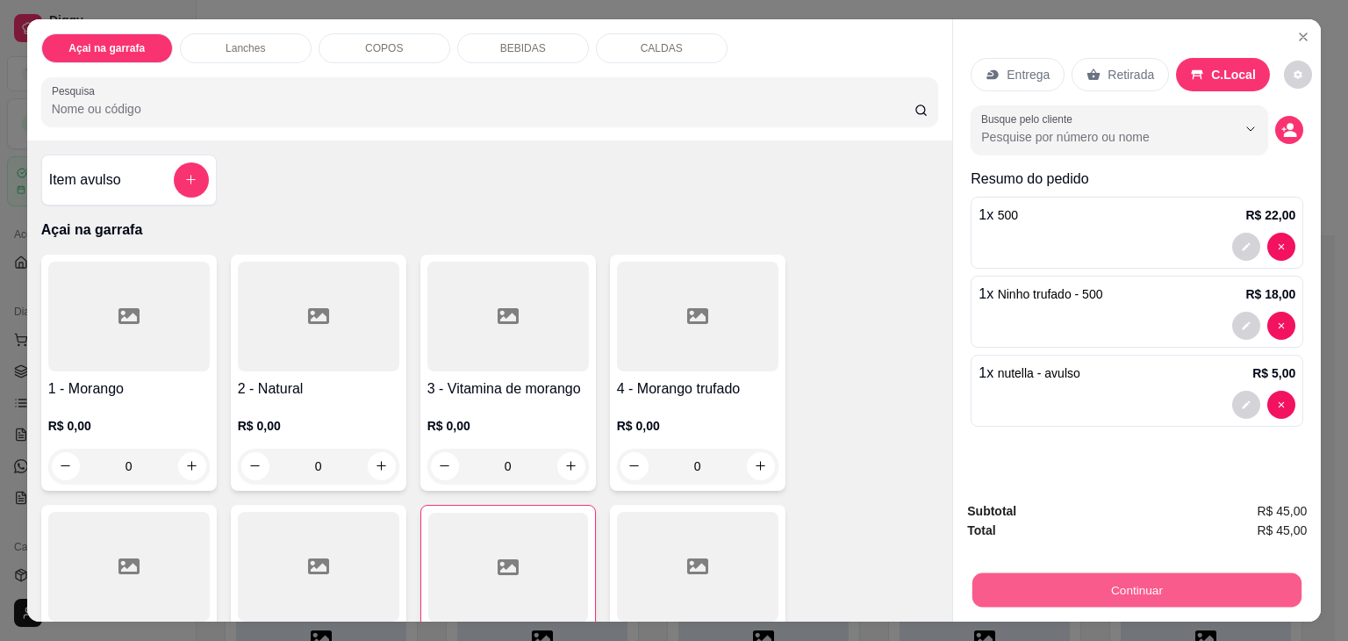
click at [1056, 574] on button "Continuar" at bounding box center [1137, 590] width 329 height 34
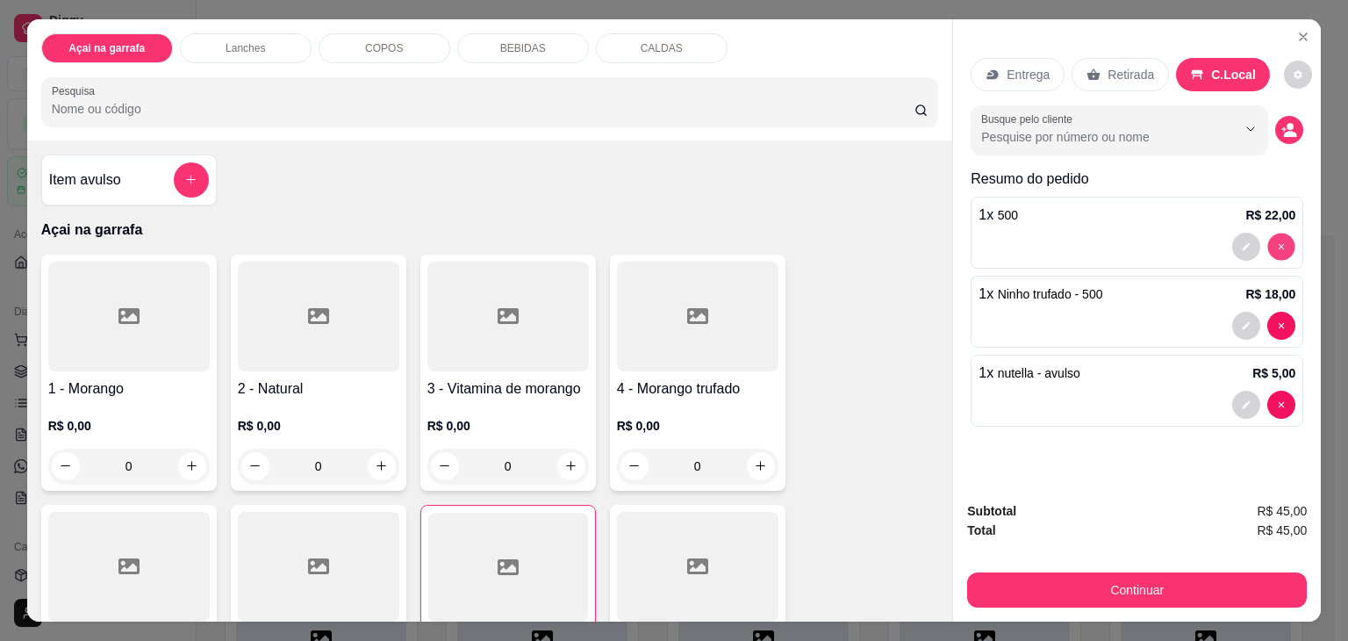
type input "0"
click at [601, 103] on input "Pesquisa" at bounding box center [483, 109] width 863 height 18
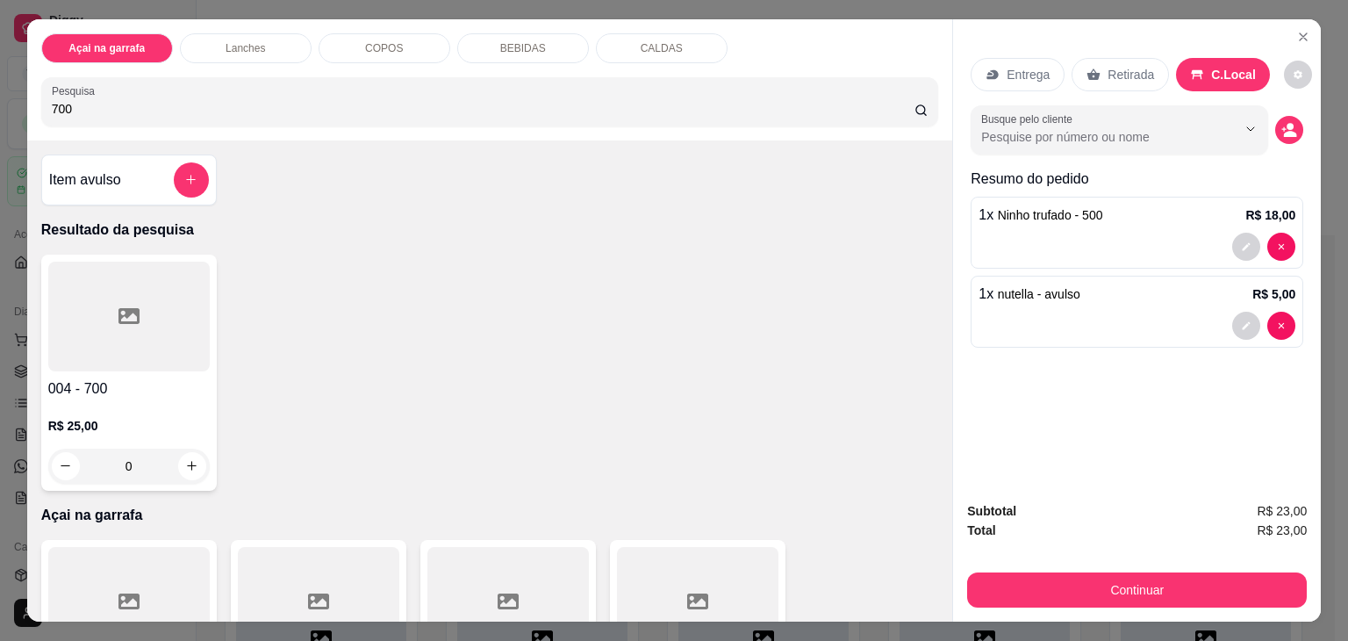
type input "700"
click at [49, 324] on div at bounding box center [129, 317] width 162 height 110
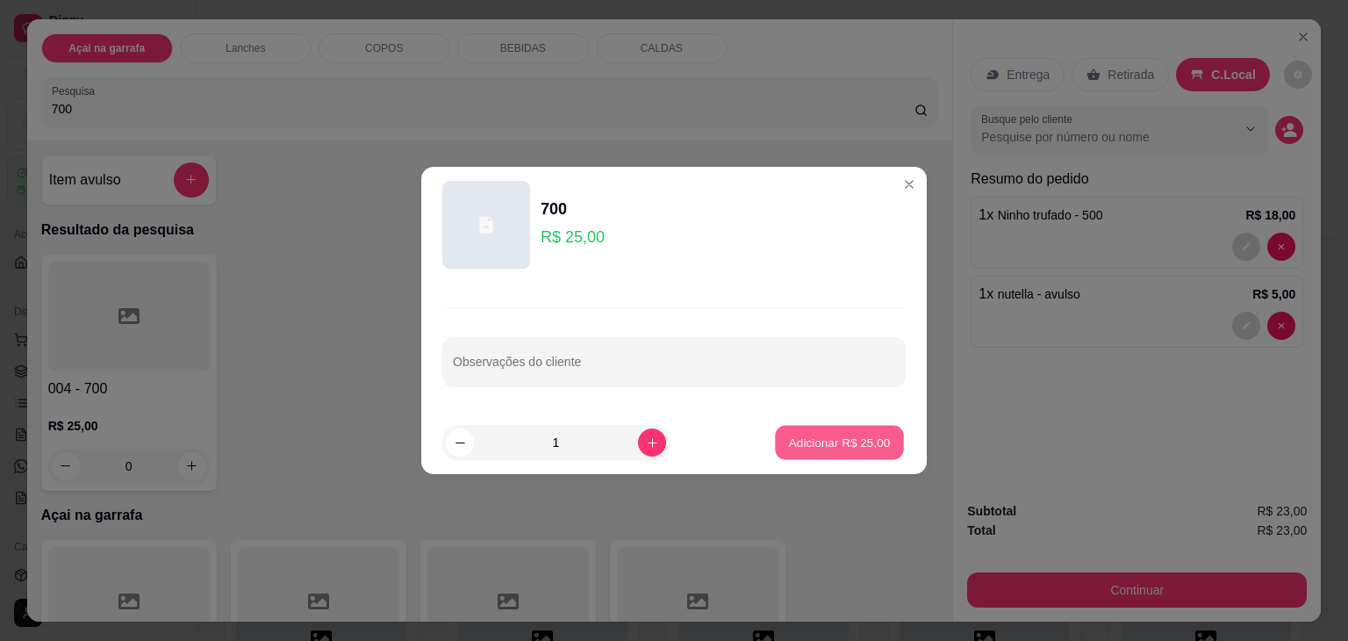
click at [808, 440] on p "Adicionar R$ 25,00" at bounding box center [840, 442] width 102 height 17
type input "1"
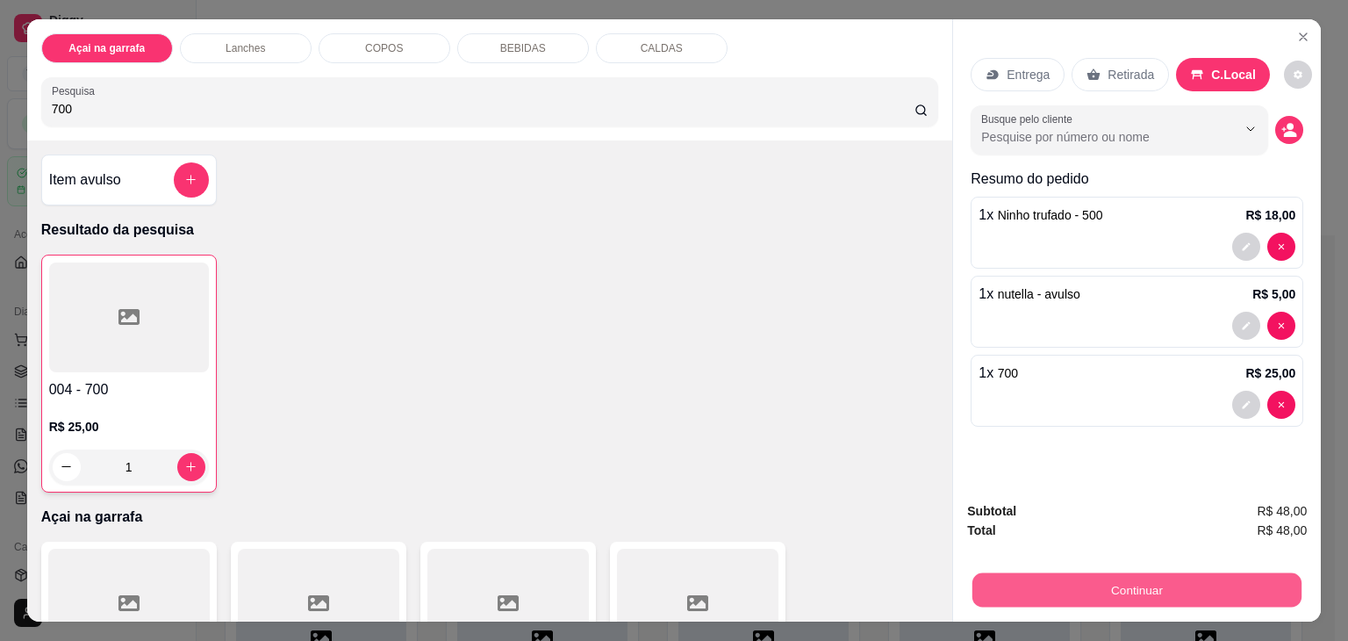
click at [1152, 589] on button "Continuar" at bounding box center [1137, 590] width 329 height 34
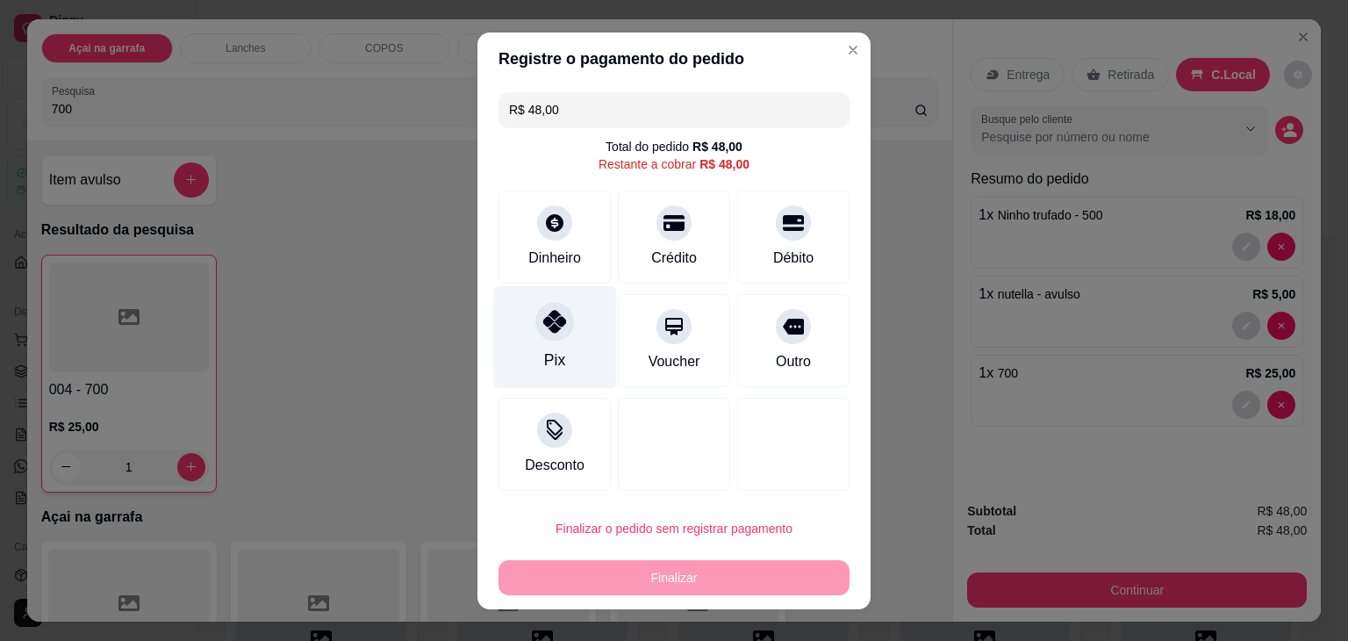
click at [545, 303] on div "Pix" at bounding box center [555, 336] width 124 height 103
type input "R$ 0,00"
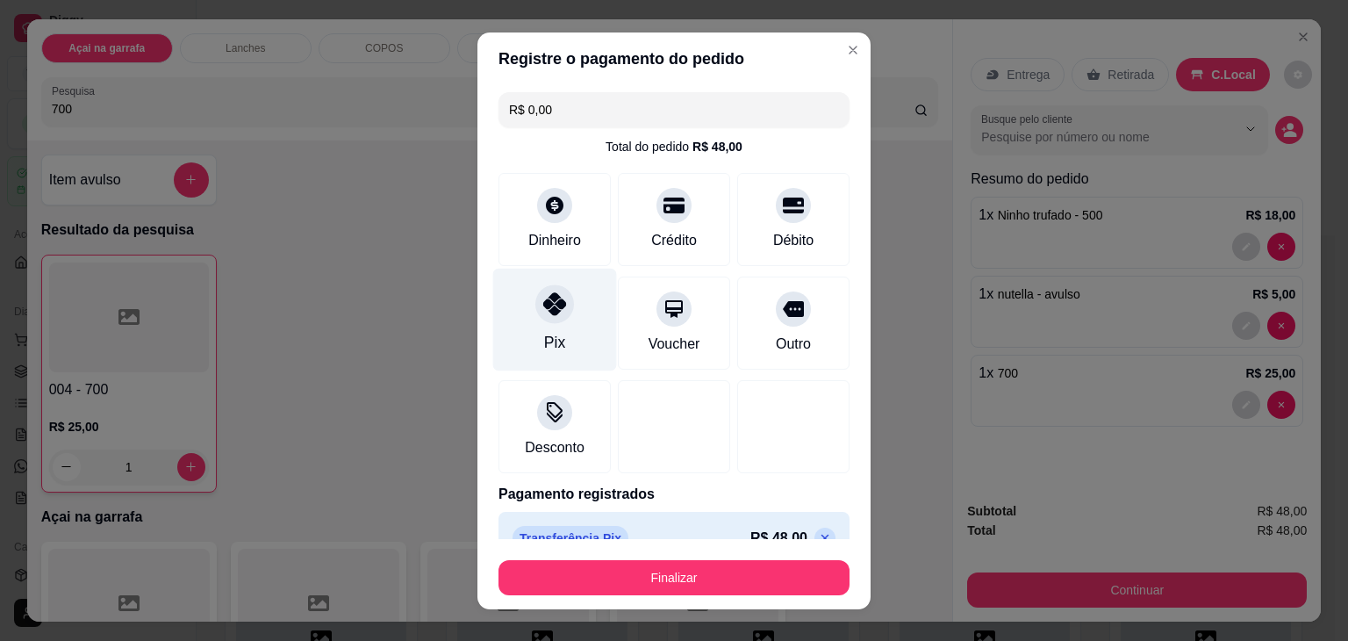
click at [545, 303] on icon at bounding box center [554, 303] width 23 height 23
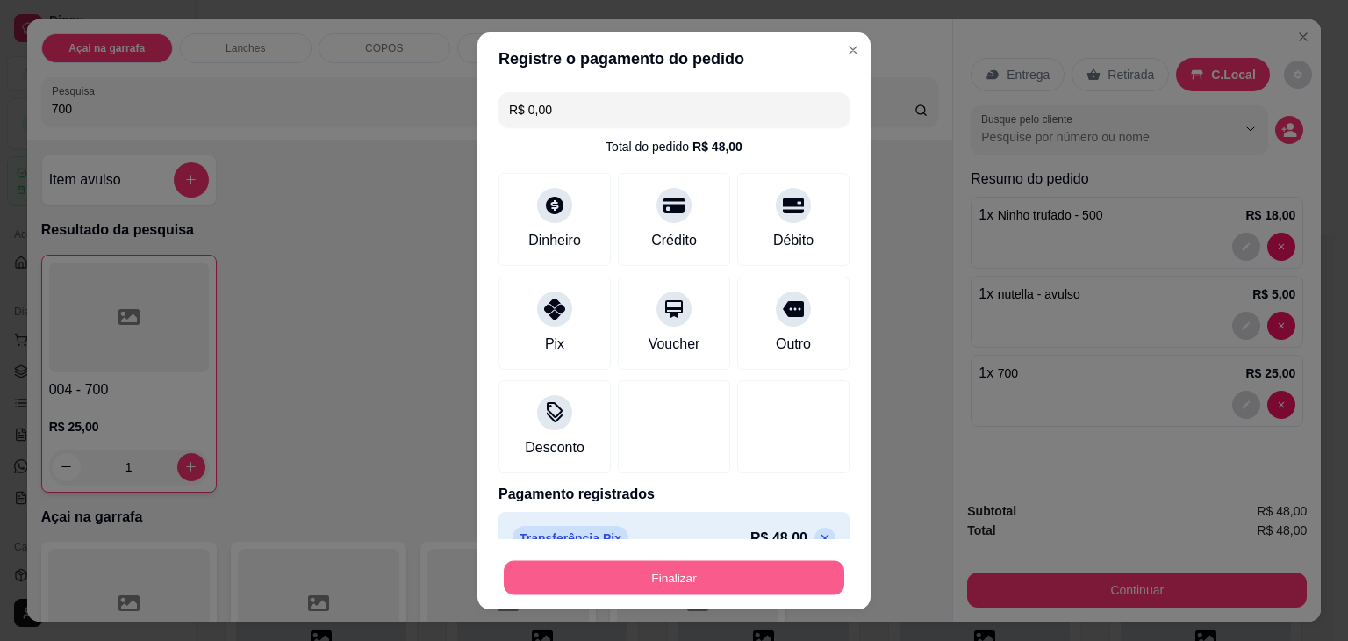
click at [591, 584] on button "Finalizar" at bounding box center [674, 577] width 341 height 34
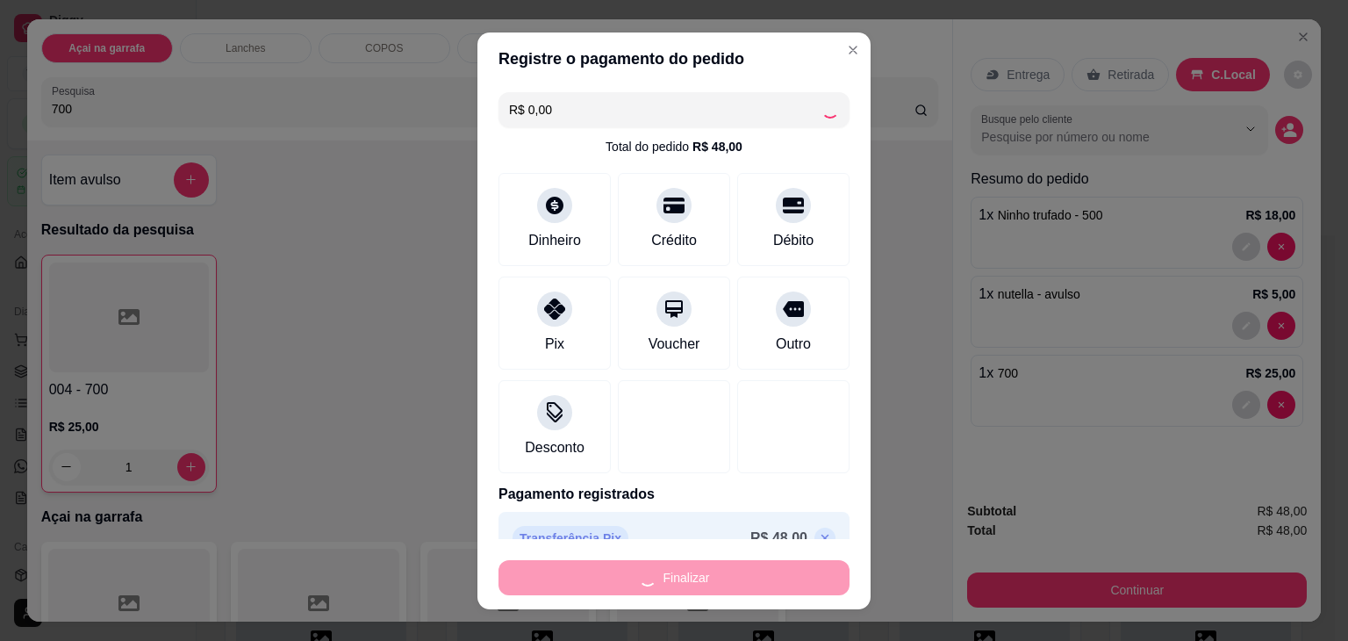
type input "0"
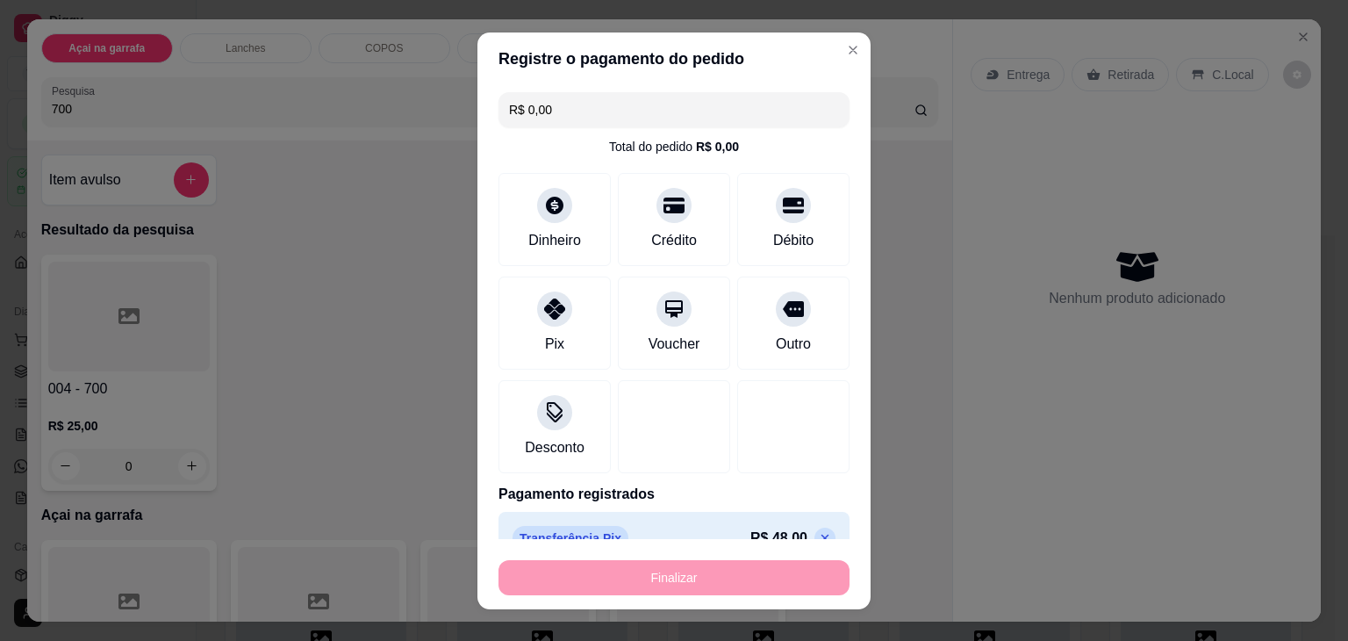
type input "-R$ 48,00"
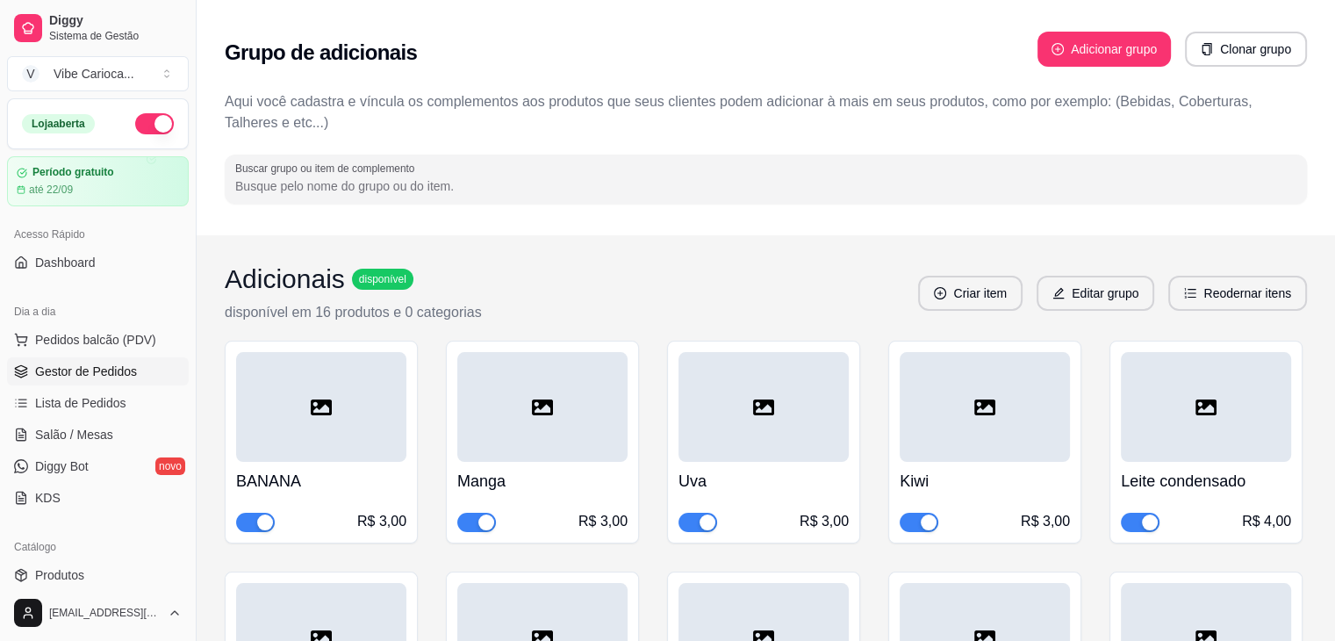
click at [88, 363] on span "Gestor de Pedidos" at bounding box center [86, 372] width 102 height 18
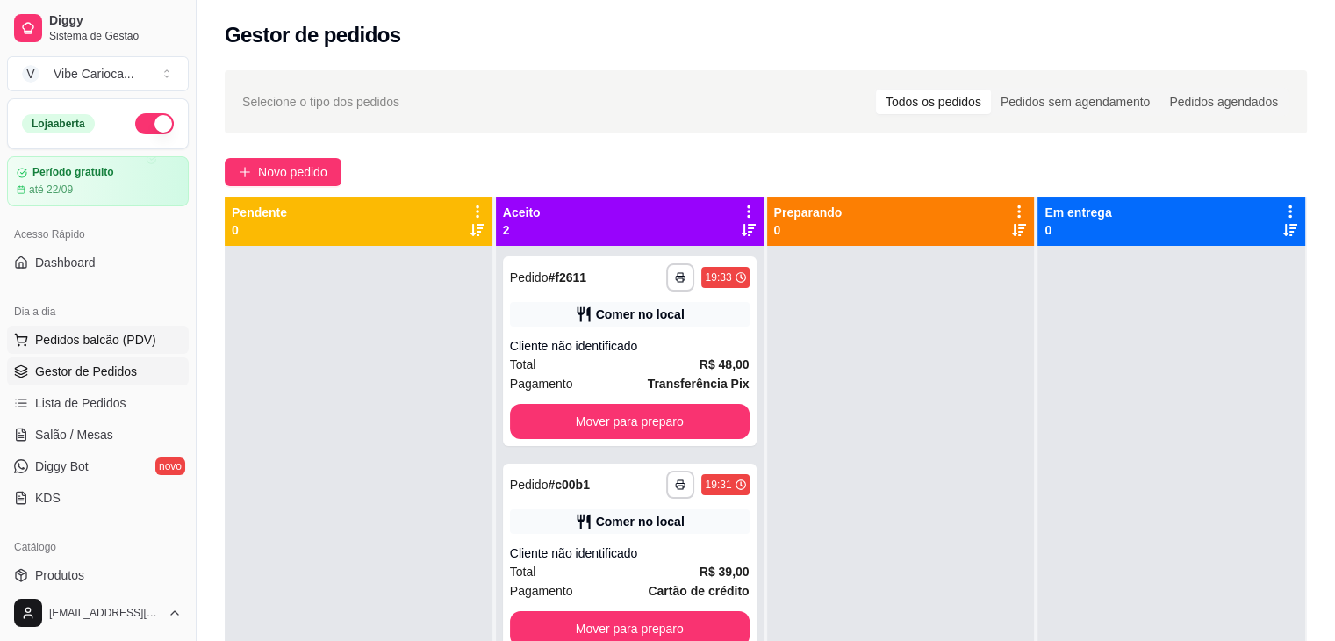
click at [78, 334] on span "Pedidos balcão (PDV)" at bounding box center [95, 340] width 121 height 18
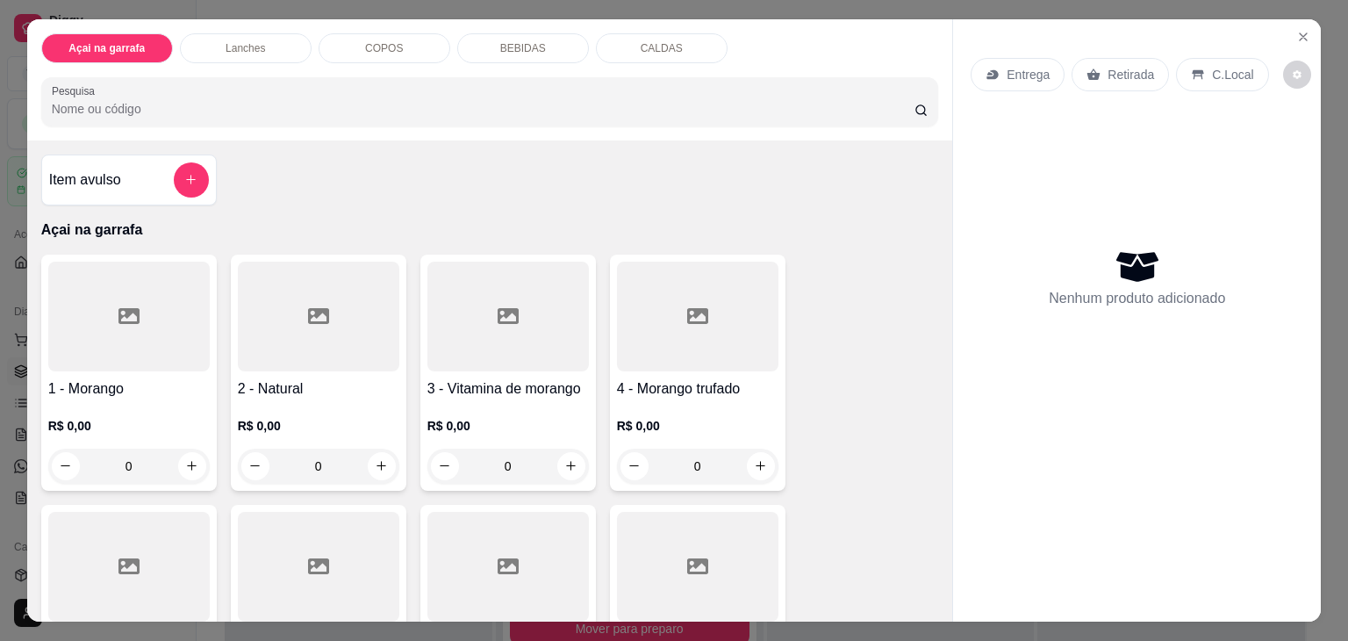
click at [327, 100] on input "Pesquisa" at bounding box center [483, 109] width 863 height 18
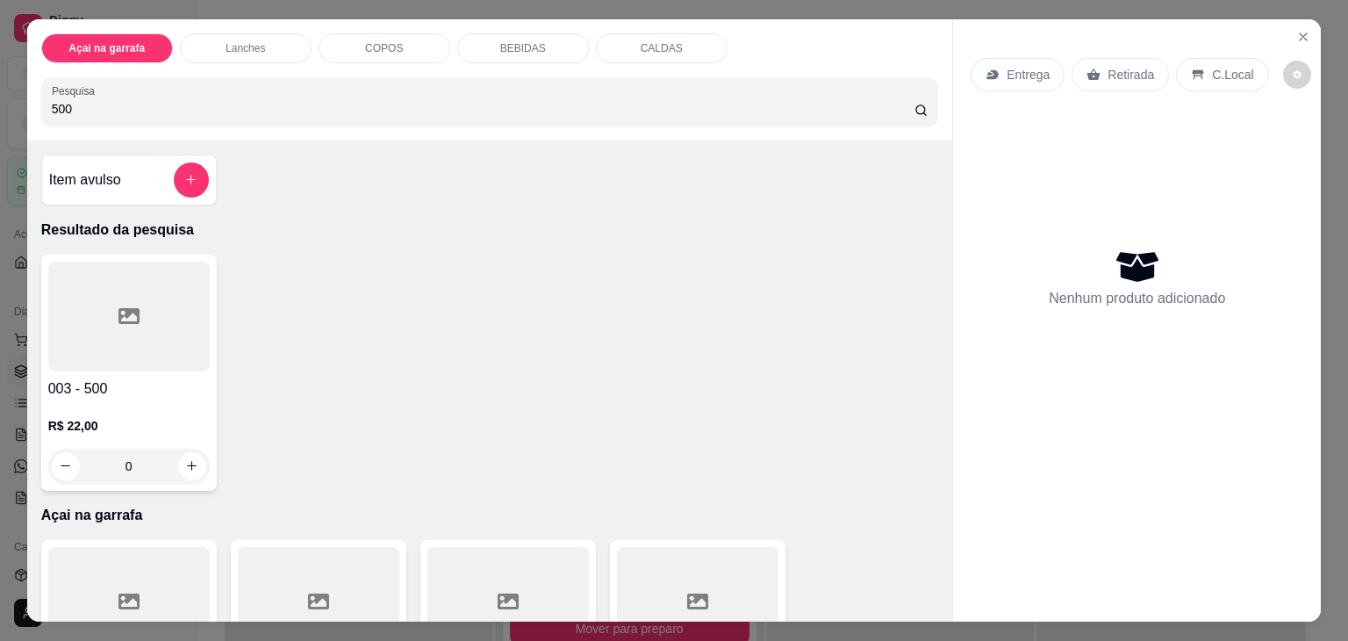
click at [190, 262] on div at bounding box center [129, 317] width 162 height 110
click at [752, 103] on input "500" at bounding box center [483, 109] width 863 height 18
type input "5"
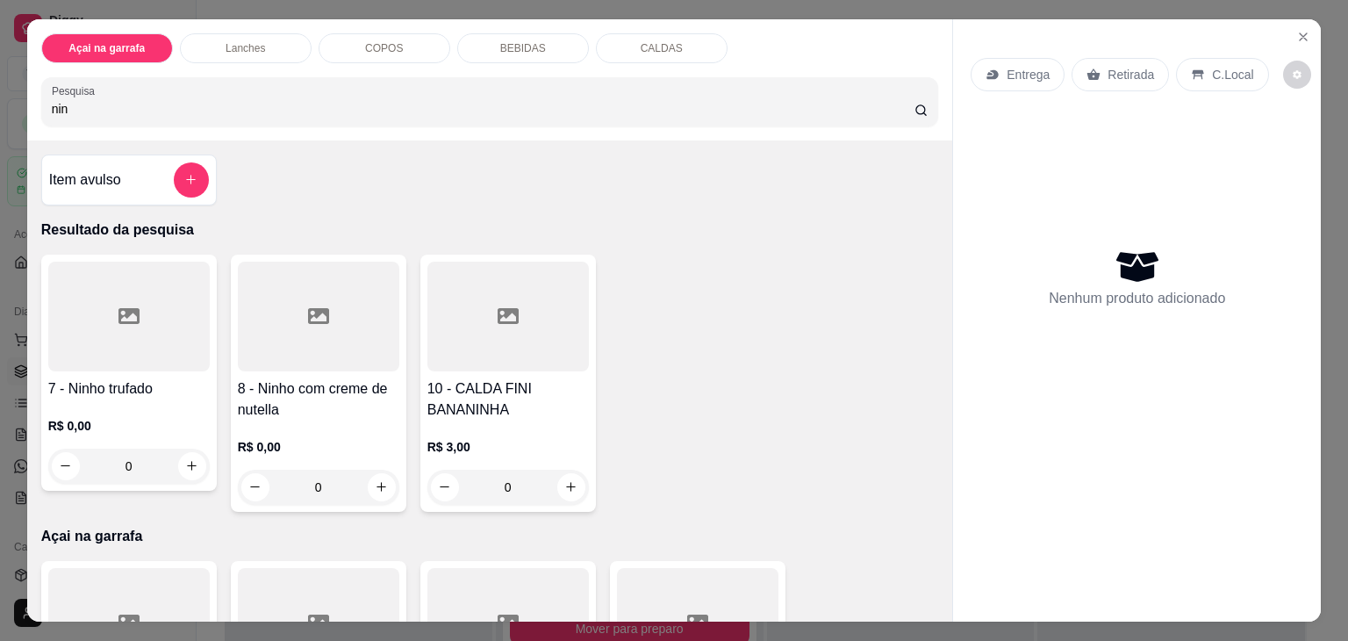
type input "nin"
click at [302, 331] on div at bounding box center [319, 317] width 162 height 110
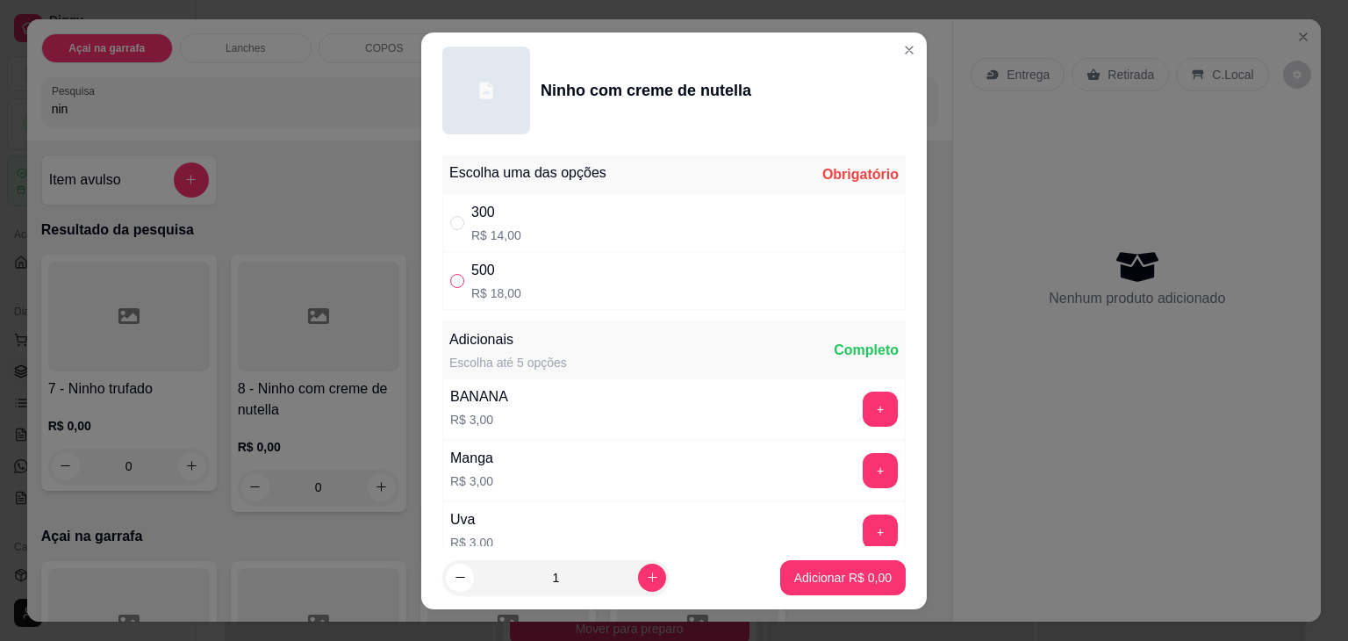
click at [455, 285] on input "" at bounding box center [457, 281] width 14 height 14
radio input "true"
click at [789, 583] on p "Adicionar R$ 18,00" at bounding box center [840, 577] width 102 height 17
type input "1"
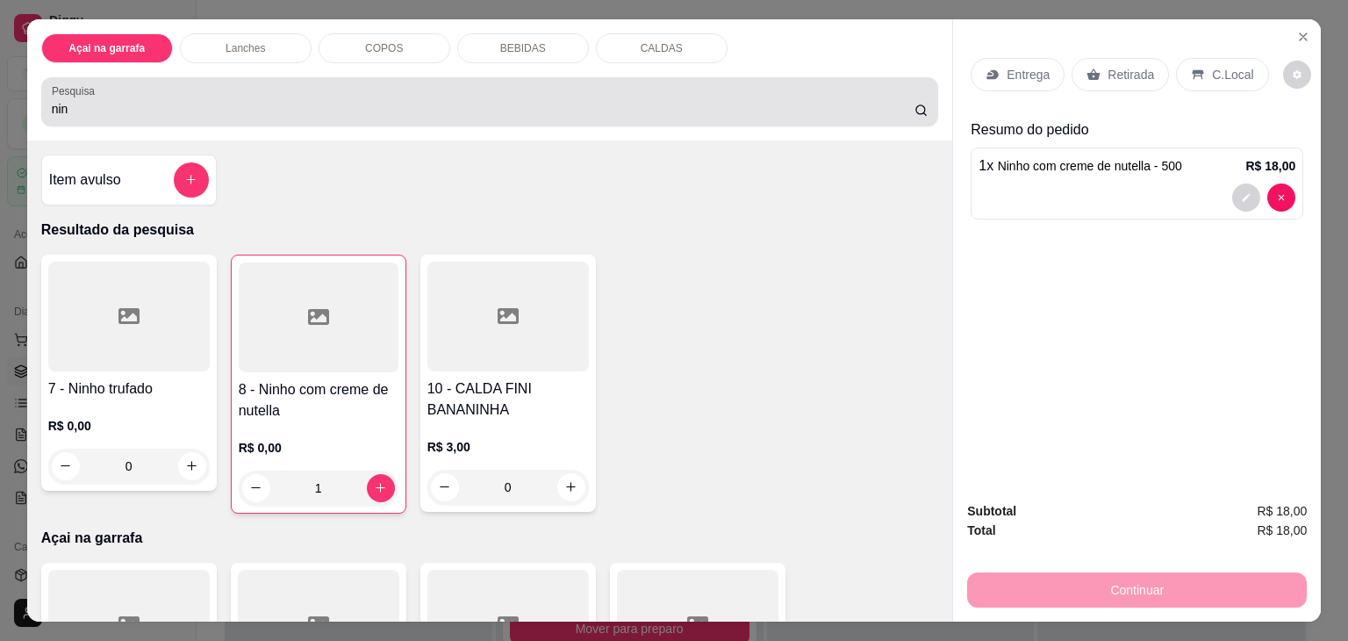
click at [477, 85] on div "nin" at bounding box center [490, 101] width 877 height 35
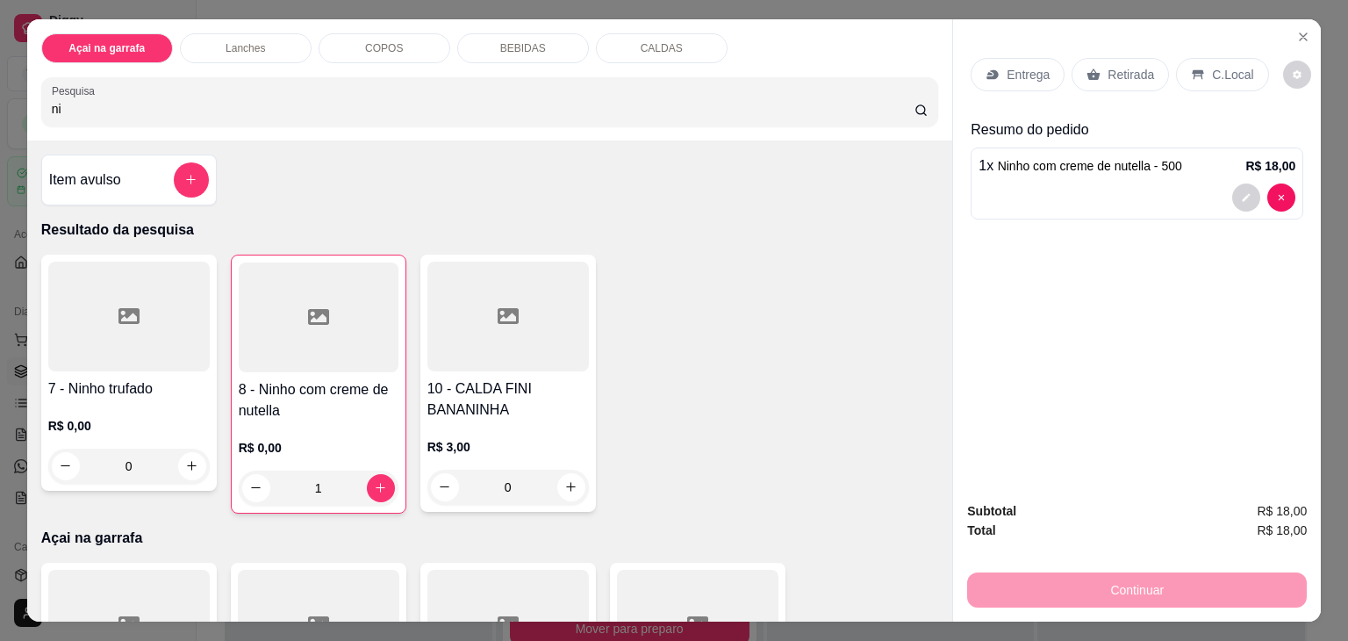
type input "n"
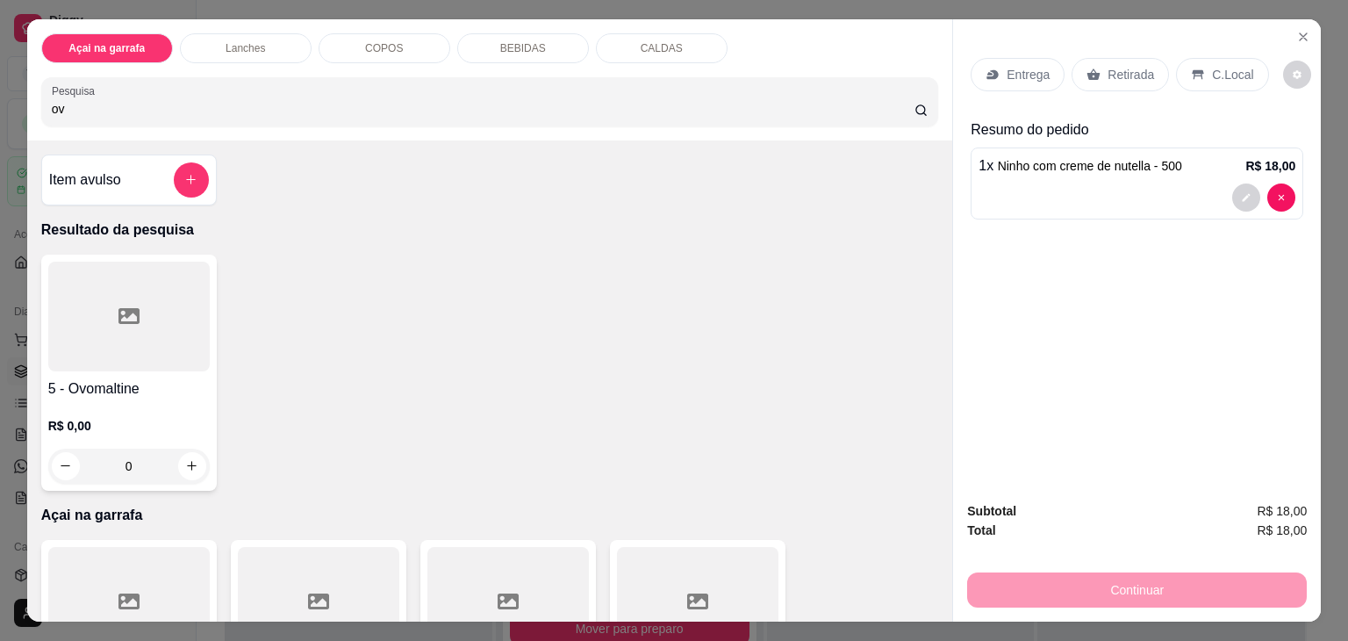
type input "ov"
click at [98, 357] on div at bounding box center [129, 317] width 162 height 110
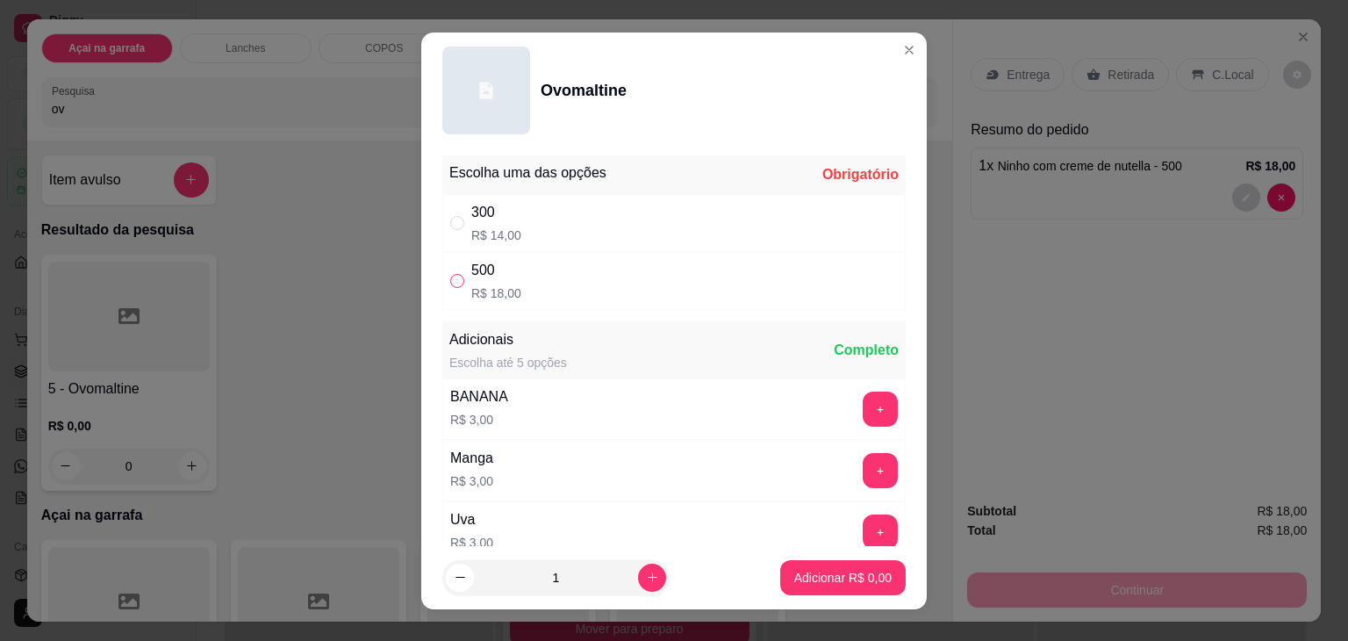
click at [450, 278] on input "" at bounding box center [457, 281] width 14 height 14
radio input "true"
click at [820, 575] on p "Adicionar R$ 18,00" at bounding box center [840, 577] width 102 height 17
type input "1"
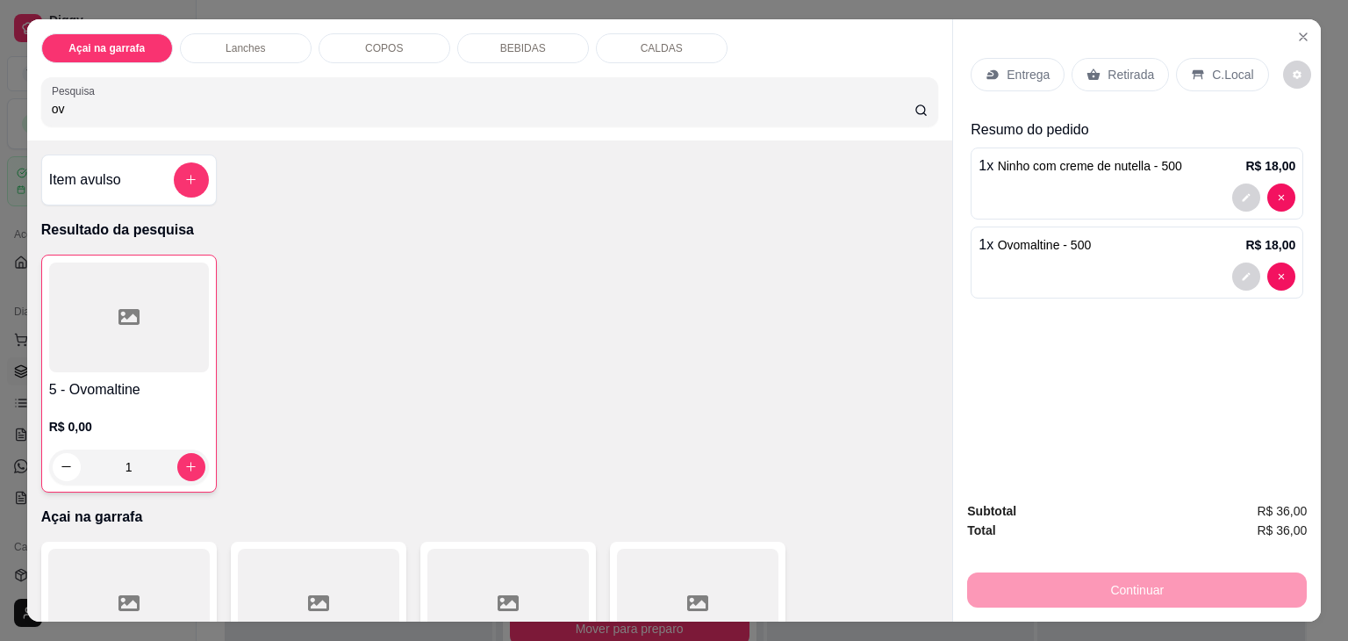
click at [1219, 58] on div "C.Local" at bounding box center [1222, 74] width 92 height 33
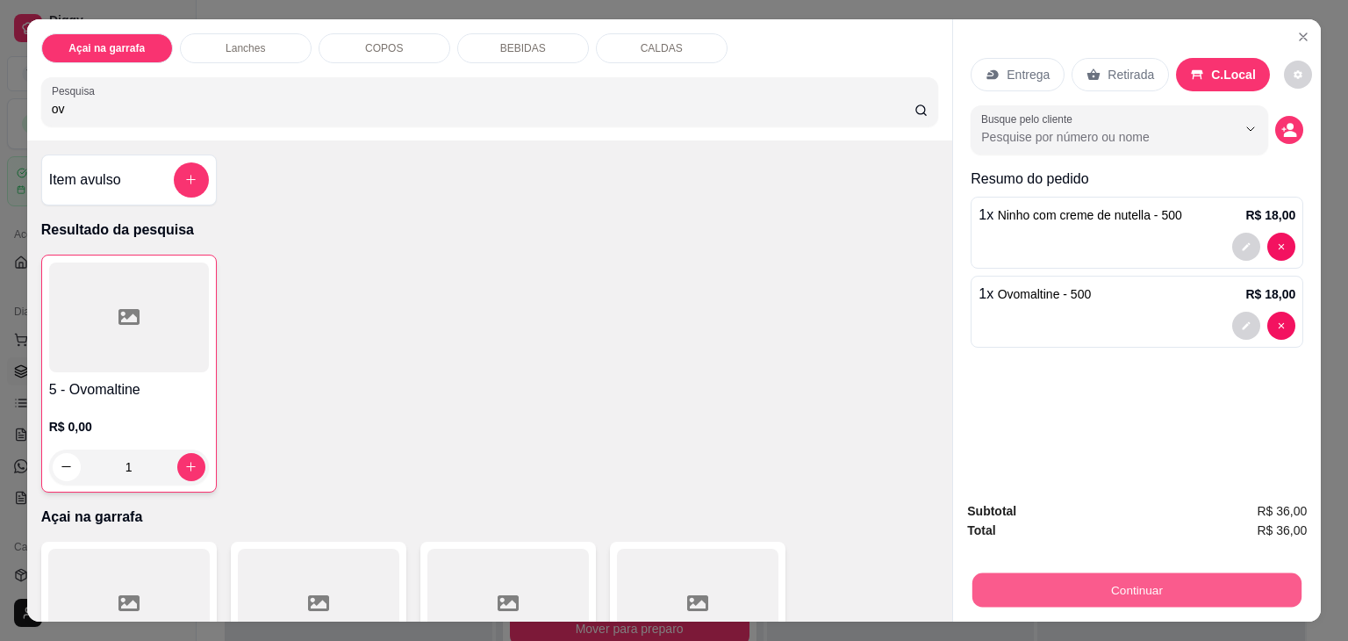
click at [1103, 580] on button "Continuar" at bounding box center [1137, 590] width 329 height 34
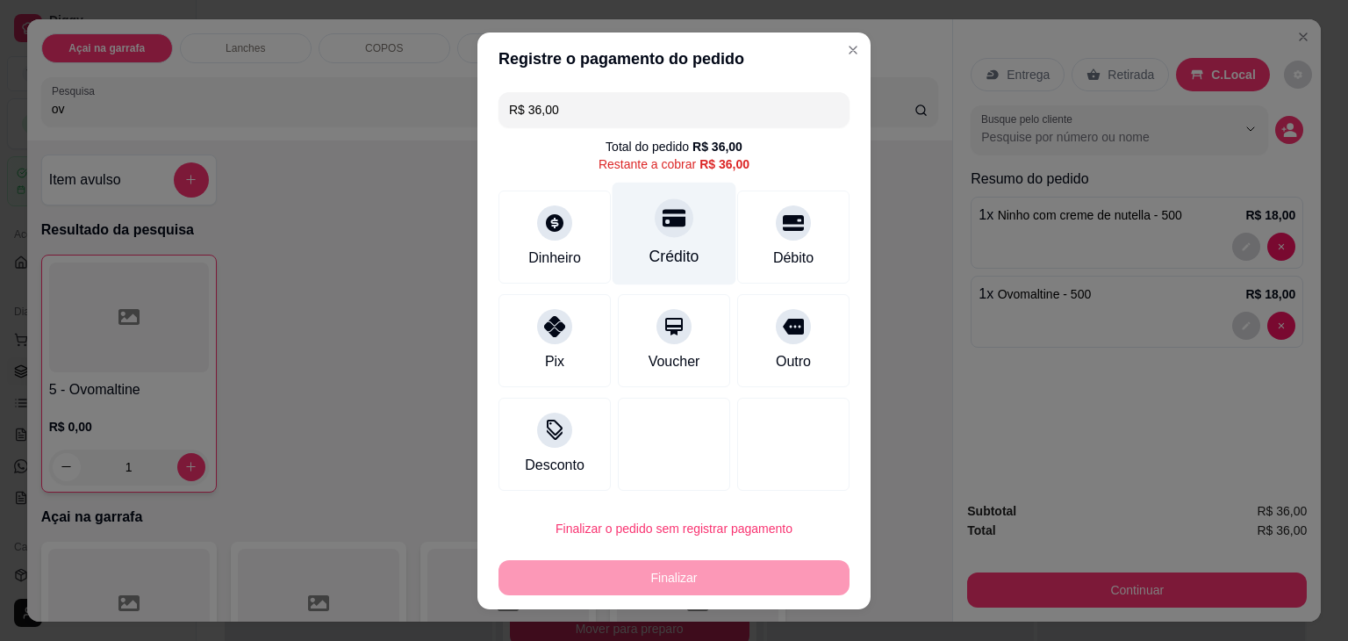
click at [663, 226] on icon at bounding box center [674, 218] width 23 height 18
type input "R$ 0,00"
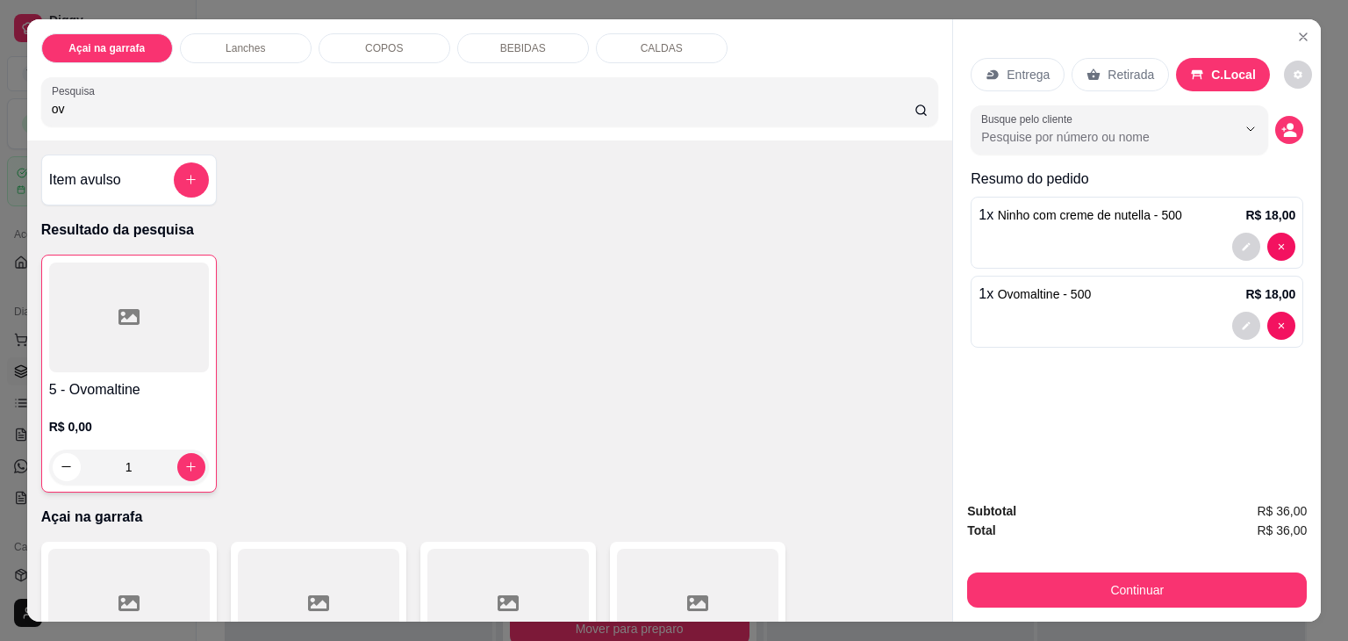
click at [275, 47] on div "Lanches" at bounding box center [246, 48] width 132 height 30
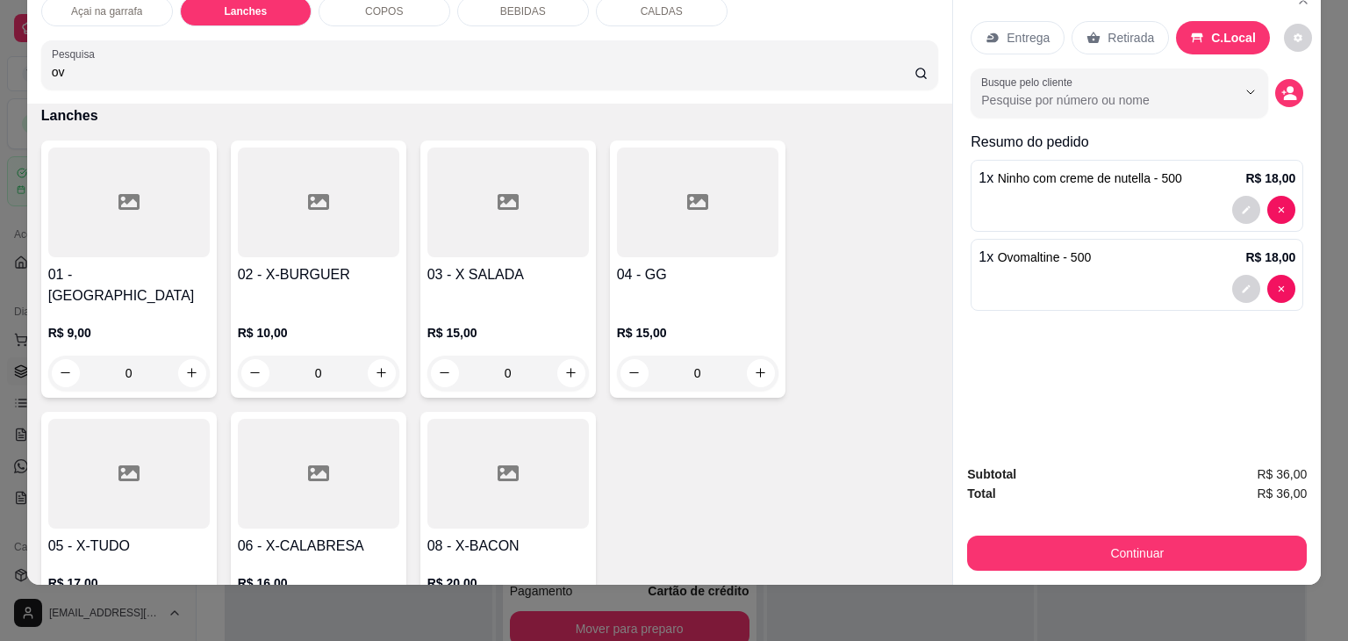
click at [499, 419] on div at bounding box center [509, 474] width 162 height 110
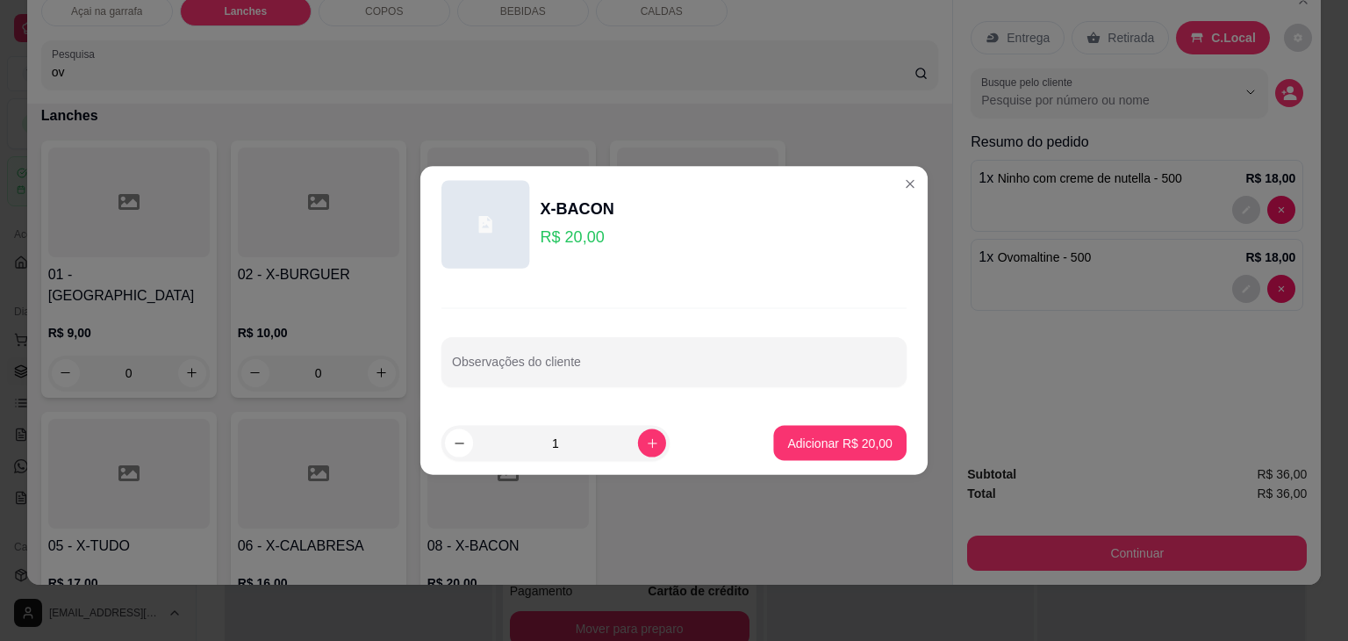
click at [499, 403] on div "Observações do cliente" at bounding box center [674, 347] width 507 height 129
click at [804, 436] on p "Adicionar R$ 20,00" at bounding box center [840, 442] width 102 height 17
type input "1"
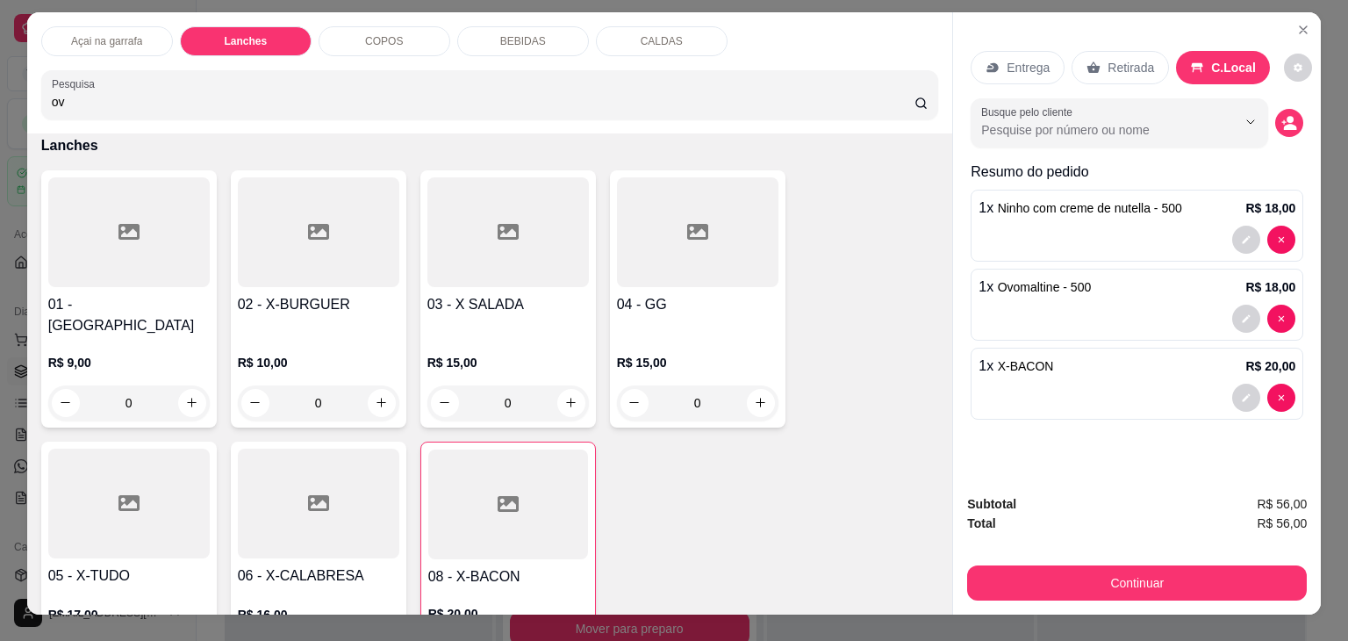
scroll to position [0, 0]
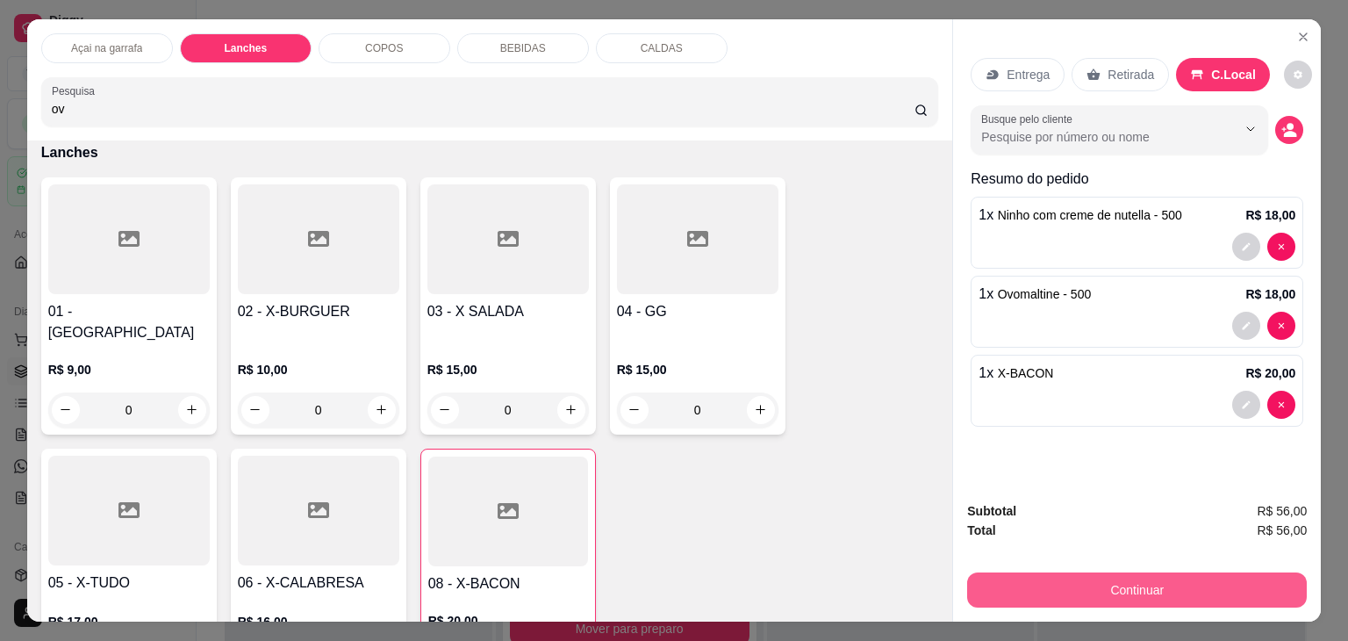
click at [1139, 582] on button "Continuar" at bounding box center [1137, 589] width 340 height 35
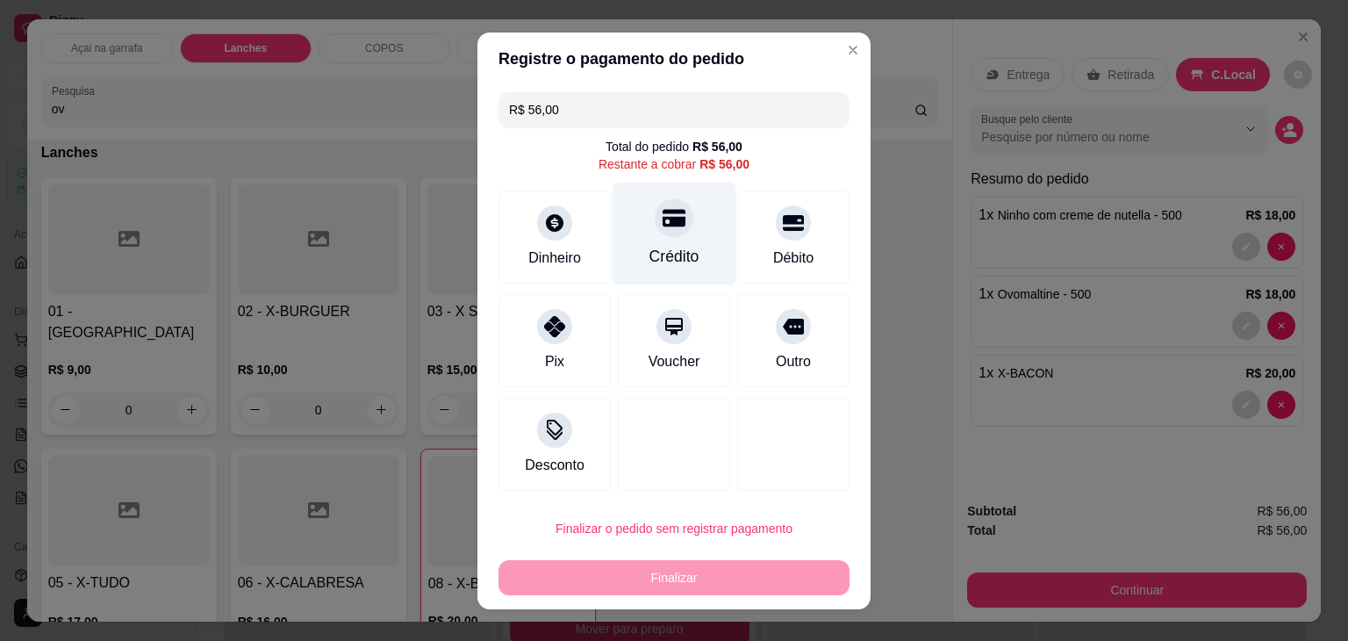
click at [631, 227] on div "Crédito" at bounding box center [675, 233] width 124 height 103
type input "R$ 0,00"
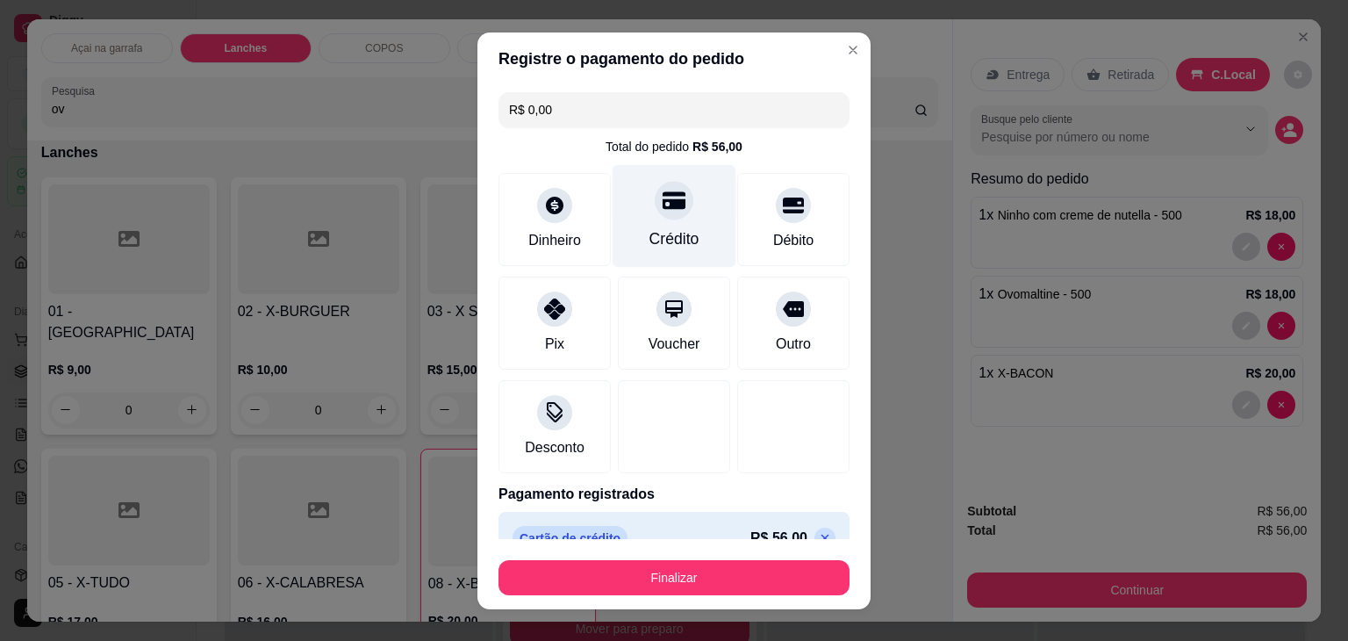
click at [647, 222] on div "Crédito" at bounding box center [675, 215] width 124 height 103
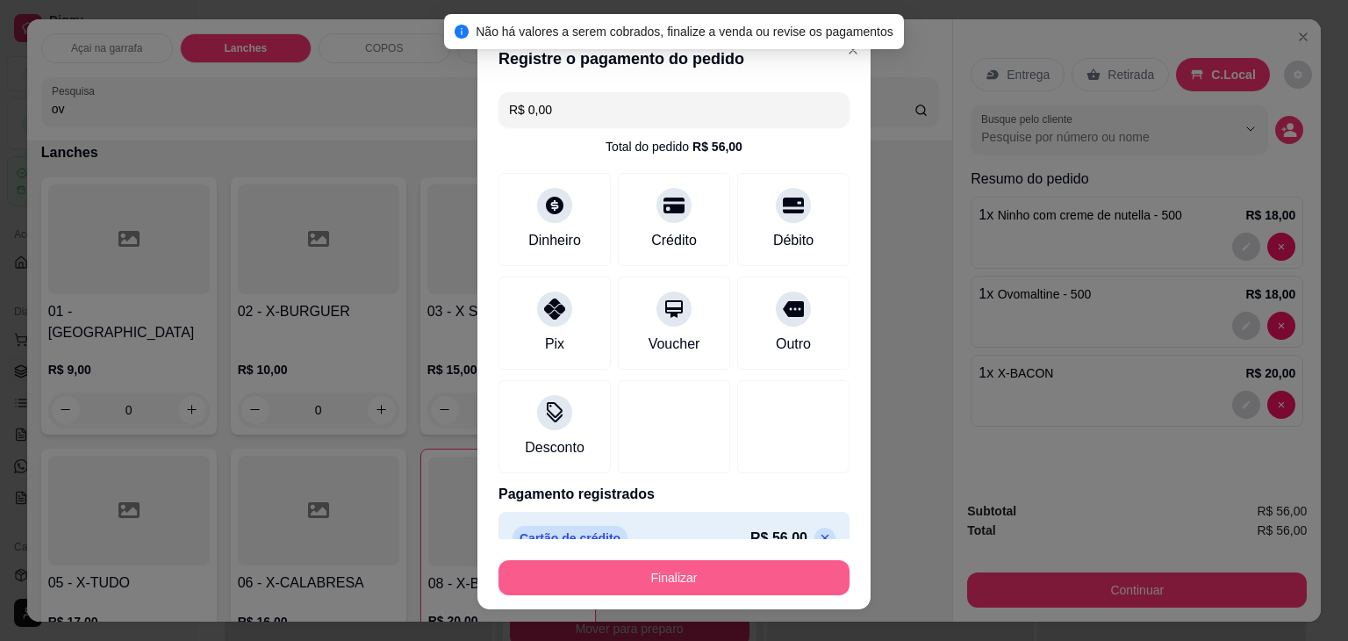
click at [615, 563] on button "Finalizar" at bounding box center [674, 577] width 351 height 35
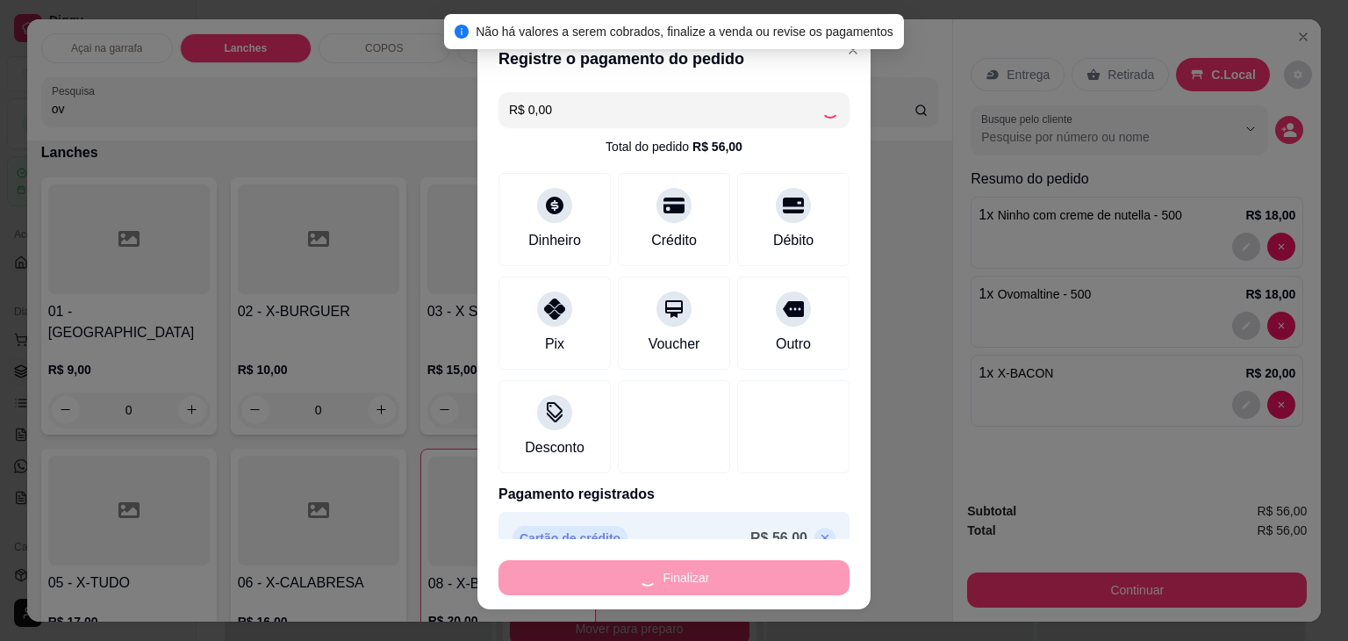
type input "0"
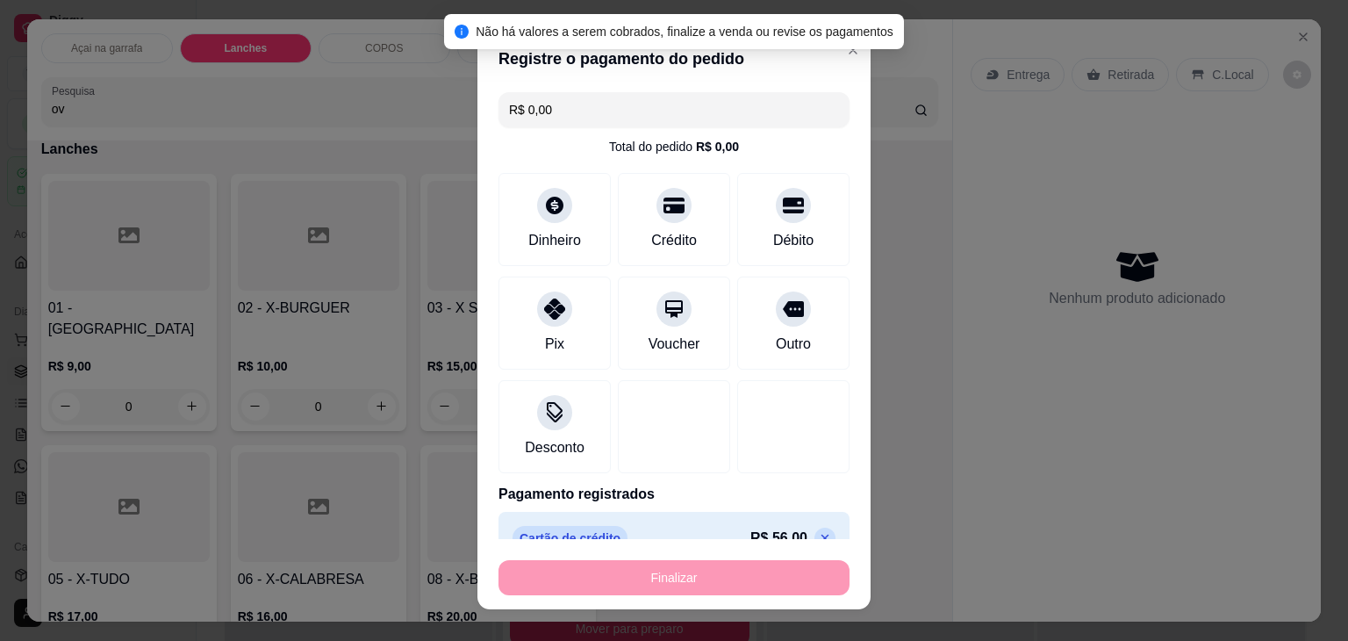
type input "-R$ 56,00"
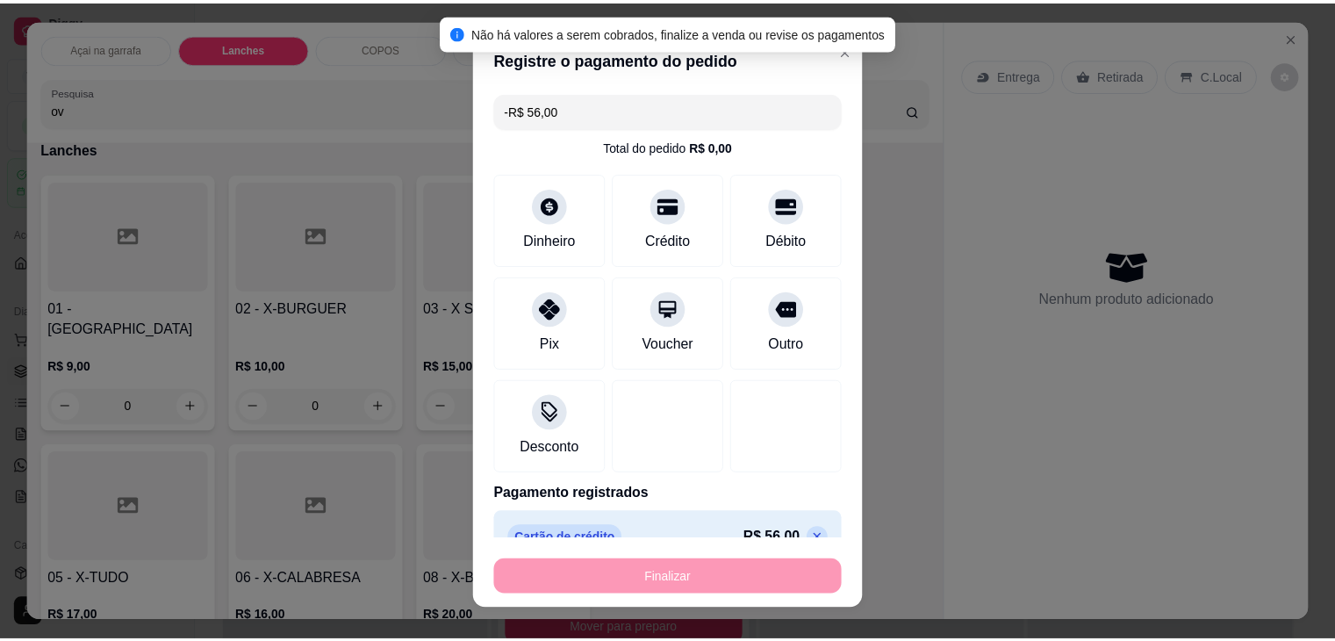
scroll to position [1420, 0]
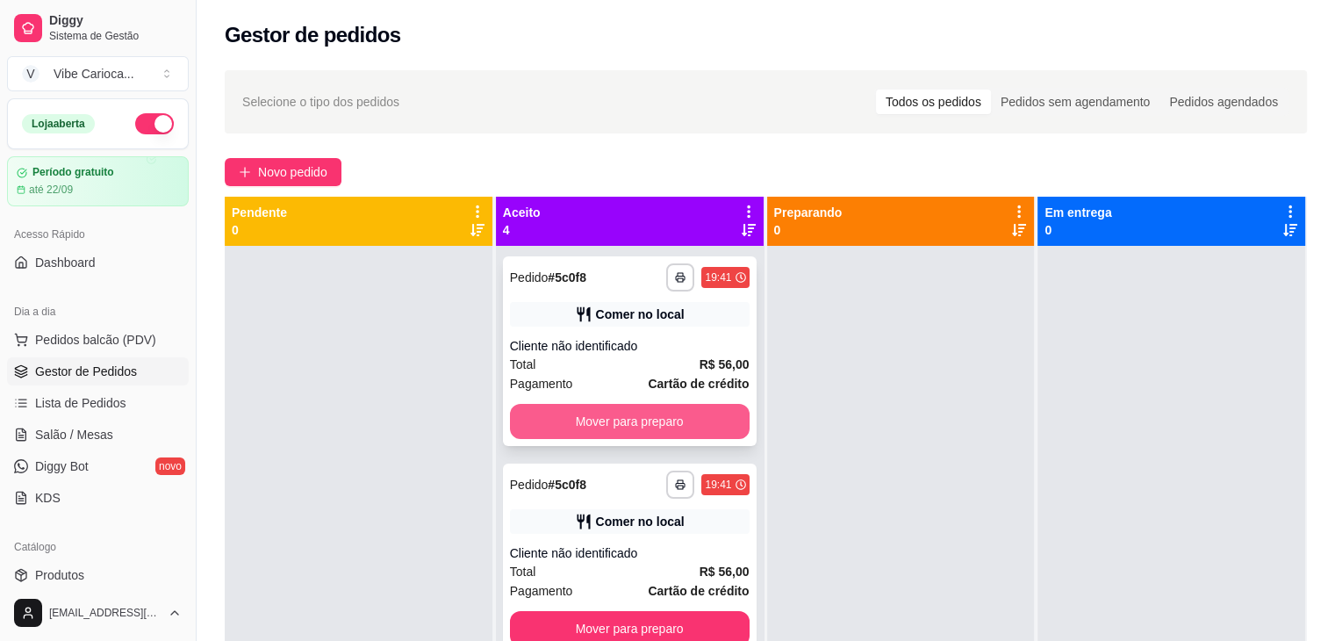
click at [579, 429] on button "Mover para preparo" at bounding box center [630, 421] width 240 height 35
click at [579, 429] on button "Mover para preparo" at bounding box center [630, 422] width 233 height 34
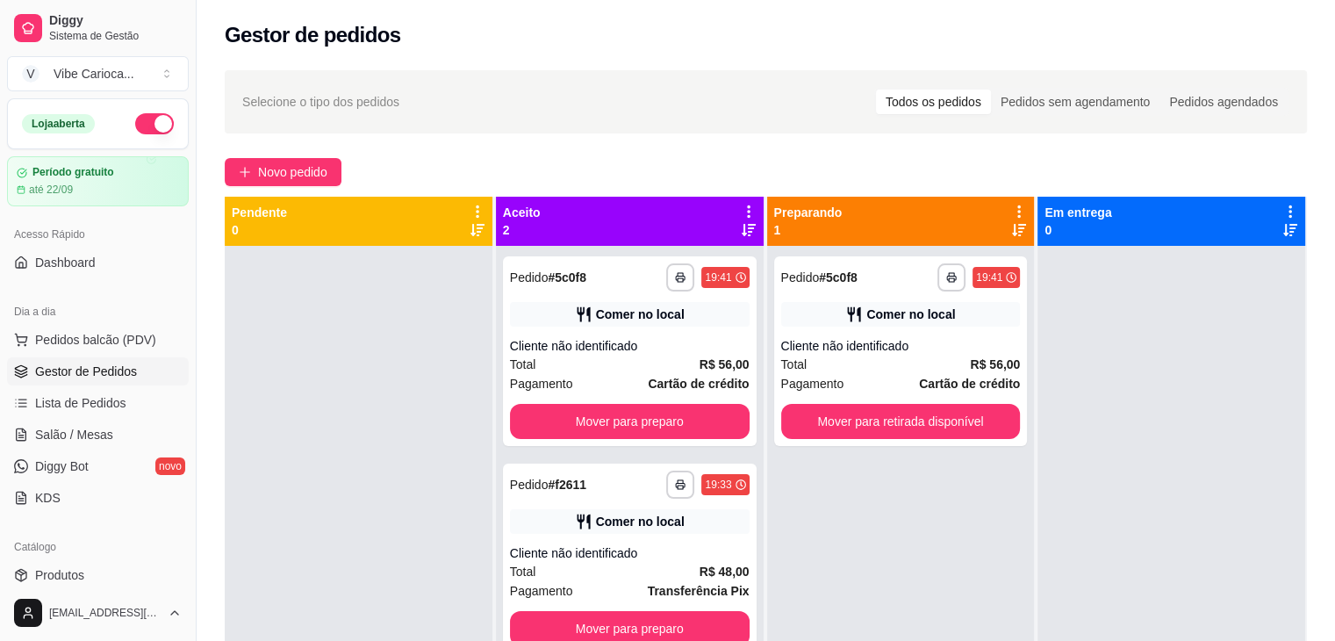
click at [579, 429] on button "Mover para preparo" at bounding box center [630, 421] width 240 height 35
click at [620, 415] on button "Mover para preparo" at bounding box center [630, 421] width 240 height 35
click at [681, 423] on button "Mover para preparo" at bounding box center [630, 421] width 240 height 35
click at [747, 212] on icon at bounding box center [749, 211] width 4 height 12
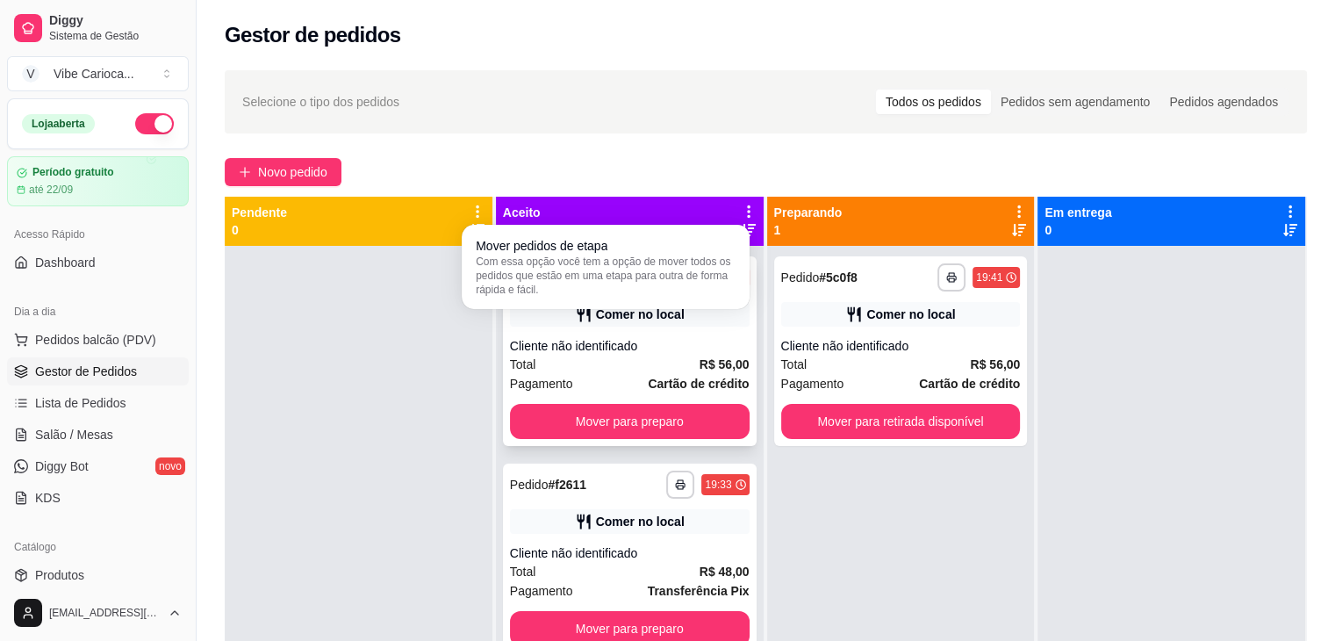
click at [667, 352] on div "Cliente não identificado" at bounding box center [630, 346] width 240 height 18
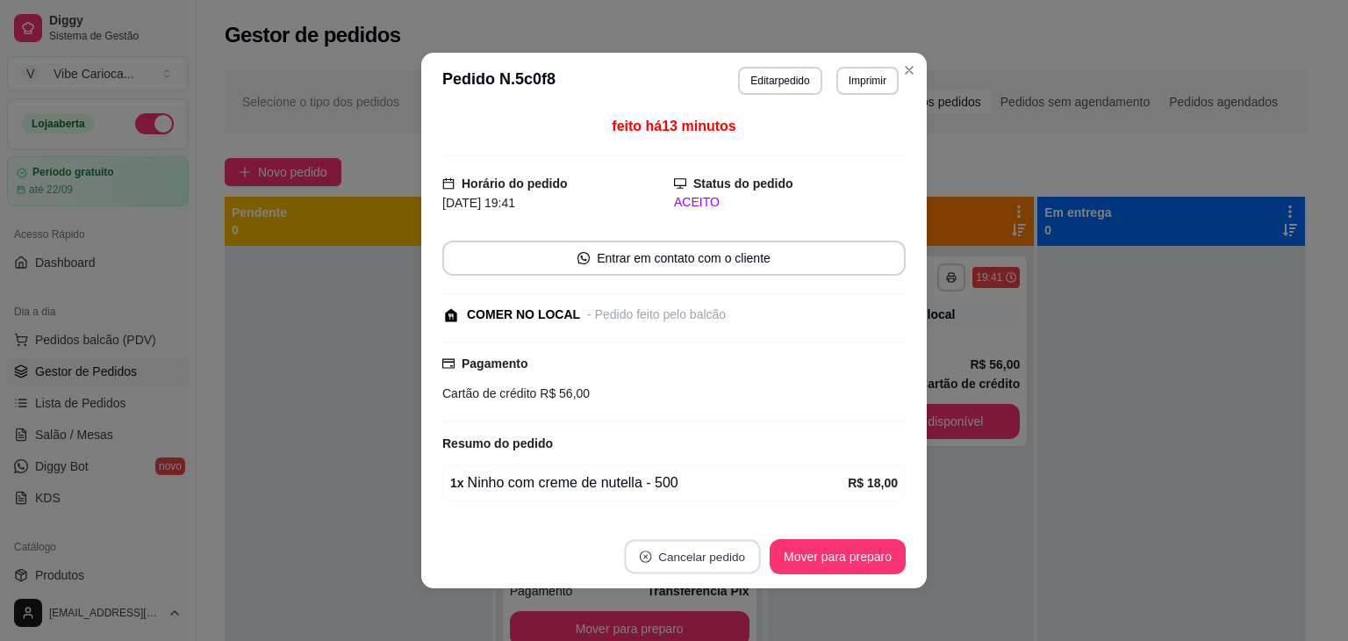
click at [674, 555] on button "Cancelar pedido" at bounding box center [692, 557] width 136 height 34
click at [708, 502] on button "Sim" at bounding box center [735, 513] width 68 height 34
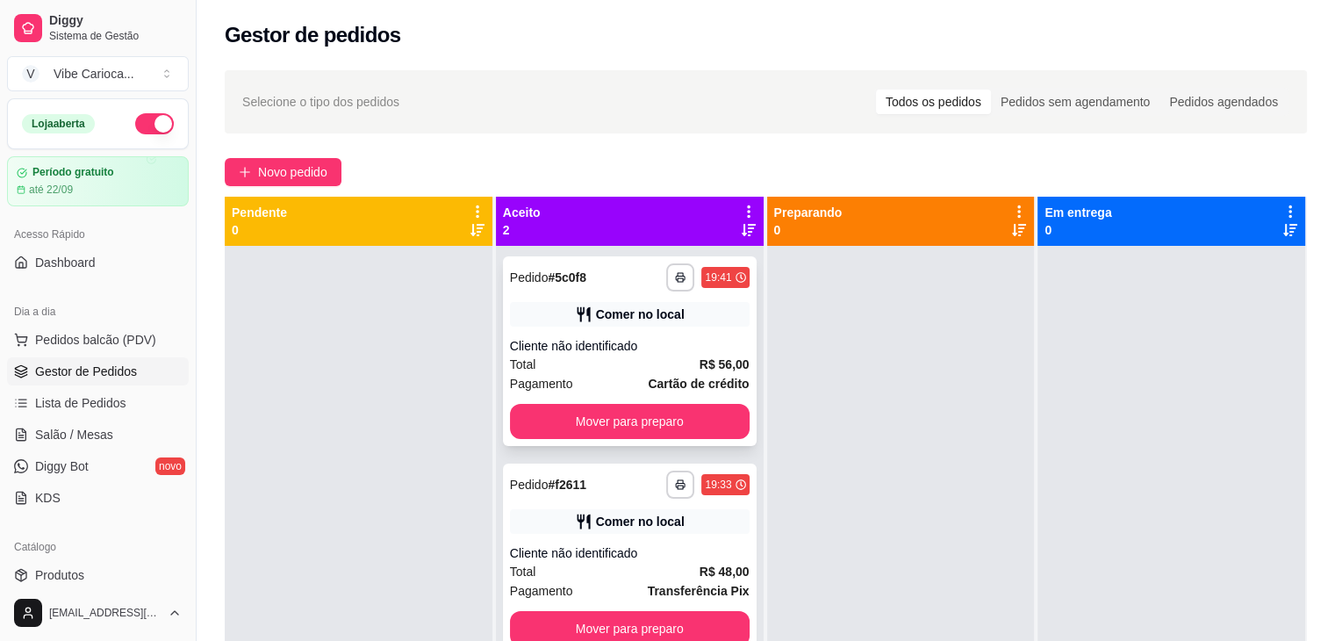
click at [702, 362] on strong "R$ 56,00" at bounding box center [725, 364] width 50 height 14
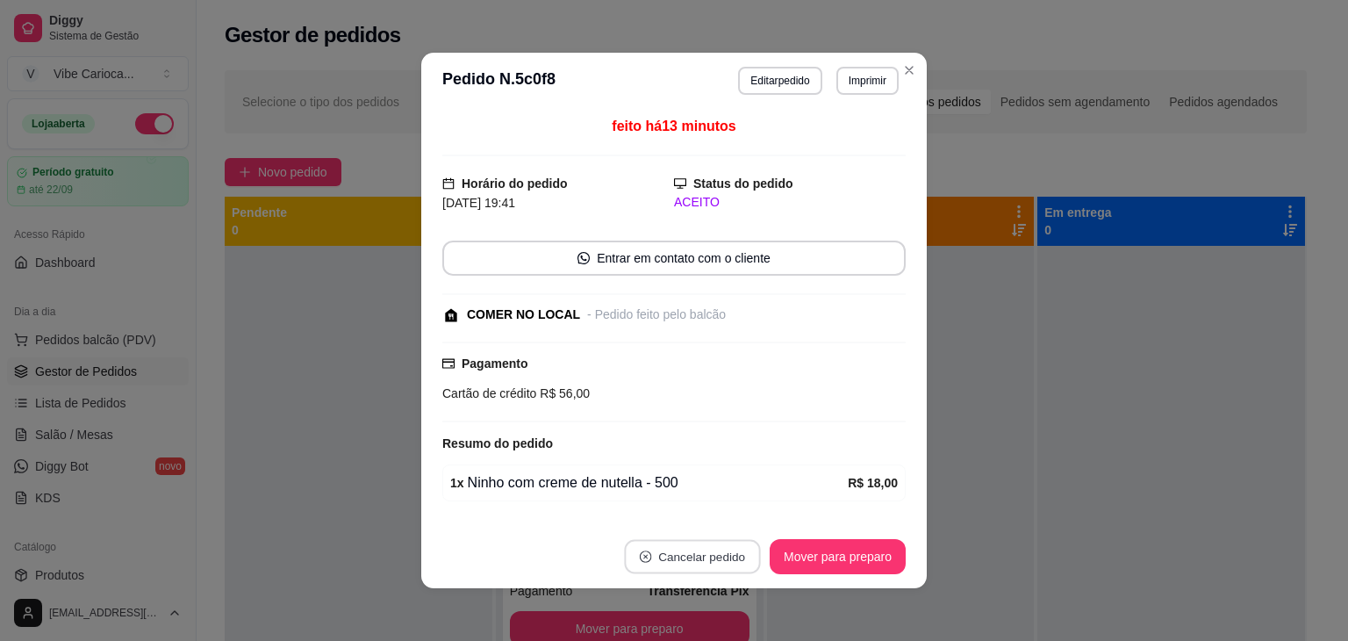
click at [730, 554] on button "Cancelar pedido" at bounding box center [692, 557] width 136 height 34
click at [907, 82] on button "Close" at bounding box center [909, 70] width 28 height 28
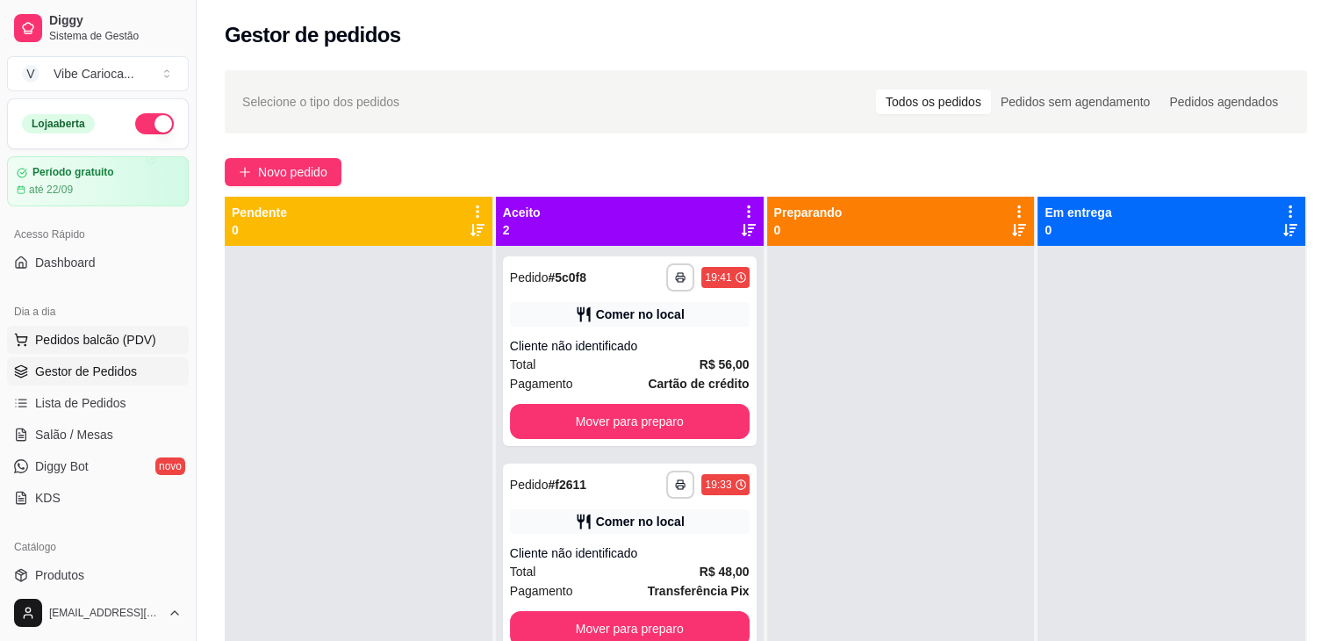
click at [112, 334] on span "Pedidos balcão (PDV)" at bounding box center [95, 340] width 121 height 18
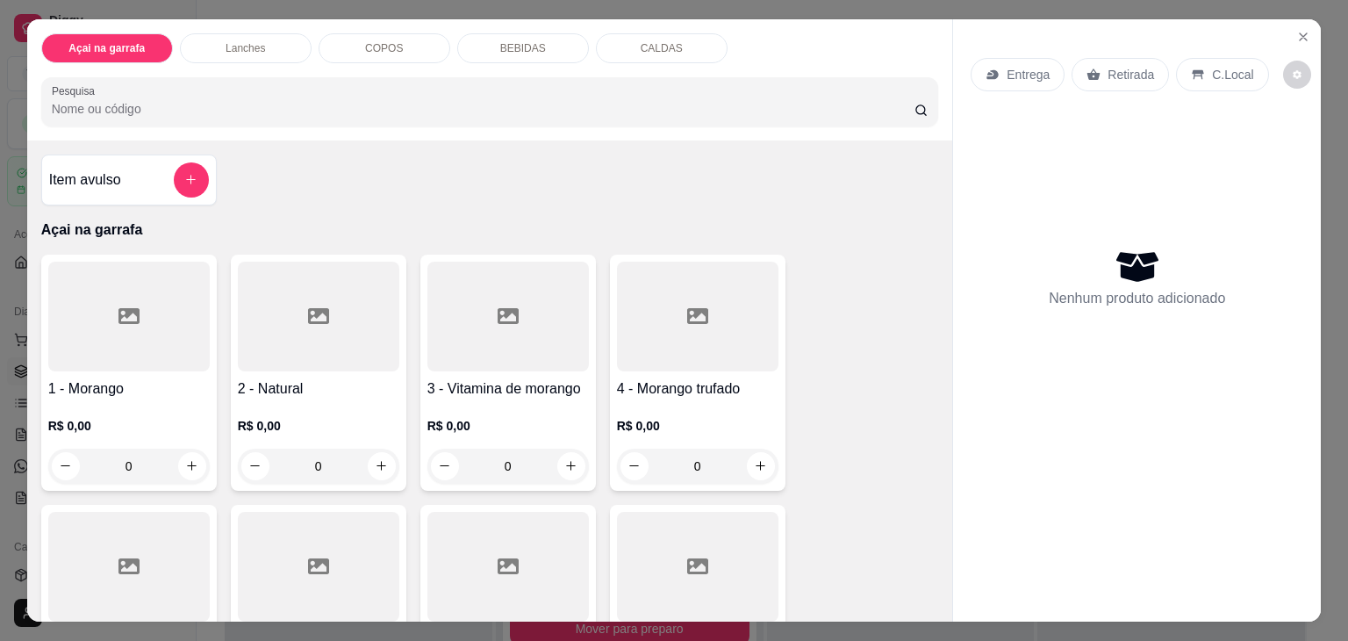
click at [253, 110] on input "Pesquisa" at bounding box center [483, 109] width 863 height 18
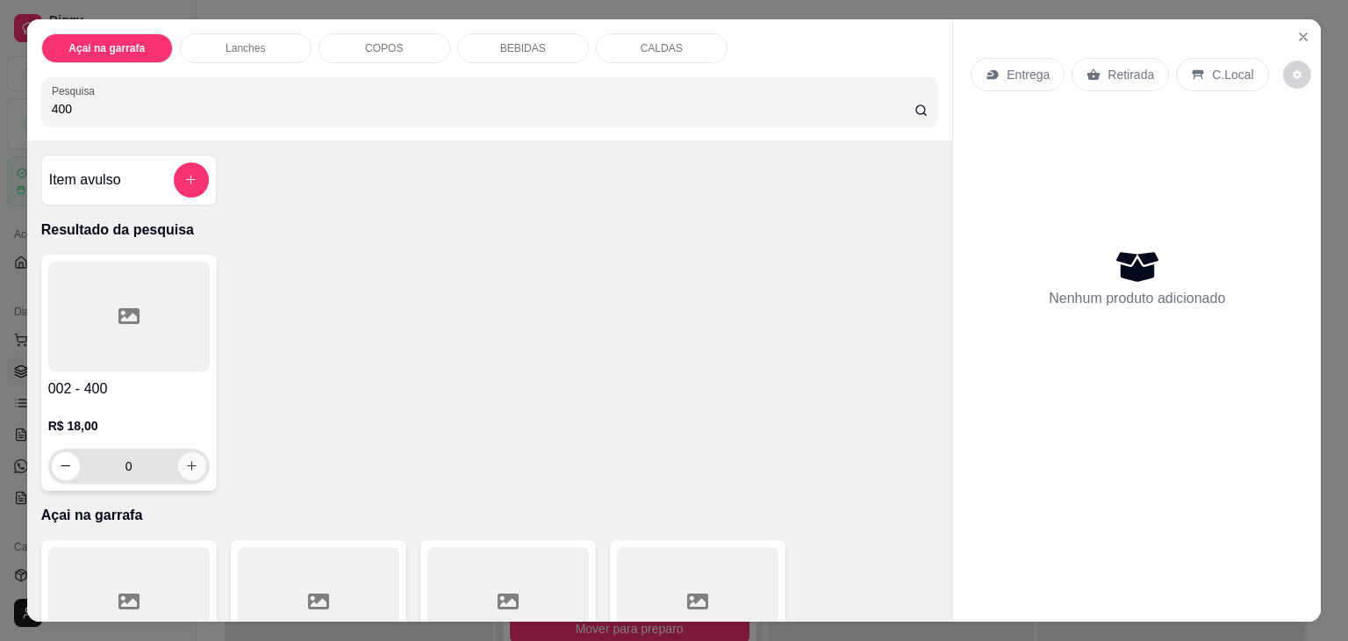
type input "400"
click at [185, 464] on icon "increase-product-quantity" at bounding box center [191, 466] width 13 height 13
type input "1"
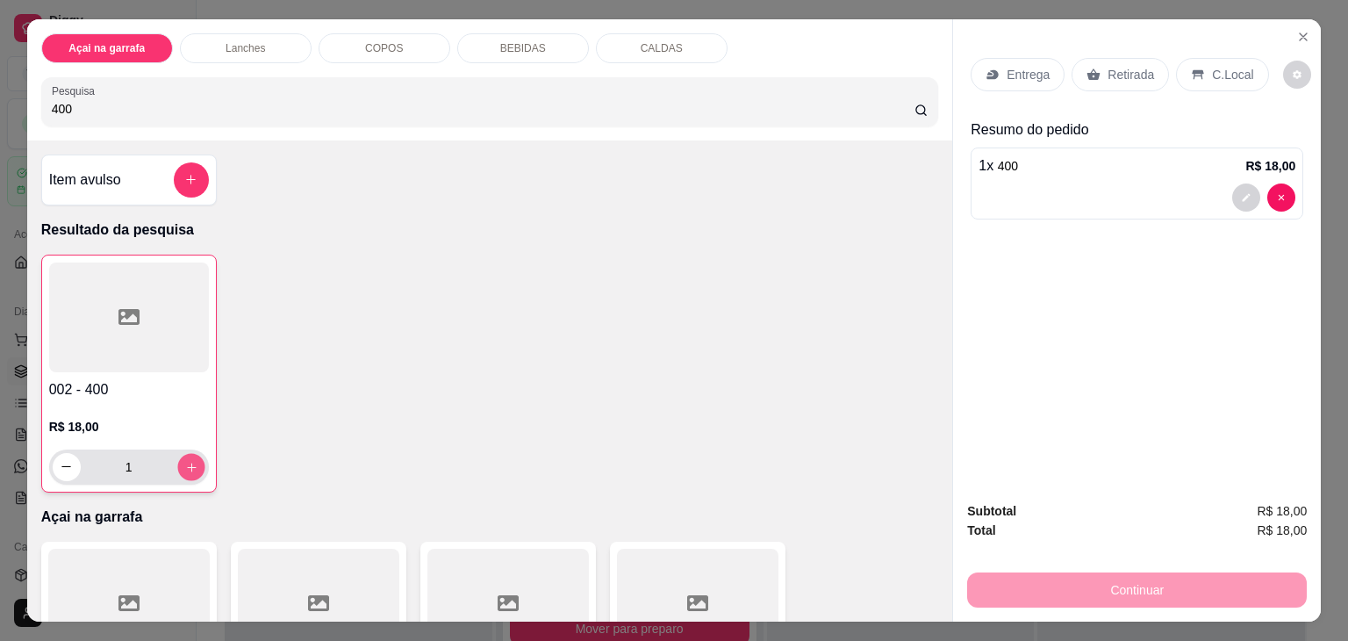
click at [184, 464] on icon "increase-product-quantity" at bounding box center [190, 467] width 13 height 13
type input "2"
click at [1182, 60] on div "C.Local" at bounding box center [1222, 74] width 92 height 33
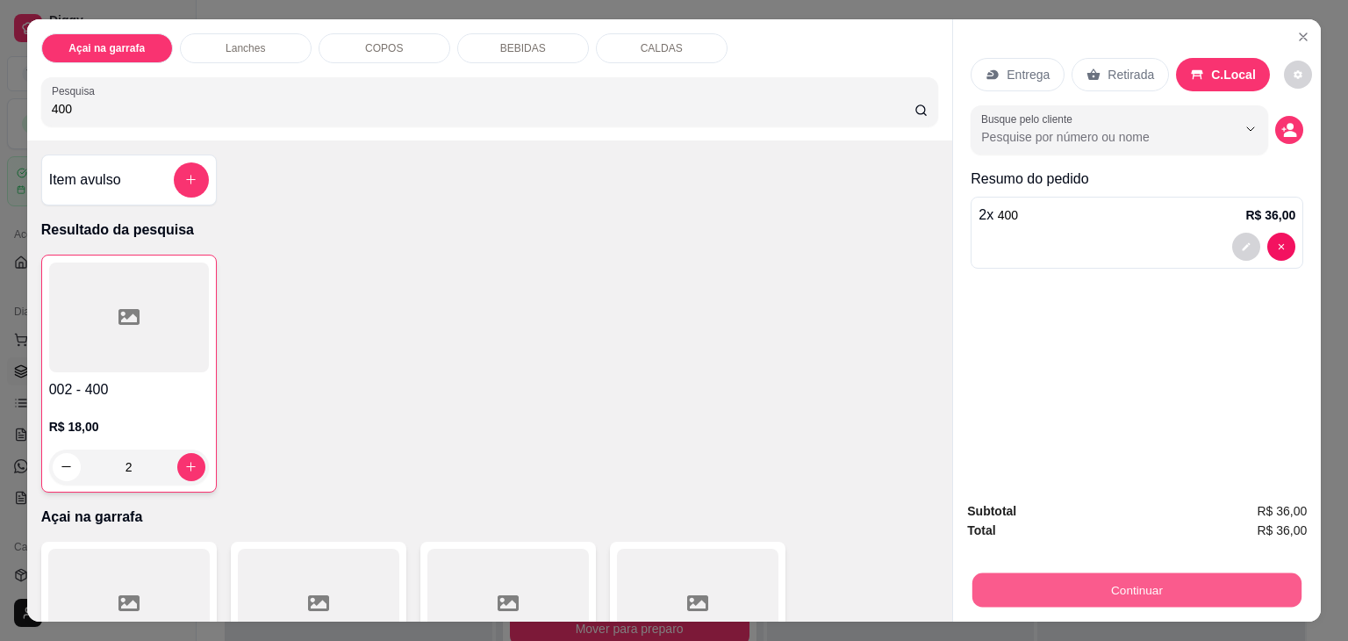
click at [1057, 595] on button "Continuar" at bounding box center [1137, 590] width 329 height 34
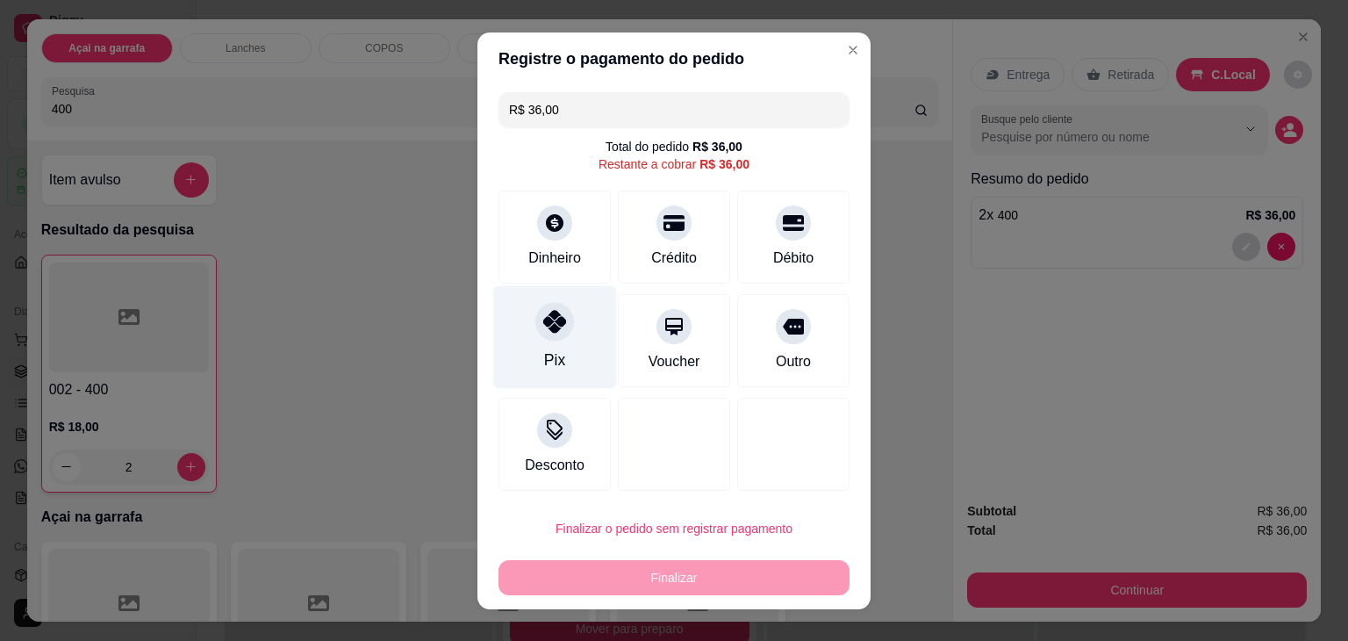
click at [563, 313] on div at bounding box center [555, 321] width 39 height 39
type input "R$ 0,00"
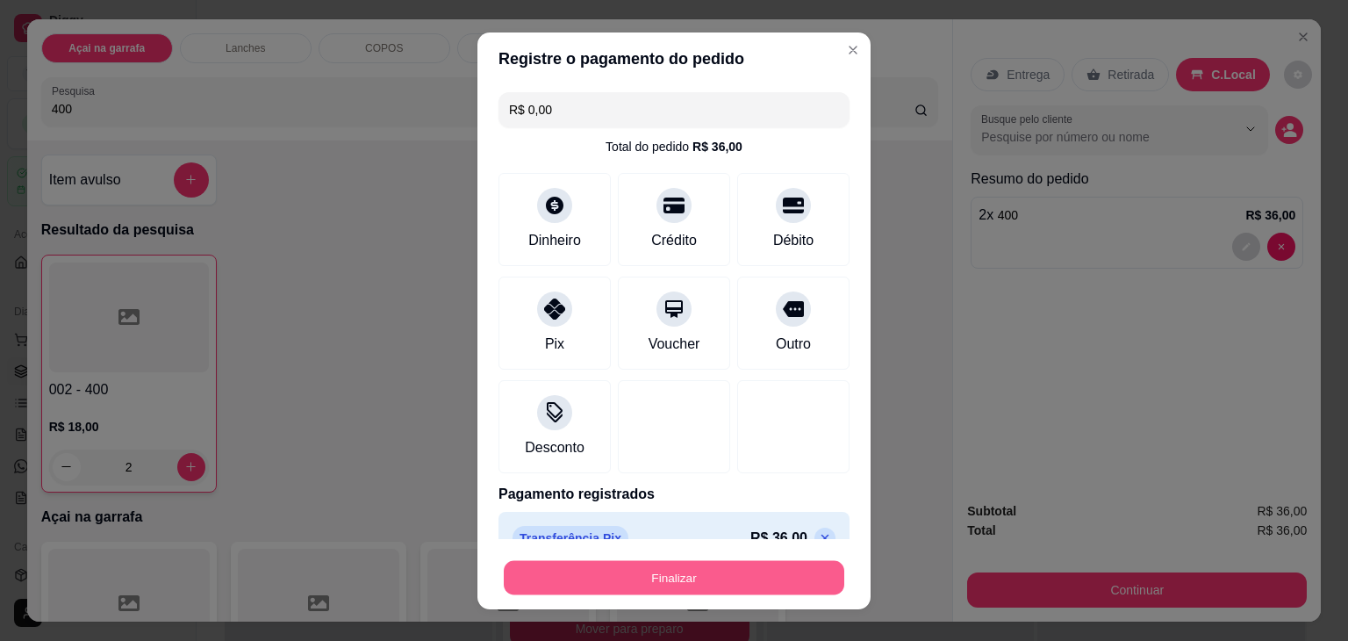
click at [596, 583] on button "Finalizar" at bounding box center [674, 577] width 341 height 34
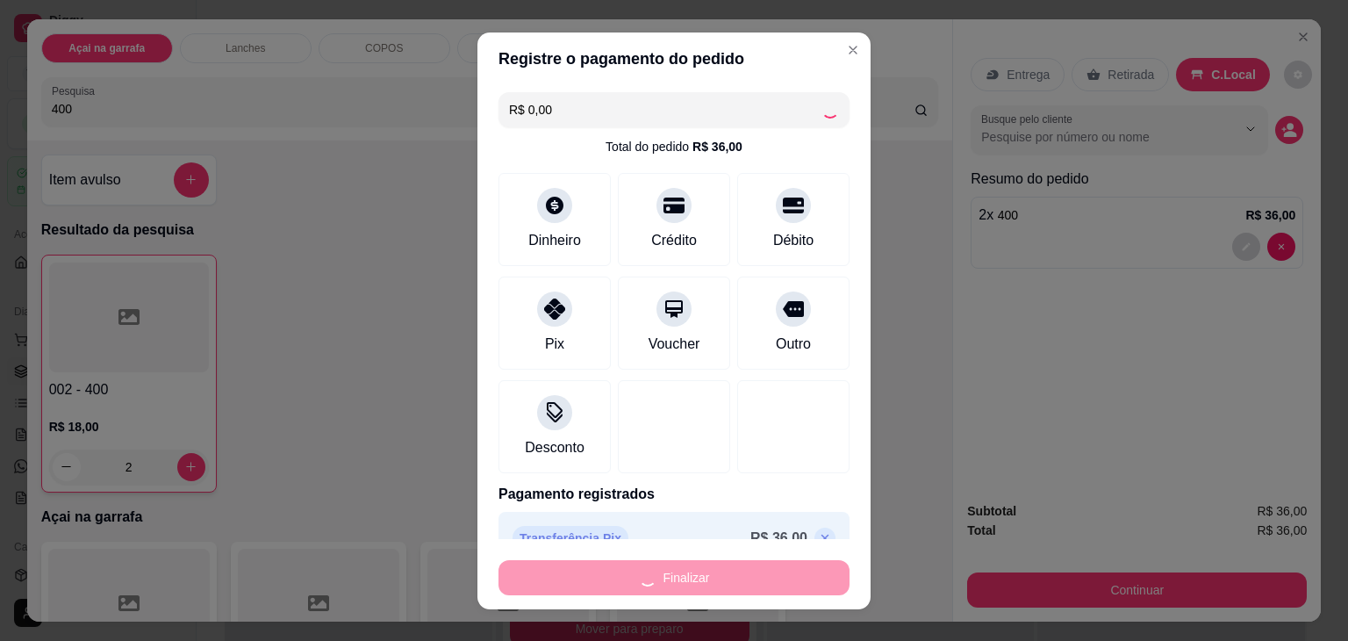
type input "0"
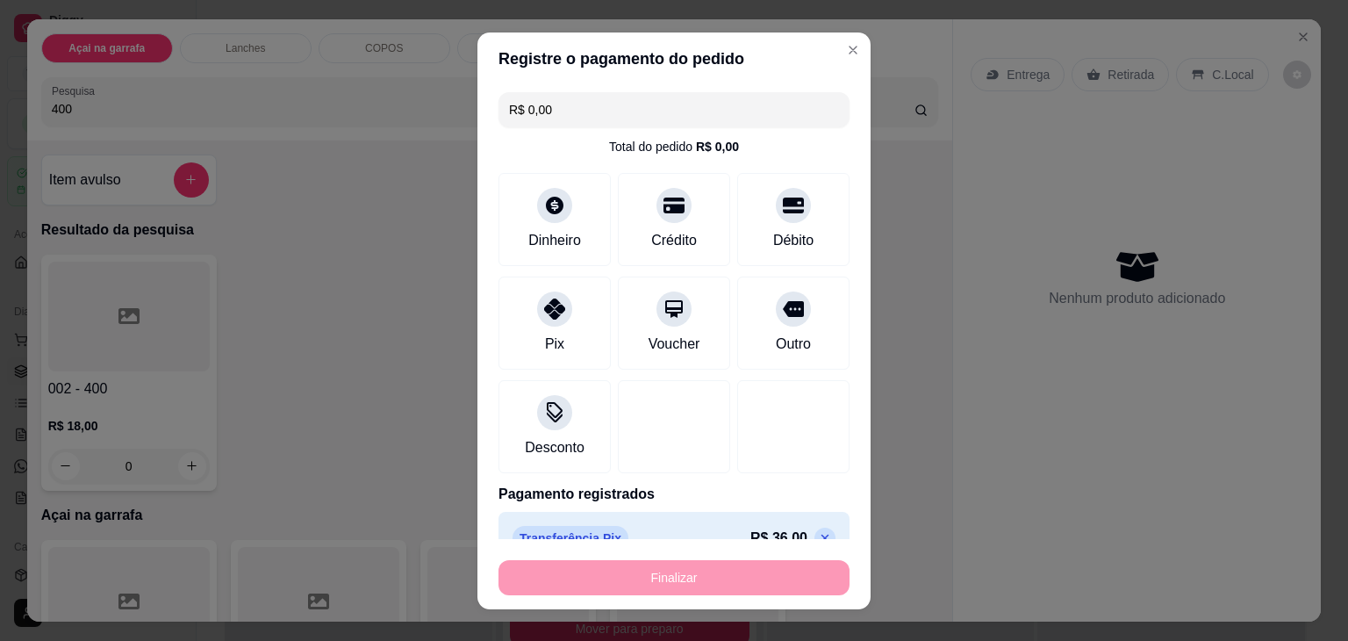
type input "-R$ 36,00"
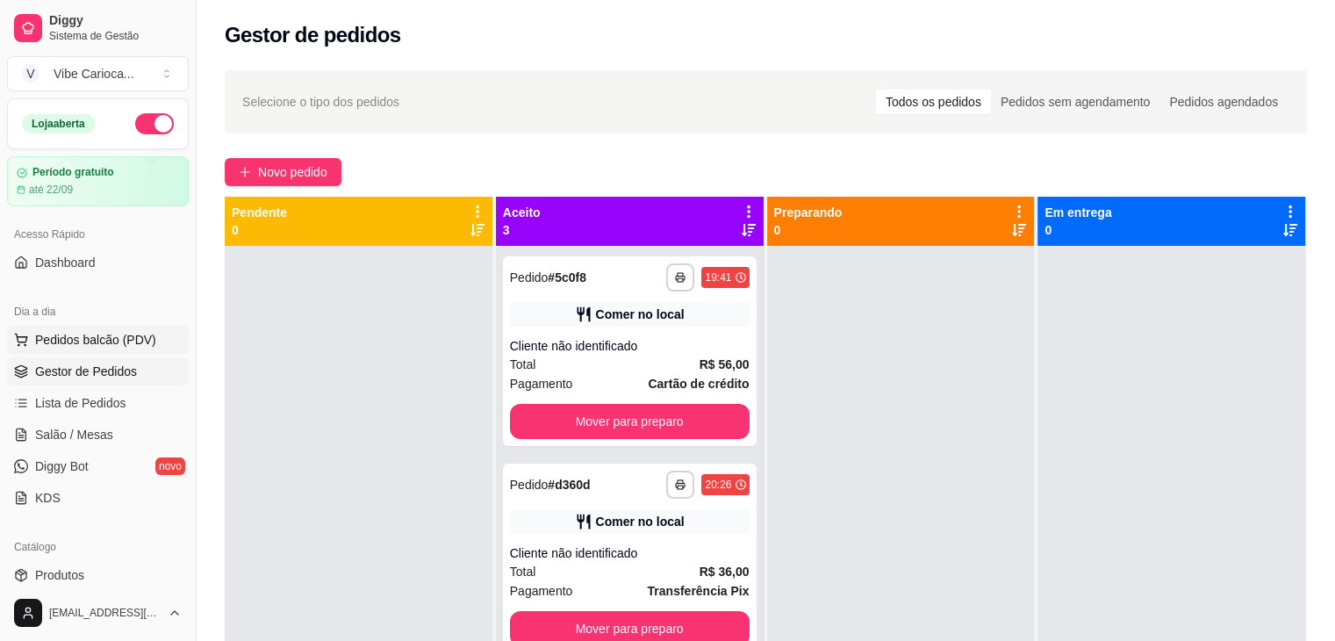
click at [78, 338] on span "Pedidos balcão (PDV)" at bounding box center [95, 340] width 121 height 18
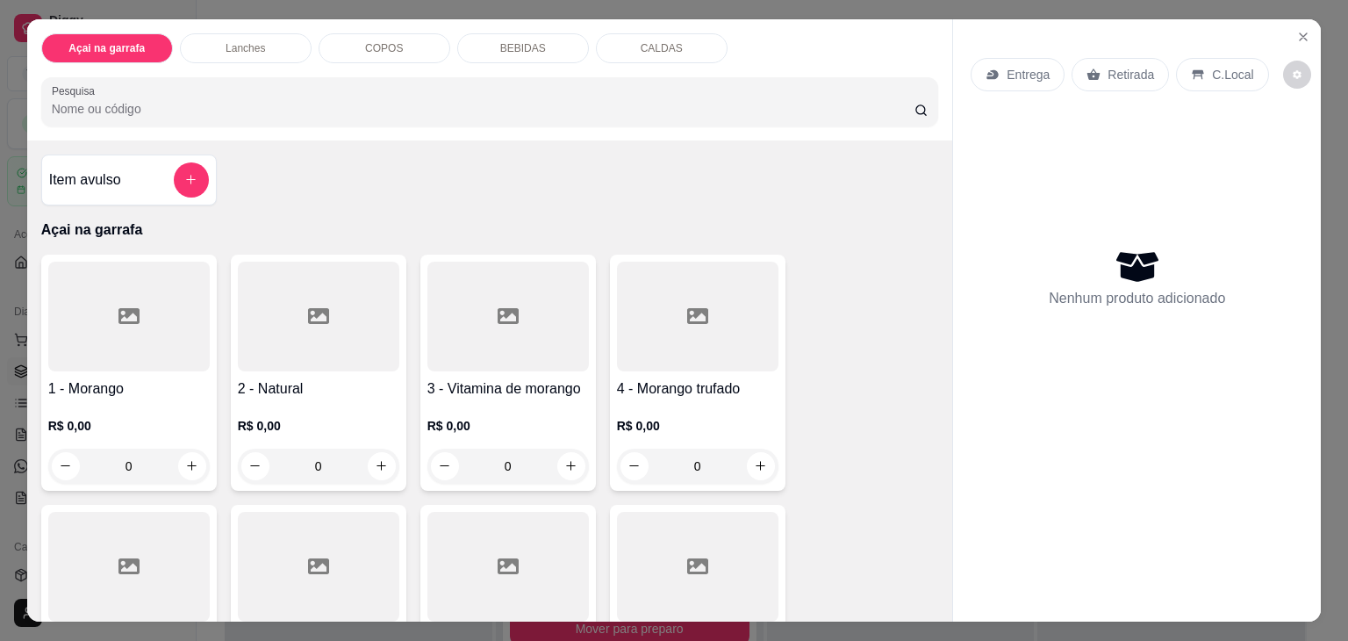
click at [106, 100] on input "Pesquisa" at bounding box center [483, 109] width 863 height 18
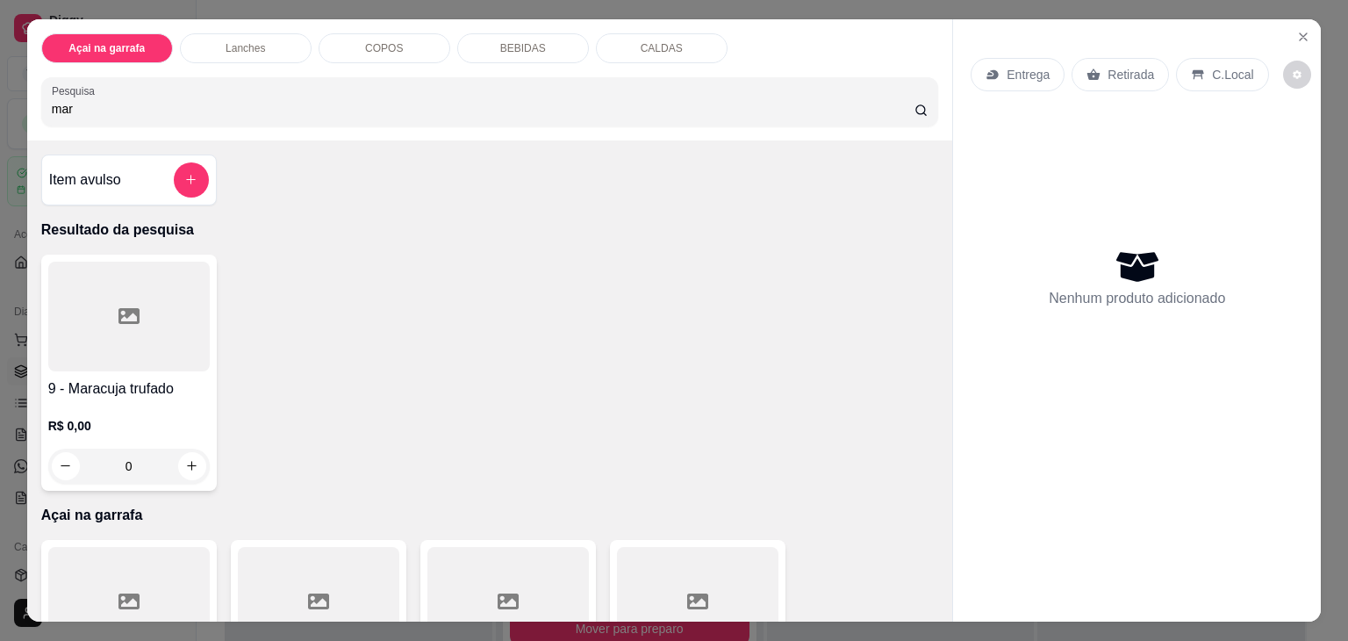
type input "mar"
click at [135, 277] on div at bounding box center [129, 317] width 162 height 110
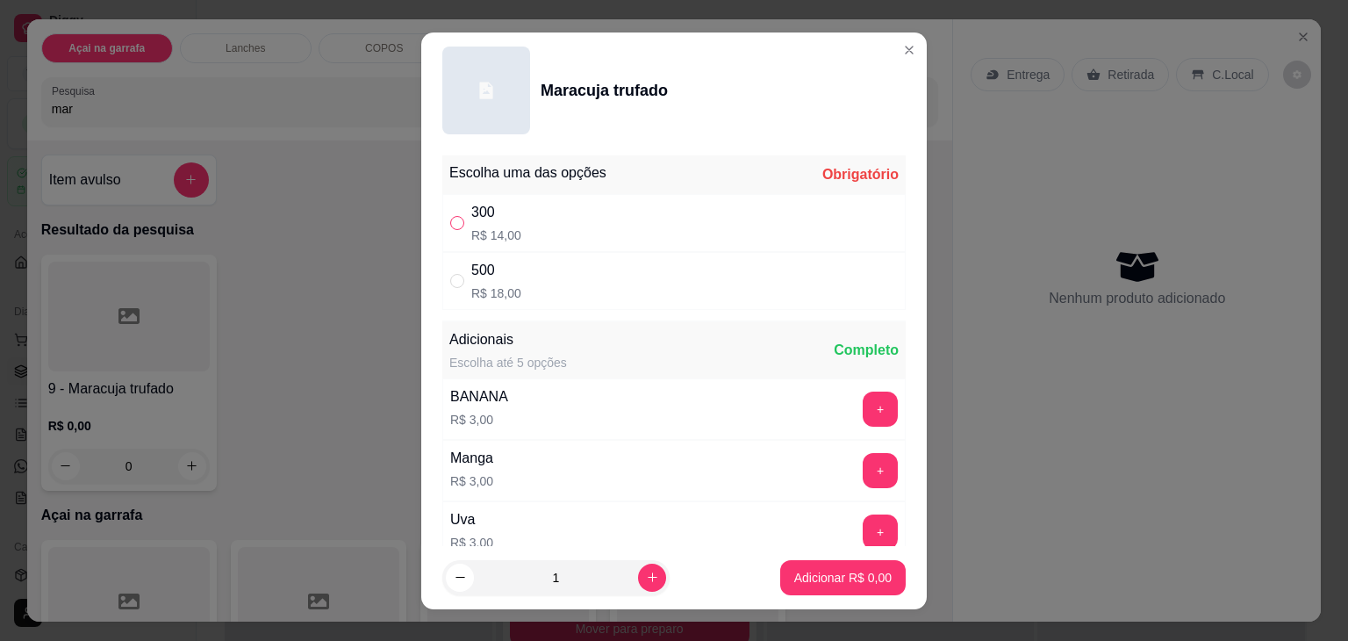
click at [450, 231] on label "" at bounding box center [457, 222] width 14 height 19
click at [450, 230] on input "" at bounding box center [457, 223] width 14 height 14
click at [453, 216] on input "" at bounding box center [457, 223] width 14 height 14
radio input "true"
click at [828, 581] on p "Adicionar R$ 14,00" at bounding box center [840, 577] width 102 height 17
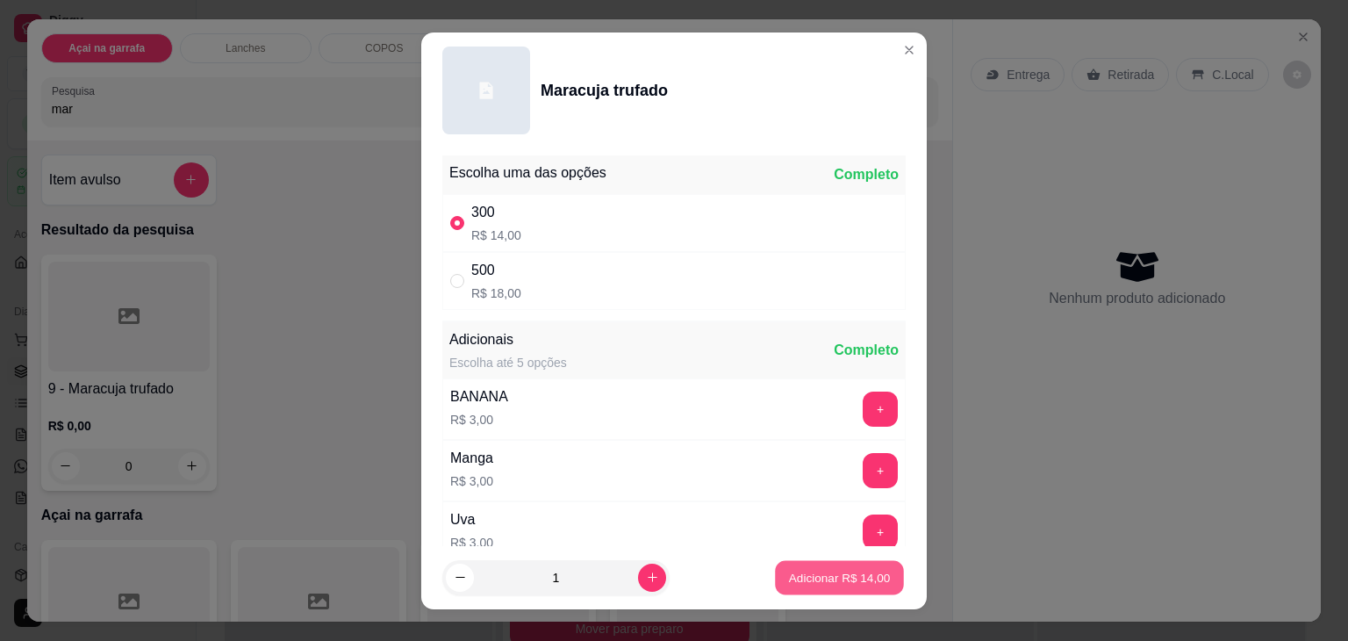
type input "1"
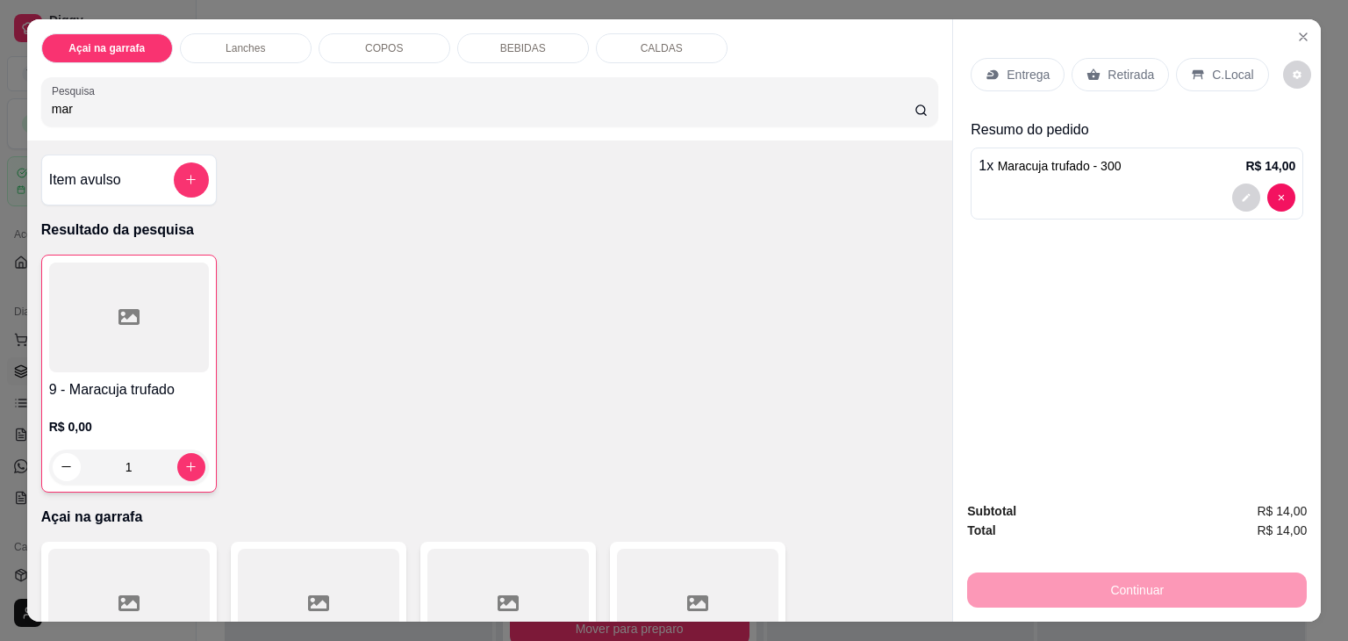
click at [1176, 70] on div "C.Local" at bounding box center [1222, 74] width 92 height 33
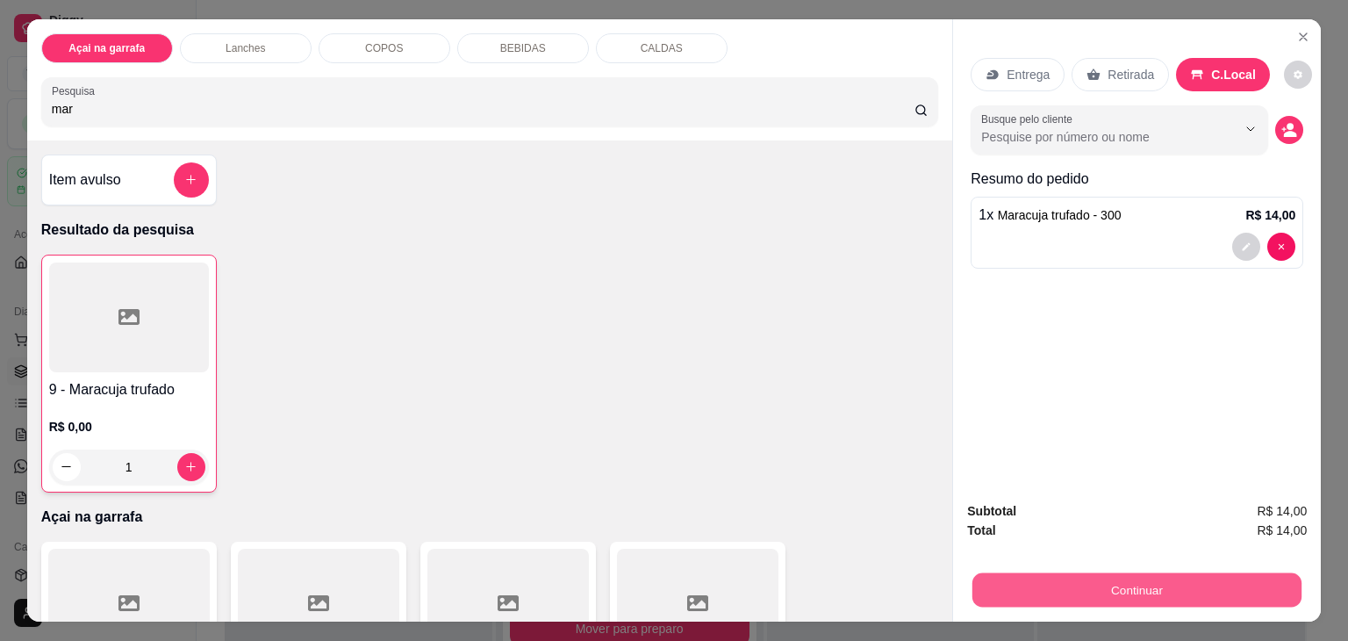
click at [1058, 577] on button "Continuar" at bounding box center [1137, 590] width 329 height 34
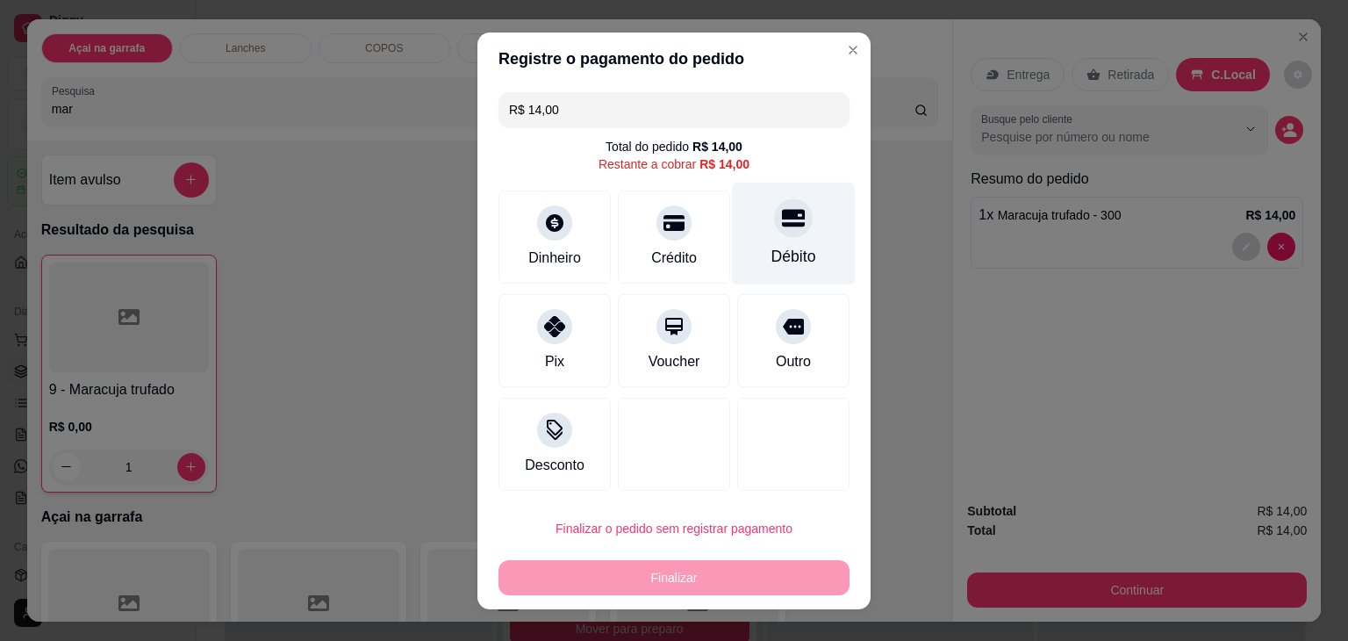
click at [782, 219] on icon at bounding box center [793, 217] width 23 height 23
type input "R$ 0,00"
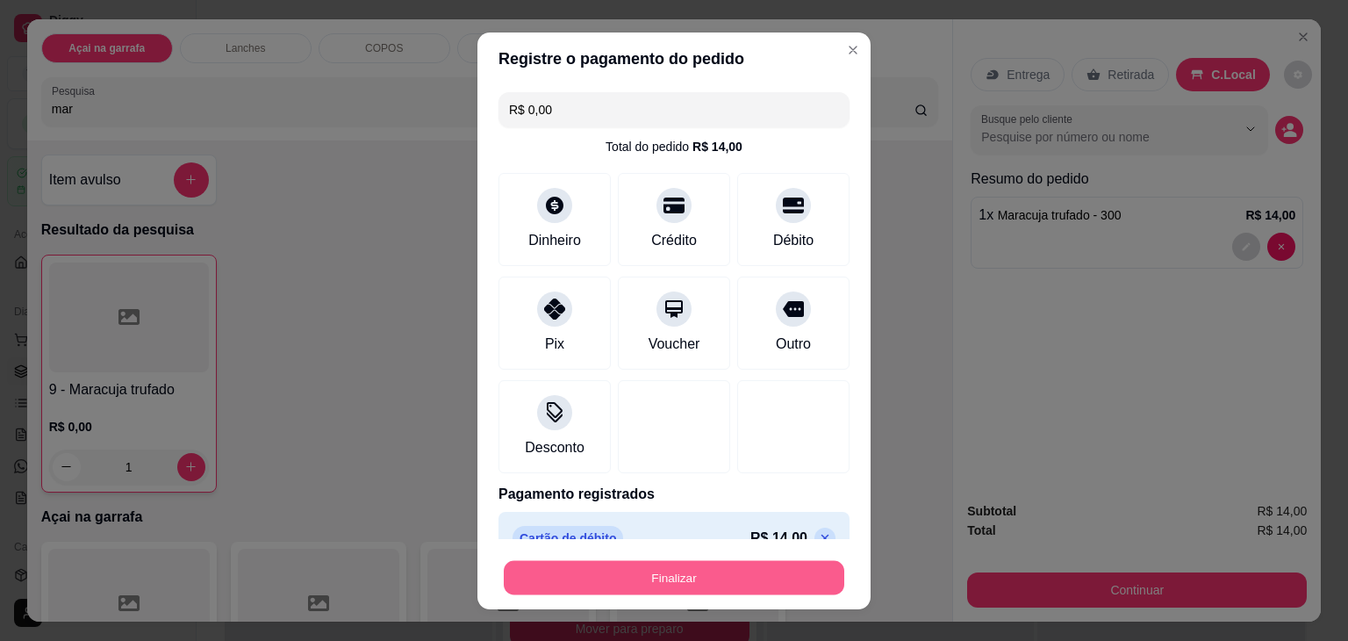
click at [646, 585] on button "Finalizar" at bounding box center [674, 577] width 341 height 34
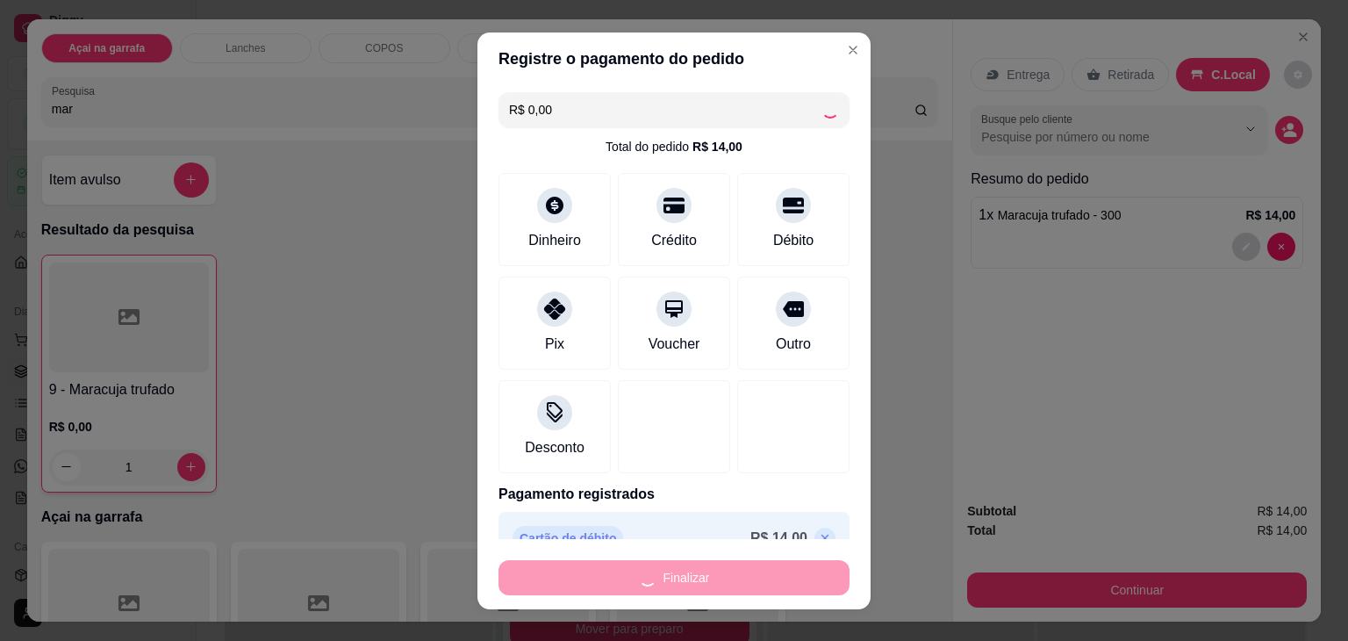
type input "0"
type input "-R$ 14,00"
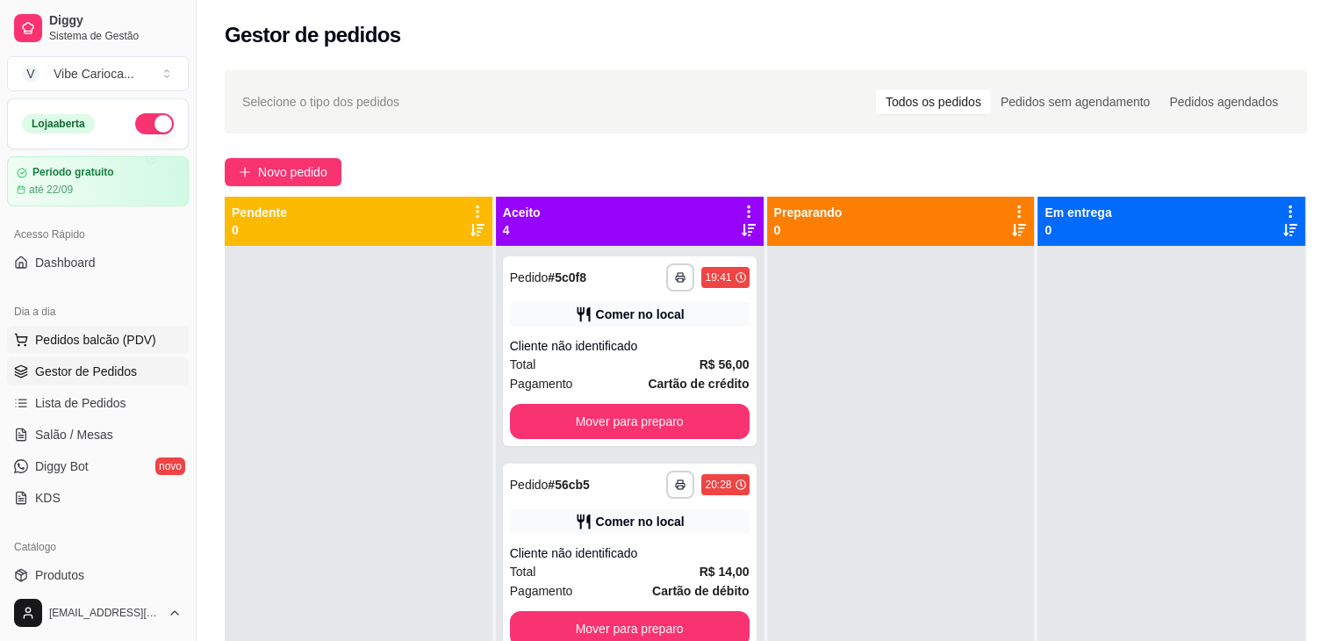
click at [107, 327] on button "Pedidos balcão (PDV)" at bounding box center [98, 340] width 182 height 28
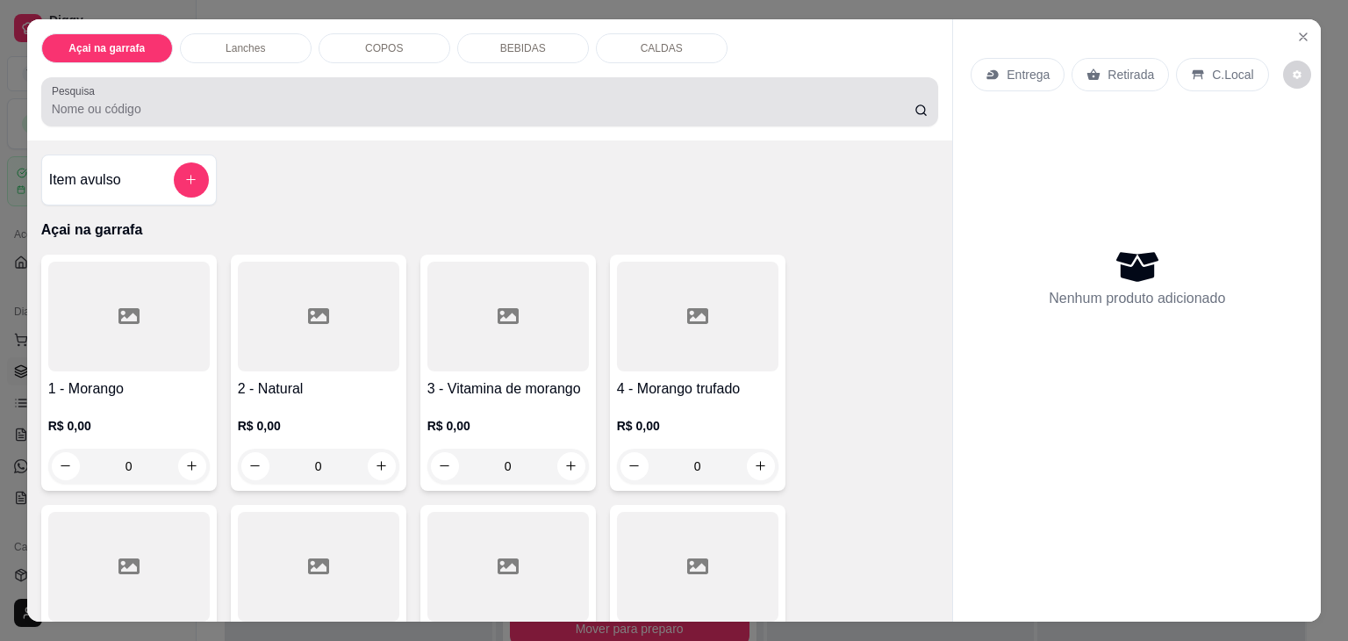
click at [332, 84] on div at bounding box center [490, 101] width 877 height 35
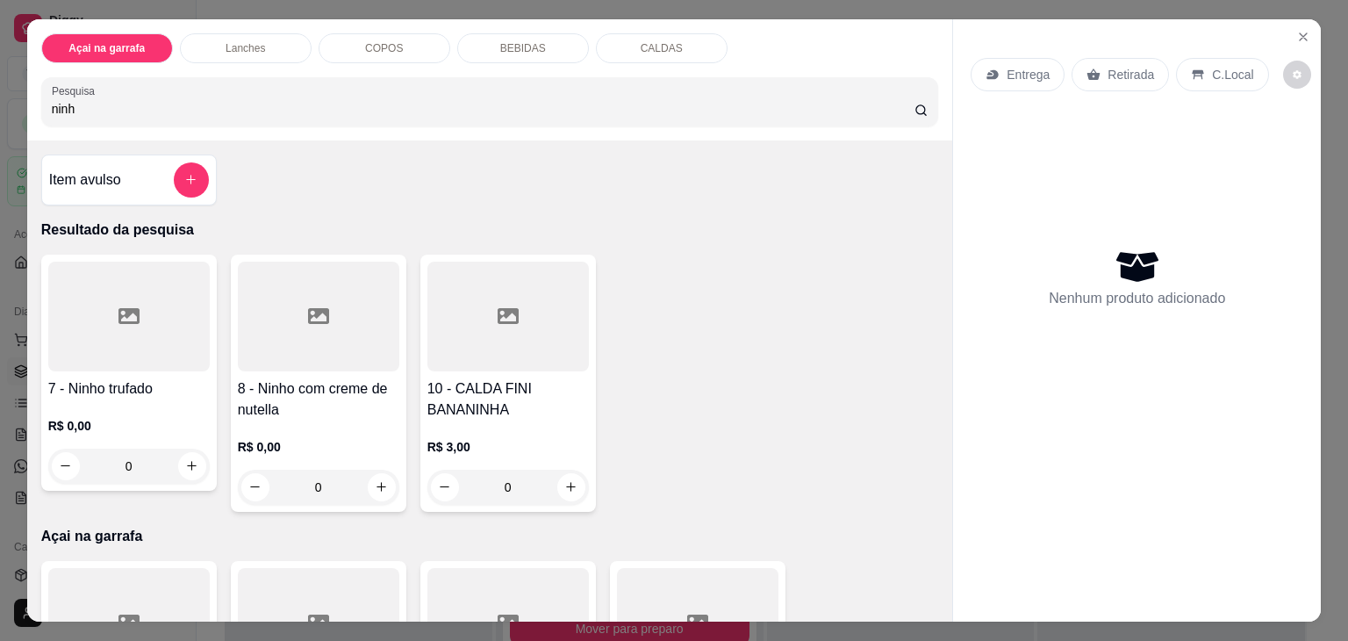
type input "ninh"
click at [183, 459] on div "0" at bounding box center [129, 466] width 162 height 35
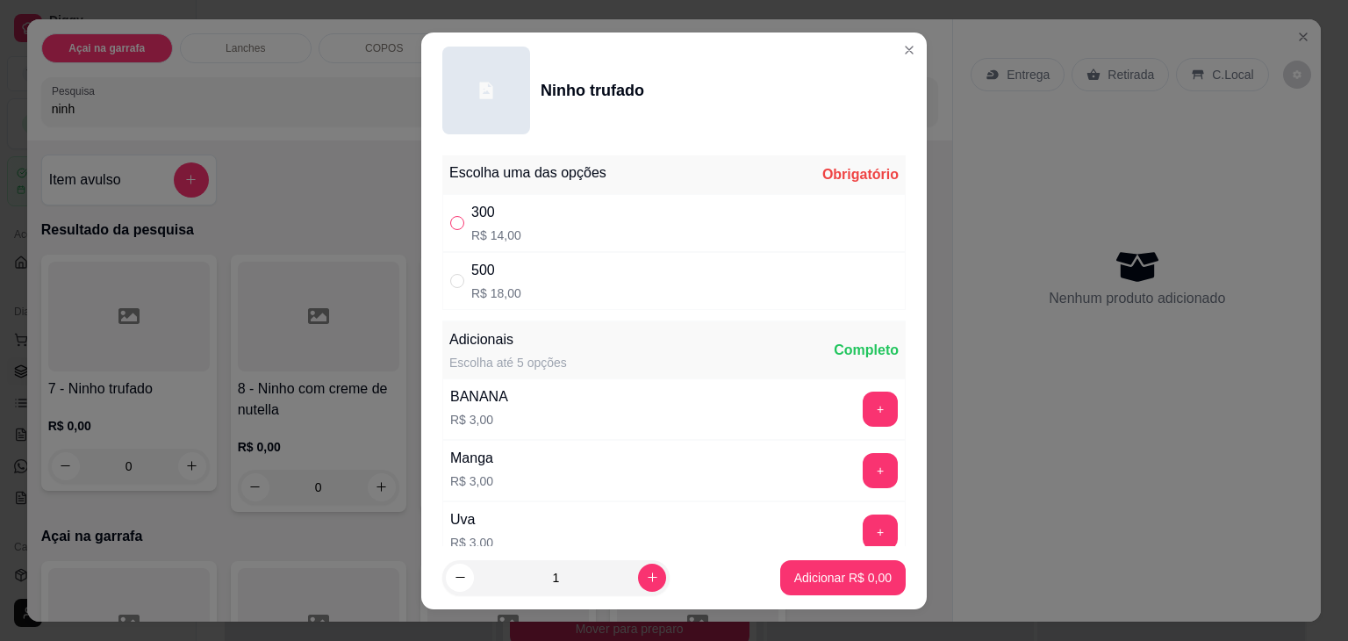
click at [453, 228] on input "" at bounding box center [457, 223] width 14 height 14
radio input "true"
click at [646, 573] on icon "increase-product-quantity" at bounding box center [652, 577] width 13 height 13
type input "2"
click at [838, 572] on p "Adicionar R$ 28,00" at bounding box center [840, 577] width 102 height 17
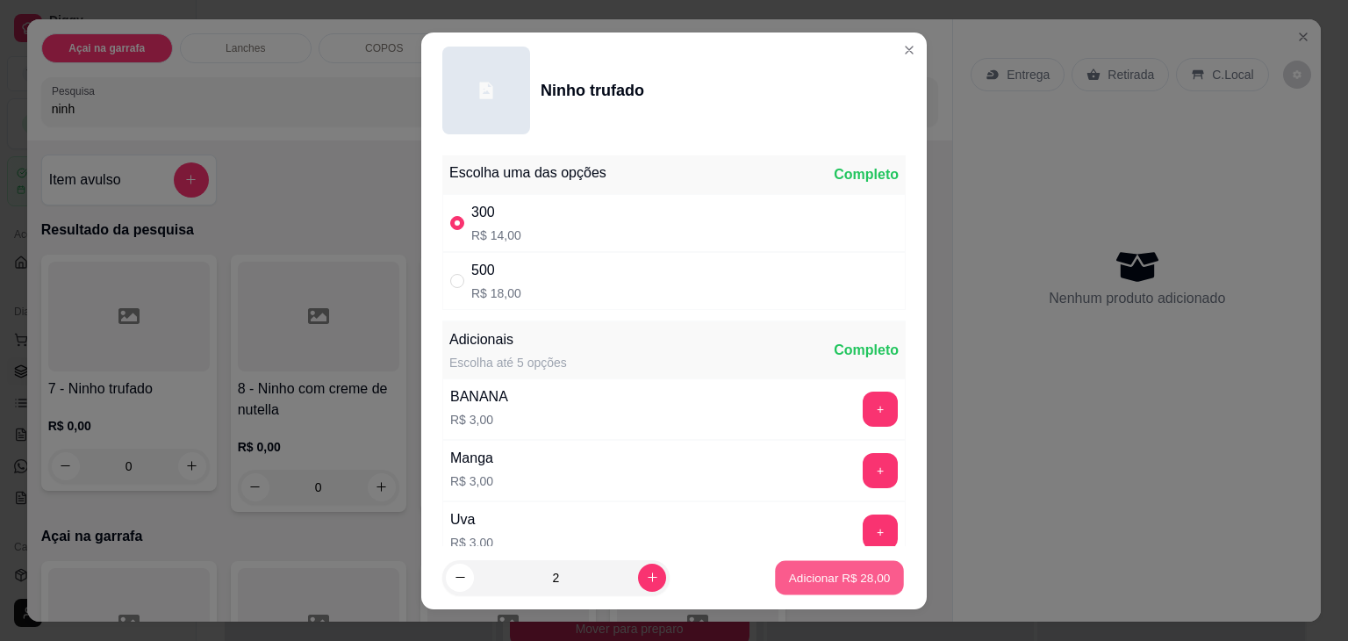
type input "2"
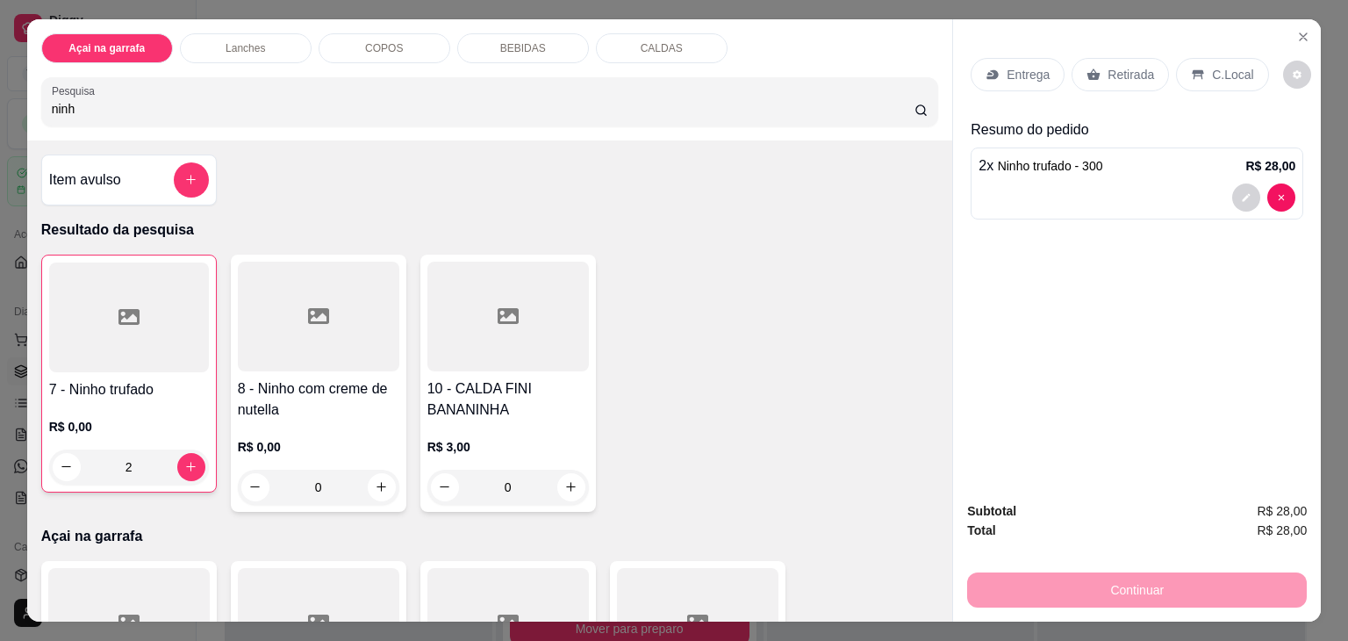
click at [1193, 75] on icon at bounding box center [1198, 75] width 14 height 14
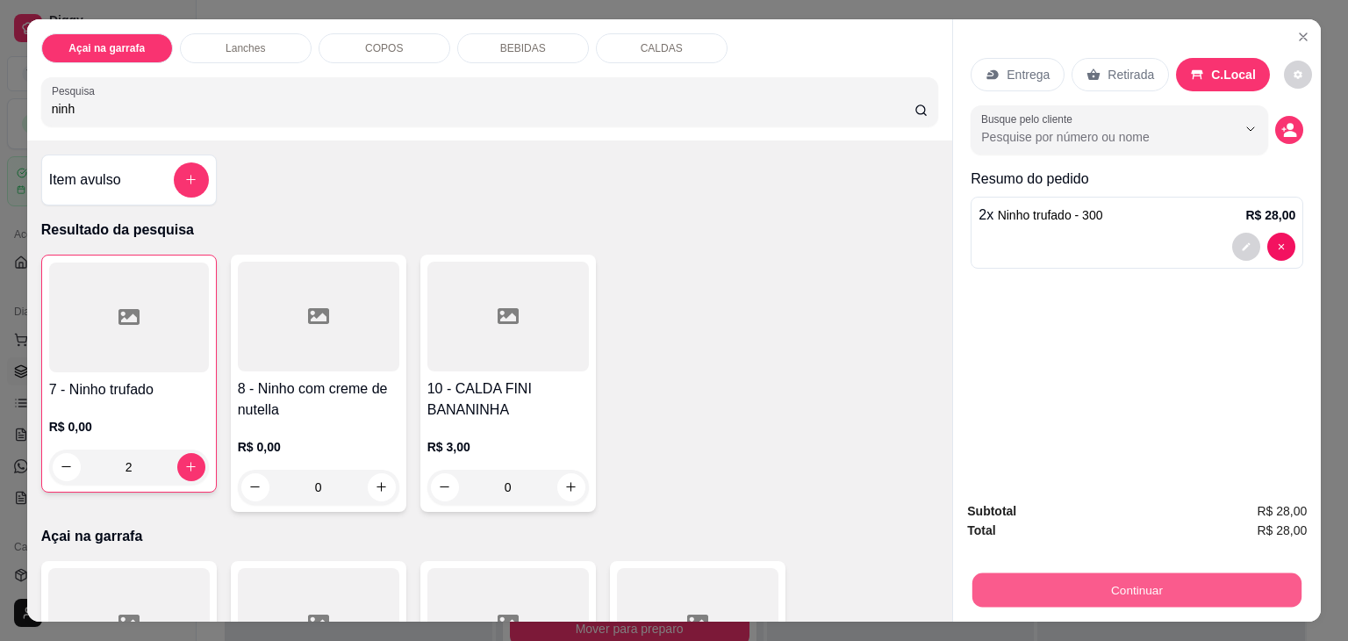
click at [1001, 573] on button "Continuar" at bounding box center [1137, 590] width 329 height 34
click at [1017, 582] on button "Continuar" at bounding box center [1137, 590] width 329 height 34
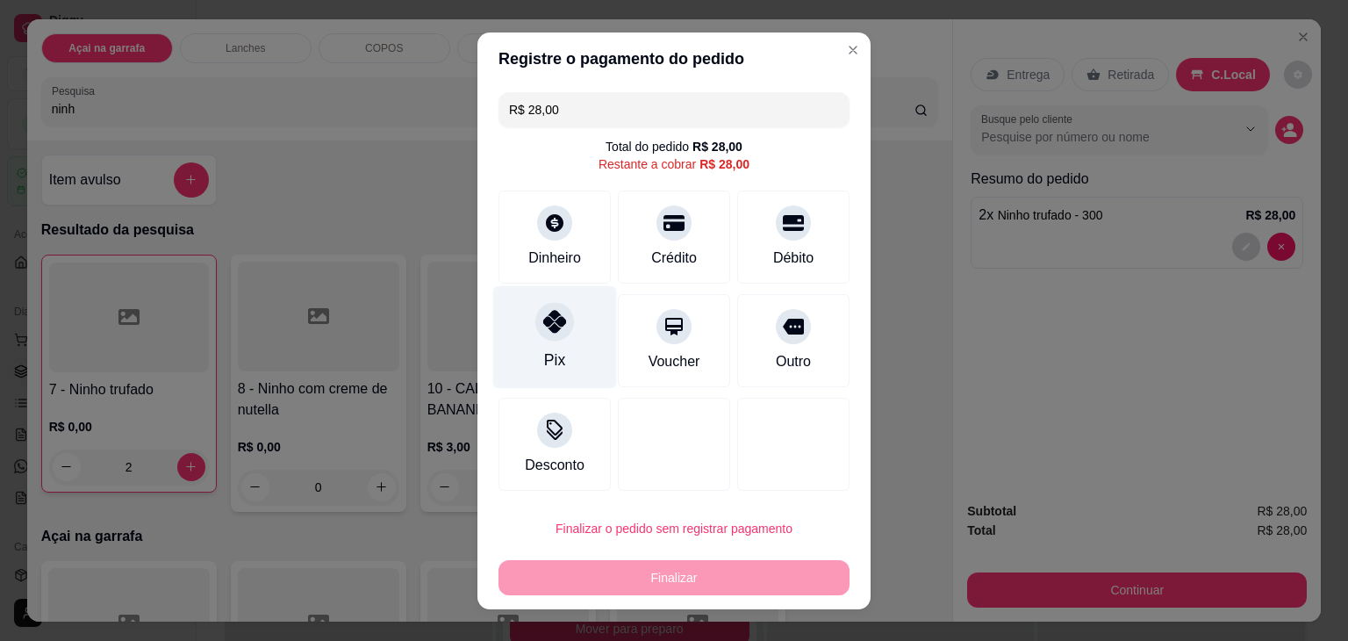
click at [544, 352] on div "Pix" at bounding box center [554, 360] width 21 height 23
type input "R$ 0,00"
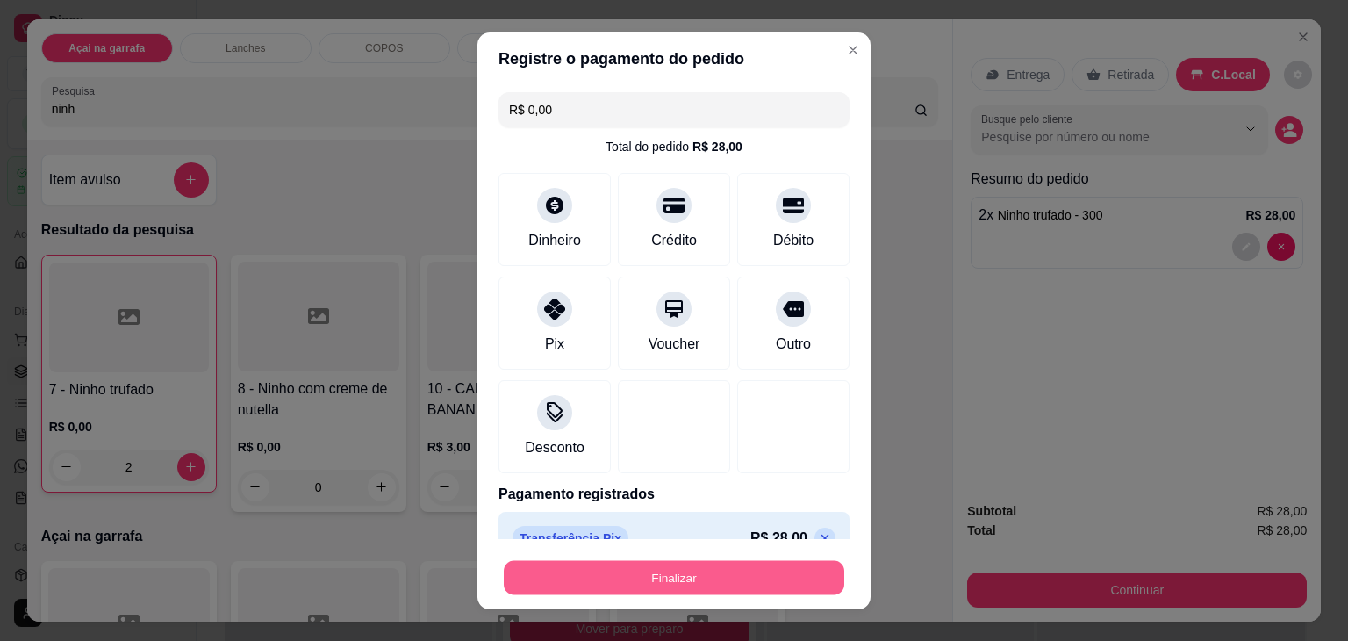
click at [589, 573] on button "Finalizar" at bounding box center [674, 577] width 341 height 34
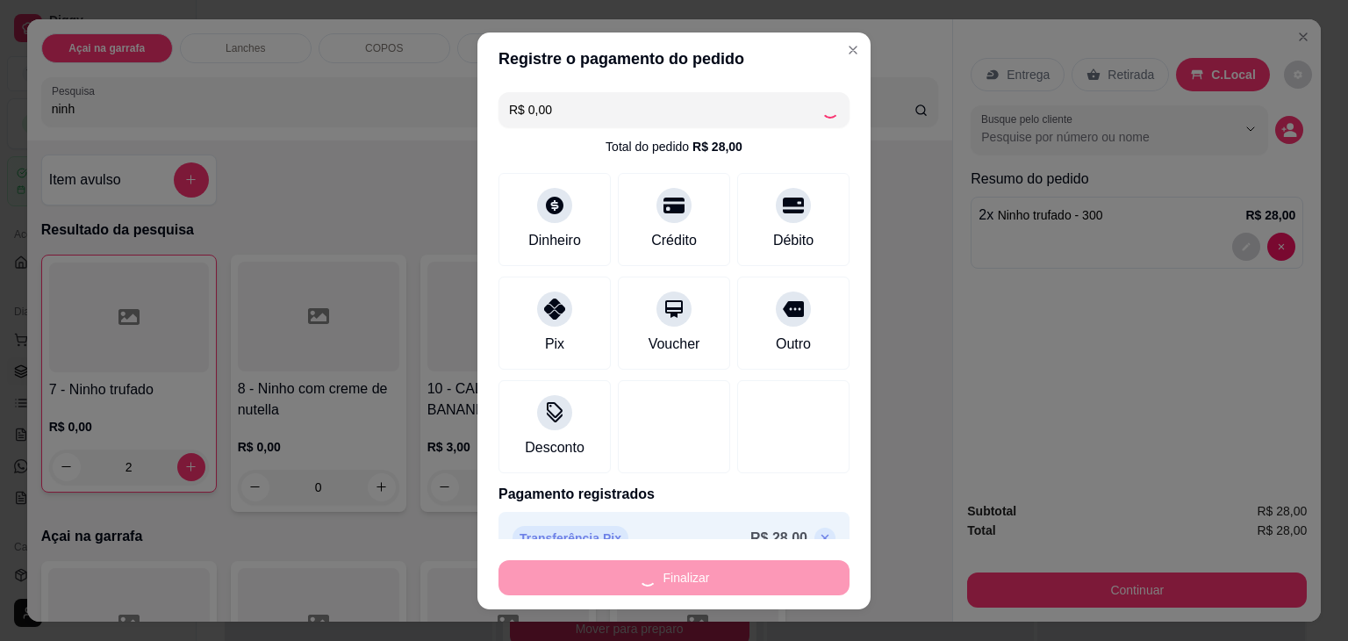
type input "0"
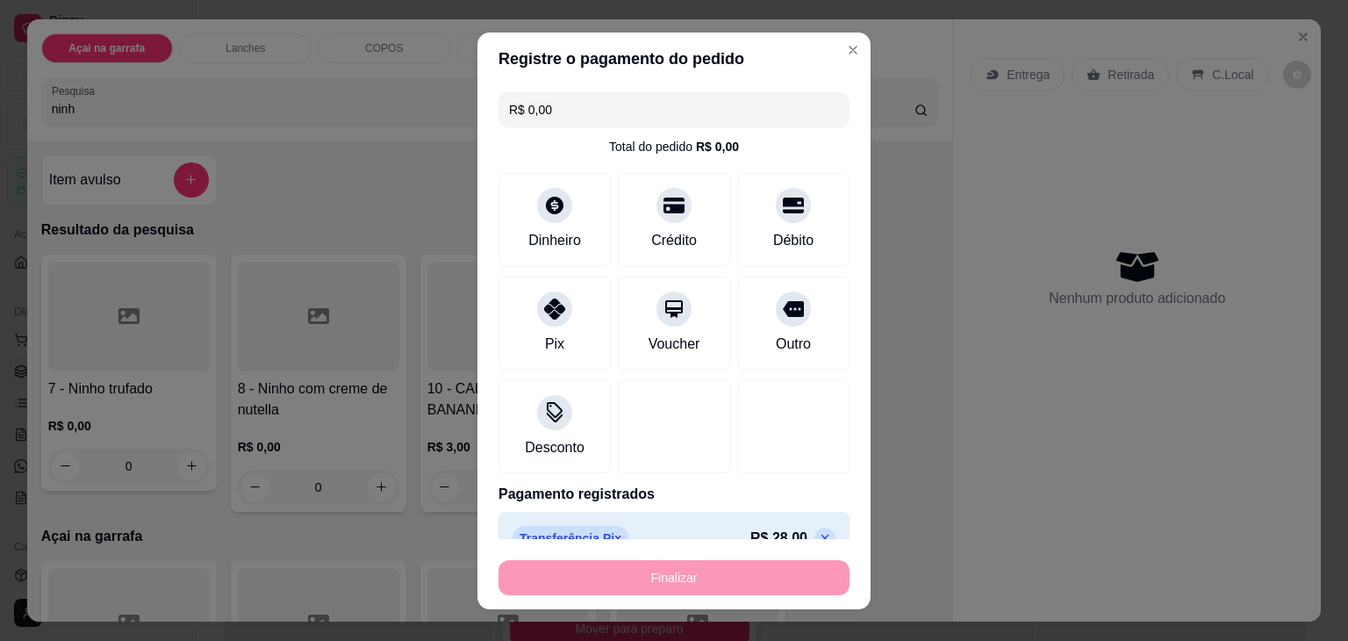
type input "-R$ 28,00"
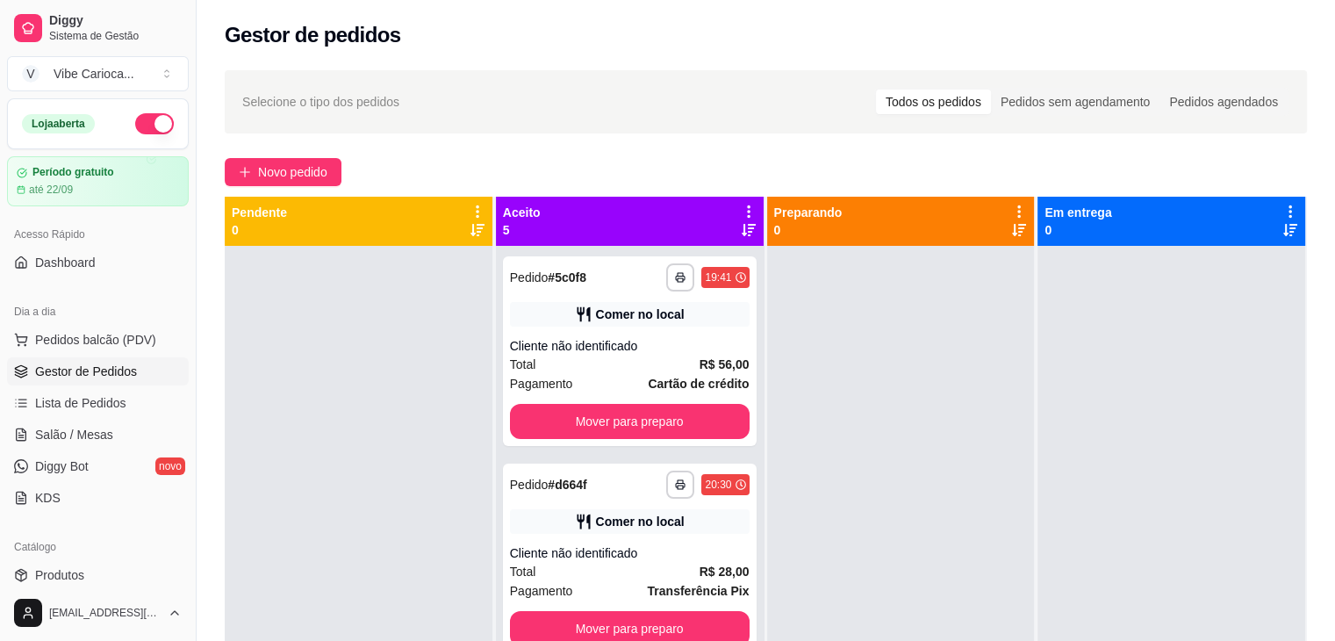
scroll to position [267, 0]
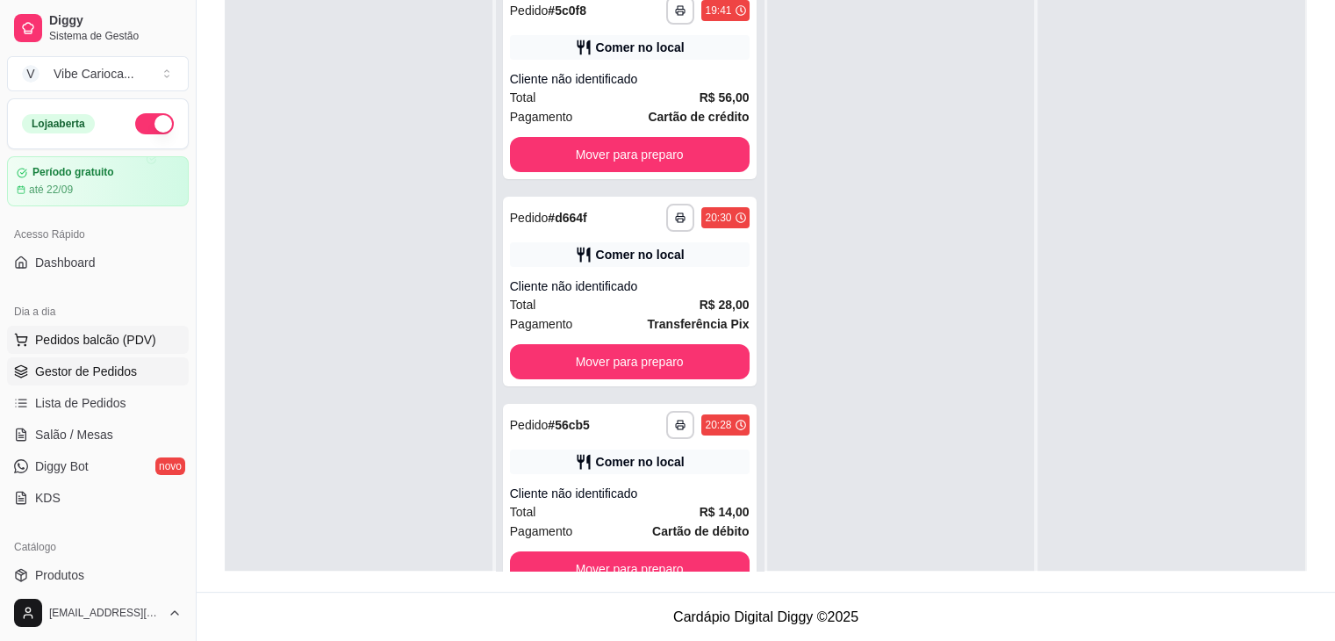
click at [73, 341] on span "Pedidos balcão (PDV)" at bounding box center [95, 340] width 121 height 18
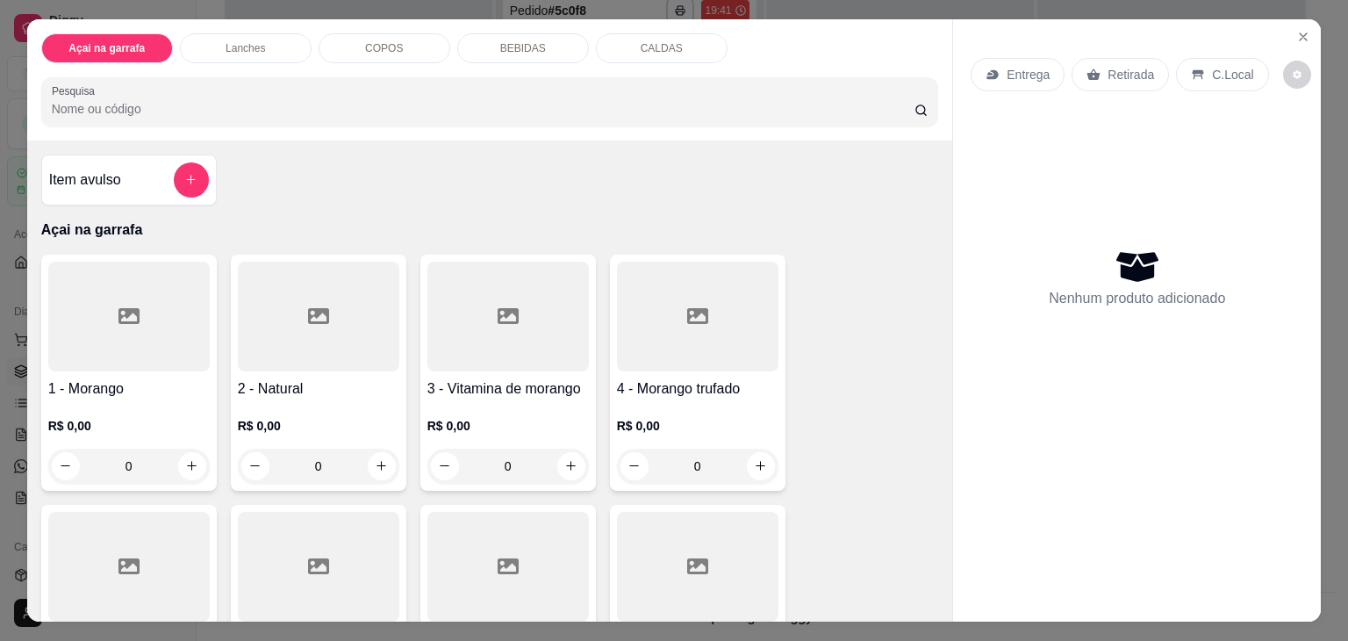
click at [216, 103] on input "Pesquisa" at bounding box center [483, 109] width 863 height 18
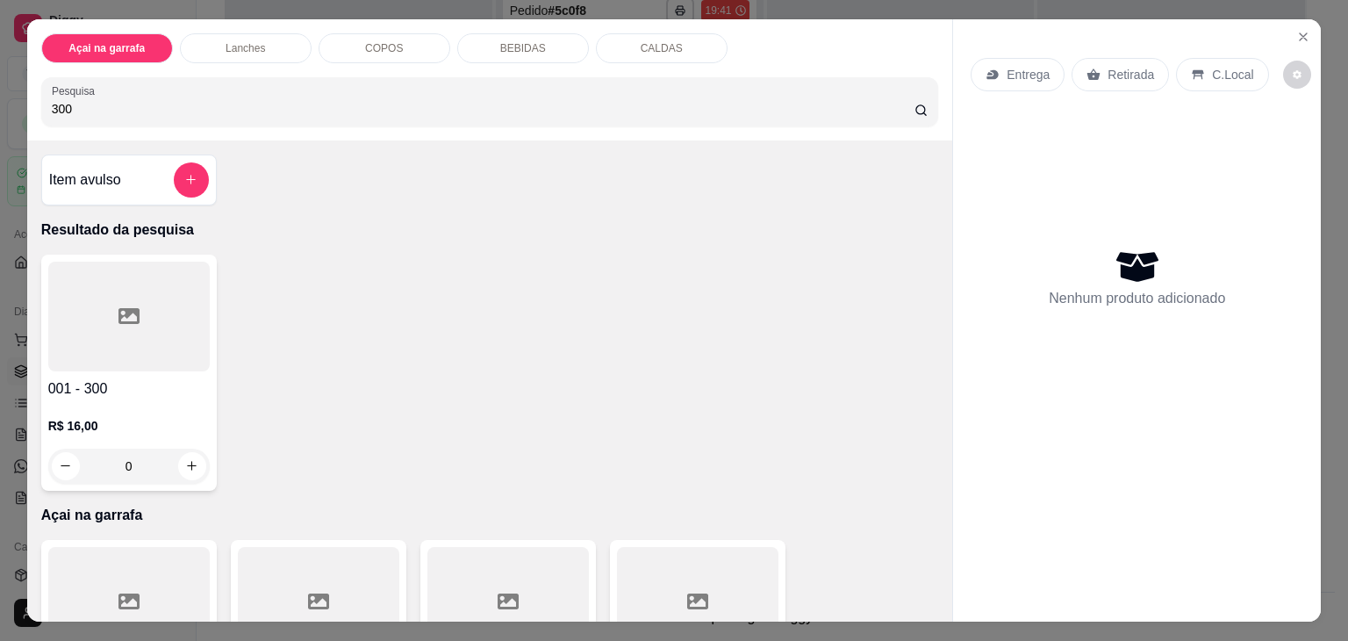
type input "300"
click at [110, 275] on div at bounding box center [129, 317] width 162 height 110
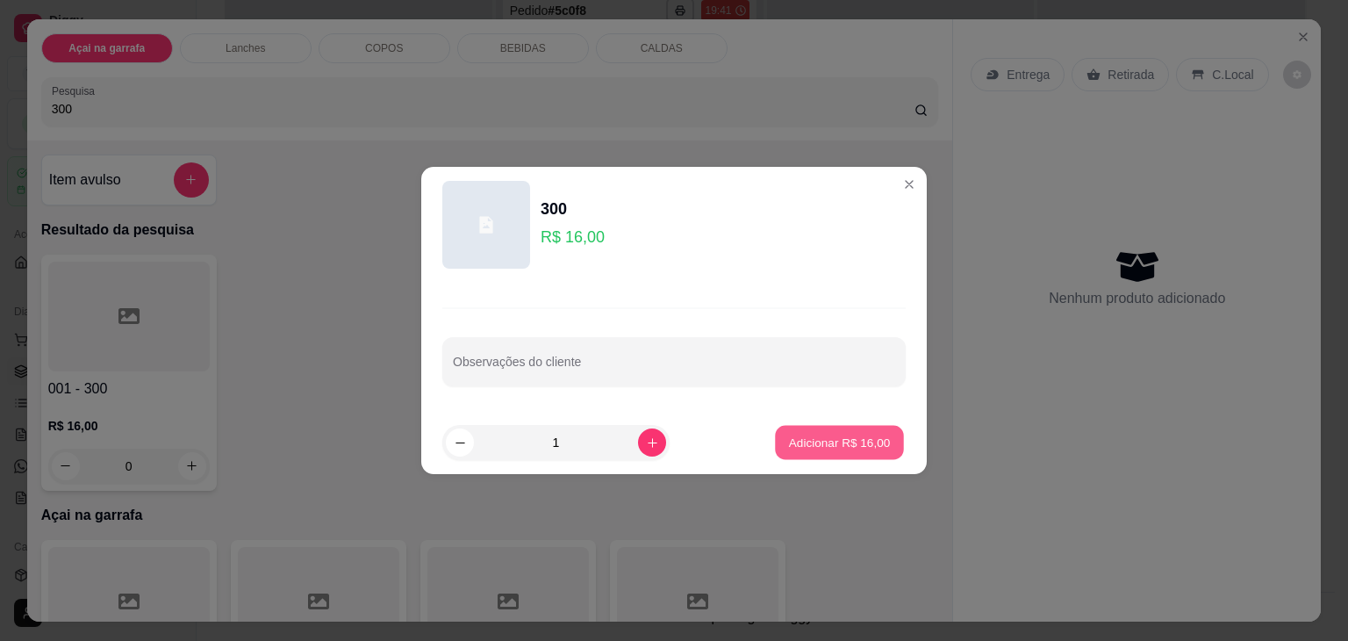
click at [823, 439] on p "Adicionar R$ 16,00" at bounding box center [840, 442] width 102 height 17
type input "1"
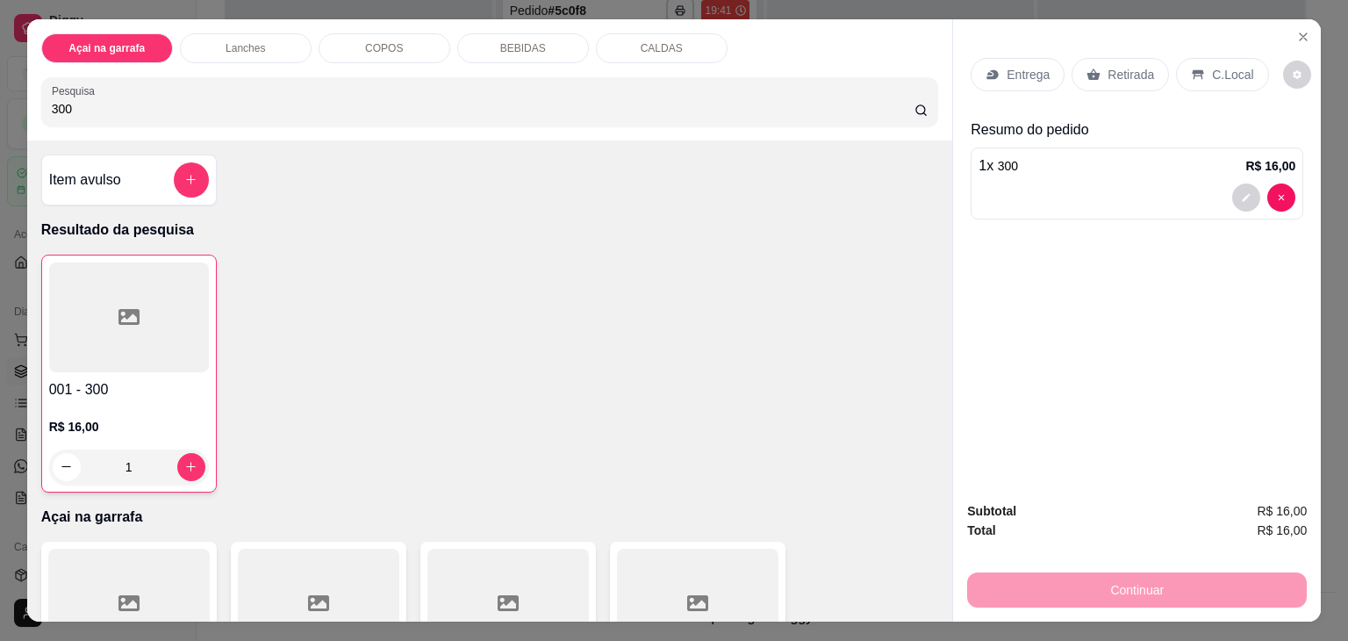
click at [1217, 58] on div "C.Local" at bounding box center [1222, 74] width 92 height 33
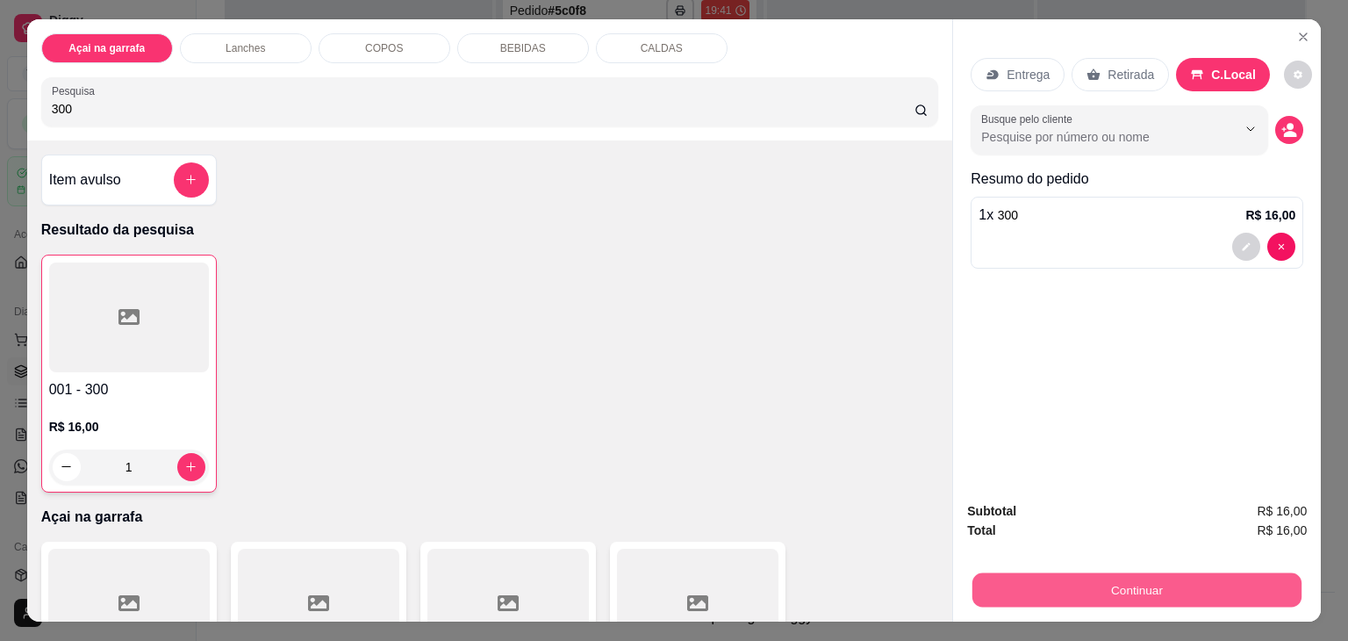
click at [1012, 587] on button "Continuar" at bounding box center [1137, 590] width 329 height 34
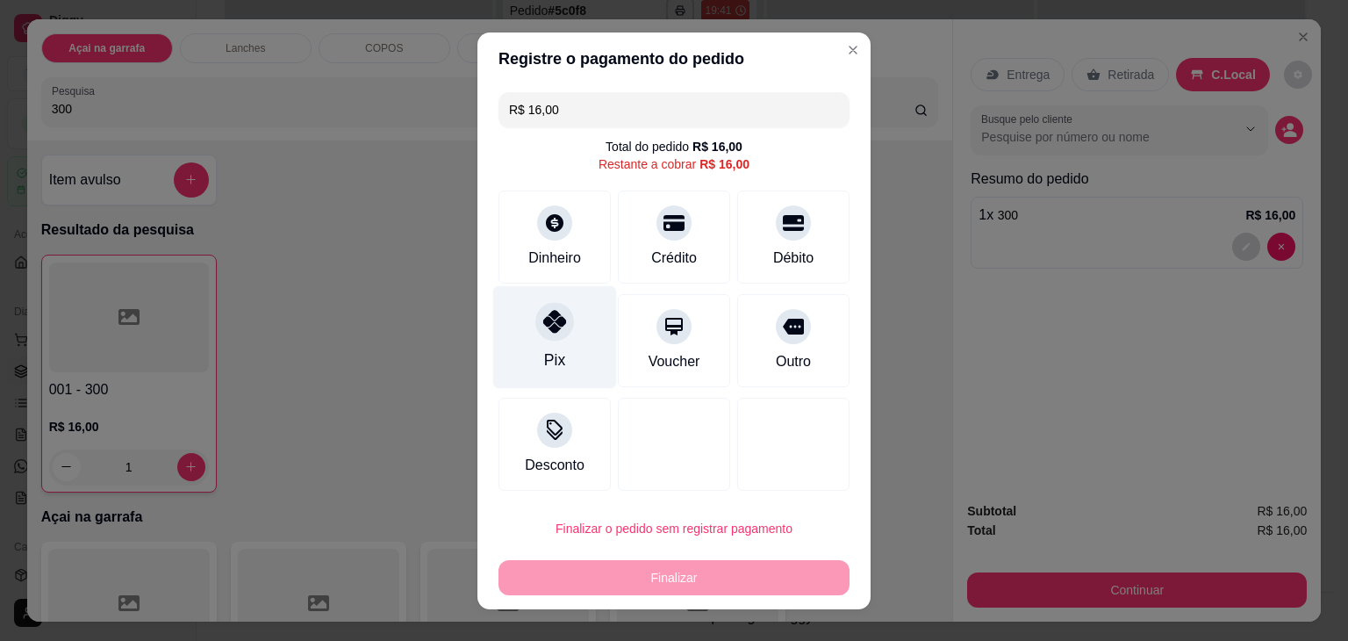
click at [560, 341] on div "Pix" at bounding box center [555, 336] width 124 height 103
type input "R$ 0,00"
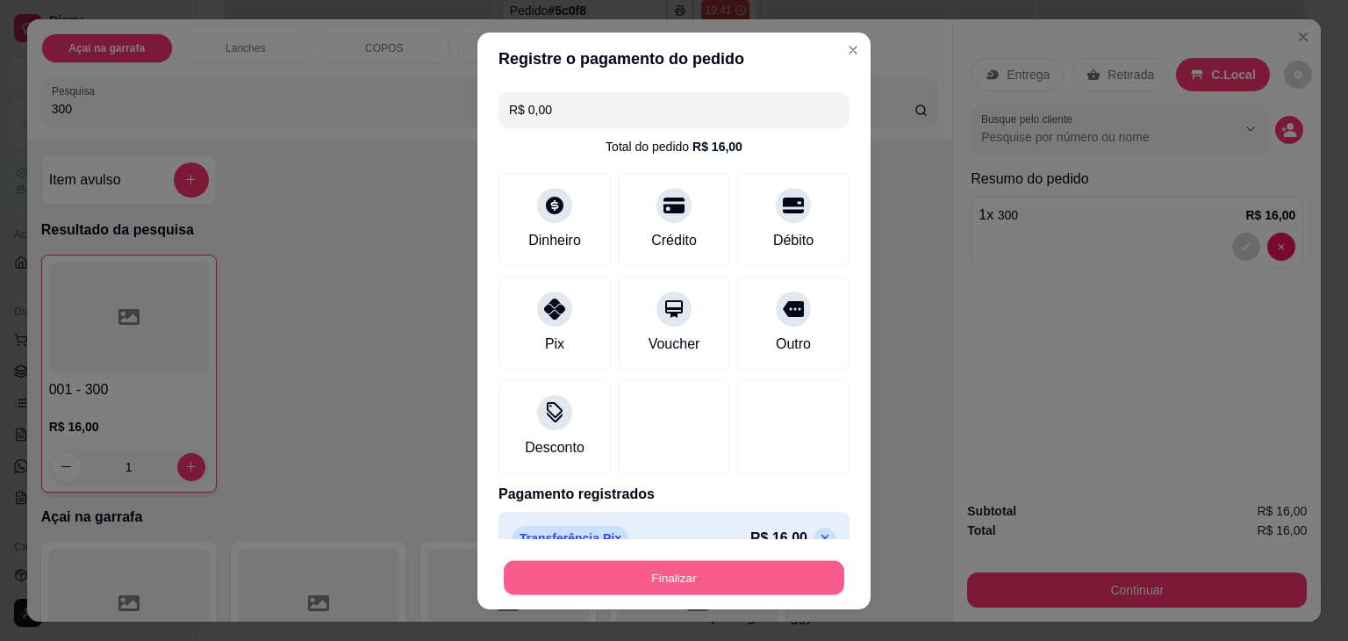
click at [562, 572] on button "Finalizar" at bounding box center [674, 577] width 341 height 34
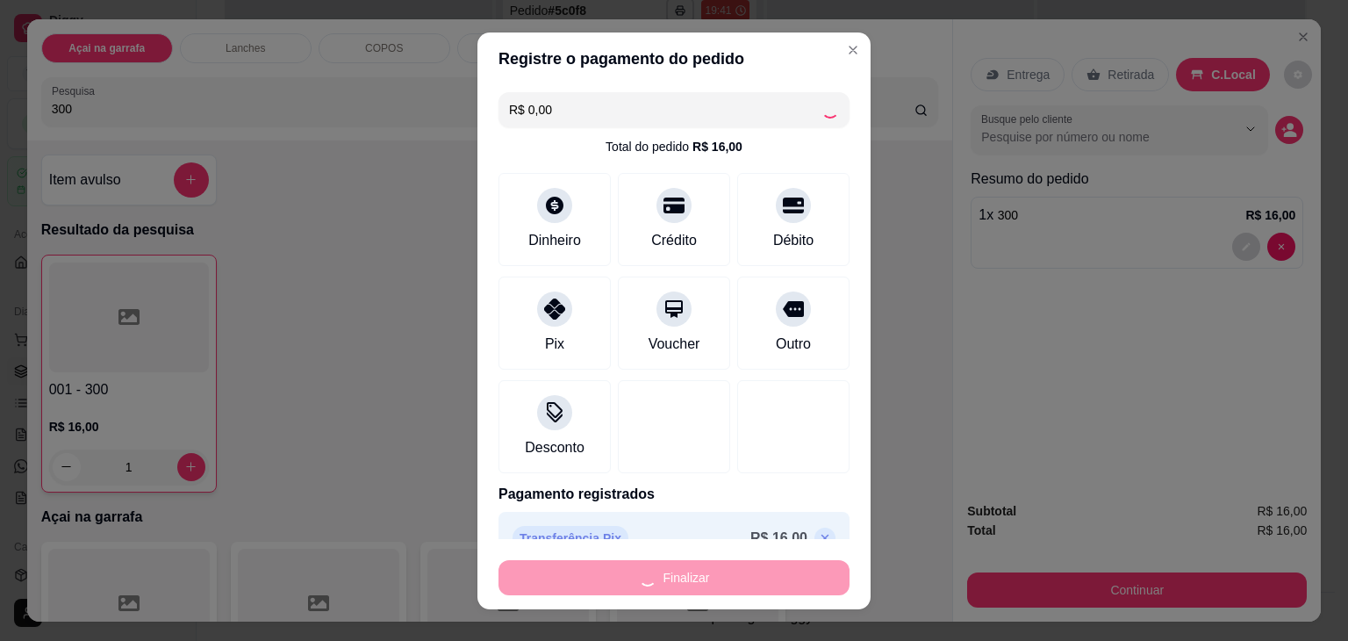
type input "0"
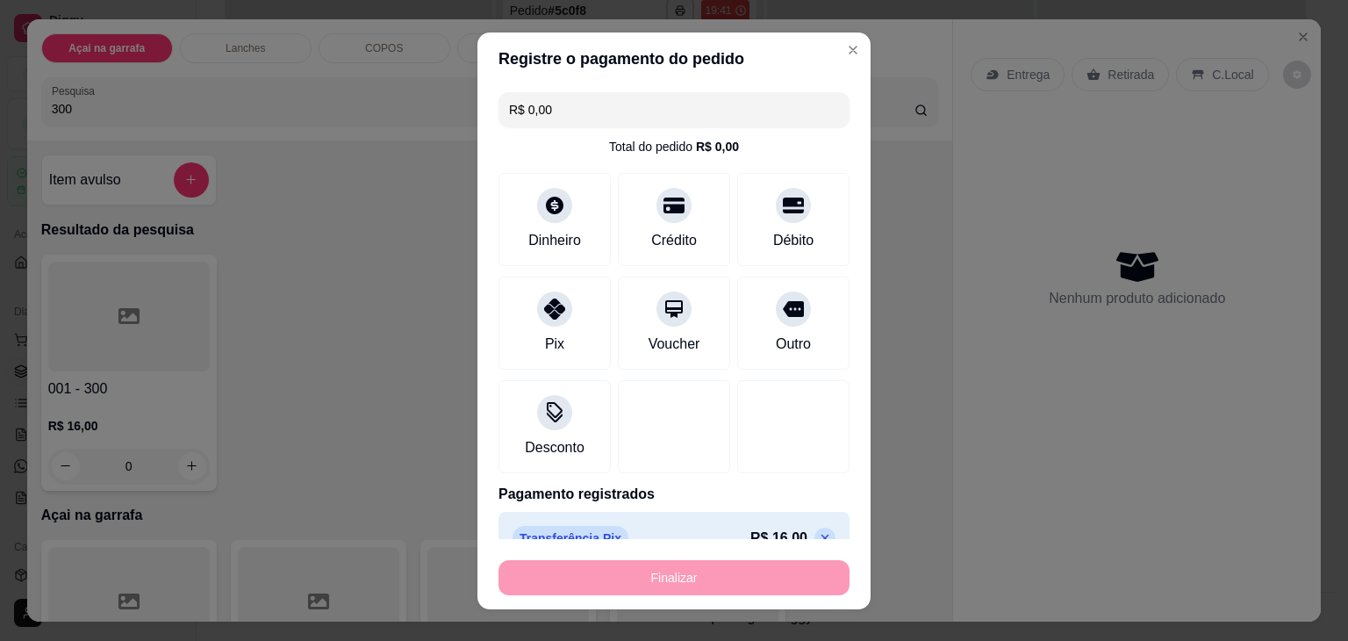
type input "-R$ 16,00"
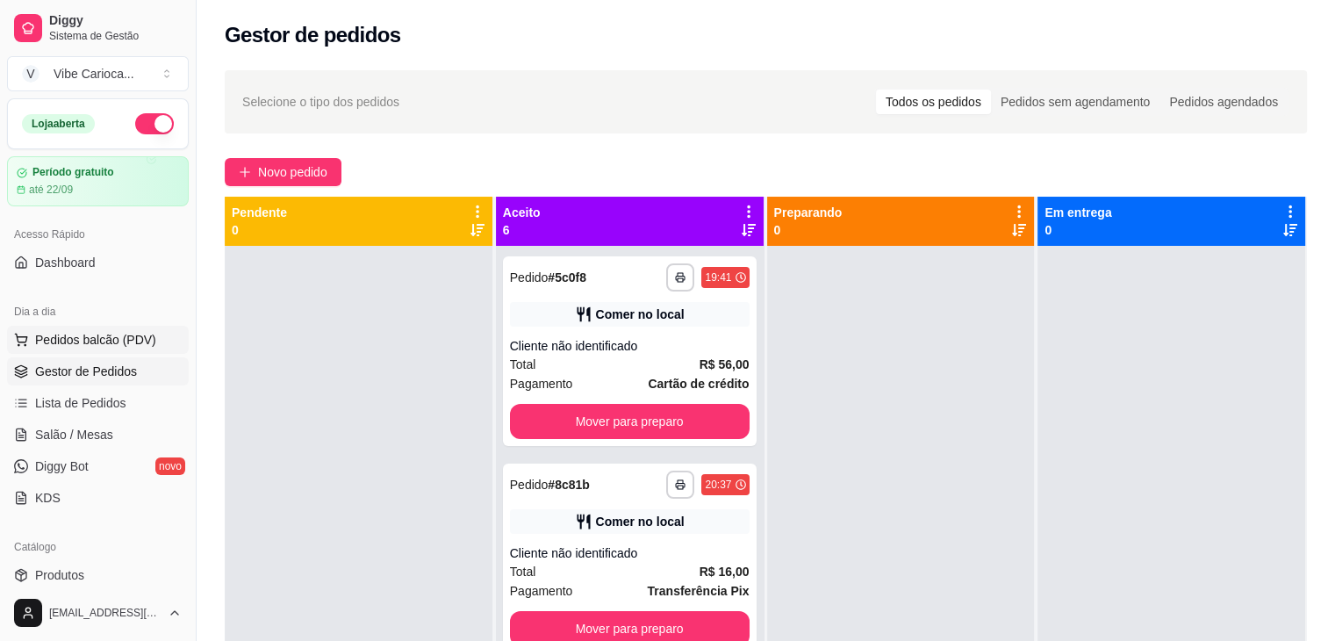
click at [50, 340] on span "Pedidos balcão (PDV)" at bounding box center [95, 340] width 121 height 18
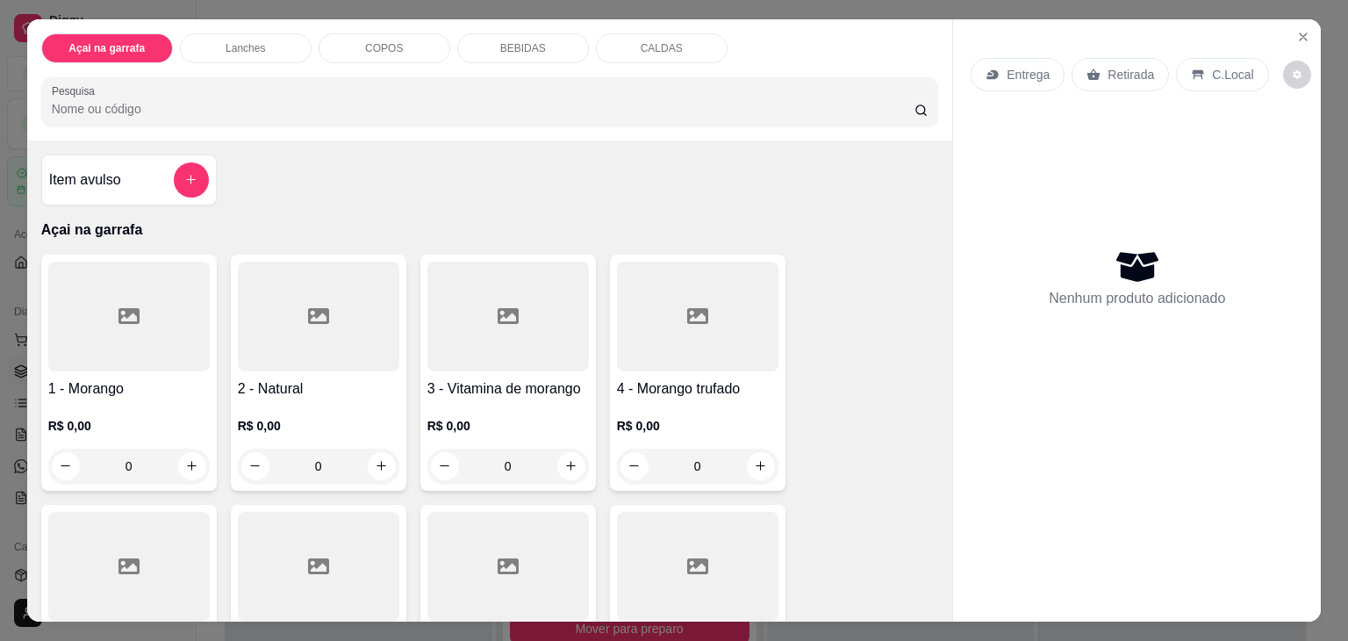
click at [334, 104] on input "Pesquisa" at bounding box center [483, 109] width 863 height 18
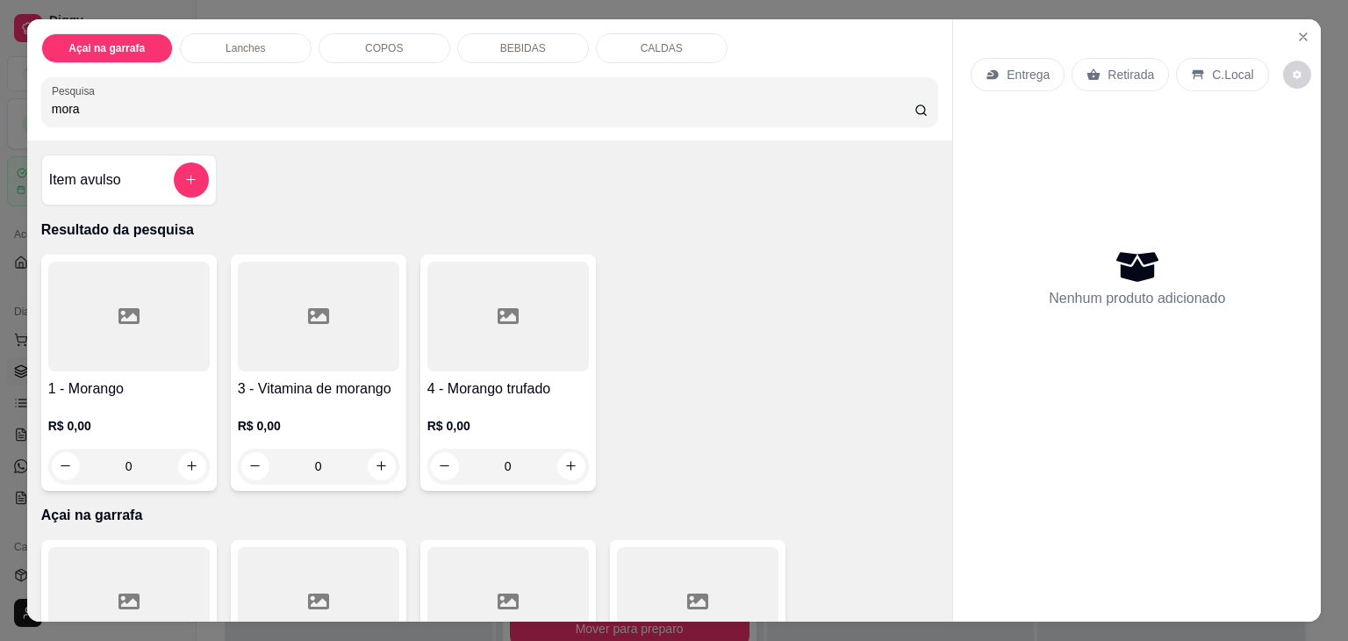
type input "mora"
click at [507, 325] on div at bounding box center [509, 317] width 162 height 110
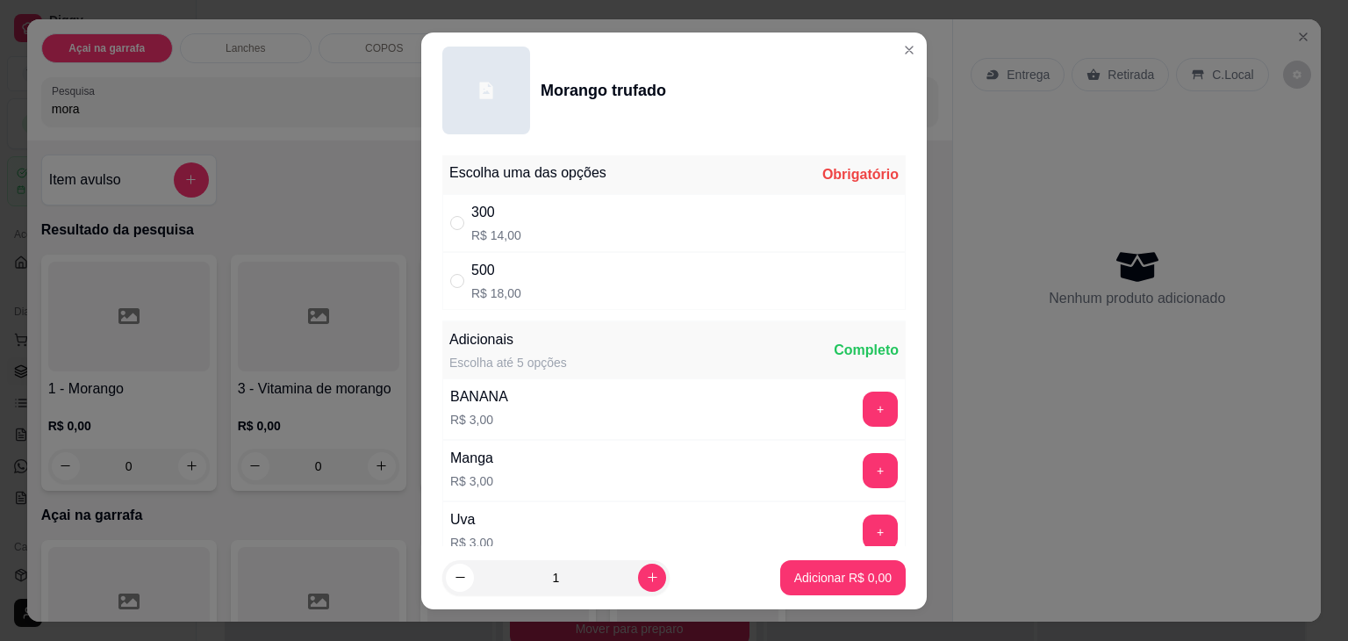
click at [442, 222] on div "300 R$ 14,00" at bounding box center [674, 223] width 464 height 58
radio input "true"
click at [789, 580] on p "Adicionar R$ 14,00" at bounding box center [840, 577] width 102 height 17
type input "1"
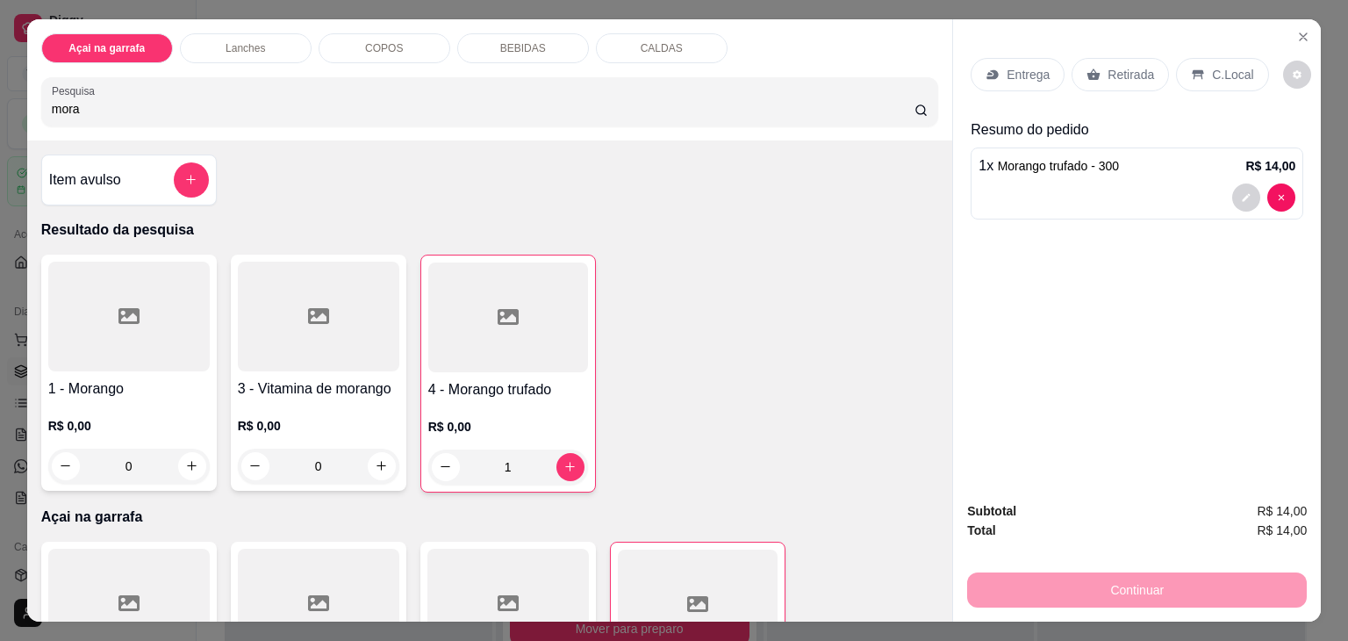
click at [1213, 66] on p "C.Local" at bounding box center [1232, 75] width 41 height 18
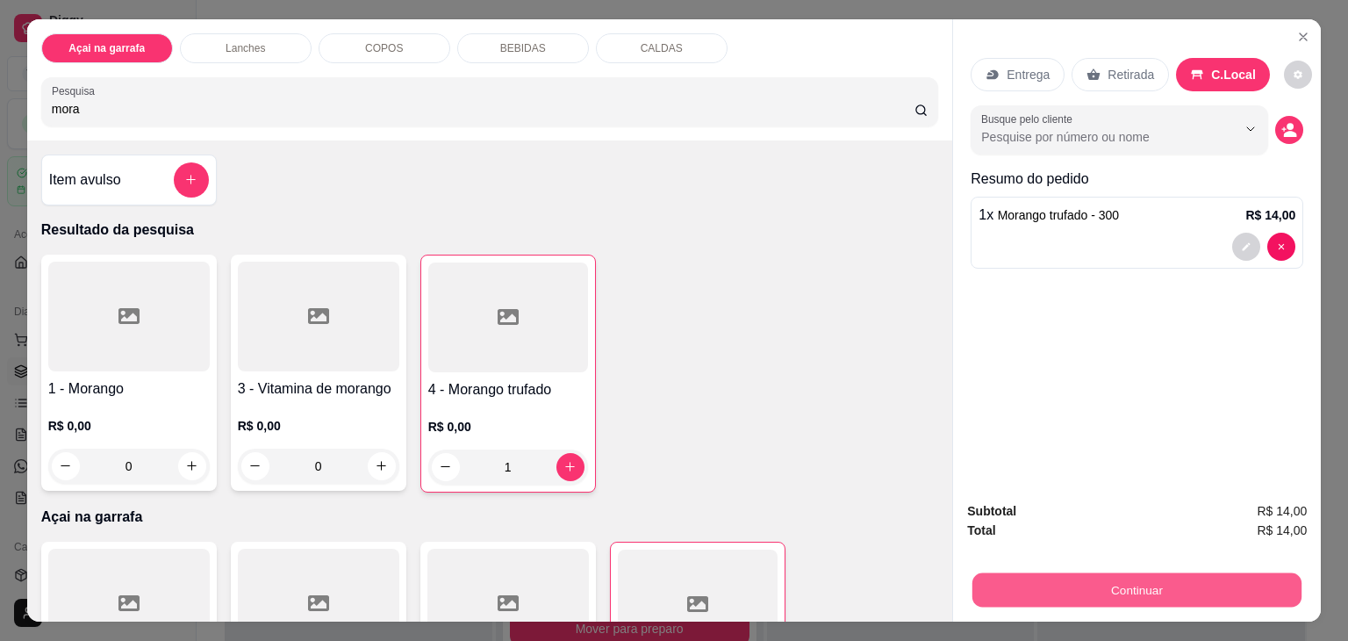
click at [1095, 576] on button "Continuar" at bounding box center [1137, 590] width 329 height 34
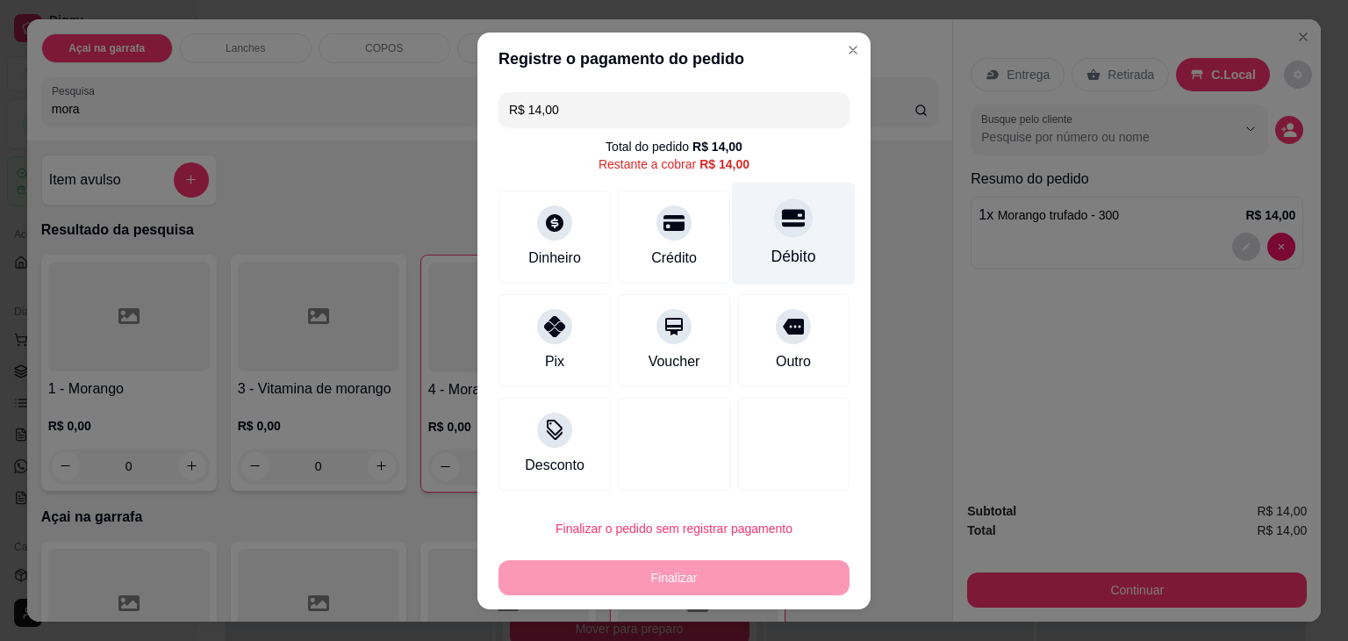
click at [774, 211] on div at bounding box center [793, 217] width 39 height 39
type input "R$ 0,00"
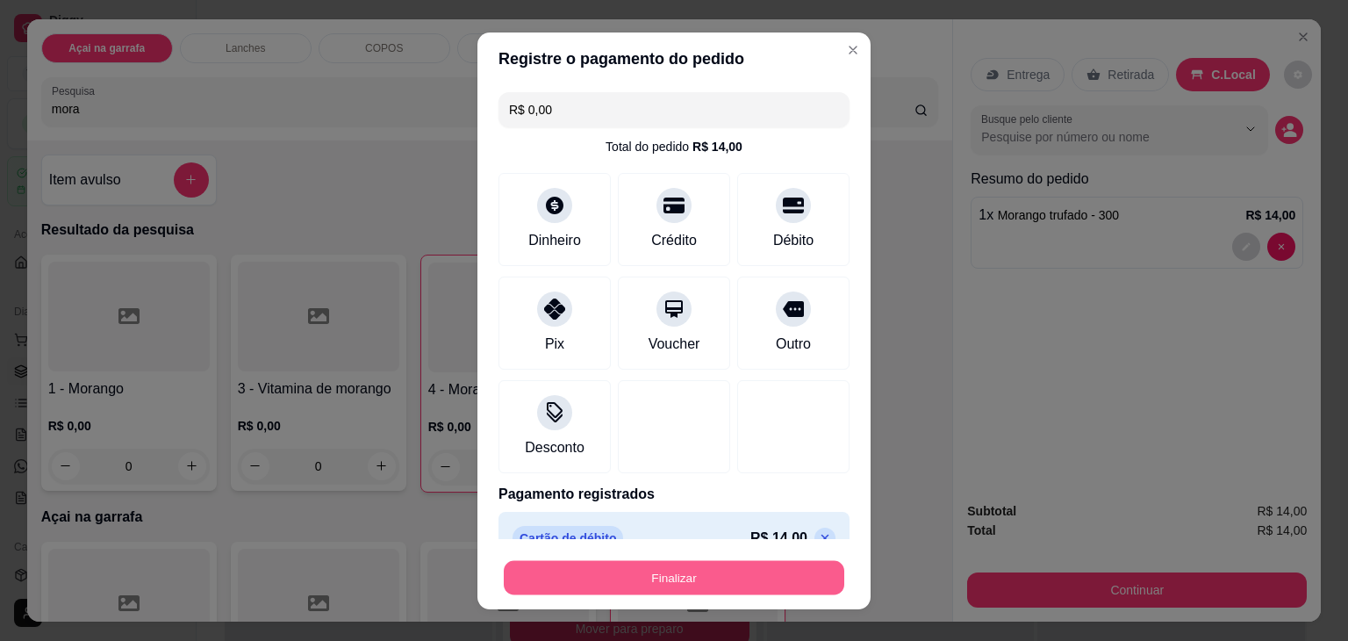
click at [672, 584] on button "Finalizar" at bounding box center [674, 577] width 341 height 34
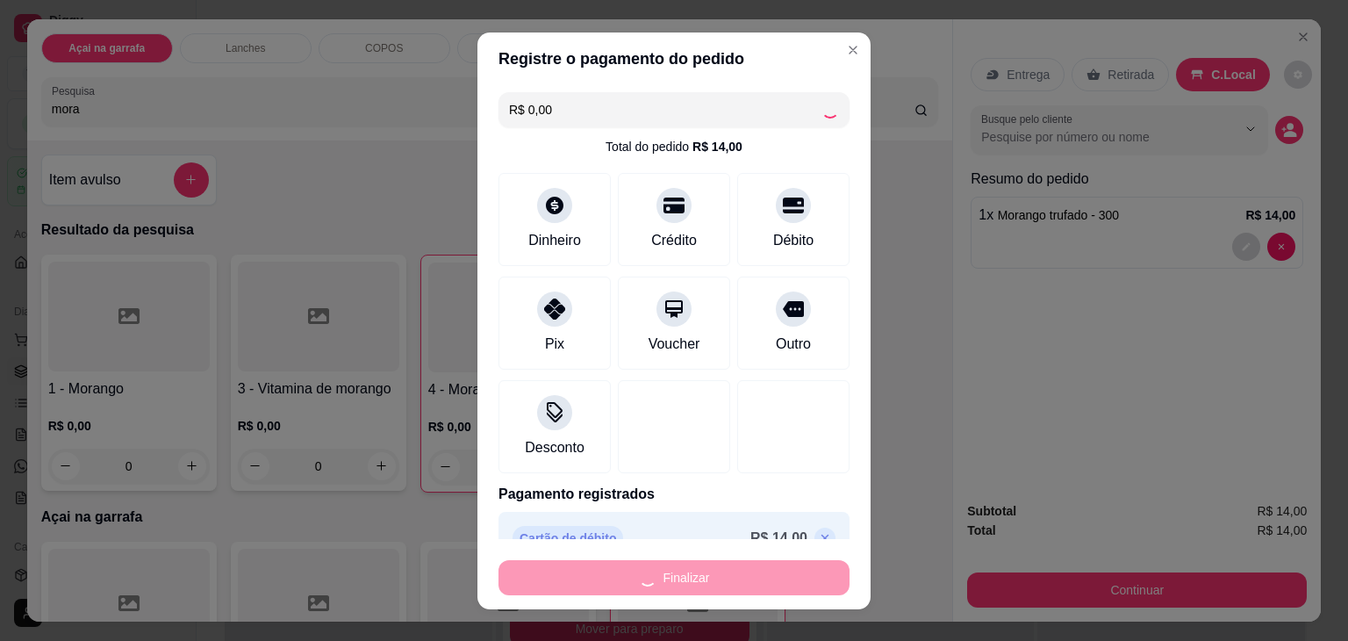
type input "0"
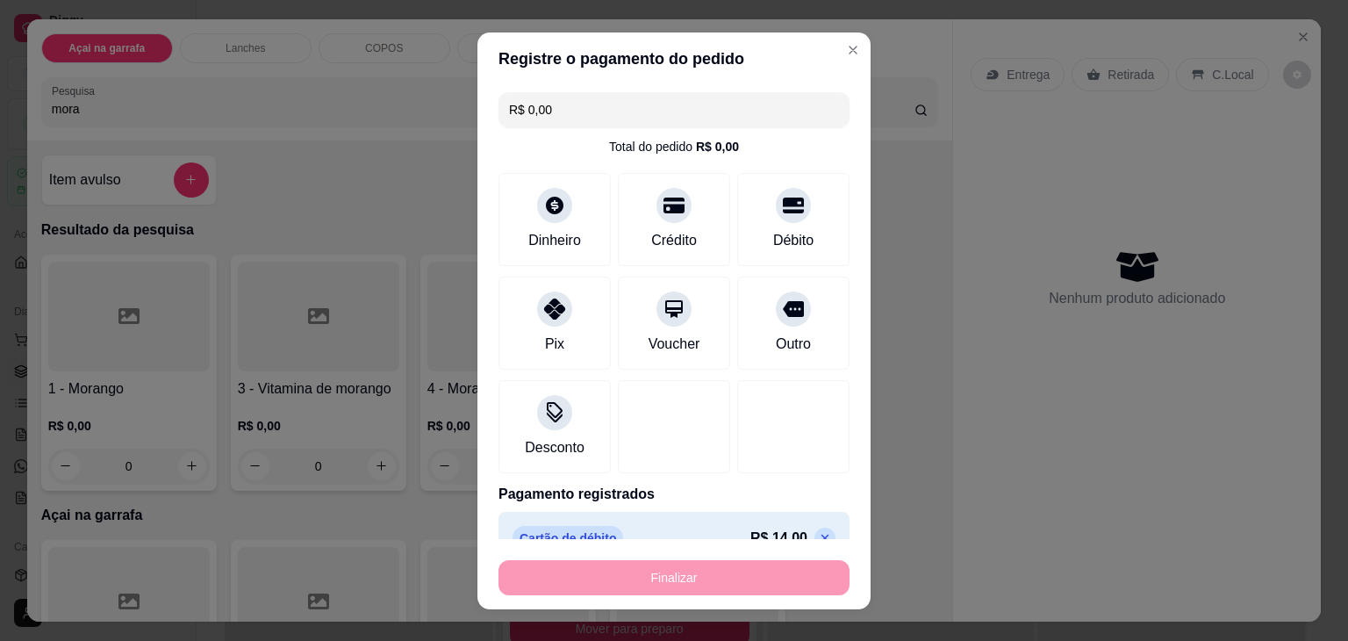
type input "-R$ 14,00"
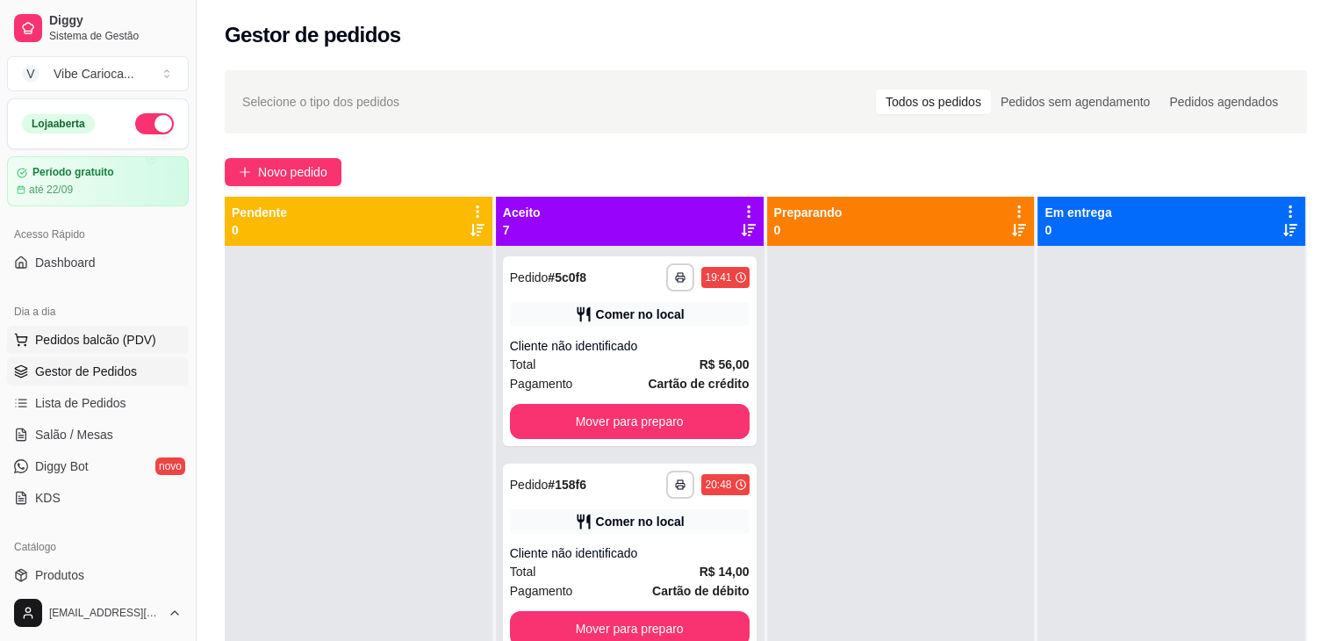
click at [124, 334] on span "Pedidos balcão (PDV)" at bounding box center [95, 340] width 121 height 18
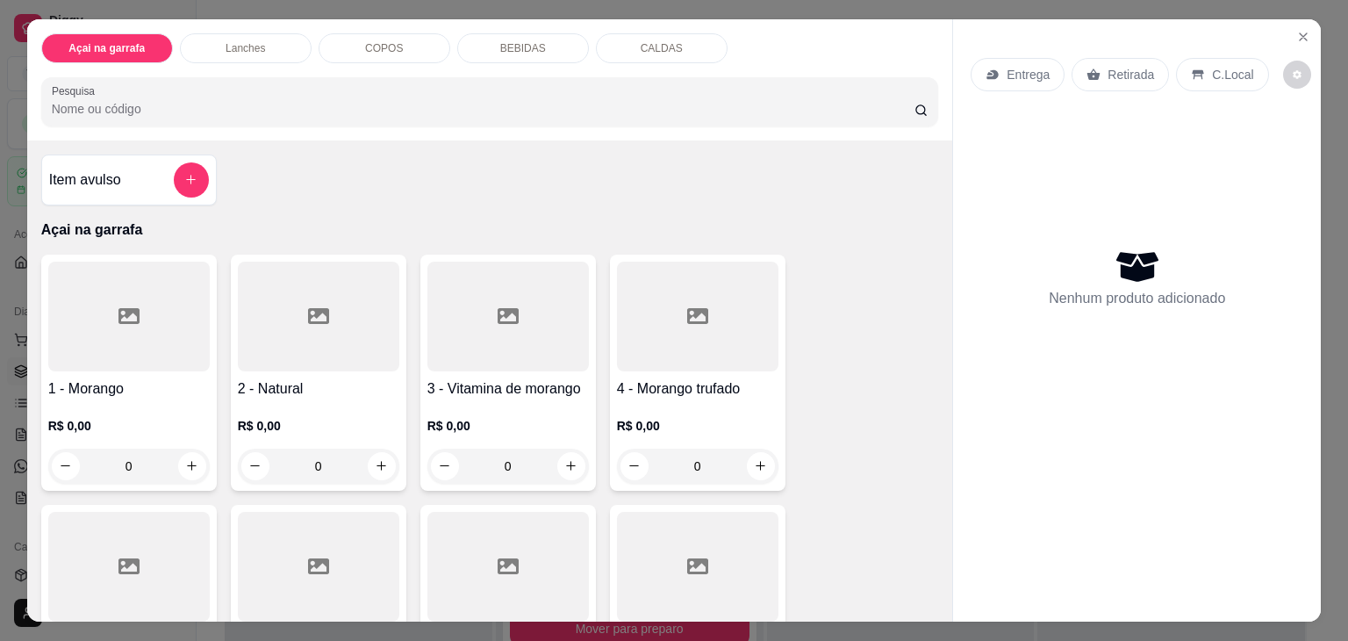
click at [270, 103] on input "Pesquisa" at bounding box center [483, 109] width 863 height 18
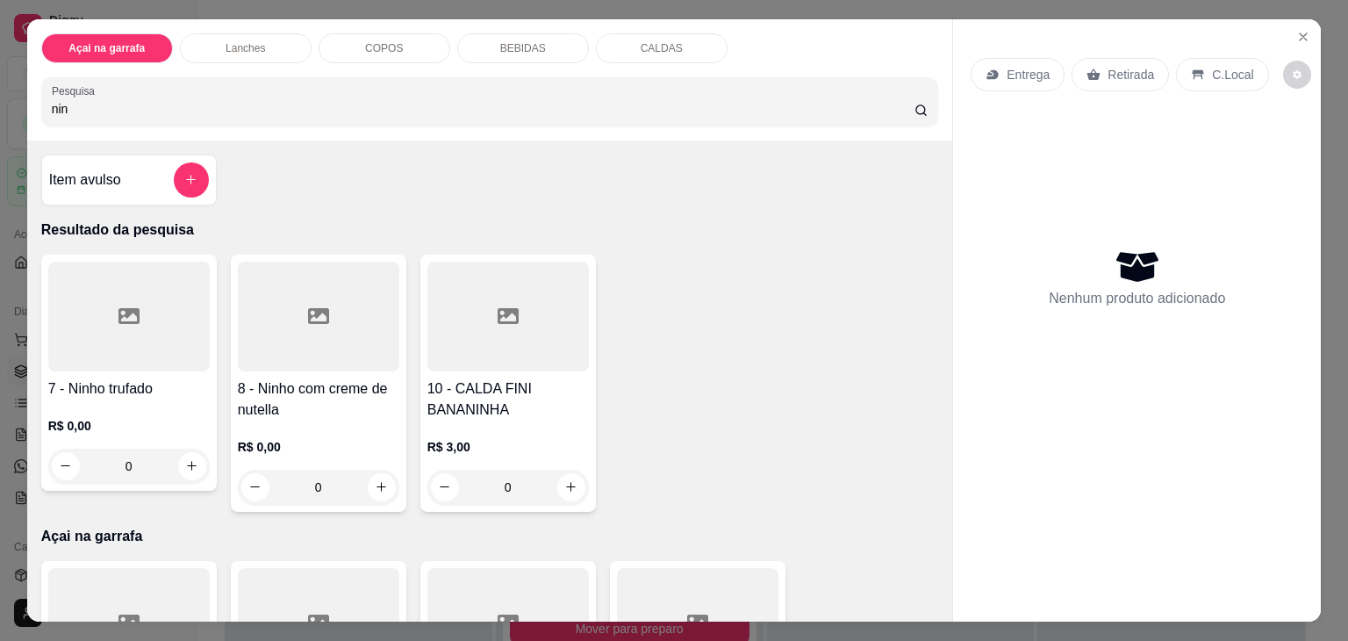
type input "nin"
click at [66, 268] on div at bounding box center [129, 317] width 162 height 110
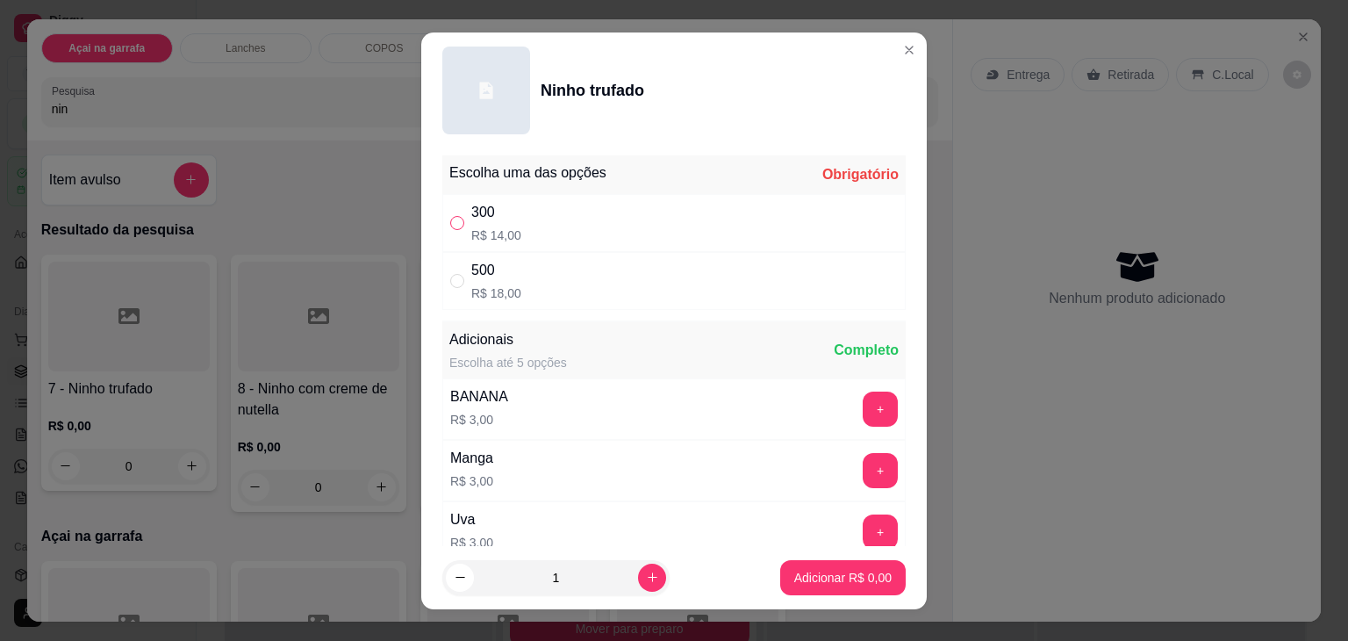
click at [455, 224] on input "" at bounding box center [457, 223] width 14 height 14
radio input "true"
click at [811, 569] on p "Adicionar R$ 14,00" at bounding box center [840, 577] width 102 height 17
type input "1"
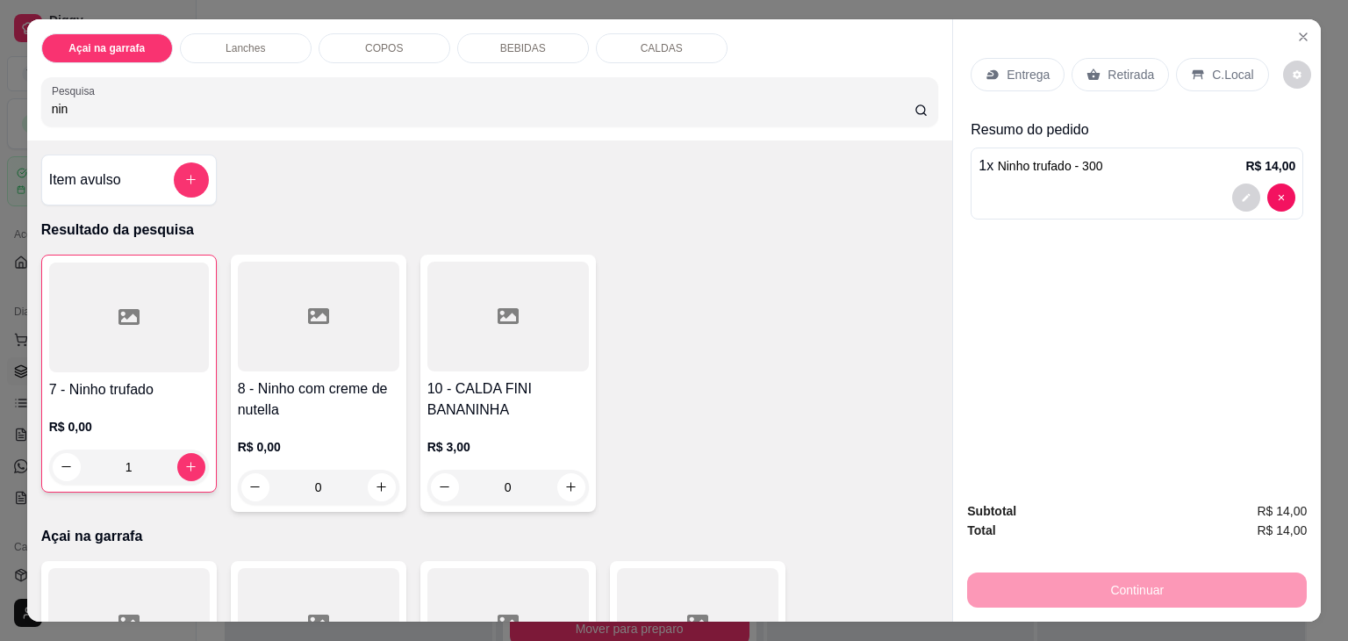
click at [1191, 69] on icon at bounding box center [1198, 75] width 14 height 14
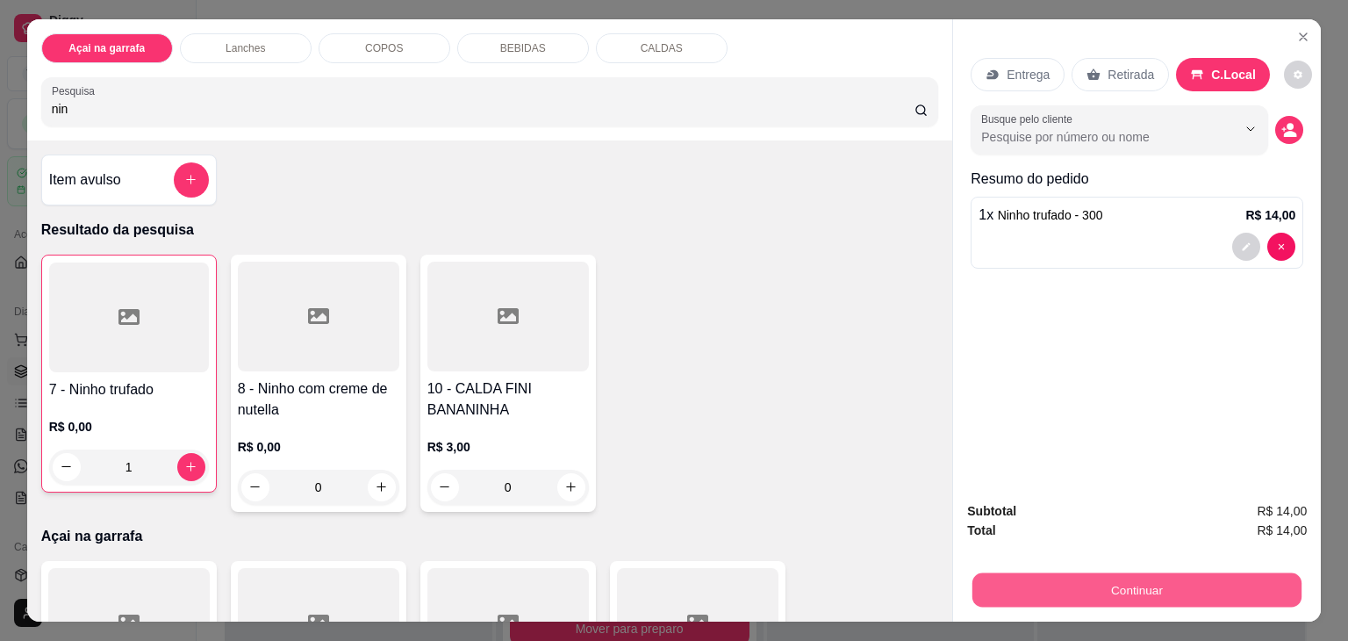
click at [1067, 575] on button "Continuar" at bounding box center [1137, 590] width 329 height 34
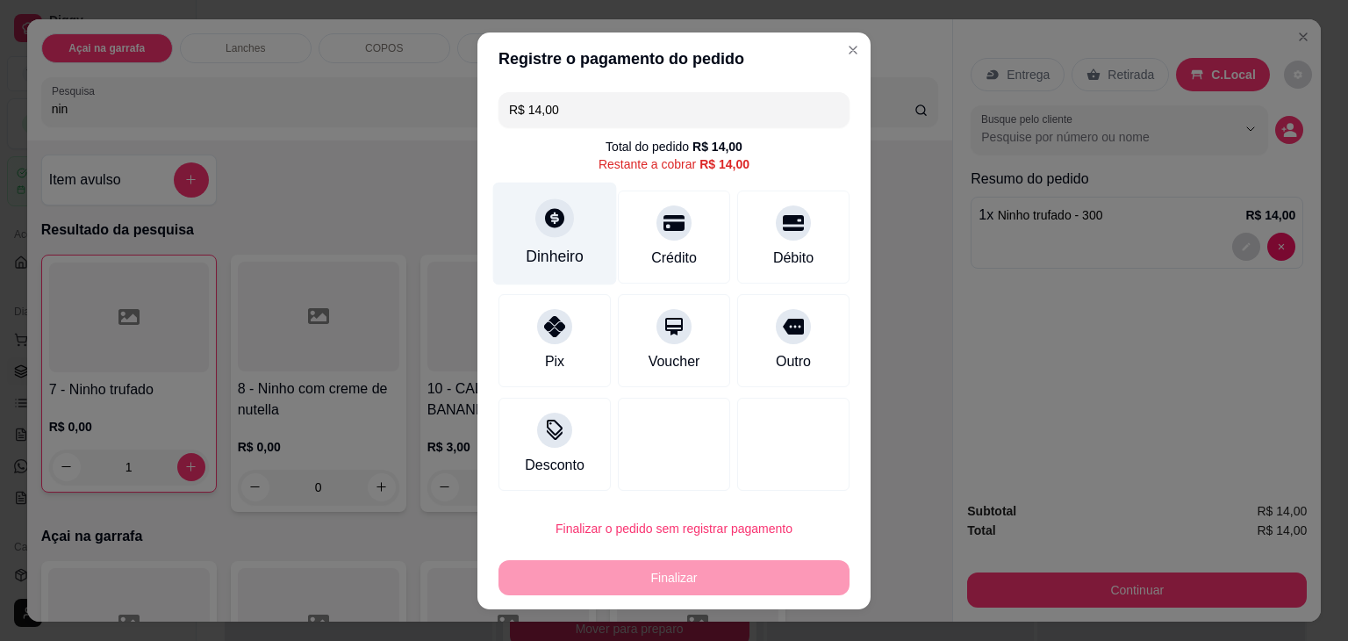
click at [548, 215] on icon at bounding box center [554, 217] width 23 height 23
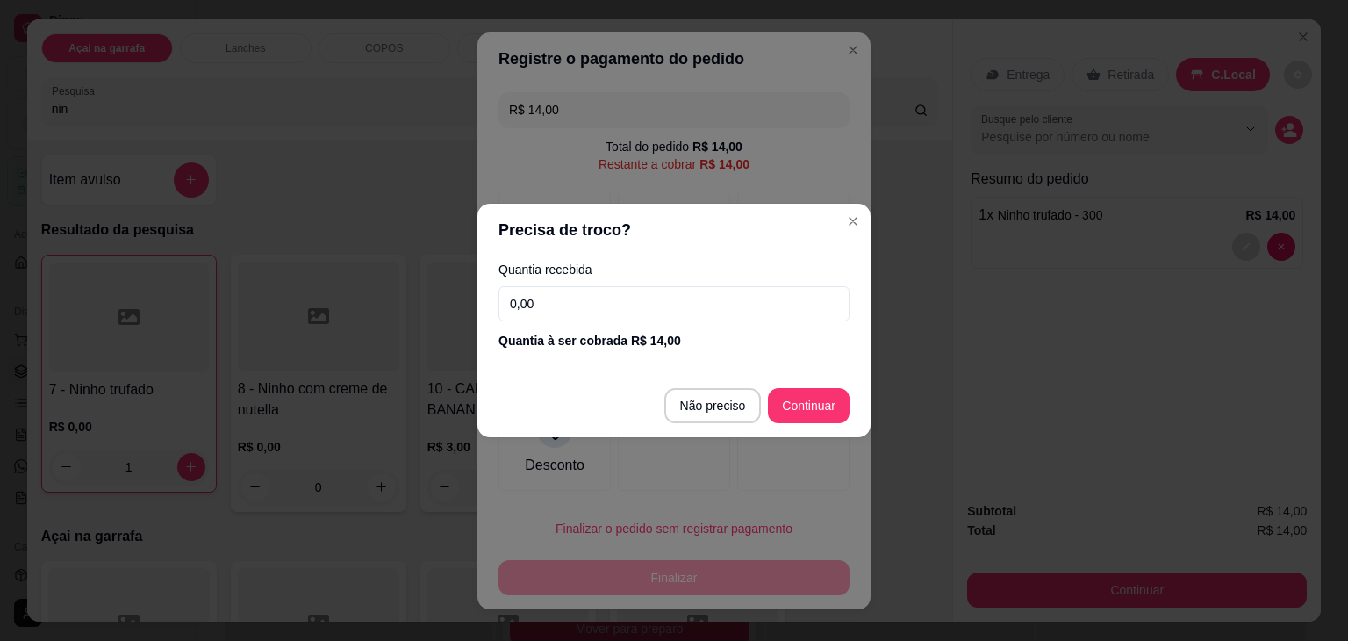
click at [584, 287] on input "0,00" at bounding box center [674, 303] width 351 height 35
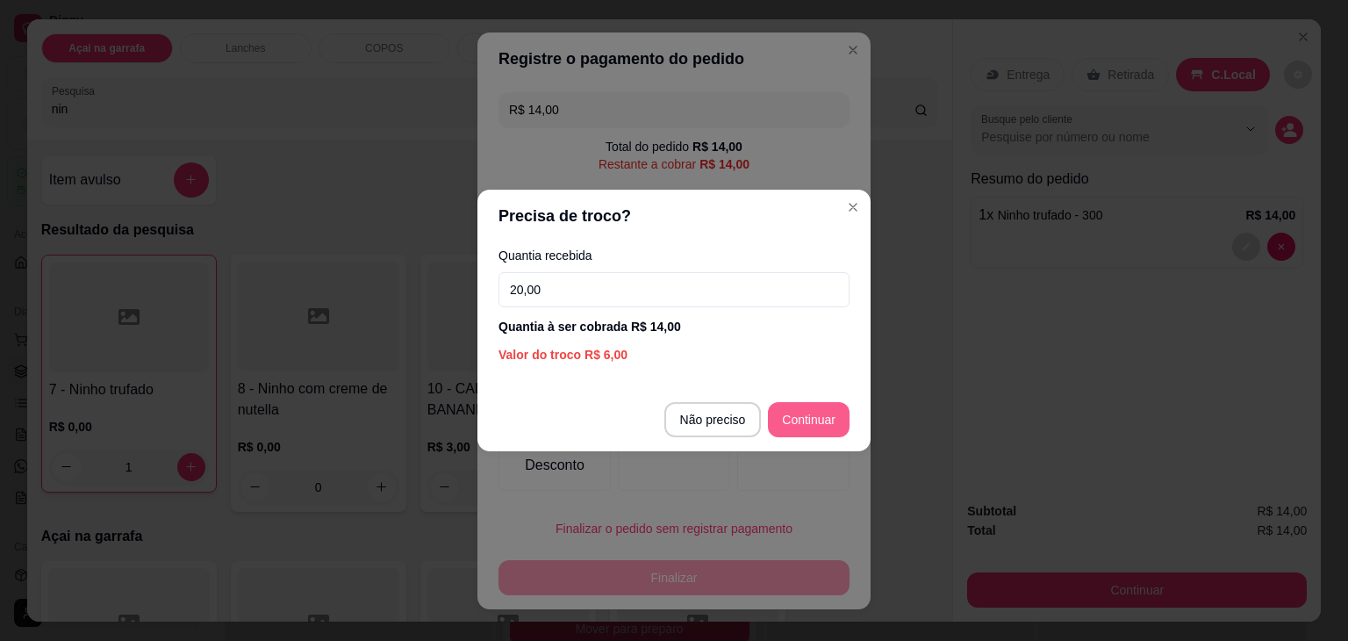
type input "20,00"
type input "R$ 0,00"
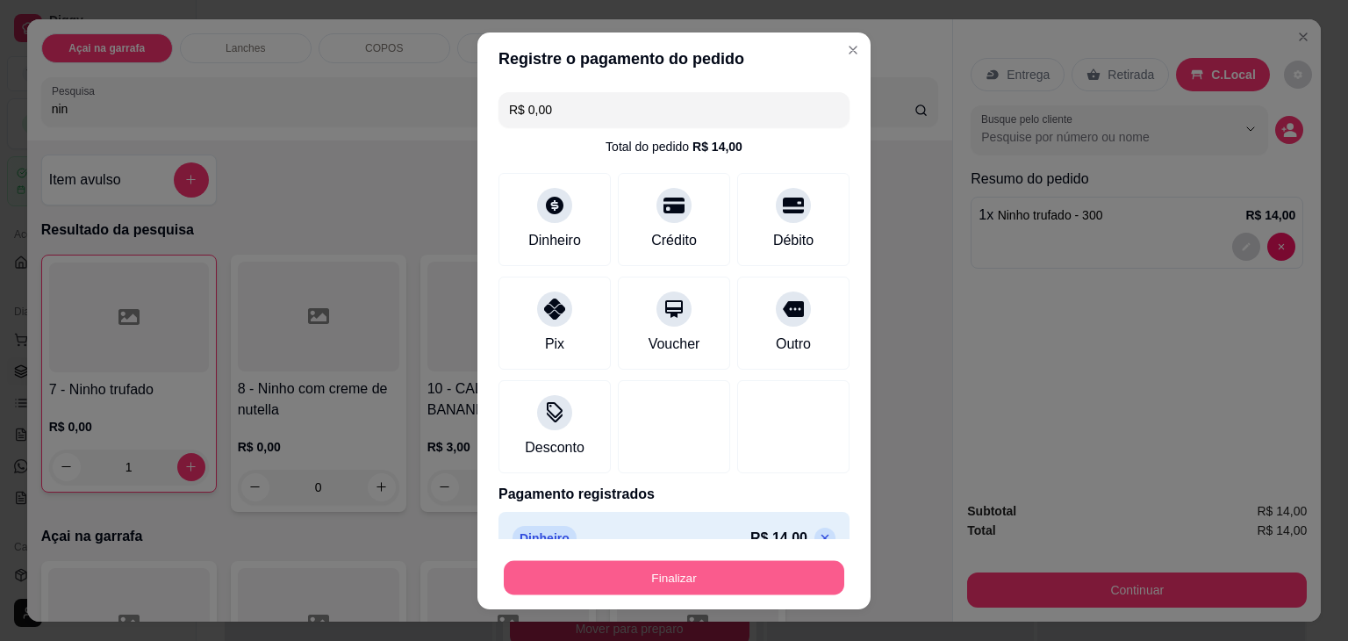
click at [579, 586] on button "Finalizar" at bounding box center [674, 577] width 341 height 34
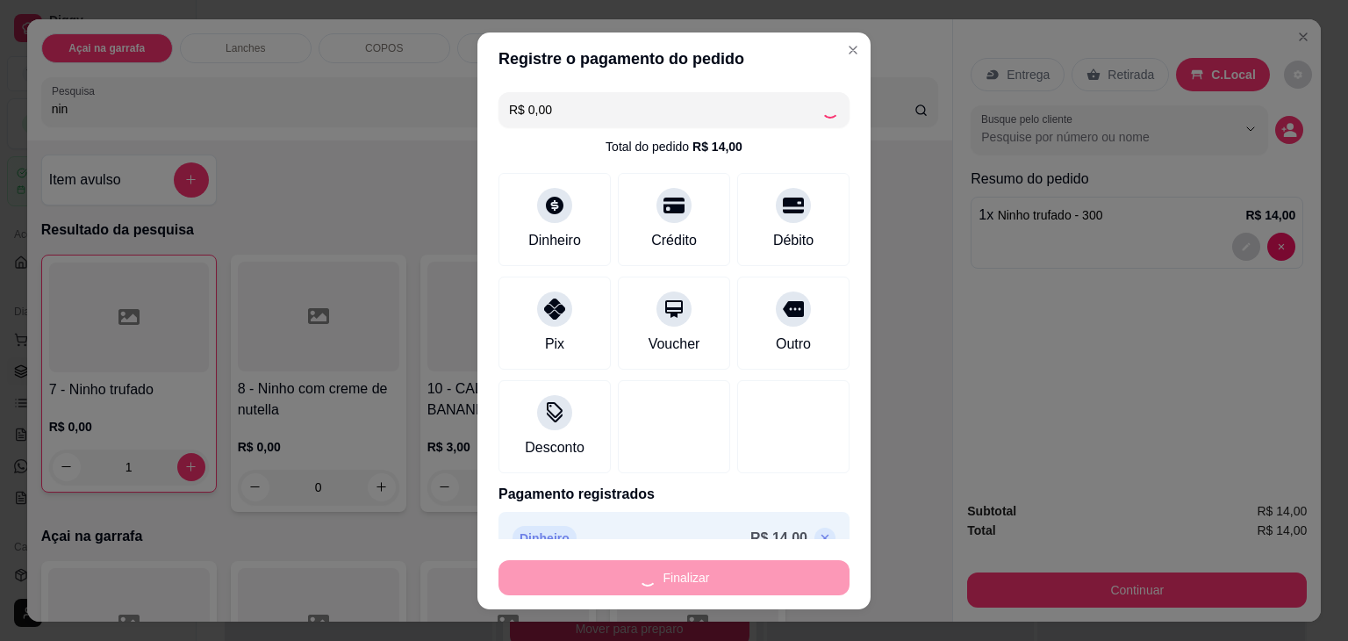
type input "0"
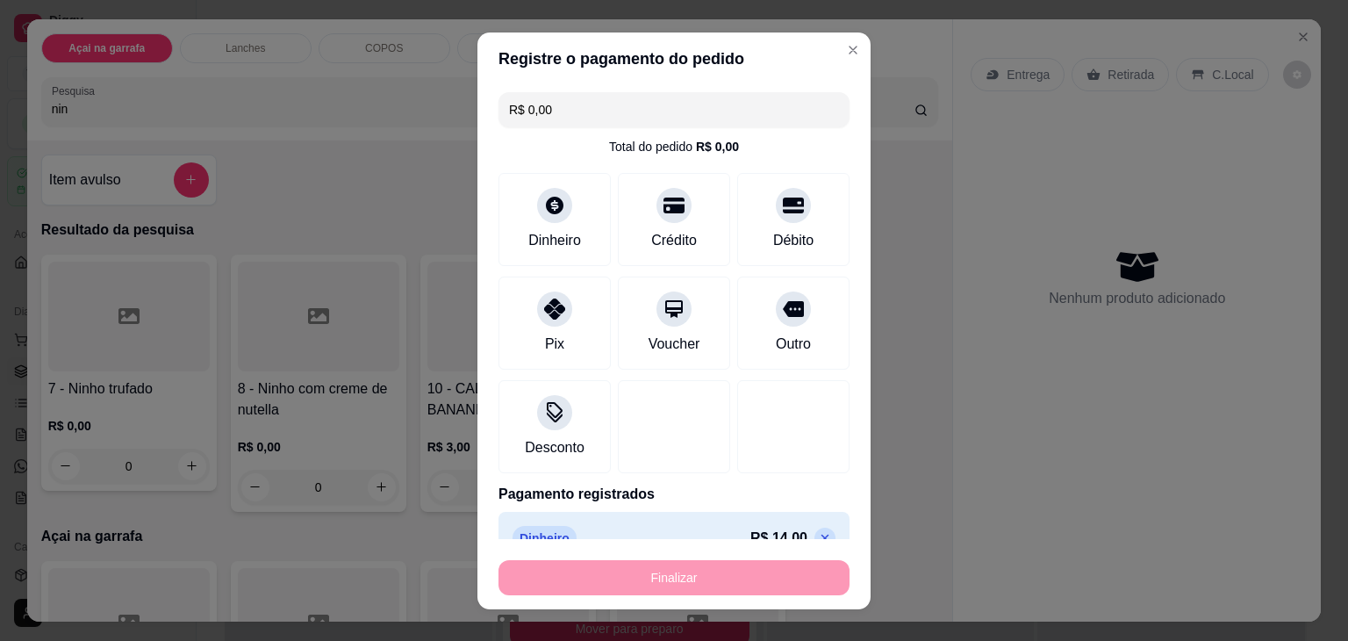
type input "-R$ 14,00"
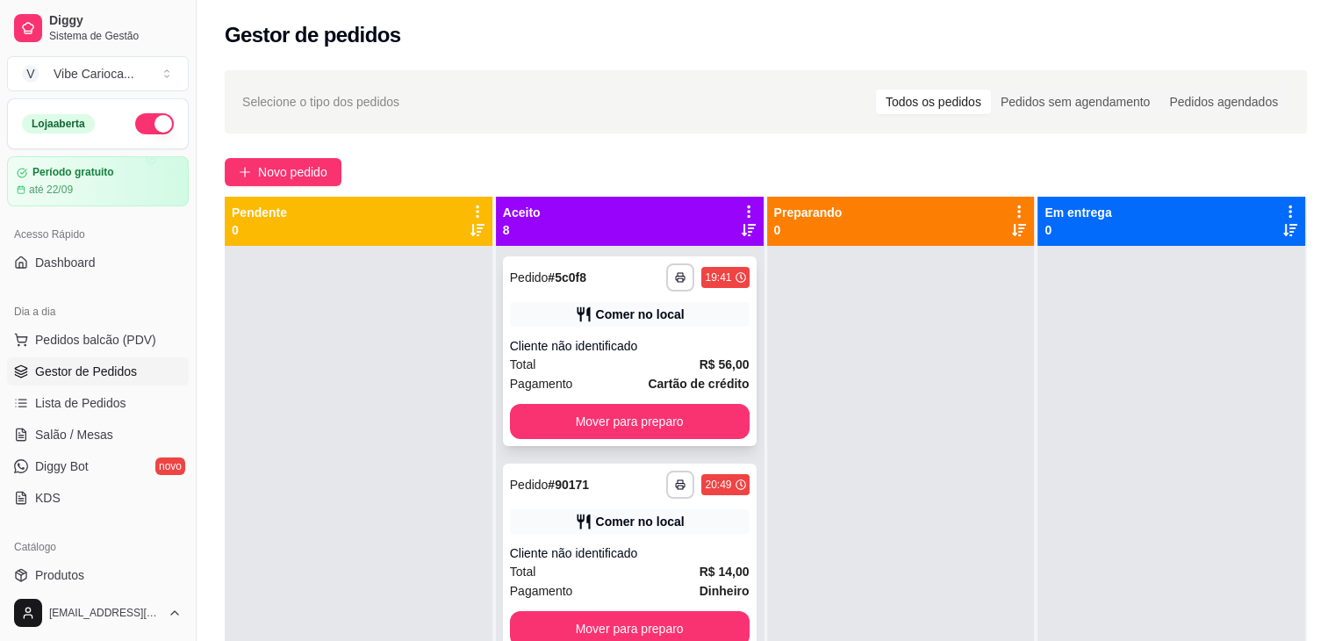
click at [604, 419] on button "Mover para preparo" at bounding box center [630, 421] width 240 height 35
click at [583, 428] on button "Mover para preparo" at bounding box center [630, 421] width 240 height 35
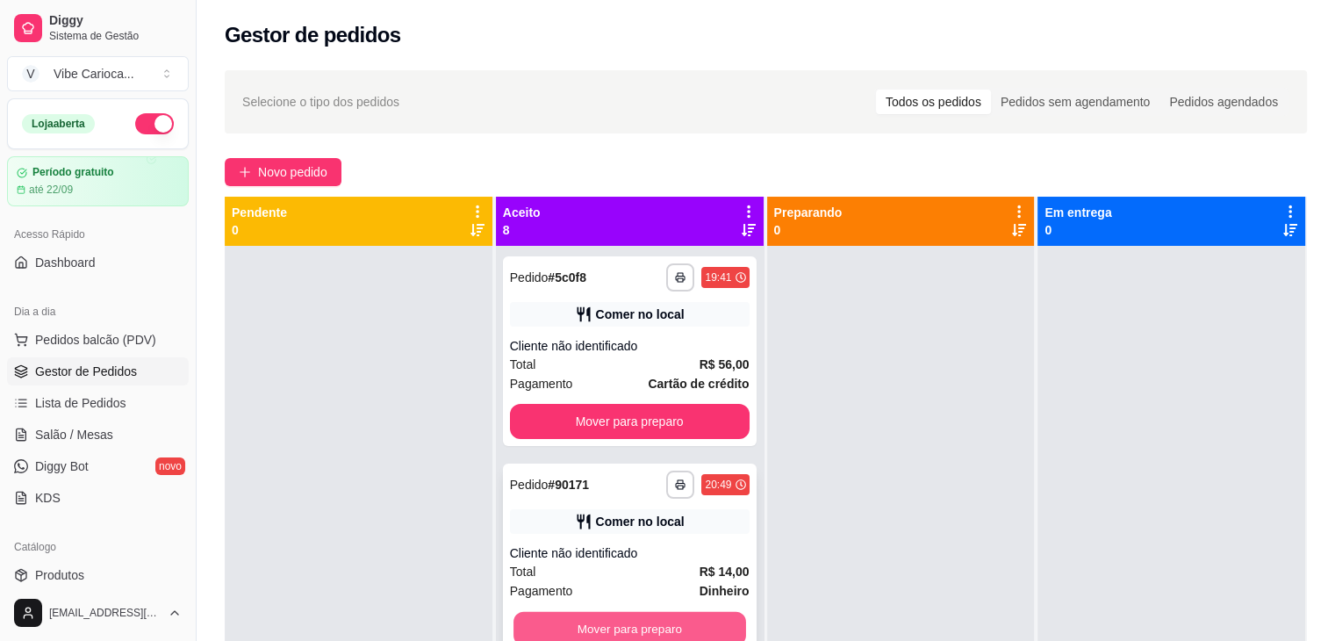
click at [653, 623] on button "Mover para preparo" at bounding box center [630, 629] width 233 height 34
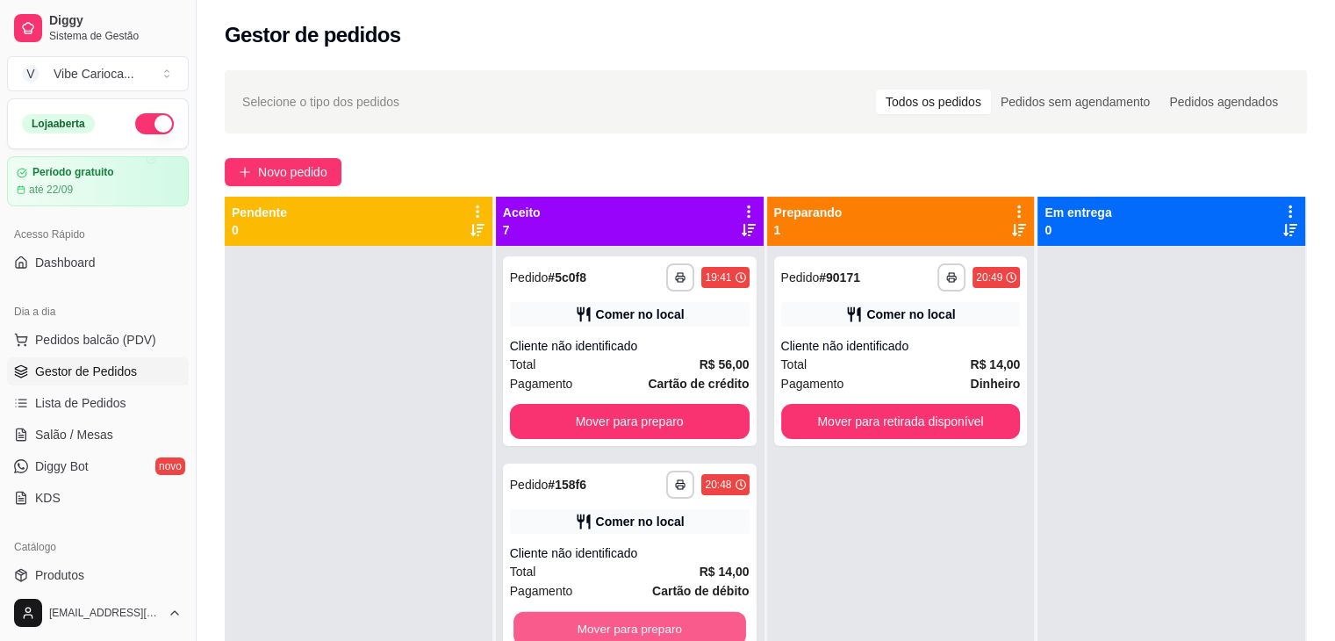
click at [653, 623] on button "Mover para preparo" at bounding box center [630, 629] width 233 height 34
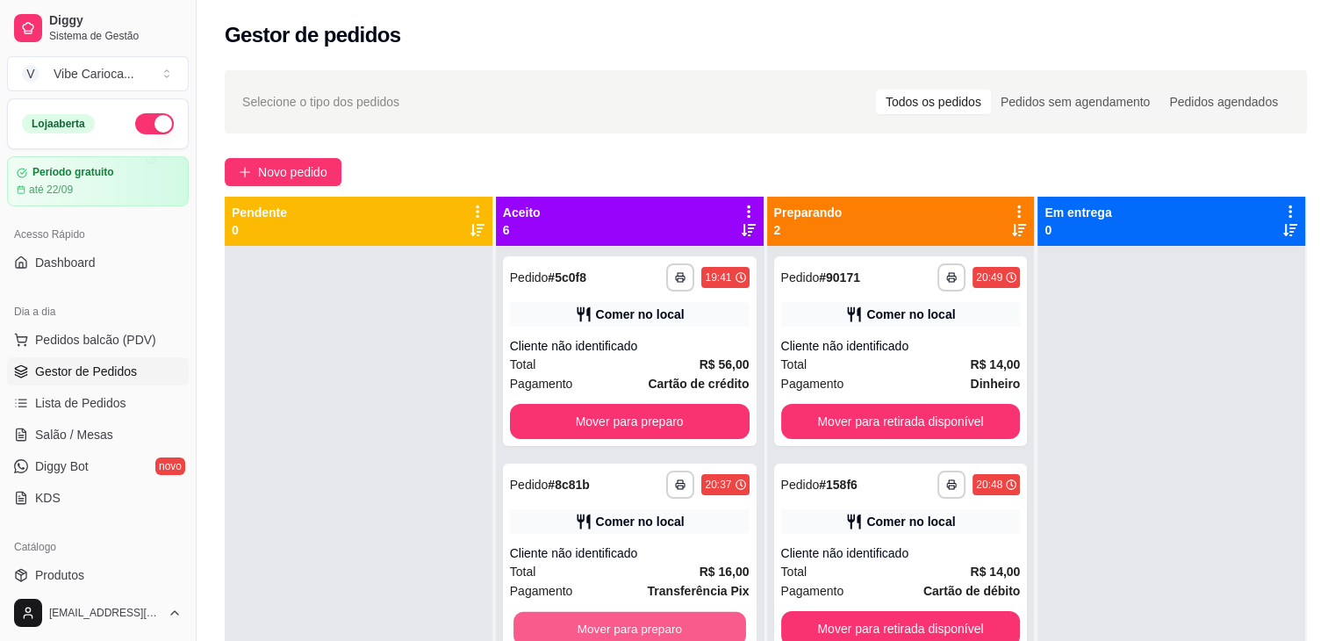
click at [653, 623] on button "Mover para preparo" at bounding box center [630, 629] width 233 height 34
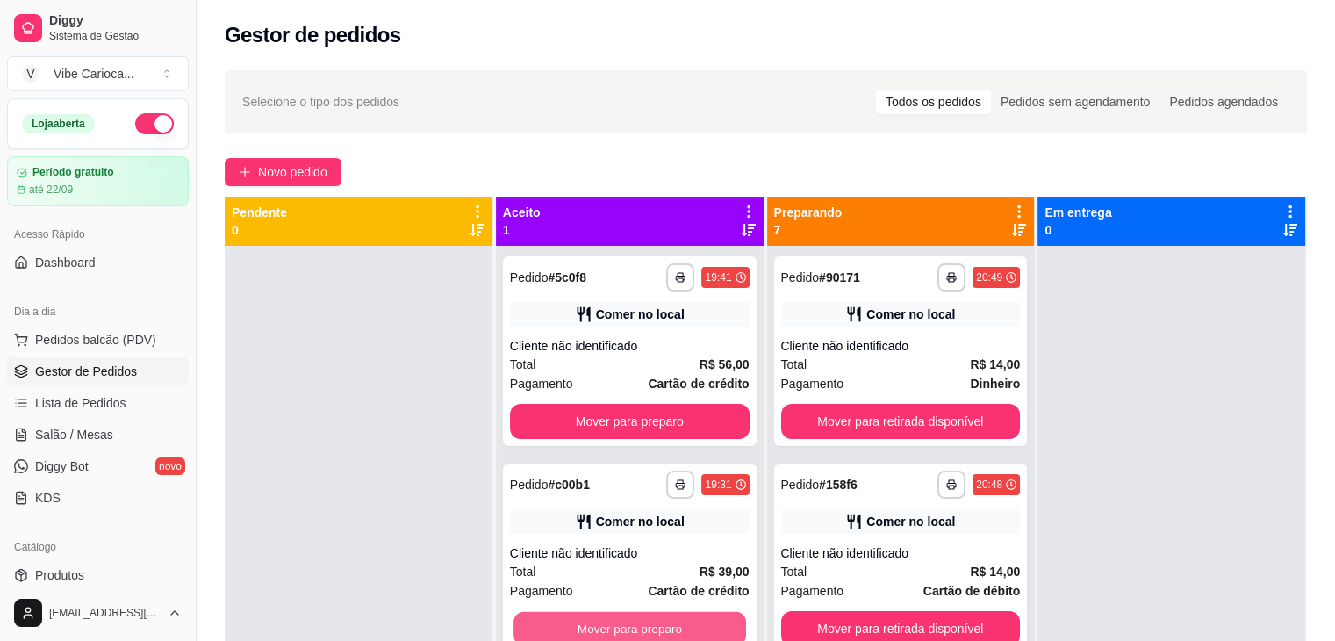
click at [653, 623] on button "Mover para preparo" at bounding box center [630, 629] width 233 height 34
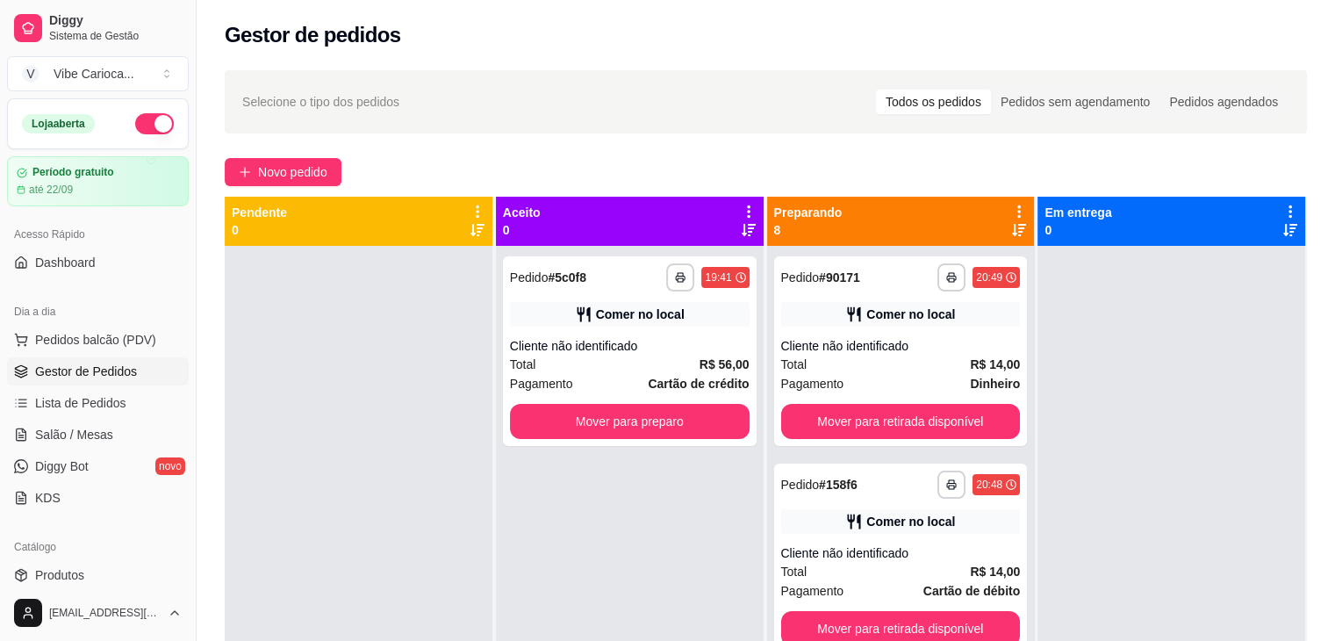
click at [653, 623] on div "**********" at bounding box center [630, 566] width 268 height 641
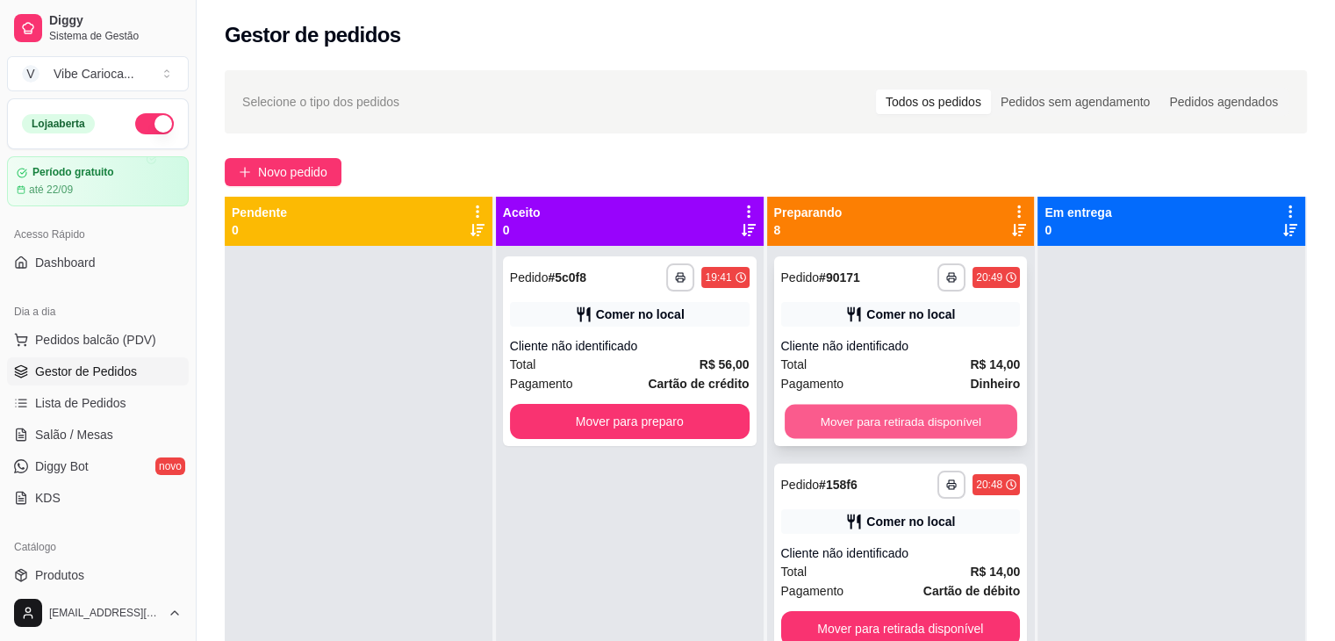
click at [801, 436] on button "Mover para retirada disponível" at bounding box center [901, 422] width 233 height 34
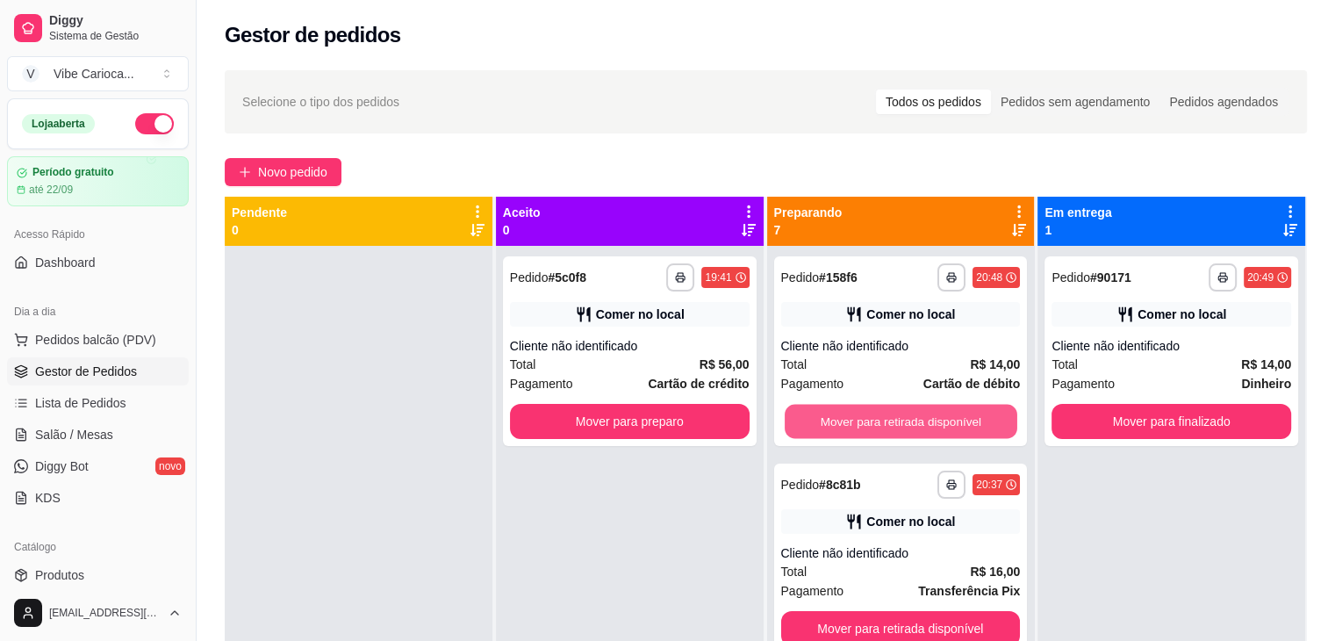
click at [801, 436] on button "Mover para retirada disponível" at bounding box center [901, 422] width 233 height 34
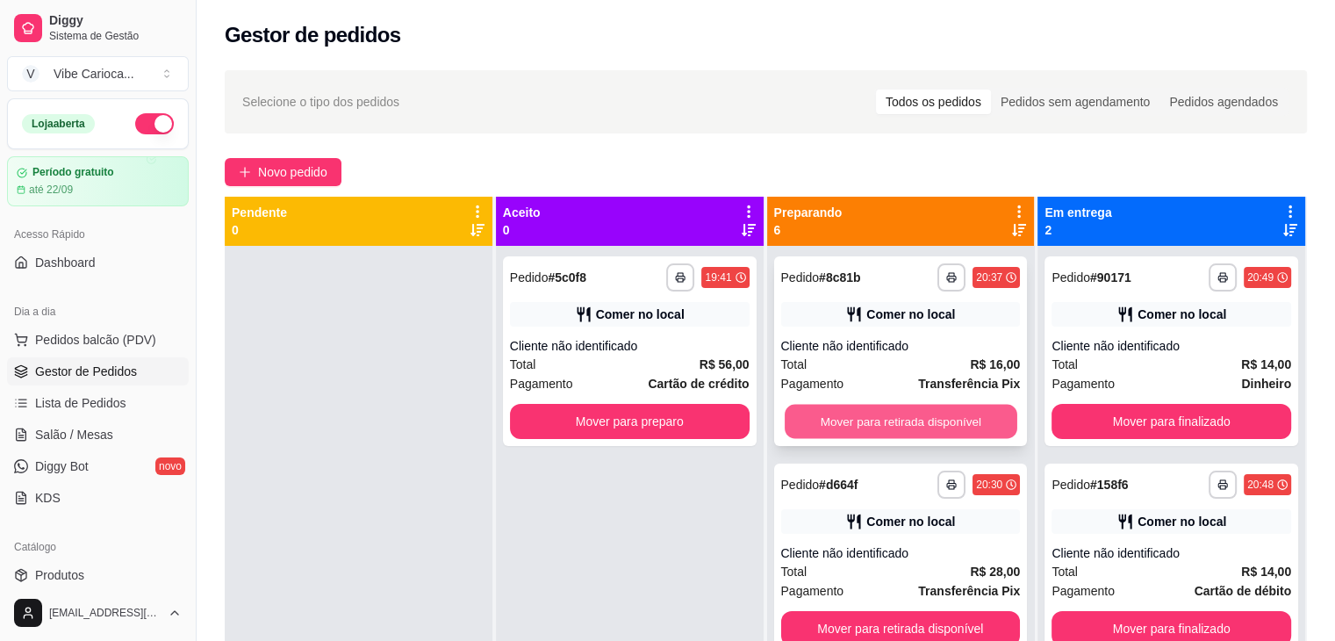
click at [804, 414] on button "Mover para retirada disponível" at bounding box center [901, 422] width 233 height 34
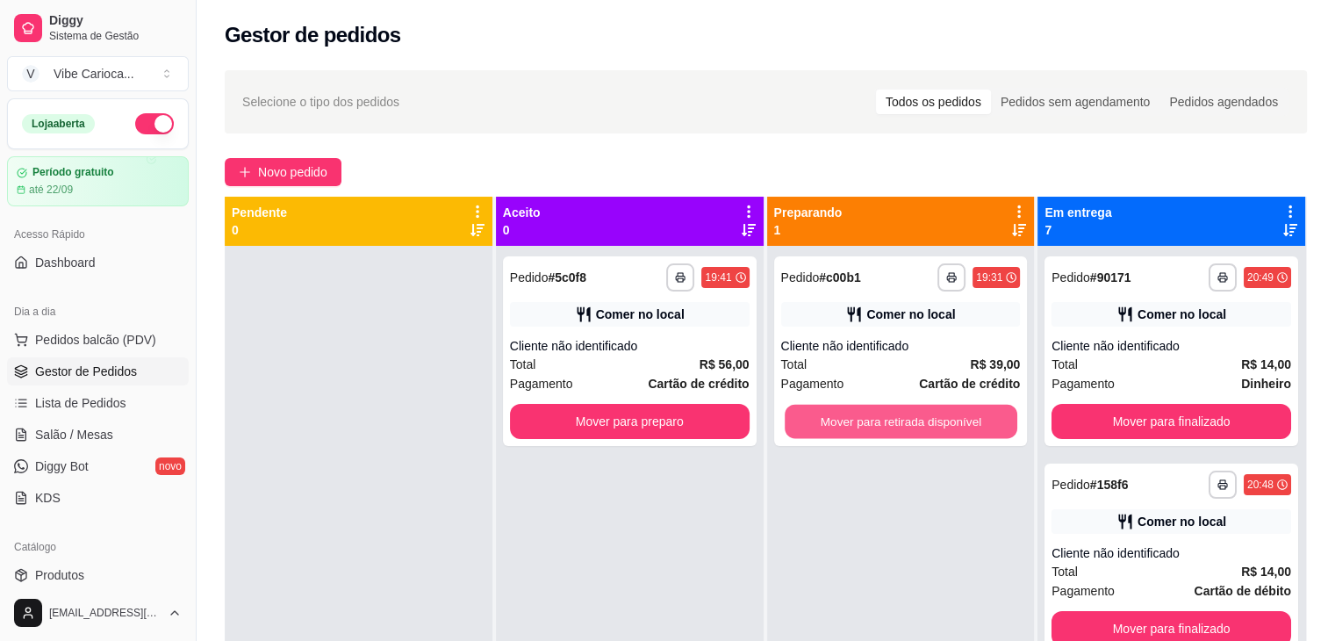
click at [804, 414] on button "Mover para retirada disponível" at bounding box center [901, 422] width 233 height 34
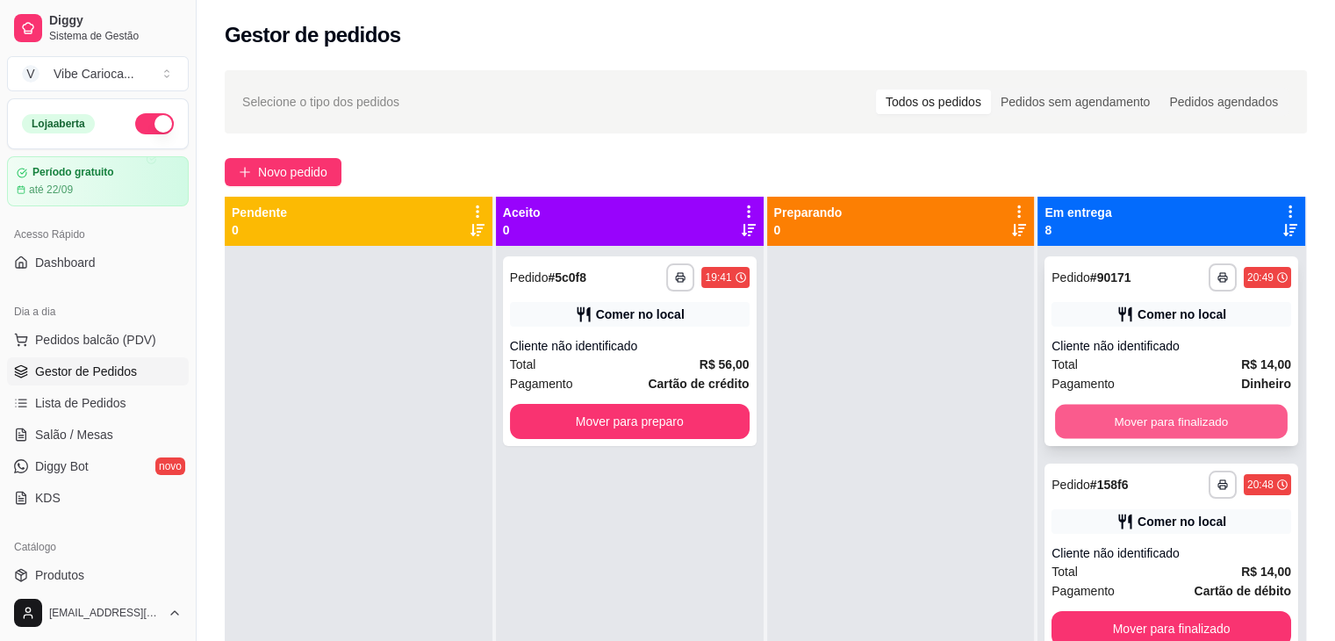
click at [1106, 417] on button "Mover para finalizado" at bounding box center [1171, 422] width 233 height 34
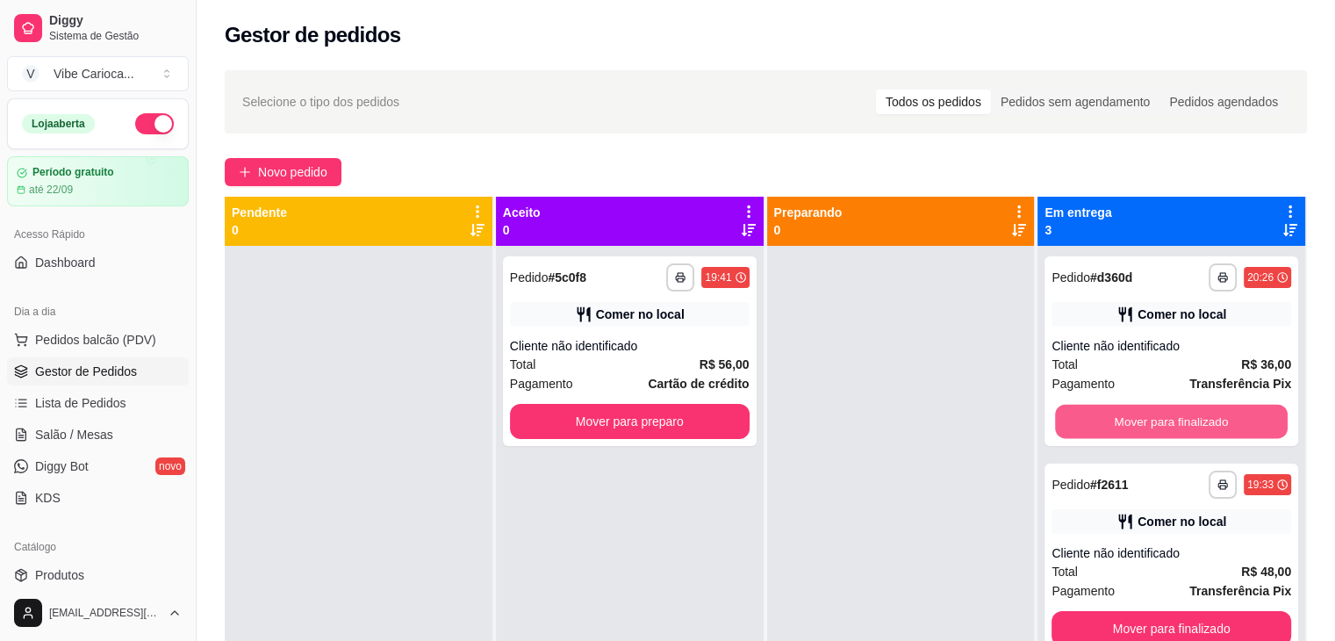
click at [1106, 417] on button "Mover para finalizado" at bounding box center [1171, 422] width 233 height 34
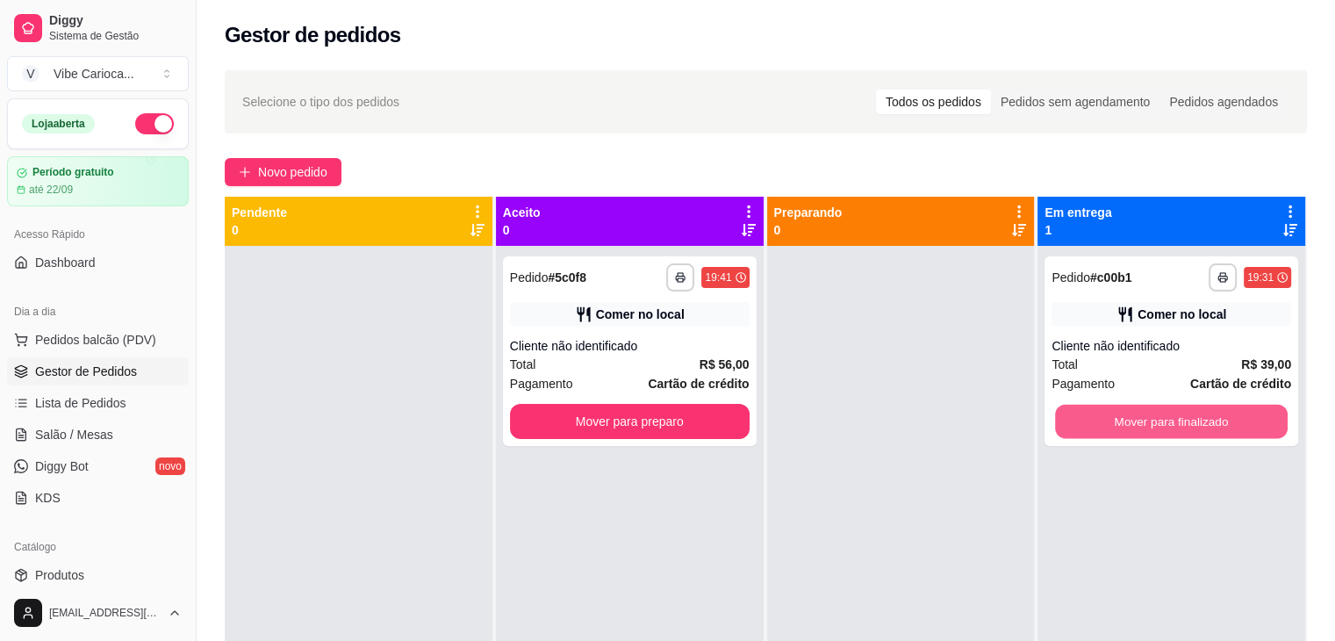
click at [1106, 417] on button "Mover para finalizado" at bounding box center [1171, 422] width 233 height 34
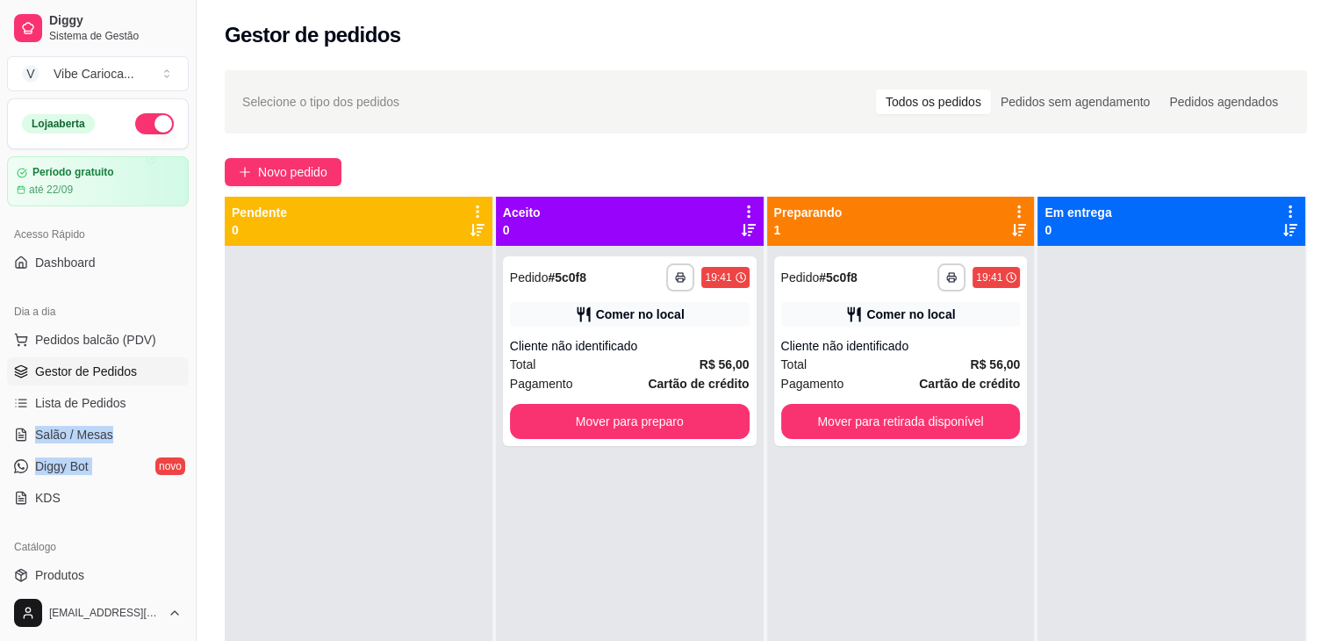
drag, startPoint x: 4, startPoint y: 504, endPoint x: 0, endPoint y: 437, distance: 66.8
click at [0, 437] on div "Dia a dia Pedidos balcão (PDV) Gestor de Pedidos Lista de Pedidos Salão / Mesas…" at bounding box center [98, 405] width 196 height 228
click at [94, 345] on span "Pedidos balcão (PDV)" at bounding box center [95, 340] width 121 height 18
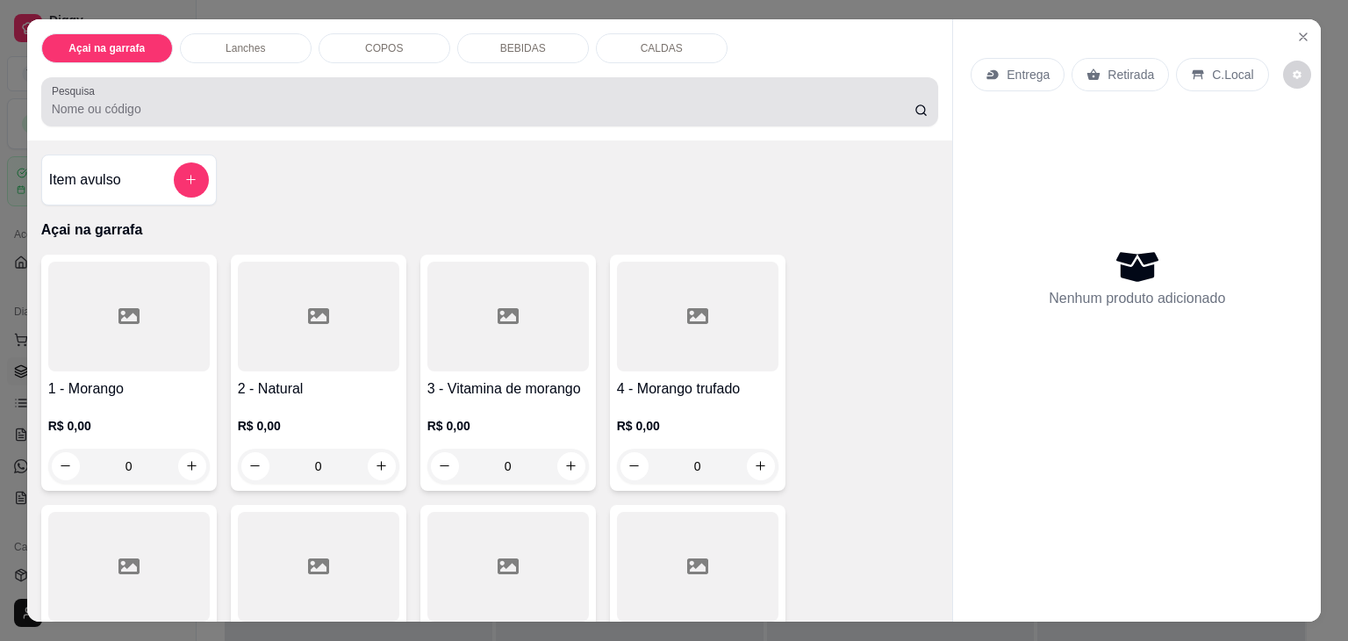
click at [240, 115] on div "Pesquisa" at bounding box center [490, 101] width 898 height 49
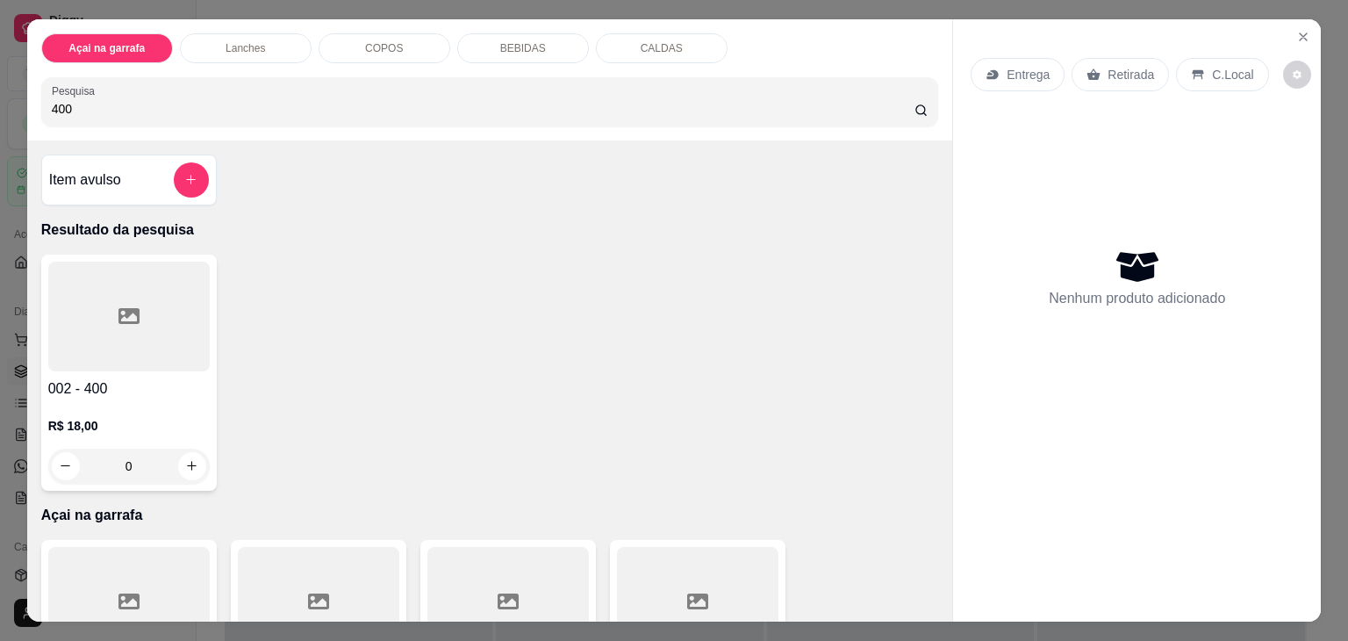
type input "400"
click at [154, 305] on div at bounding box center [129, 317] width 162 height 110
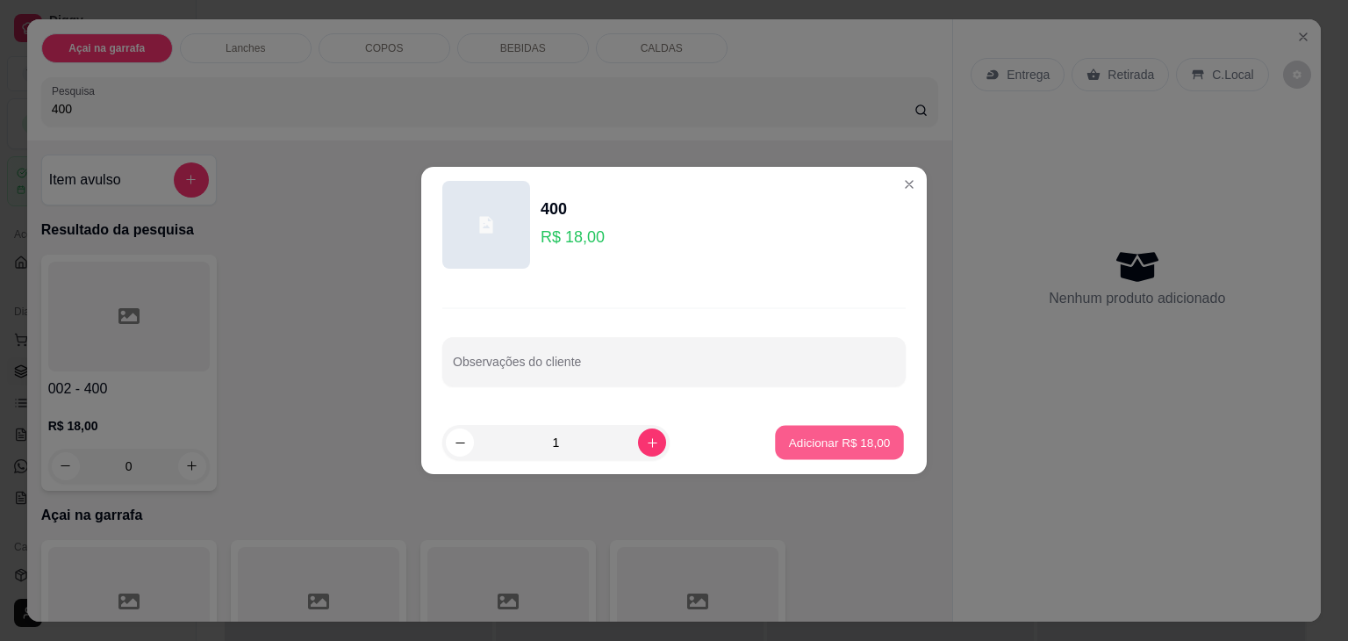
click at [807, 453] on button "Adicionar R$ 18,00" at bounding box center [839, 443] width 129 height 34
type input "1"
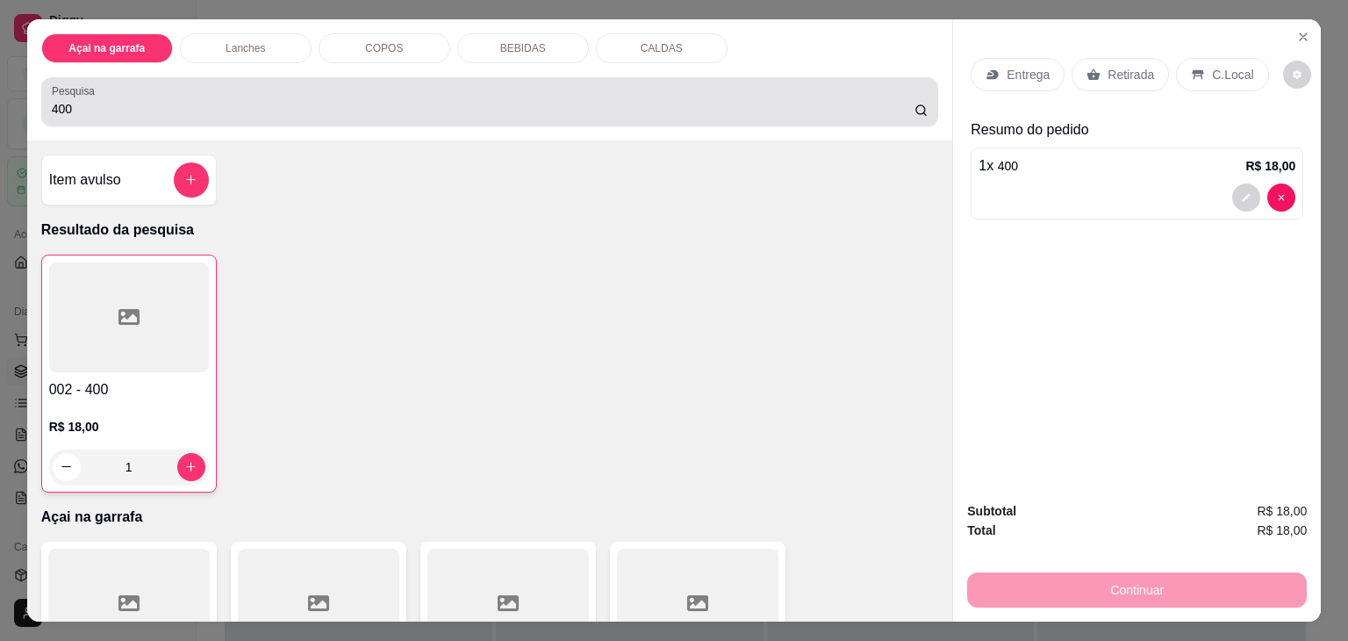
click at [551, 86] on div "400" at bounding box center [490, 101] width 877 height 35
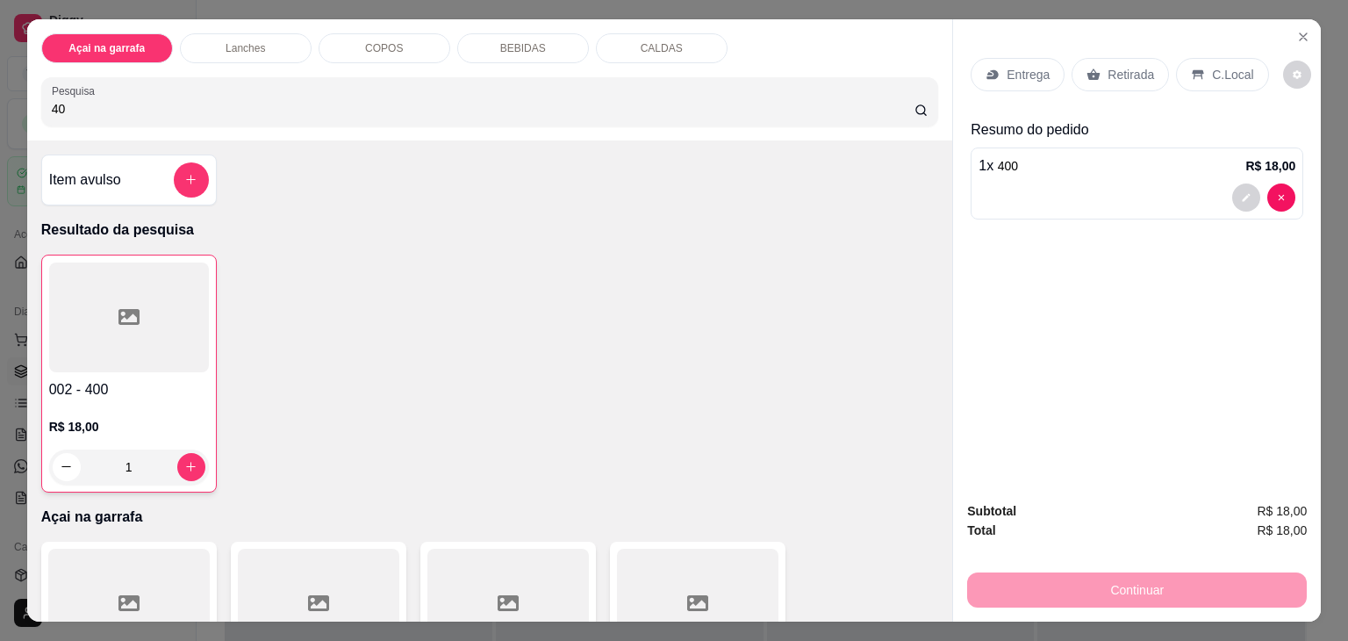
type input "4"
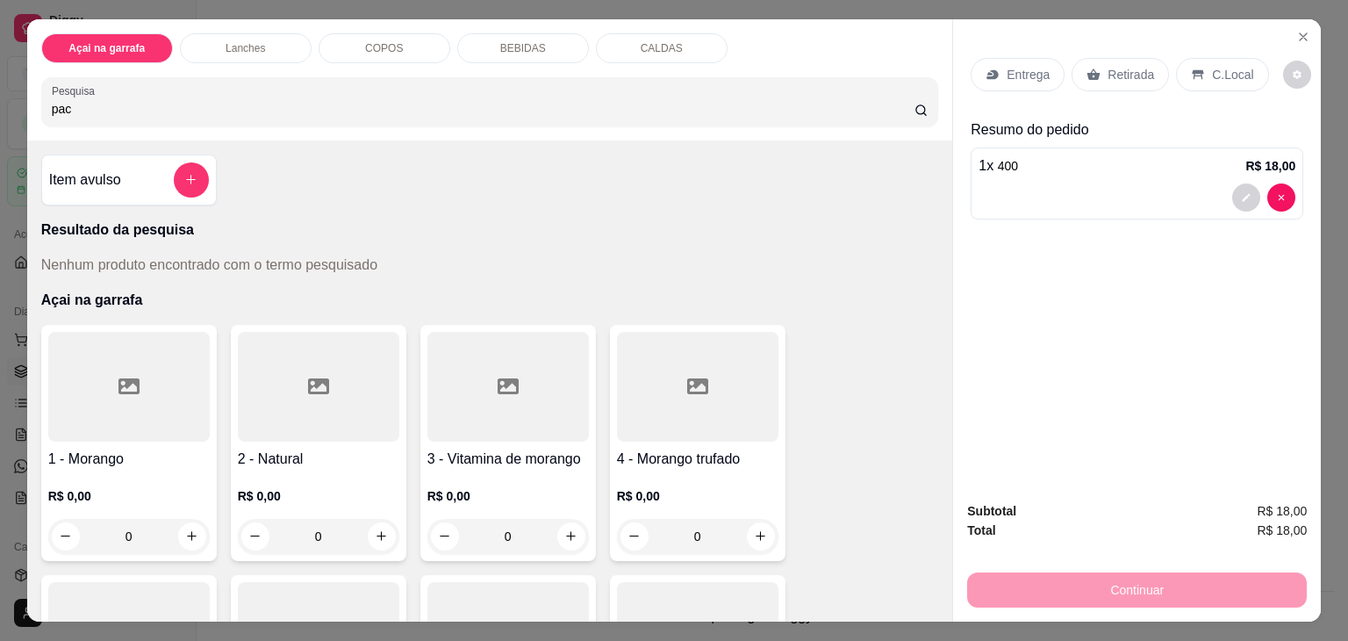
type input "pac"
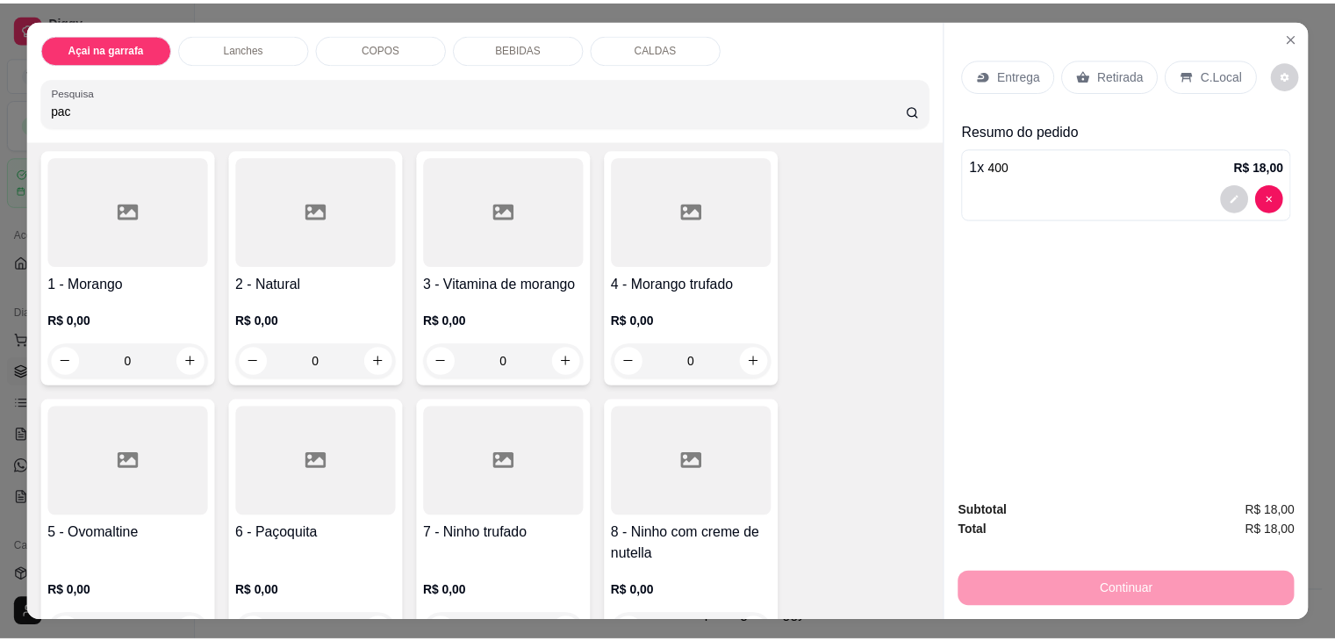
scroll to position [211, 0]
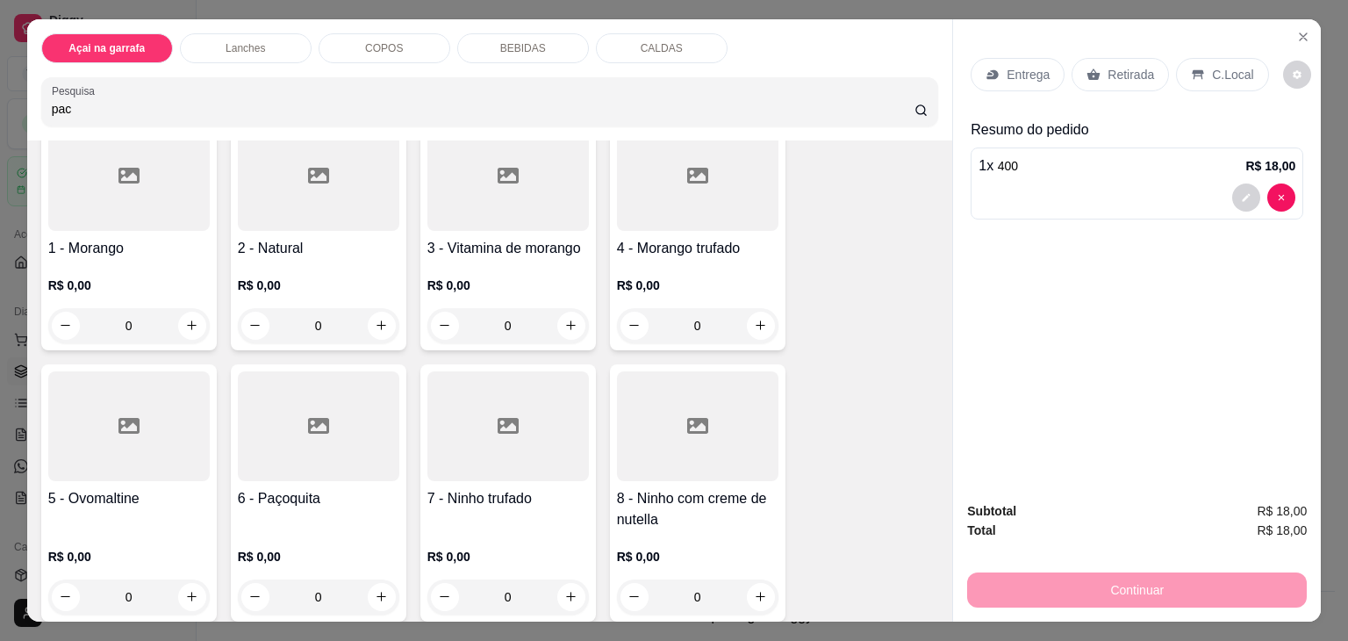
click at [370, 591] on div "0" at bounding box center [319, 596] width 162 height 35
click at [314, 395] on div at bounding box center [319, 426] width 162 height 110
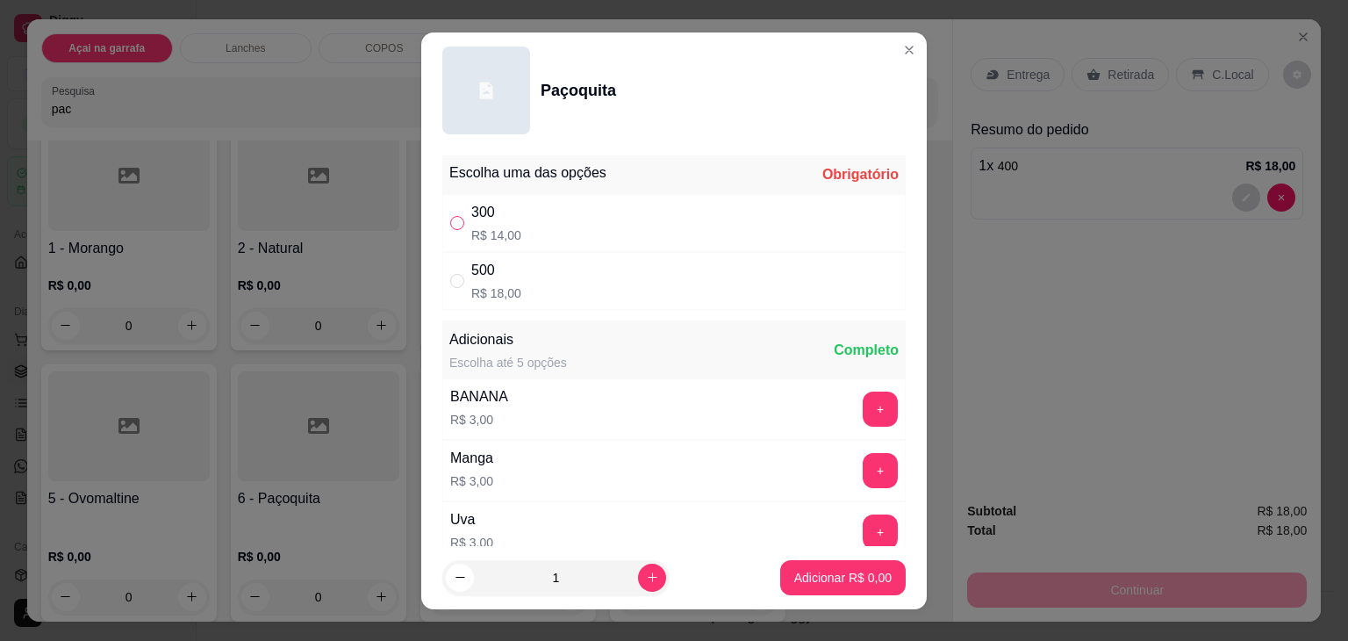
click at [453, 226] on input "" at bounding box center [457, 223] width 14 height 14
radio input "true"
click at [789, 580] on p "Adicionar R$ 14,00" at bounding box center [840, 577] width 102 height 17
type input "1"
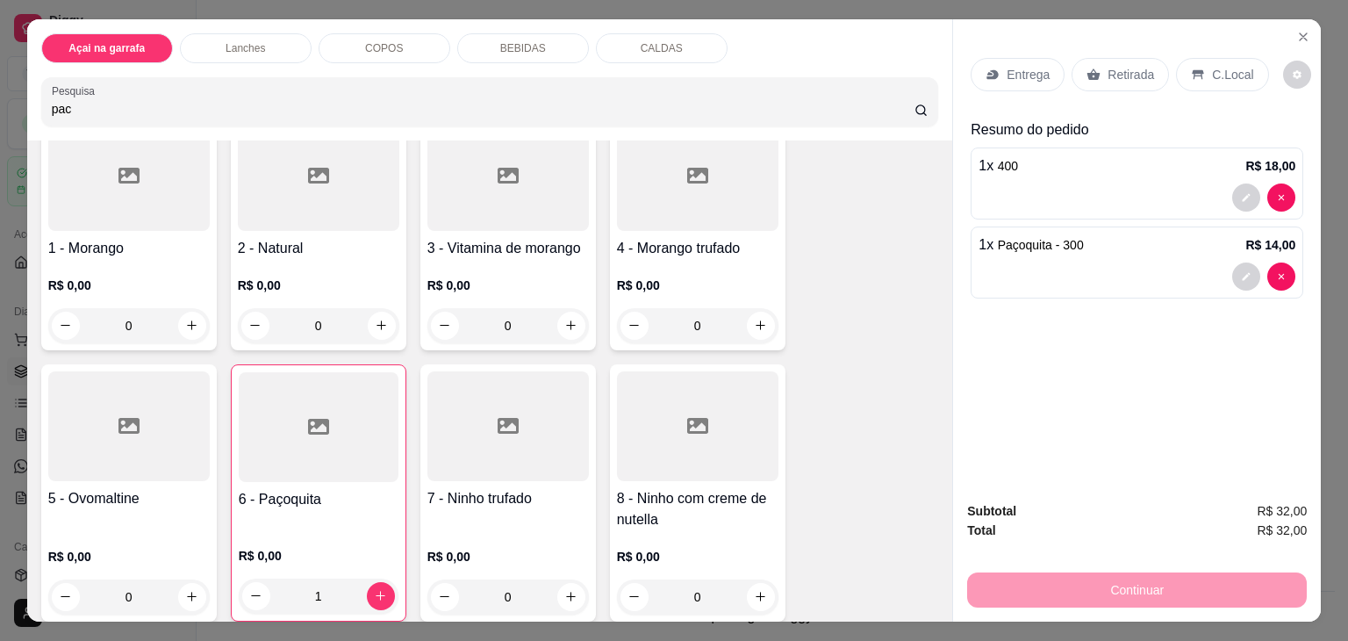
click at [1209, 58] on div "C.Local" at bounding box center [1222, 74] width 92 height 33
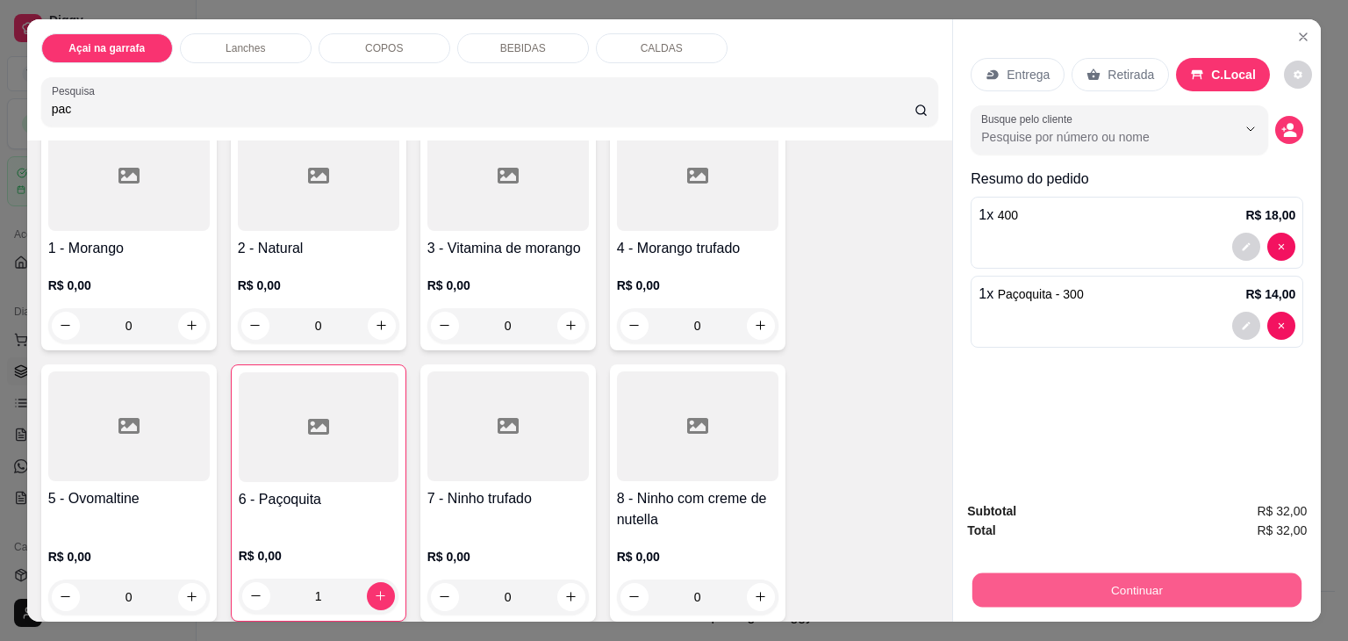
click at [1143, 583] on button "Continuar" at bounding box center [1137, 590] width 329 height 34
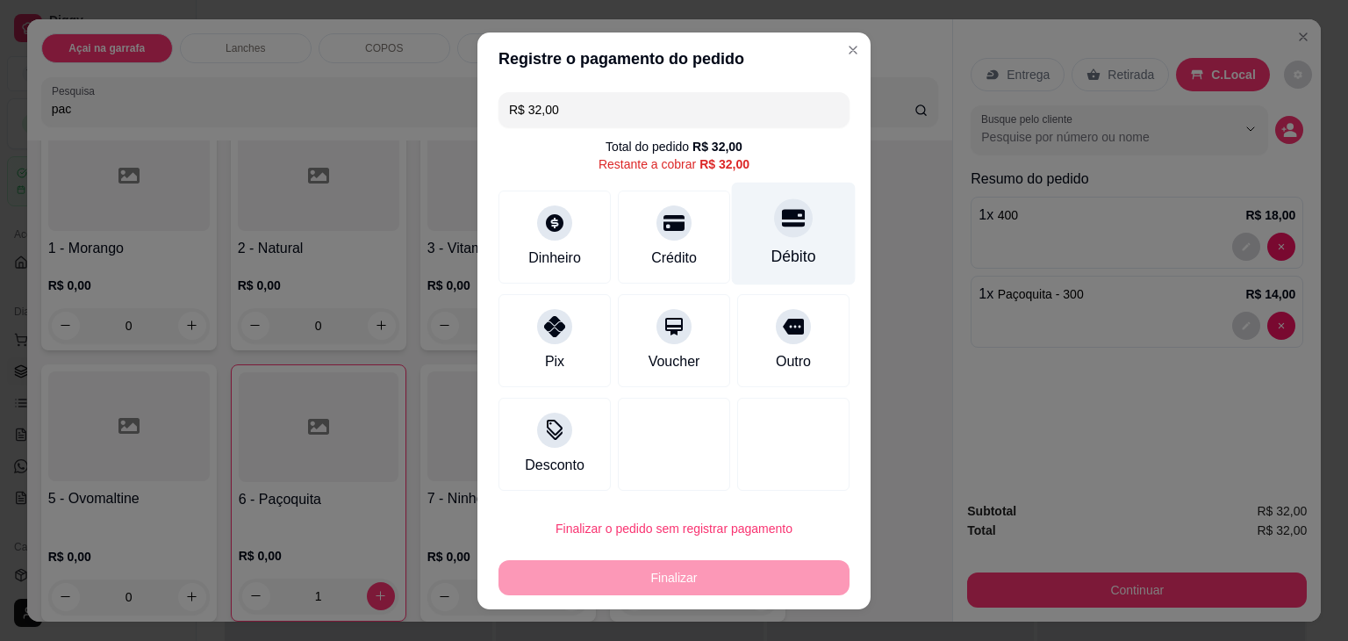
click at [787, 242] on div "Débito" at bounding box center [794, 233] width 124 height 103
type input "R$ 0,00"
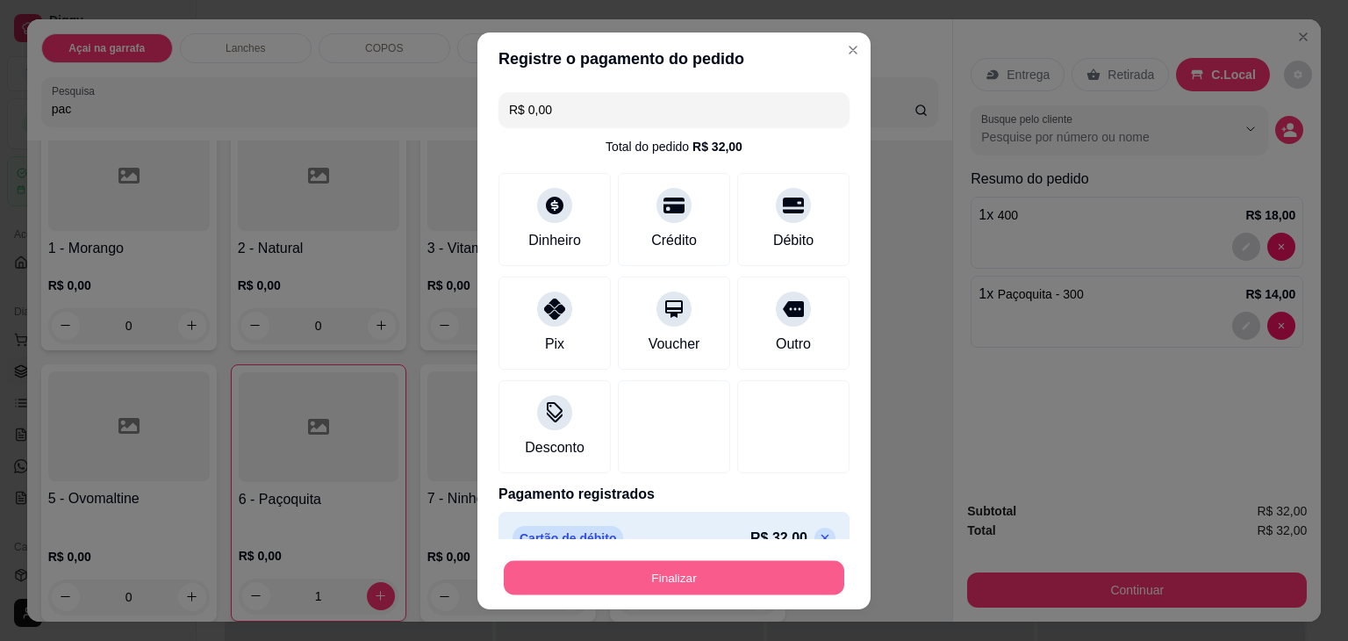
click at [611, 572] on button "Finalizar" at bounding box center [674, 577] width 341 height 34
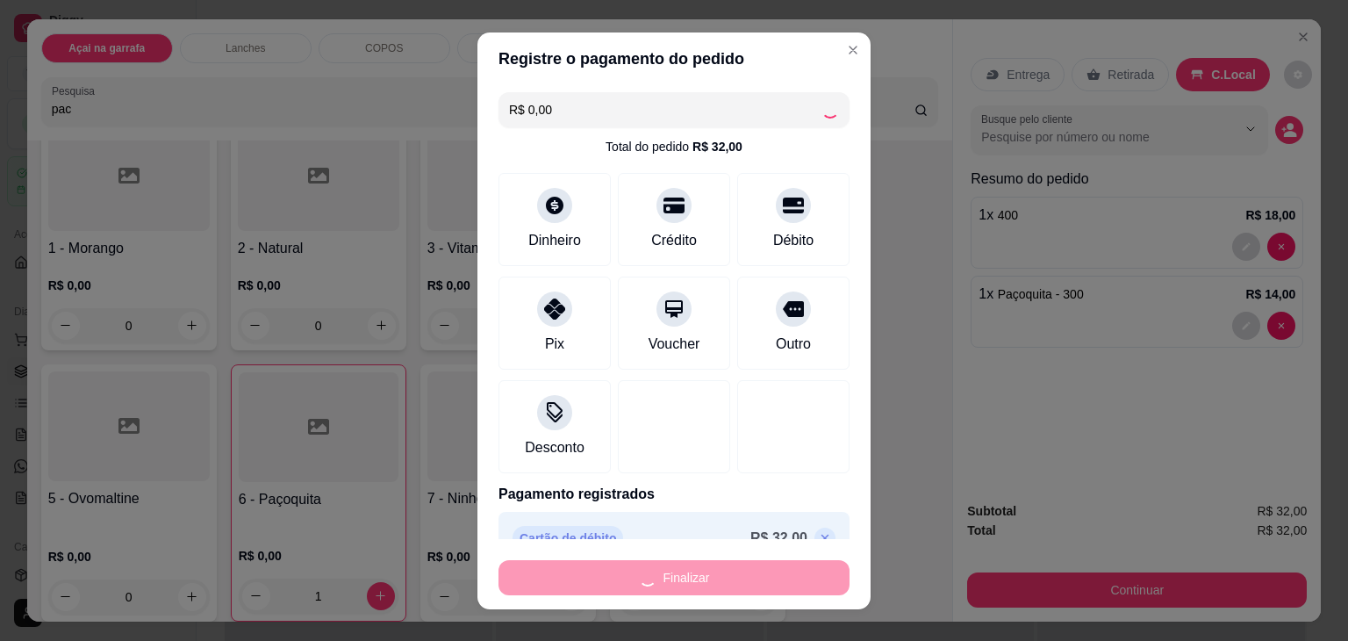
type input "0"
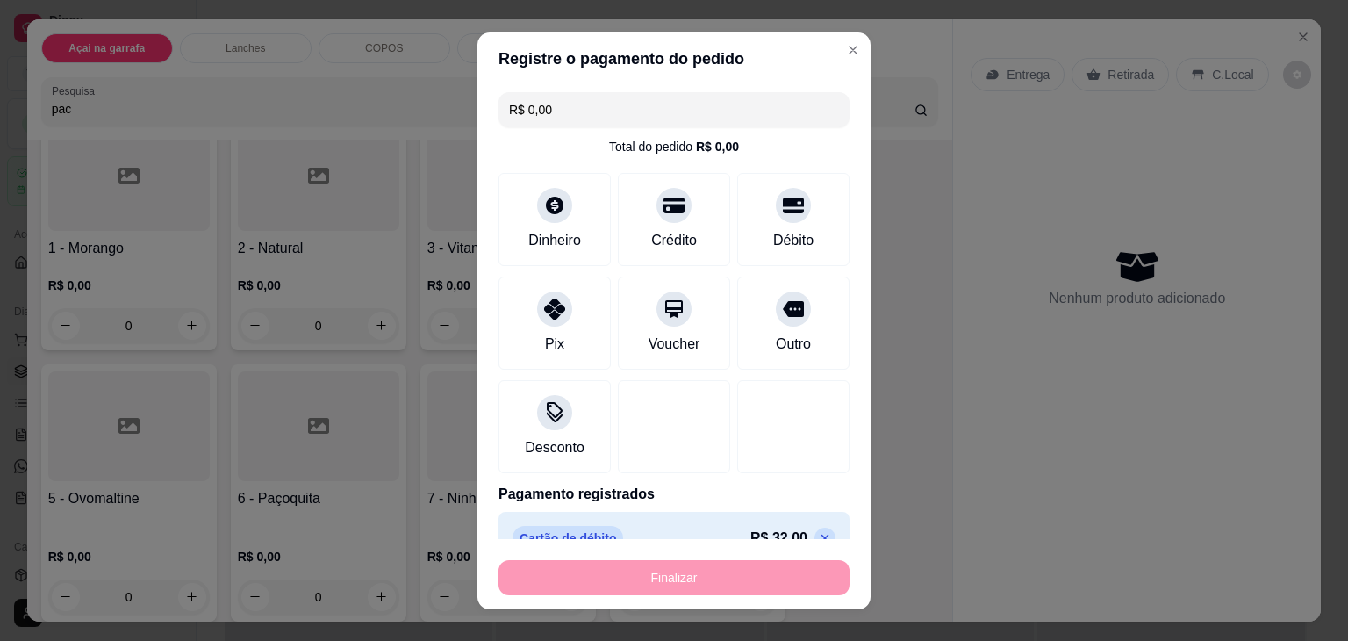
type input "-R$ 32,00"
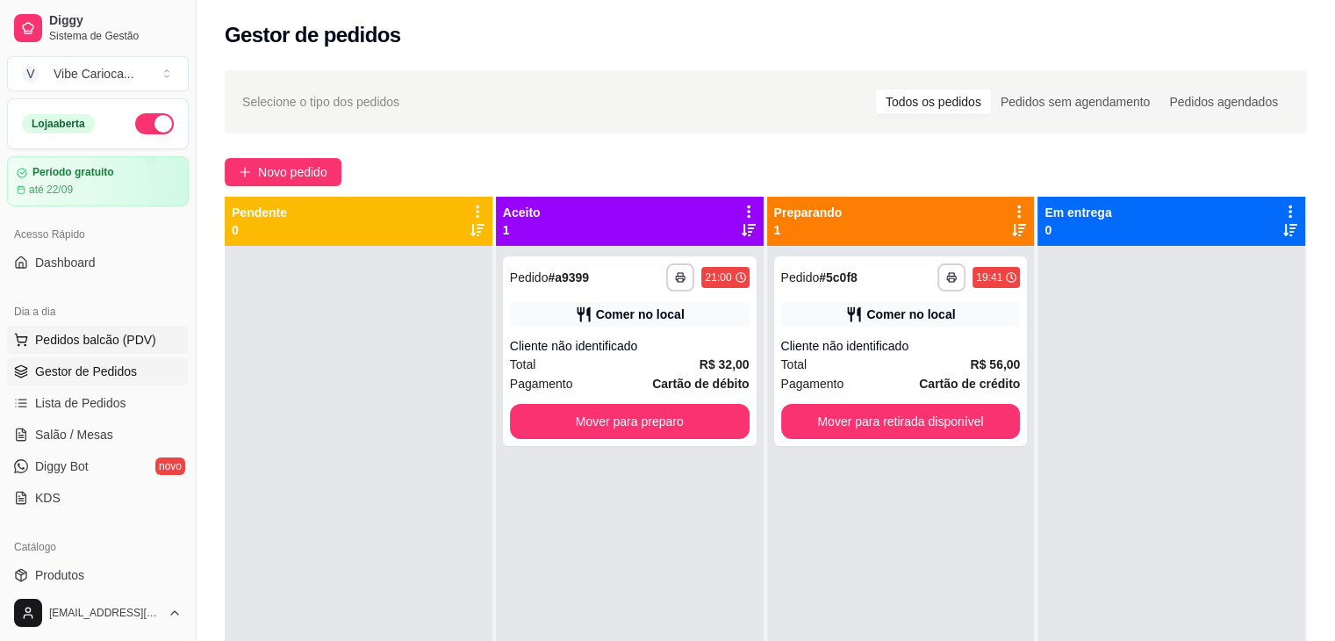
click at [126, 334] on span "Pedidos balcão (PDV)" at bounding box center [95, 340] width 121 height 18
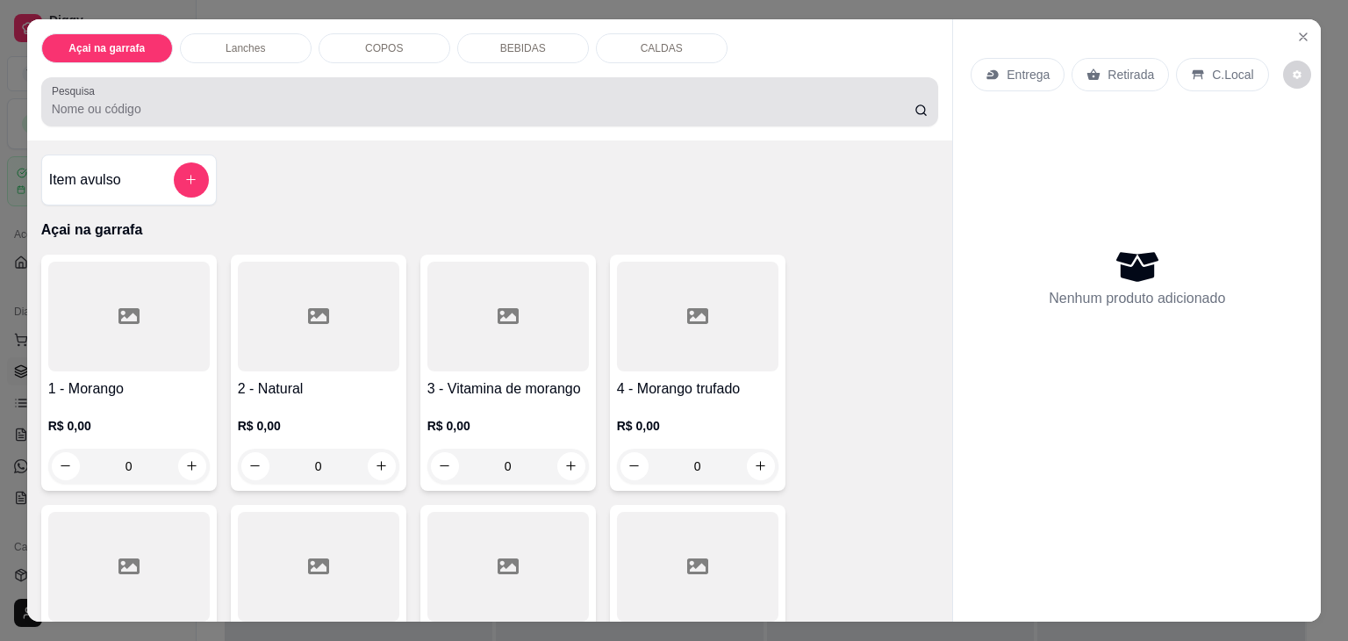
click at [225, 103] on input "Pesquisa" at bounding box center [483, 109] width 863 height 18
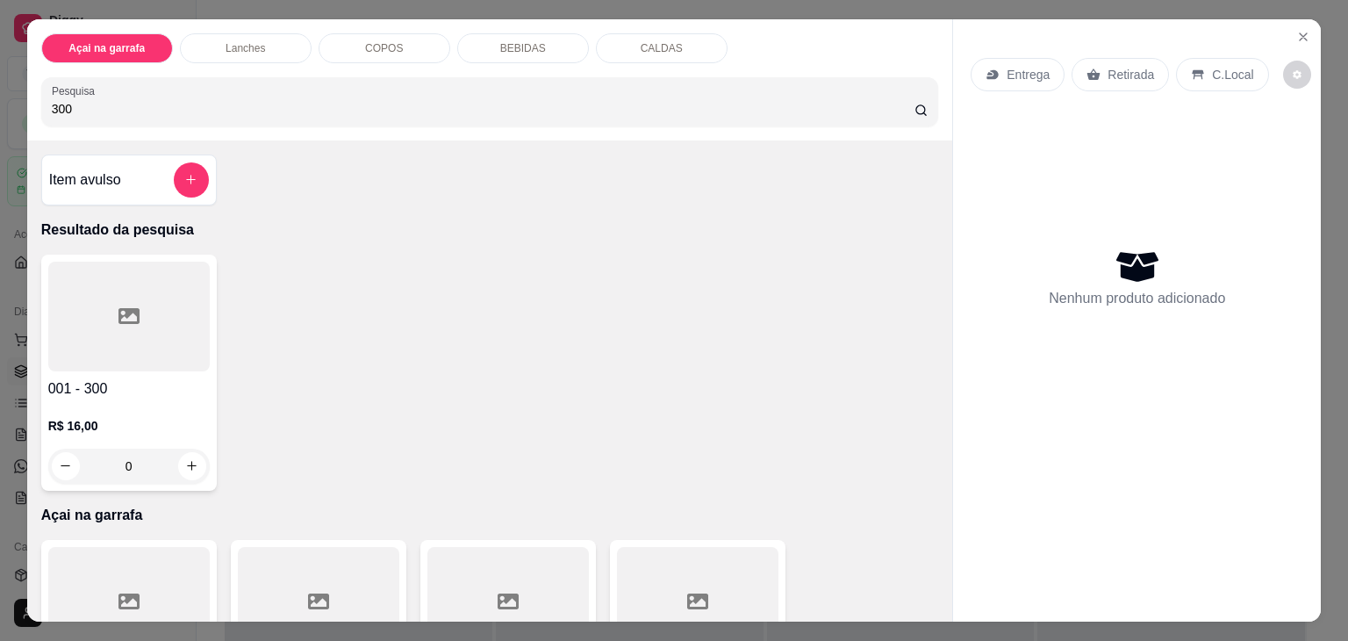
type input "300"
click at [67, 308] on div at bounding box center [129, 317] width 162 height 110
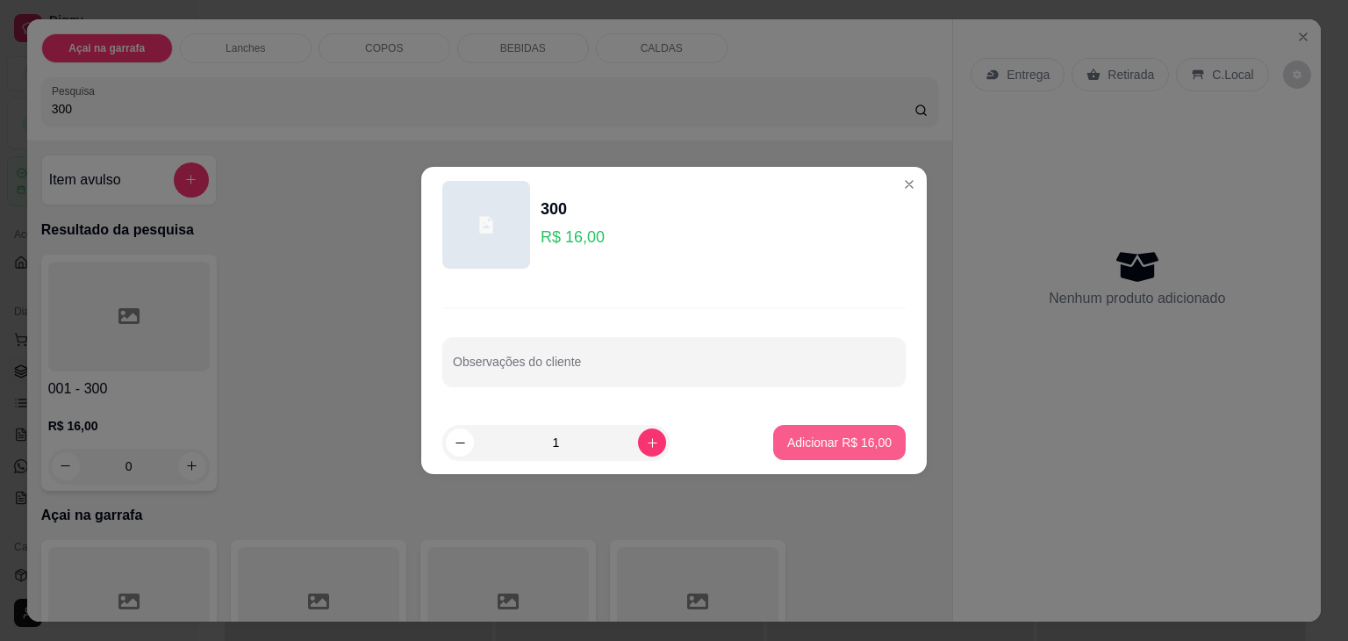
click at [816, 448] on p "Adicionar R$ 16,00" at bounding box center [839, 443] width 104 height 18
type input "1"
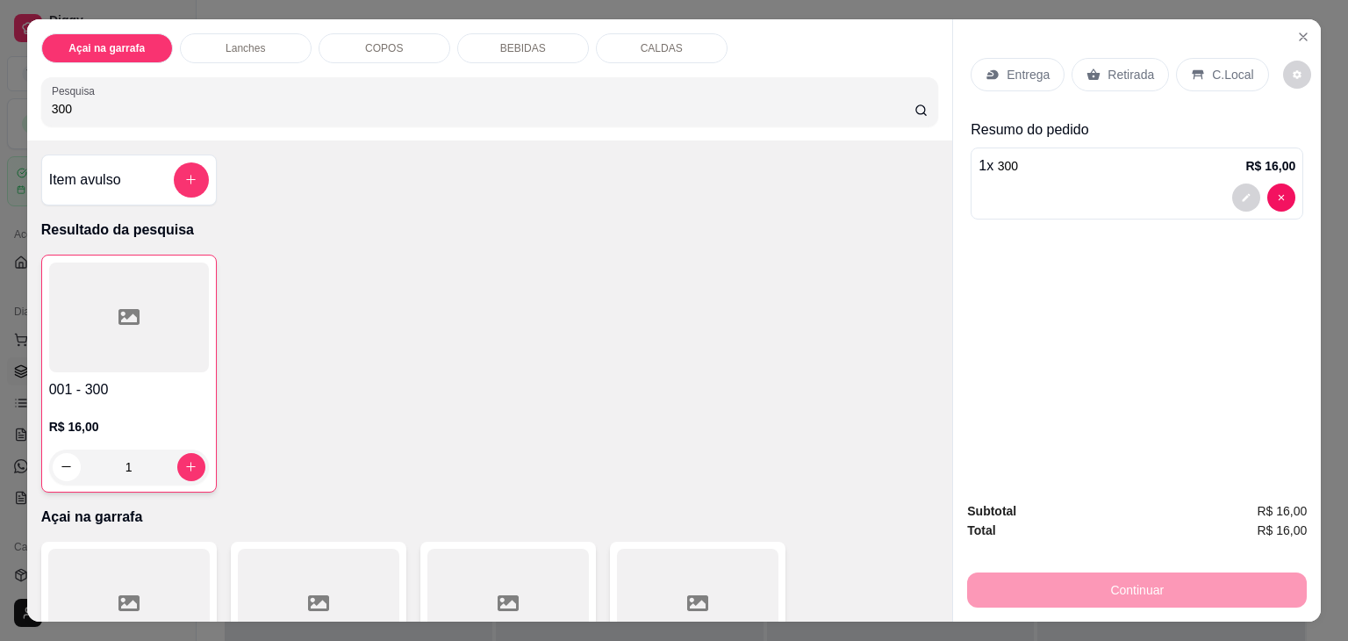
click at [751, 100] on input "300" at bounding box center [483, 109] width 863 height 18
type input "3"
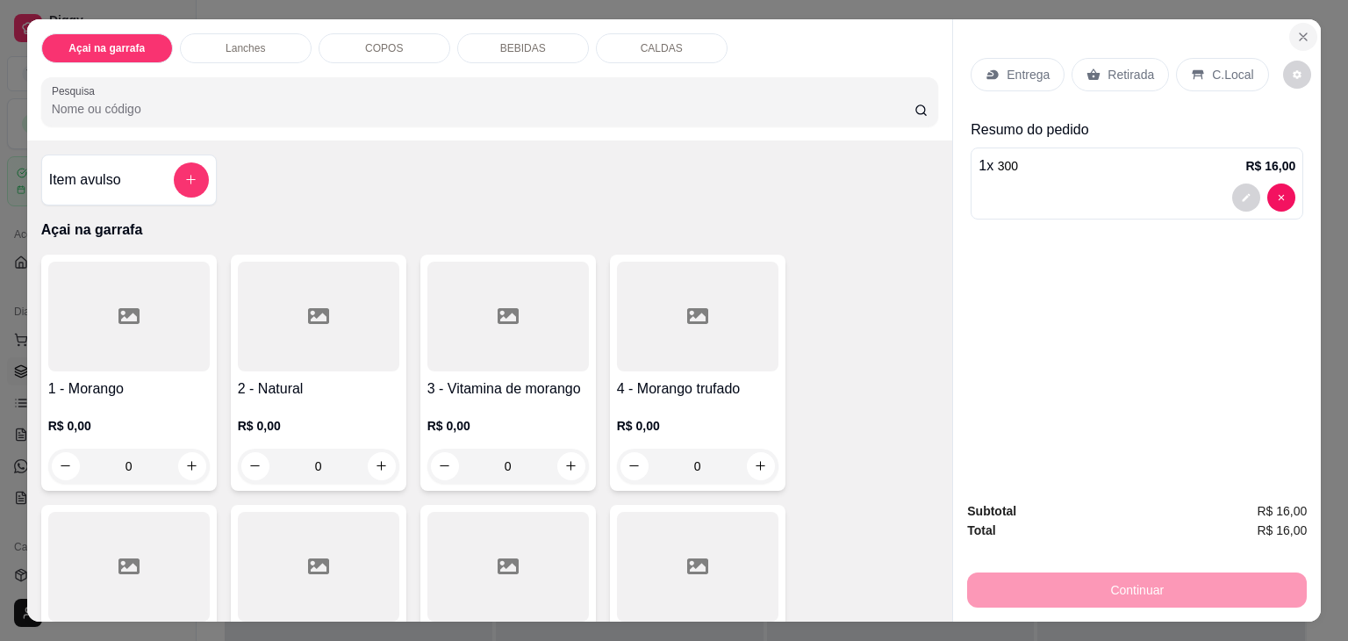
click at [1290, 28] on button "Close" at bounding box center [1304, 37] width 28 height 28
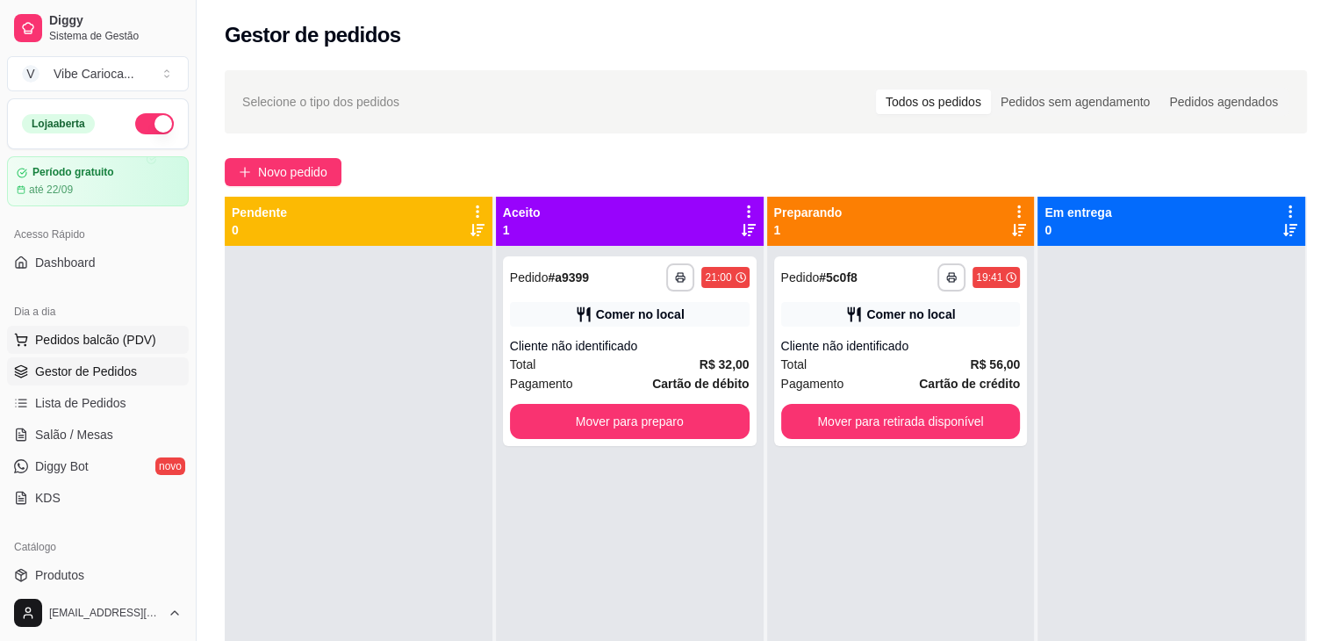
click at [55, 338] on span "Pedidos balcão (PDV)" at bounding box center [95, 340] width 121 height 18
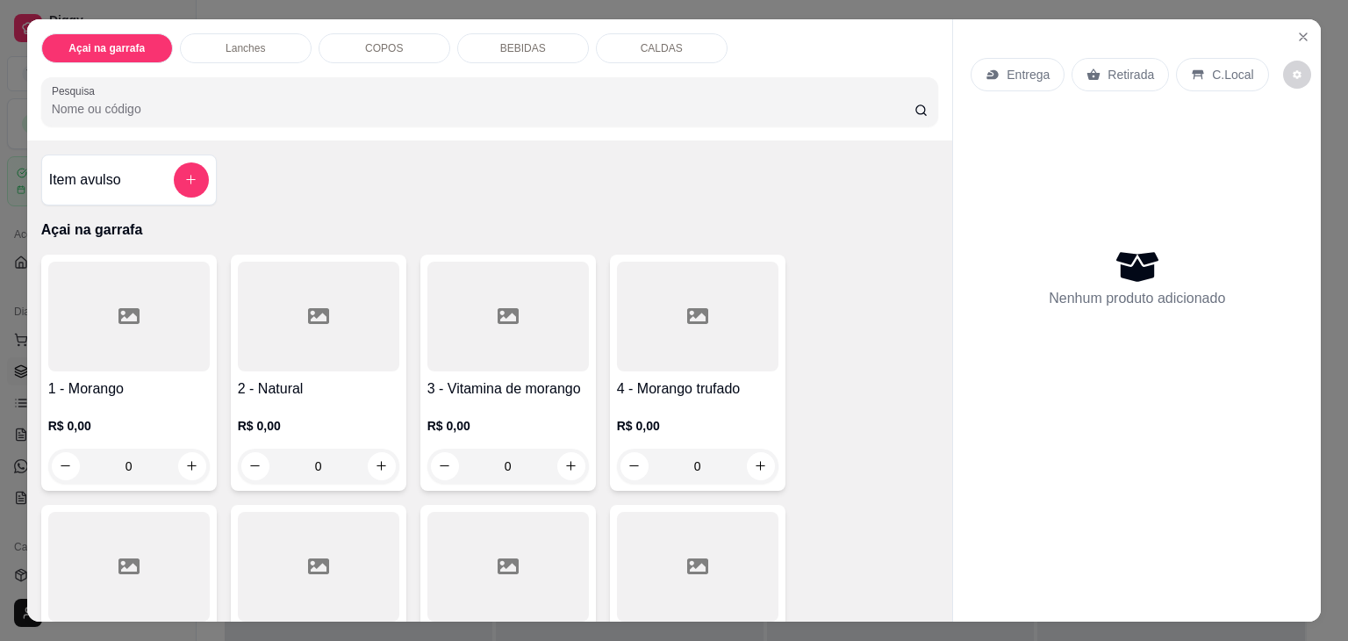
click at [225, 109] on input "Pesquisa" at bounding box center [483, 109] width 863 height 18
type input "1"
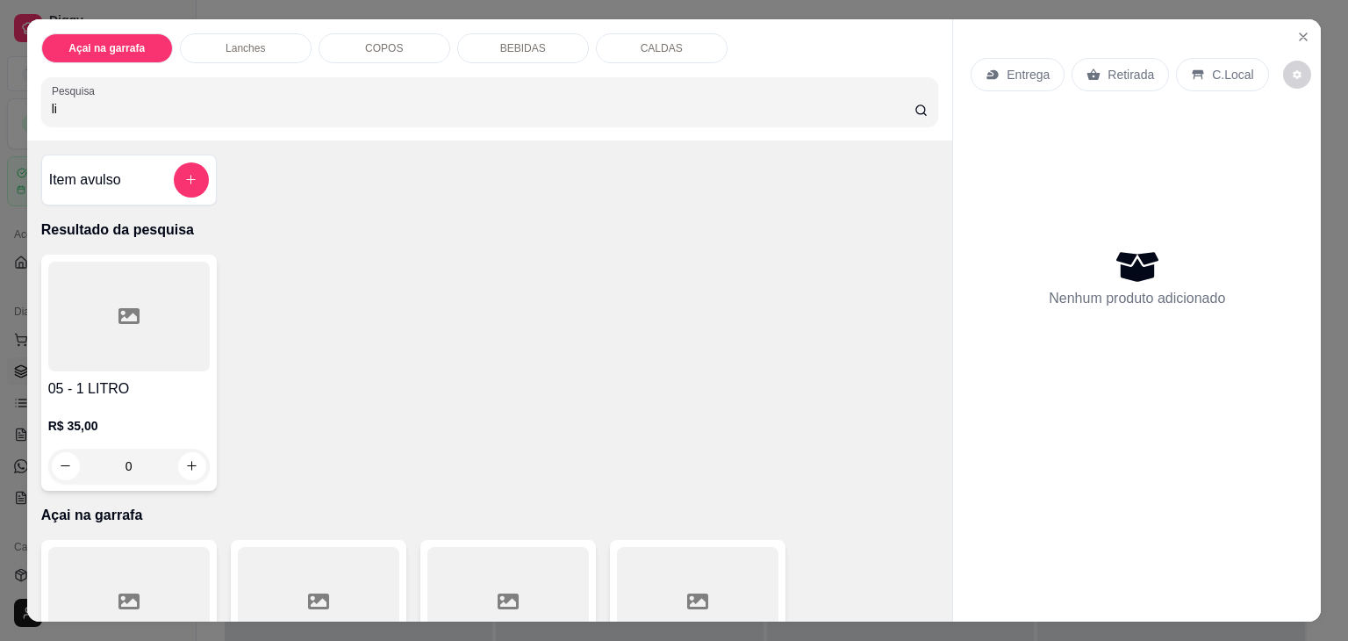
type input "li"
click at [95, 289] on div at bounding box center [129, 317] width 162 height 110
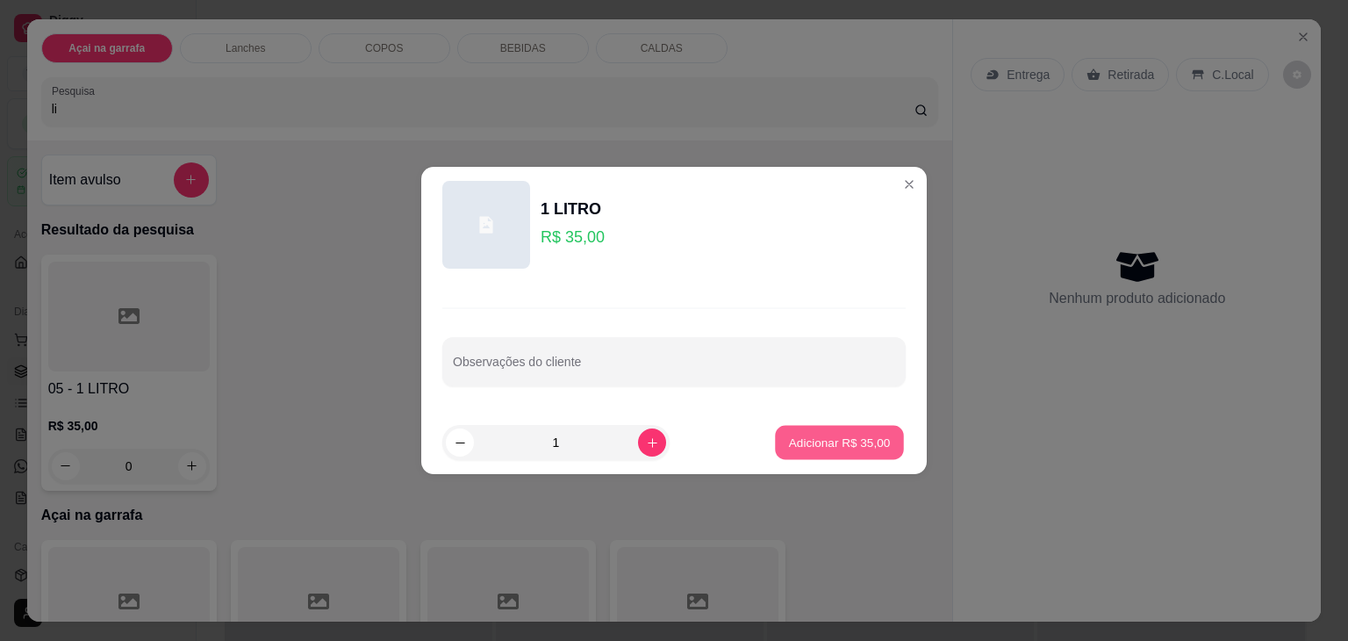
click at [795, 454] on button "Adicionar R$ 35,00" at bounding box center [839, 443] width 129 height 34
type input "1"
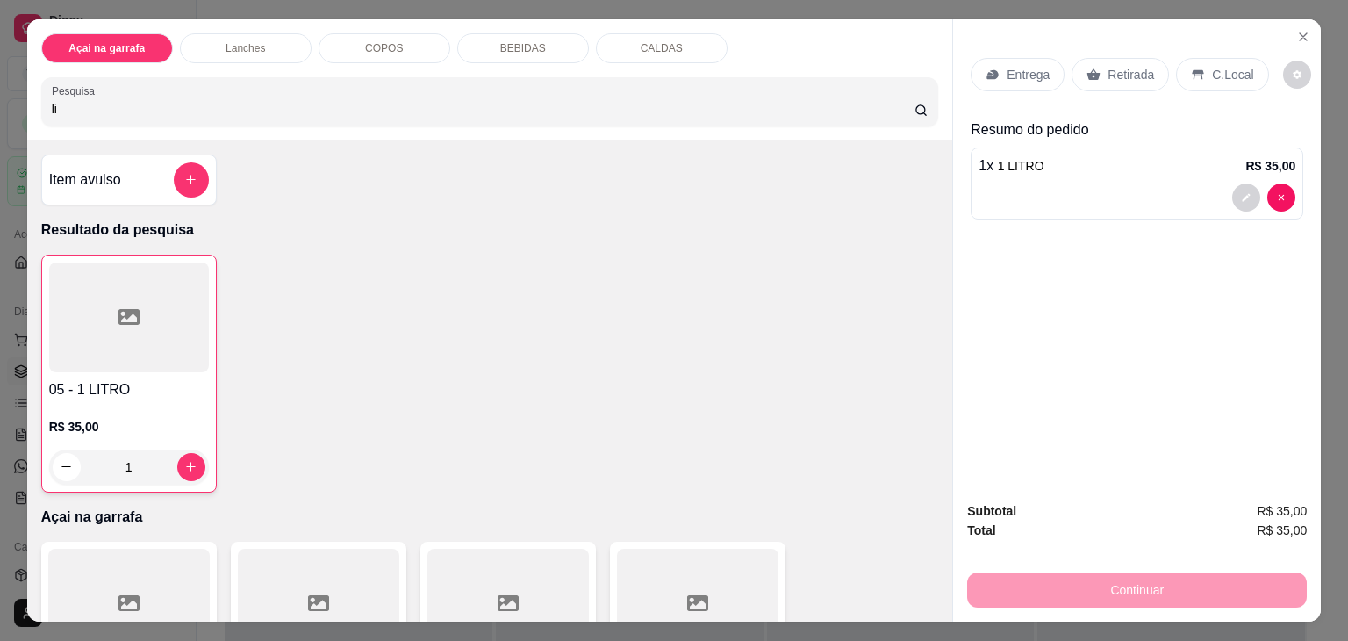
click at [1212, 76] on div "C.Local" at bounding box center [1222, 74] width 92 height 33
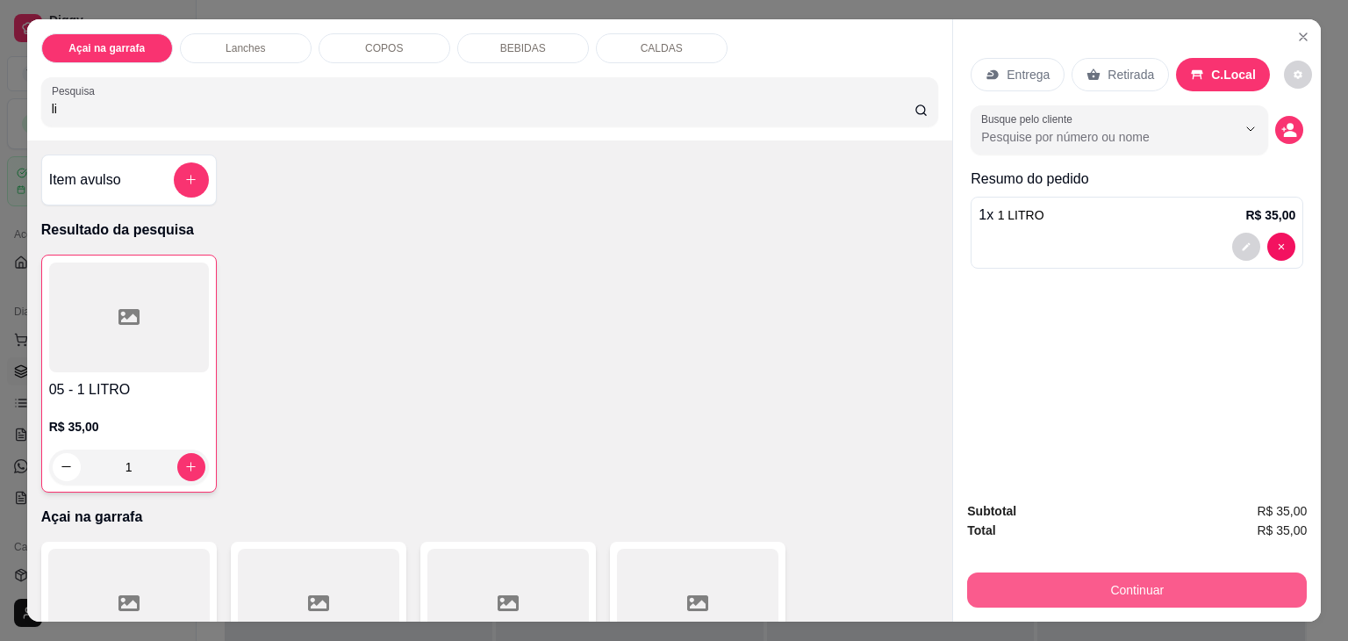
click at [1046, 572] on button "Continuar" at bounding box center [1137, 589] width 340 height 35
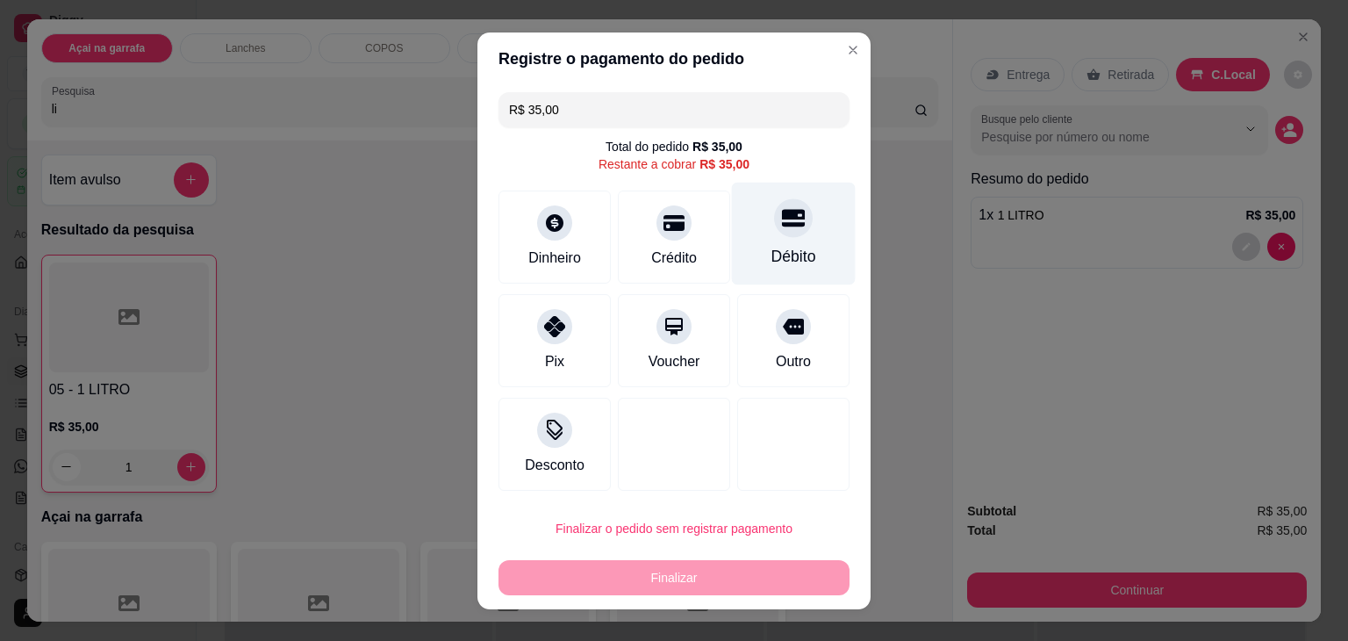
click at [802, 236] on div "Débito" at bounding box center [794, 233] width 124 height 103
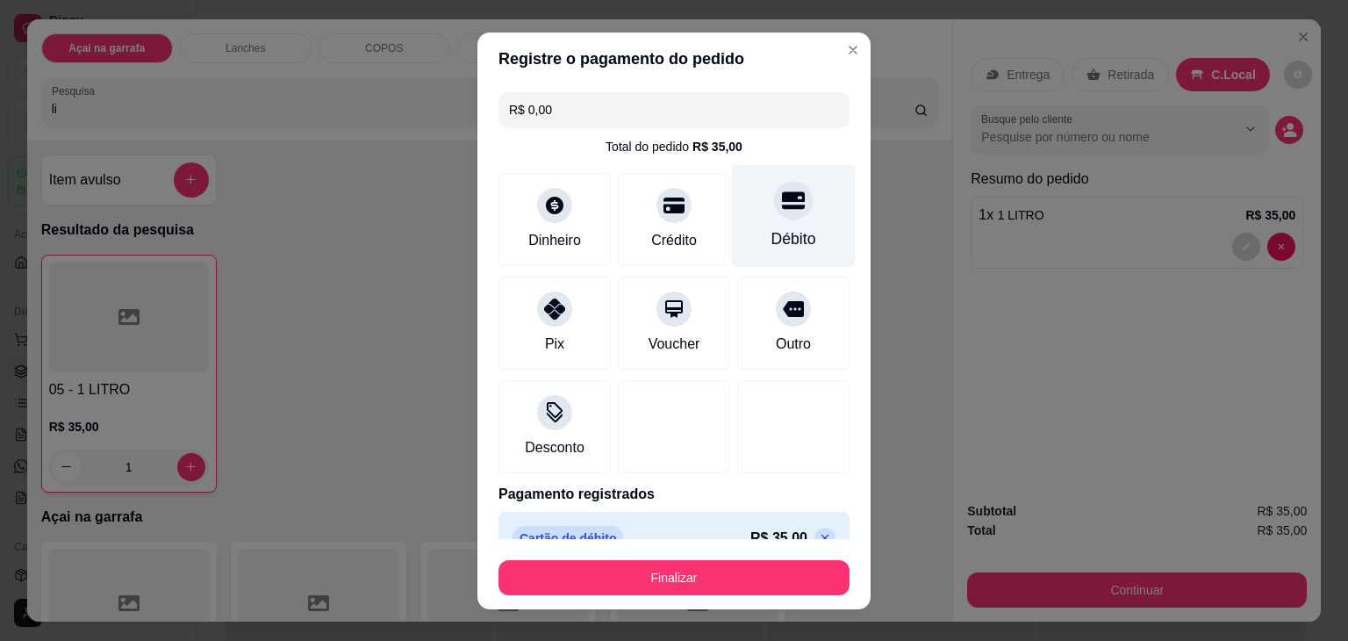
type input "R$ 0,00"
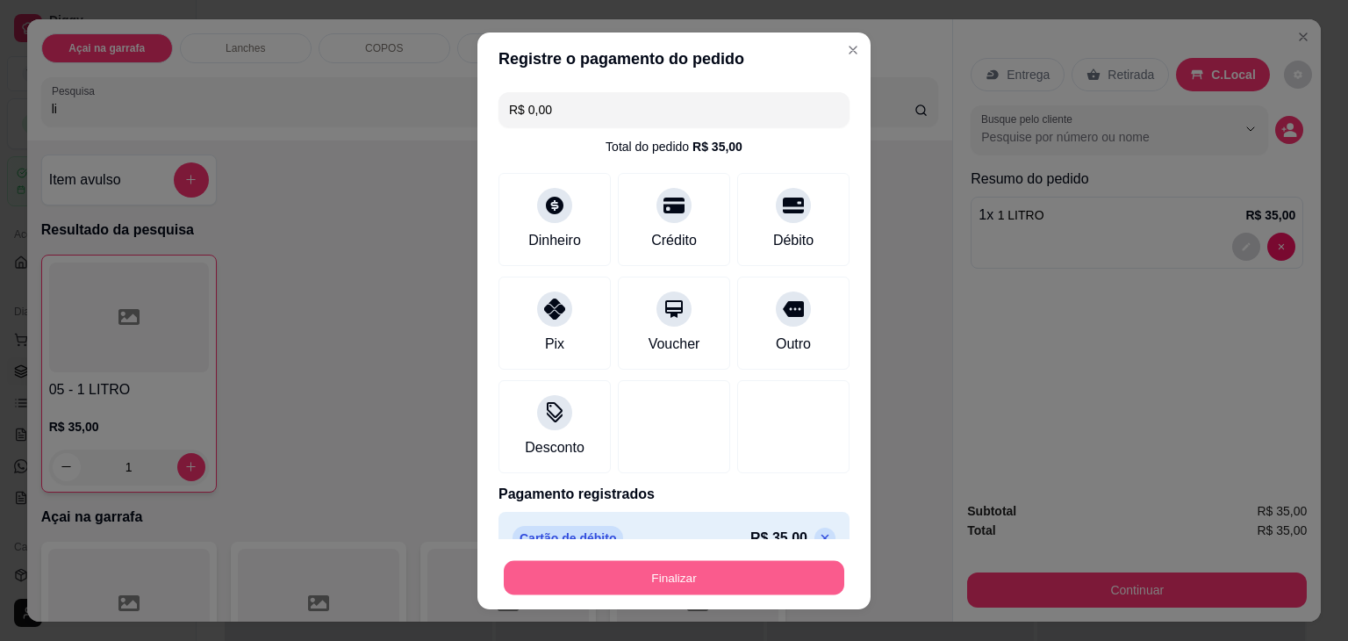
click at [663, 573] on button "Finalizar" at bounding box center [674, 577] width 341 height 34
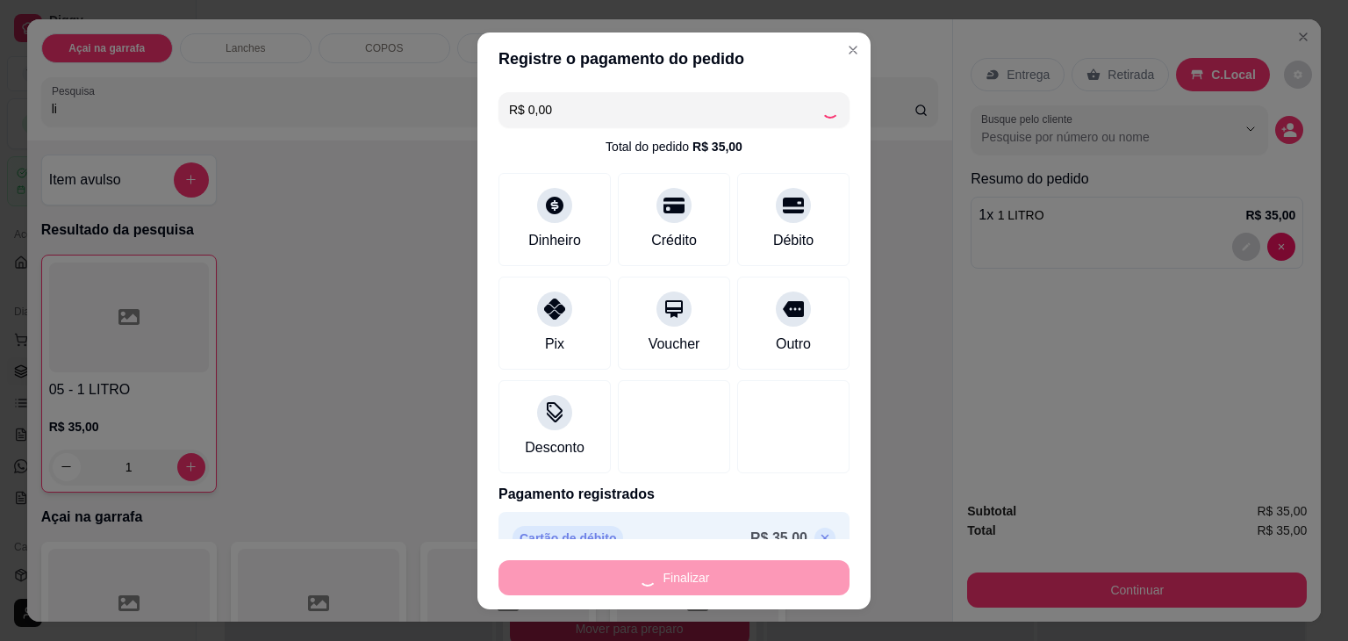
type input "0"
type input "-R$ 35,00"
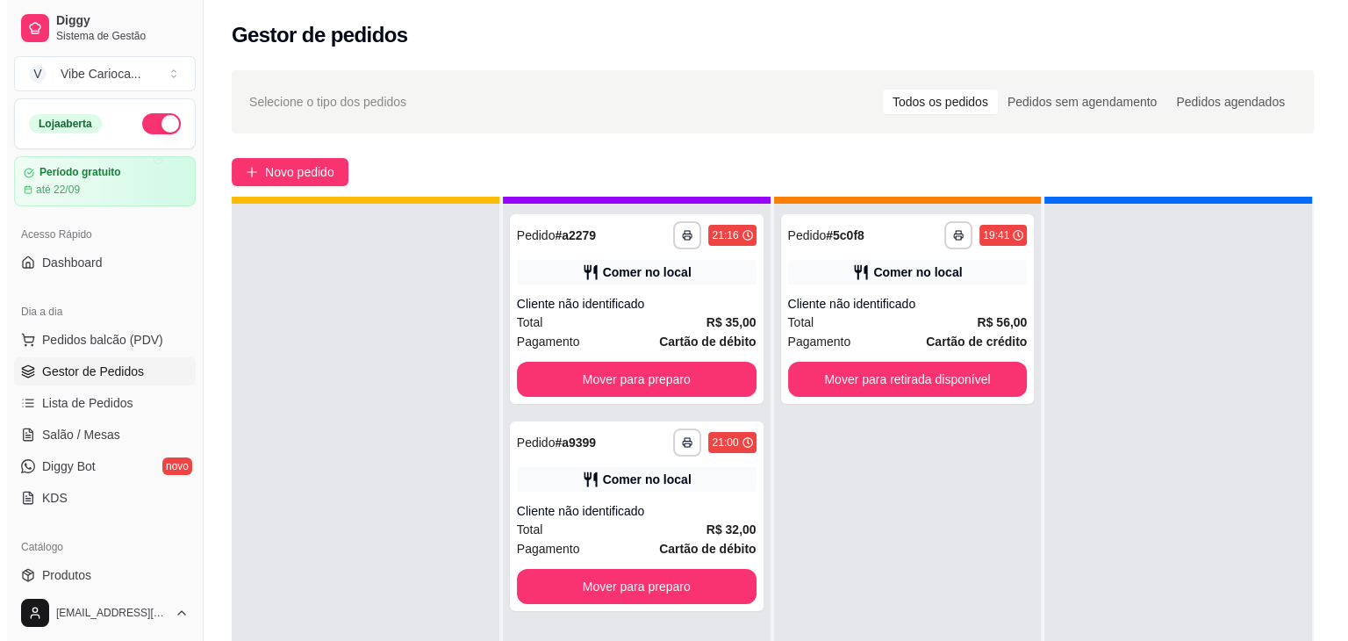
scroll to position [41, 0]
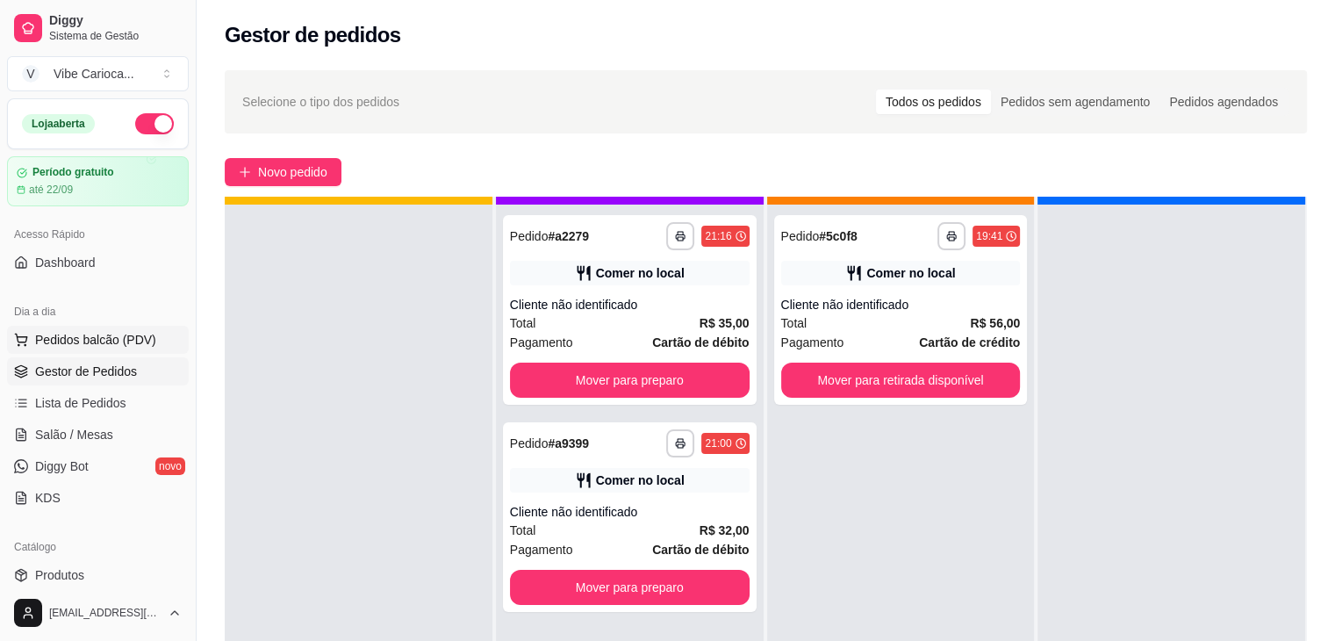
click at [74, 345] on span "Pedidos balcão (PDV)" at bounding box center [95, 340] width 121 height 18
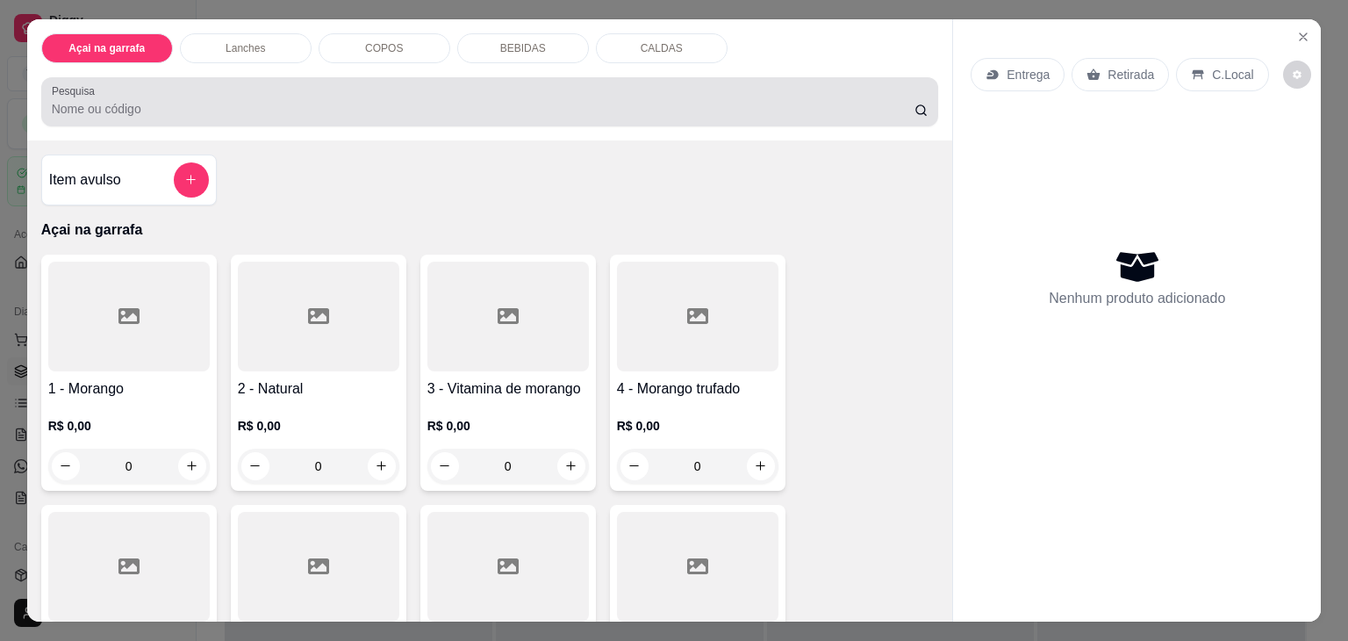
click at [151, 84] on div at bounding box center [490, 101] width 877 height 35
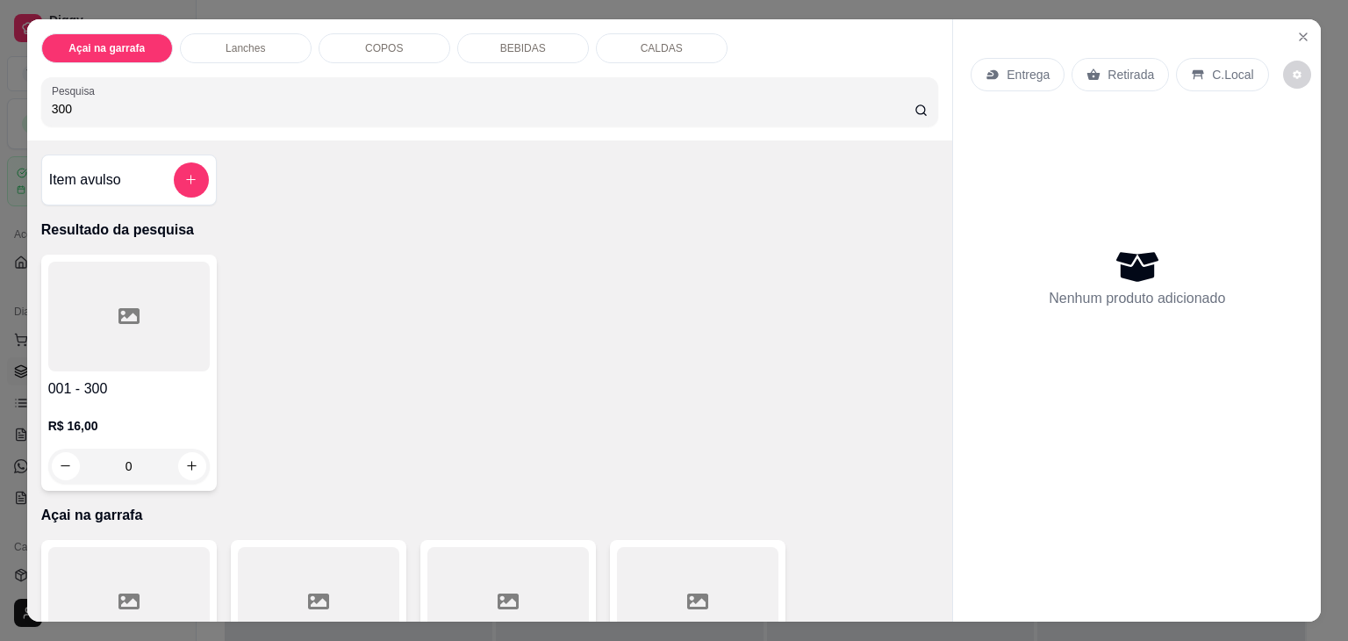
click at [294, 104] on input "300" at bounding box center [483, 109] width 863 height 18
type input "3"
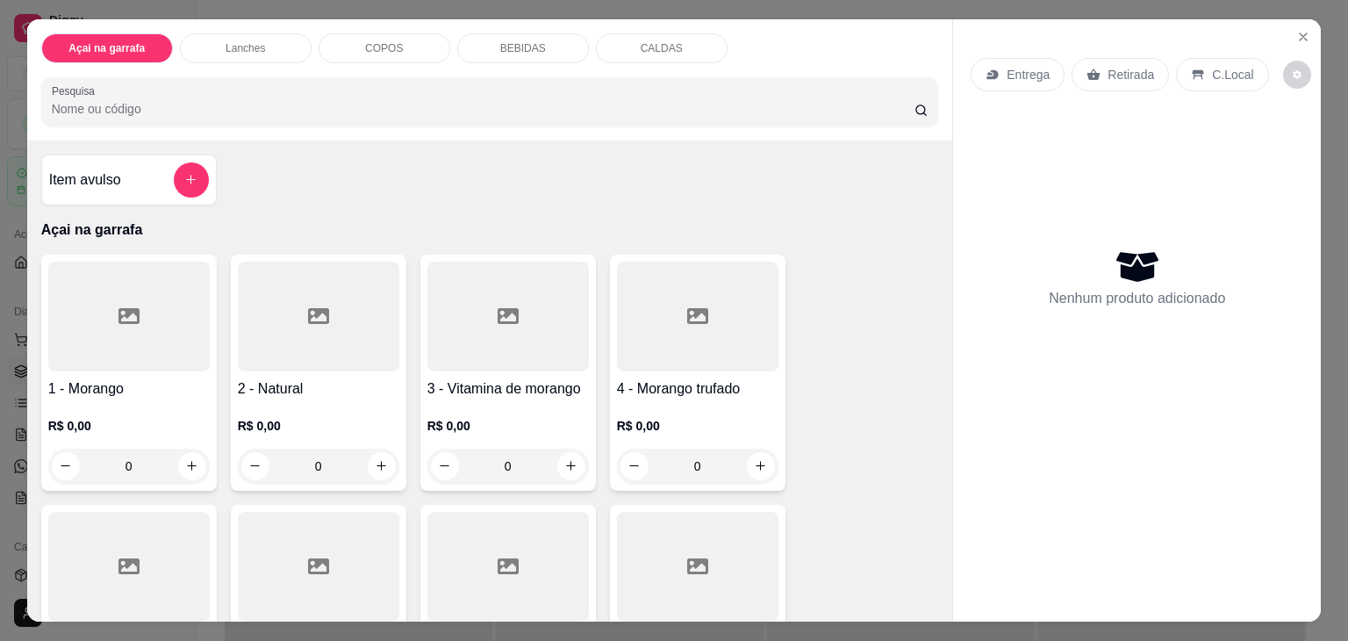
click at [242, 103] on input "Pesquisa" at bounding box center [483, 109] width 863 height 18
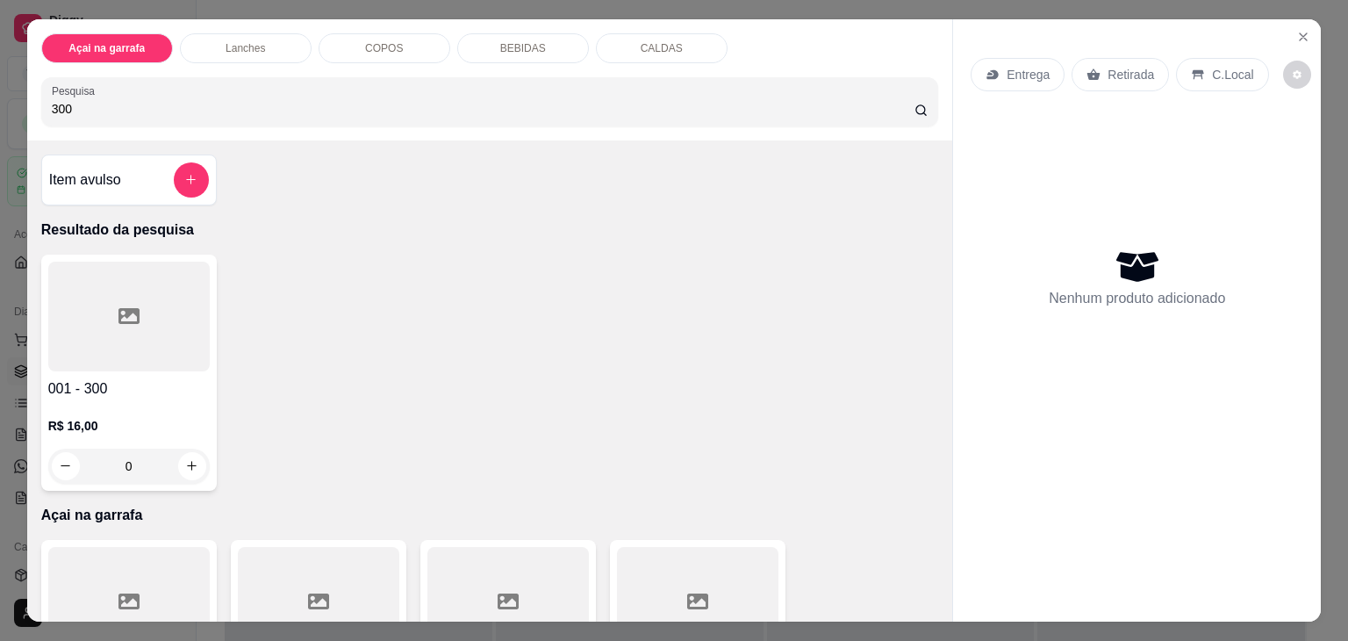
type input "300"
click at [144, 345] on div at bounding box center [129, 317] width 162 height 110
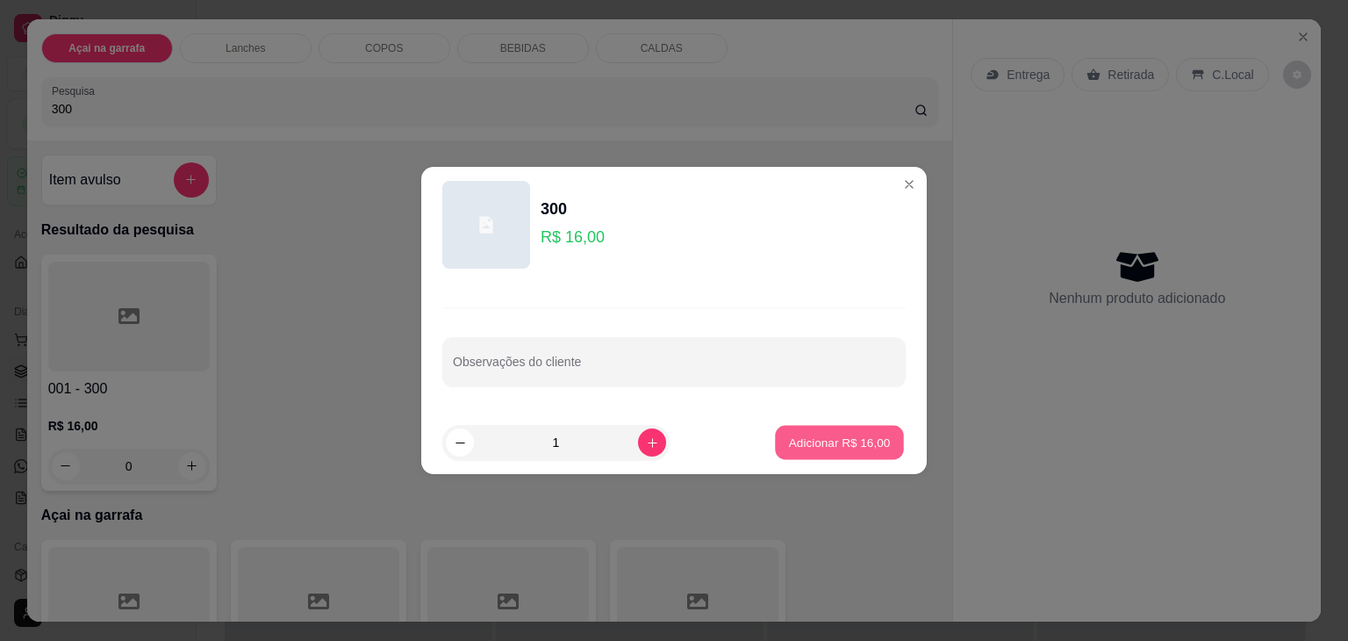
click at [811, 438] on p "Adicionar R$ 16,00" at bounding box center [840, 442] width 102 height 17
type input "1"
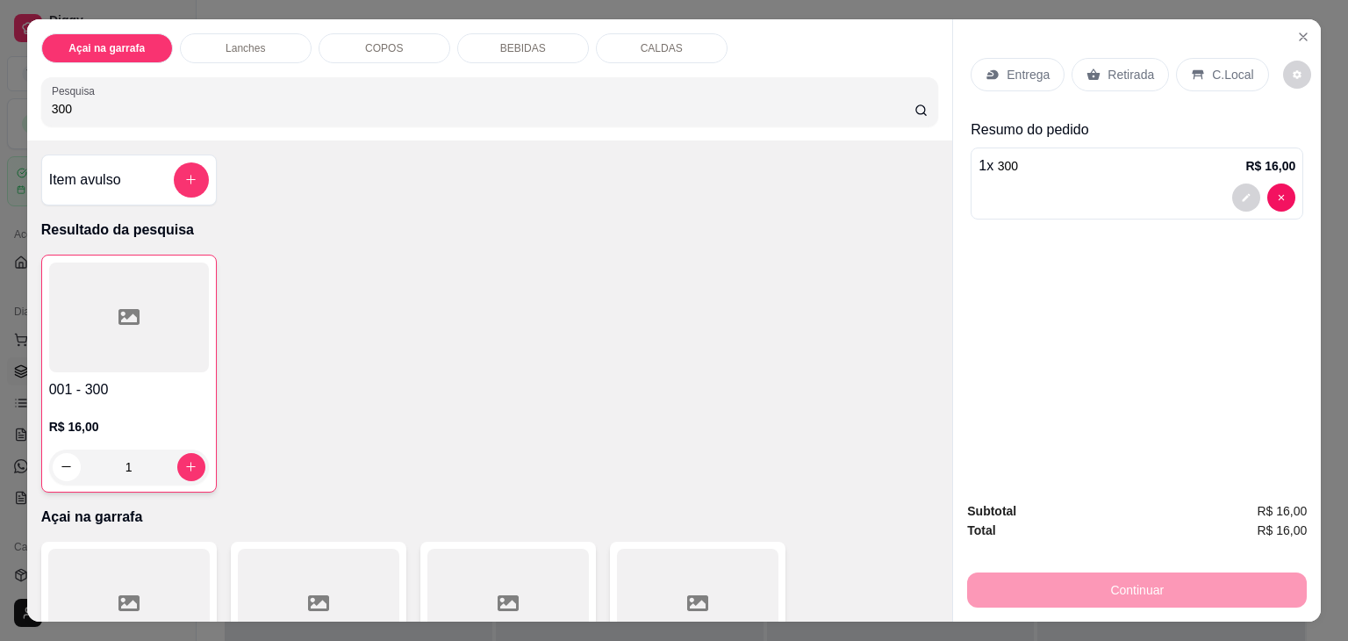
click at [278, 100] on input "300" at bounding box center [483, 109] width 863 height 18
click at [190, 461] on icon "increase-product-quantity" at bounding box center [190, 467] width 13 height 13
type input "2"
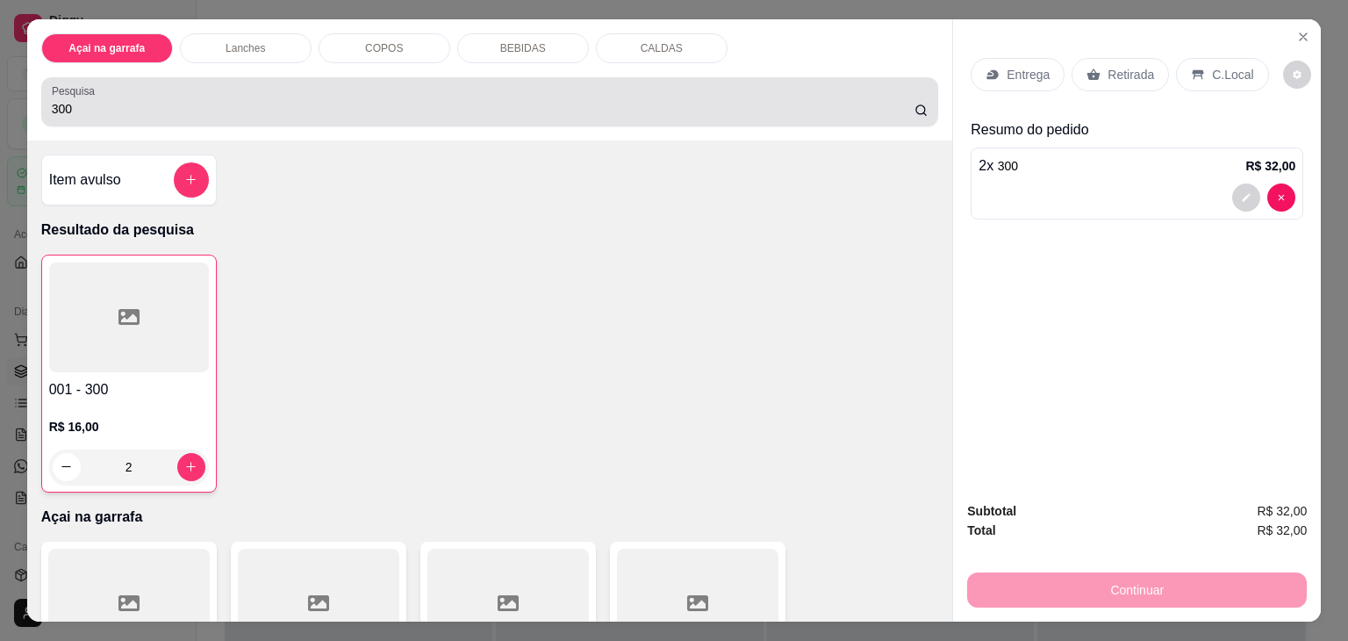
click at [622, 90] on div "300" at bounding box center [490, 101] width 877 height 35
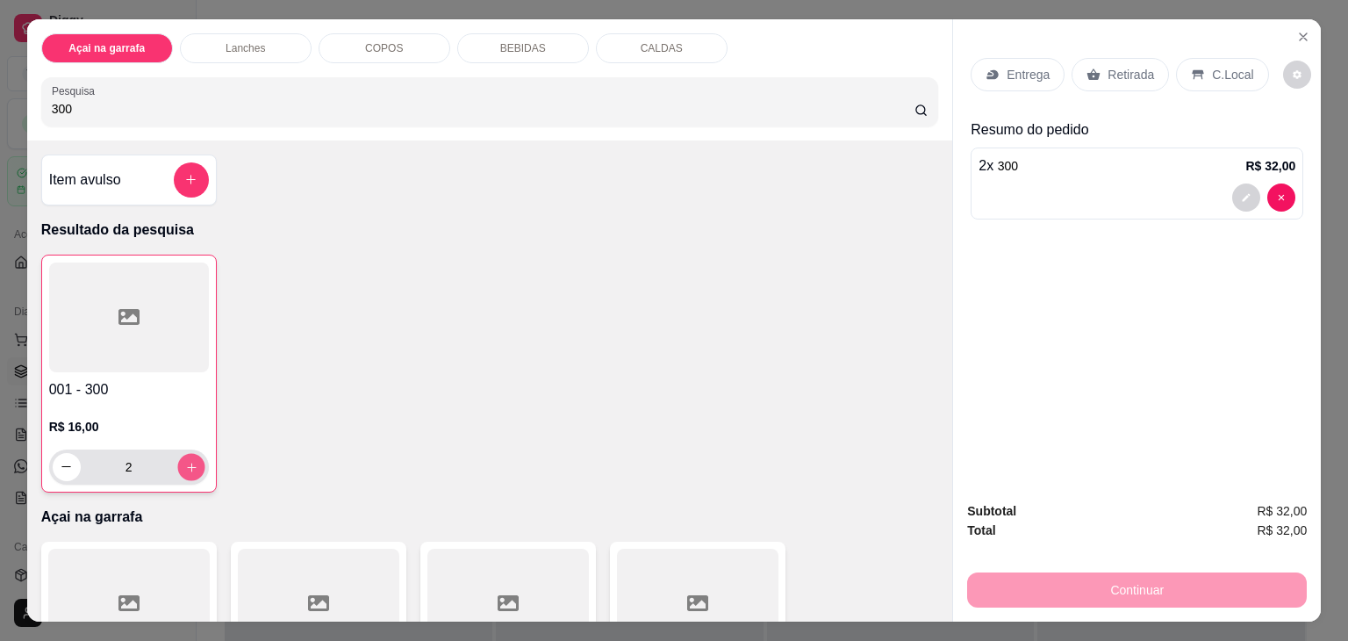
click at [186, 453] on button "increase-product-quantity" at bounding box center [190, 466] width 27 height 27
type input "3"
click at [1198, 61] on div "C.Local" at bounding box center [1222, 74] width 92 height 33
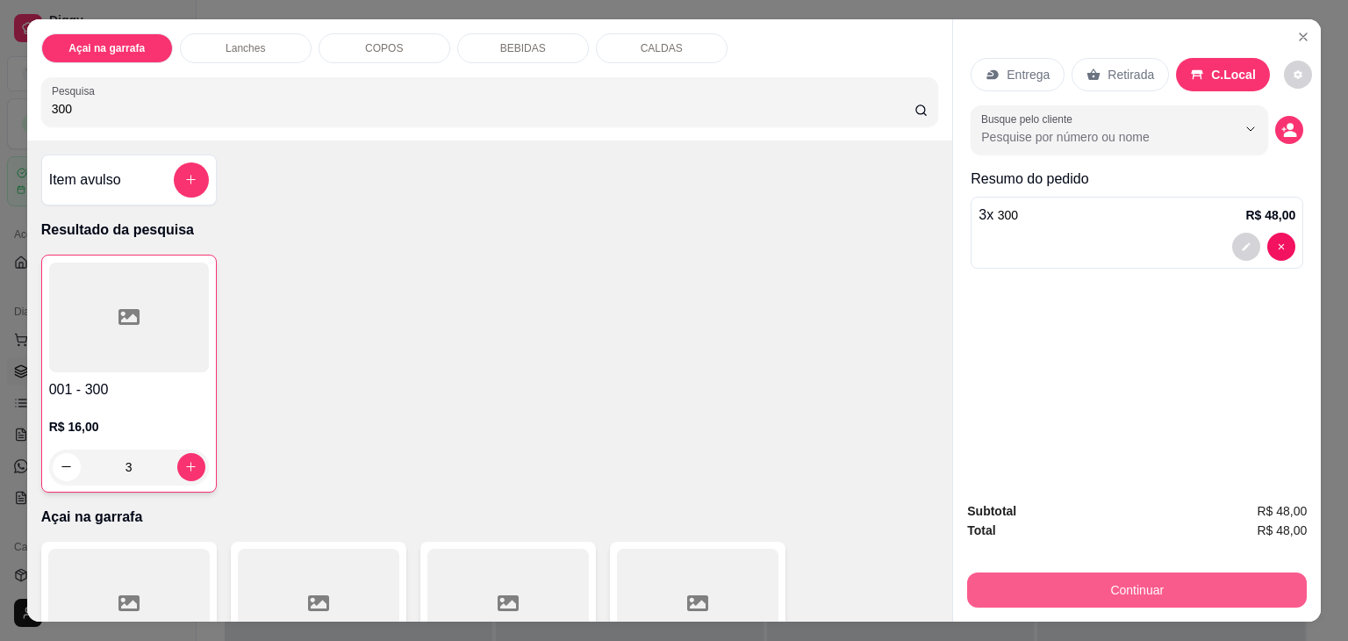
click at [1097, 592] on button "Continuar" at bounding box center [1137, 589] width 340 height 35
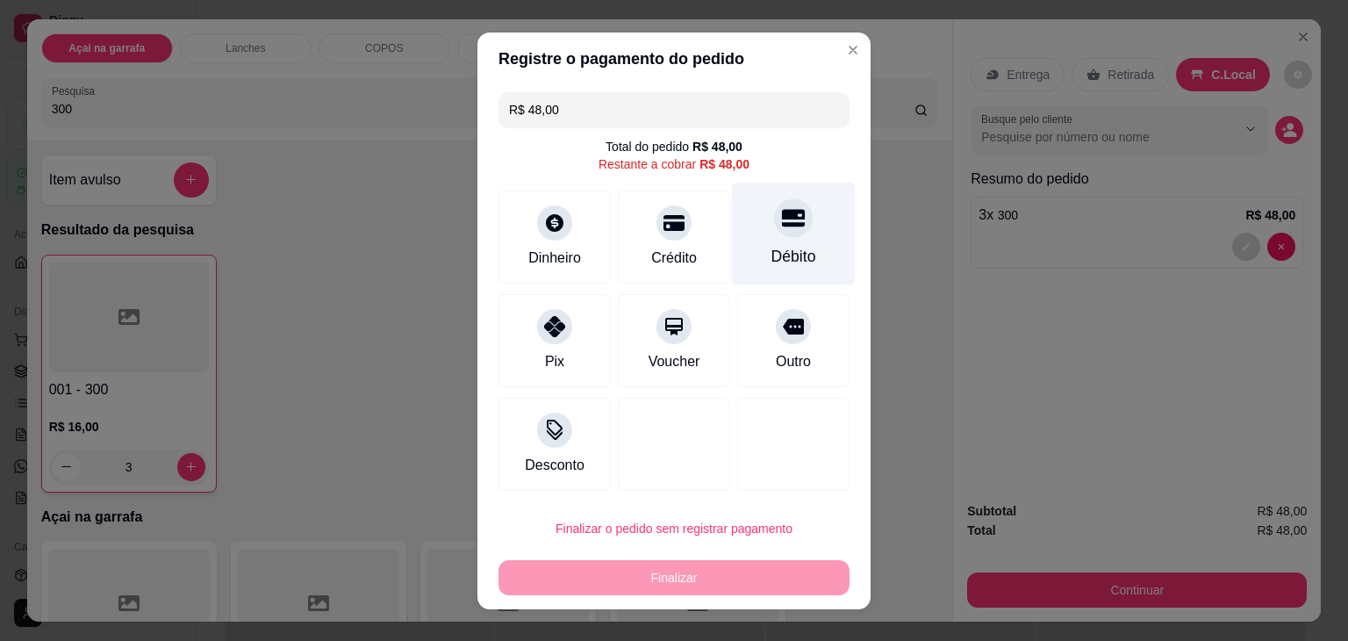
click at [774, 227] on div at bounding box center [793, 217] width 39 height 39
type input "R$ 0,00"
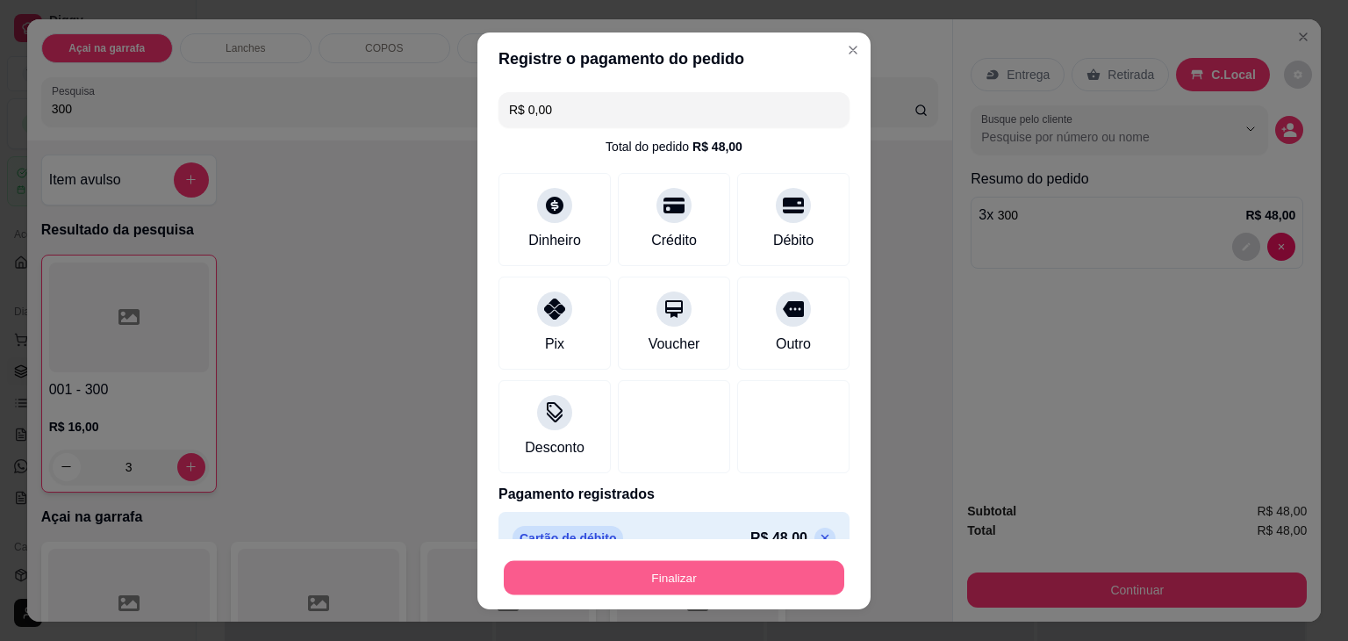
click at [706, 582] on button "Finalizar" at bounding box center [674, 577] width 341 height 34
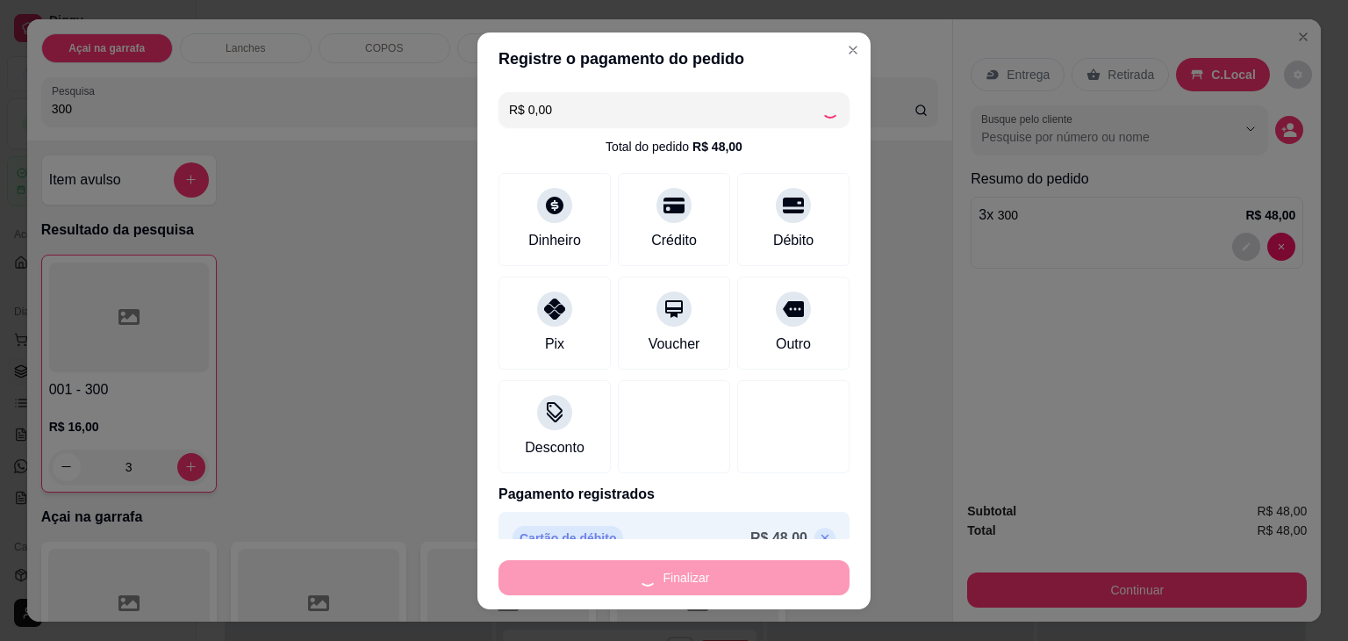
type input "0"
type input "-R$ 48,00"
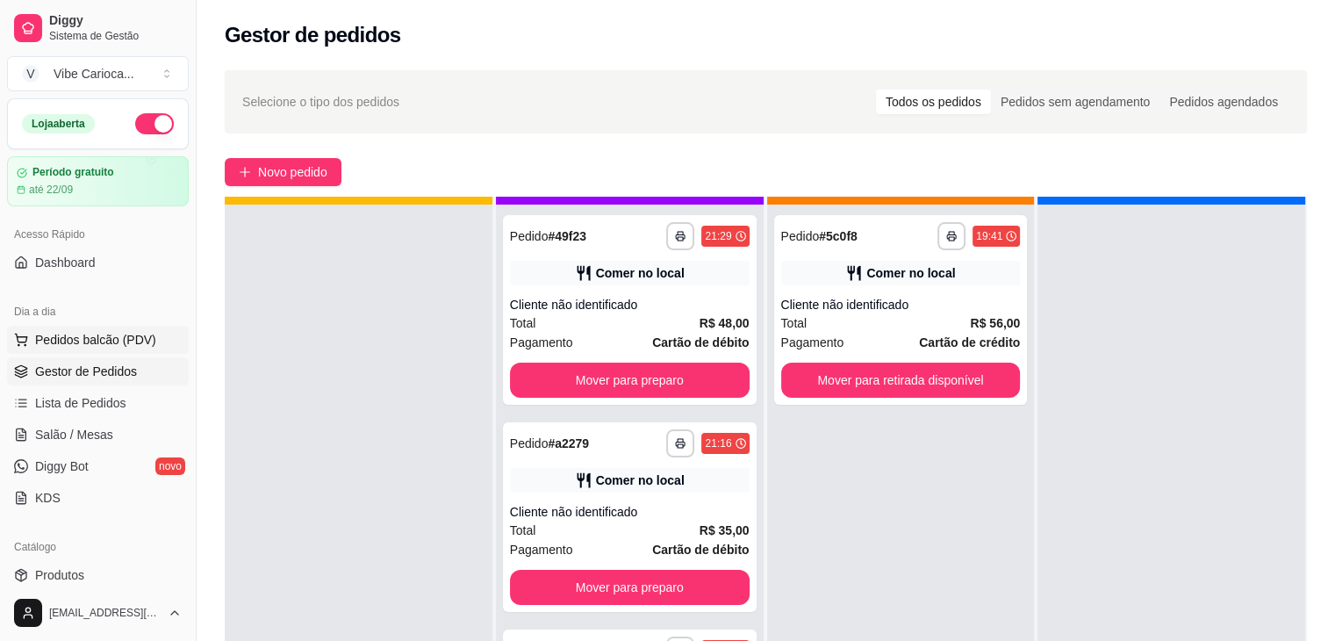
click at [84, 329] on button "Pedidos balcão (PDV)" at bounding box center [98, 340] width 182 height 28
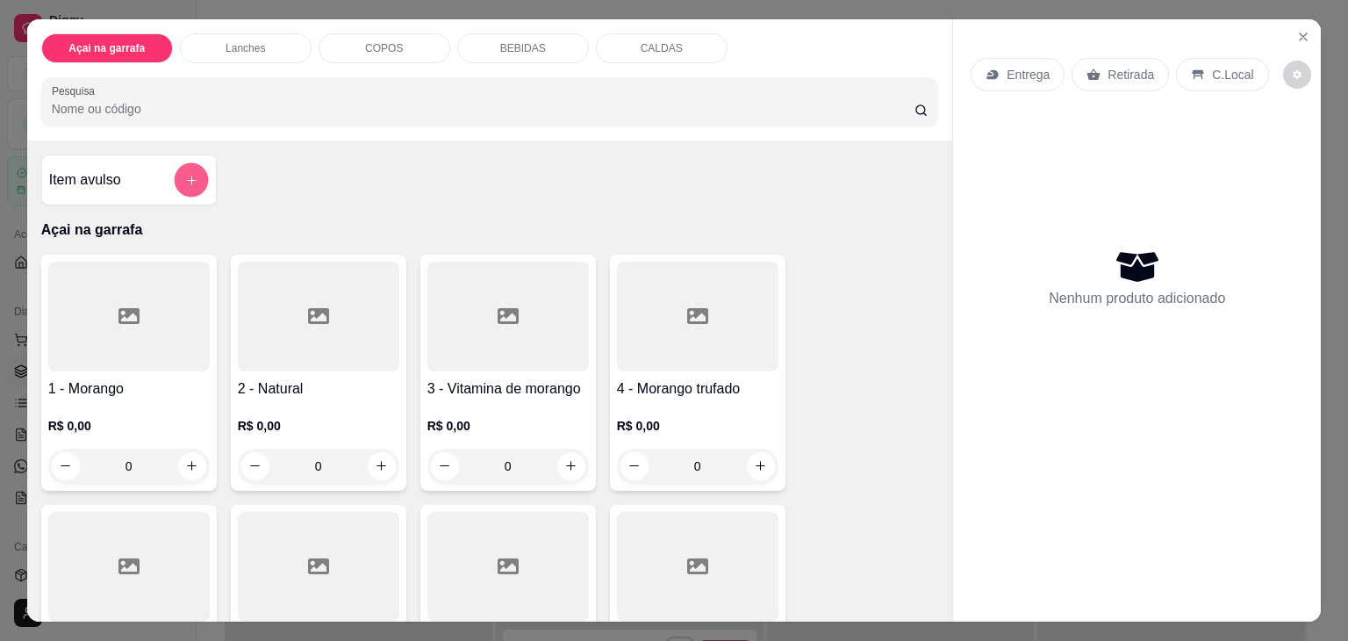
click at [184, 183] on button "add-separate-item" at bounding box center [191, 180] width 34 height 34
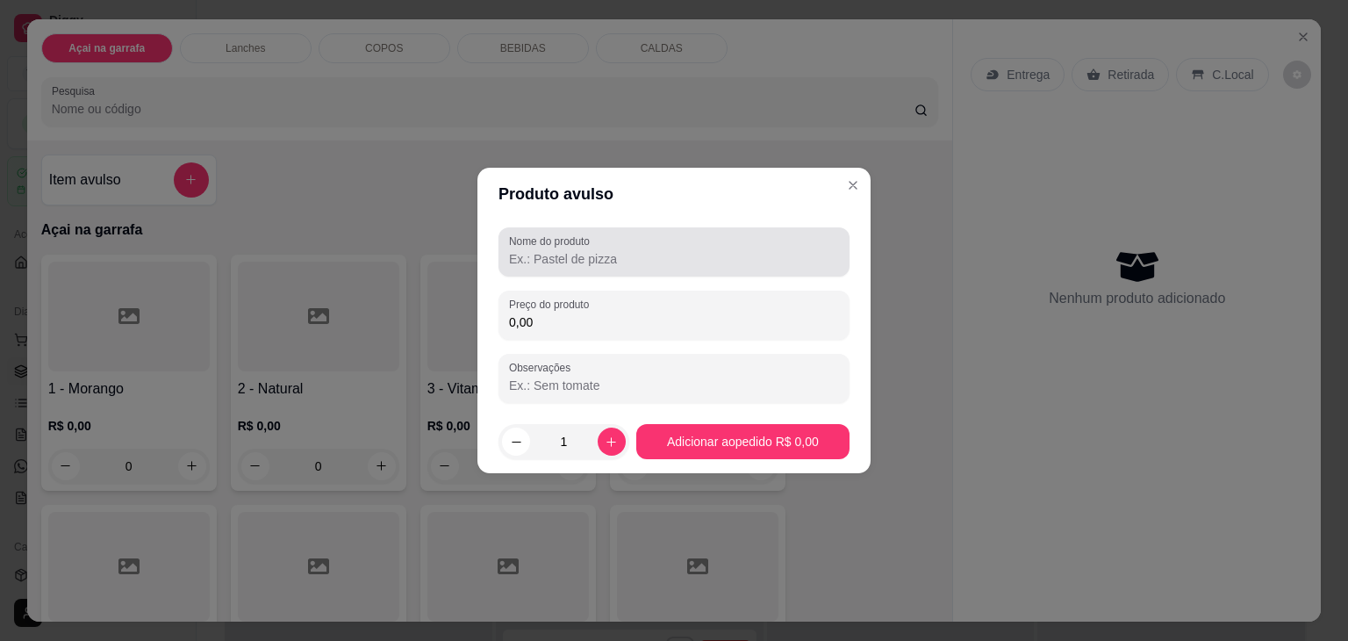
click at [554, 275] on div "Nome do produto" at bounding box center [674, 251] width 351 height 49
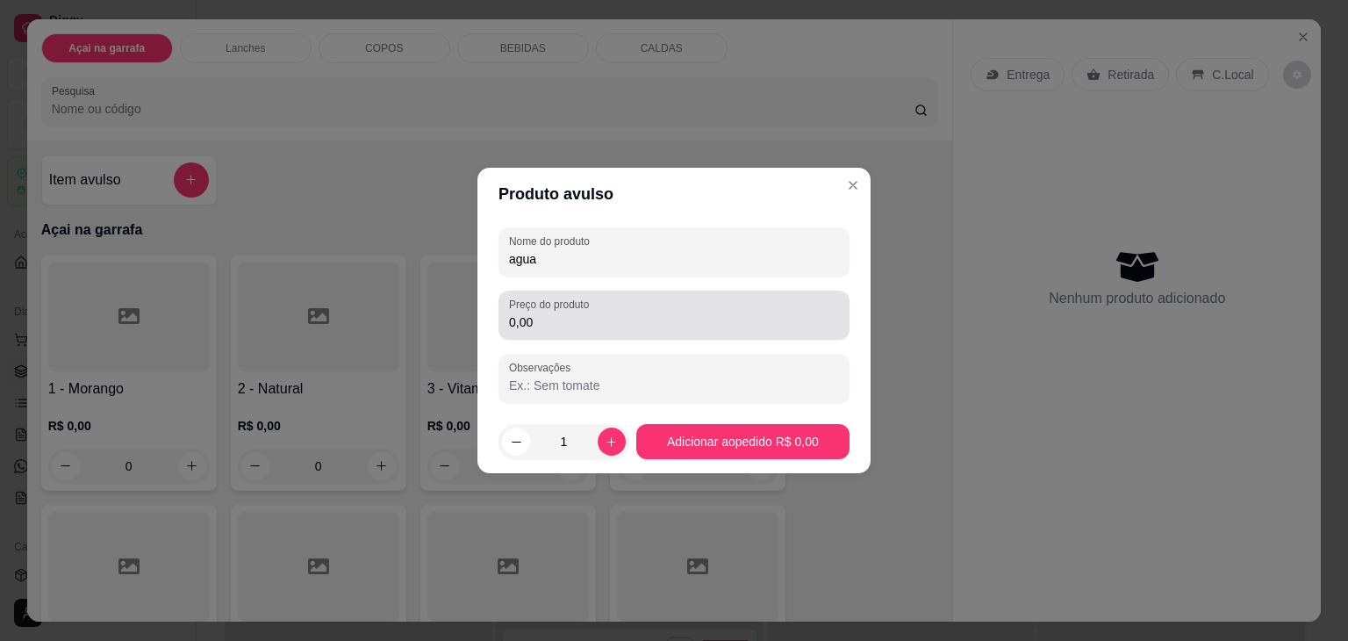
type input "agua"
click at [544, 334] on div "Preço do produto 0,00" at bounding box center [674, 315] width 351 height 49
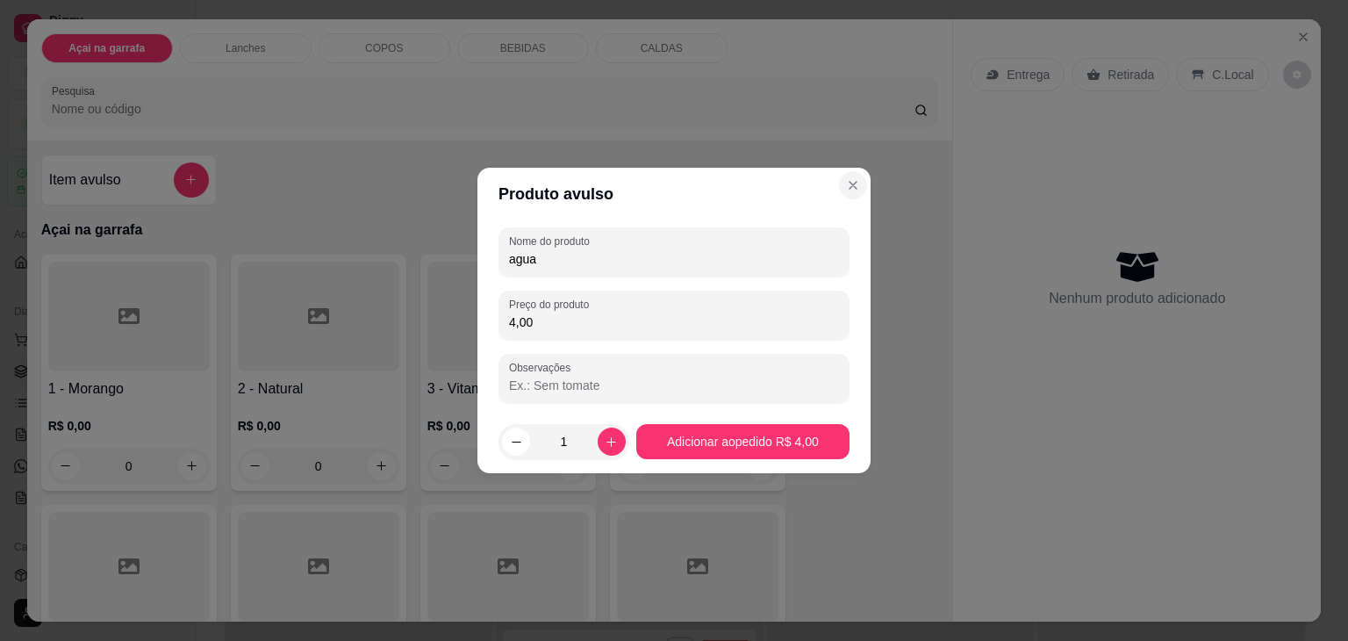
type input "4,00"
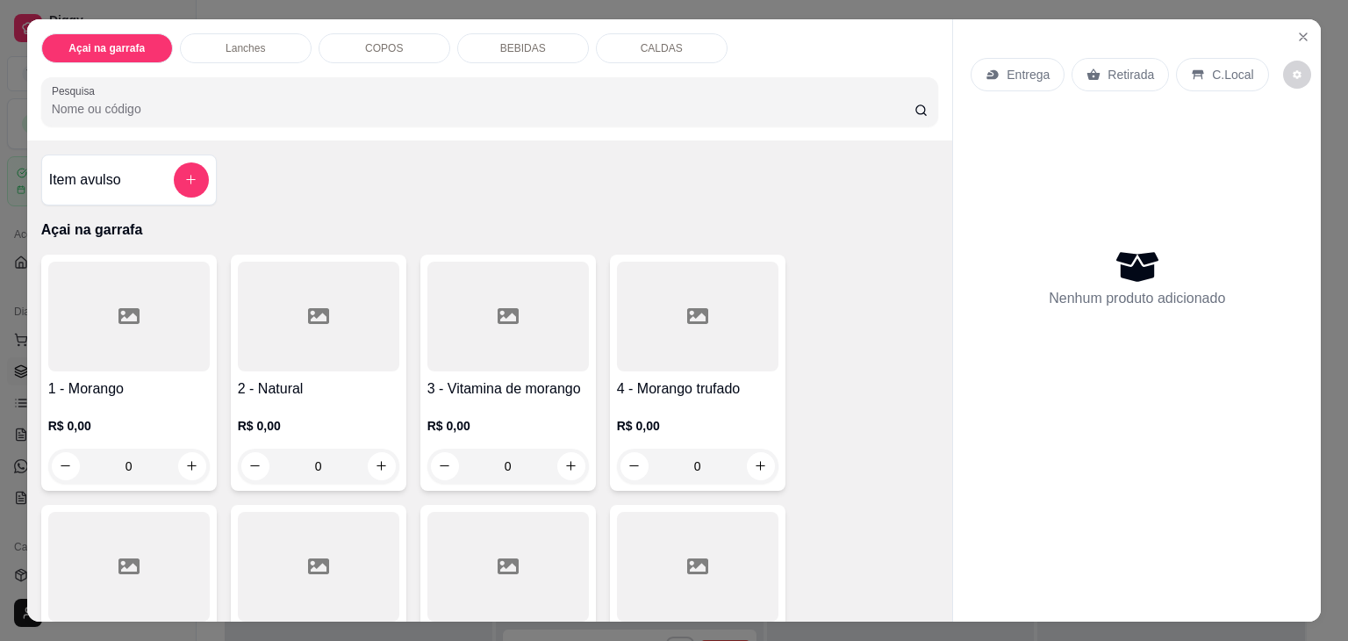
click at [500, 41] on p "BEBIDAS" at bounding box center [523, 48] width 46 height 14
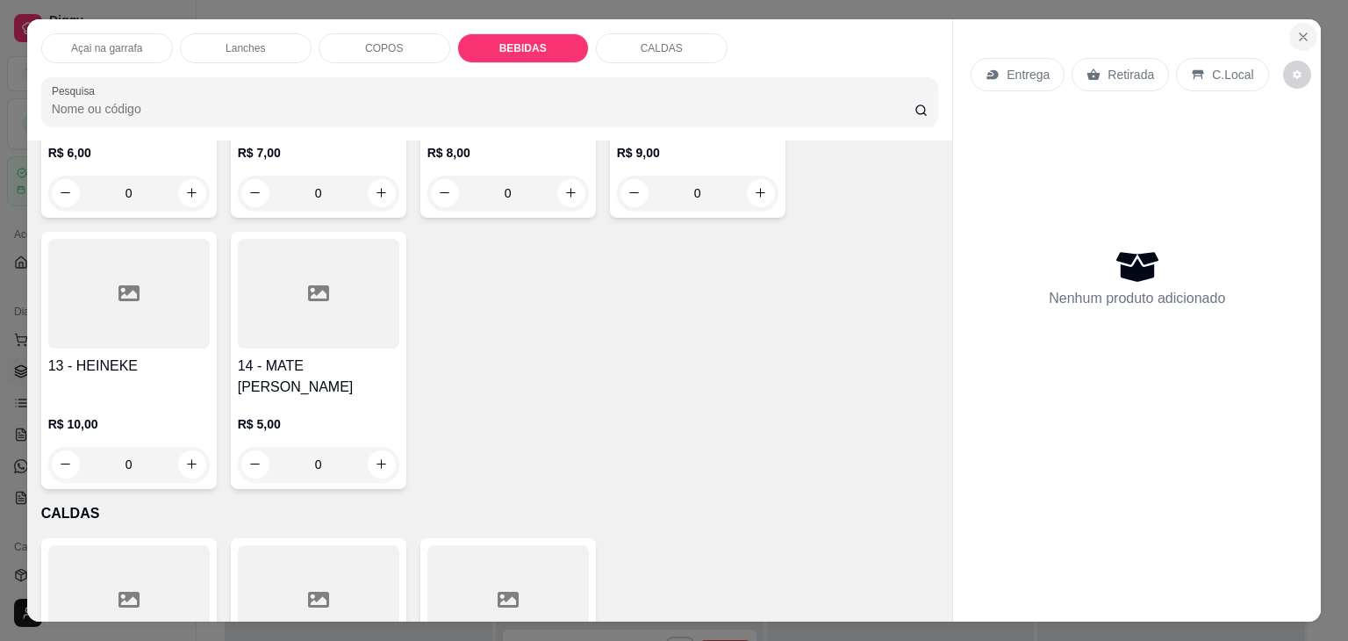
click at [1300, 30] on icon "Close" at bounding box center [1304, 37] width 14 height 14
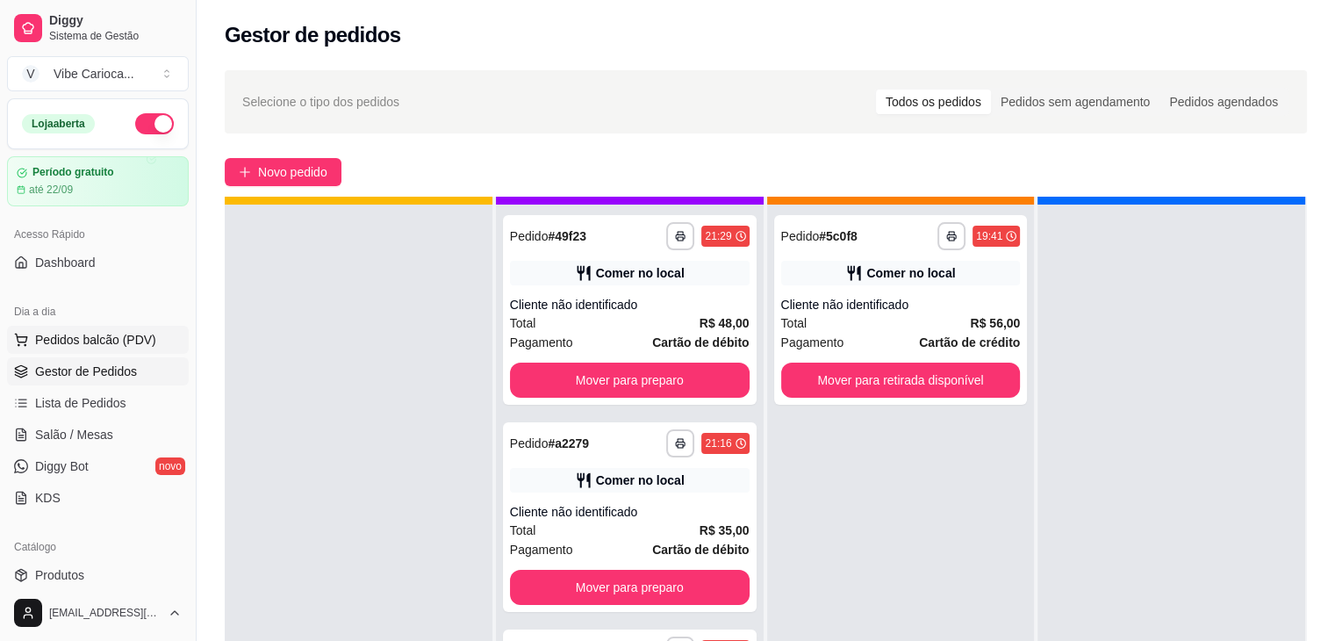
click at [147, 327] on button "Pedidos balcão (PDV)" at bounding box center [98, 340] width 182 height 28
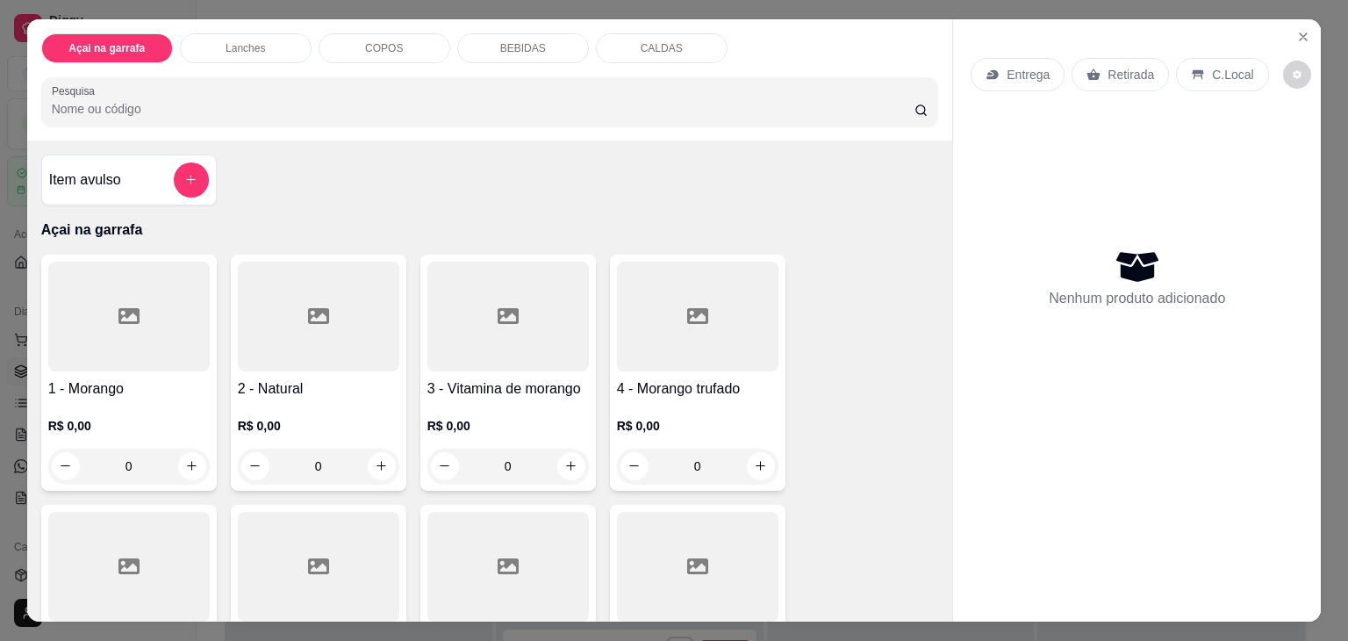
click at [190, 100] on input "Pesquisa" at bounding box center [483, 109] width 863 height 18
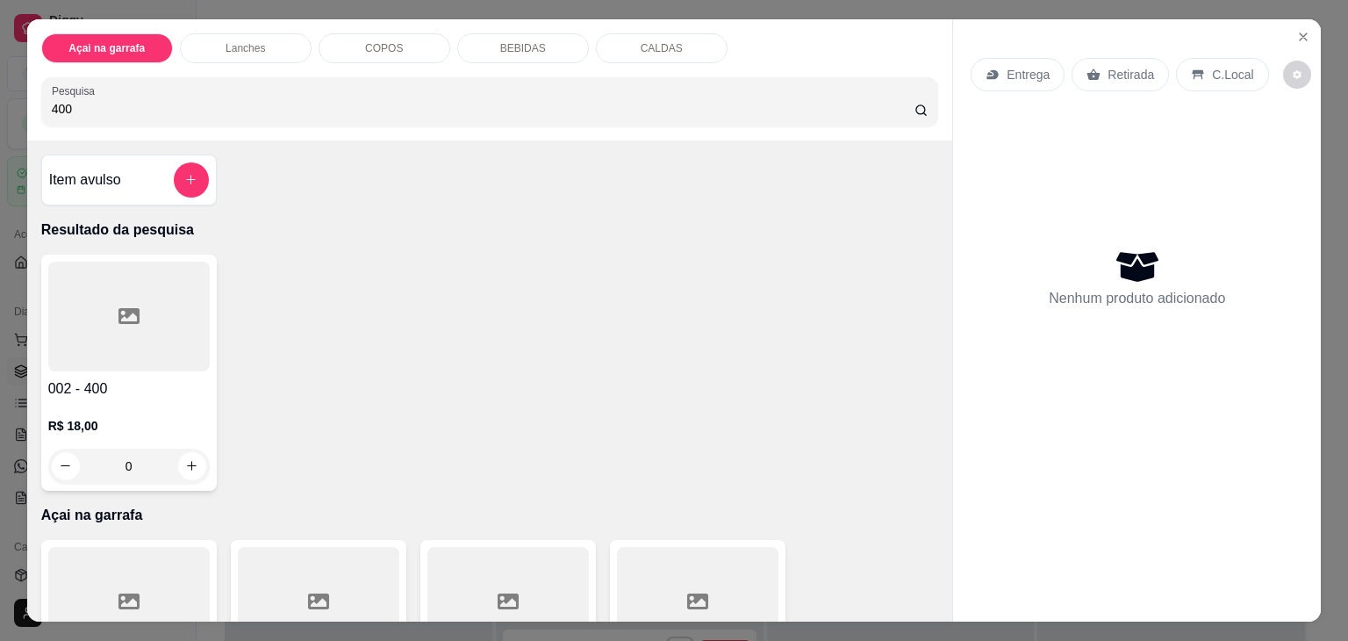
type input "400"
click at [104, 298] on div at bounding box center [129, 317] width 162 height 110
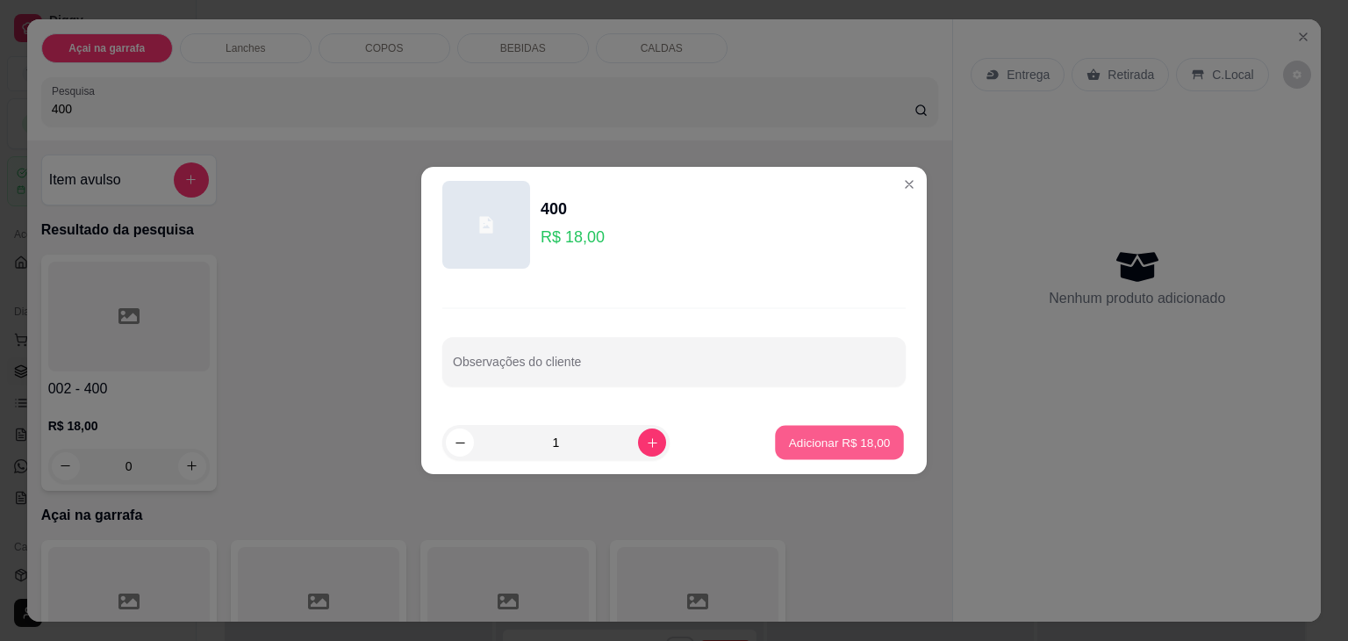
click at [796, 434] on p "Adicionar R$ 18,00" at bounding box center [840, 442] width 102 height 17
type input "1"
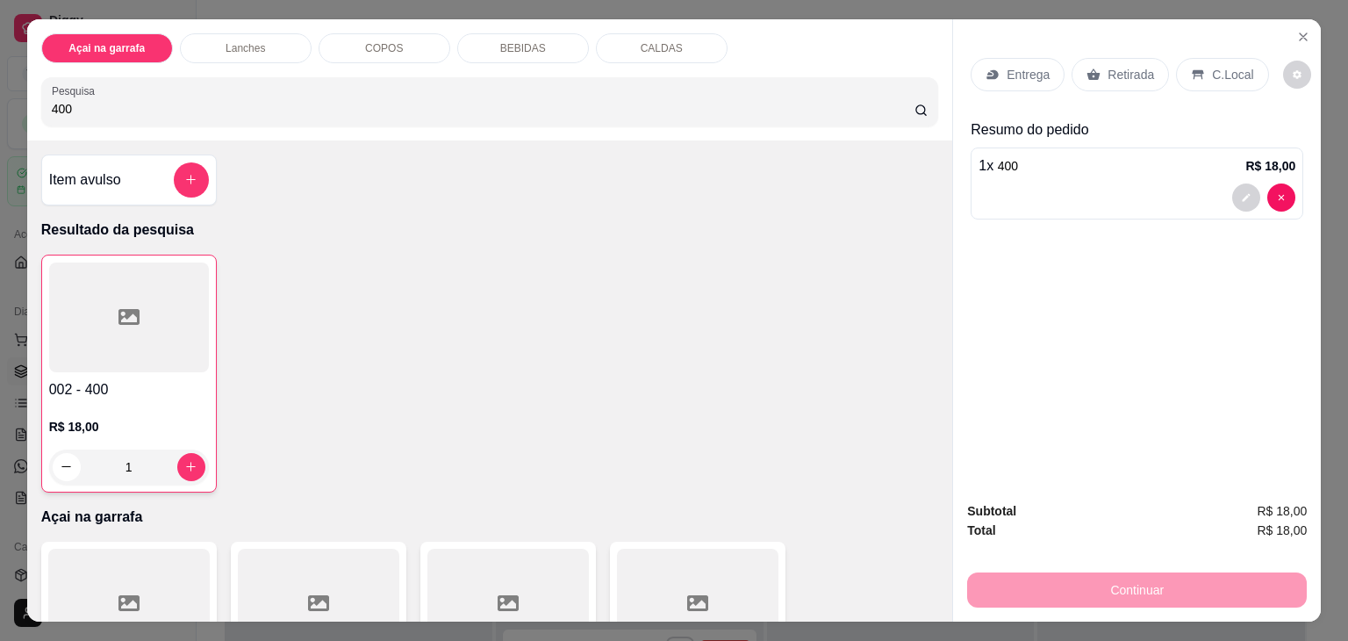
click at [241, 48] on div "Lanches" at bounding box center [246, 48] width 132 height 30
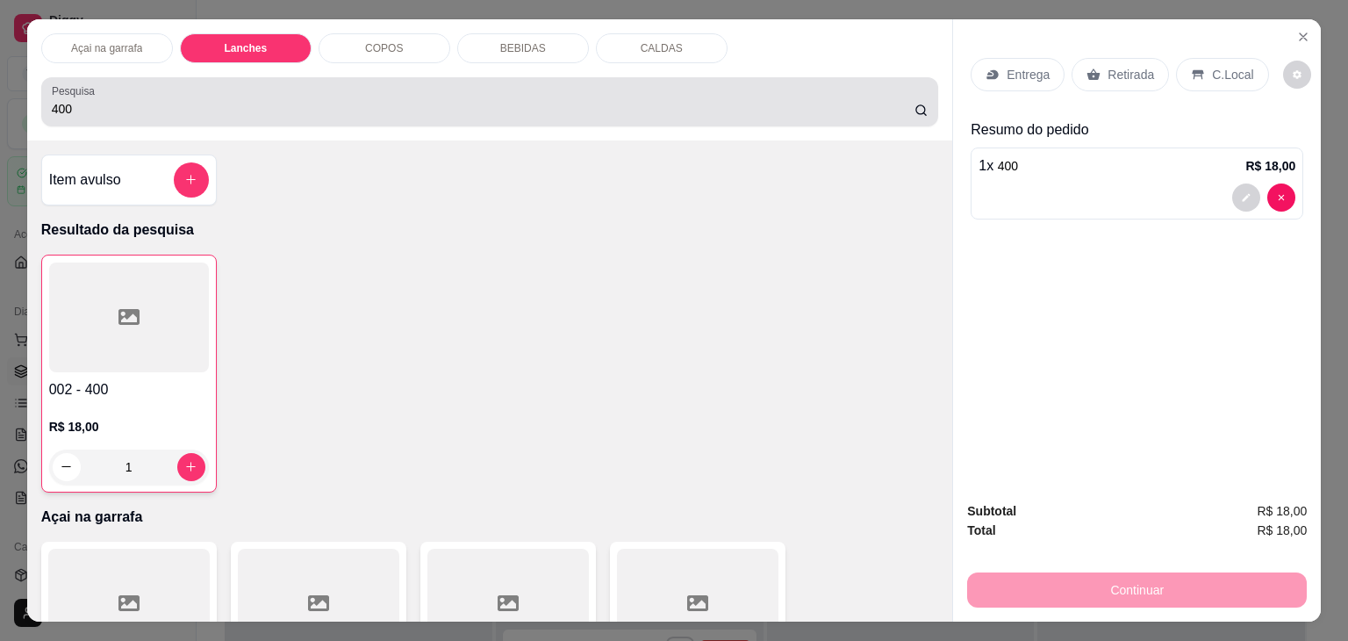
scroll to position [43, 0]
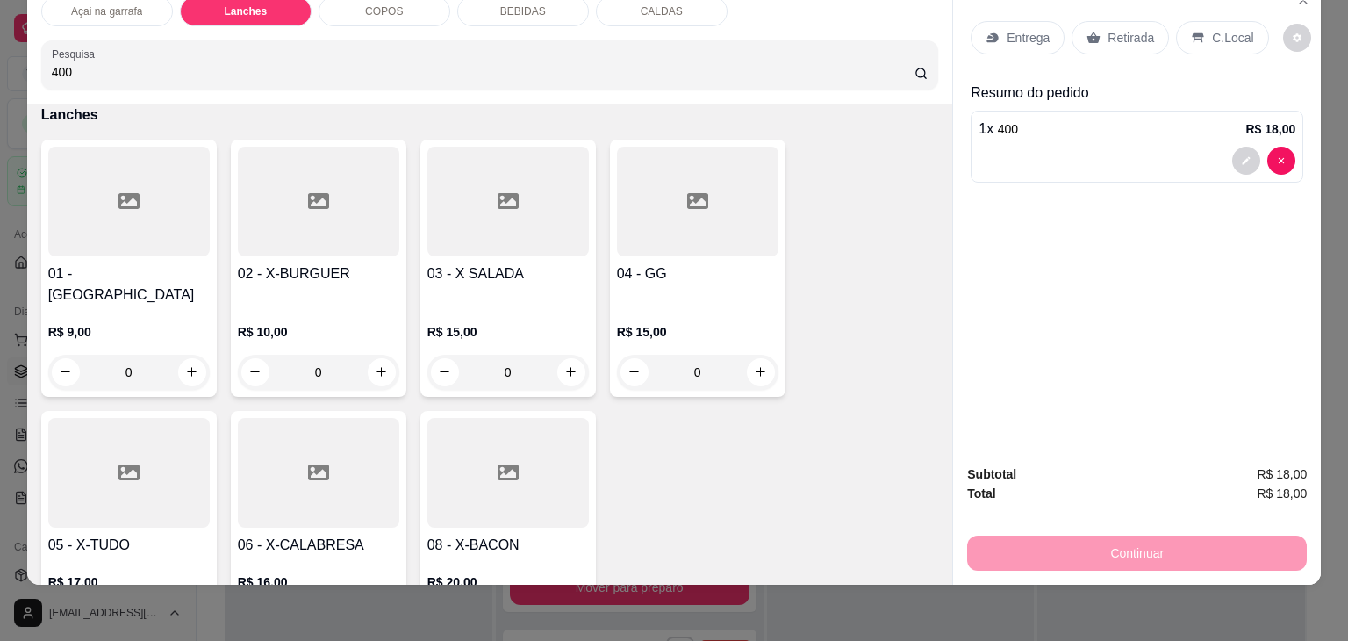
click at [499, 212] on div at bounding box center [509, 202] width 162 height 110
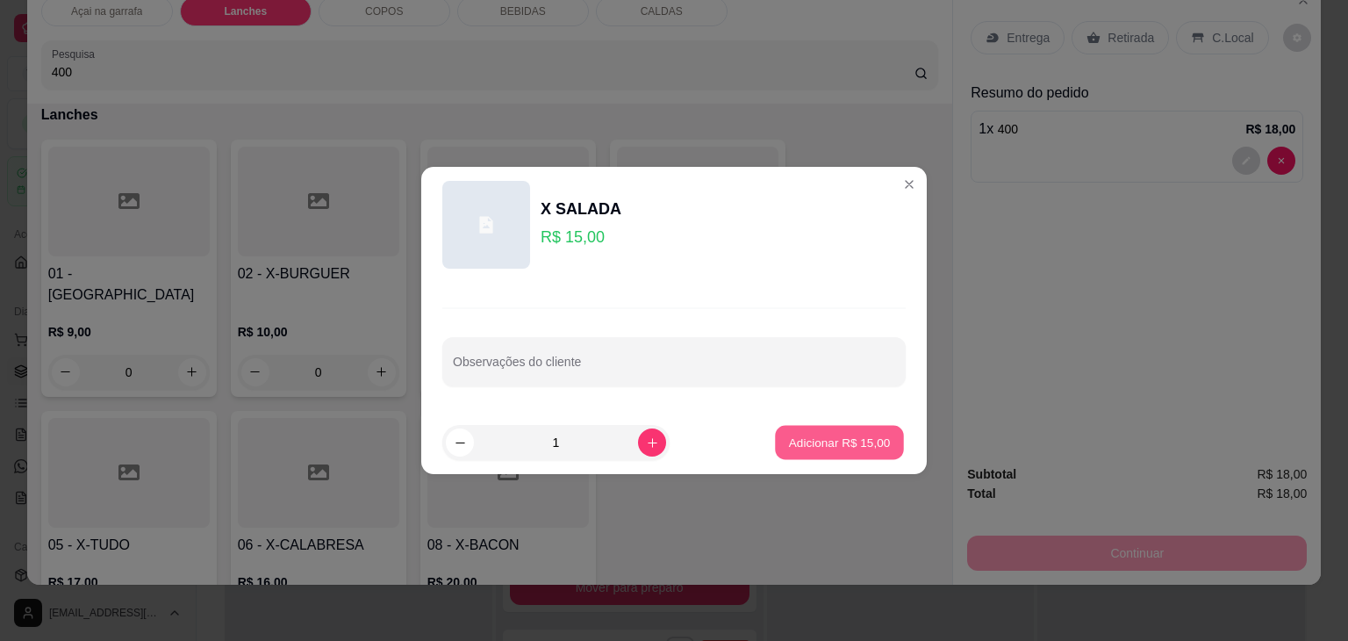
click at [777, 455] on button "Adicionar R$ 15,00" at bounding box center [839, 443] width 129 height 34
type input "1"
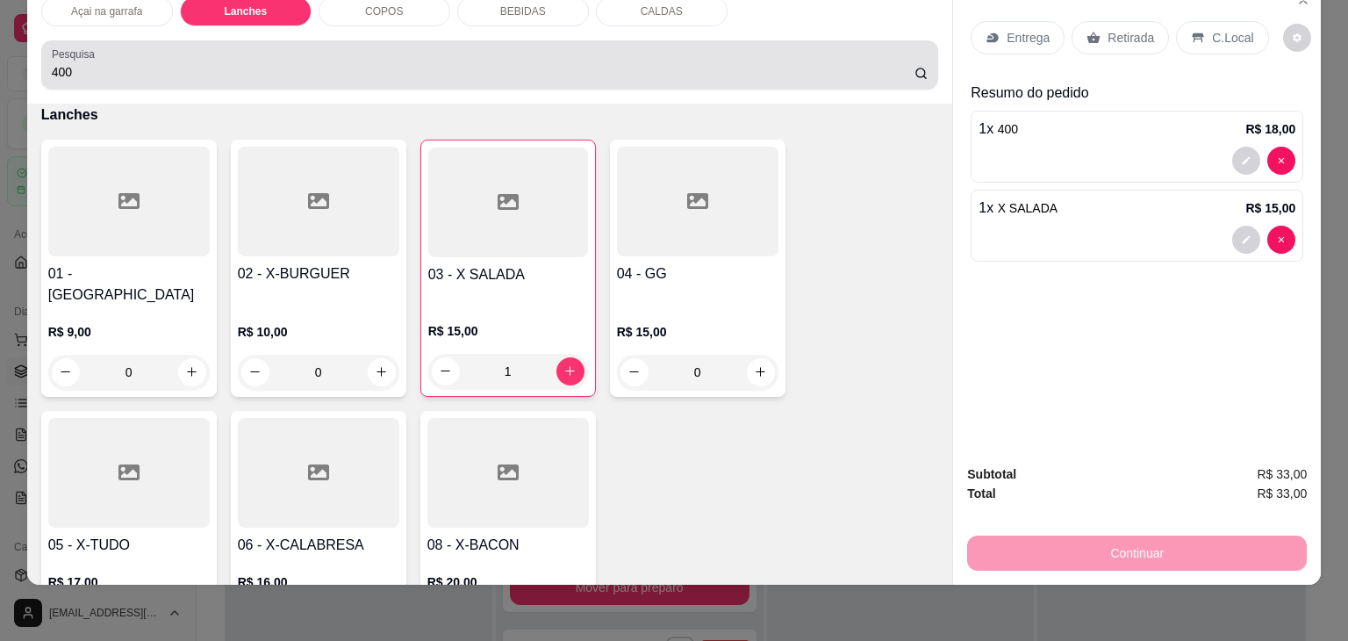
click at [695, 63] on input "400" at bounding box center [483, 72] width 863 height 18
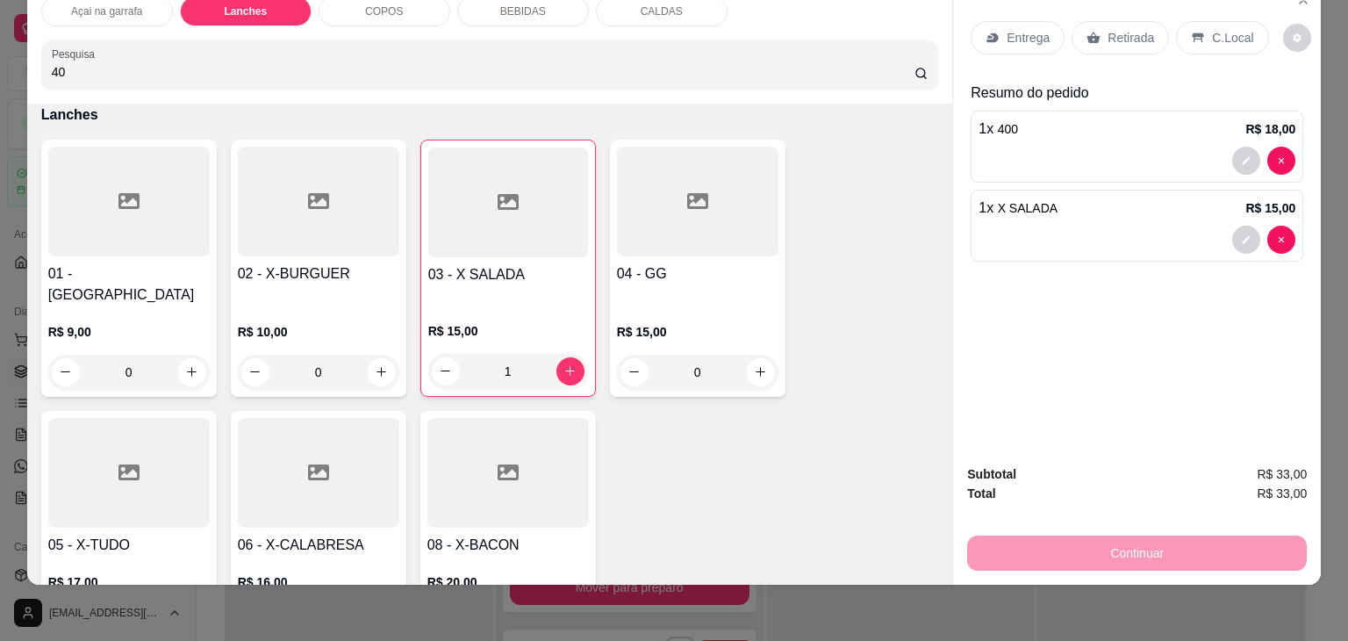
type input "4"
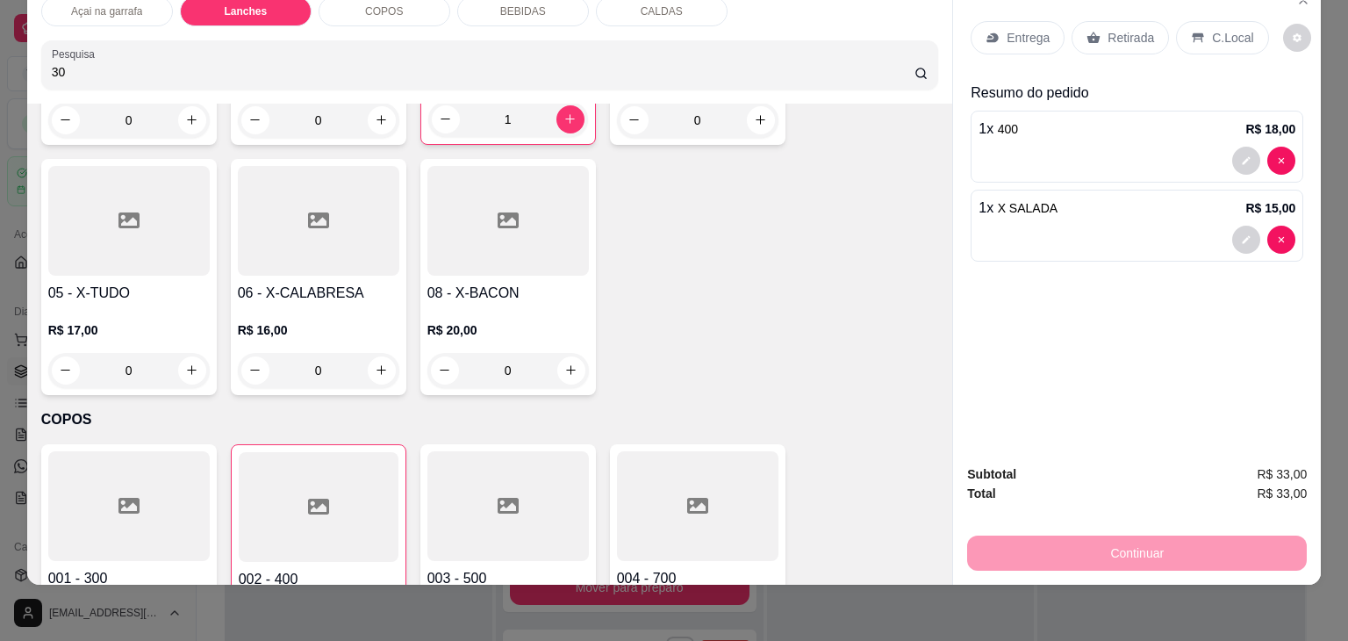
scroll to position [1420, 0]
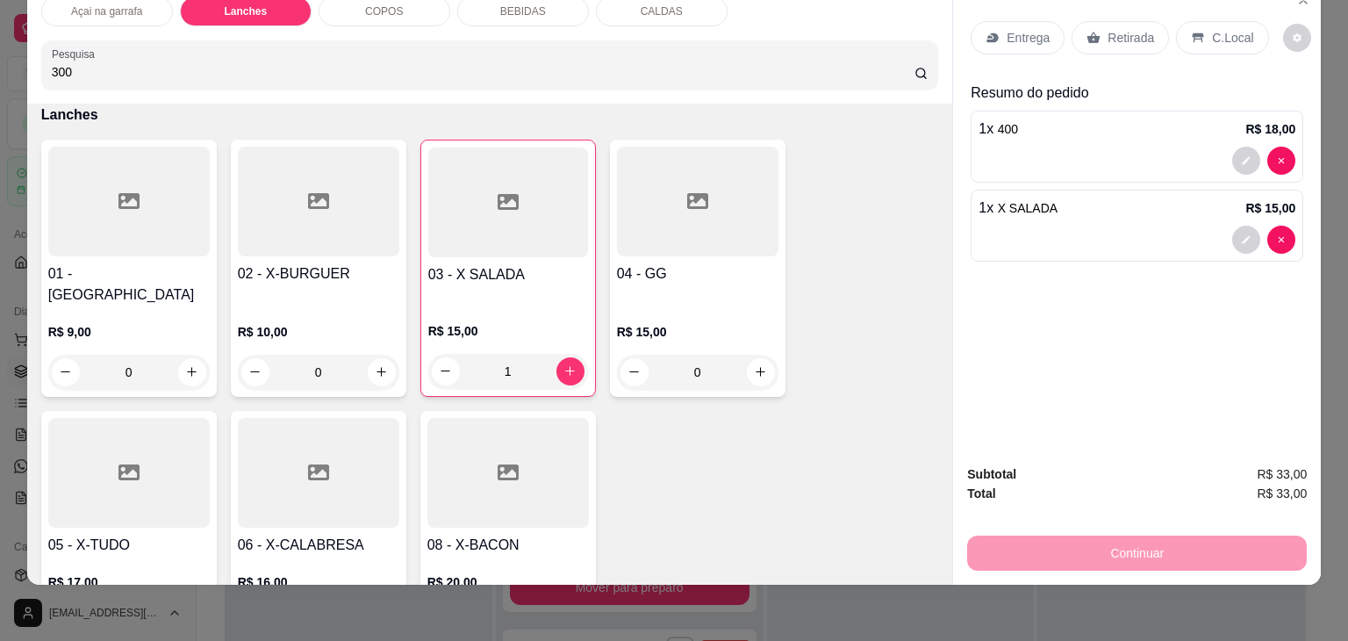
type input "300"
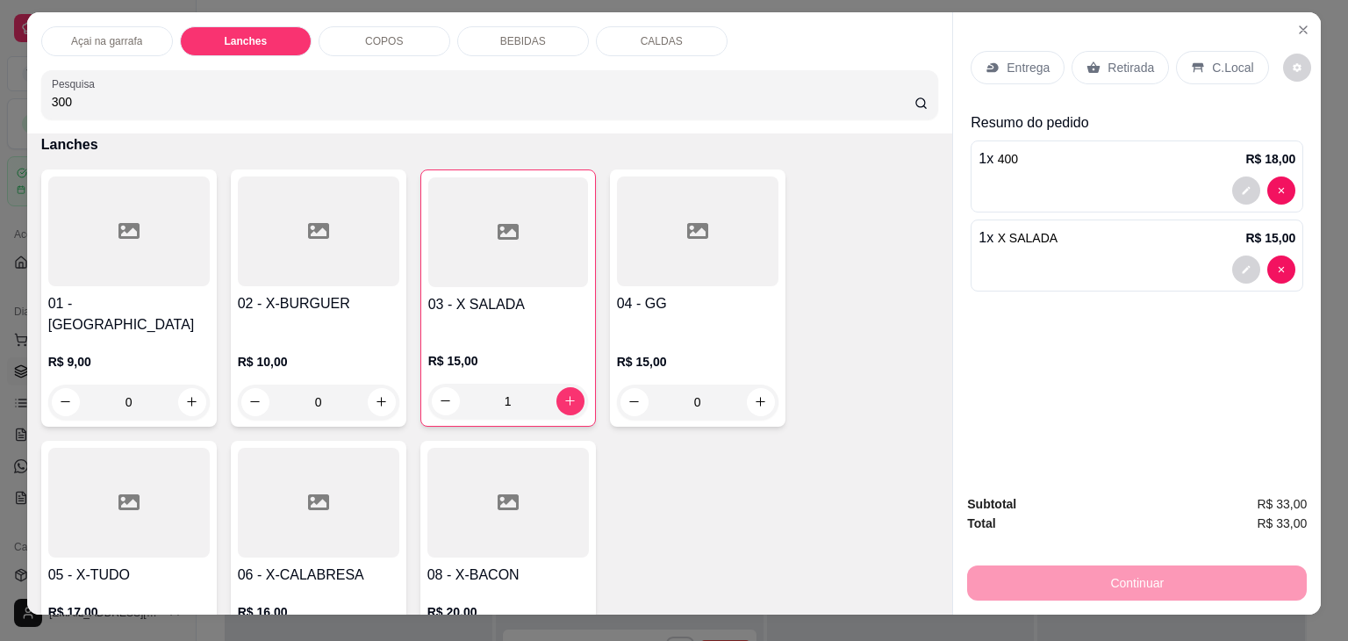
scroll to position [0, 0]
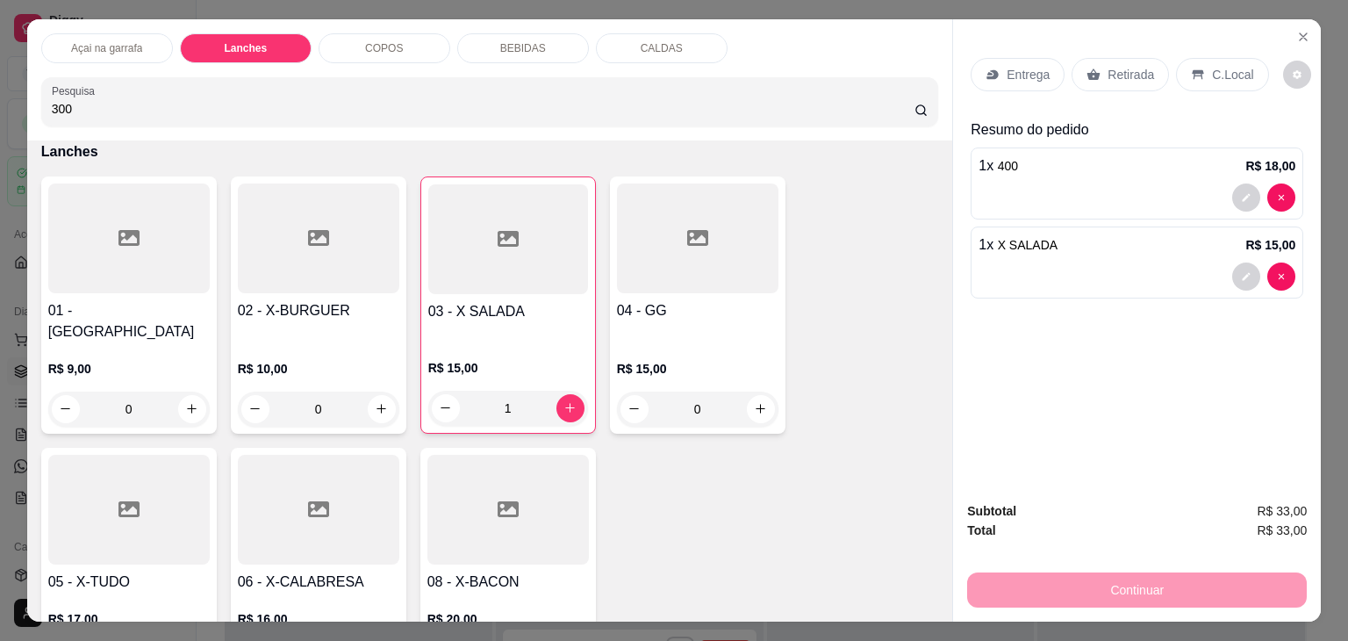
click at [346, 33] on div "COPOS" at bounding box center [385, 48] width 132 height 30
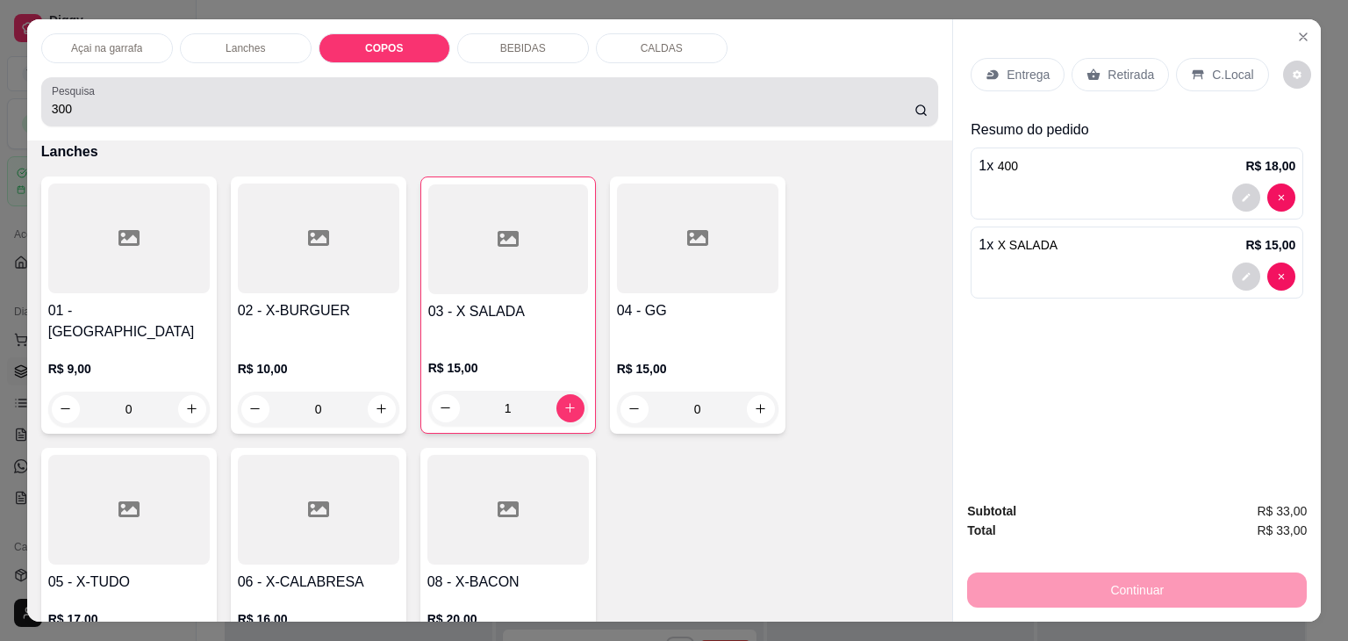
scroll to position [43, 0]
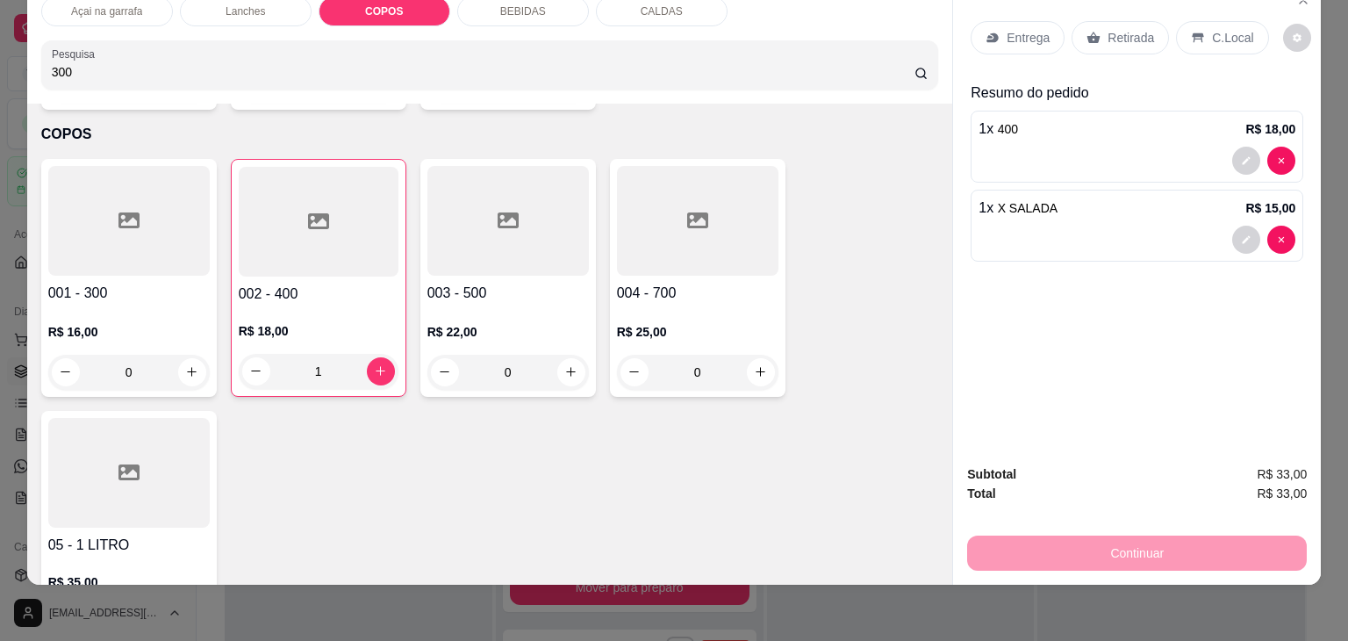
click at [77, 198] on div at bounding box center [129, 221] width 162 height 110
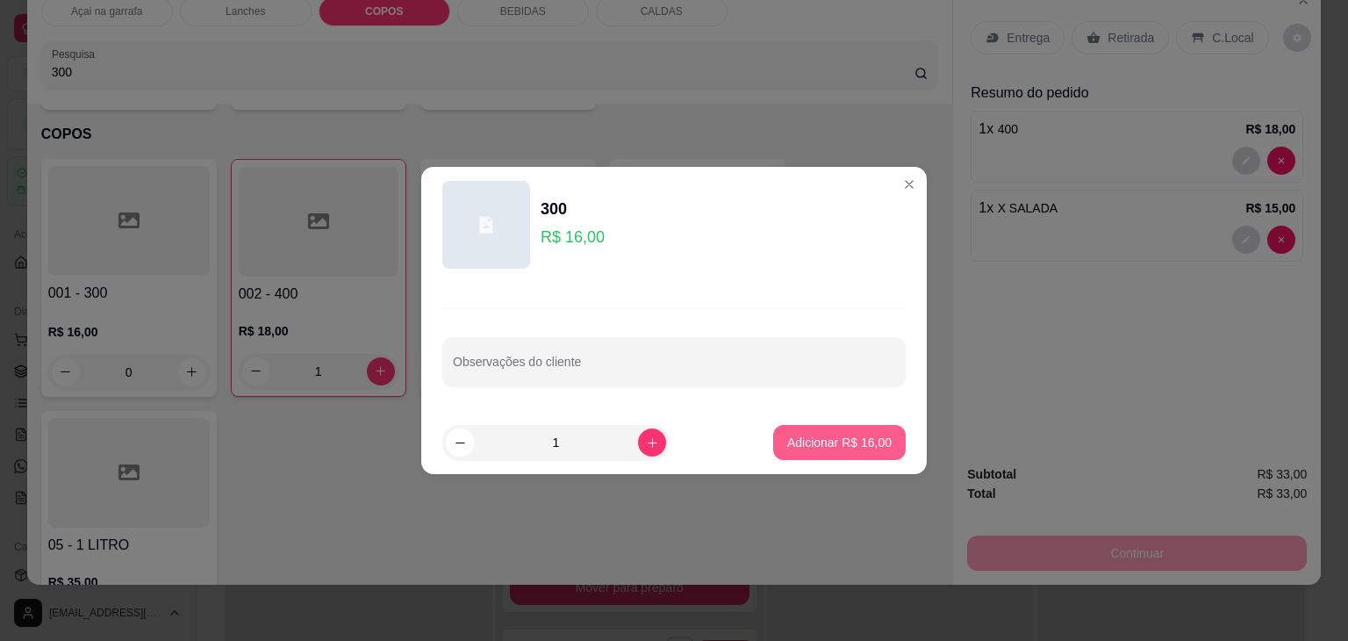
click at [816, 435] on p "Adicionar R$ 16,00" at bounding box center [839, 443] width 104 height 18
type input "1"
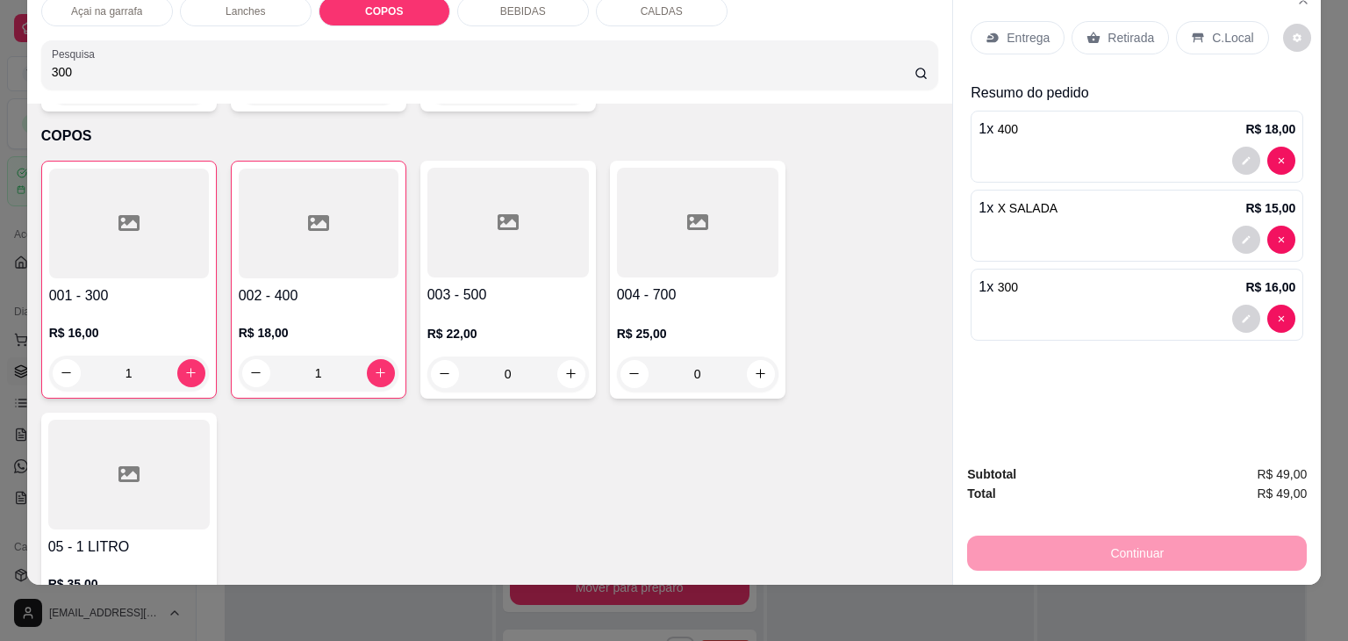
scroll to position [1960, 0]
click at [1191, 31] on icon at bounding box center [1198, 38] width 14 height 14
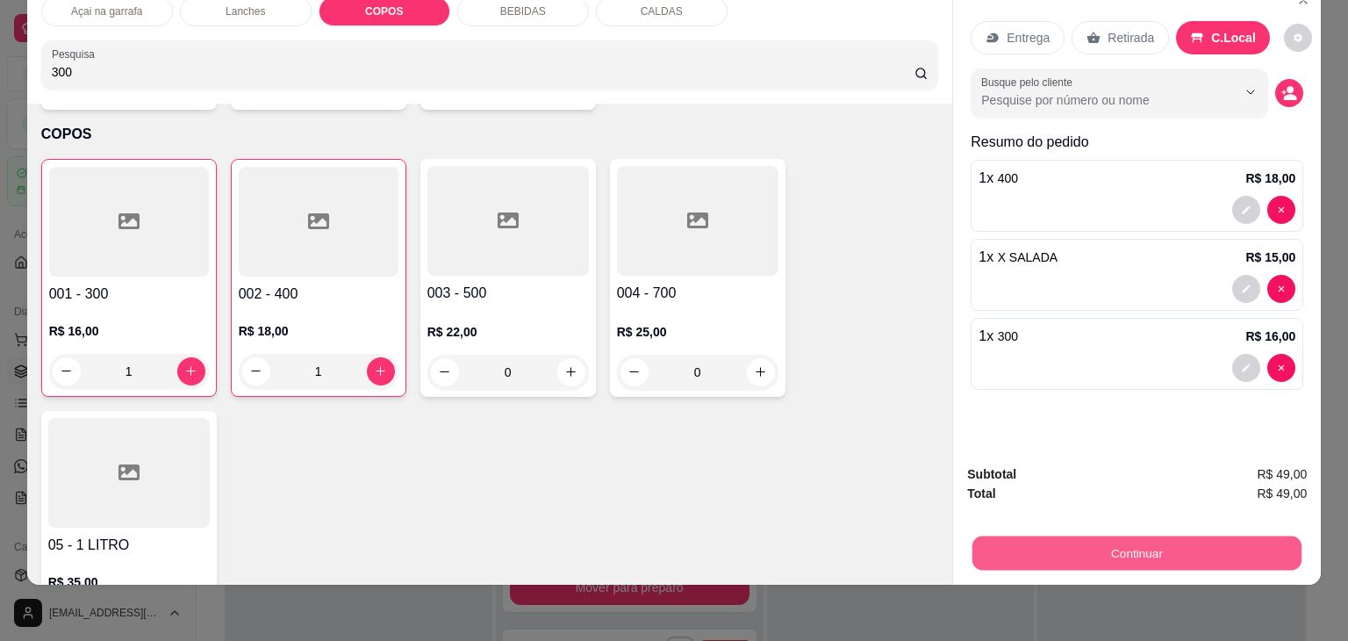
click at [1033, 556] on button "Continuar" at bounding box center [1137, 553] width 329 height 34
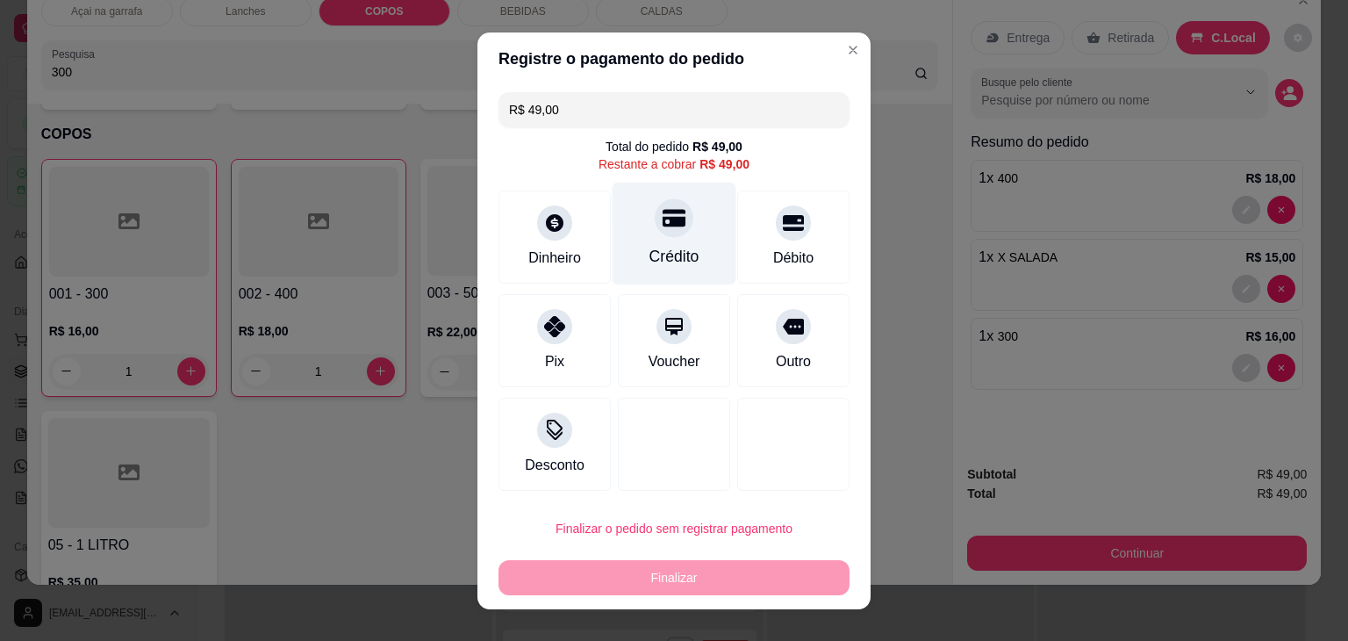
click at [671, 224] on icon at bounding box center [674, 218] width 23 height 18
type input "R$ 0,00"
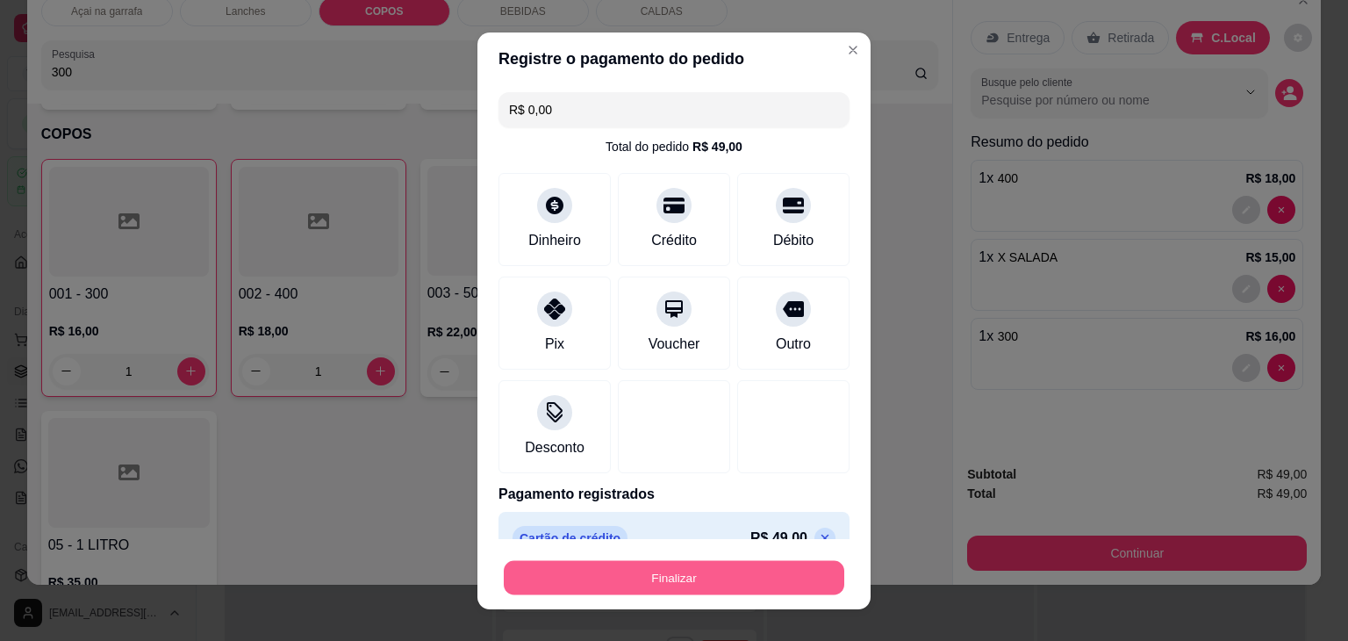
click at [541, 581] on button "Finalizar" at bounding box center [674, 577] width 341 height 34
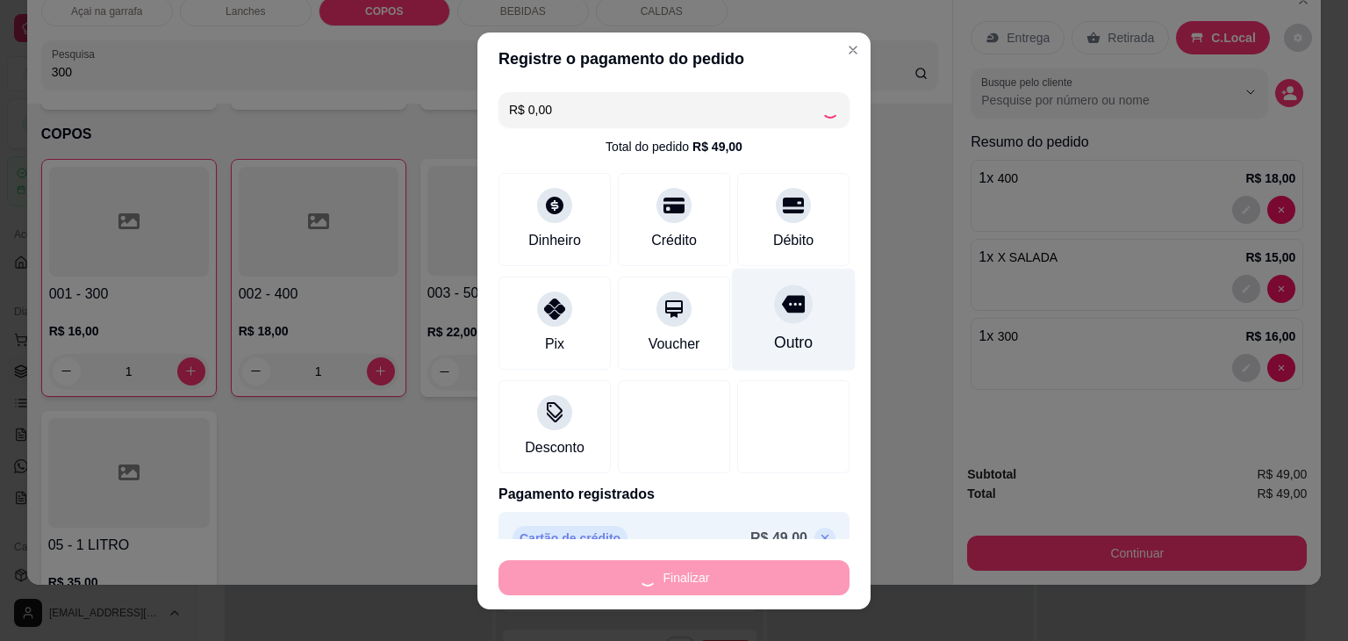
type input "0"
type input "-R$ 49,00"
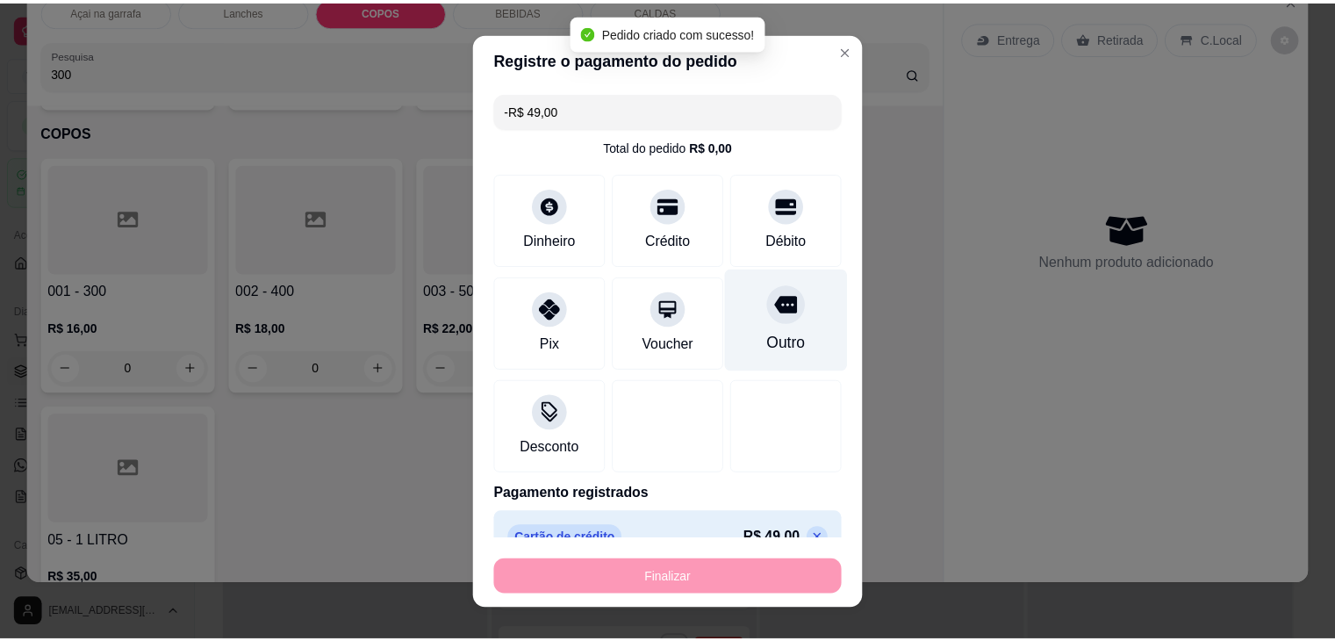
scroll to position [1956, 0]
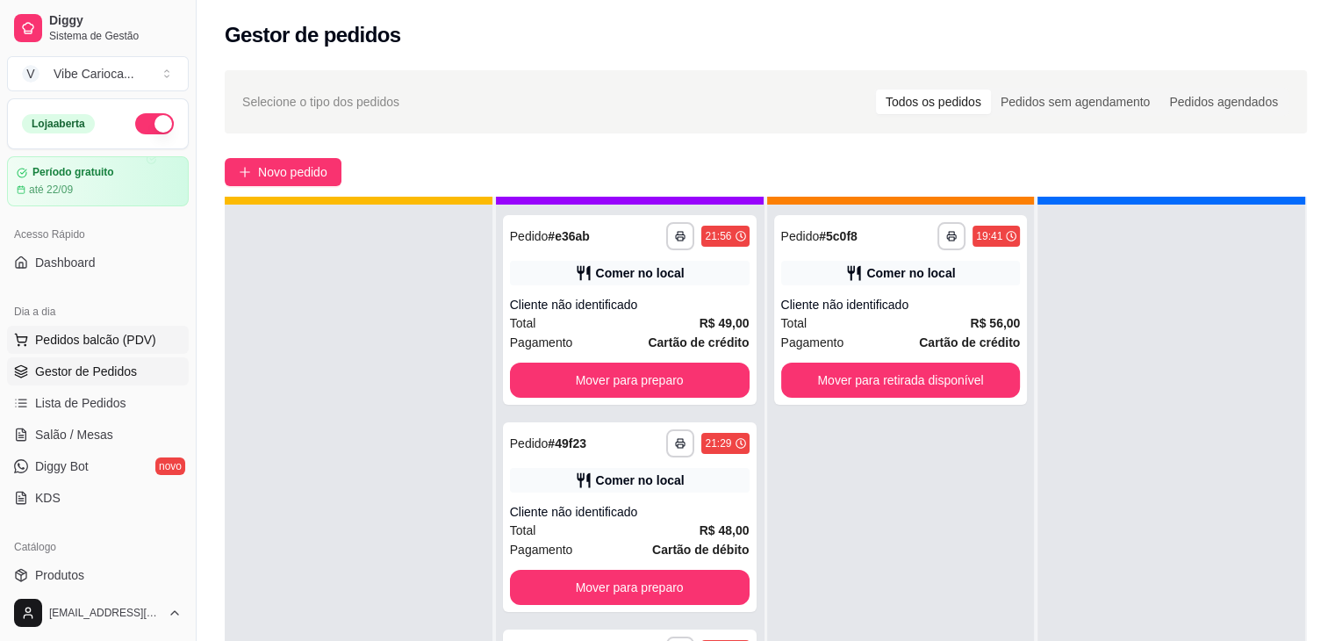
click at [133, 342] on span "Pedidos balcão (PDV)" at bounding box center [95, 340] width 121 height 18
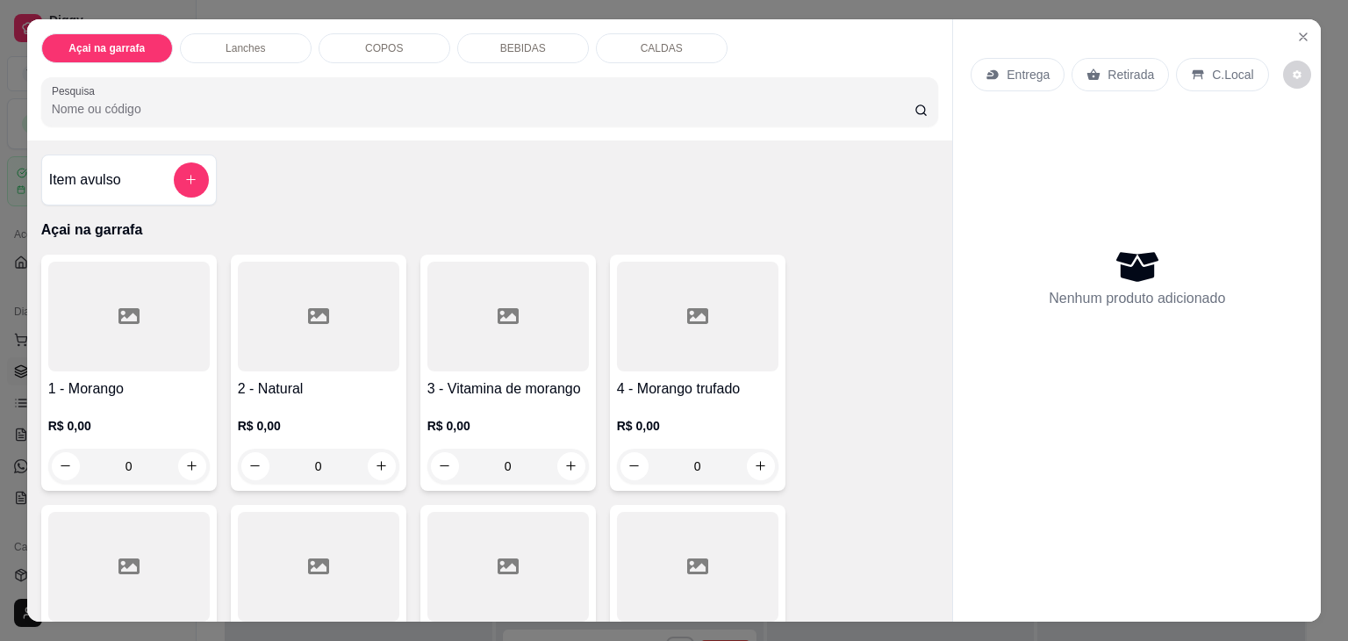
click at [158, 100] on input "Pesquisa" at bounding box center [483, 109] width 863 height 18
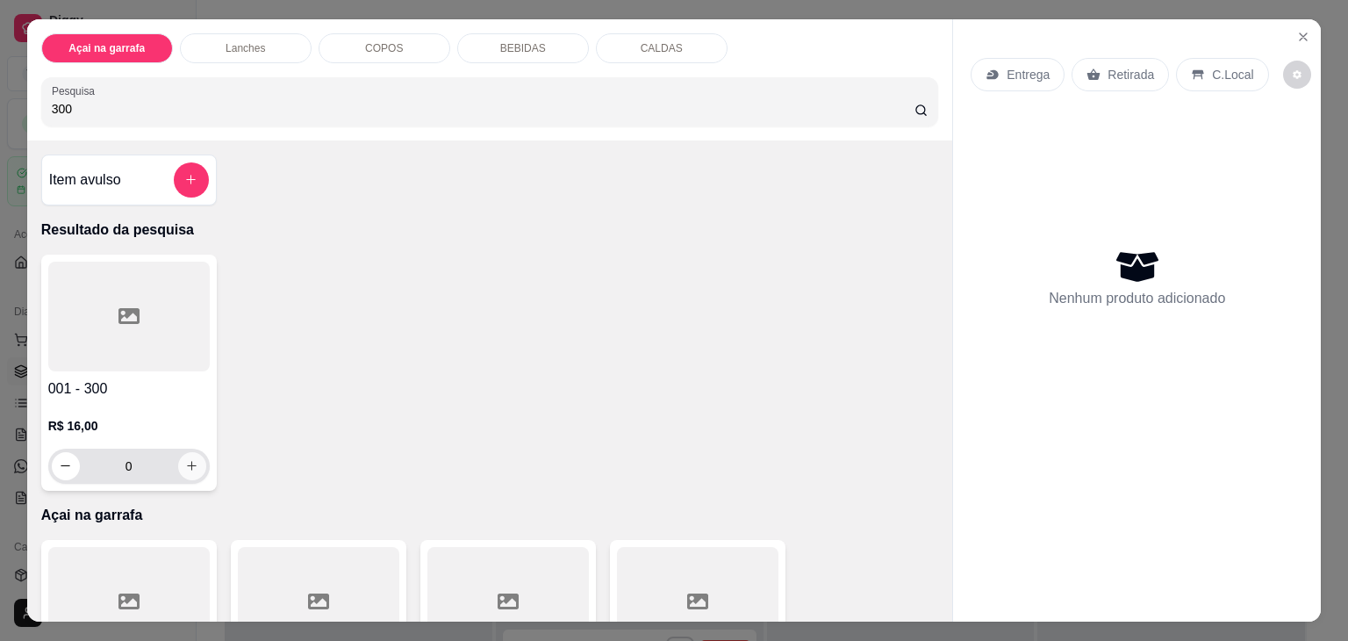
type input "300"
click at [189, 460] on icon "increase-product-quantity" at bounding box center [191, 466] width 13 height 13
type input "1"
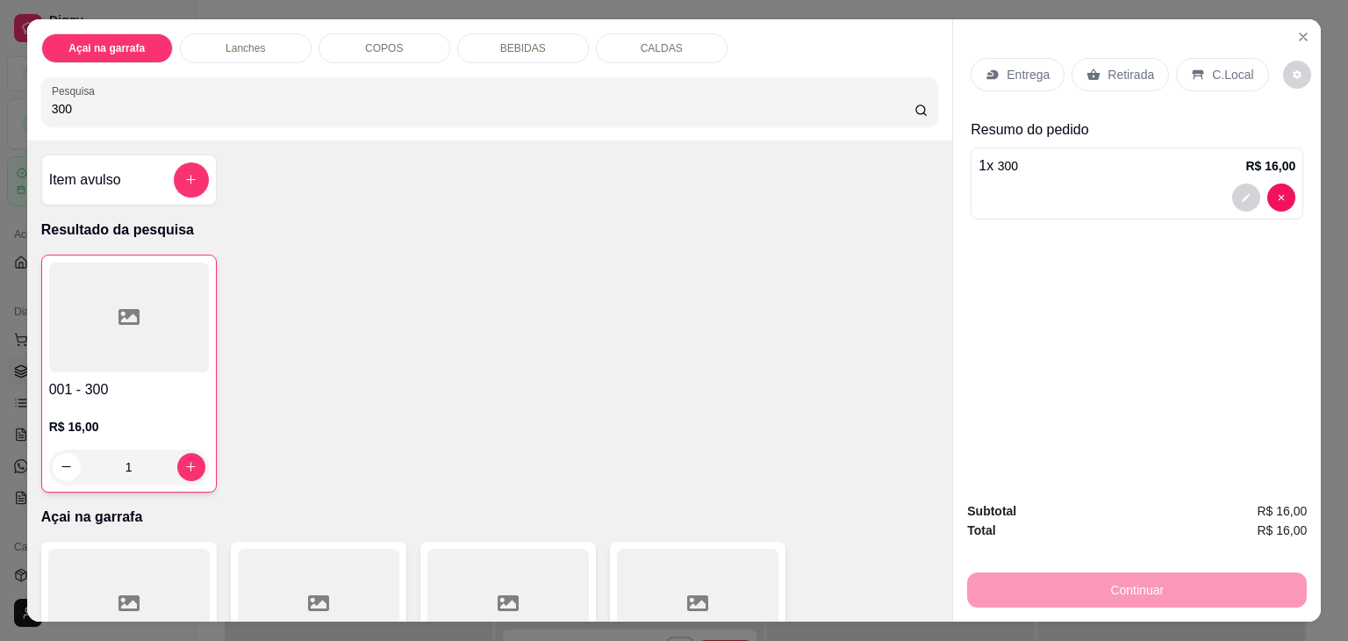
click at [198, 100] on input "300" at bounding box center [483, 109] width 863 height 18
type input "3"
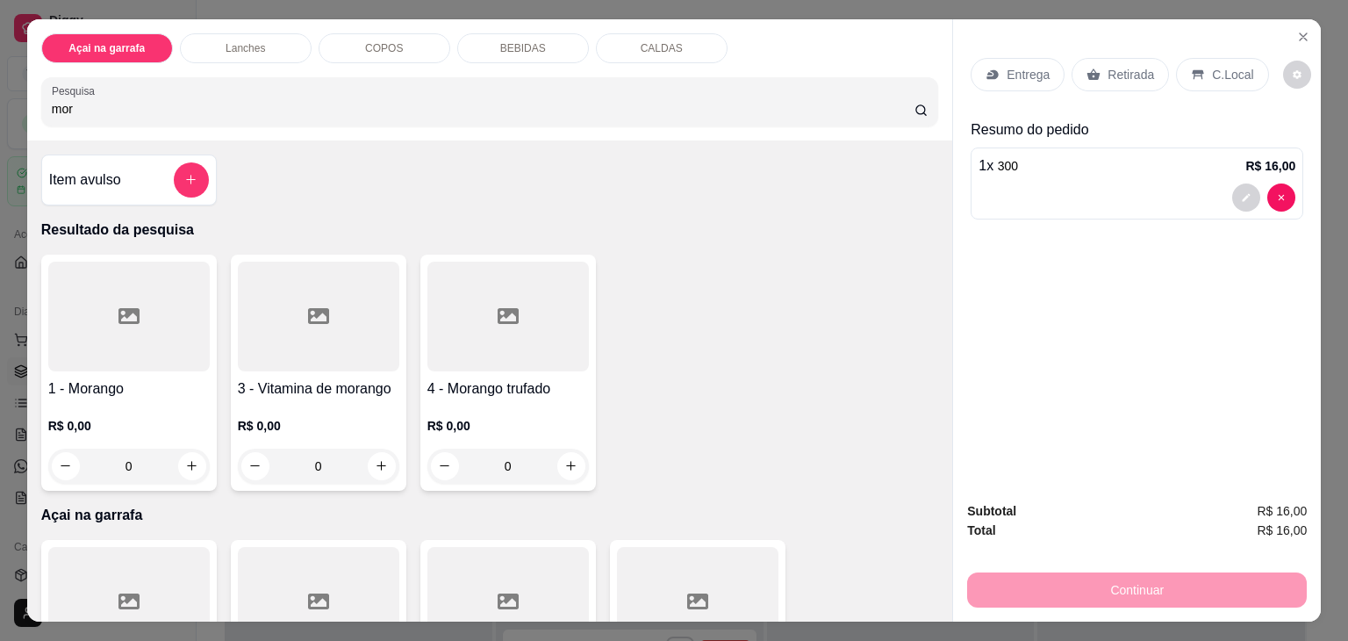
type input "mor"
click at [109, 335] on div at bounding box center [129, 317] width 162 height 110
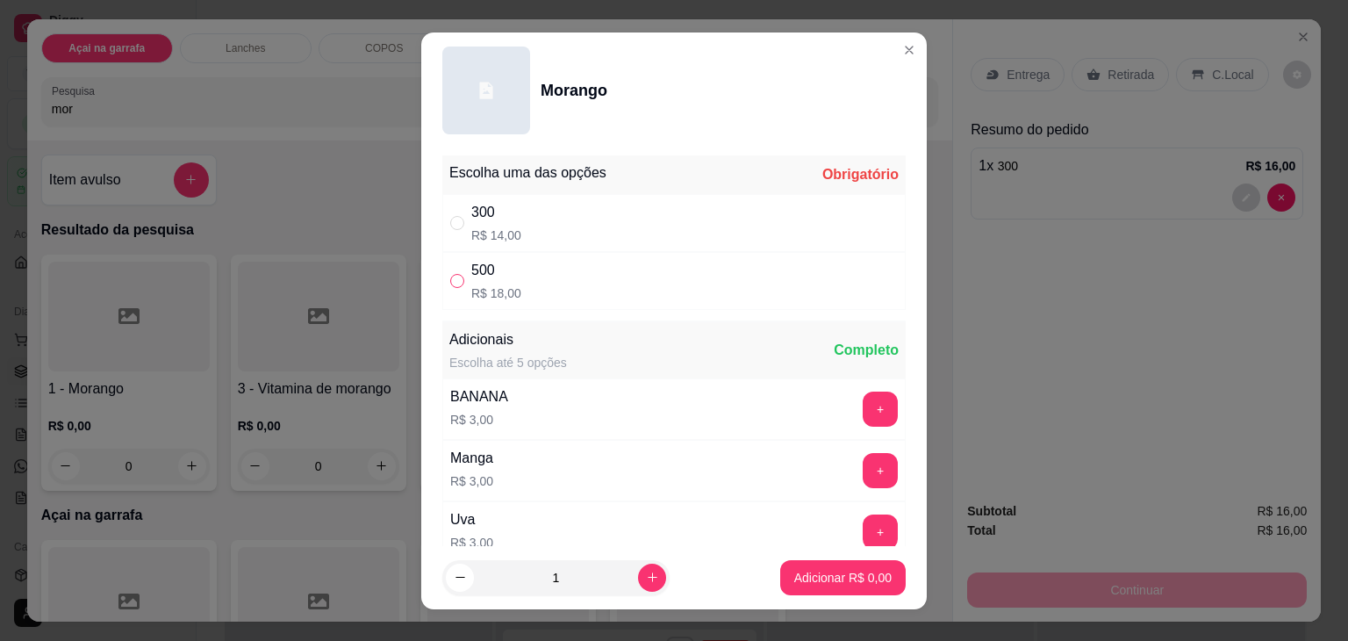
click at [456, 275] on input "" at bounding box center [457, 281] width 14 height 14
radio input "true"
click at [790, 585] on button "Adicionar R$ 18,00" at bounding box center [839, 577] width 129 height 34
type input "1"
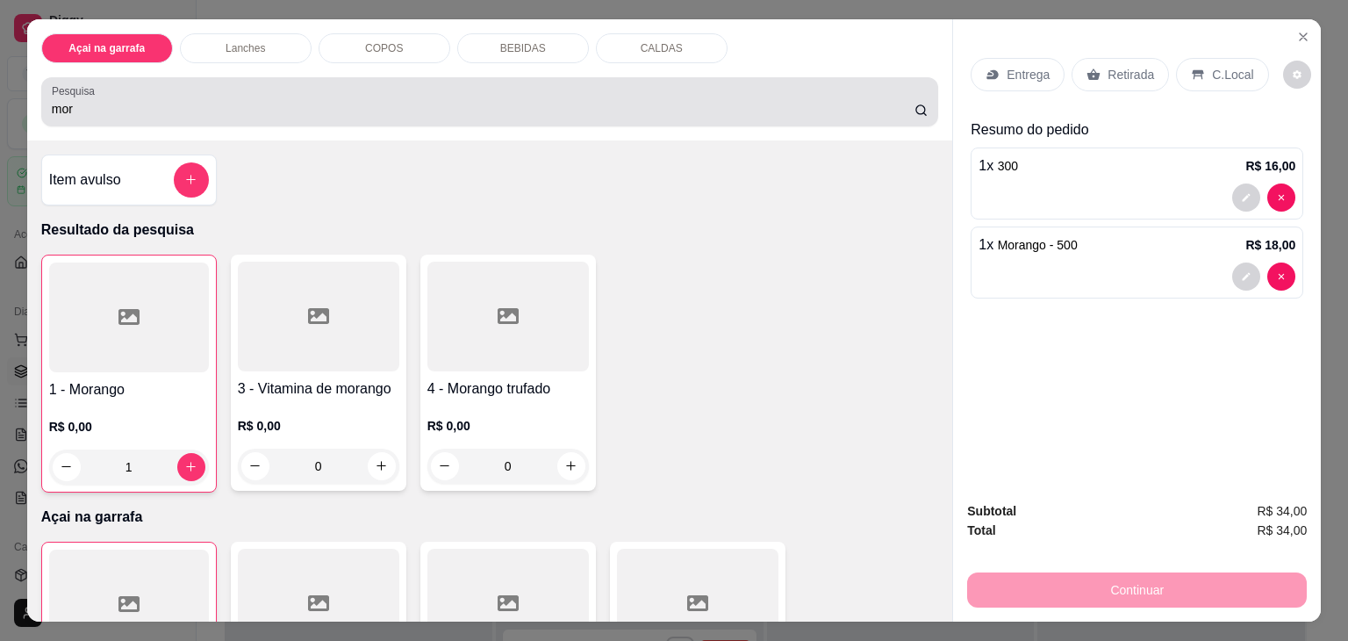
click at [692, 85] on div "mor" at bounding box center [490, 101] width 877 height 35
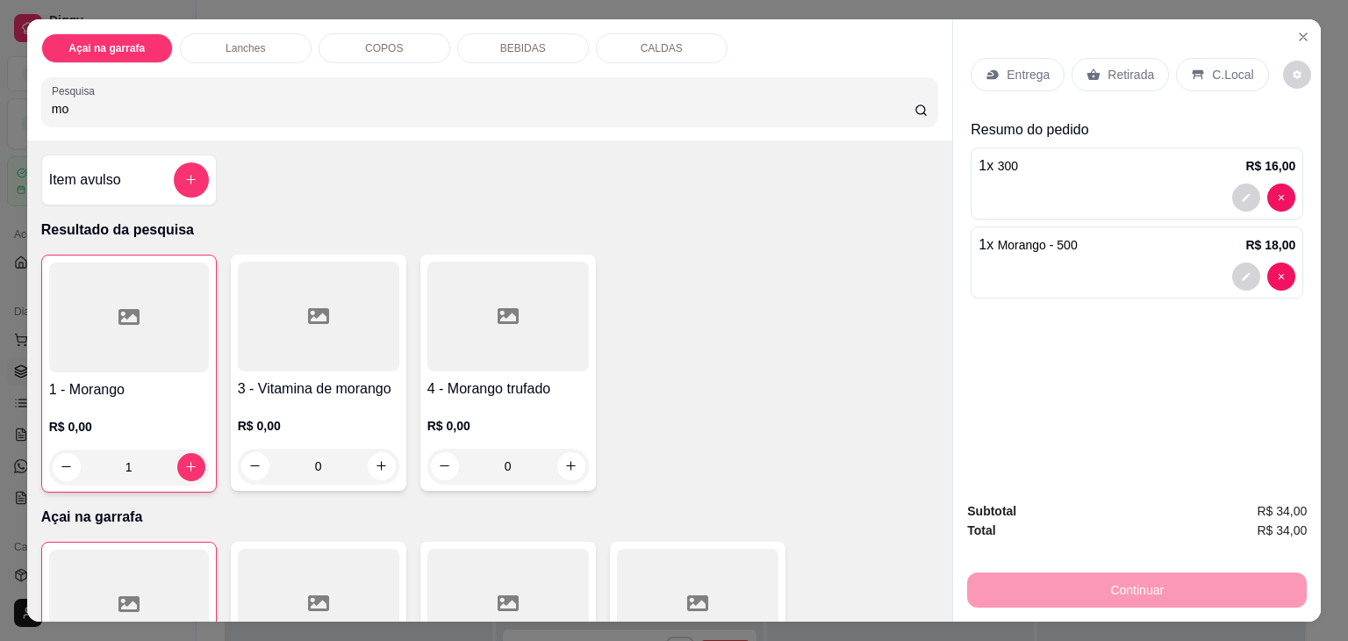
type input "m"
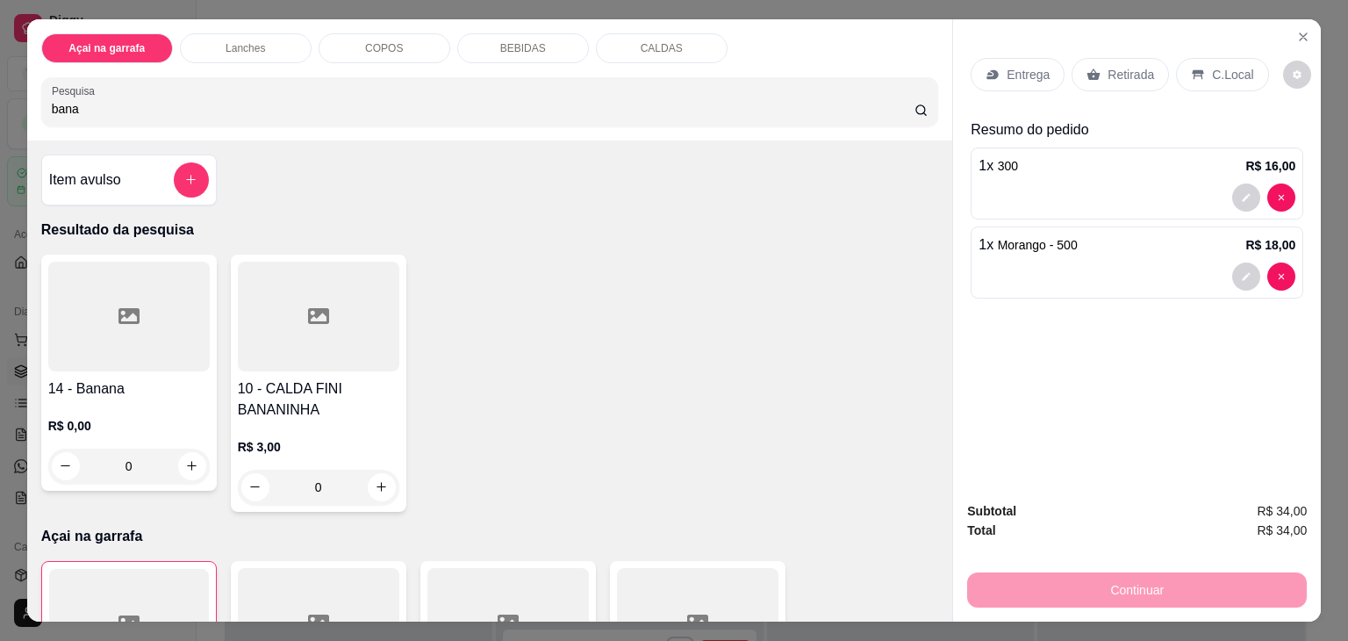
type input "bana"
click at [88, 299] on div at bounding box center [129, 317] width 162 height 110
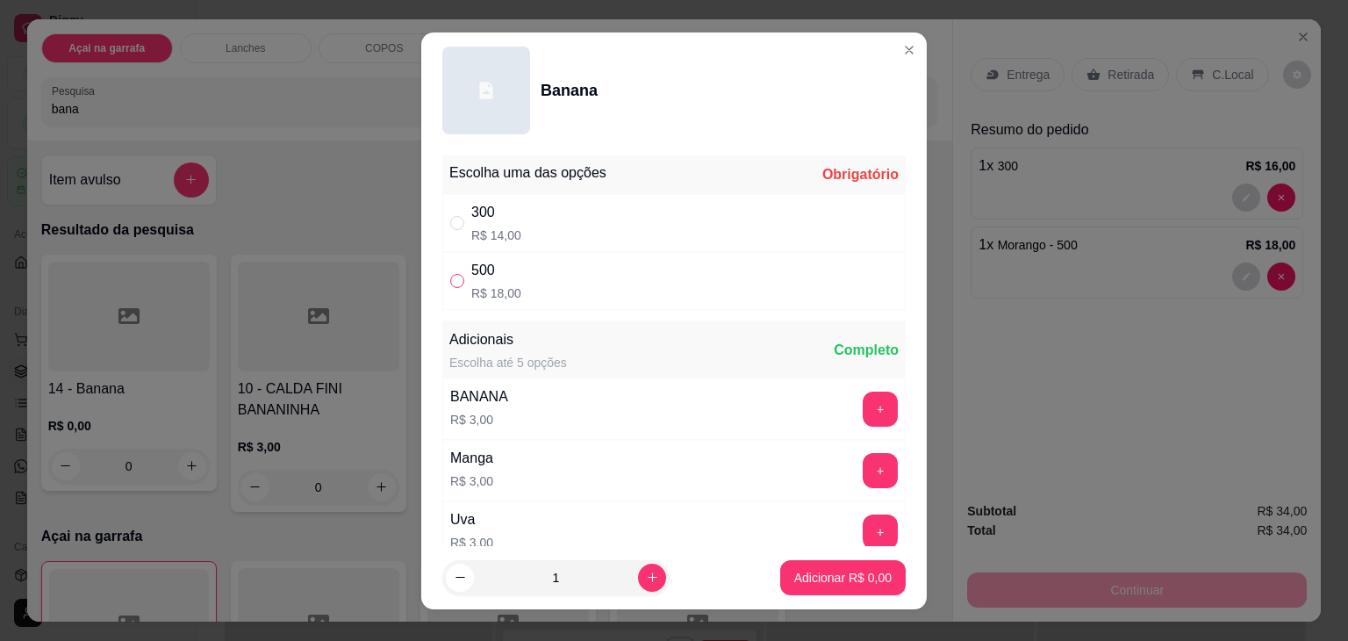
click at [450, 289] on label "" at bounding box center [457, 280] width 14 height 19
click at [450, 288] on input "" at bounding box center [457, 281] width 14 height 14
click at [450, 277] on input "" at bounding box center [457, 281] width 14 height 14
radio input "true"
click at [844, 583] on p "Adicionar R$ 18,00" at bounding box center [840, 577] width 102 height 17
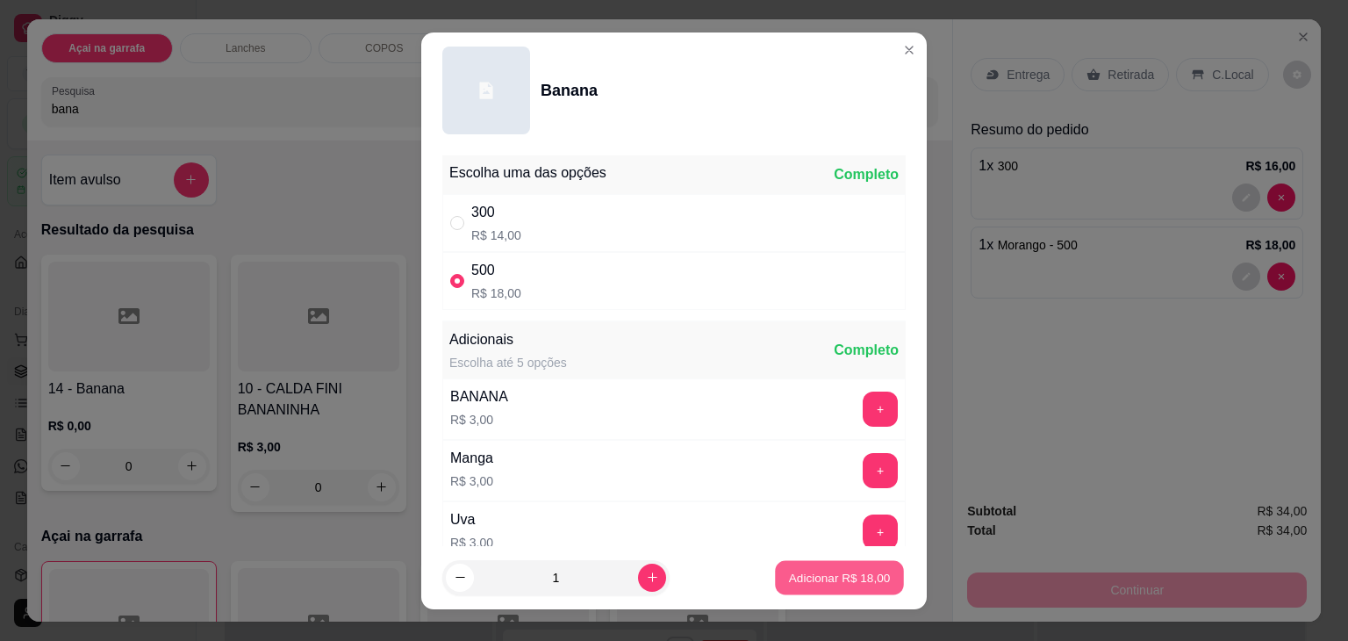
type input "1"
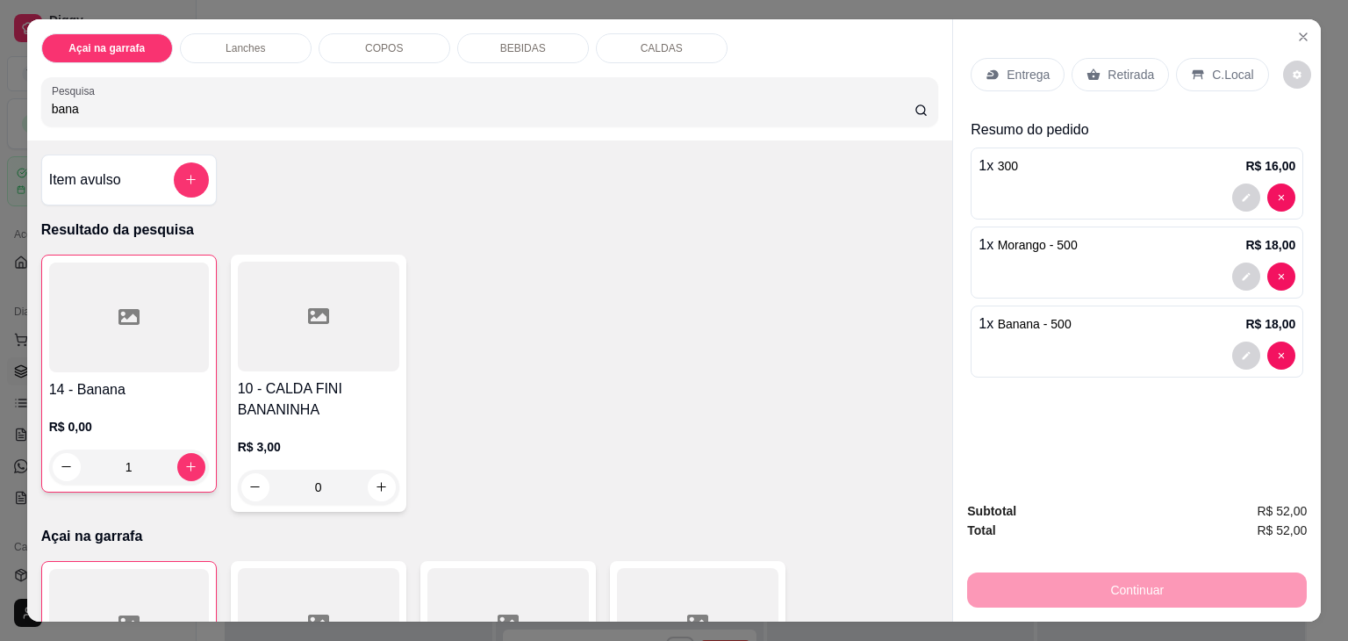
click at [1176, 61] on div "C.Local" at bounding box center [1222, 74] width 92 height 33
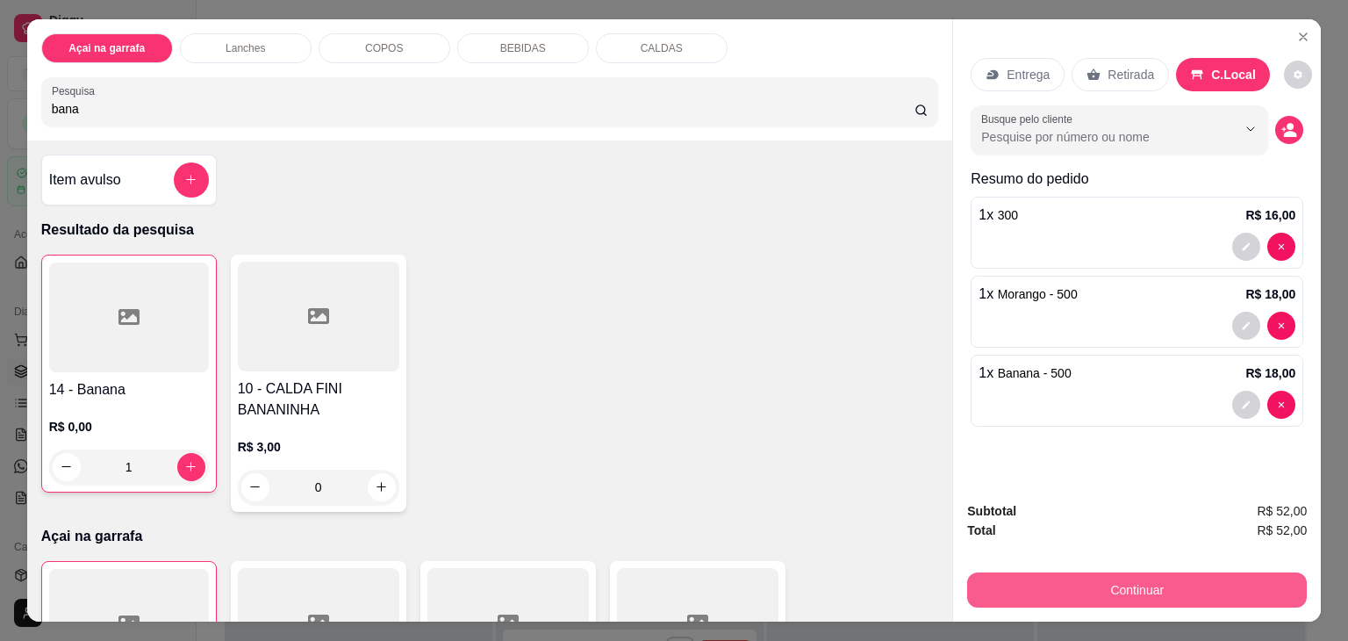
click at [1003, 573] on button "Continuar" at bounding box center [1137, 589] width 340 height 35
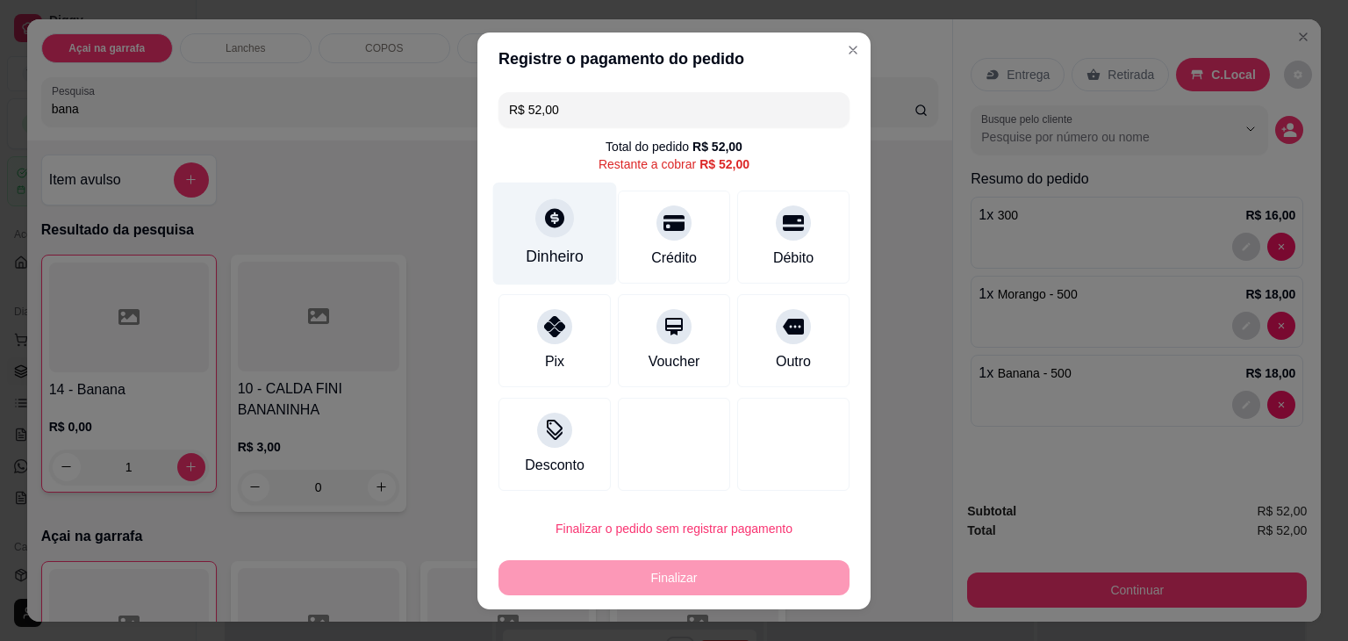
click at [550, 234] on div at bounding box center [555, 217] width 39 height 39
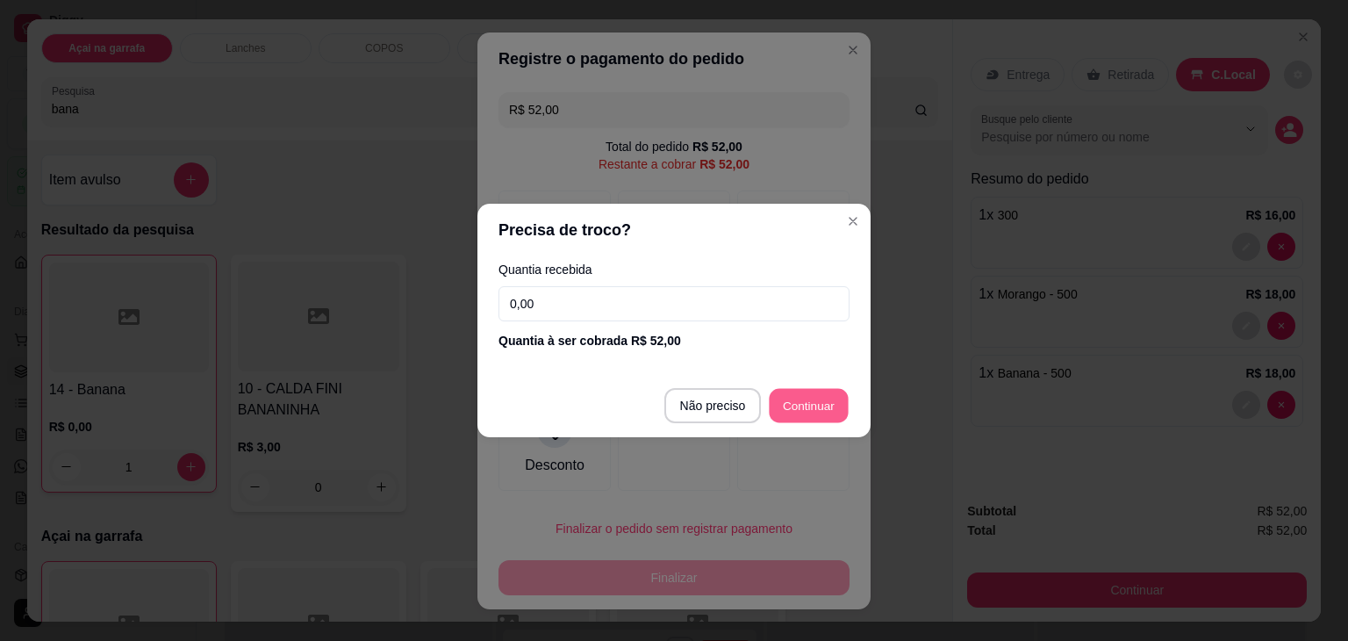
type input "R$ 0,00"
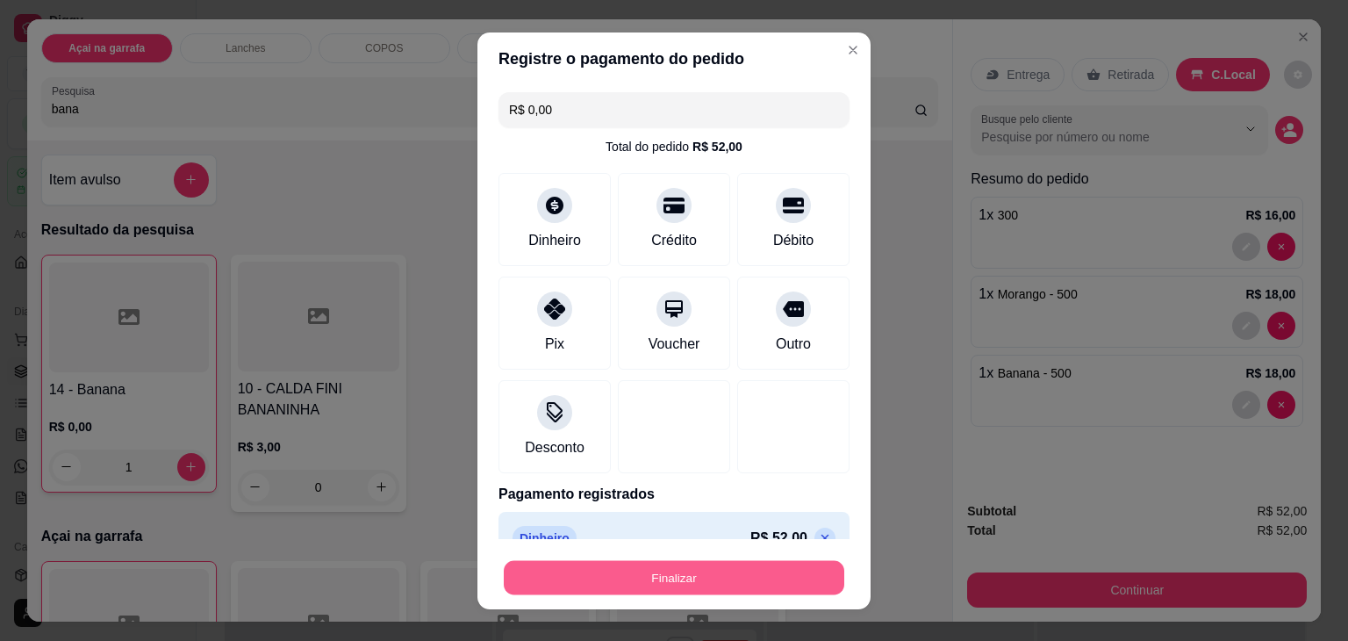
click at [641, 578] on button "Finalizar" at bounding box center [674, 577] width 341 height 34
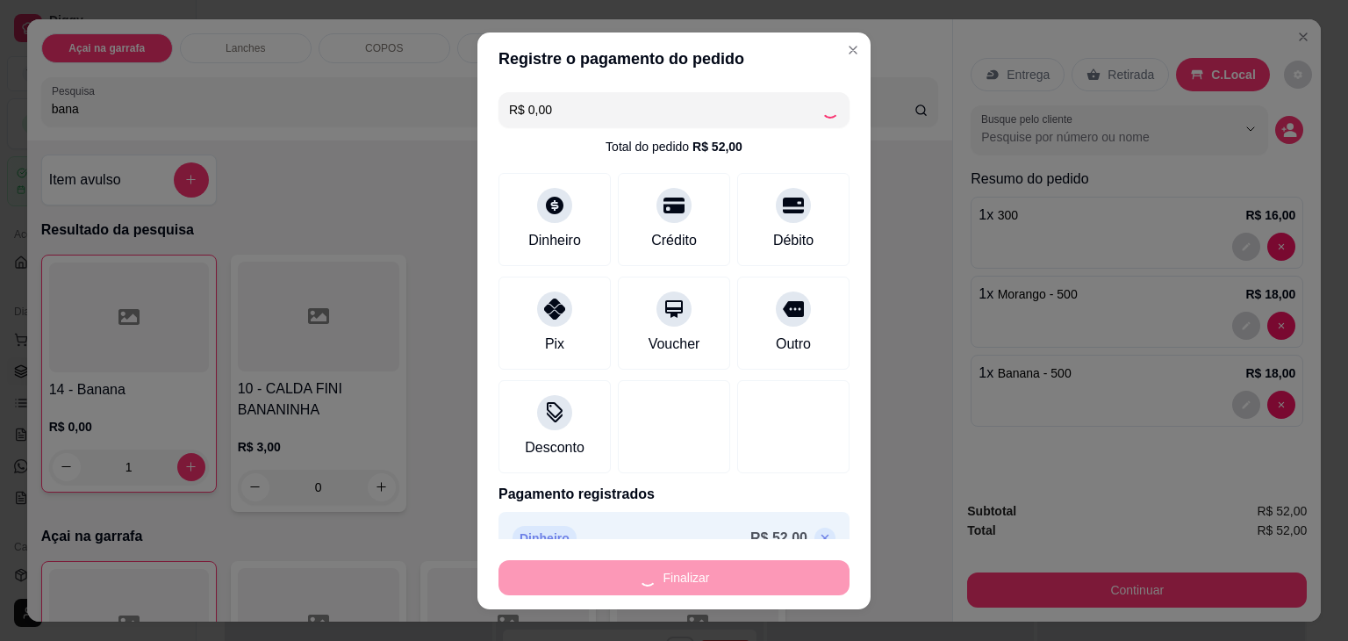
type input "0"
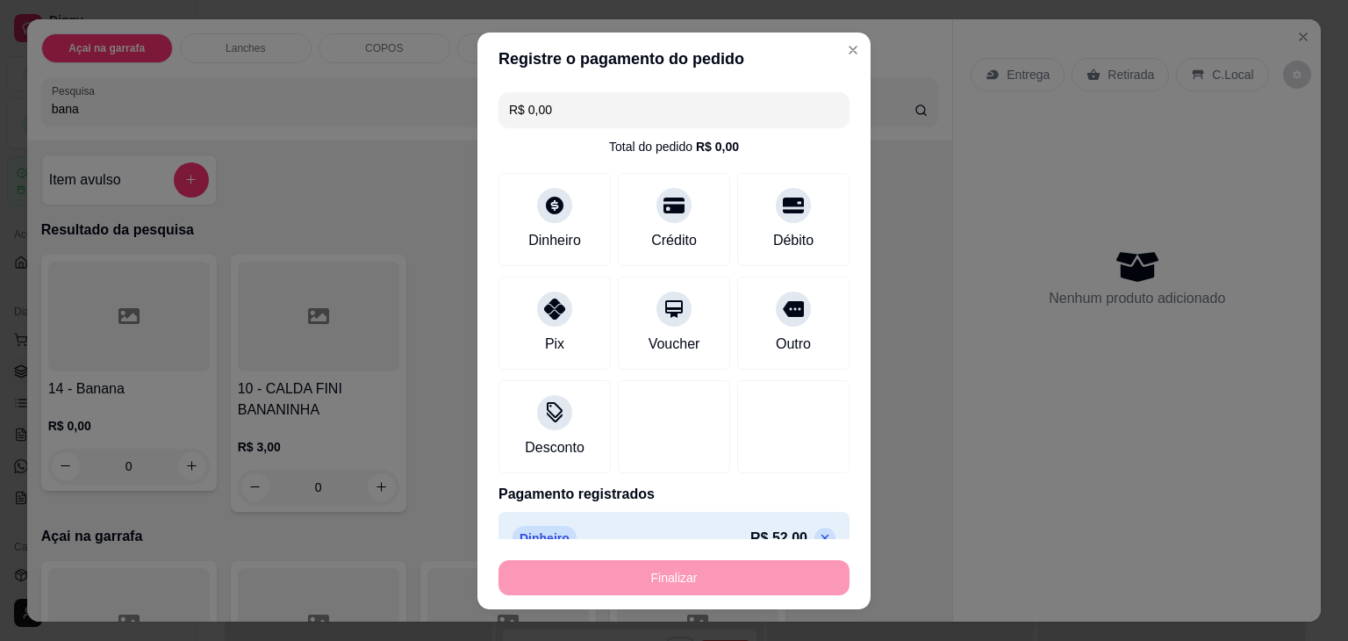
type input "-R$ 52,00"
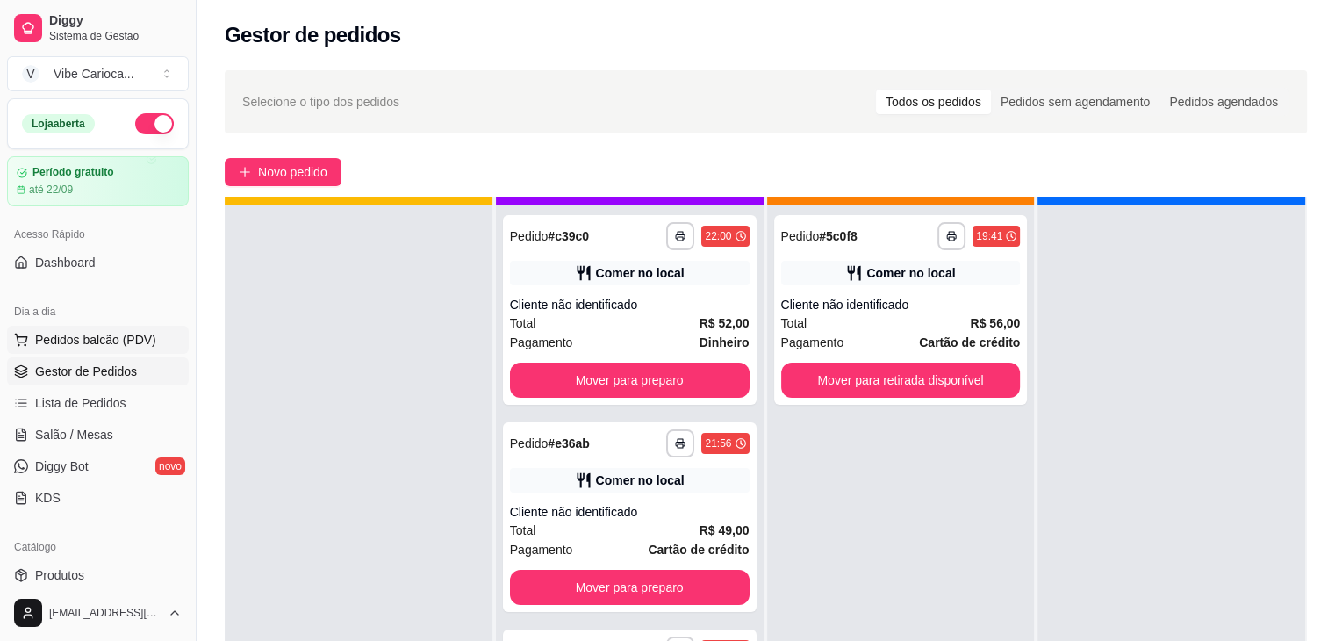
click at [74, 342] on span "Pedidos balcão (PDV)" at bounding box center [95, 340] width 121 height 18
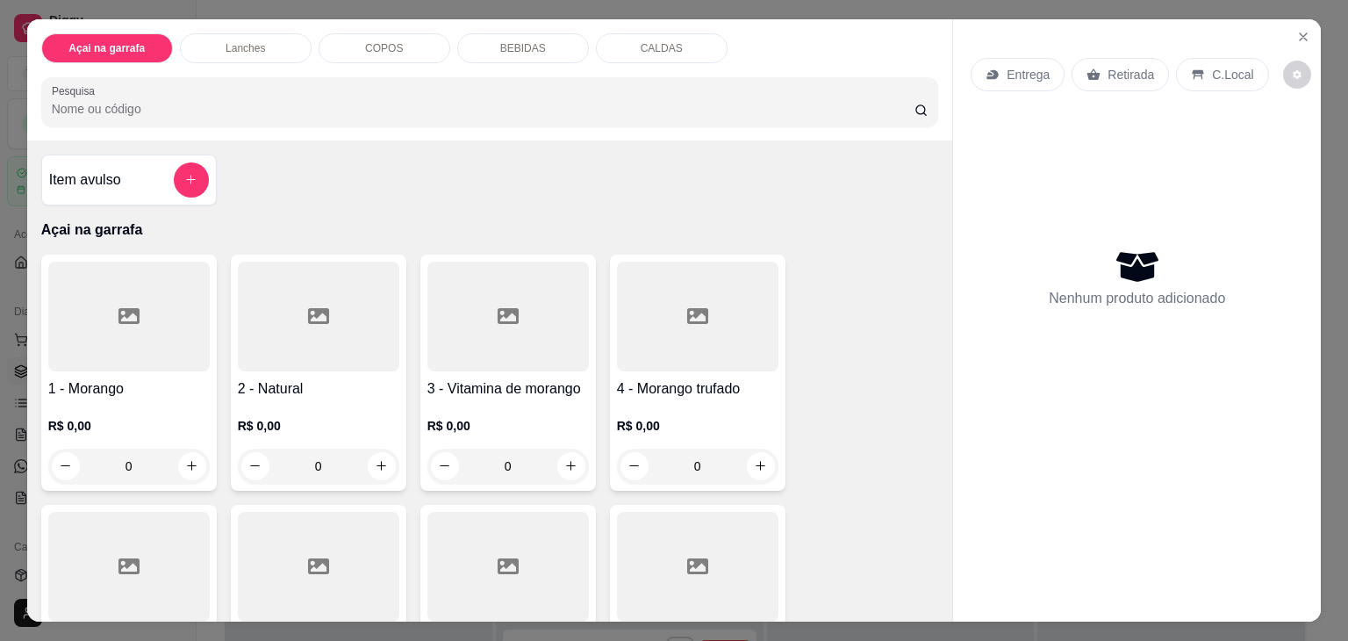
click at [126, 100] on input "Pesquisa" at bounding box center [483, 109] width 863 height 18
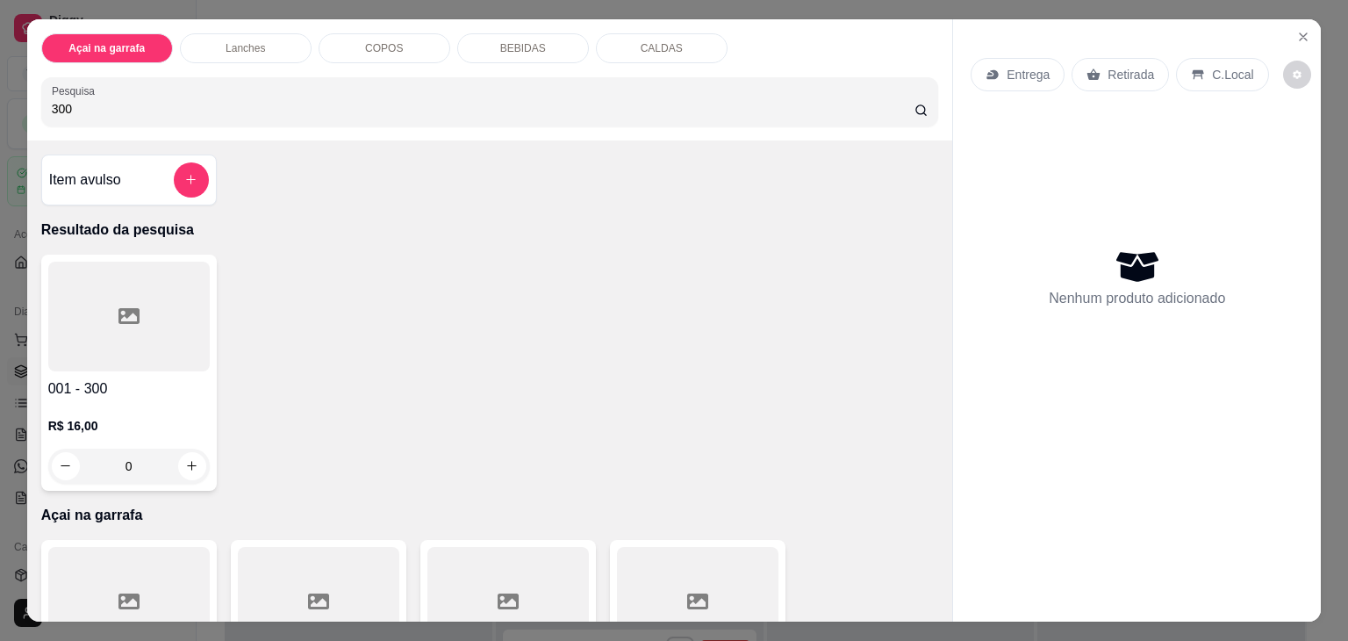
type input "300"
click at [122, 308] on icon at bounding box center [129, 316] width 21 height 16
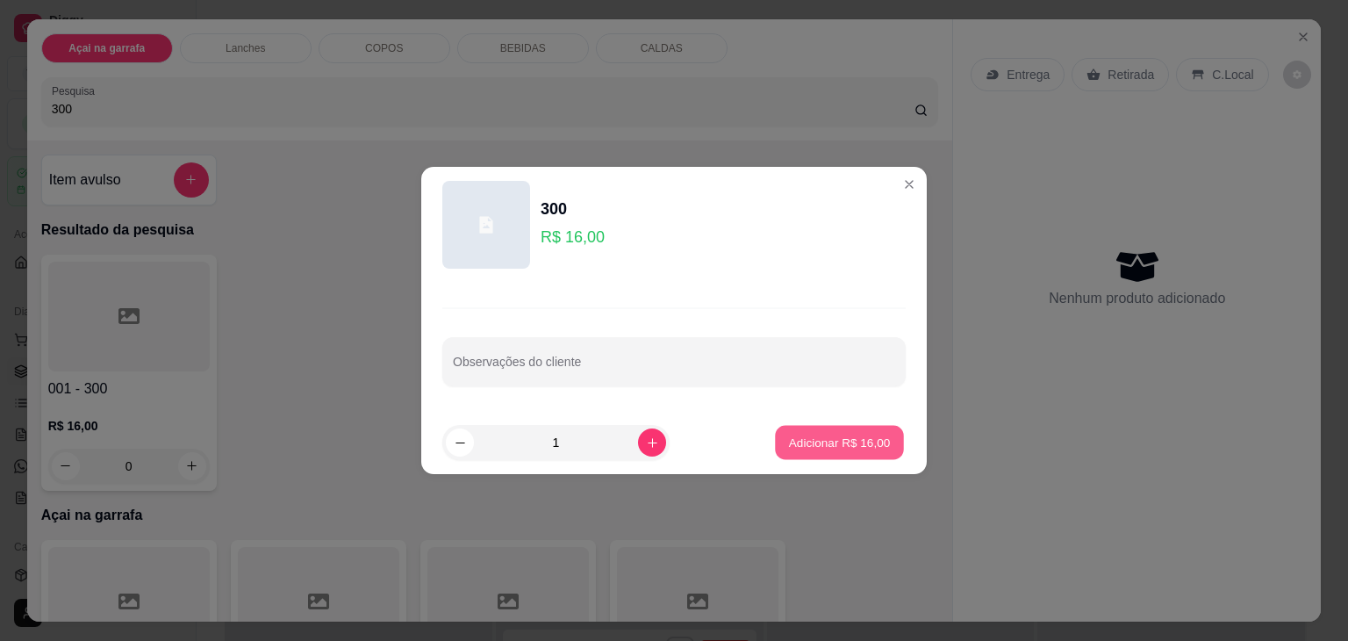
click at [837, 442] on p "Adicionar R$ 16,00" at bounding box center [840, 442] width 102 height 17
type input "1"
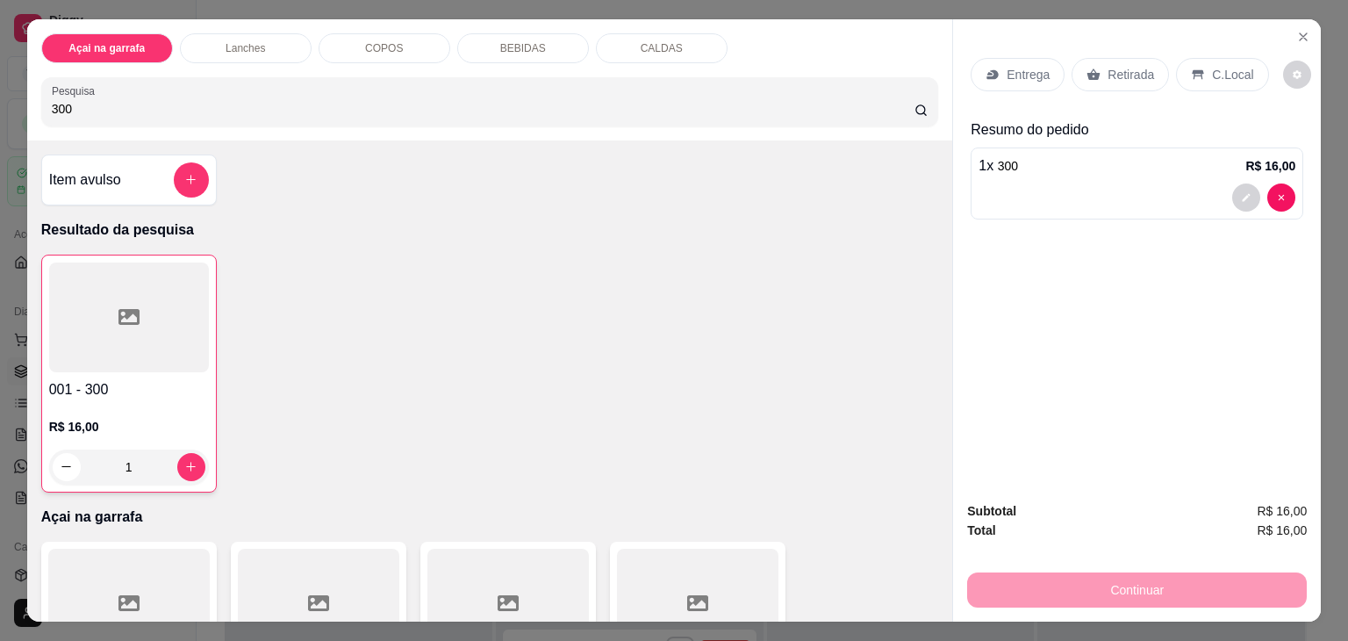
click at [1212, 66] on p "C.Local" at bounding box center [1232, 75] width 41 height 18
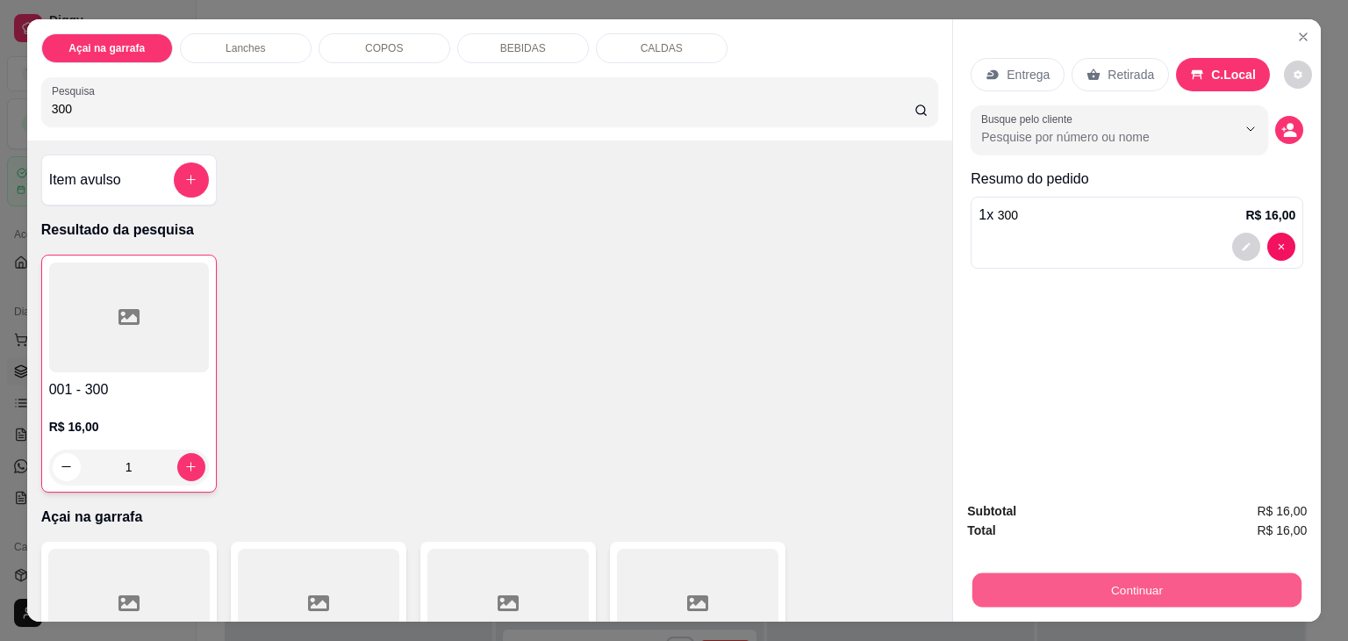
click at [1067, 596] on button "Continuar" at bounding box center [1137, 590] width 329 height 34
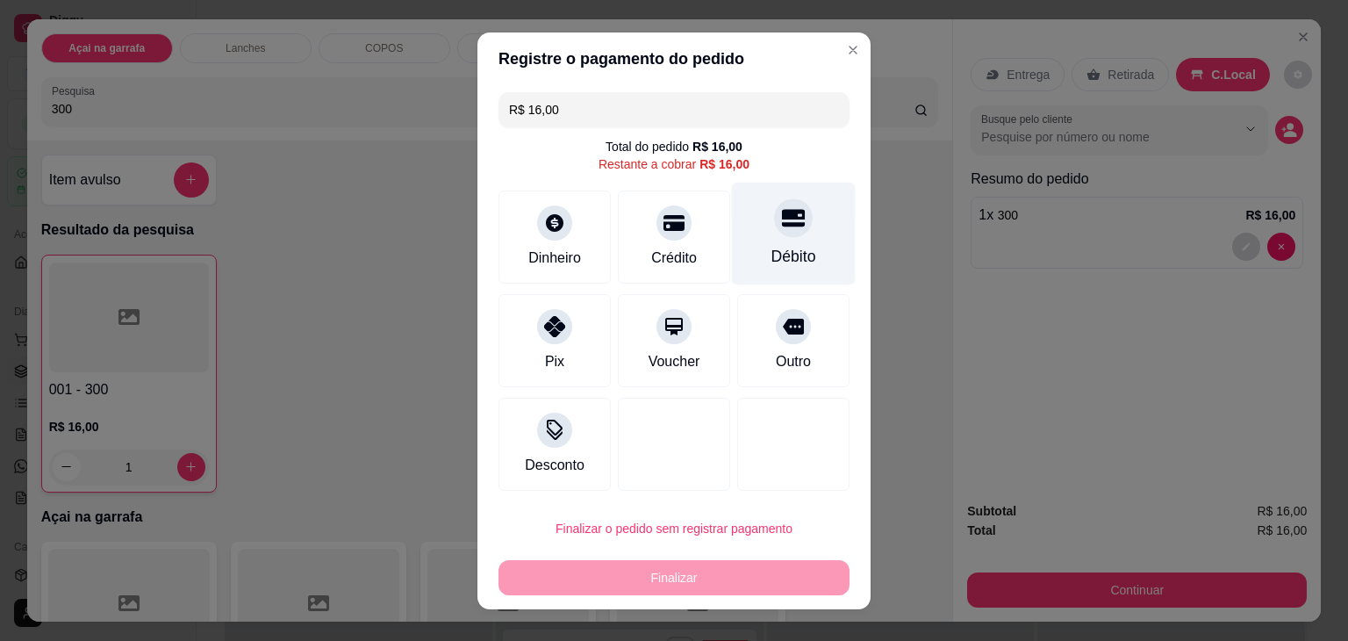
click at [762, 233] on div "Débito" at bounding box center [794, 233] width 124 height 103
type input "R$ 0,00"
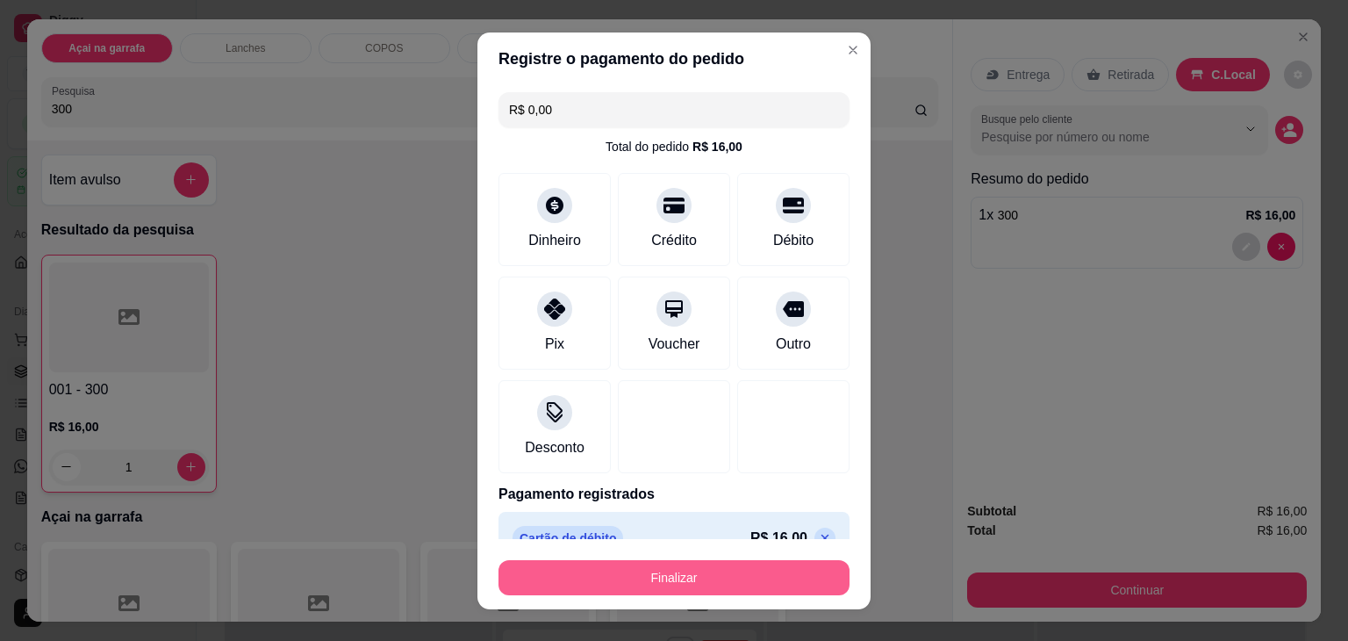
drag, startPoint x: 698, startPoint y: 597, endPoint x: 682, endPoint y: 580, distance: 23.0
click at [682, 580] on footer "Finalizar" at bounding box center [674, 574] width 393 height 70
click at [682, 580] on button "Finalizar" at bounding box center [674, 577] width 341 height 34
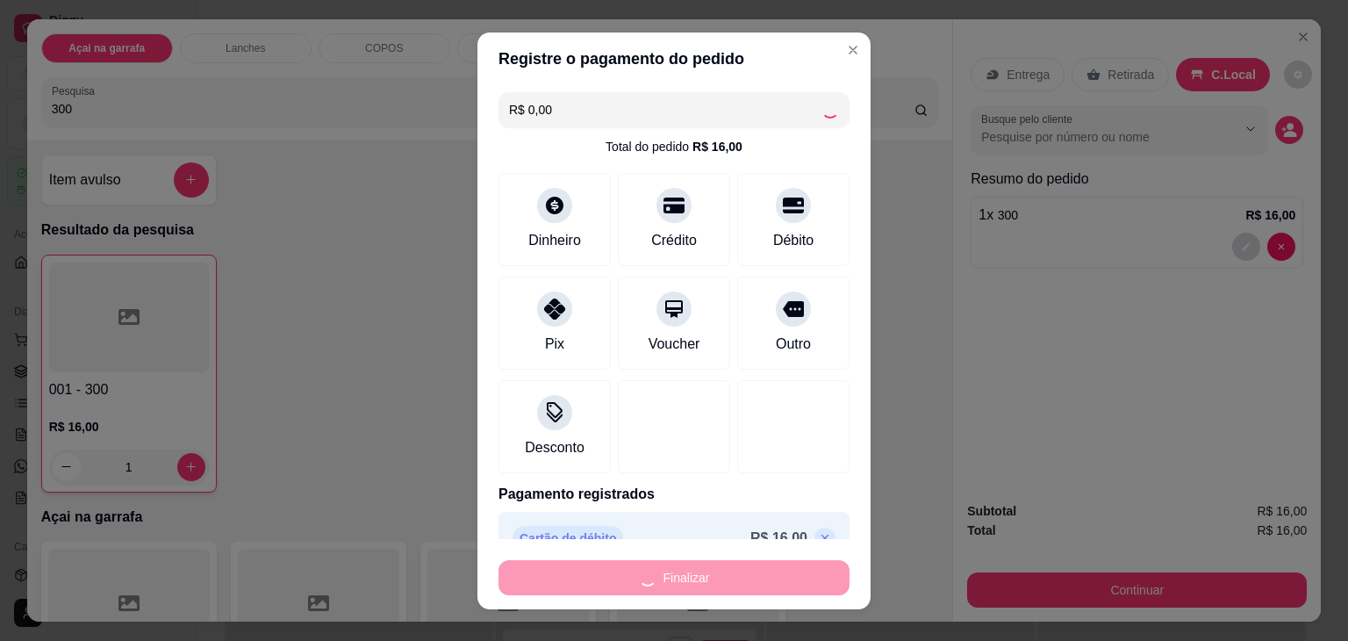
type input "0"
type input "-R$ 16,00"
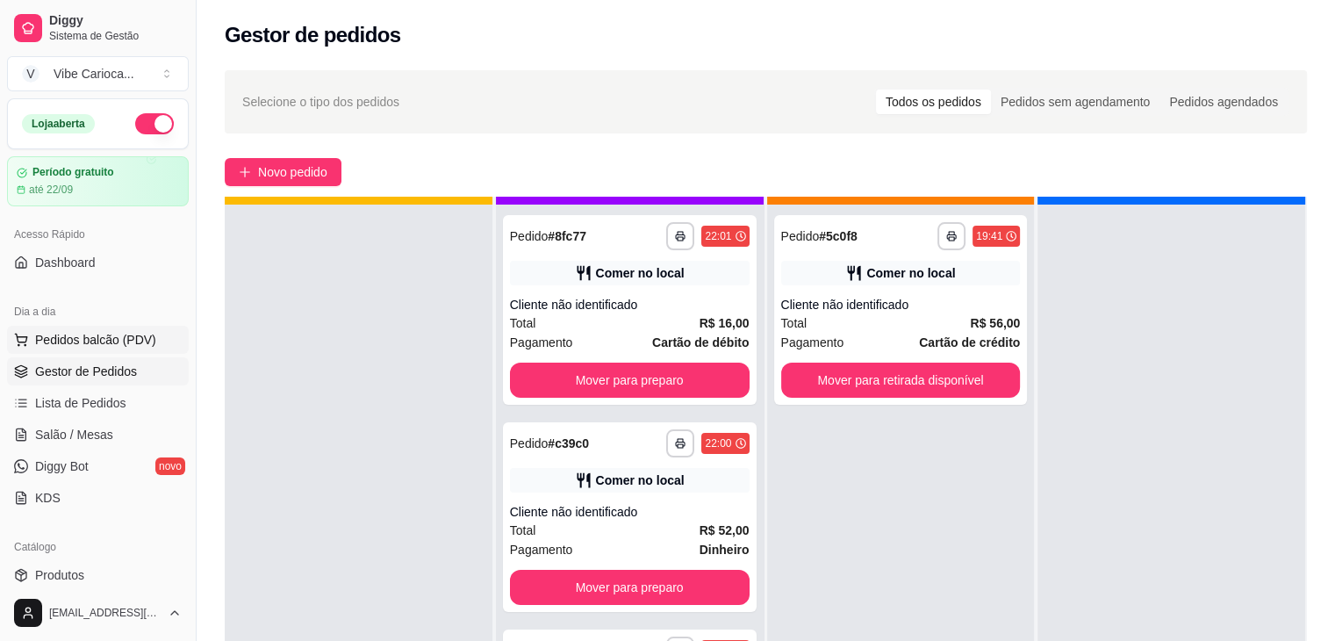
click at [73, 343] on span "Pedidos balcão (PDV)" at bounding box center [95, 340] width 121 height 18
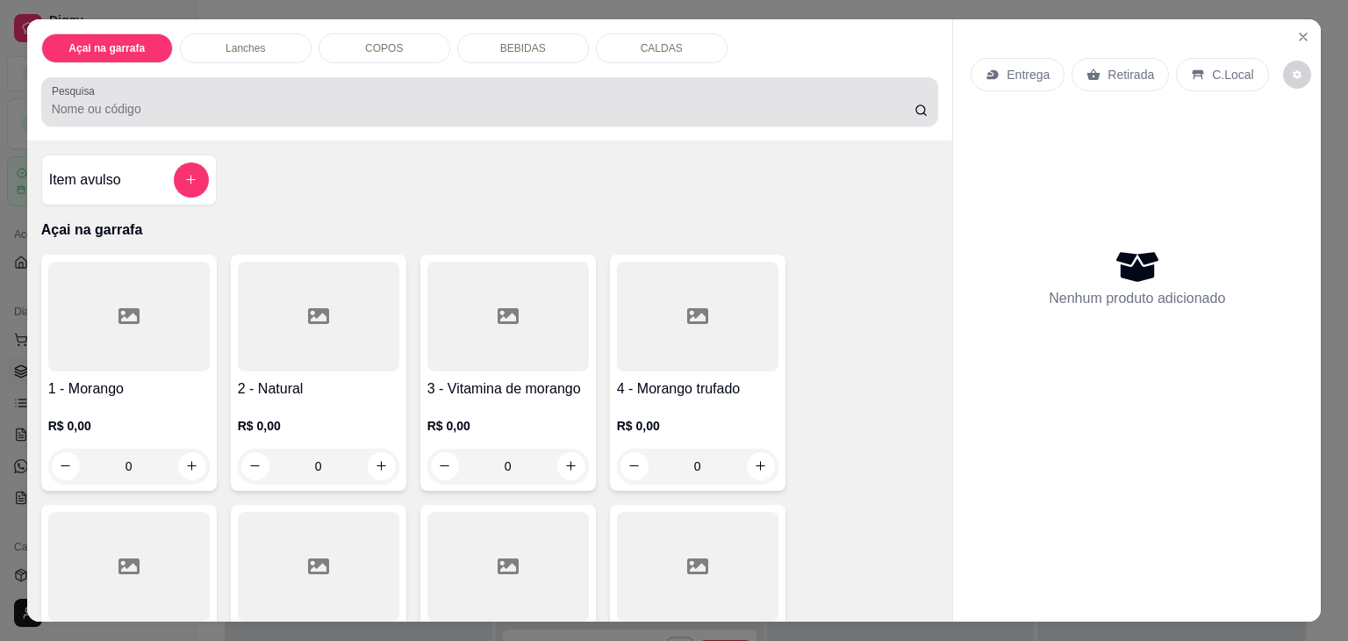
click at [237, 110] on input "Pesquisa" at bounding box center [483, 109] width 863 height 18
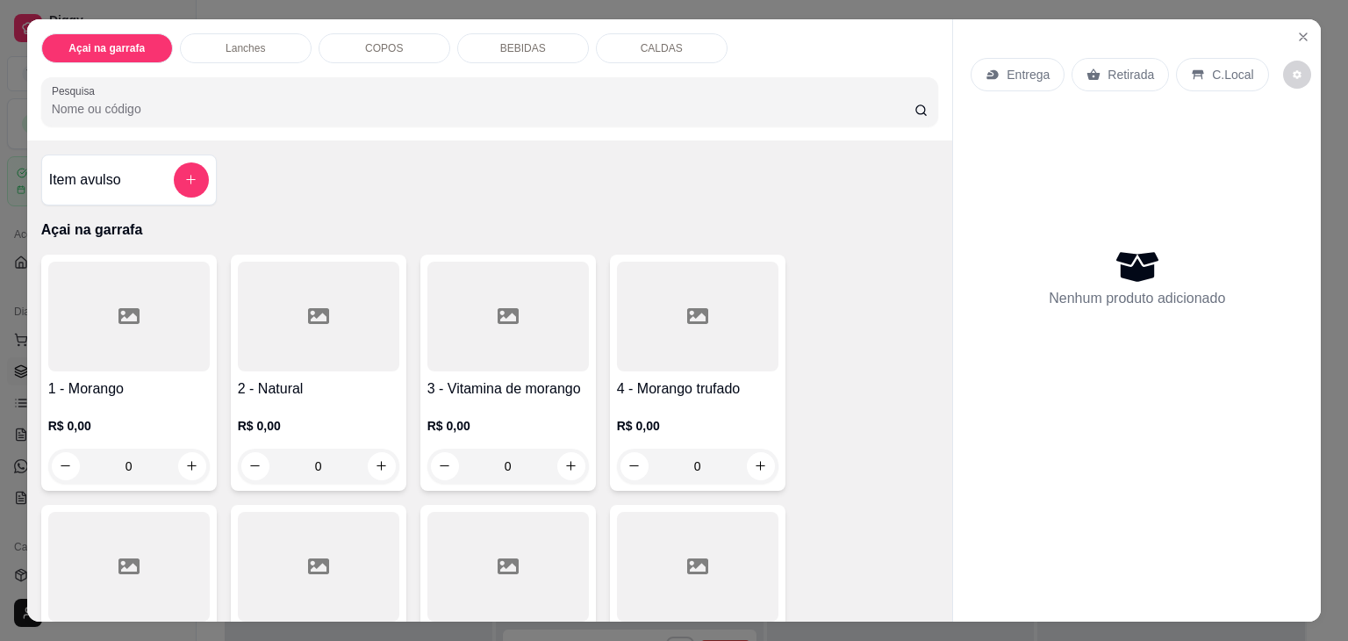
click at [237, 110] on input "Pesquisa" at bounding box center [483, 109] width 863 height 18
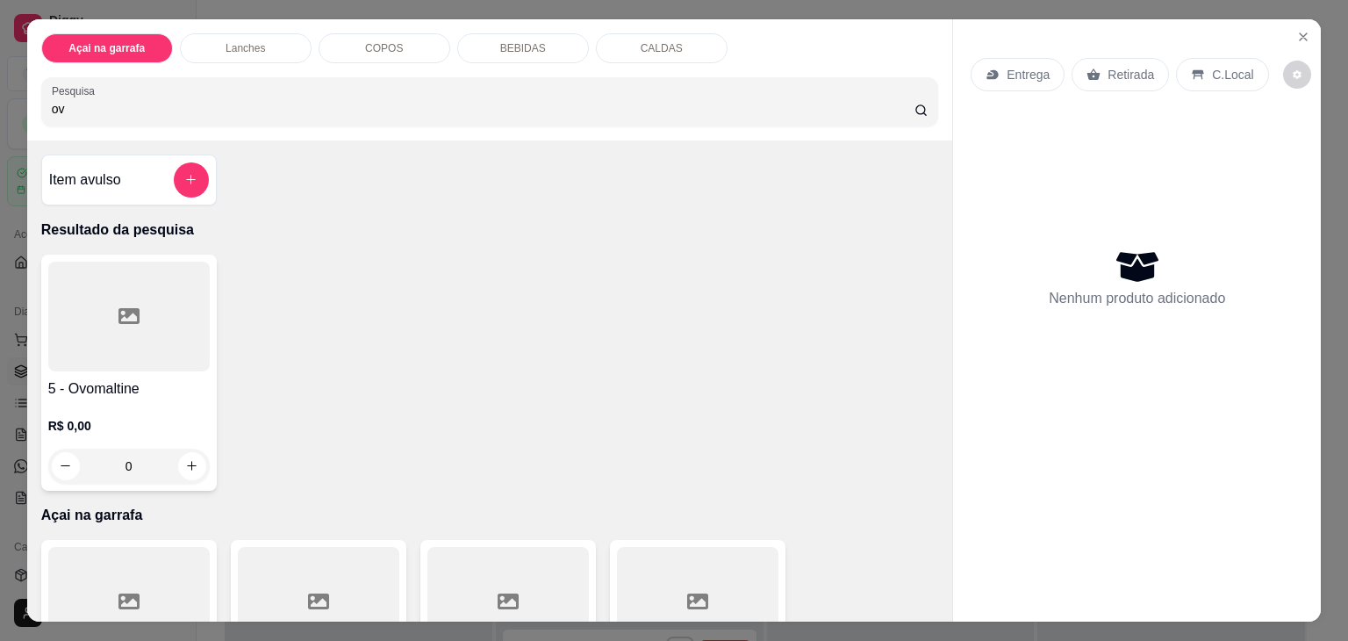
type input "ov"
click at [76, 288] on div at bounding box center [129, 317] width 162 height 110
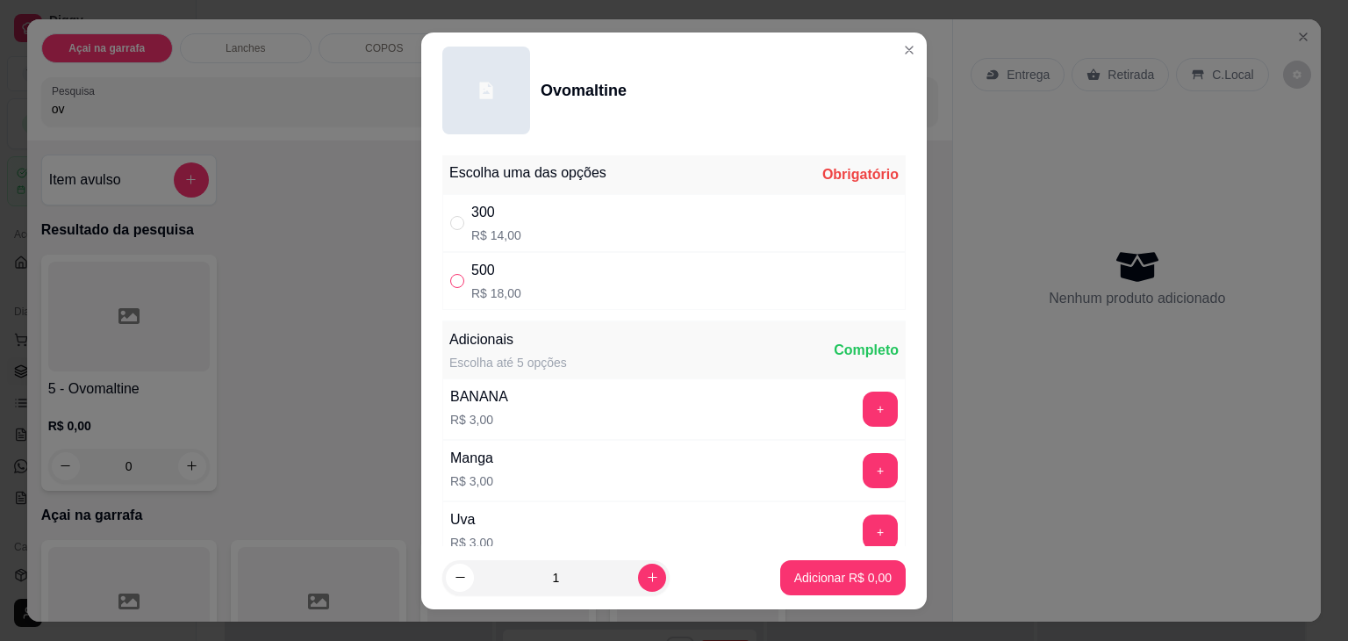
click at [450, 286] on input "" at bounding box center [457, 281] width 14 height 14
radio input "true"
click at [789, 579] on p "Adicionar R$ 18,00" at bounding box center [840, 577] width 102 height 17
type input "1"
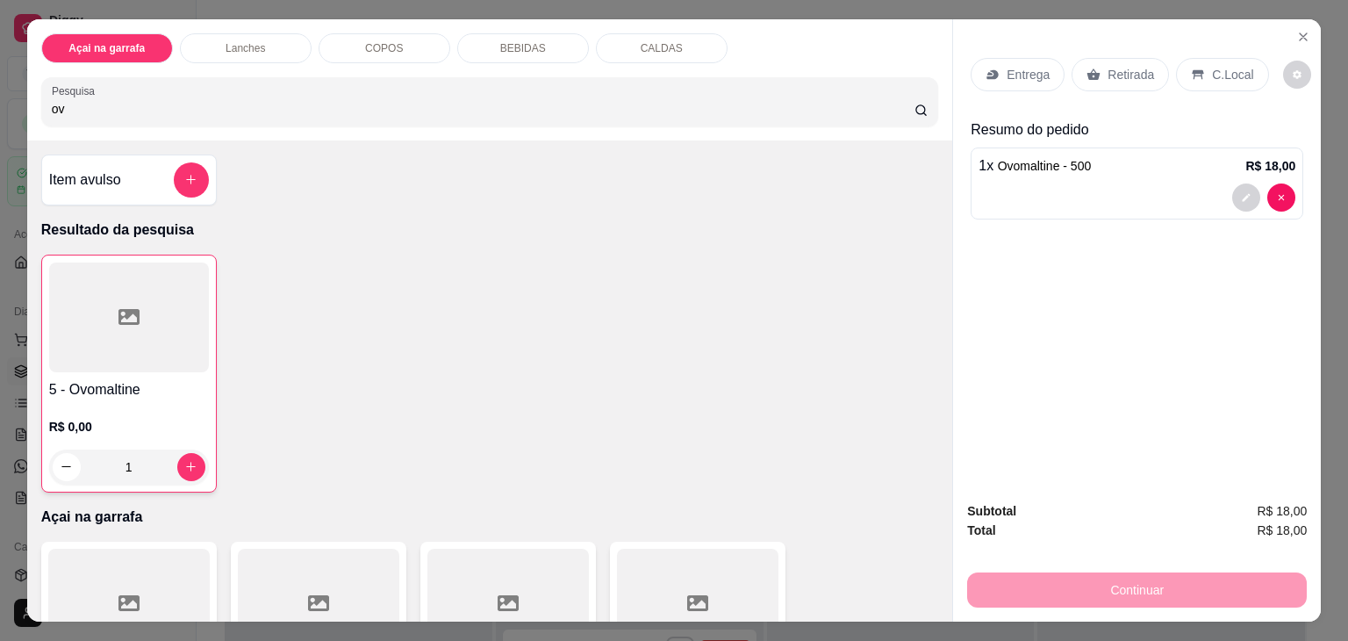
drag, startPoint x: 1233, startPoint y: 68, endPoint x: 671, endPoint y: 269, distance: 597.6
click at [671, 269] on div "5 - Ovomaltine R$ 0,00 1" at bounding box center [490, 374] width 898 height 238
click at [1212, 66] on p "C.Local" at bounding box center [1232, 75] width 41 height 18
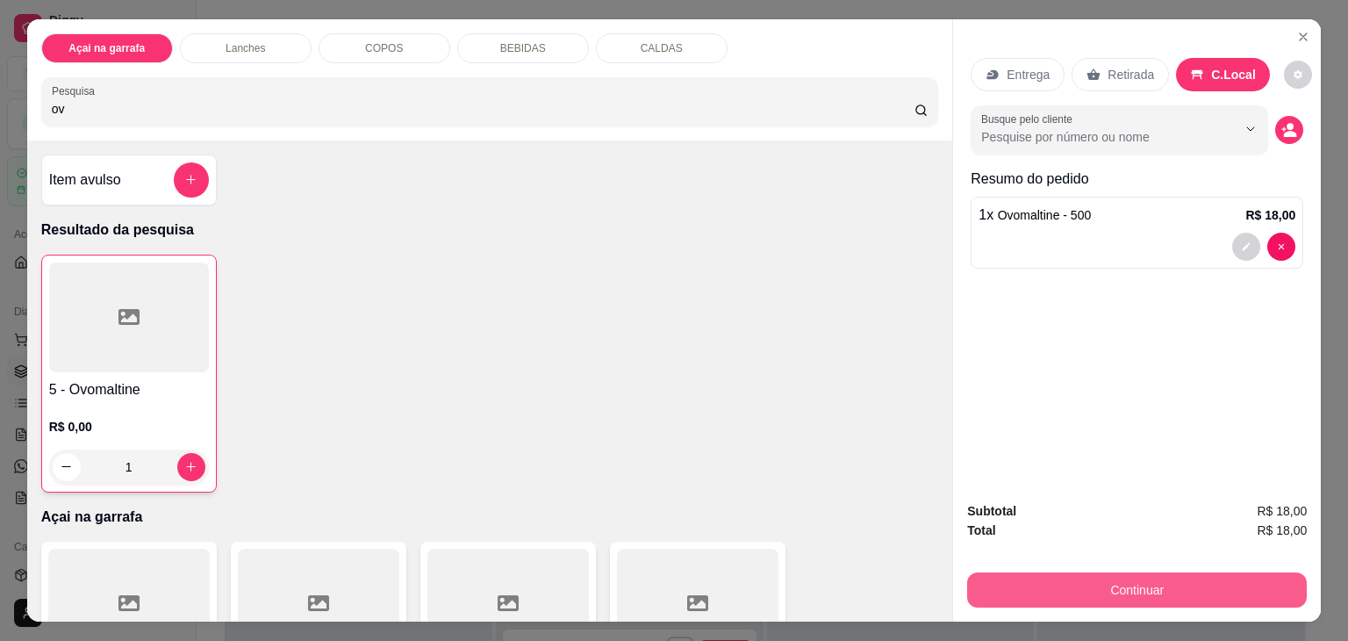
click at [1036, 579] on button "Continuar" at bounding box center [1137, 589] width 340 height 35
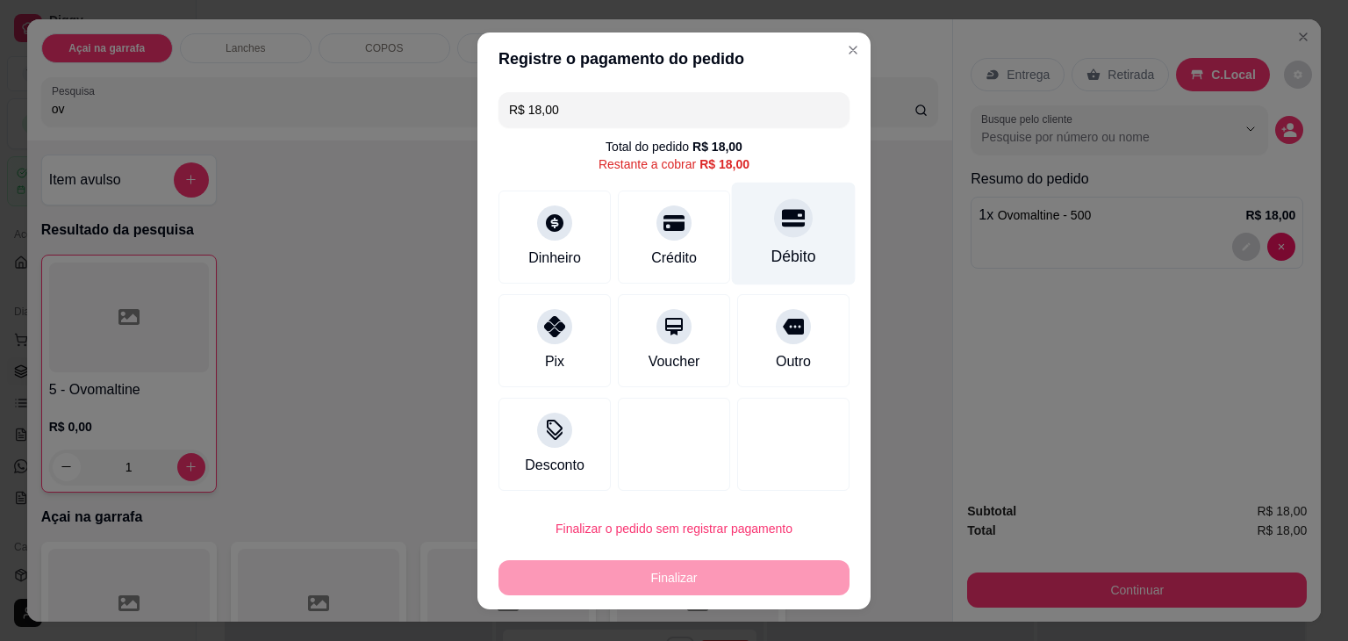
click at [795, 209] on div "Débito" at bounding box center [794, 233] width 124 height 103
type input "R$ 0,00"
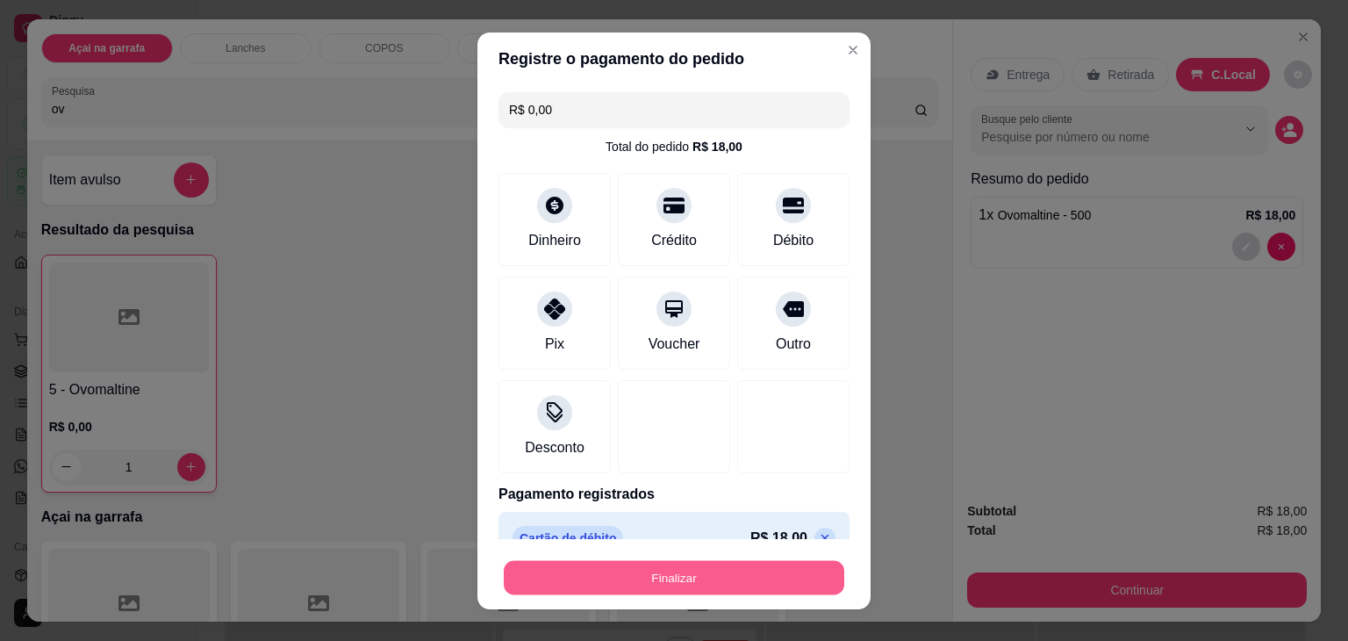
click at [547, 566] on button "Finalizar" at bounding box center [674, 577] width 341 height 34
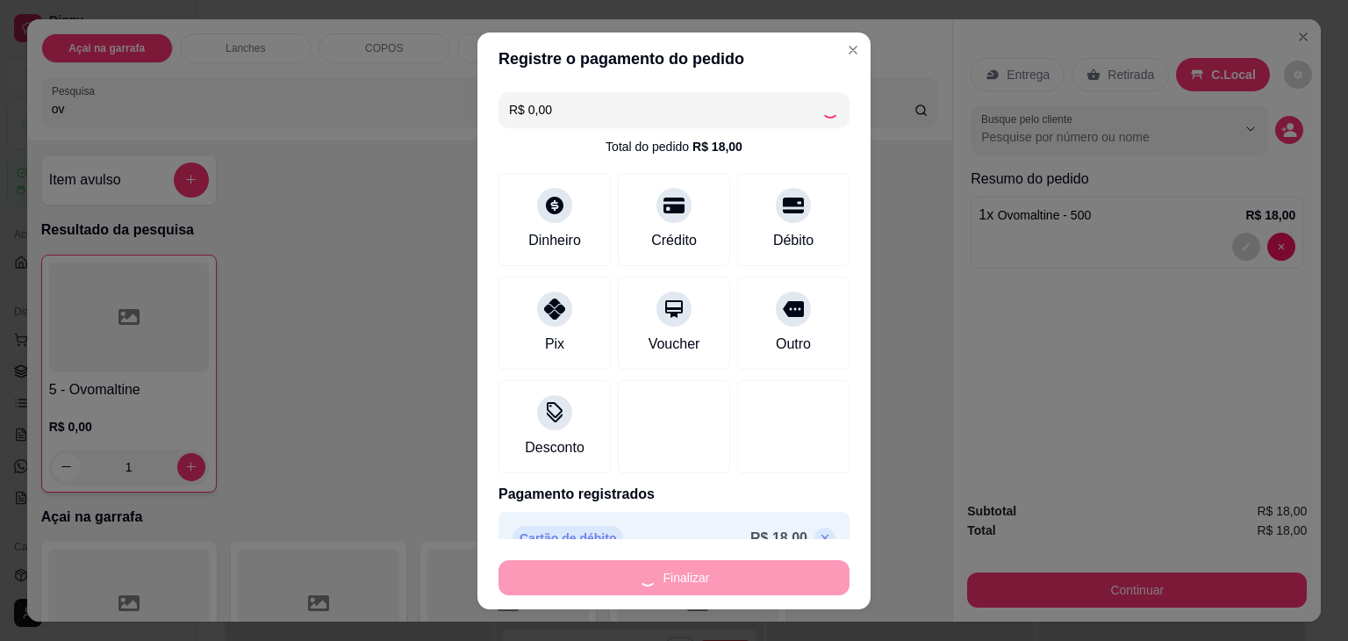
type input "0"
type input "-R$ 18,00"
